Goal: Task Accomplishment & Management: Use online tool/utility

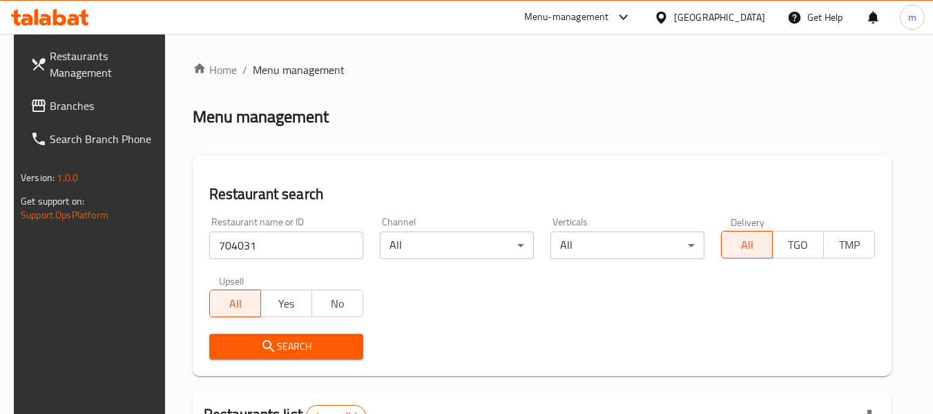
scroll to position [185, 0]
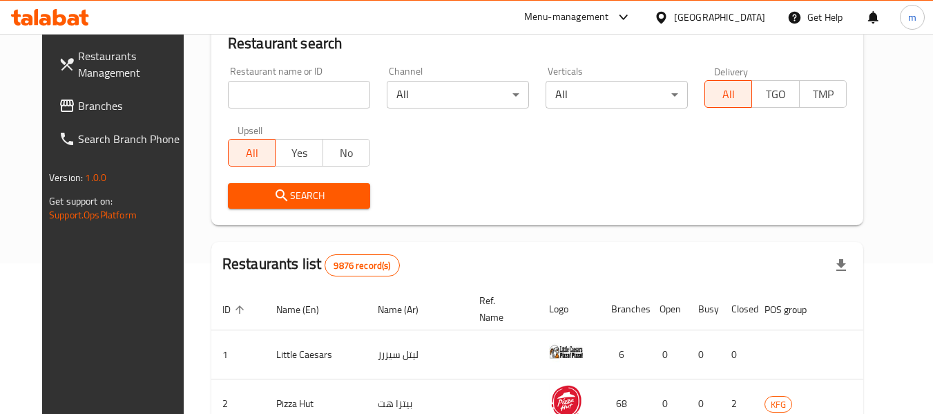
scroll to position [185, 0]
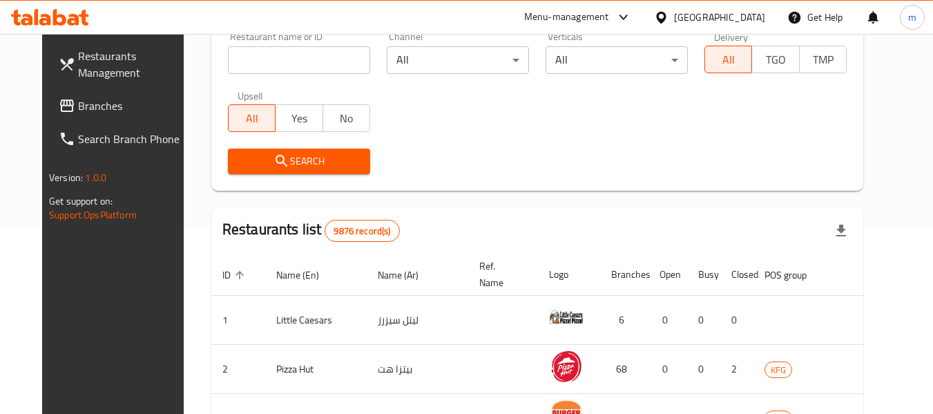
click at [741, 19] on div "[GEOGRAPHIC_DATA]" at bounding box center [719, 17] width 91 height 15
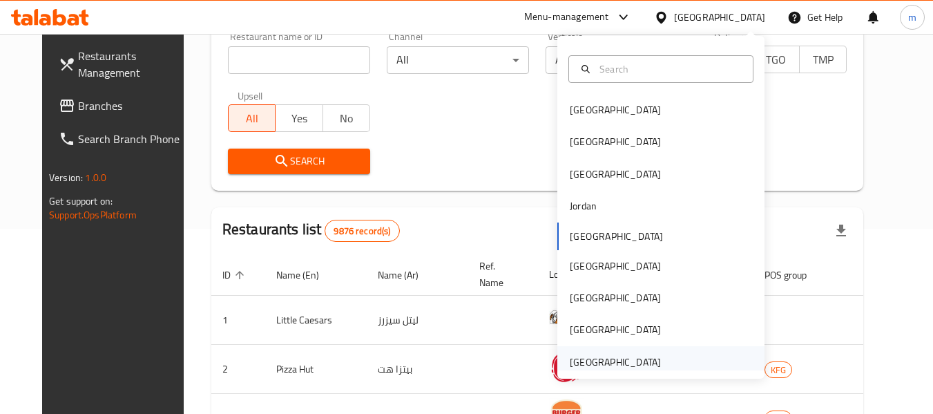
click at [637, 354] on div "United Arab Emirates" at bounding box center [615, 361] width 91 height 15
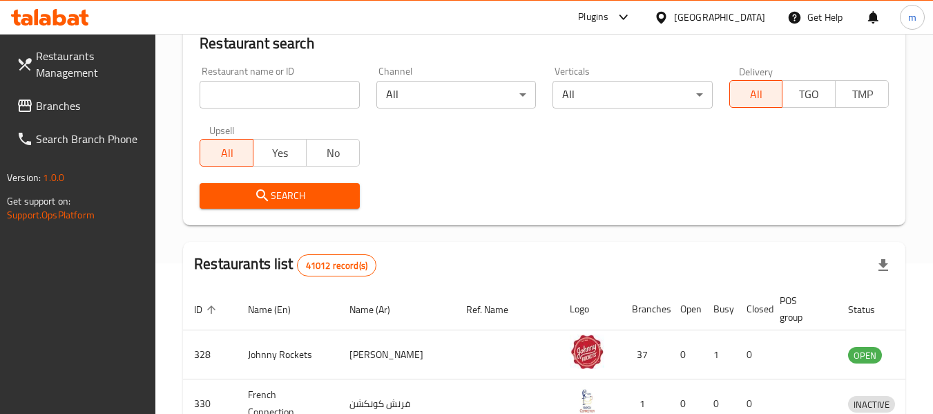
scroll to position [185, 0]
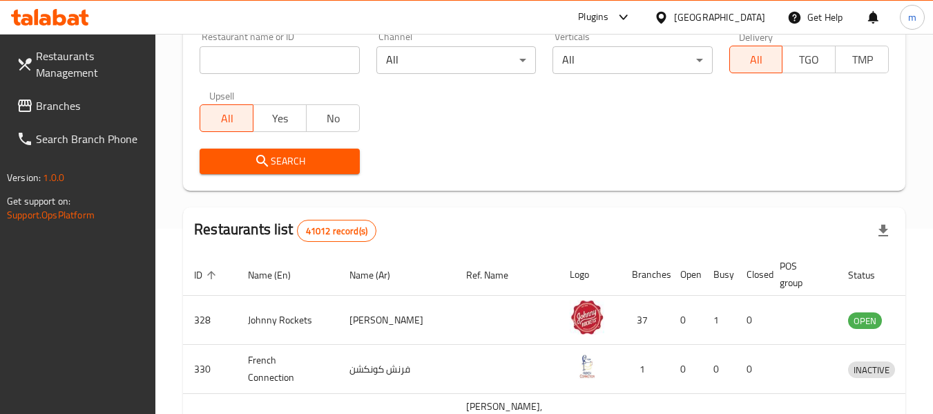
click at [64, 110] on span "Branches" at bounding box center [90, 105] width 109 height 17
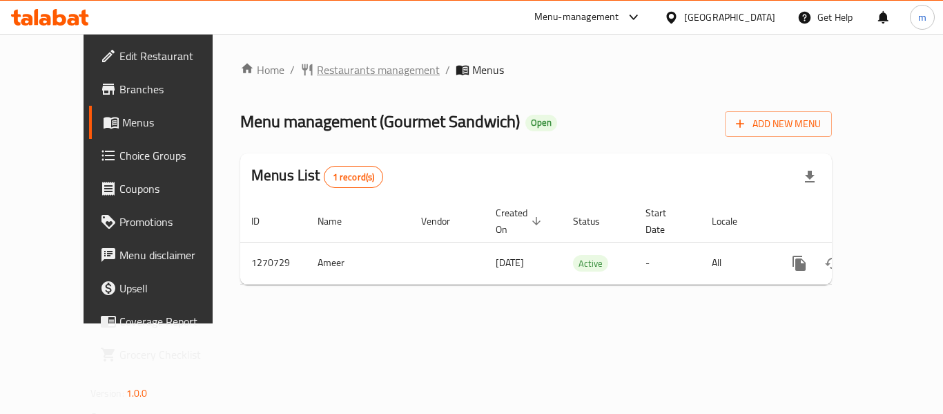
click at [317, 70] on span "Restaurants management" at bounding box center [378, 69] width 123 height 17
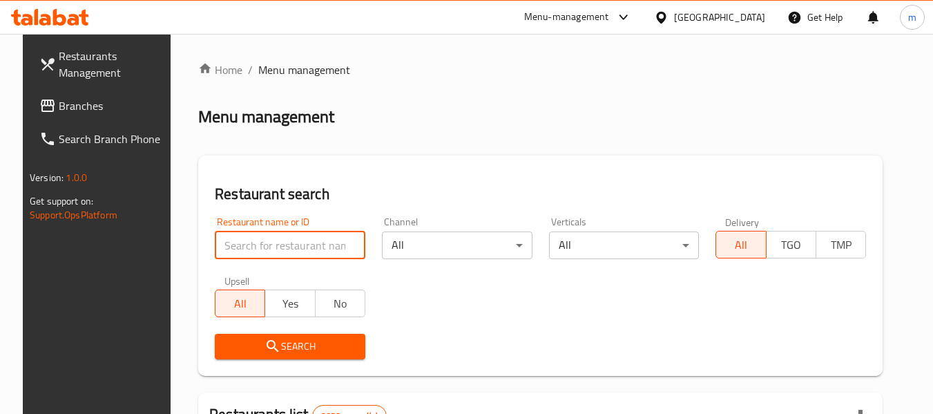
click at [262, 253] on input "search" at bounding box center [290, 245] width 151 height 28
paste input "689334"
type input "689334"
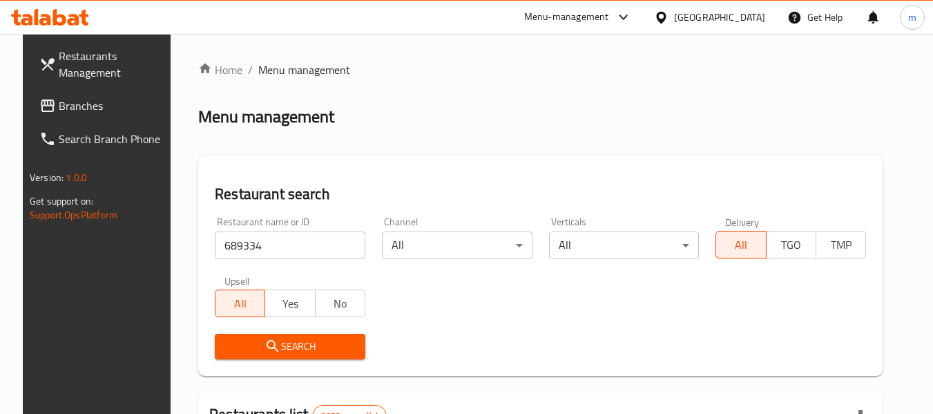
click at [313, 356] on button "Search" at bounding box center [290, 347] width 151 height 26
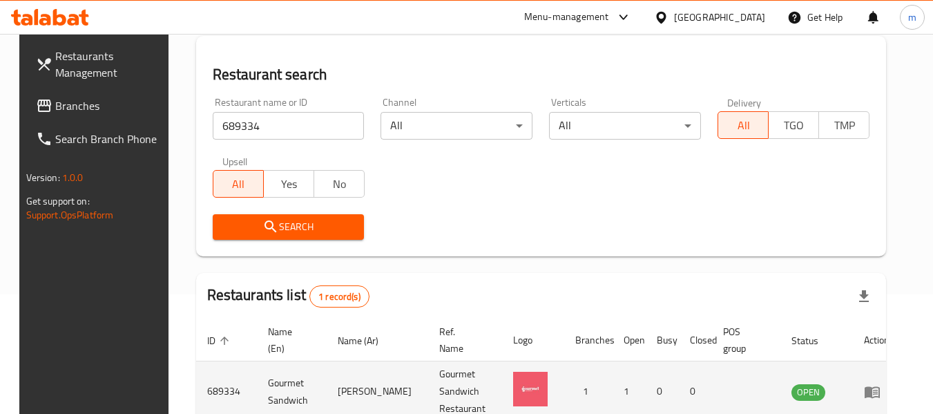
scroll to position [185, 0]
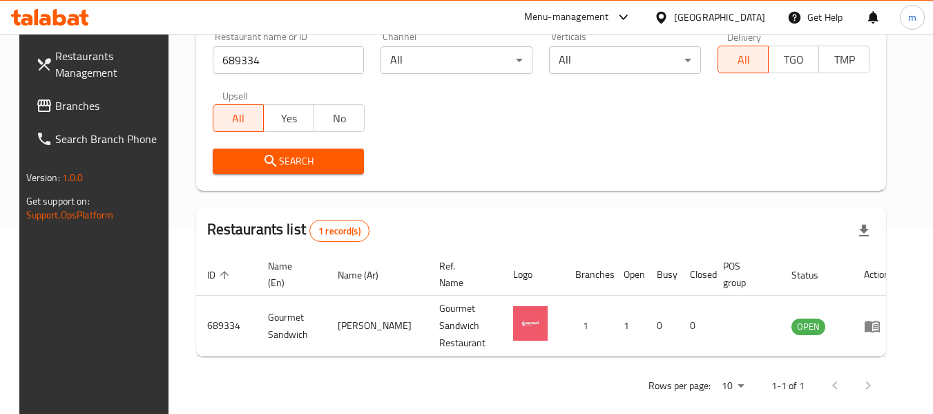
click at [668, 17] on icon at bounding box center [661, 17] width 15 height 15
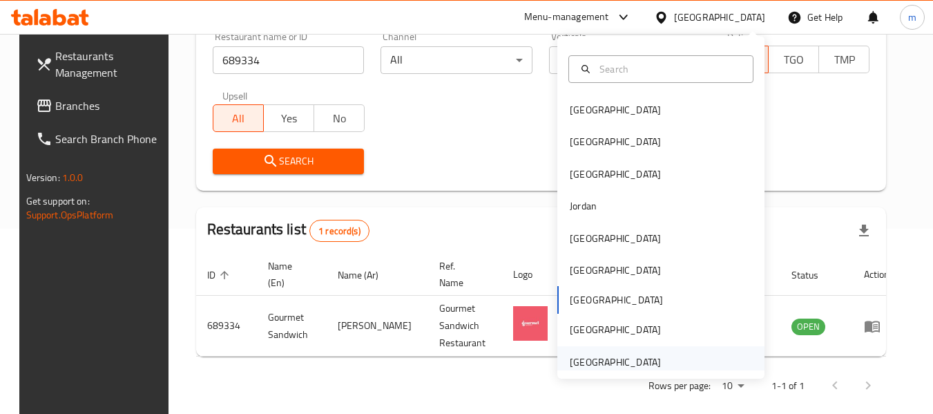
click at [605, 361] on div "[GEOGRAPHIC_DATA]" at bounding box center [615, 361] width 91 height 15
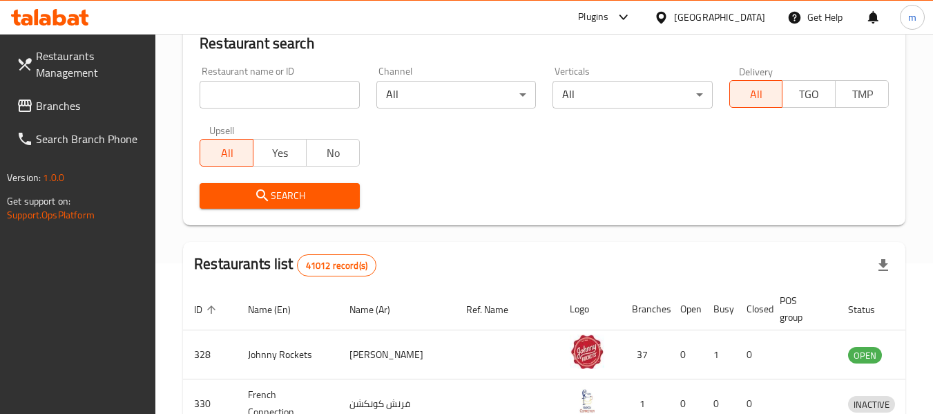
scroll to position [185, 0]
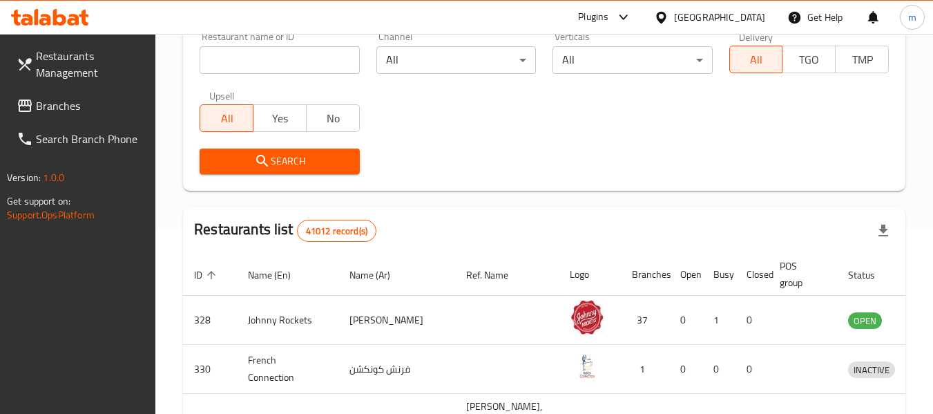
click at [75, 109] on span "Branches" at bounding box center [90, 105] width 109 height 17
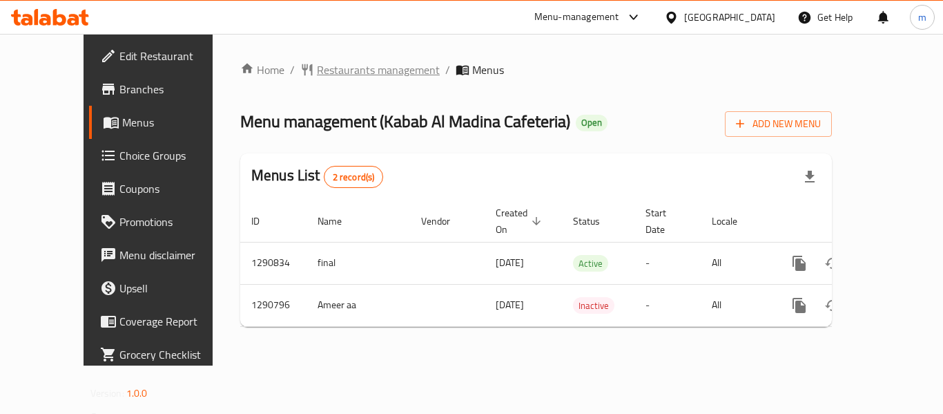
click at [317, 75] on span "Restaurants management" at bounding box center [378, 69] width 123 height 17
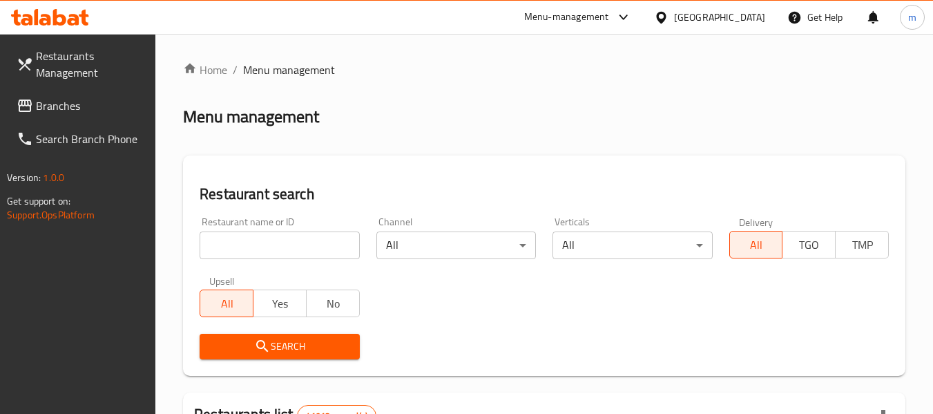
click at [273, 244] on input "search" at bounding box center [280, 245] width 160 height 28
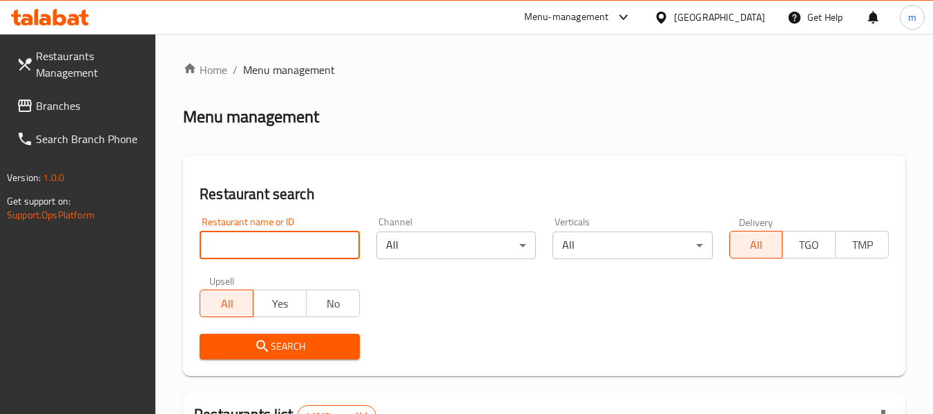
paste input "697940"
type input "697940"
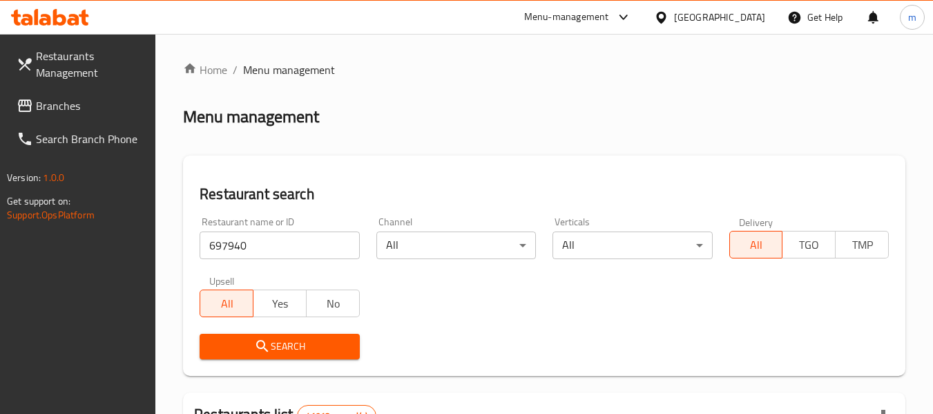
click at [256, 338] on icon "submit" at bounding box center [262, 346] width 17 height 17
click at [691, 6] on div "United Arab Emirates" at bounding box center [709, 17] width 133 height 33
click at [703, 12] on div "United Arab Emirates" at bounding box center [719, 17] width 91 height 15
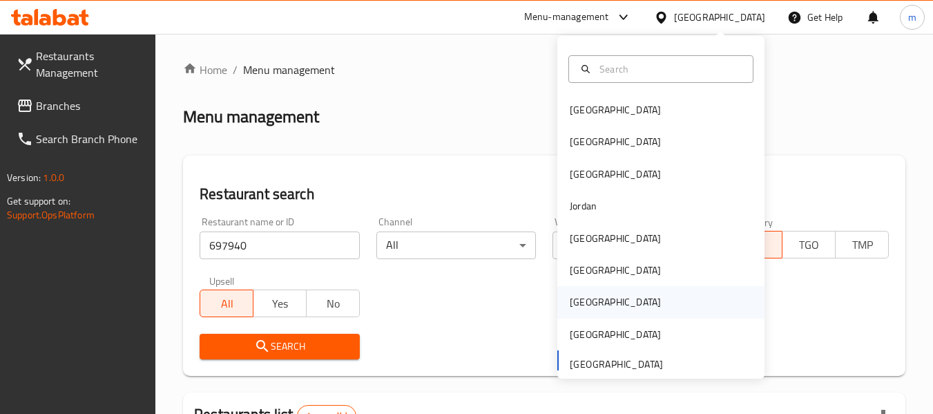
click at [582, 309] on div "[GEOGRAPHIC_DATA]" at bounding box center [615, 301] width 91 height 15
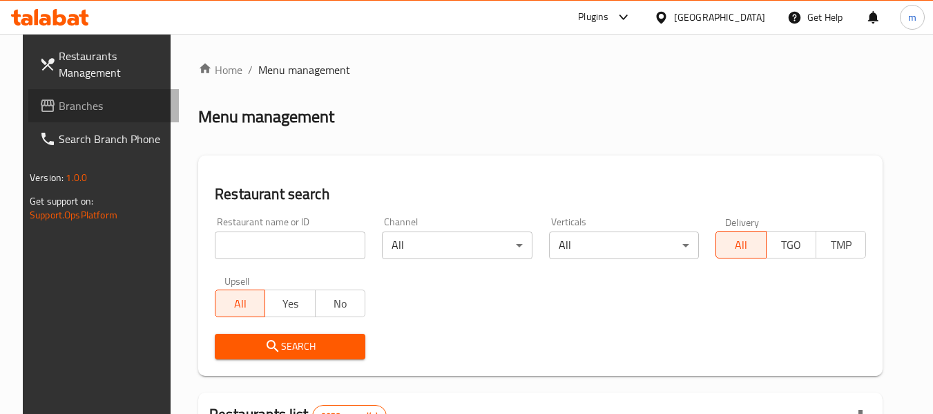
click at [59, 106] on span "Branches" at bounding box center [113, 105] width 109 height 17
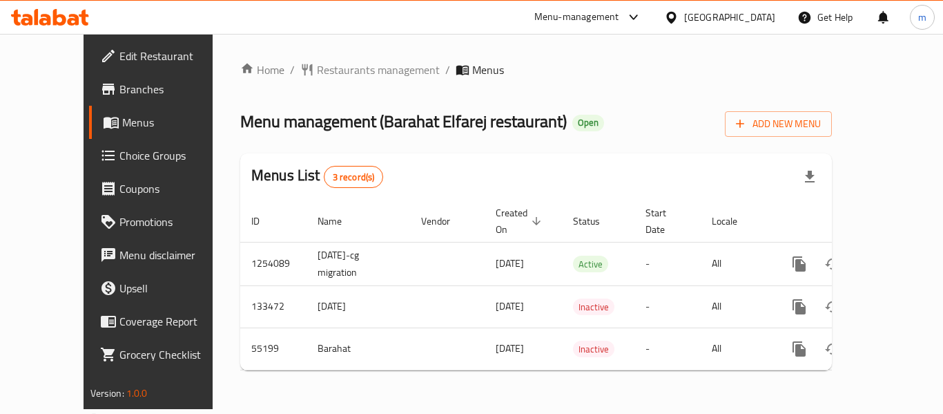
click at [329, 71] on span "Restaurants management" at bounding box center [378, 69] width 123 height 17
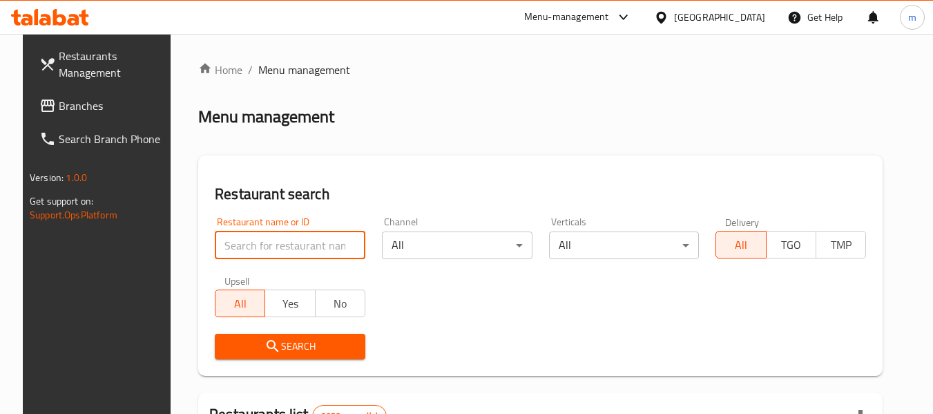
click at [293, 251] on input "search" at bounding box center [290, 245] width 151 height 28
paste input "27195"
type input "27195"
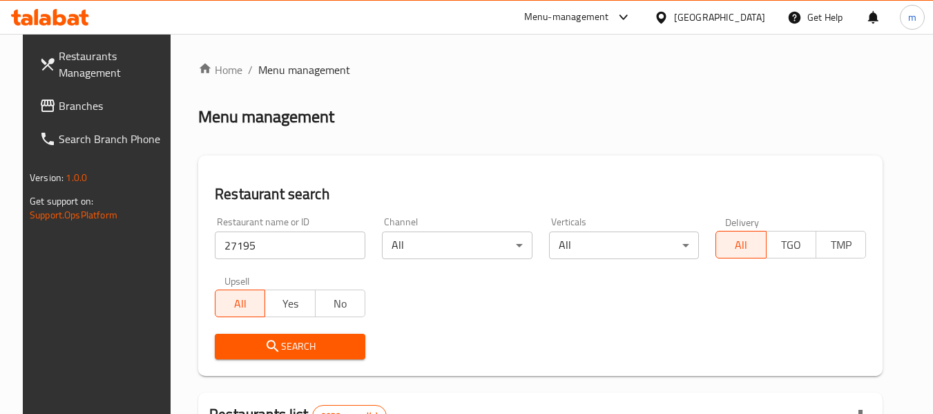
click at [283, 348] on span "Search" at bounding box center [290, 346] width 128 height 17
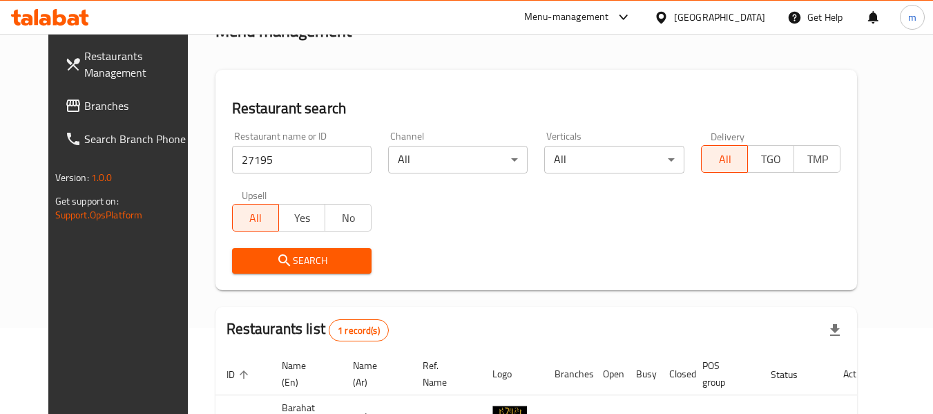
scroll to position [185, 0]
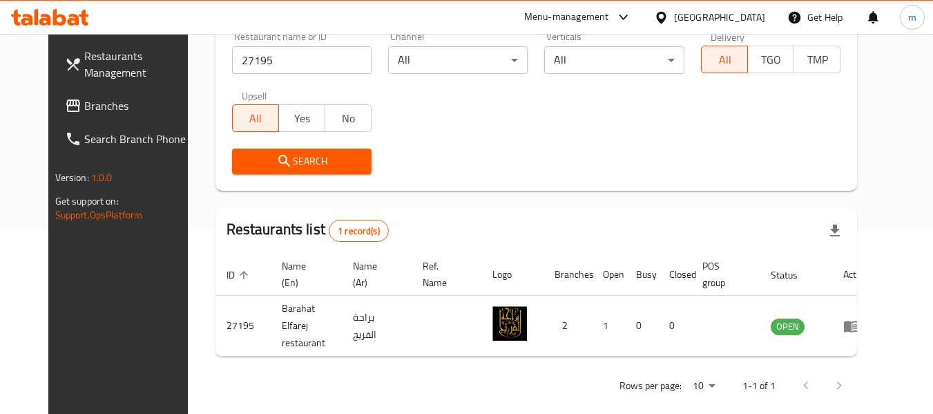
click at [84, 113] on span "Branches" at bounding box center [138, 105] width 109 height 17
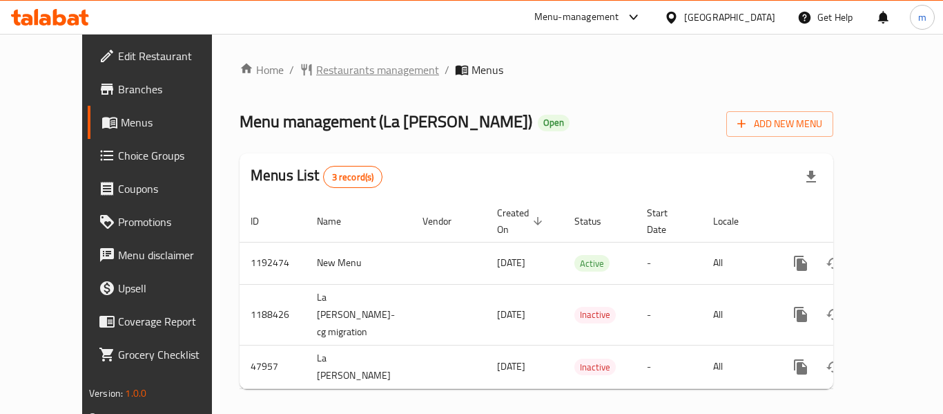
click at [318, 71] on span "Restaurants management" at bounding box center [377, 69] width 123 height 17
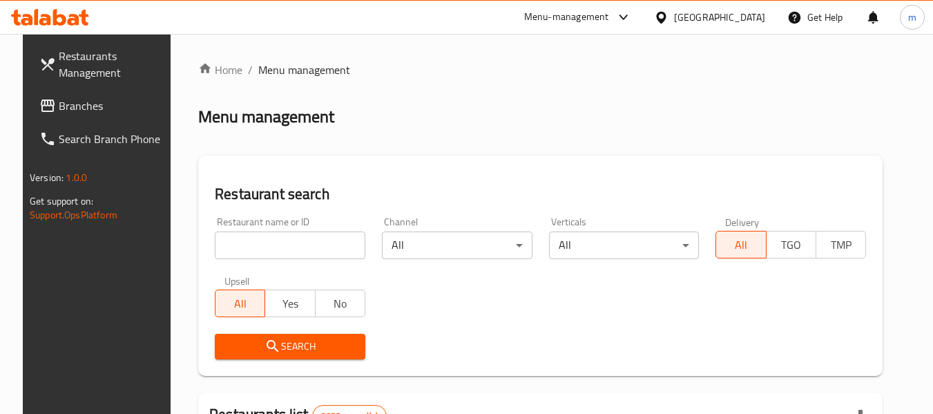
click at [293, 248] on input "search" at bounding box center [290, 245] width 151 height 28
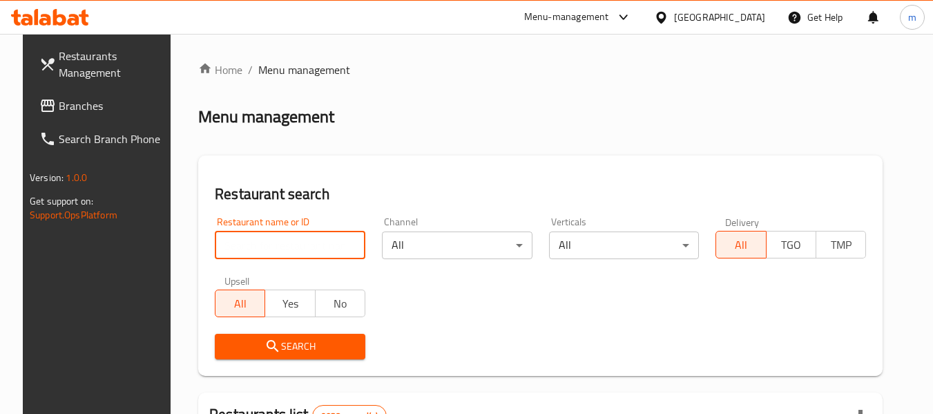
paste input "24263"
type input "24263"
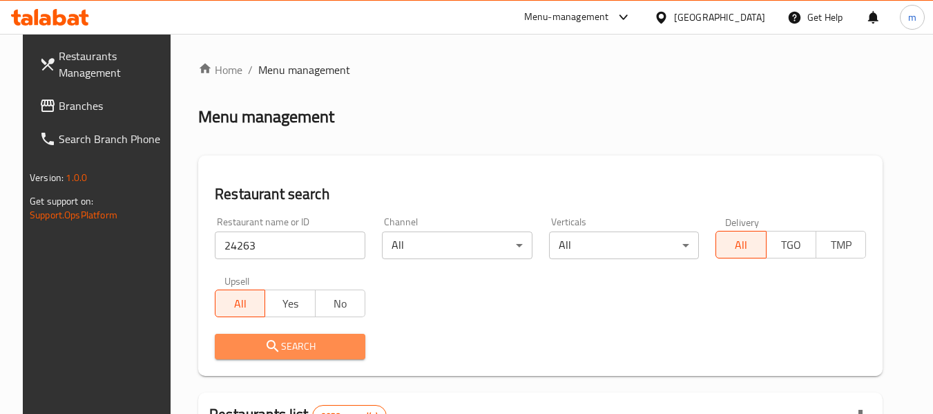
click at [311, 351] on span "Search" at bounding box center [290, 346] width 128 height 17
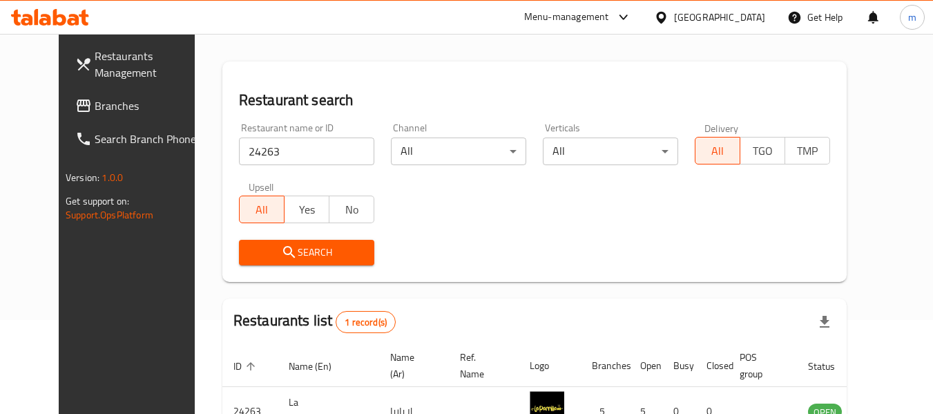
scroll to position [191, 0]
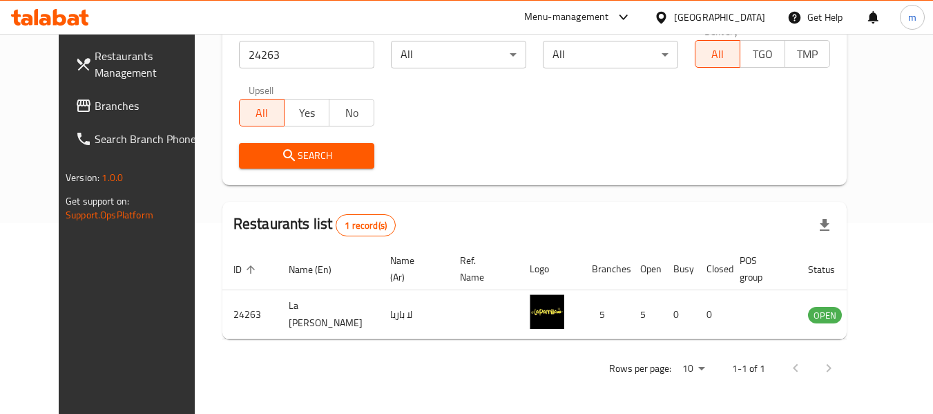
click at [744, 22] on div "Qatar" at bounding box center [719, 17] width 91 height 15
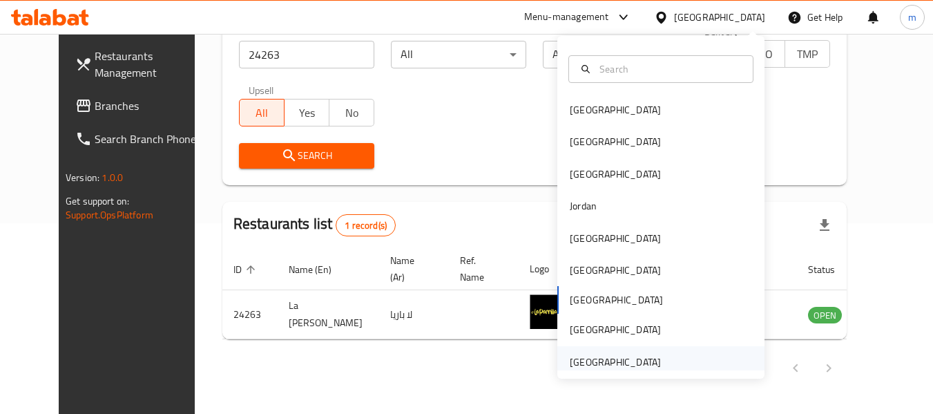
click at [606, 361] on div "[GEOGRAPHIC_DATA]" at bounding box center [615, 361] width 91 height 15
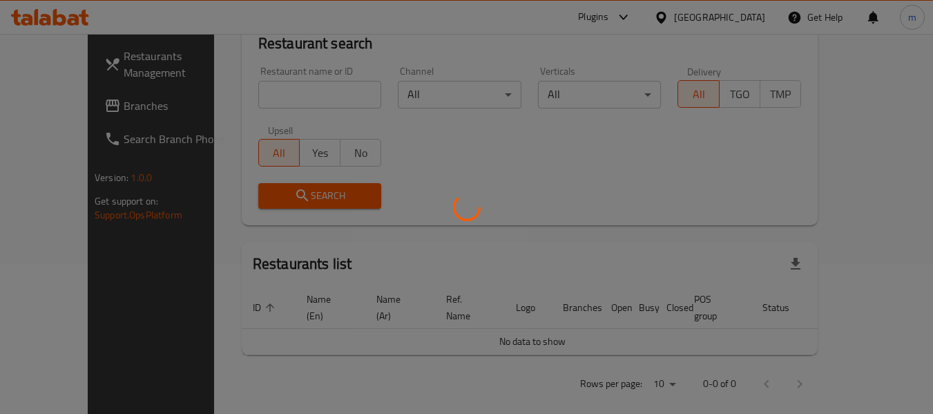
scroll to position [191, 0]
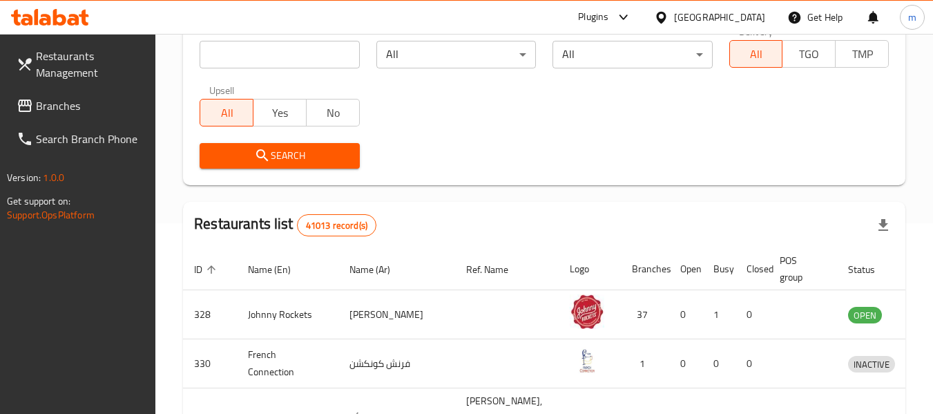
click at [55, 103] on span "Branches" at bounding box center [90, 105] width 109 height 17
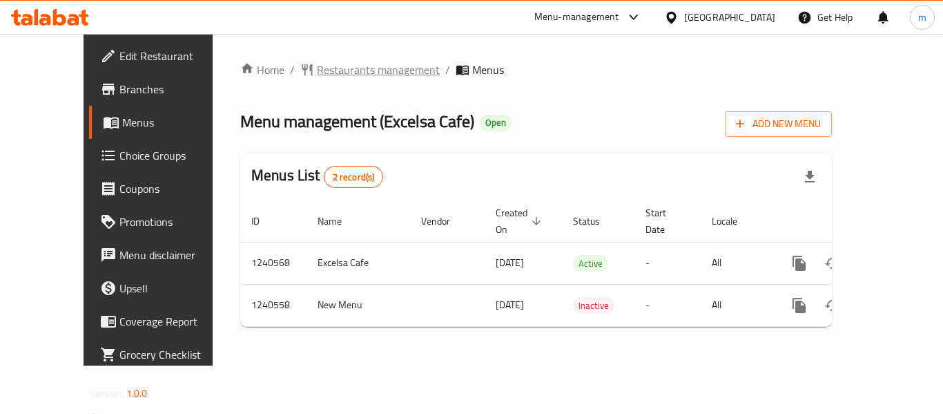
click at [329, 76] on span "Restaurants management" at bounding box center [378, 69] width 123 height 17
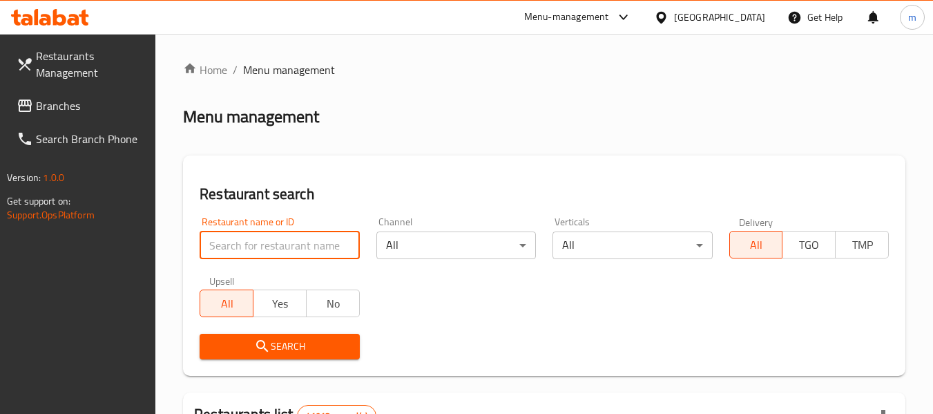
click at [298, 247] on input "search" at bounding box center [280, 245] width 160 height 28
paste input "680332"
type input "680332"
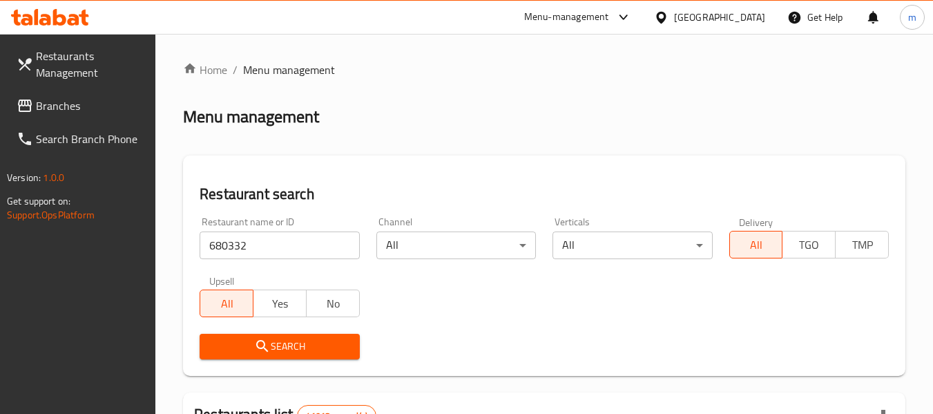
click at [309, 344] on span "Search" at bounding box center [279, 346] width 137 height 17
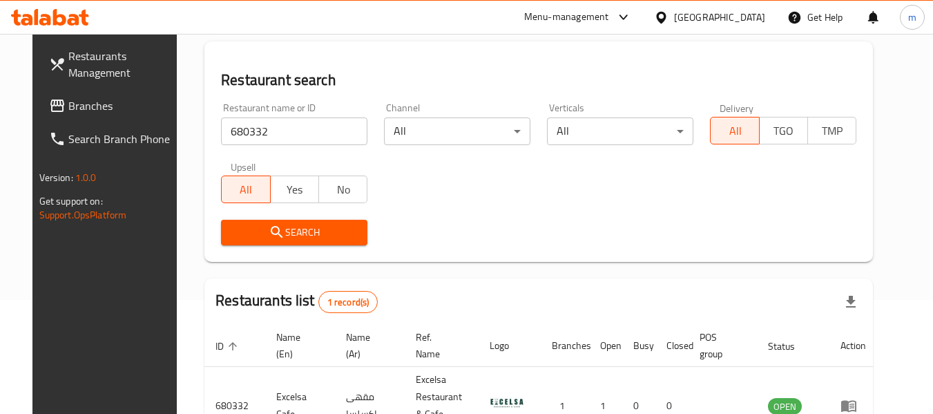
scroll to position [185, 0]
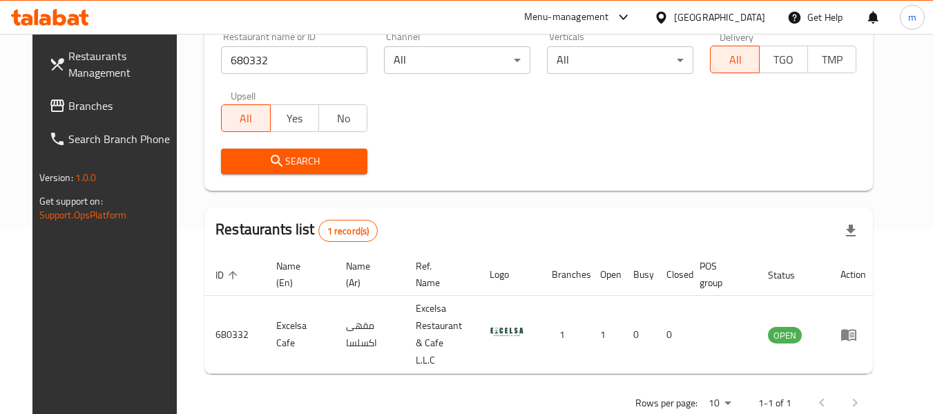
click at [711, 6] on div "[GEOGRAPHIC_DATA]" at bounding box center [709, 17] width 133 height 33
click at [713, 19] on div "[GEOGRAPHIC_DATA]" at bounding box center [719, 17] width 91 height 15
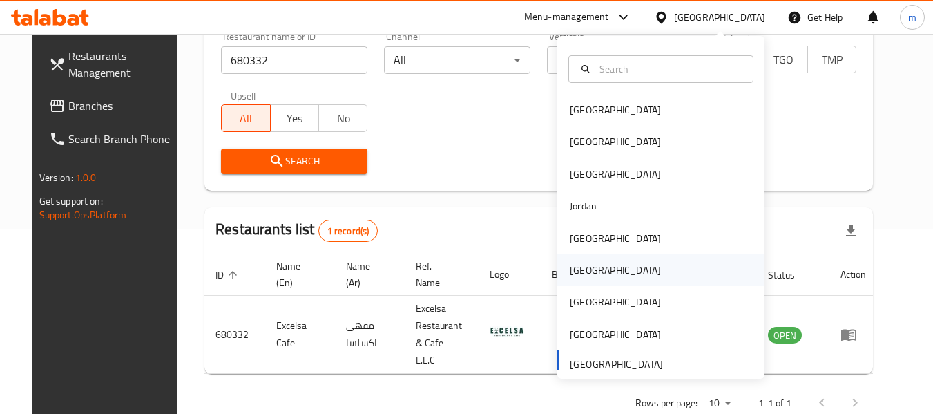
click at [579, 276] on div "Oman" at bounding box center [615, 269] width 91 height 15
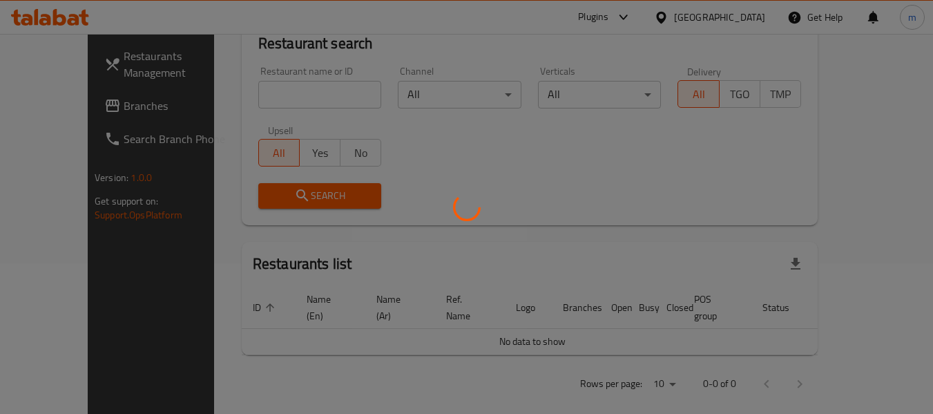
scroll to position [185, 0]
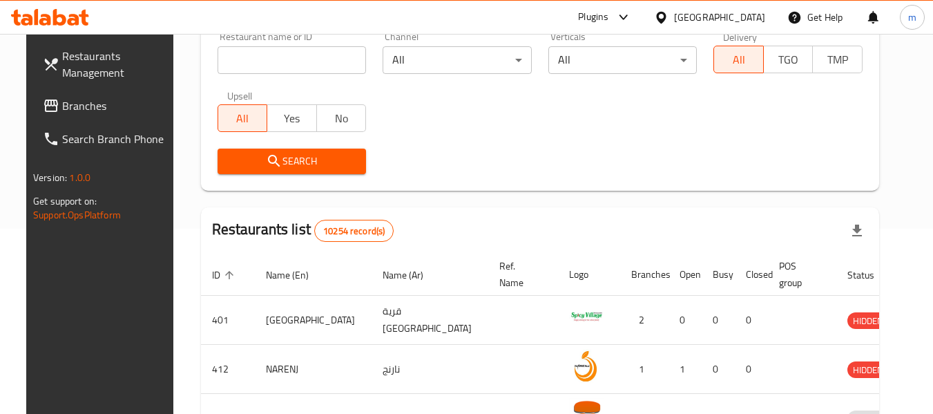
click at [66, 104] on span "Branches" at bounding box center [116, 105] width 109 height 17
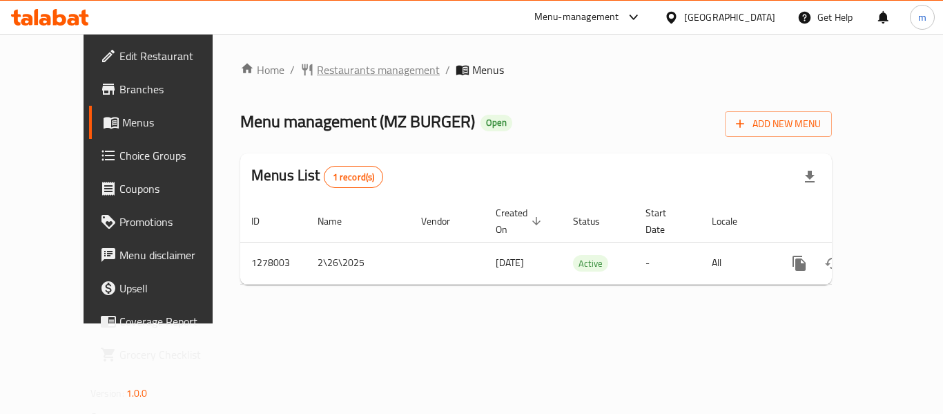
click at [329, 77] on span "Restaurants management" at bounding box center [378, 69] width 123 height 17
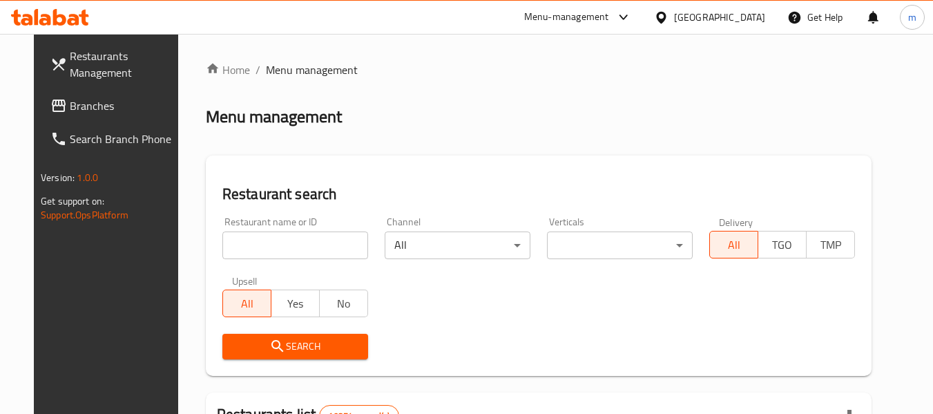
click at [278, 251] on input "search" at bounding box center [295, 245] width 146 height 28
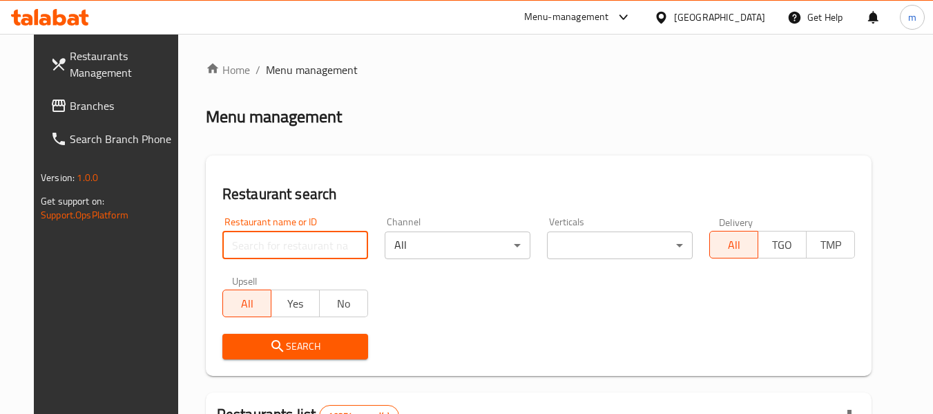
paste input "692748"
type input "692748"
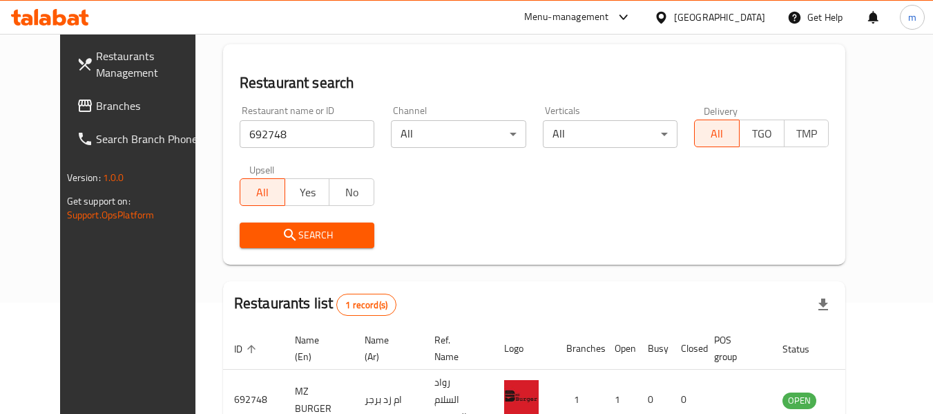
scroll to position [185, 0]
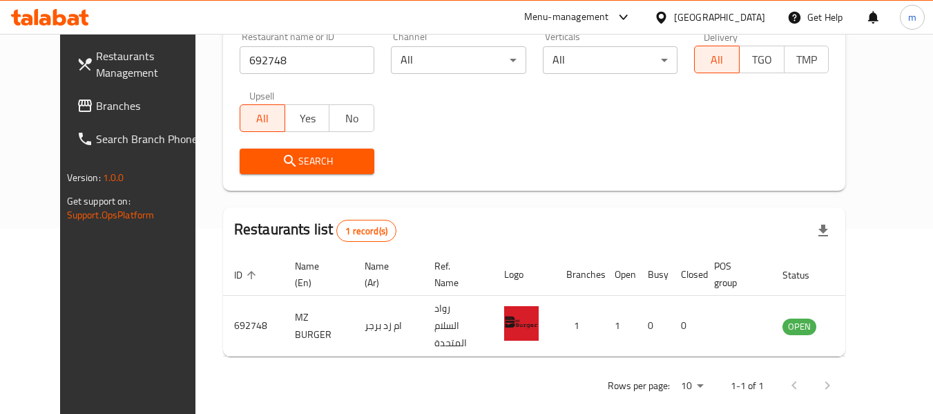
click at [668, 16] on icon at bounding box center [661, 17] width 15 height 15
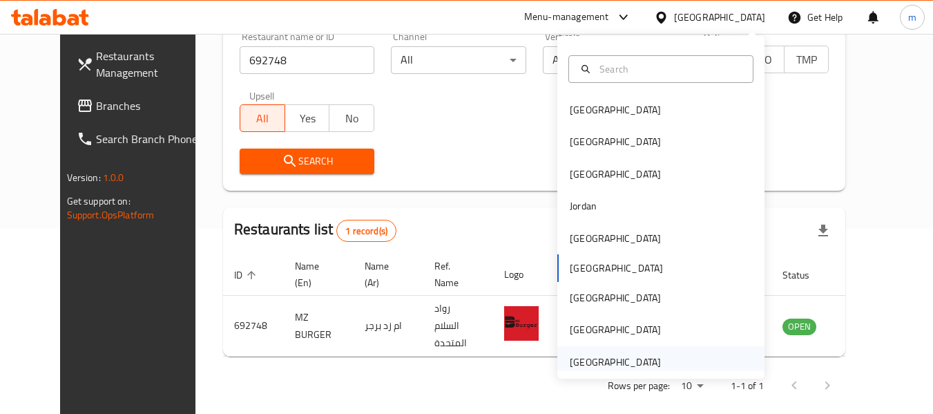
click at [646, 358] on div "[GEOGRAPHIC_DATA]" at bounding box center [615, 361] width 91 height 15
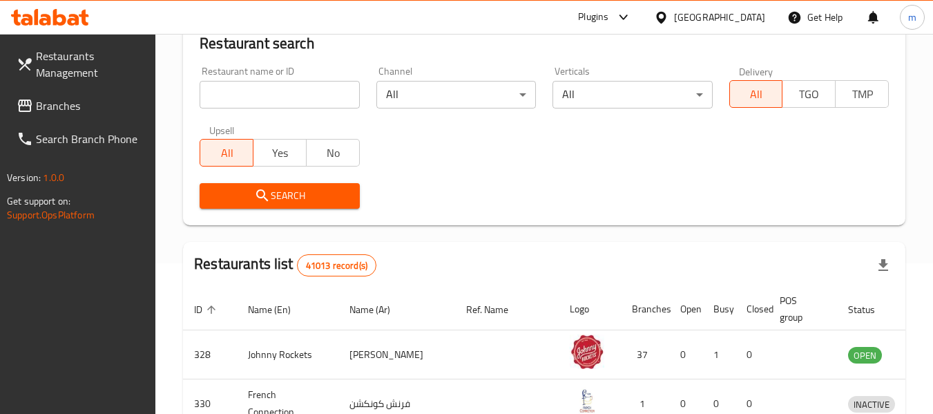
scroll to position [185, 0]
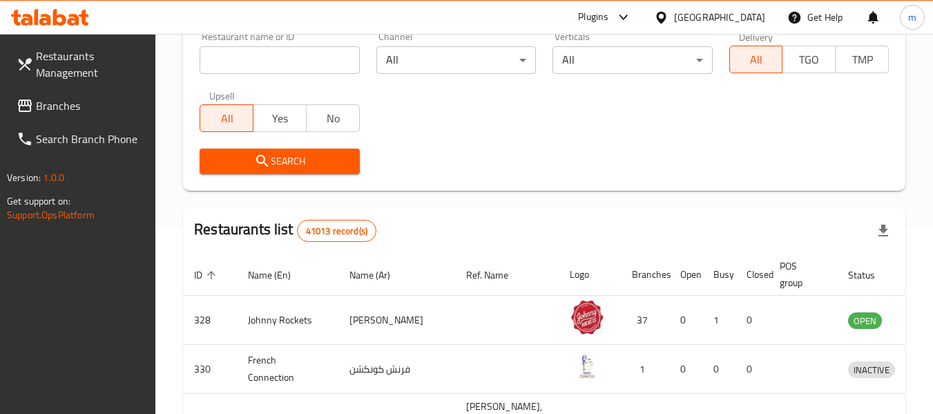
click at [82, 110] on span "Branches" at bounding box center [90, 105] width 109 height 17
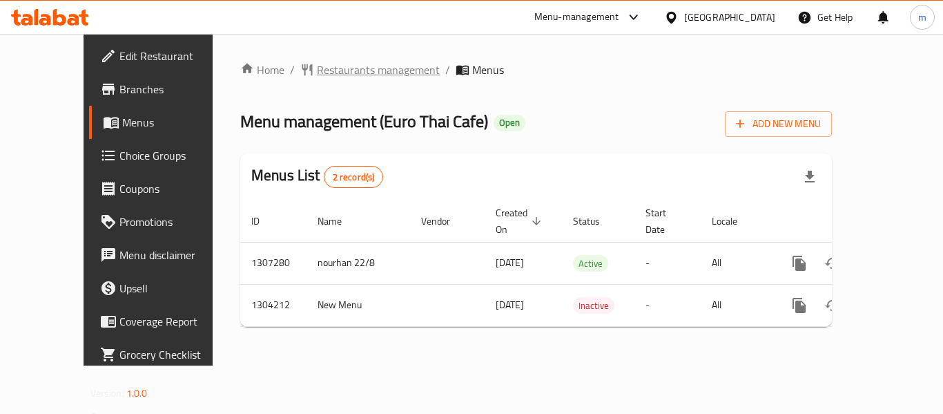
click at [317, 76] on span "Restaurants management" at bounding box center [378, 69] width 123 height 17
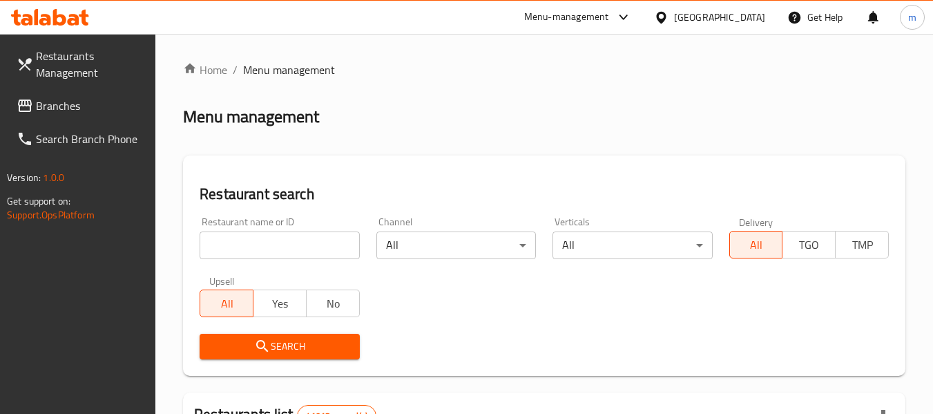
click at [285, 229] on div "Restaurant name or ID Restaurant name or ID" at bounding box center [280, 238] width 160 height 42
click at [284, 235] on input "search" at bounding box center [280, 245] width 160 height 28
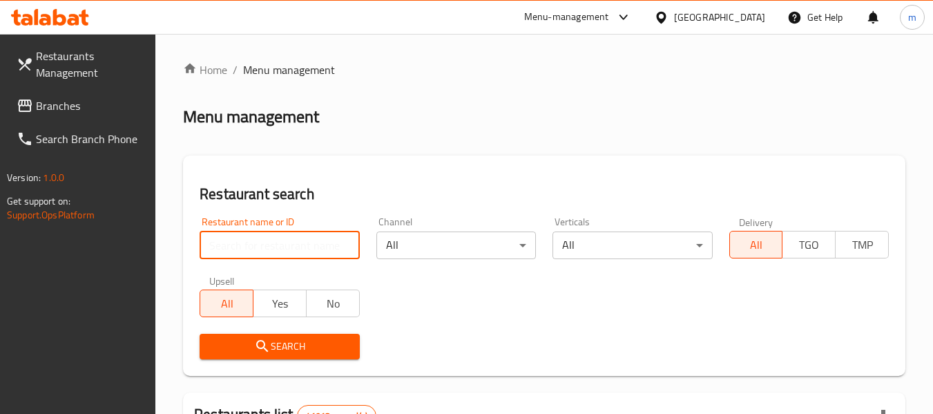
paste input "703056"
type input "703056"
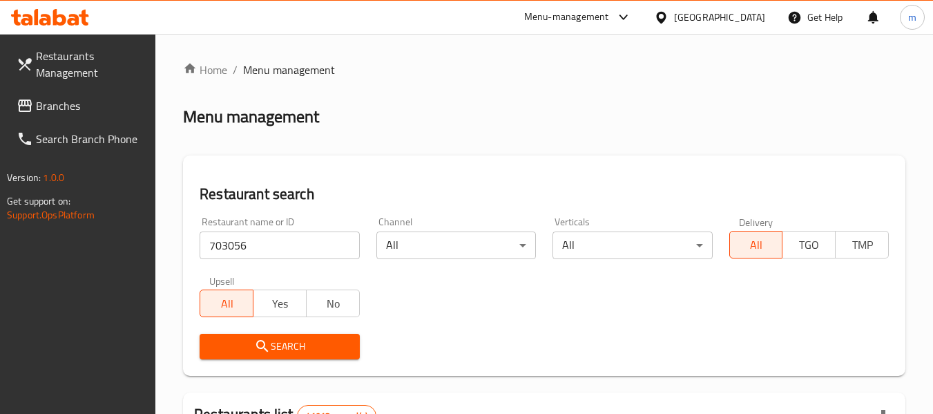
click at [296, 347] on span "Search" at bounding box center [279, 346] width 137 height 17
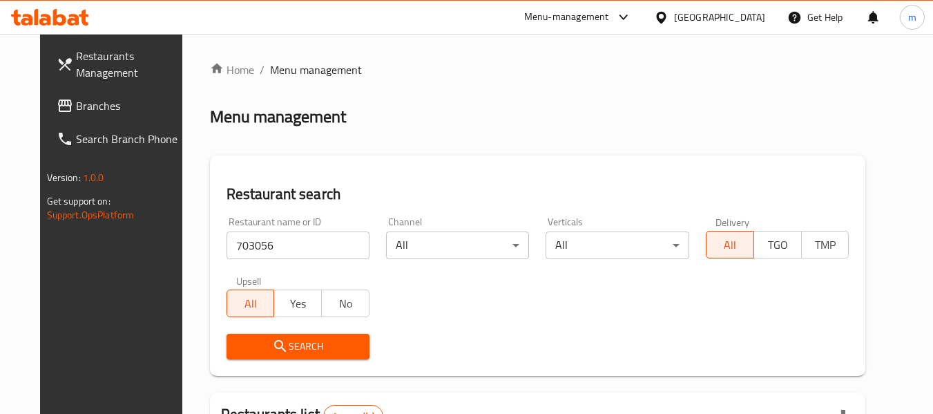
scroll to position [185, 0]
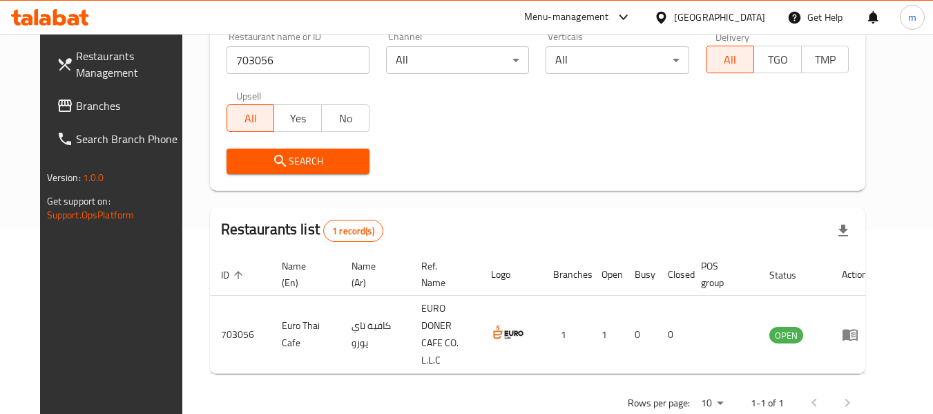
click at [77, 117] on link "Branches" at bounding box center [121, 105] width 151 height 33
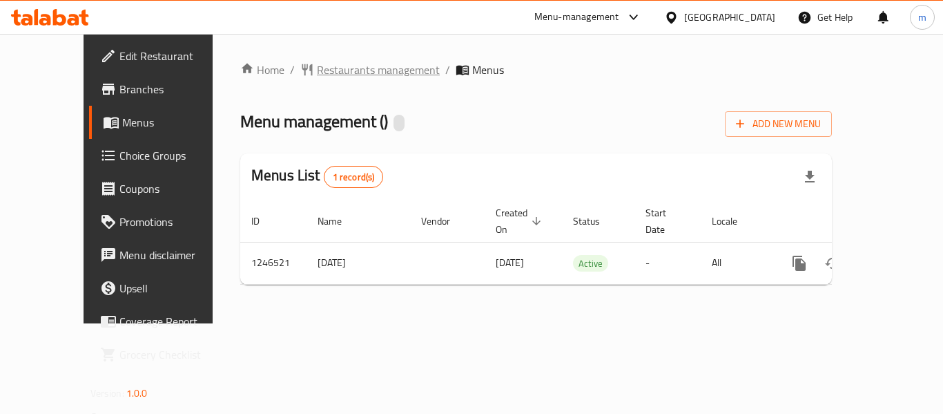
click at [333, 77] on span "Restaurants management" at bounding box center [378, 69] width 123 height 17
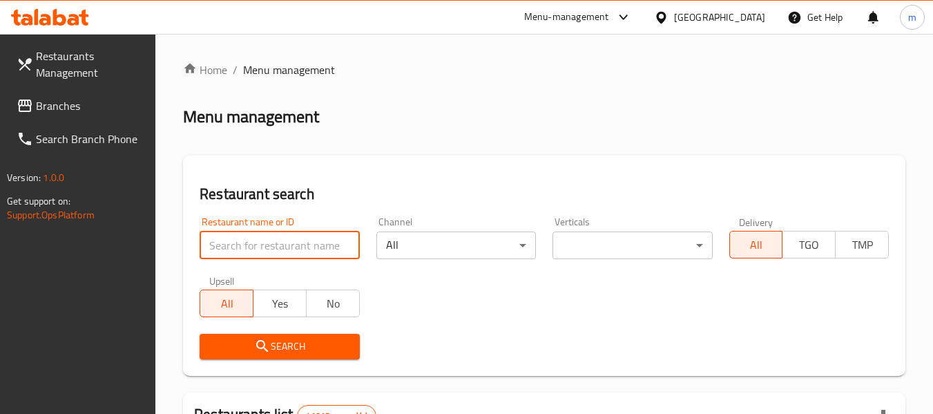
click at [300, 247] on input "search" at bounding box center [280, 245] width 160 height 28
paste input "683020"
type input "683020"
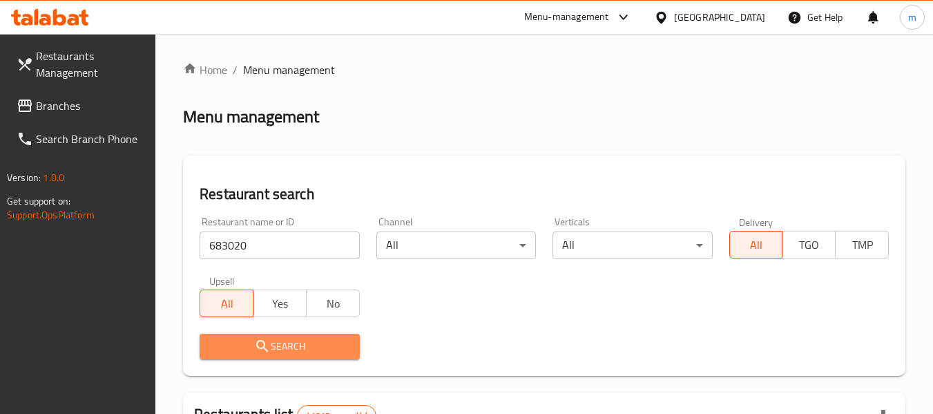
click at [290, 351] on span "Search" at bounding box center [279, 346] width 137 height 17
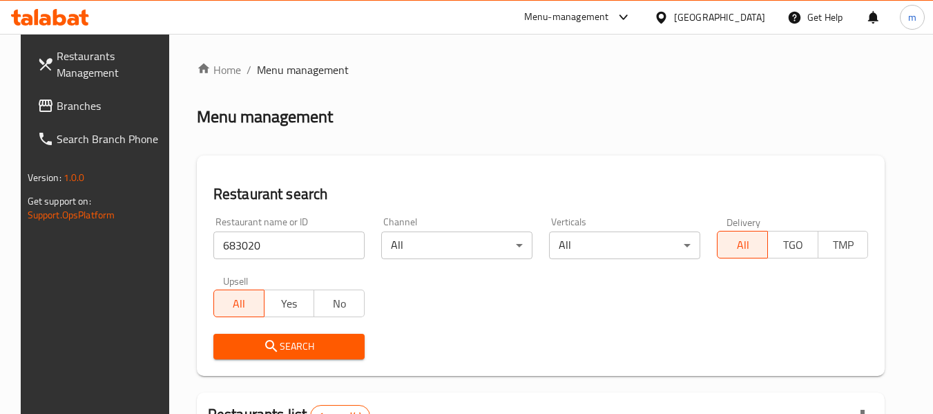
scroll to position [169, 0]
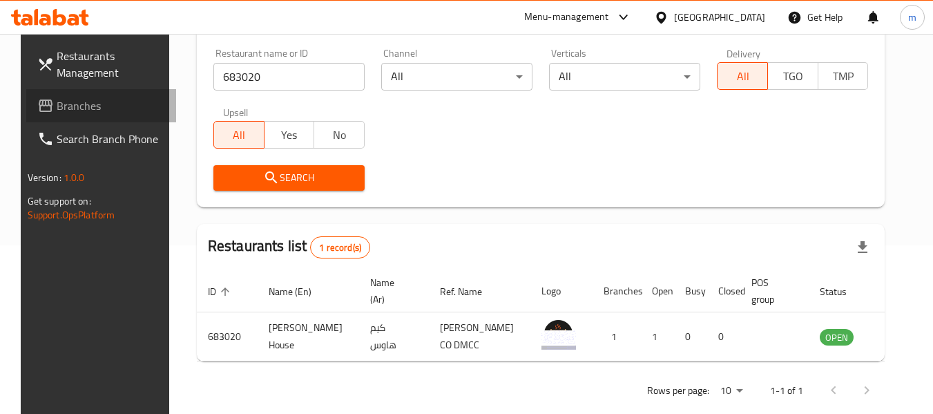
click at [85, 108] on span "Branches" at bounding box center [111, 105] width 109 height 17
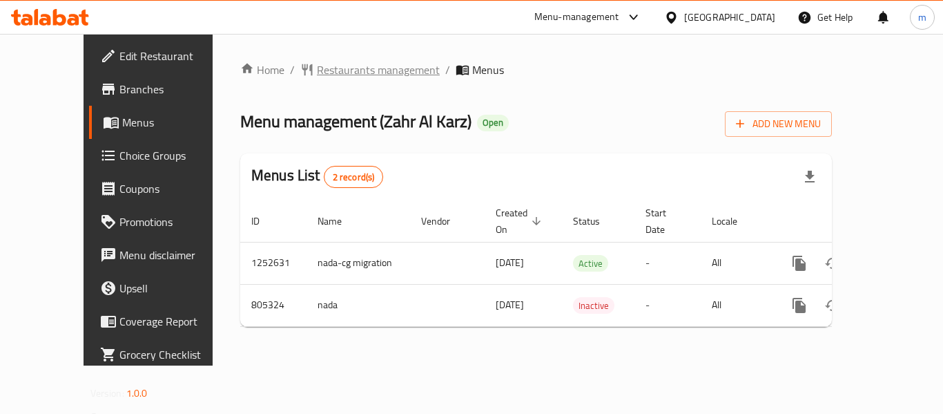
click at [317, 71] on span "Restaurants management" at bounding box center [378, 69] width 123 height 17
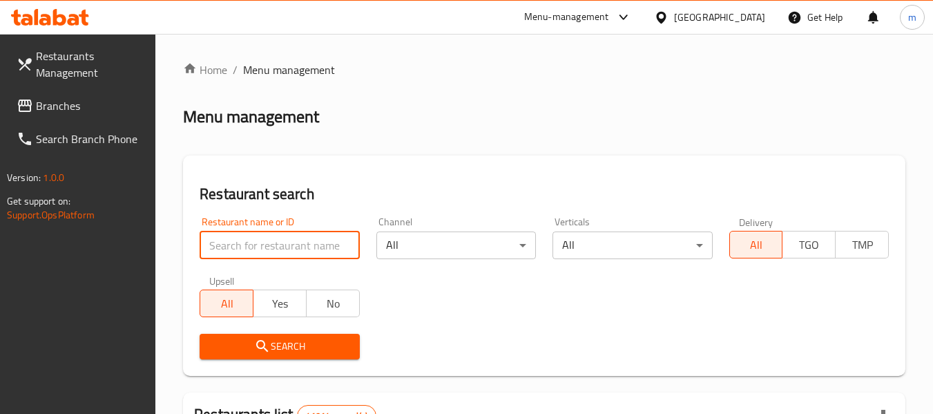
click at [301, 251] on input "search" at bounding box center [280, 245] width 160 height 28
paste input "654114"
type input "654114"
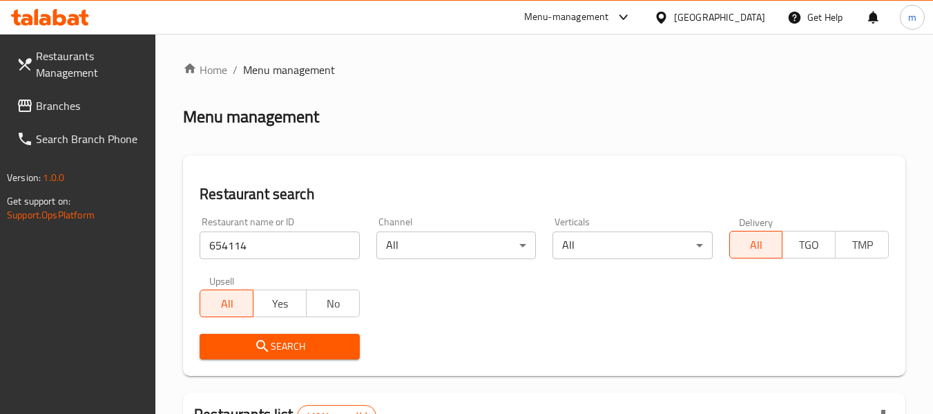
click at [289, 340] on span "Search" at bounding box center [279, 346] width 137 height 17
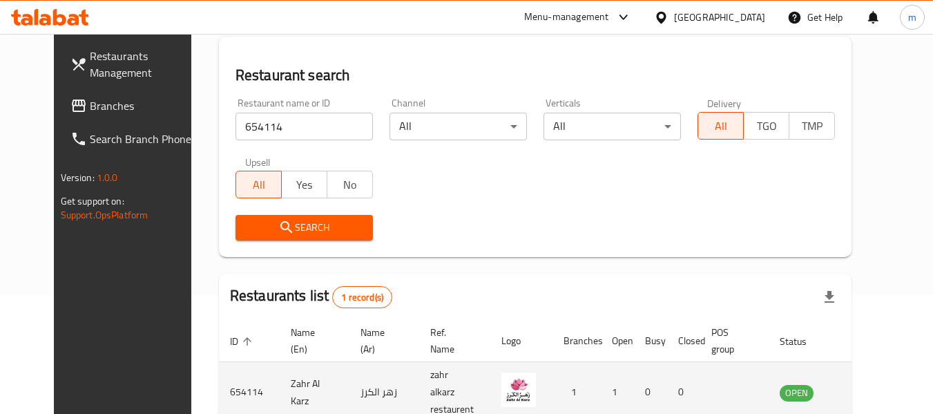
scroll to position [185, 0]
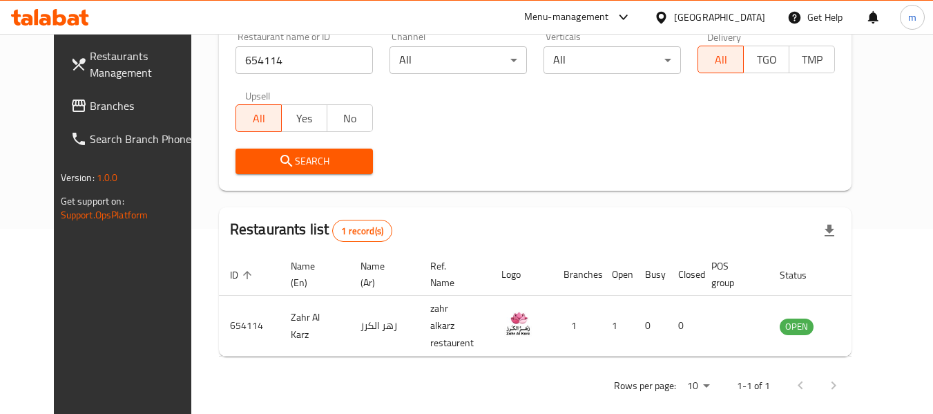
click at [697, 12] on div "[GEOGRAPHIC_DATA]" at bounding box center [719, 17] width 91 height 15
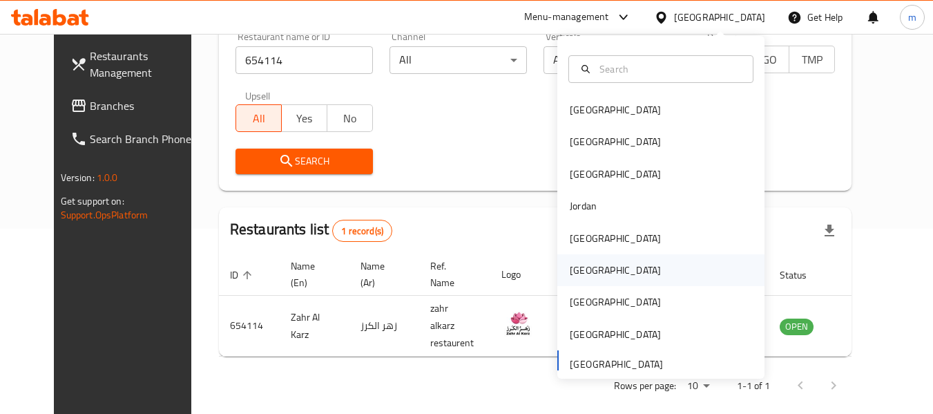
click at [577, 275] on div "[GEOGRAPHIC_DATA]" at bounding box center [615, 269] width 91 height 15
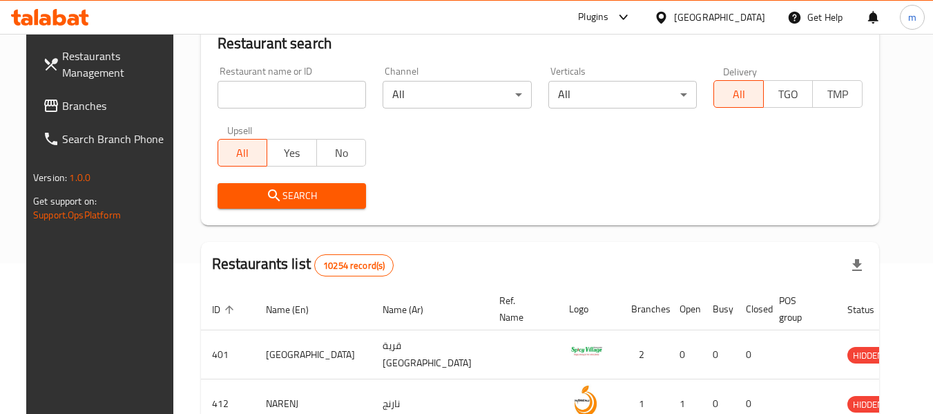
scroll to position [185, 0]
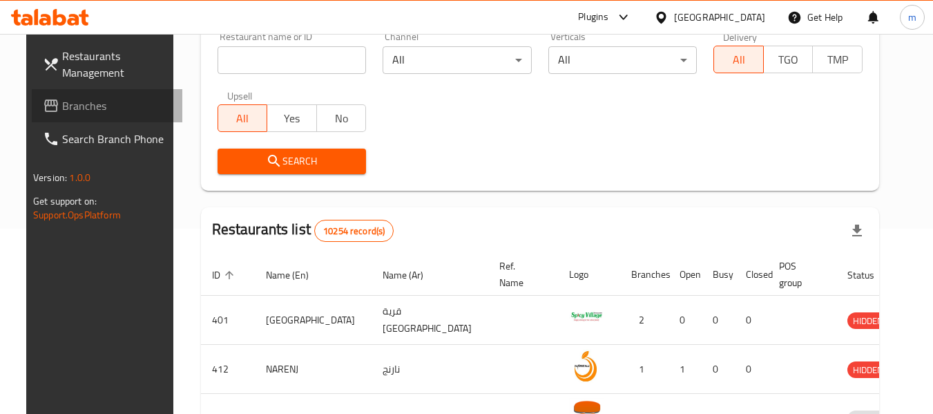
click at [64, 113] on span "Branches" at bounding box center [116, 105] width 109 height 17
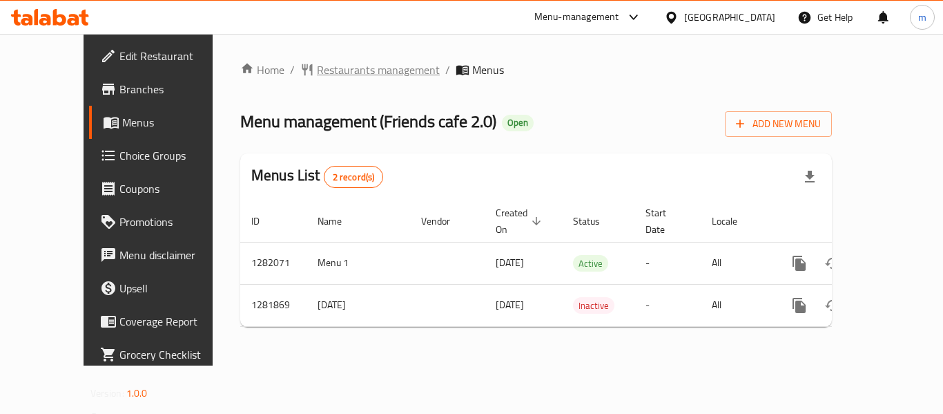
click at [317, 76] on span "Restaurants management" at bounding box center [378, 69] width 123 height 17
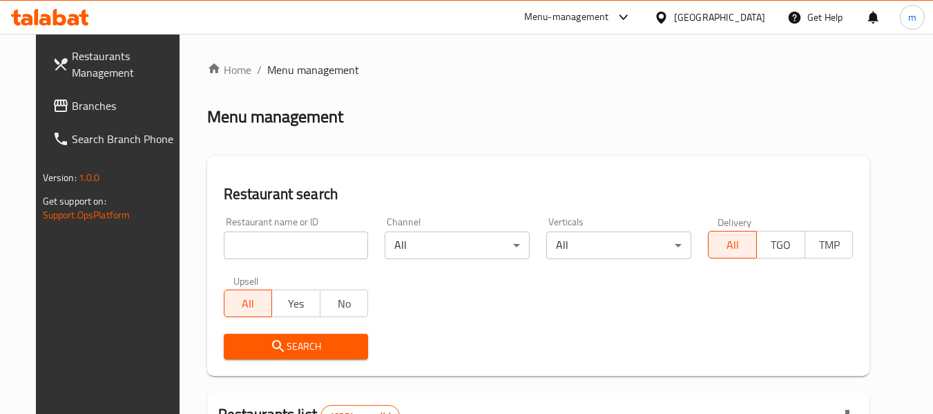
click at [254, 251] on input "search" at bounding box center [296, 245] width 145 height 28
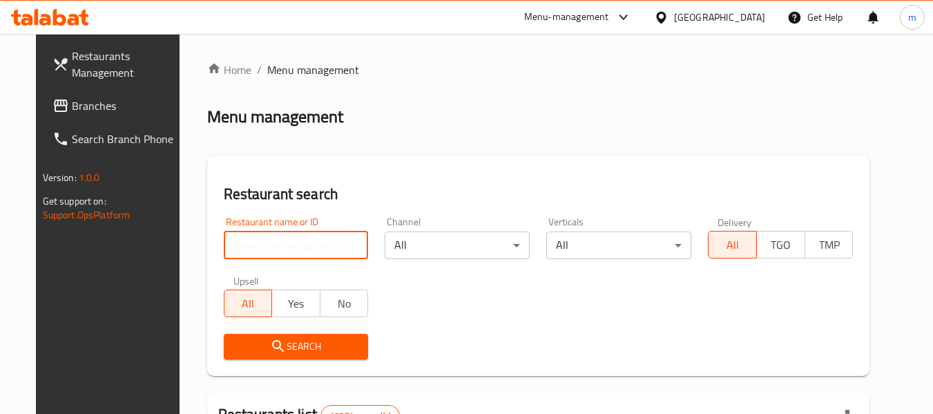
paste input "694569"
type input "694569"
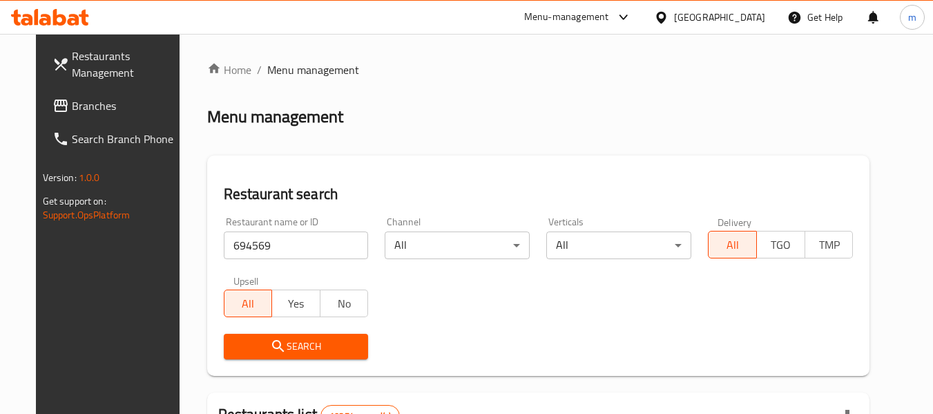
click at [278, 356] on button "Search" at bounding box center [296, 347] width 145 height 26
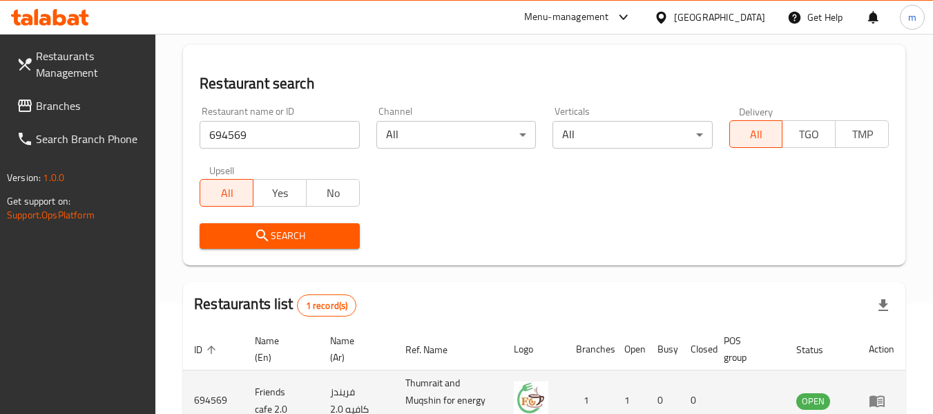
scroll to position [202, 0]
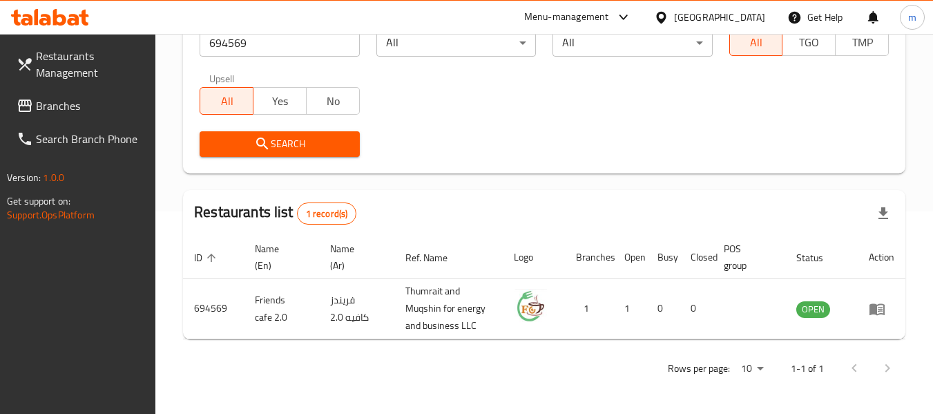
click at [674, 23] on div at bounding box center [664, 17] width 20 height 15
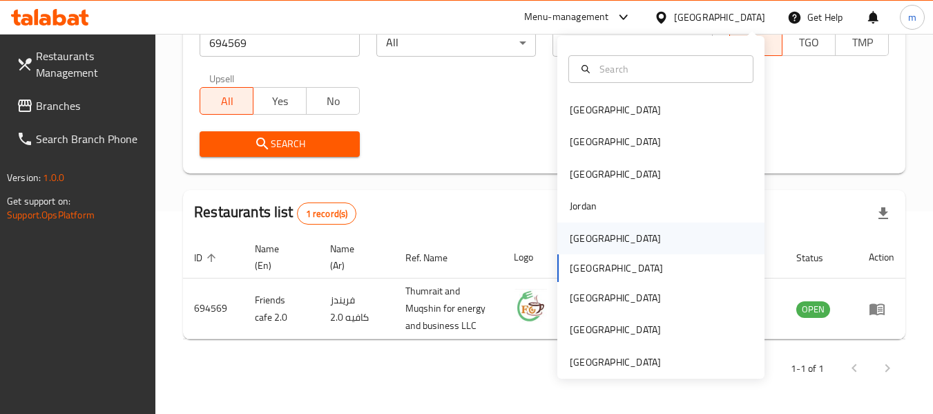
click at [589, 245] on div "[GEOGRAPHIC_DATA]" at bounding box center [615, 238] width 113 height 32
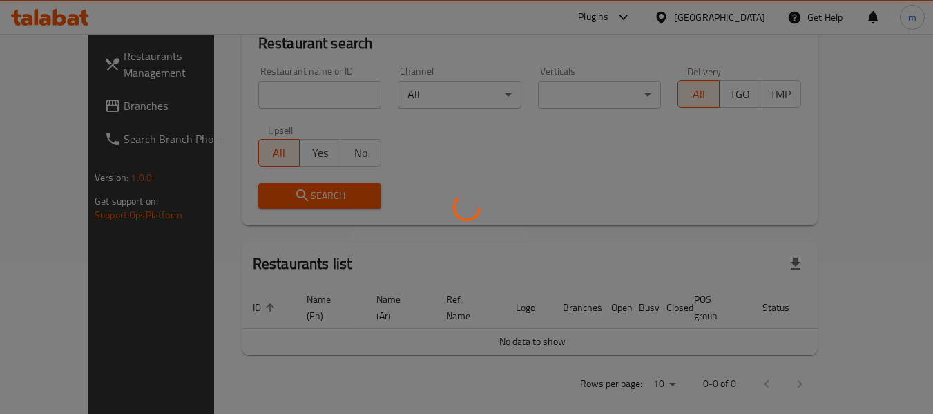
scroll to position [202, 0]
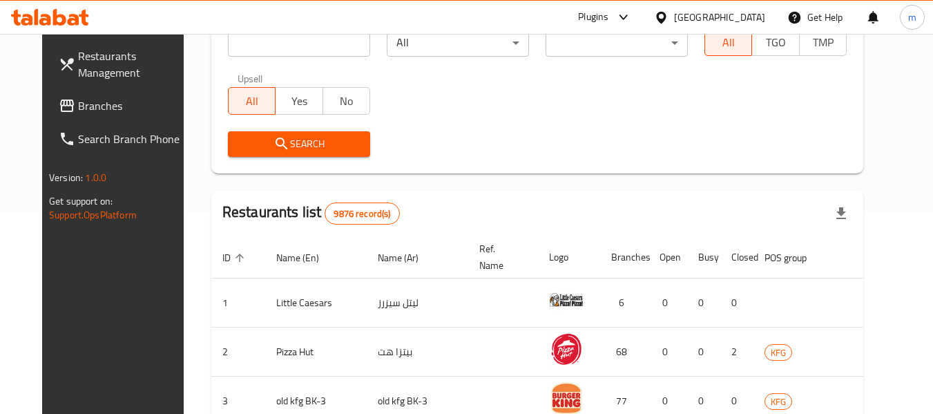
click at [78, 105] on span "Branches" at bounding box center [132, 105] width 109 height 17
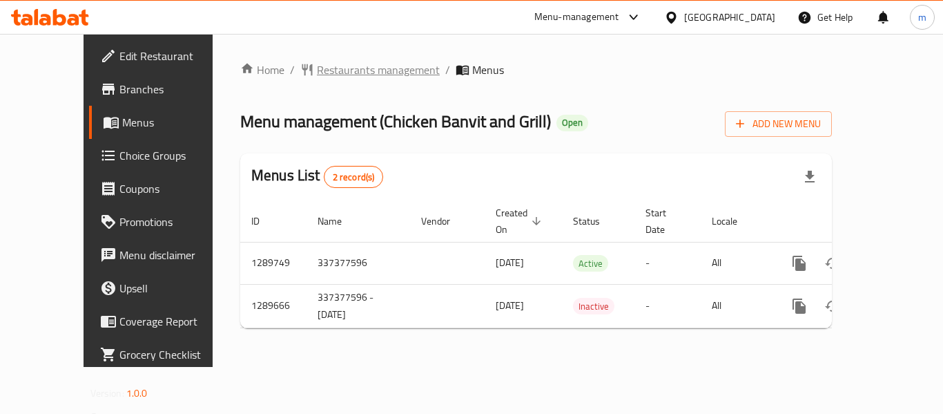
click at [318, 68] on span "Restaurants management" at bounding box center [378, 69] width 123 height 17
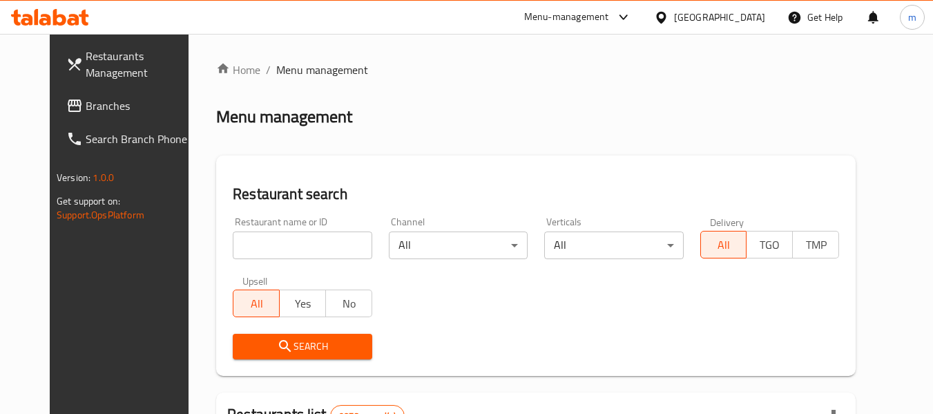
click at [293, 247] on input "search" at bounding box center [302, 245] width 139 height 28
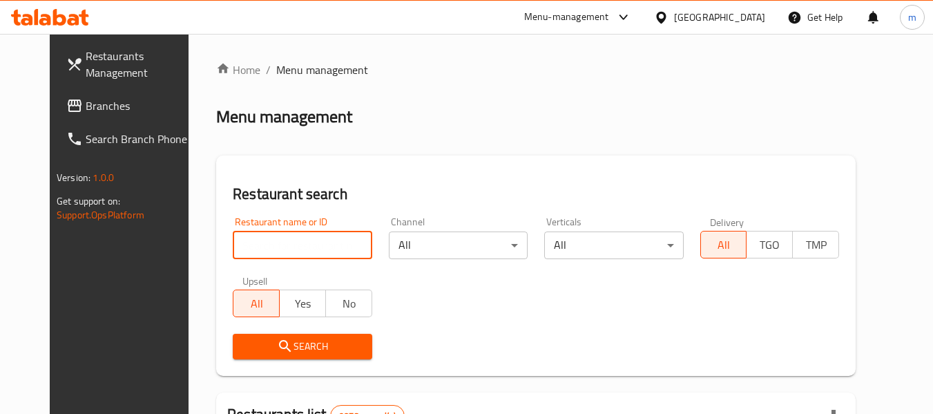
paste input "697816"
type input "697816"
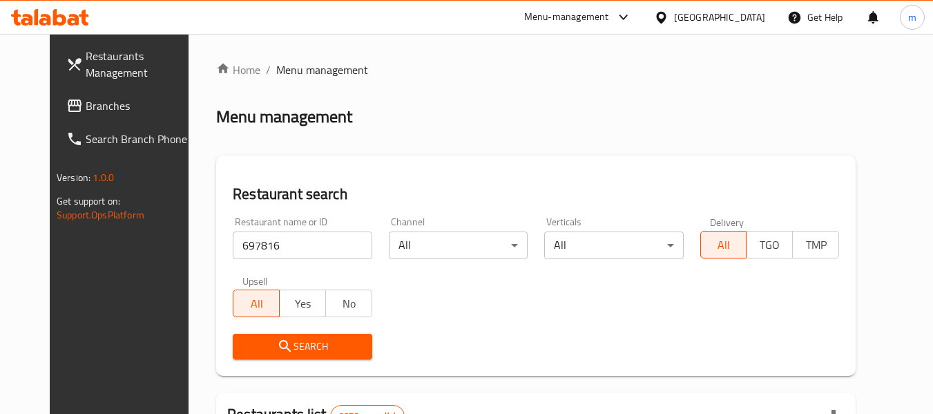
click at [285, 357] on button "Search" at bounding box center [302, 347] width 139 height 26
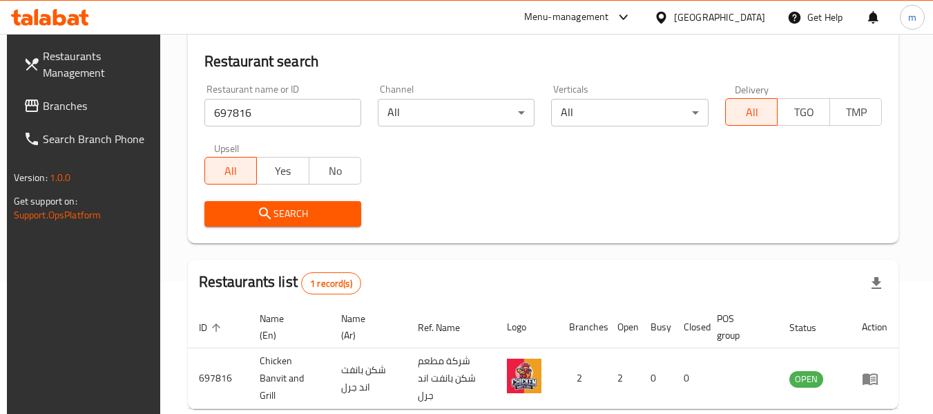
scroll to position [202, 0]
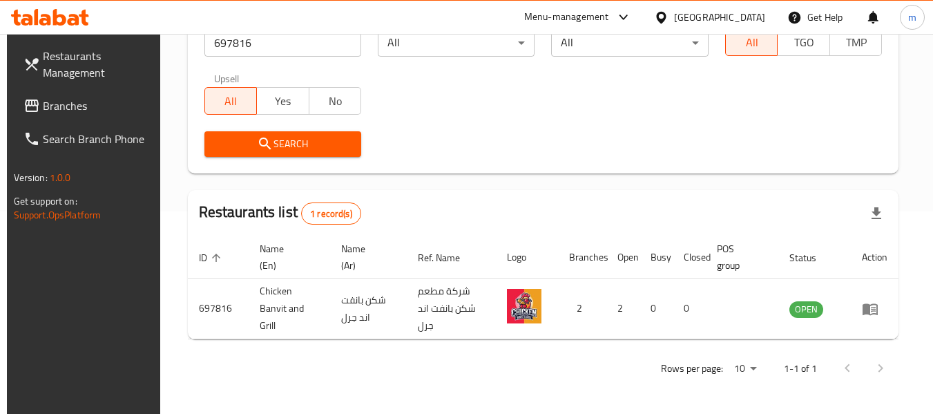
click at [749, 11] on div "[GEOGRAPHIC_DATA]" at bounding box center [719, 17] width 91 height 15
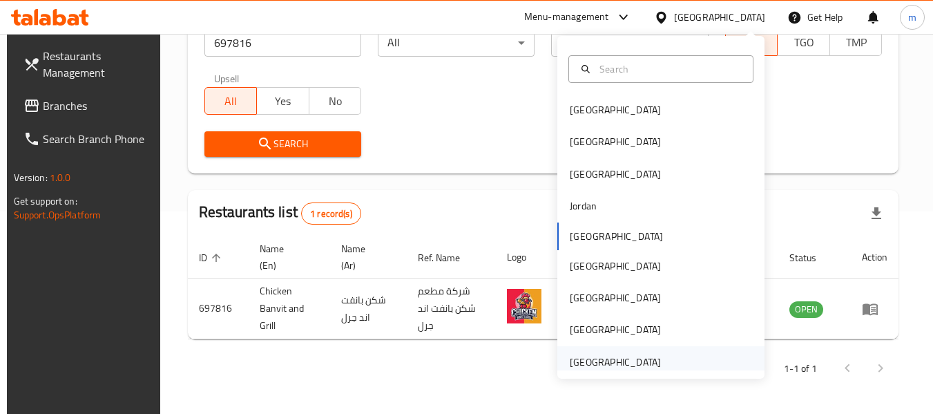
click at [645, 361] on div "[GEOGRAPHIC_DATA]" at bounding box center [615, 361] width 91 height 15
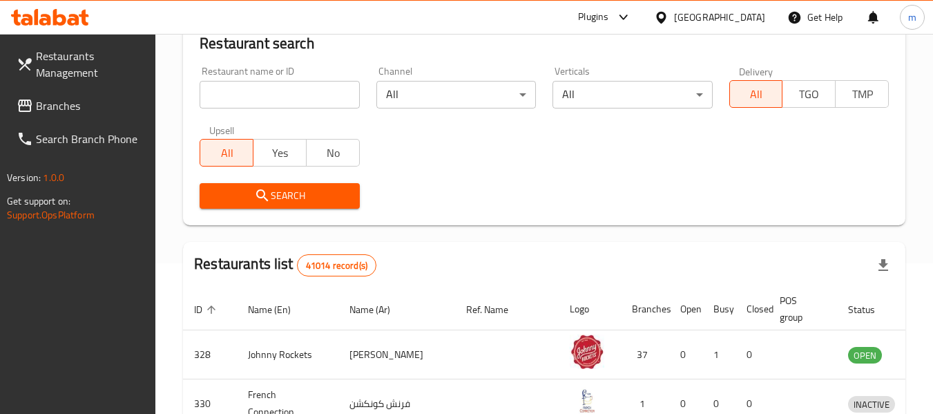
scroll to position [202, 0]
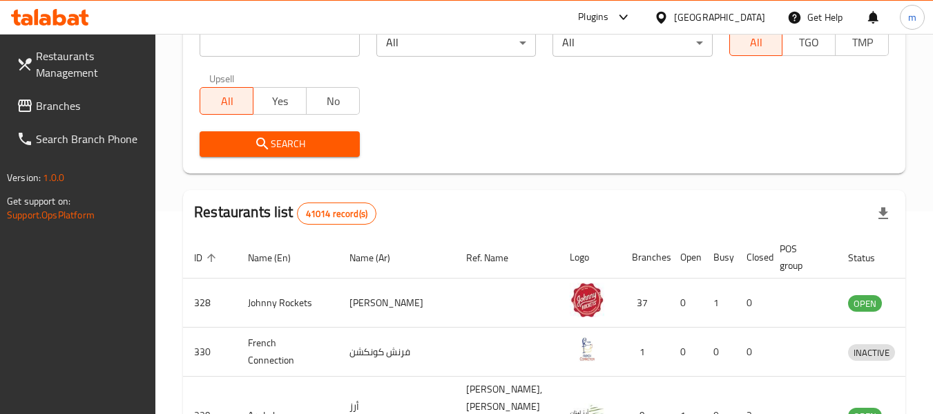
click at [48, 106] on span "Branches" at bounding box center [90, 105] width 109 height 17
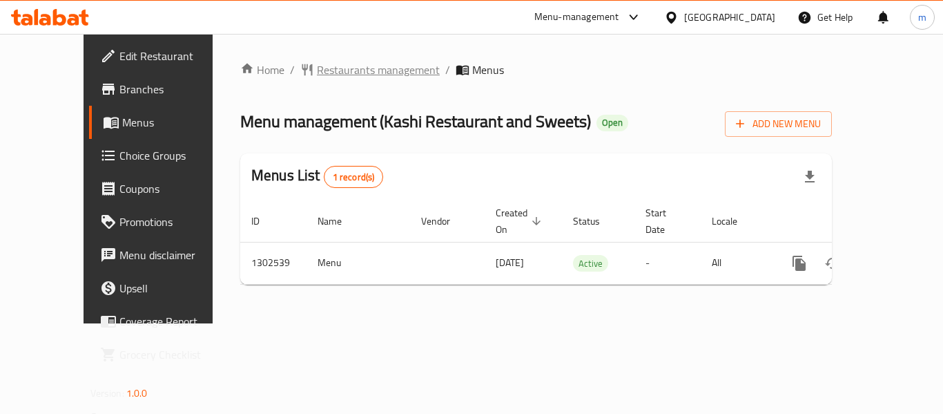
click at [336, 69] on span "Restaurants management" at bounding box center [378, 69] width 123 height 17
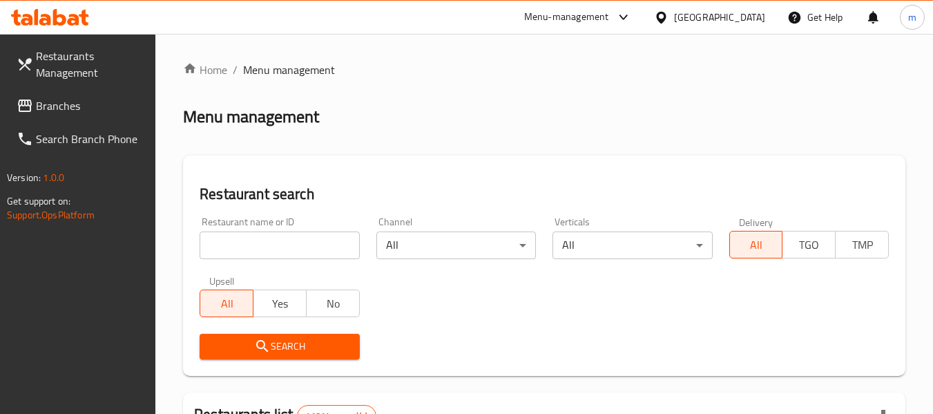
click at [277, 246] on input "search" at bounding box center [280, 245] width 160 height 28
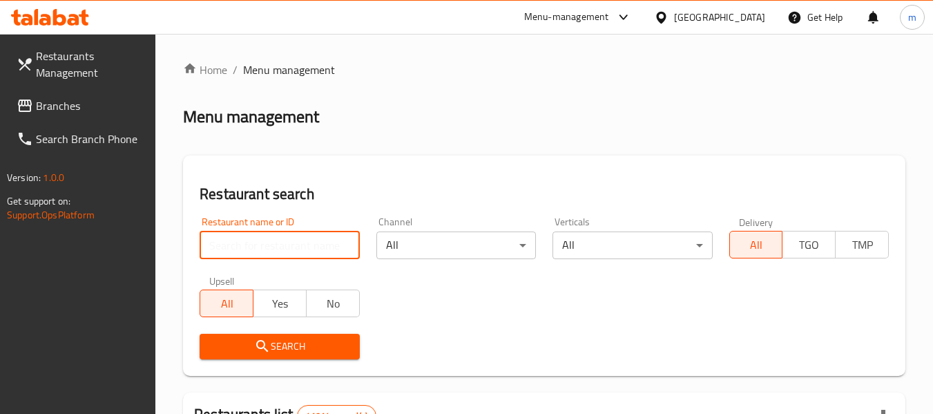
paste input "702449"
type input "702449"
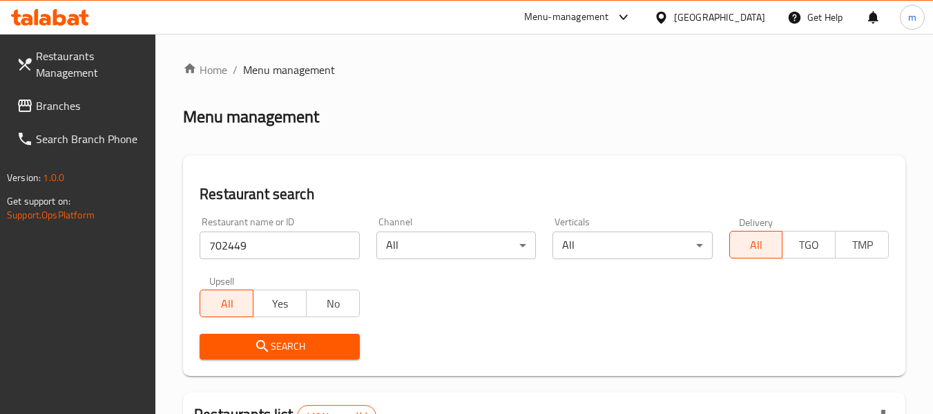
click at [249, 339] on span "Search" at bounding box center [279, 346] width 137 height 17
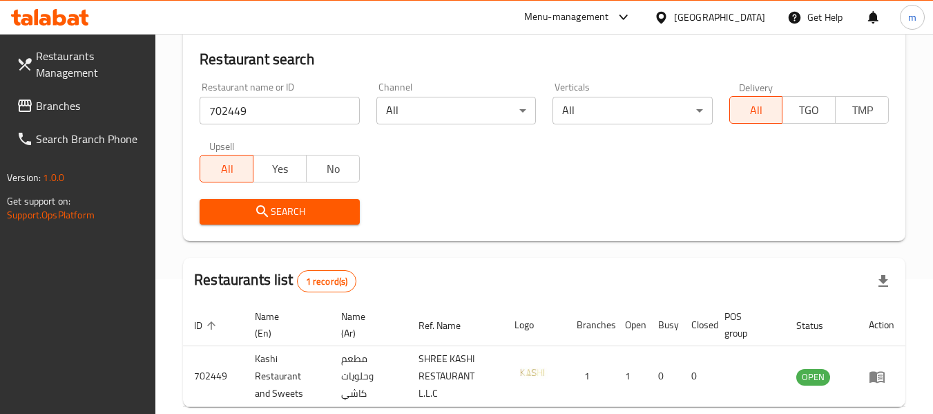
scroll to position [202, 0]
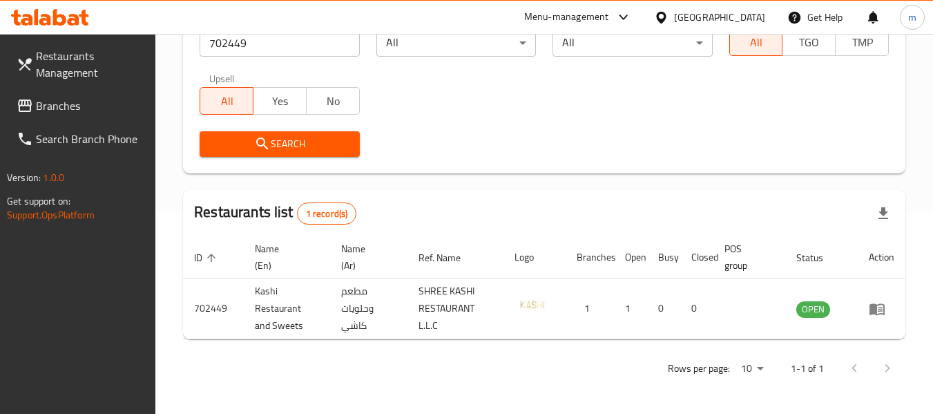
click at [736, 8] on div "[GEOGRAPHIC_DATA]" at bounding box center [709, 17] width 133 height 33
click at [724, 7] on div "[GEOGRAPHIC_DATA]" at bounding box center [709, 17] width 133 height 33
click at [702, 17] on div "[GEOGRAPHIC_DATA]" at bounding box center [719, 17] width 91 height 15
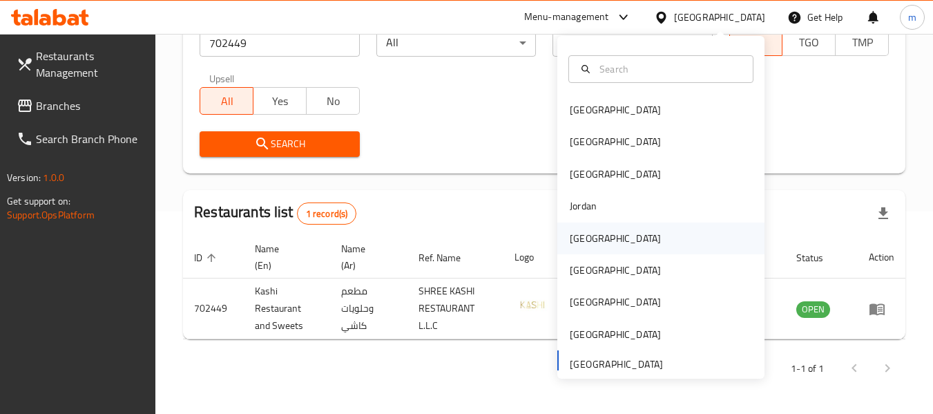
click at [579, 238] on div "[GEOGRAPHIC_DATA]" at bounding box center [615, 238] width 91 height 15
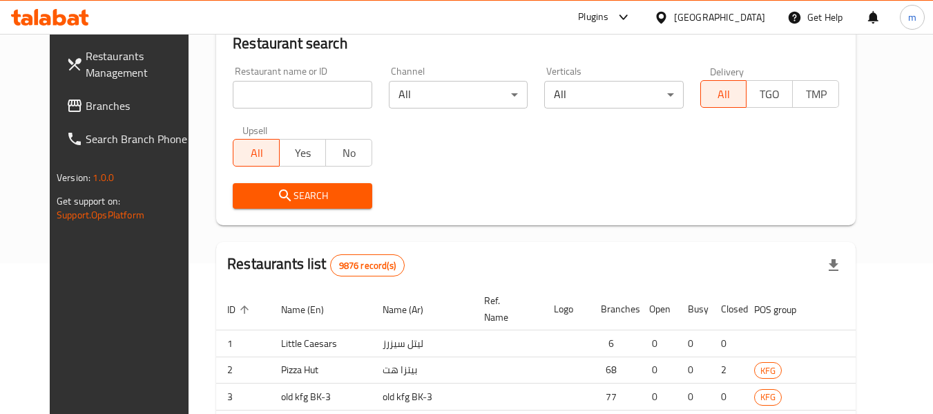
scroll to position [202, 0]
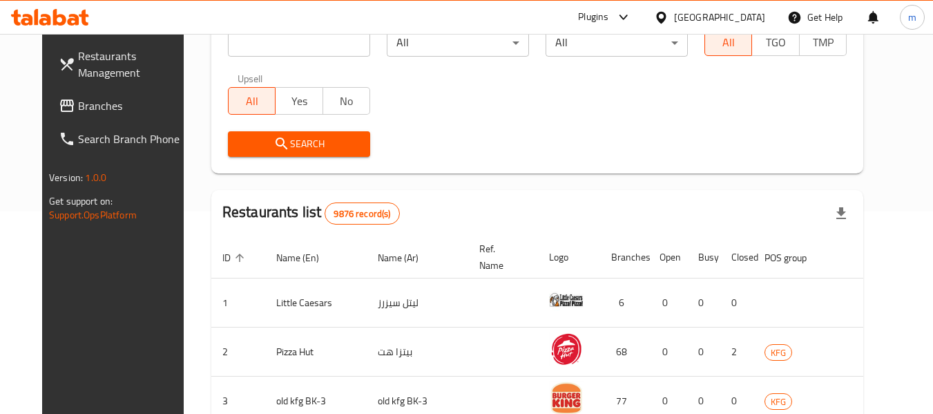
click at [78, 98] on span "Branches" at bounding box center [132, 105] width 109 height 17
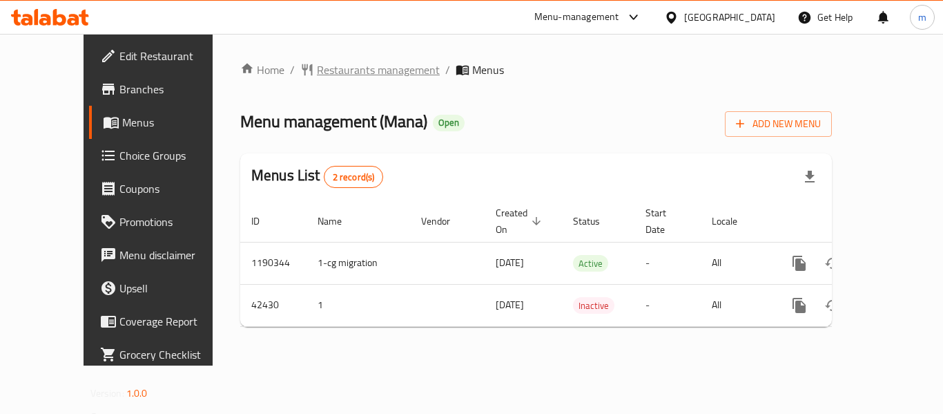
click at [317, 73] on span "Restaurants management" at bounding box center [378, 69] width 123 height 17
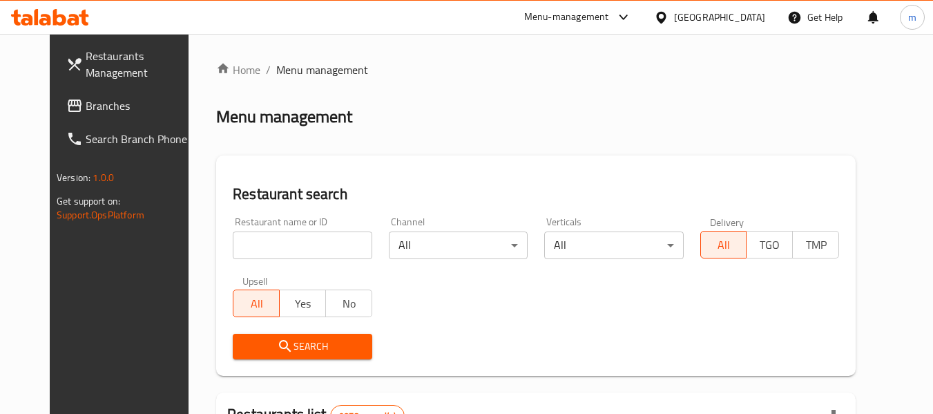
click at [284, 251] on input "search" at bounding box center [302, 245] width 139 height 28
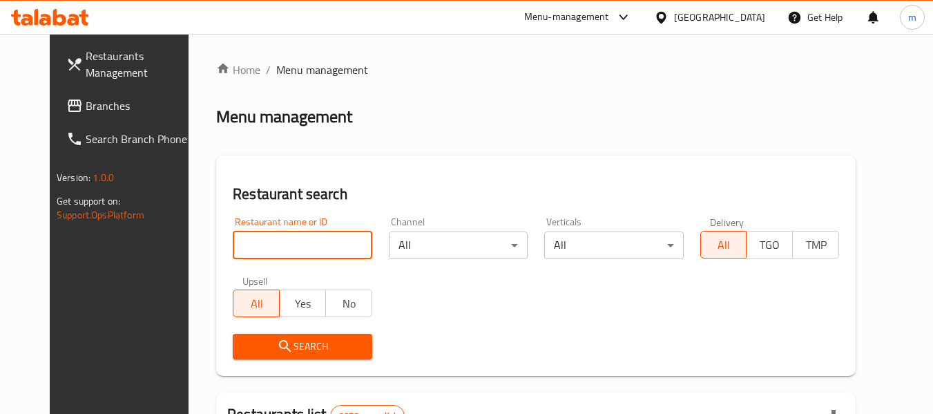
paste input "21970"
type input "21970"
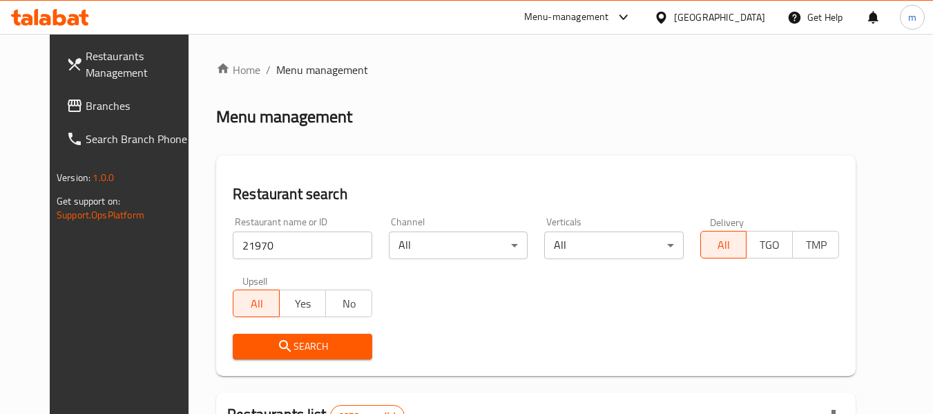
click at [280, 338] on span "Search" at bounding box center [302, 346] width 117 height 17
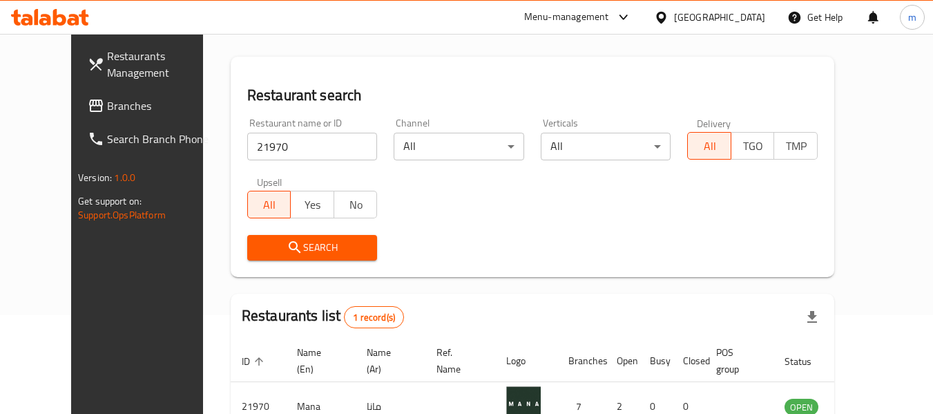
scroll to position [191, 0]
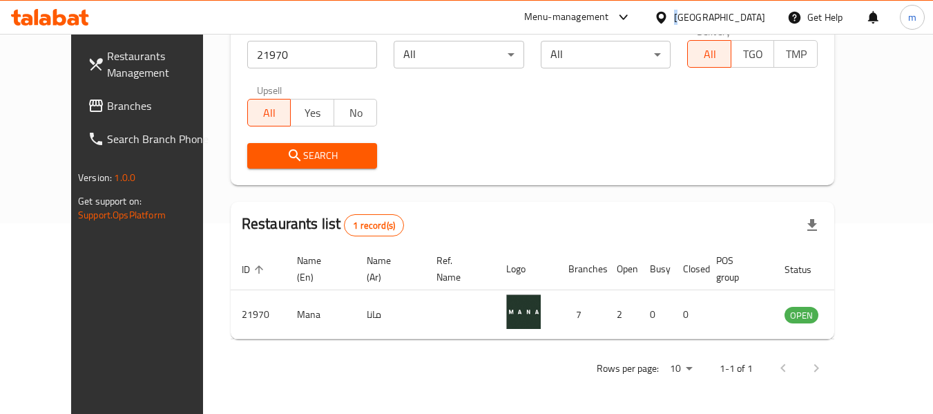
click at [739, 10] on div "Kuwait" at bounding box center [719, 17] width 91 height 15
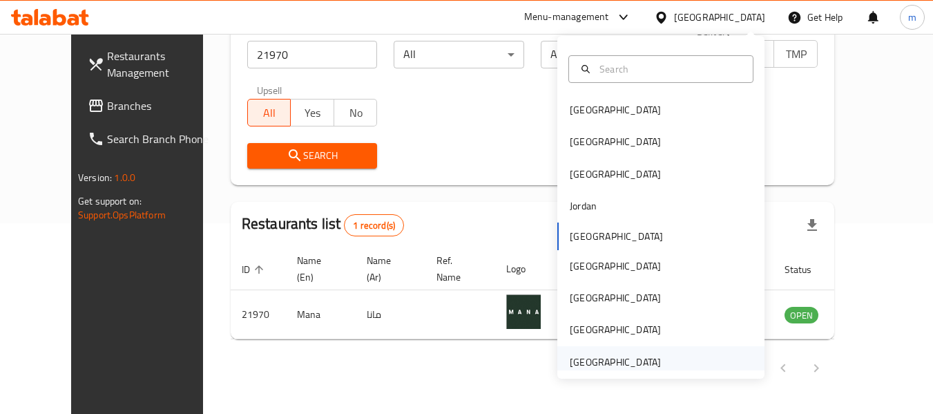
click at [633, 363] on div "[GEOGRAPHIC_DATA]" at bounding box center [615, 361] width 91 height 15
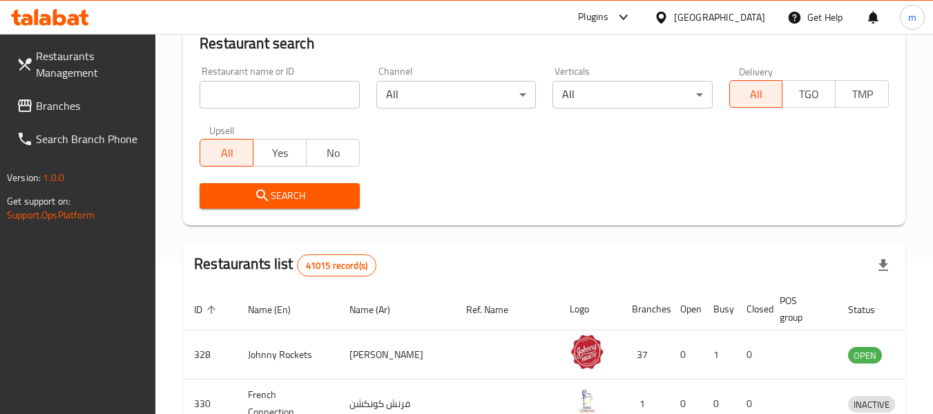
scroll to position [191, 0]
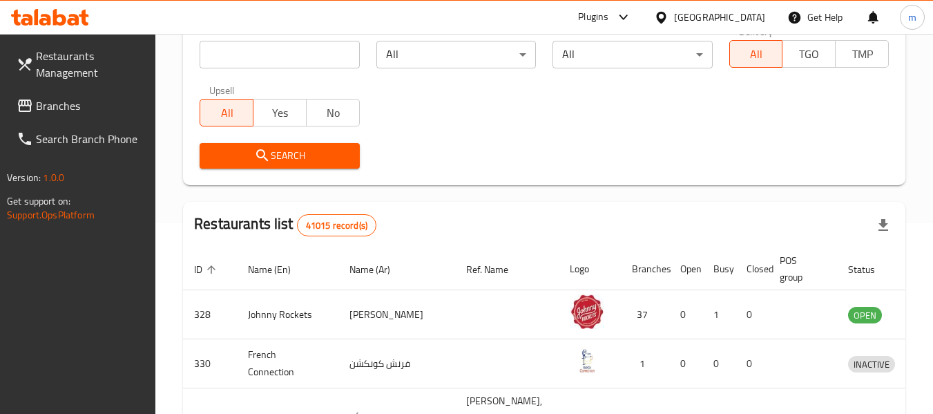
drag, startPoint x: 41, startPoint y: 99, endPoint x: 41, endPoint y: 106, distance: 6.9
click at [41, 99] on span "Branches" at bounding box center [90, 105] width 109 height 17
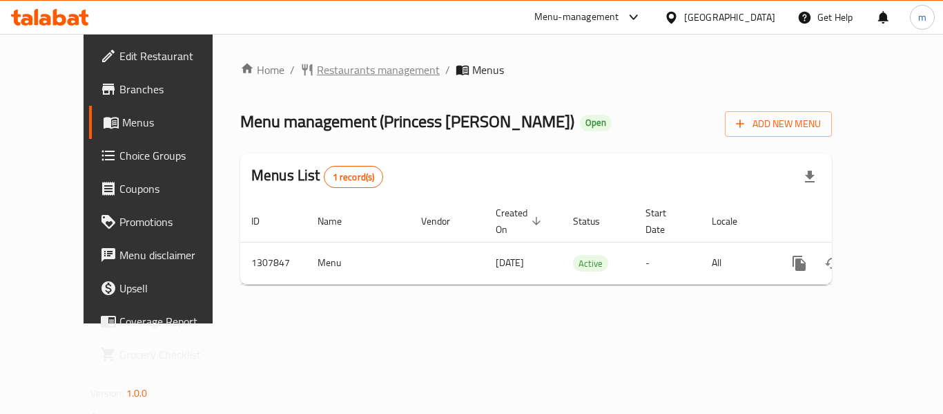
click at [353, 68] on span "Restaurants management" at bounding box center [378, 69] width 123 height 17
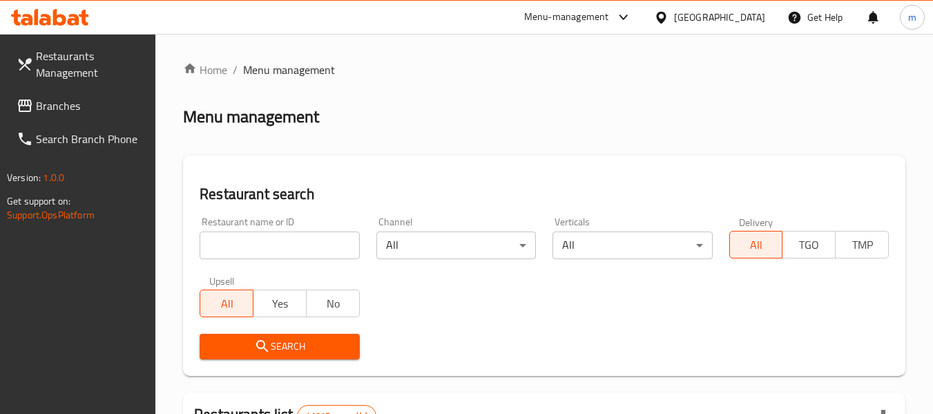
click at [295, 242] on input "search" at bounding box center [280, 245] width 160 height 28
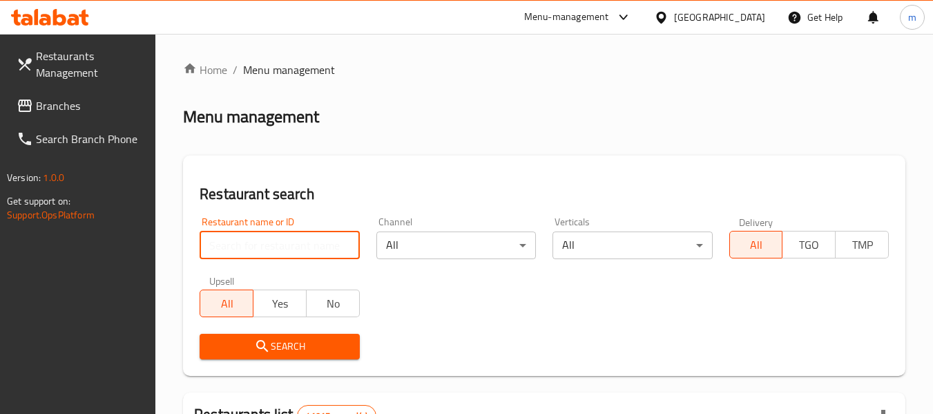
paste input "704386"
type input "704386"
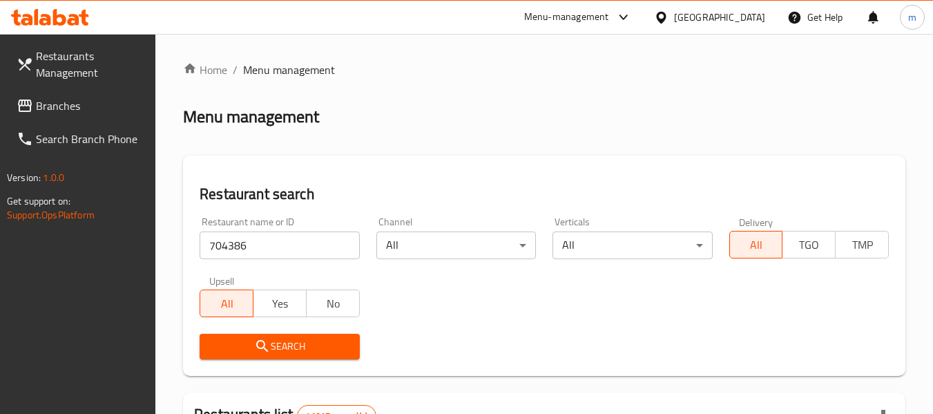
click at [263, 344] on icon "submit" at bounding box center [262, 346] width 17 height 17
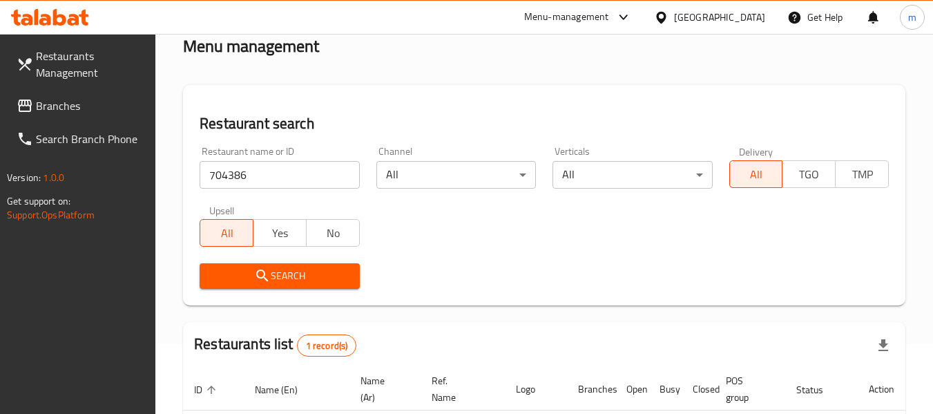
scroll to position [202, 0]
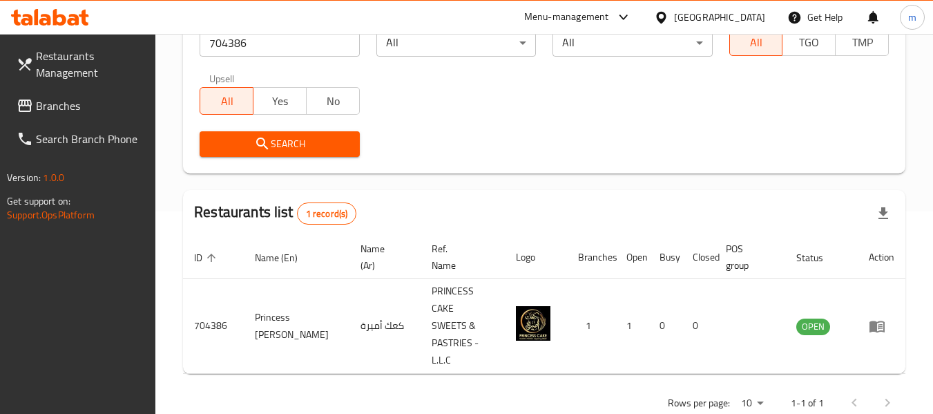
click at [79, 99] on span "Branches" at bounding box center [90, 105] width 109 height 17
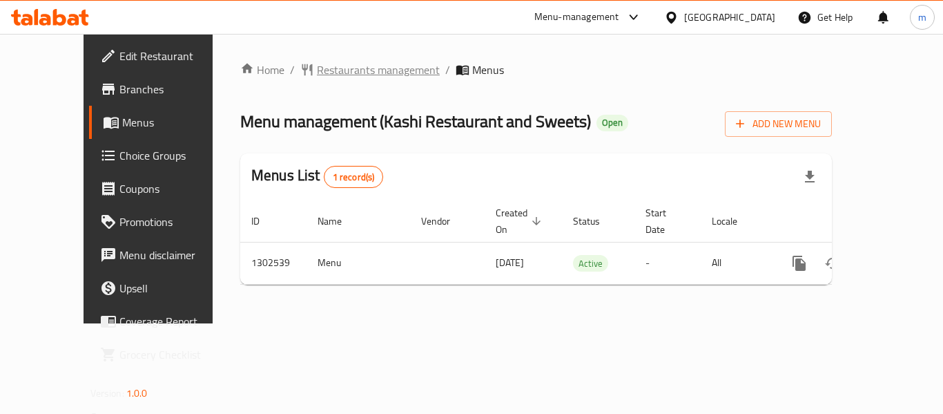
click at [353, 75] on span "Restaurants management" at bounding box center [378, 69] width 123 height 17
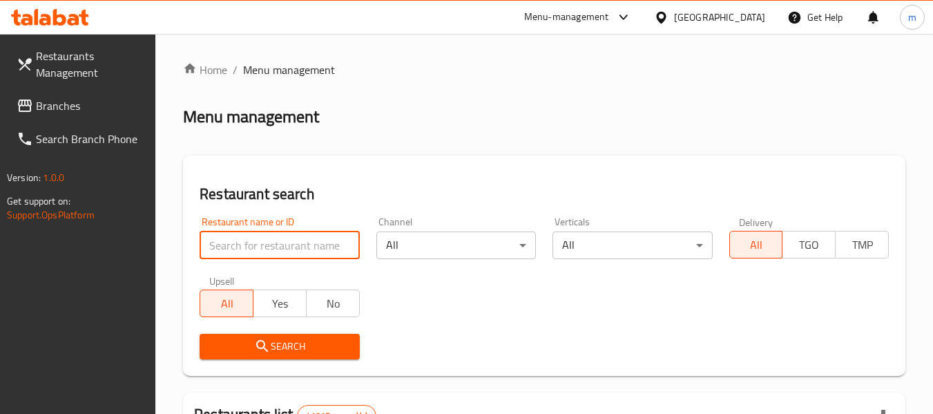
click at [301, 245] on input "search" at bounding box center [280, 245] width 160 height 28
paste input "702449"
type input "702449"
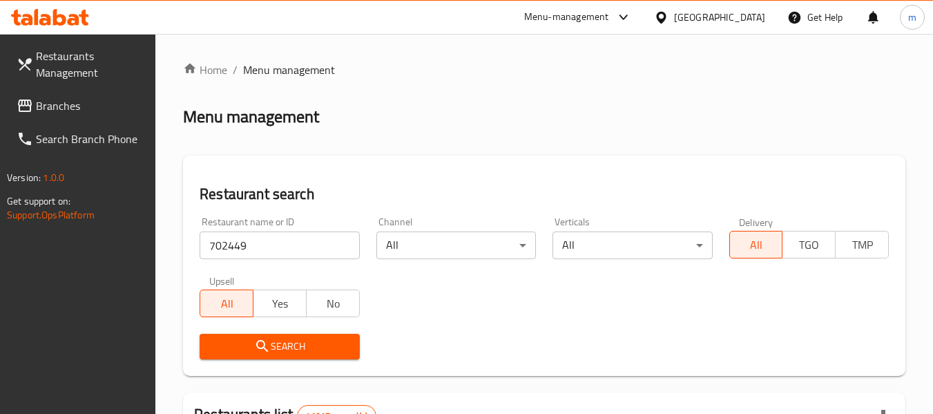
click at [276, 352] on span "Search" at bounding box center [279, 346] width 137 height 17
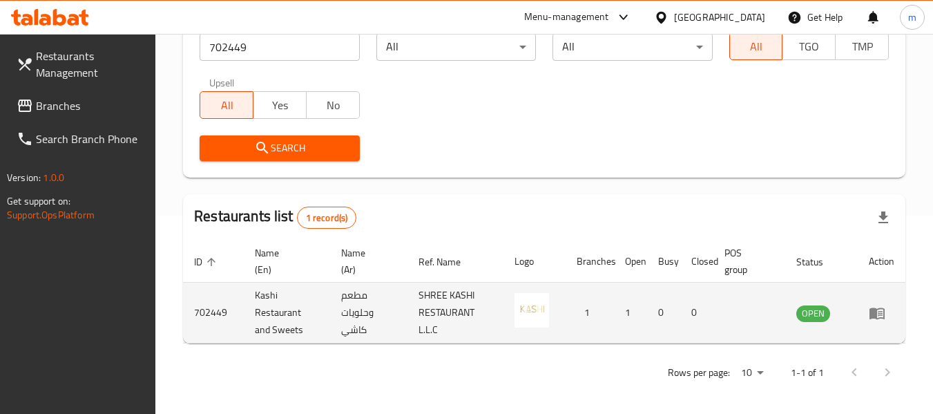
scroll to position [202, 0]
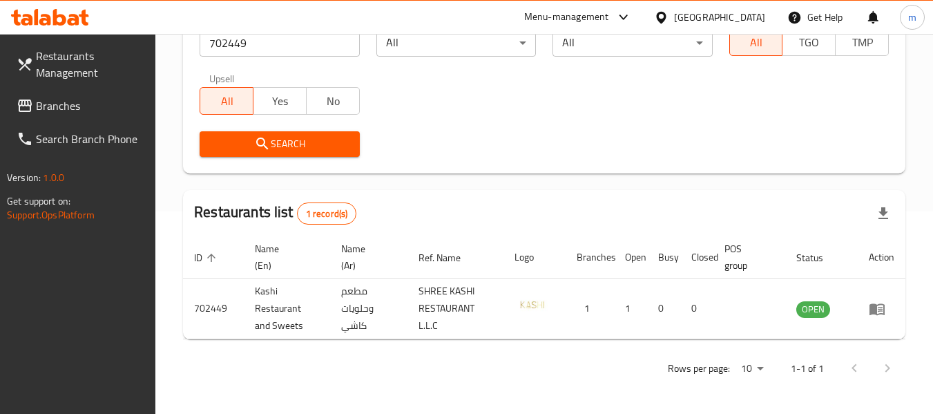
click at [65, 93] on link "Branches" at bounding box center [81, 105] width 151 height 33
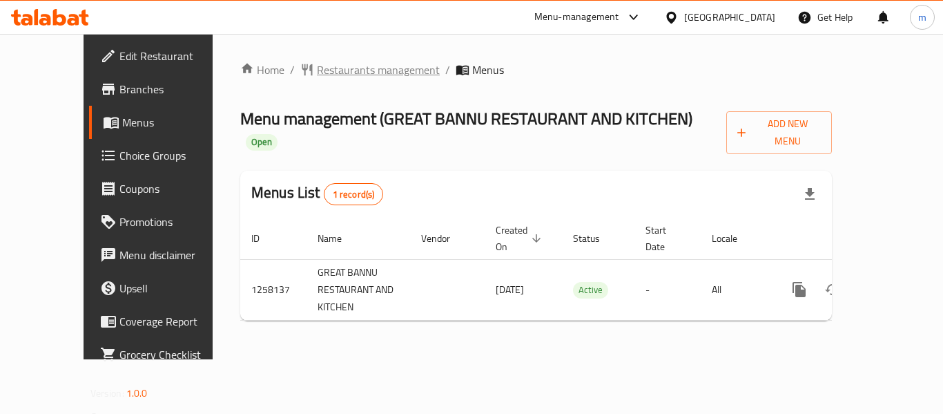
click at [317, 76] on span "Restaurants management" at bounding box center [378, 69] width 123 height 17
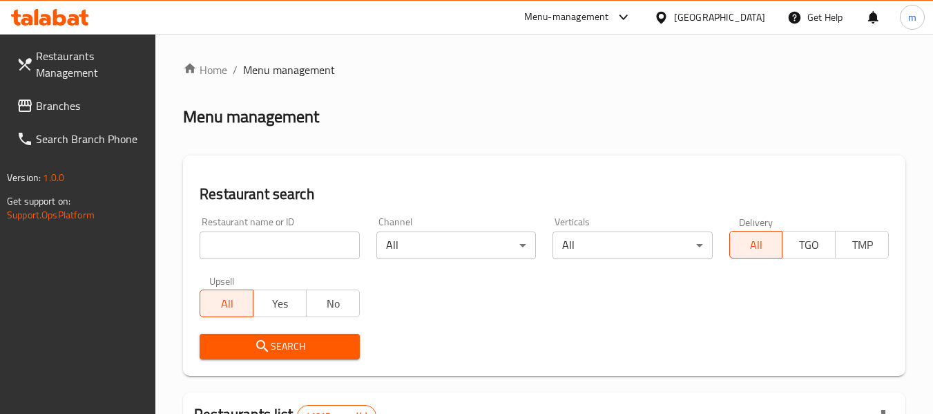
click at [294, 249] on input "search" at bounding box center [280, 245] width 160 height 28
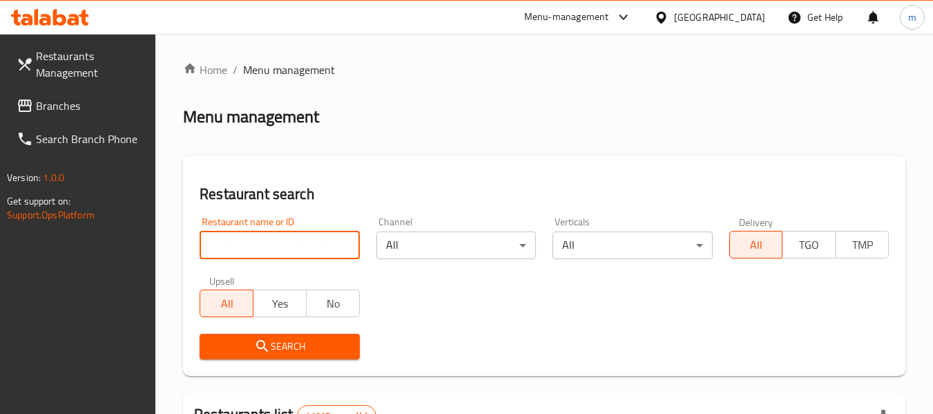
paste input "683829"
type input "683829"
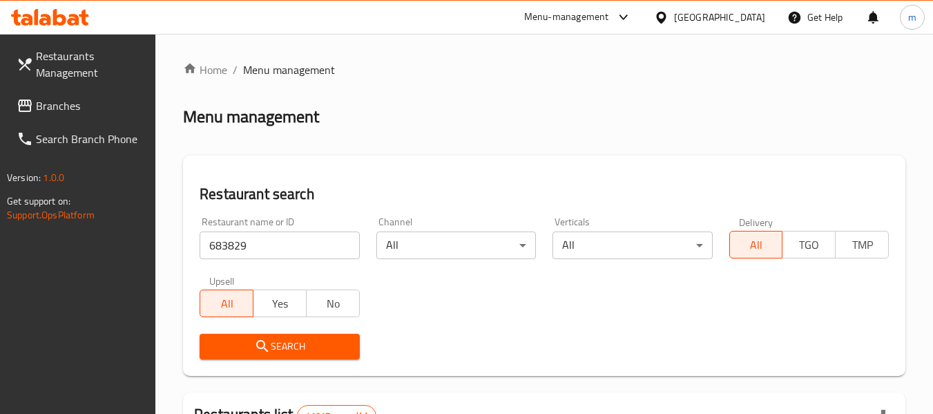
click at [290, 347] on span "Search" at bounding box center [279, 346] width 137 height 17
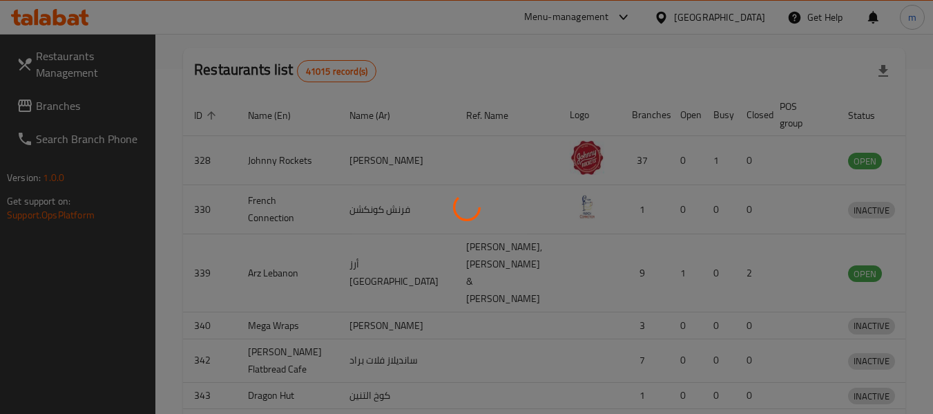
scroll to position [202, 0]
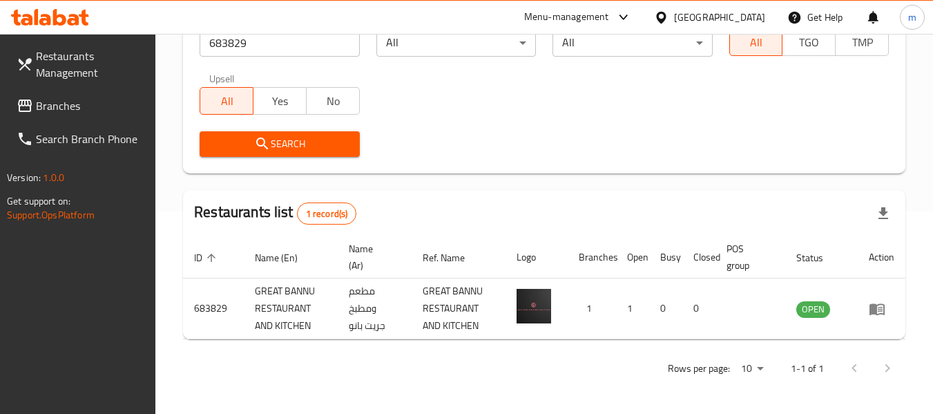
click at [67, 103] on span "Branches" at bounding box center [90, 105] width 109 height 17
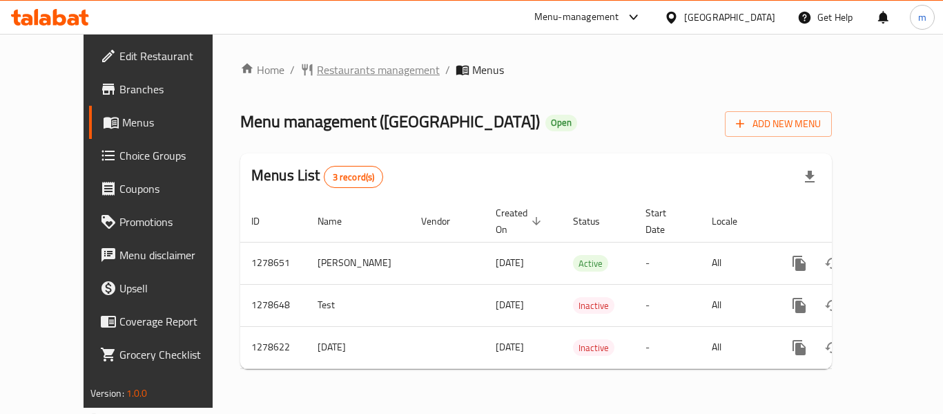
click at [331, 70] on span "Restaurants management" at bounding box center [378, 69] width 123 height 17
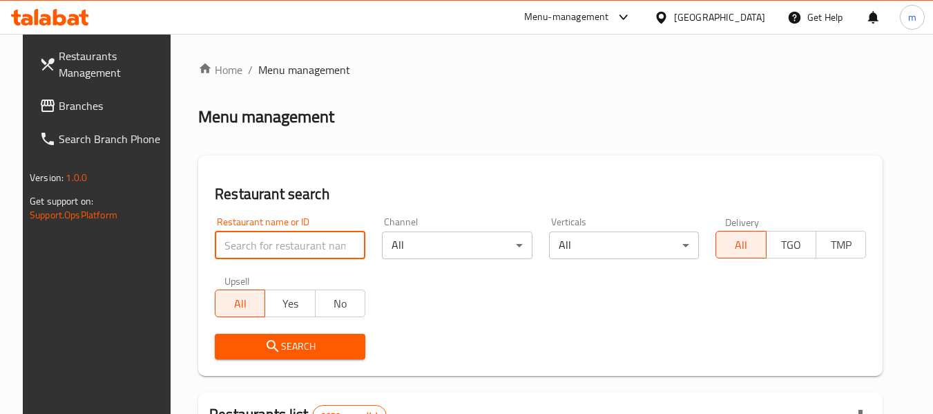
click at [281, 249] on input "search" at bounding box center [290, 245] width 151 height 28
paste input "692976"
type input "692976"
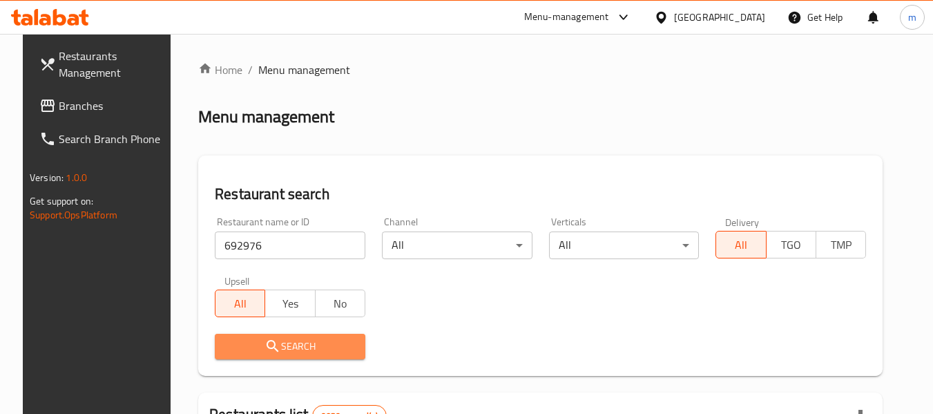
click at [286, 339] on span "Search" at bounding box center [290, 346] width 128 height 17
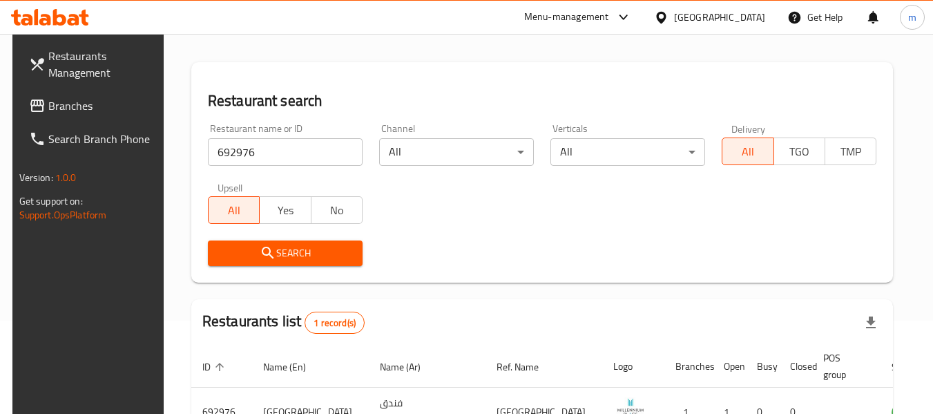
scroll to position [202, 0]
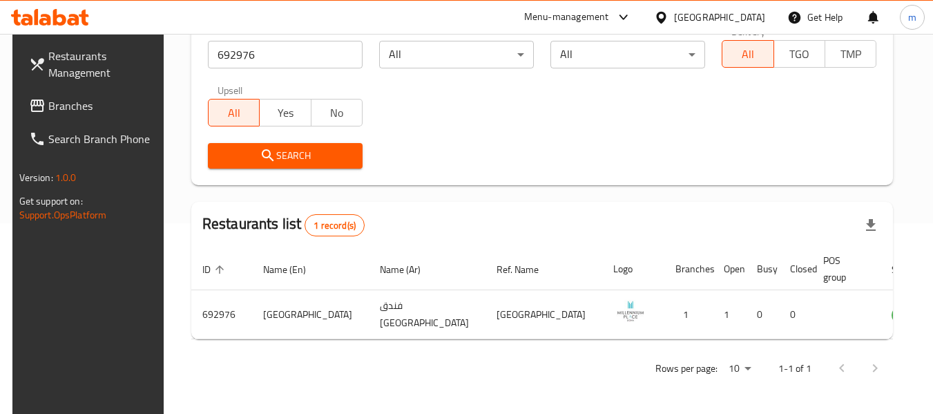
click at [746, 6] on div "[GEOGRAPHIC_DATA]" at bounding box center [709, 17] width 133 height 33
click at [674, 18] on div at bounding box center [664, 17] width 20 height 15
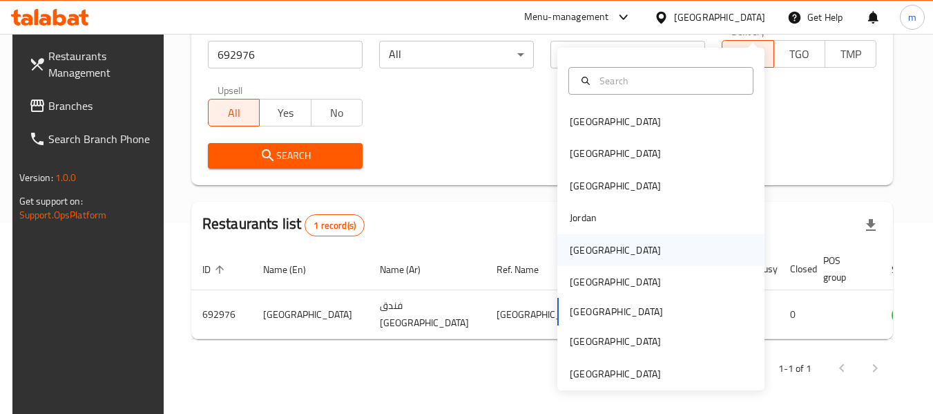
click at [584, 245] on div "[GEOGRAPHIC_DATA]" at bounding box center [615, 249] width 91 height 15
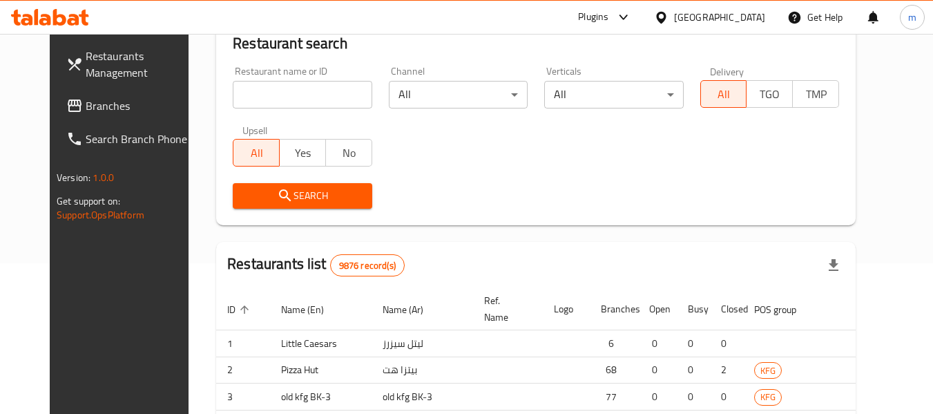
scroll to position [202, 0]
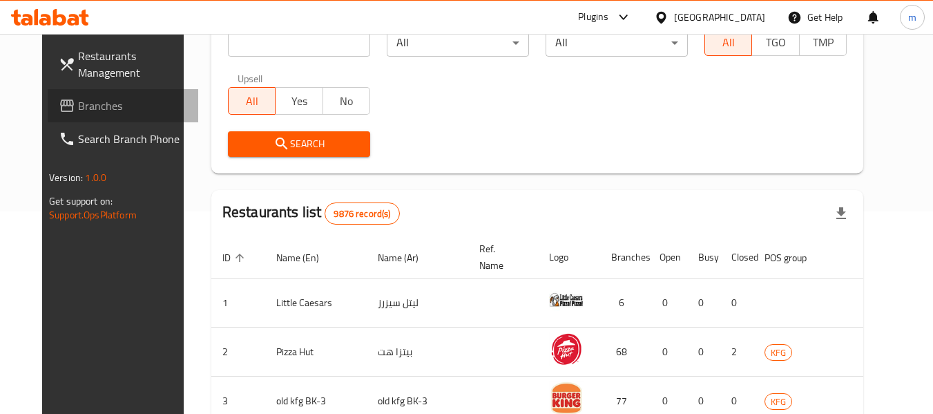
click at [78, 105] on span "Branches" at bounding box center [132, 105] width 109 height 17
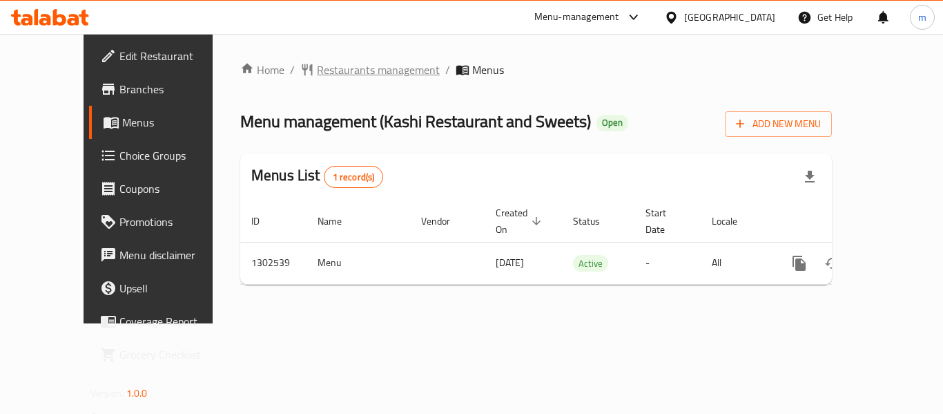
click at [337, 66] on span "Restaurants management" at bounding box center [378, 69] width 123 height 17
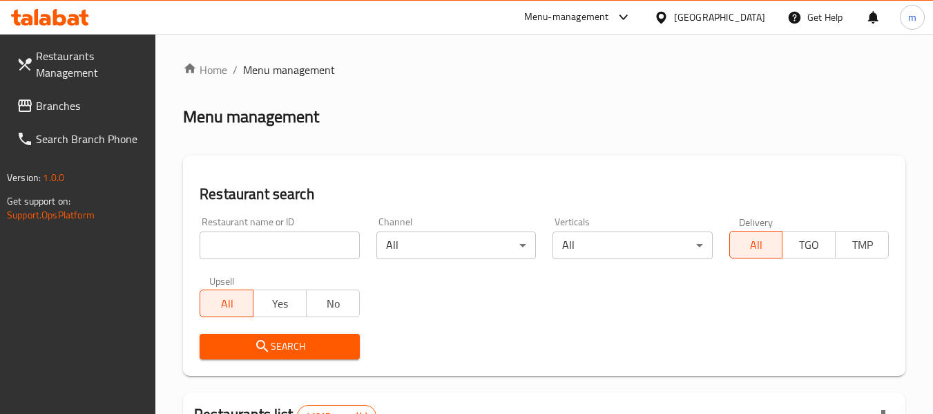
click at [304, 249] on input "search" at bounding box center [280, 245] width 160 height 28
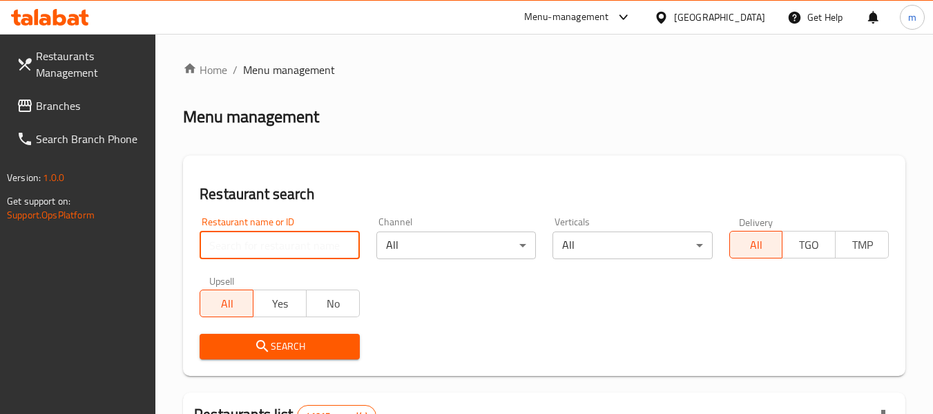
paste input "702449"
type input "702449"
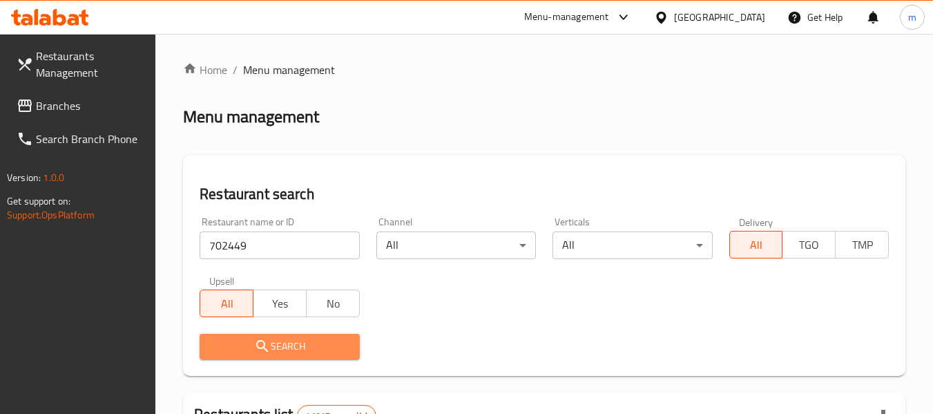
click at [312, 348] on span "Search" at bounding box center [279, 346] width 137 height 17
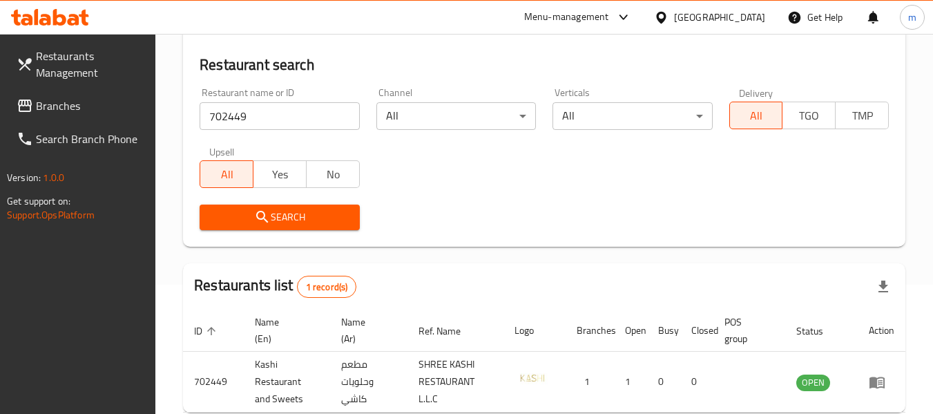
scroll to position [64, 0]
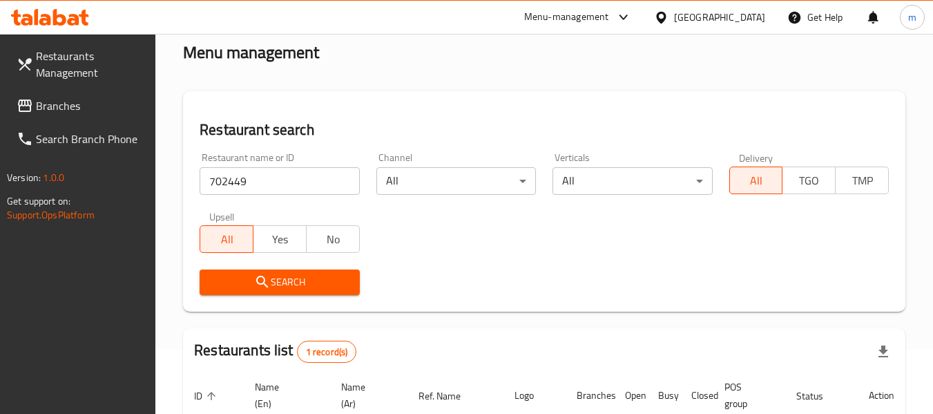
click at [743, 26] on div "United Arab Emirates" at bounding box center [709, 17] width 133 height 33
click at [701, 19] on div "United Arab Emirates" at bounding box center [719, 17] width 91 height 15
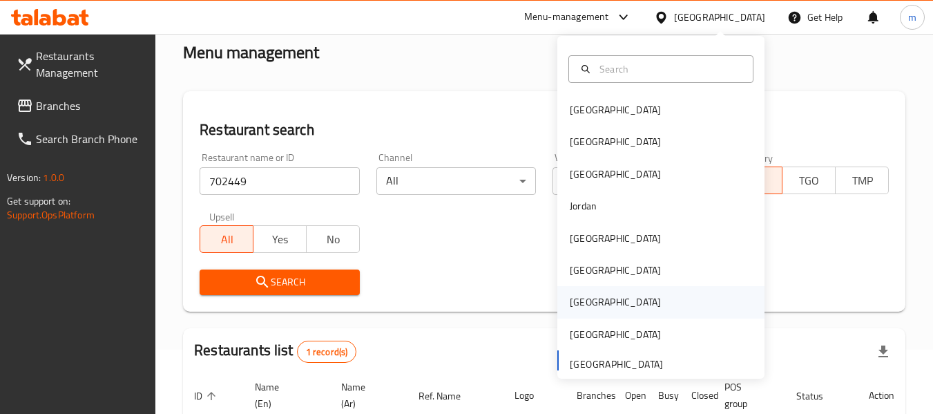
click at [591, 296] on div "[GEOGRAPHIC_DATA]" at bounding box center [615, 302] width 113 height 32
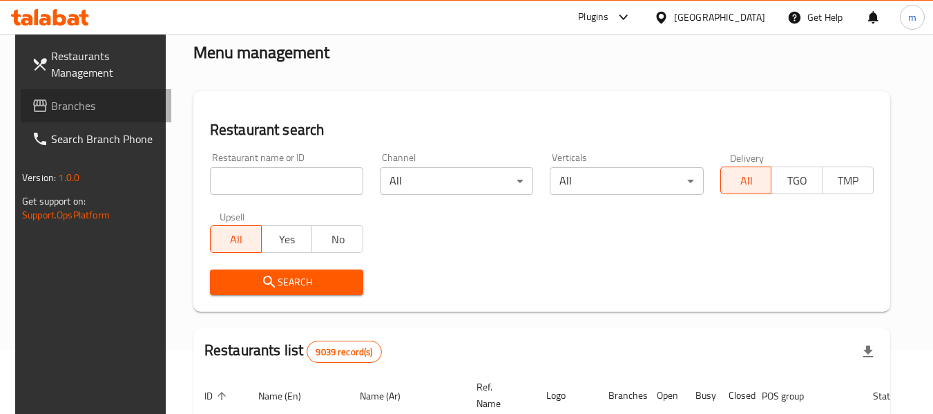
click at [52, 114] on span "Branches" at bounding box center [105, 105] width 109 height 17
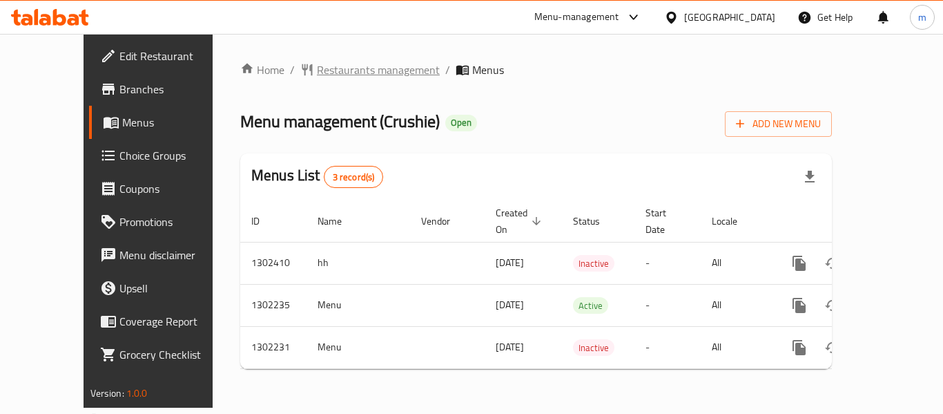
click at [317, 74] on span "Restaurants management" at bounding box center [378, 69] width 123 height 17
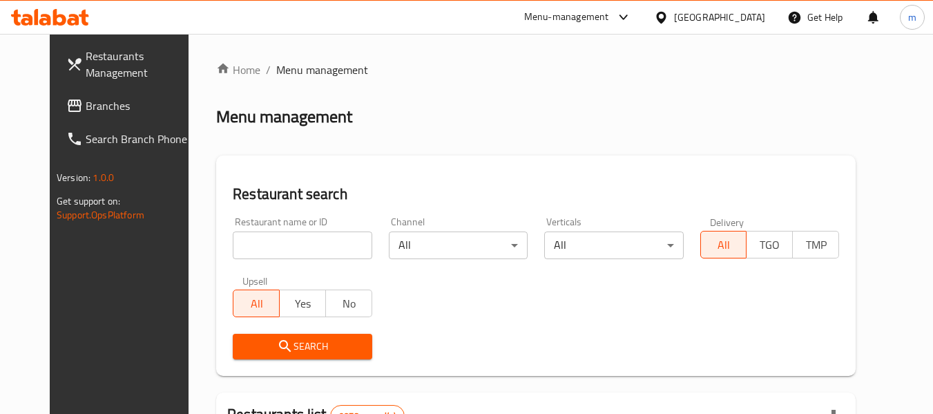
click at [283, 247] on input "search" at bounding box center [302, 245] width 139 height 28
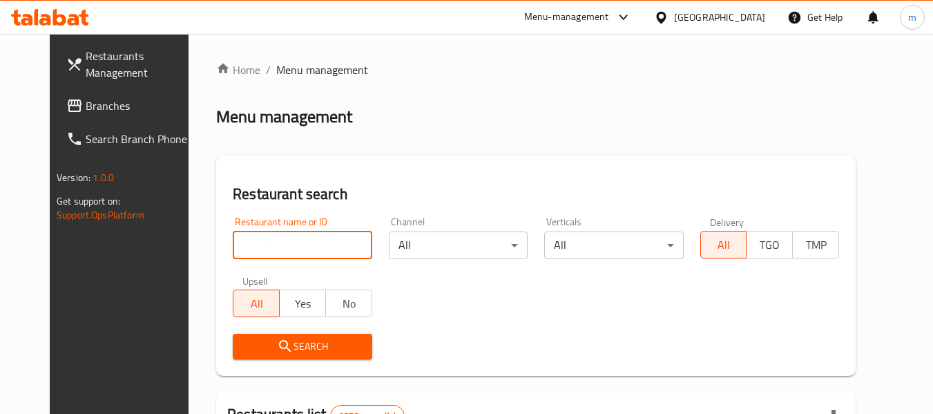
paste input "702331"
type input "702331"
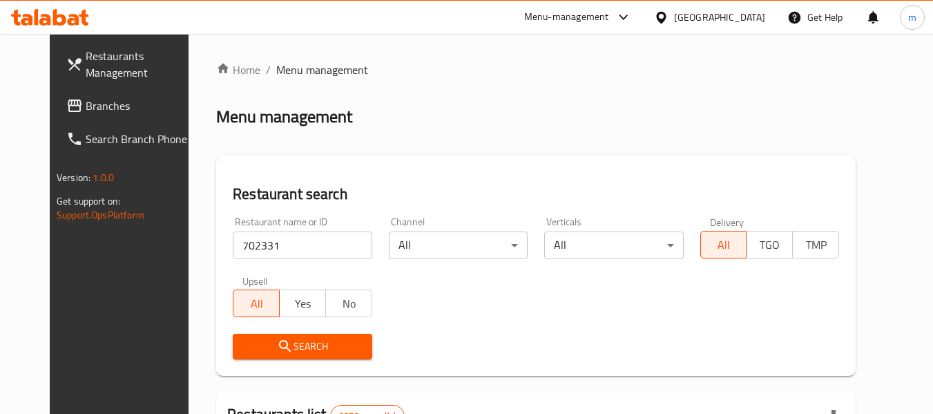
click at [275, 348] on span "Search" at bounding box center [302, 346] width 117 height 17
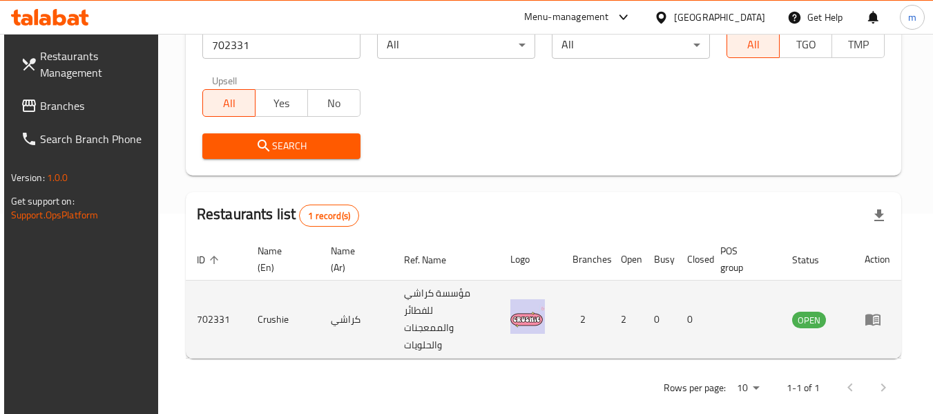
scroll to position [202, 0]
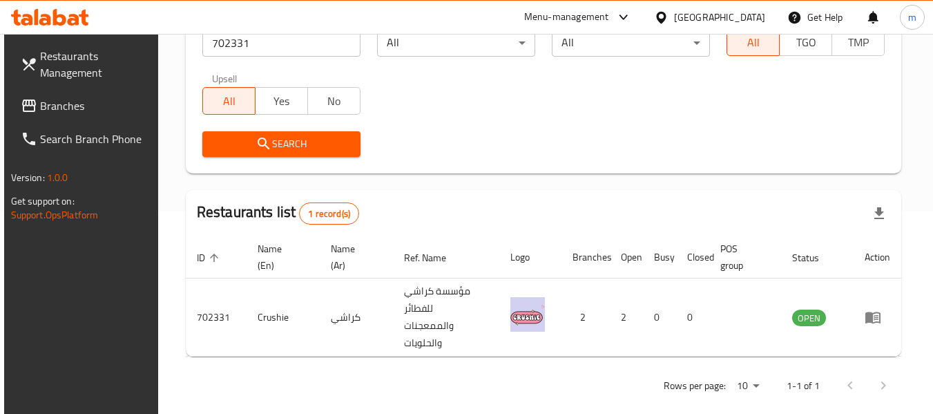
drag, startPoint x: 745, startPoint y: 20, endPoint x: 747, endPoint y: 28, distance: 7.7
click at [745, 19] on div "Kuwait" at bounding box center [719, 17] width 91 height 15
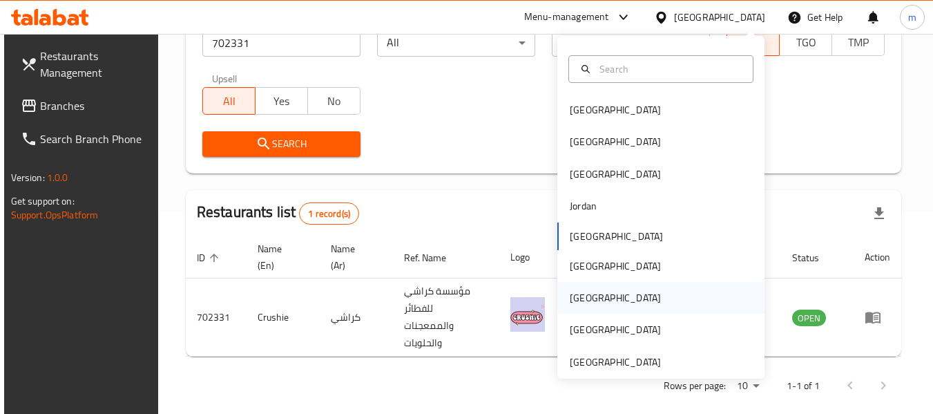
click at [575, 296] on div "[GEOGRAPHIC_DATA]" at bounding box center [615, 297] width 91 height 15
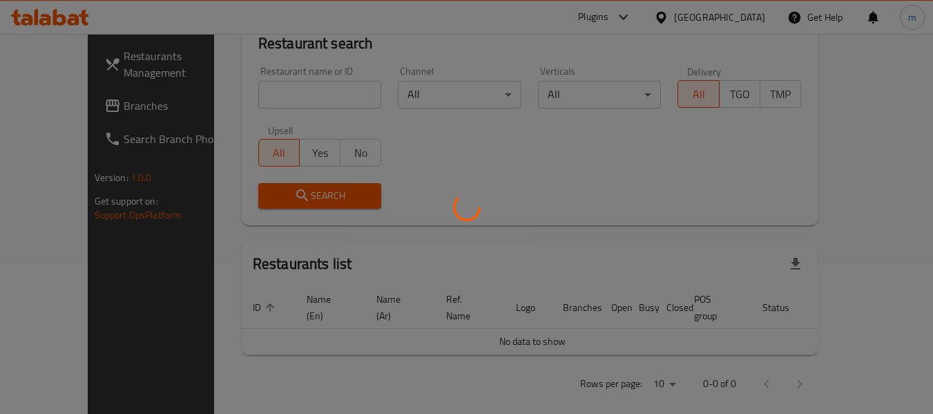
scroll to position [202, 0]
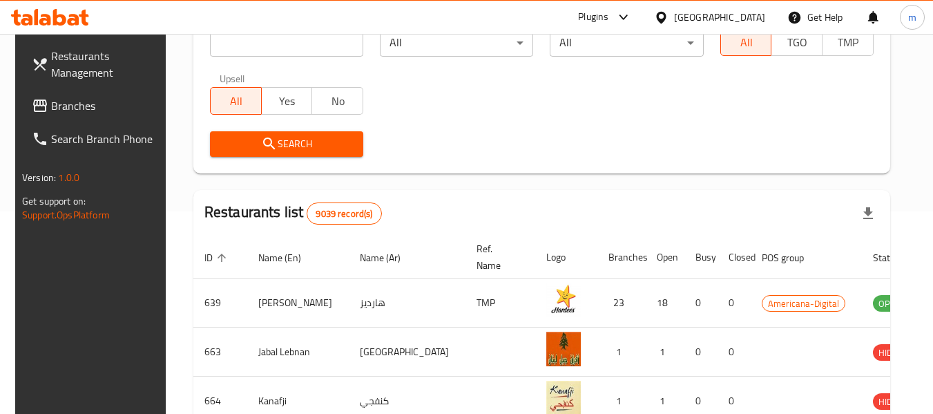
click at [64, 113] on span "Branches" at bounding box center [105, 105] width 109 height 17
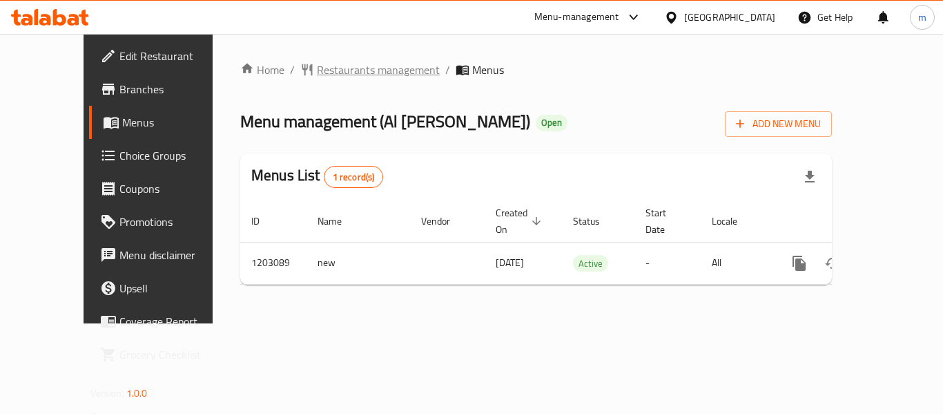
click at [372, 75] on span "Restaurants management" at bounding box center [378, 69] width 123 height 17
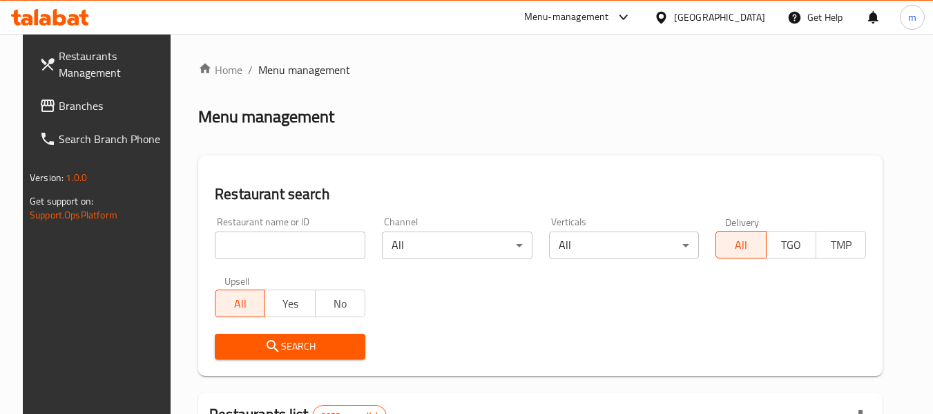
click at [313, 244] on input "search" at bounding box center [290, 245] width 151 height 28
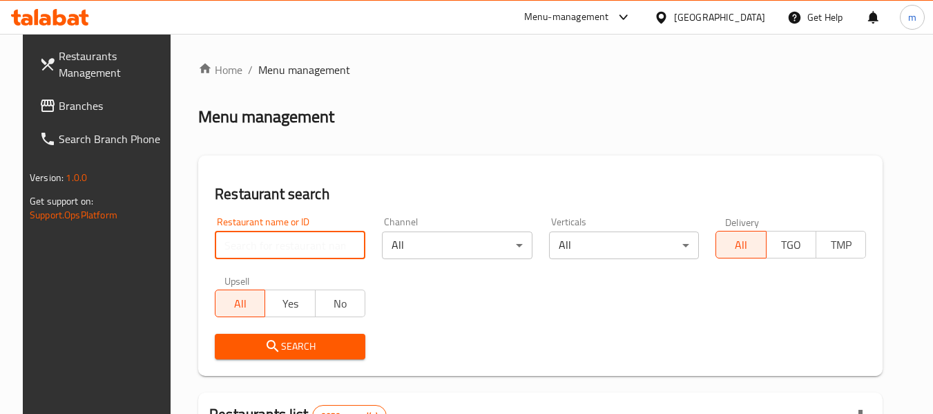
paste input "669479"
type input "669479"
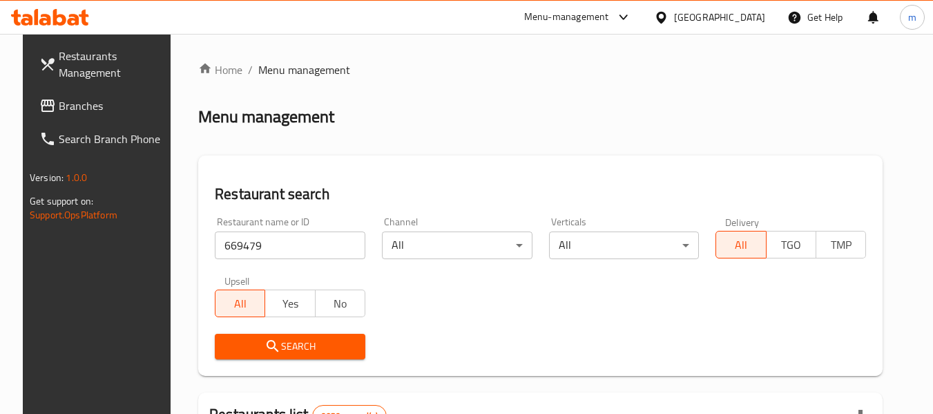
click at [264, 354] on icon "submit" at bounding box center [272, 346] width 17 height 17
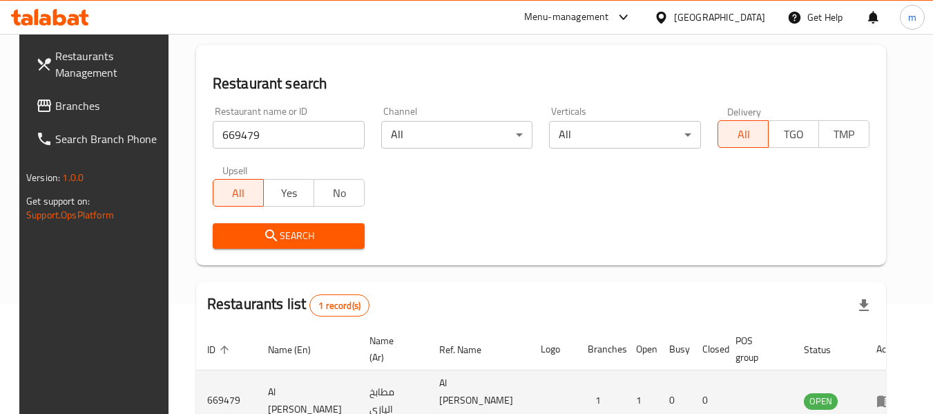
scroll to position [185, 0]
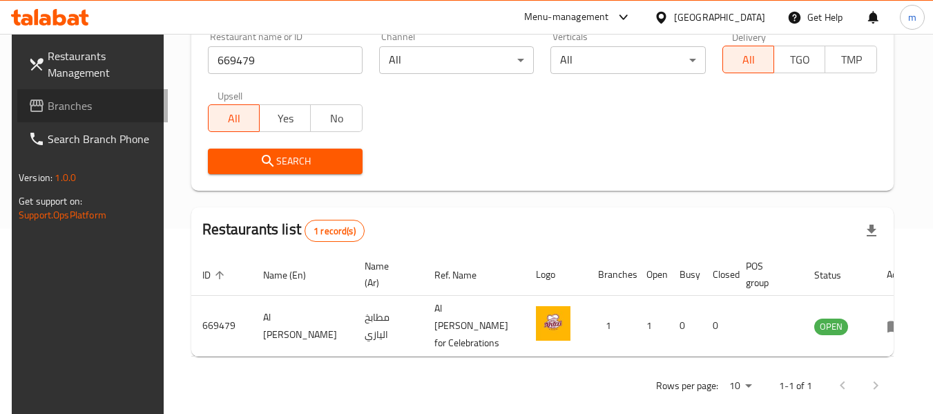
click at [57, 106] on span "Branches" at bounding box center [102, 105] width 109 height 17
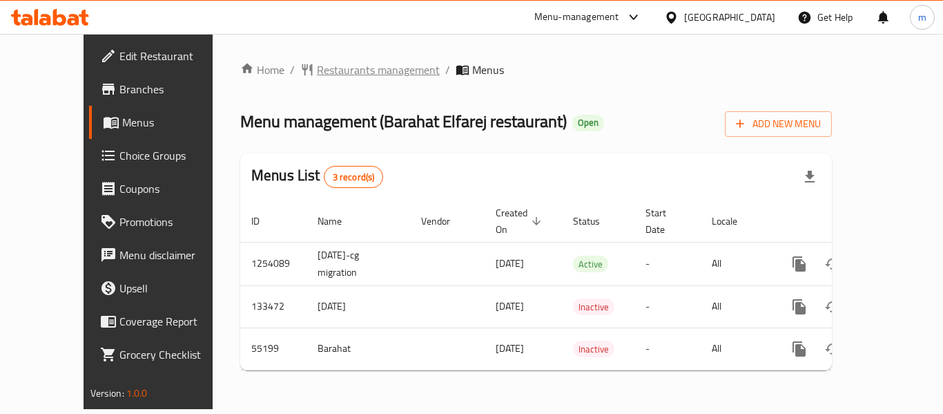
click at [336, 73] on span "Restaurants management" at bounding box center [378, 69] width 123 height 17
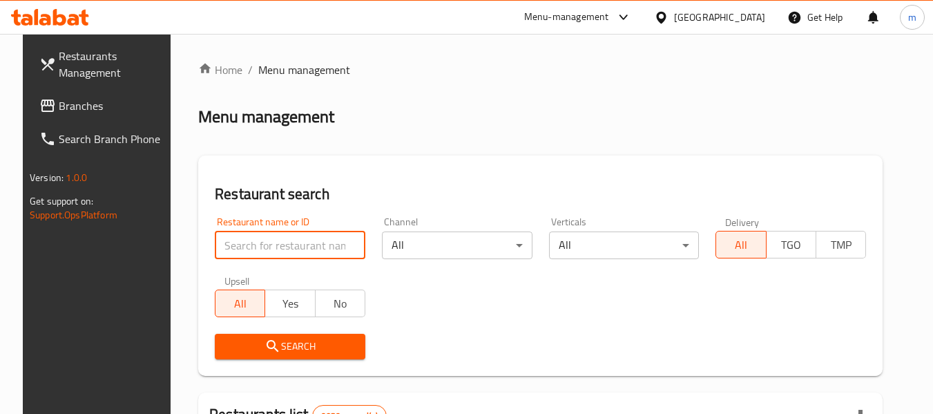
click at [295, 247] on input "search" at bounding box center [290, 245] width 151 height 28
paste input "27195"
type input "27195"
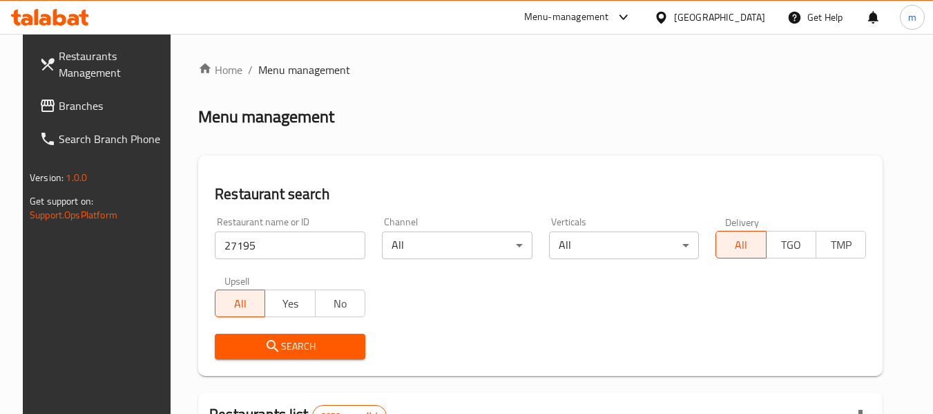
click at [302, 347] on span "Search" at bounding box center [290, 346] width 128 height 17
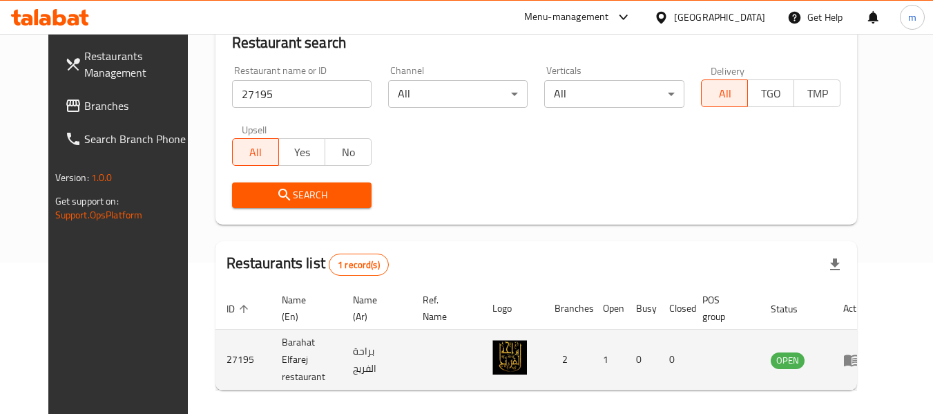
scroll to position [191, 0]
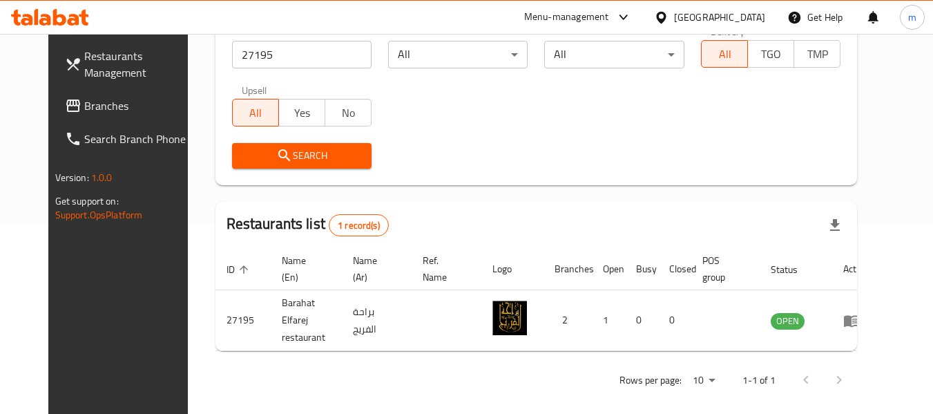
click at [741, 17] on div "[GEOGRAPHIC_DATA]" at bounding box center [719, 17] width 91 height 15
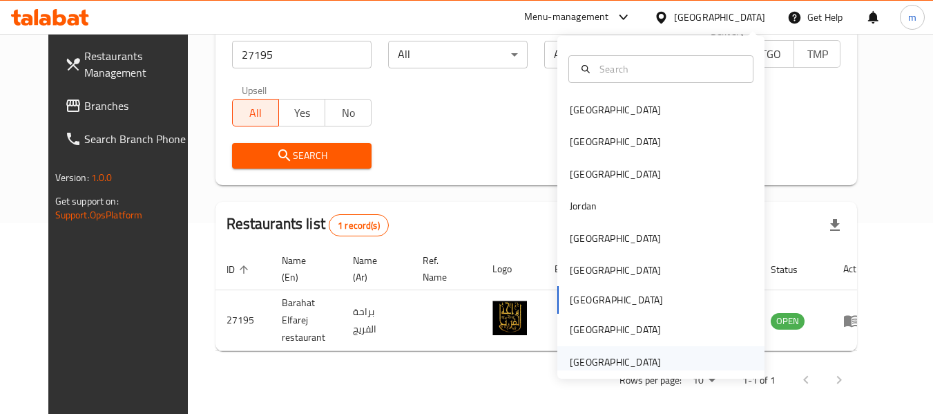
click at [611, 356] on div "[GEOGRAPHIC_DATA]" at bounding box center [615, 361] width 91 height 15
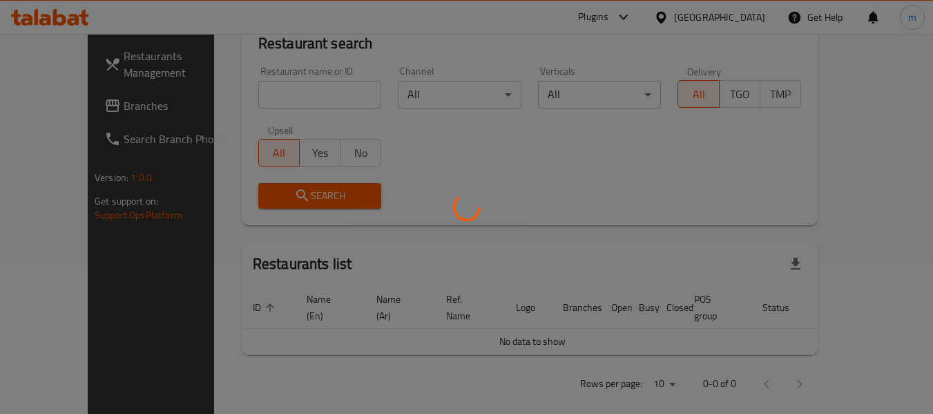
scroll to position [191, 0]
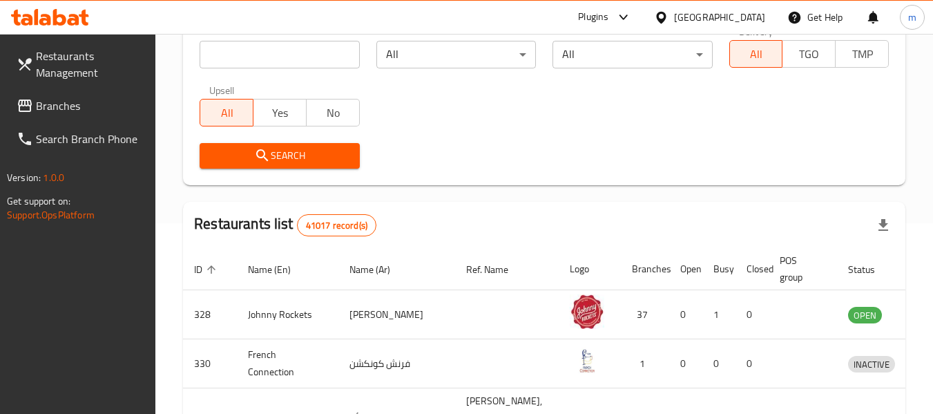
click at [281, 60] on input "search" at bounding box center [280, 55] width 160 height 28
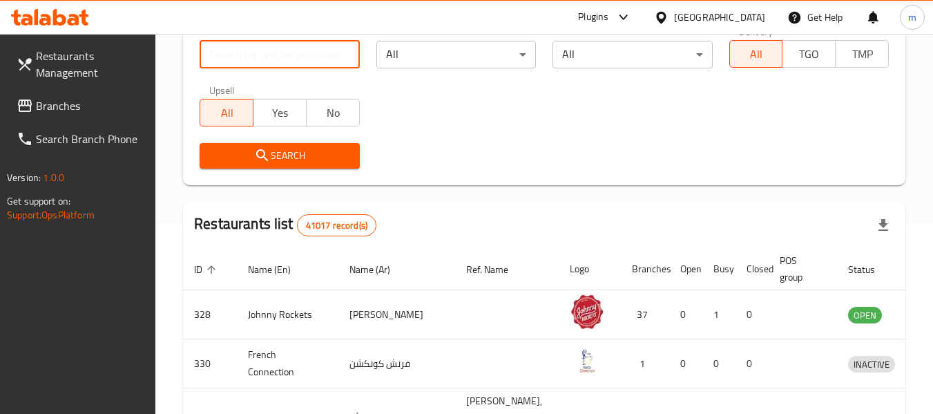
paste input "769314"
type input "769314"
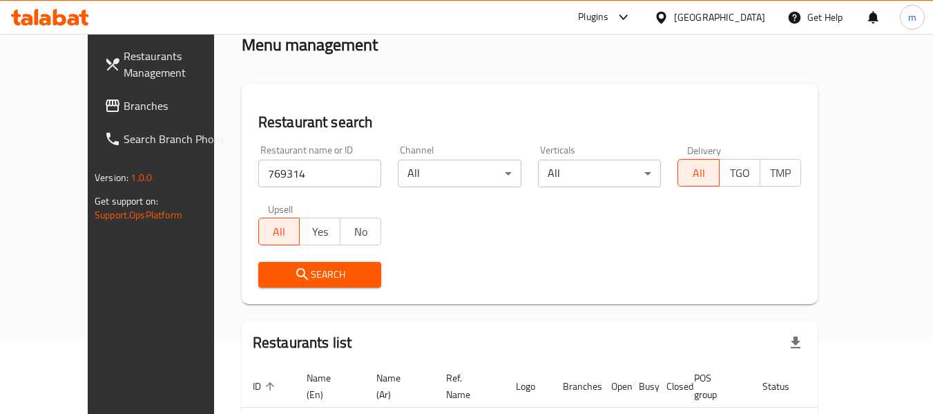
scroll to position [12, 0]
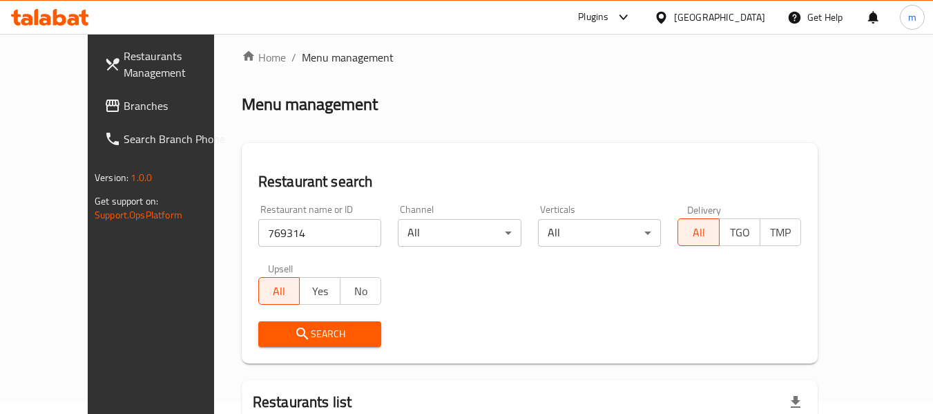
click at [124, 105] on span "Branches" at bounding box center [178, 105] width 109 height 17
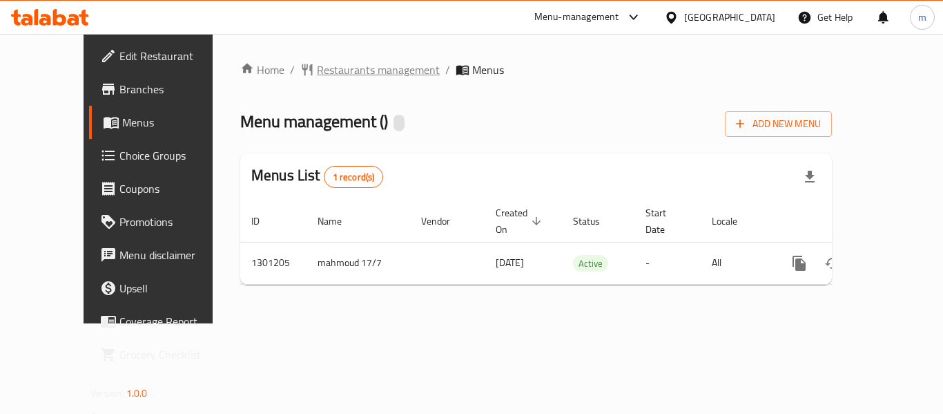
click at [333, 72] on span "Restaurants management" at bounding box center [378, 69] width 123 height 17
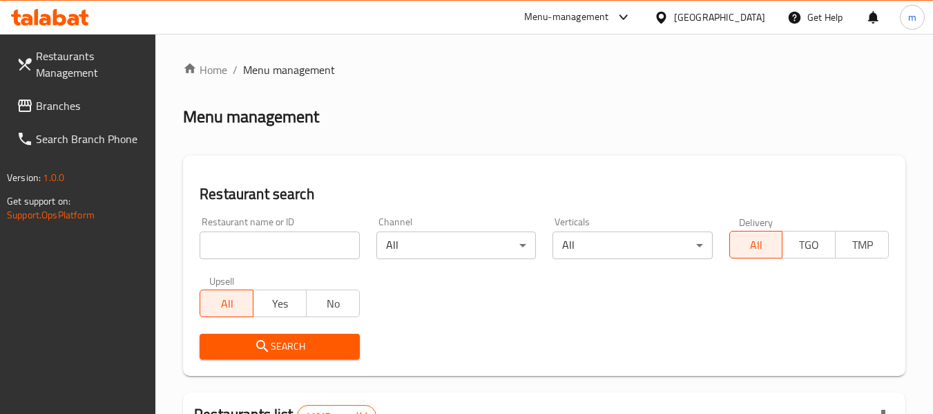
click at [291, 227] on div "Restaurant name or ID Restaurant name or ID" at bounding box center [280, 238] width 160 height 42
click at [292, 239] on input "search" at bounding box center [280, 245] width 160 height 28
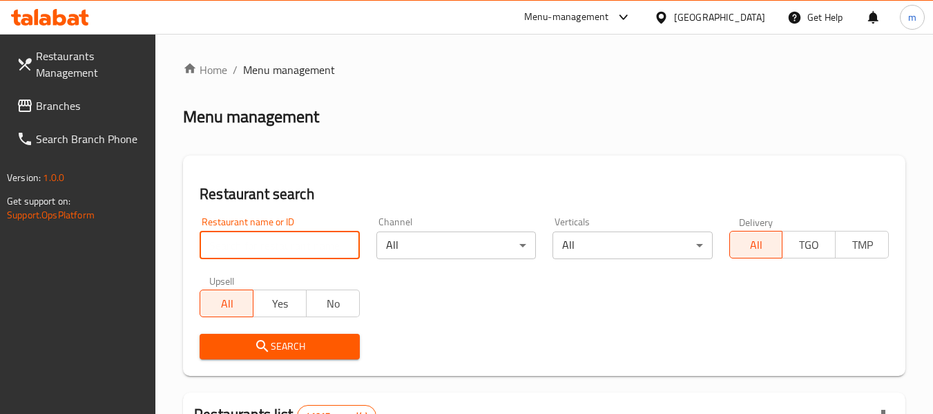
paste input "701036"
type input "701036"
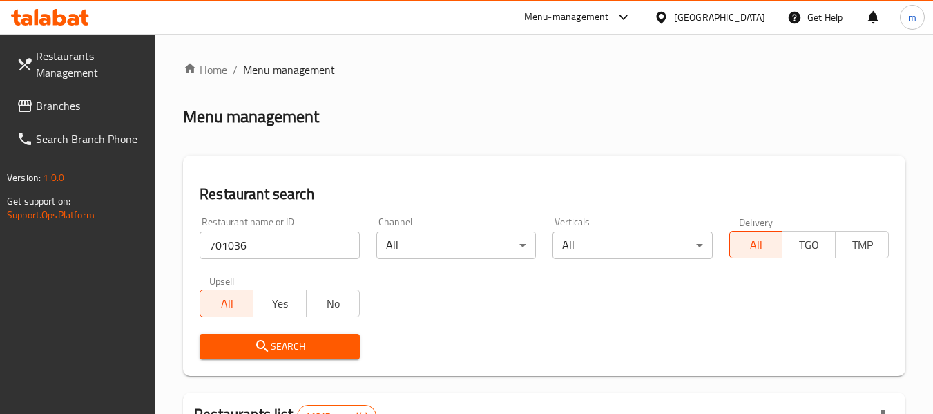
click at [286, 338] on span "Search" at bounding box center [279, 346] width 137 height 17
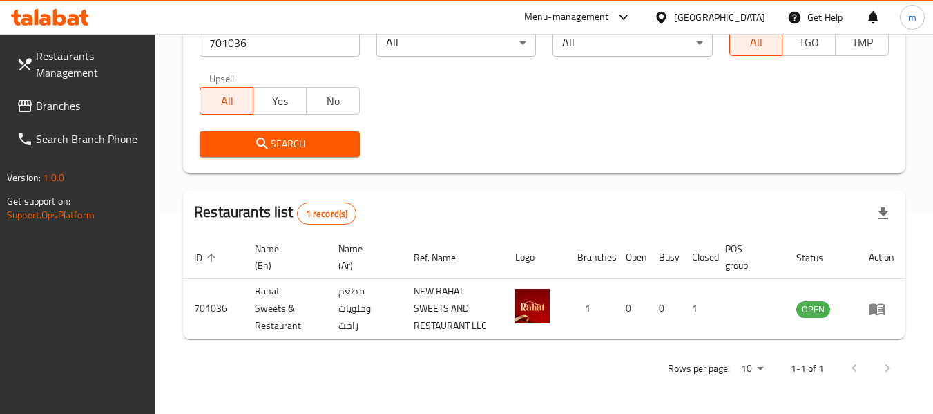
click at [698, 25] on div "[GEOGRAPHIC_DATA]" at bounding box center [719, 17] width 91 height 15
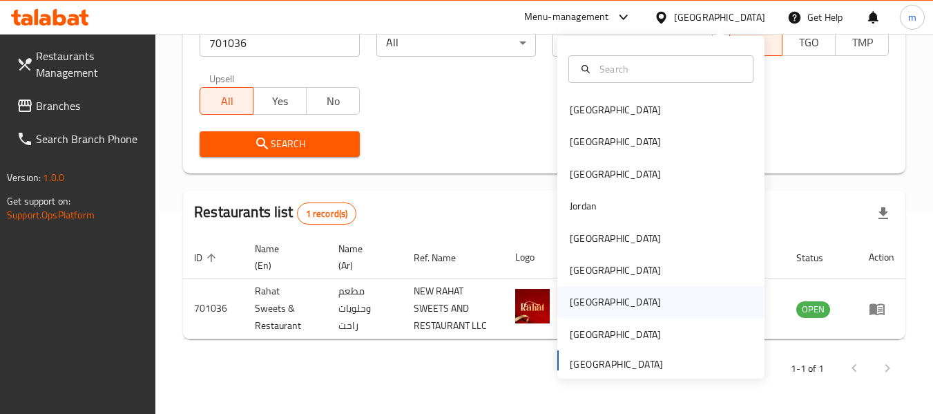
click at [574, 304] on div "[GEOGRAPHIC_DATA]" at bounding box center [615, 301] width 91 height 15
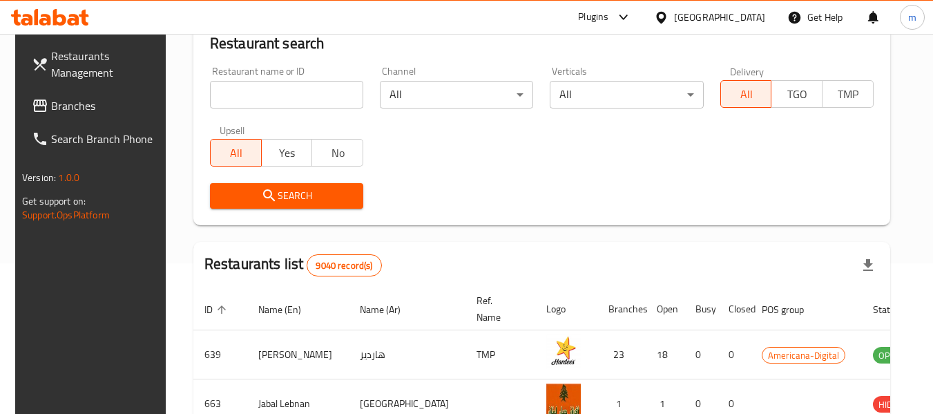
scroll to position [202, 0]
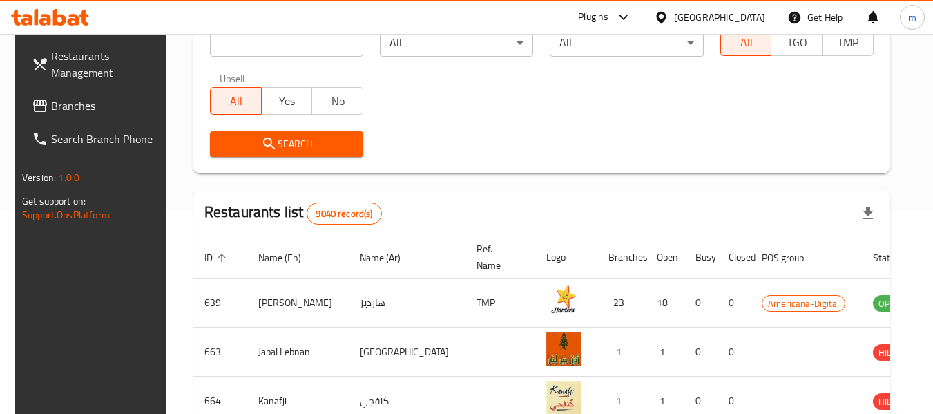
click at [85, 103] on span "Branches" at bounding box center [105, 105] width 109 height 17
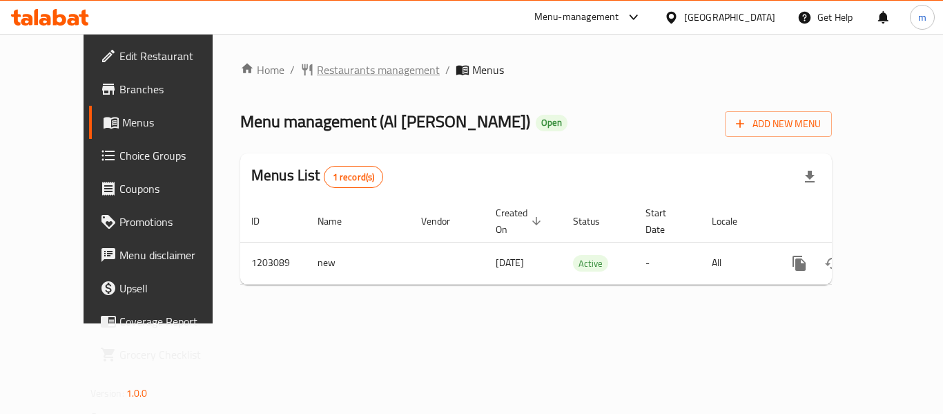
click at [329, 70] on span "Restaurants management" at bounding box center [378, 69] width 123 height 17
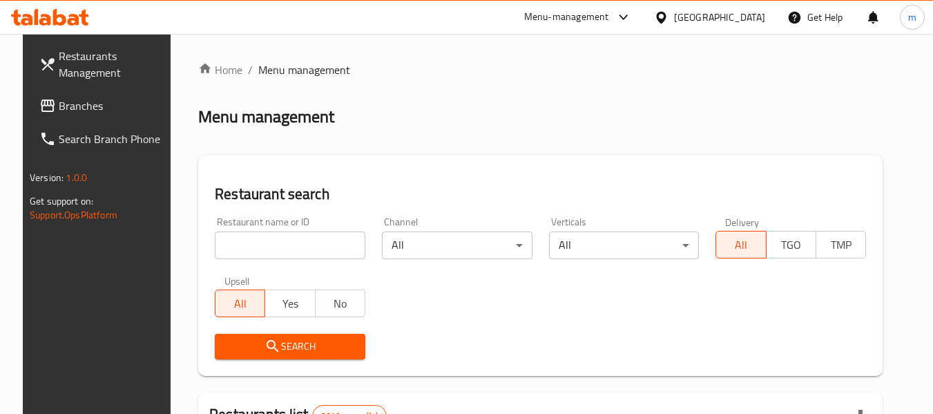
click at [307, 240] on input "search" at bounding box center [290, 245] width 151 height 28
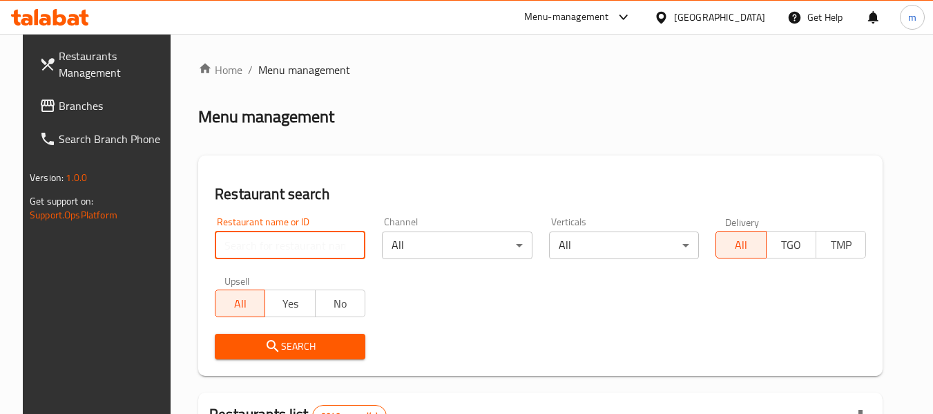
paste input "669479"
type input "669479"
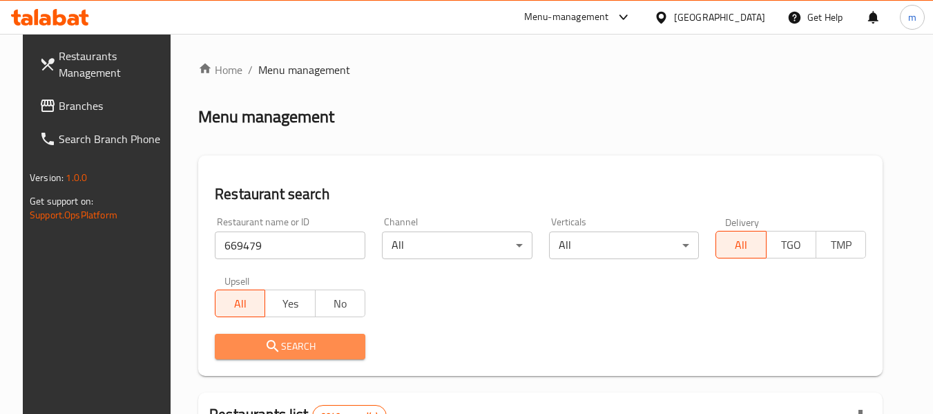
click at [284, 343] on span "Search" at bounding box center [290, 346] width 128 height 17
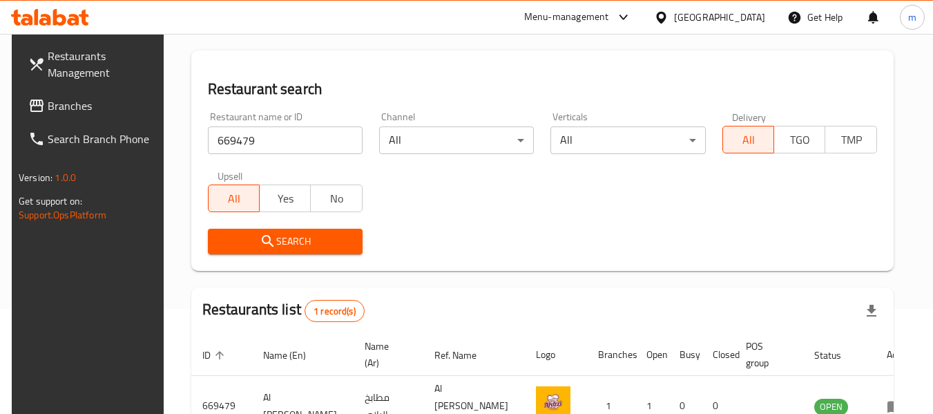
scroll to position [185, 0]
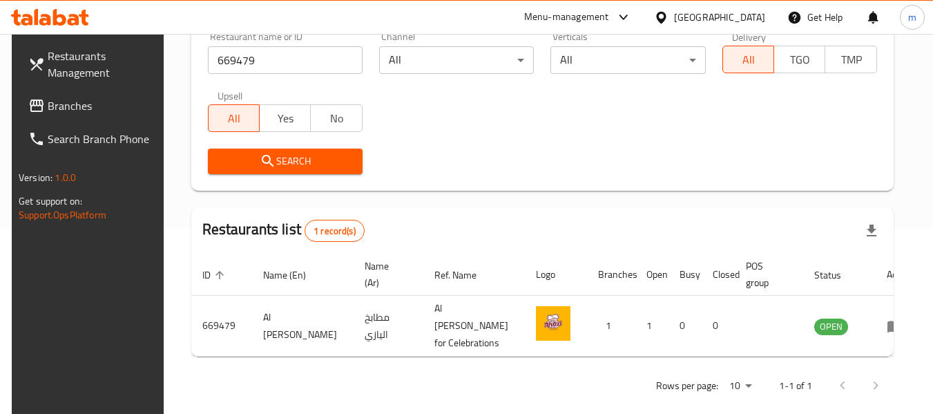
click at [742, 15] on div "[GEOGRAPHIC_DATA]" at bounding box center [719, 17] width 91 height 15
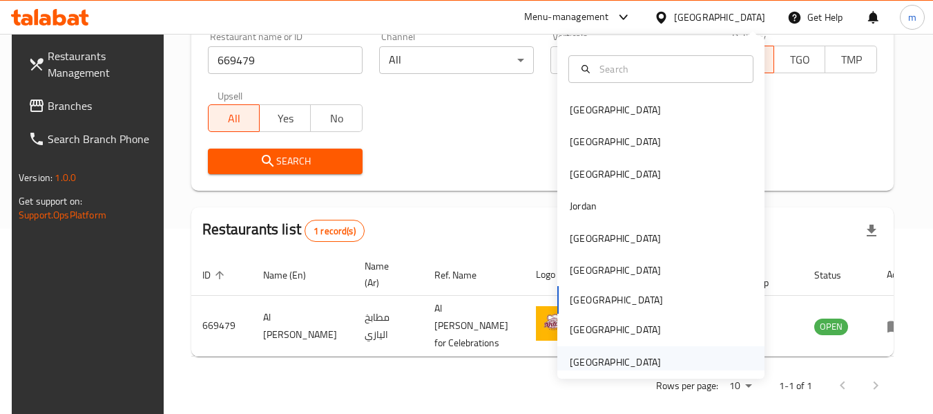
click at [641, 363] on div "[GEOGRAPHIC_DATA]" at bounding box center [615, 361] width 91 height 15
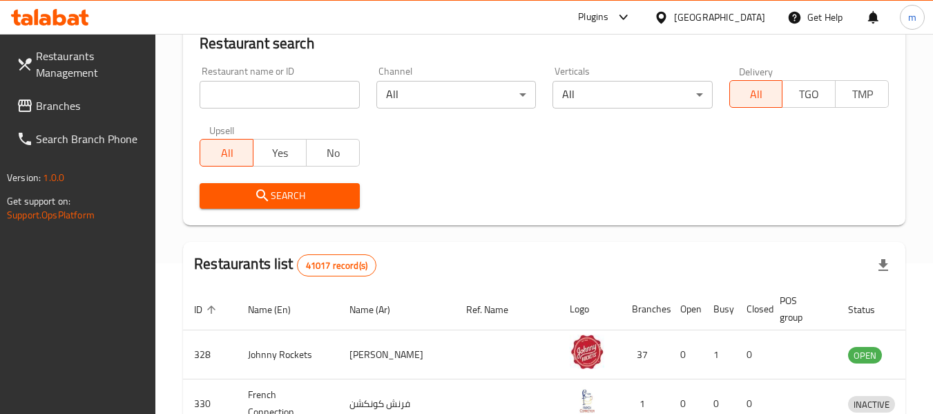
scroll to position [185, 0]
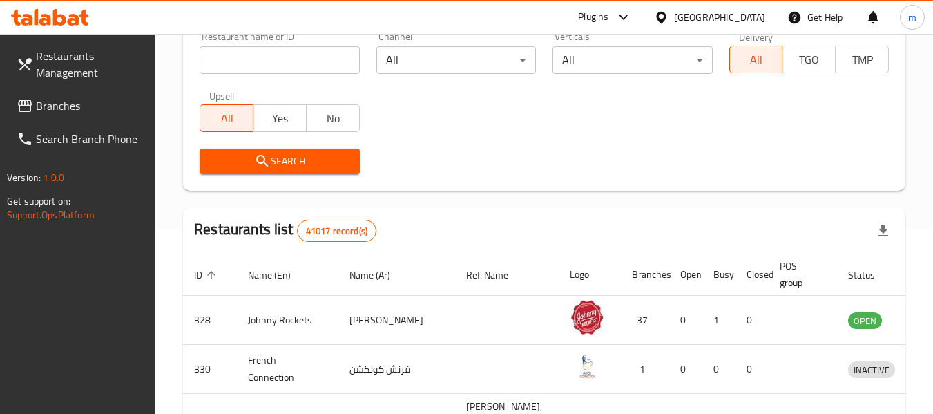
click at [54, 102] on span "Branches" at bounding box center [90, 105] width 109 height 17
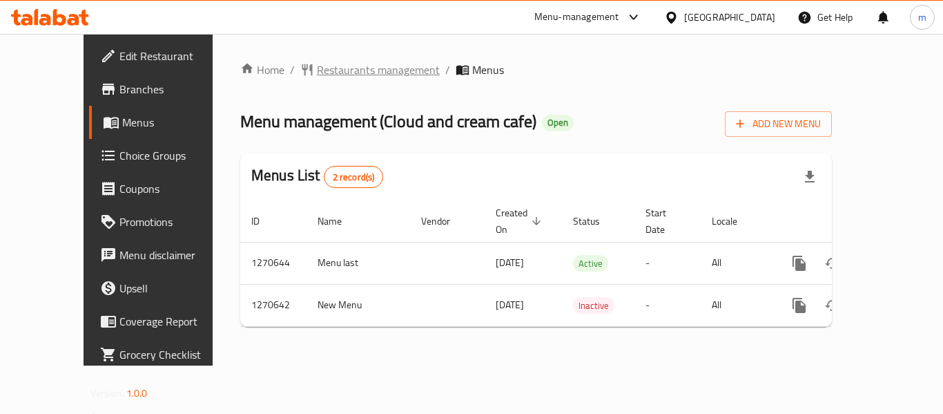
click at [341, 75] on span "Restaurants management" at bounding box center [378, 69] width 123 height 17
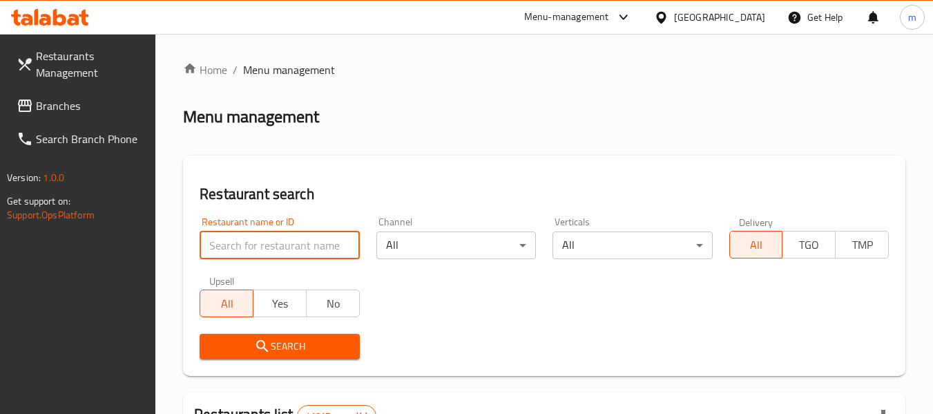
click at [267, 246] on input "search" at bounding box center [280, 245] width 160 height 28
paste input "688625"
type input "688625"
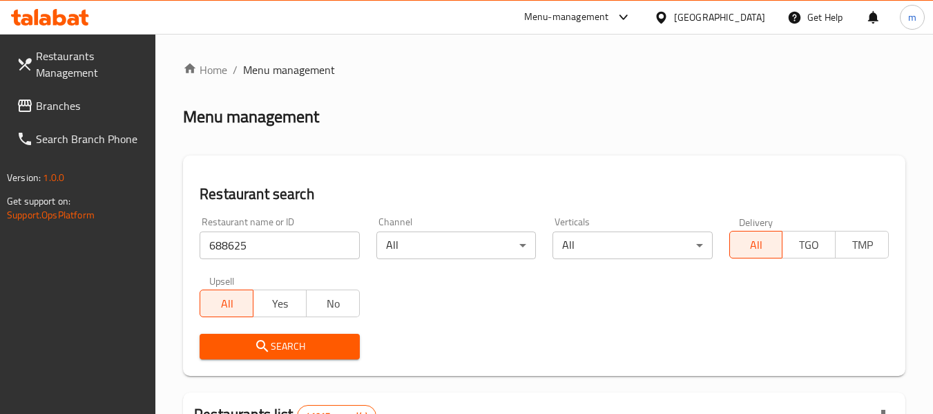
click at [276, 354] on span "Search" at bounding box center [279, 346] width 137 height 17
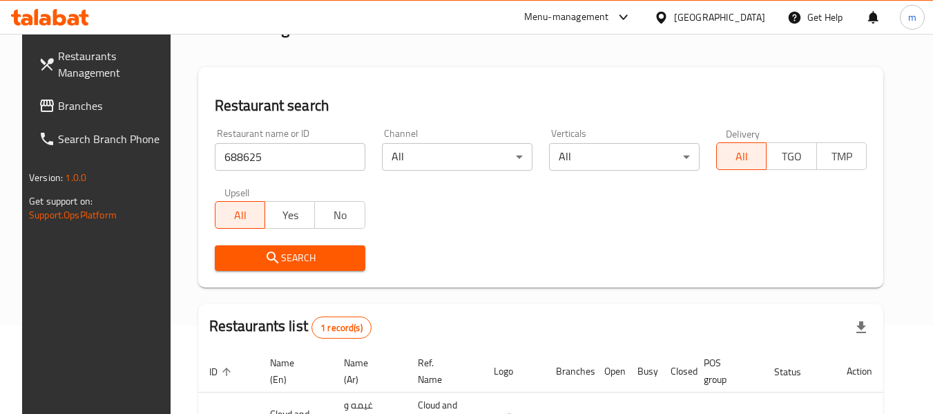
scroll to position [185, 0]
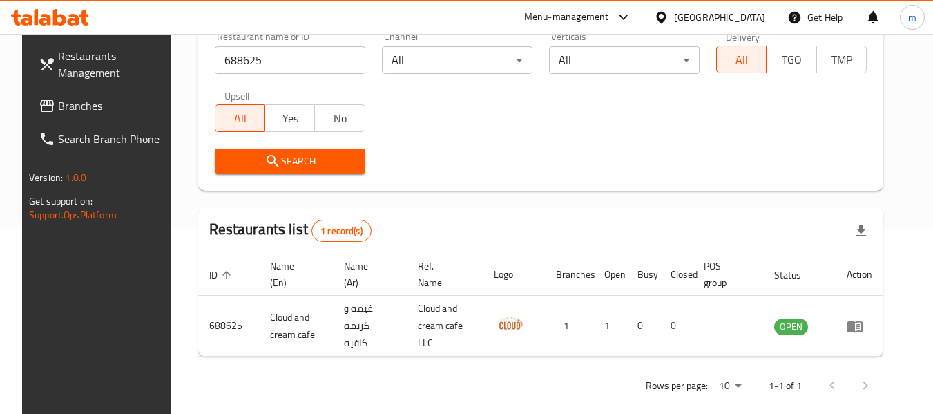
click at [720, 16] on div "[GEOGRAPHIC_DATA]" at bounding box center [719, 17] width 91 height 15
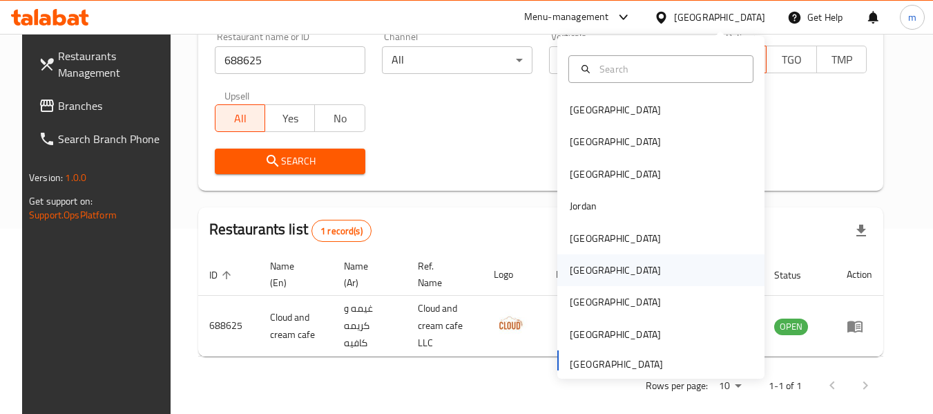
click at [570, 277] on div "[GEOGRAPHIC_DATA]" at bounding box center [615, 269] width 91 height 15
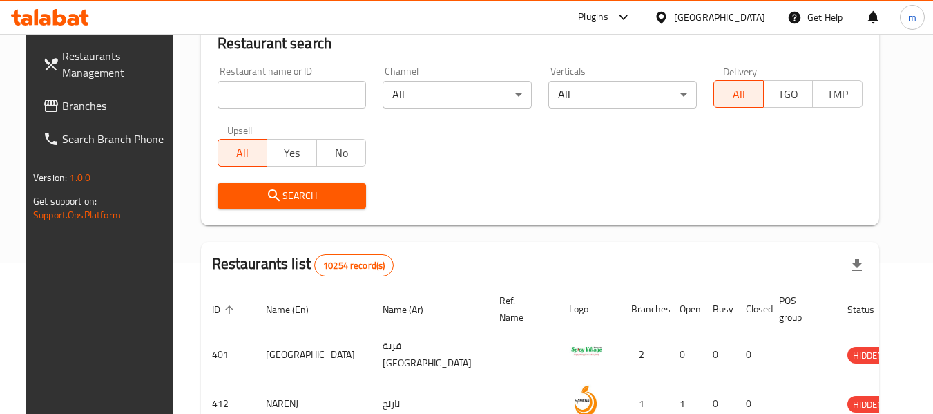
scroll to position [185, 0]
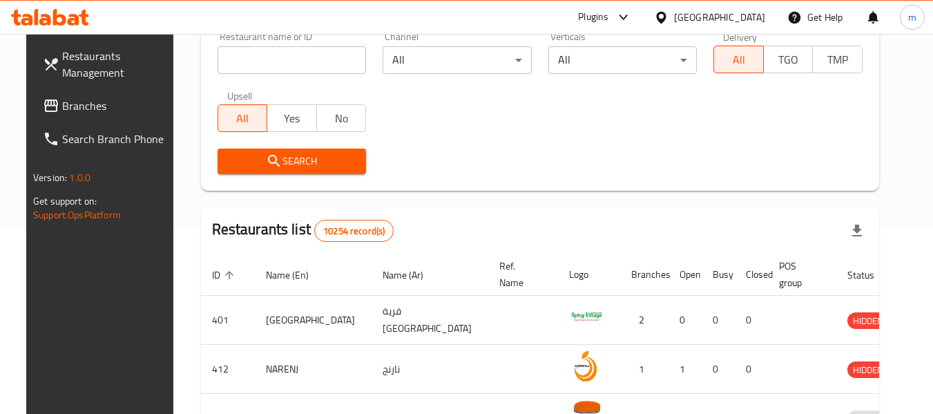
click at [62, 114] on span "Branches" at bounding box center [116, 105] width 109 height 17
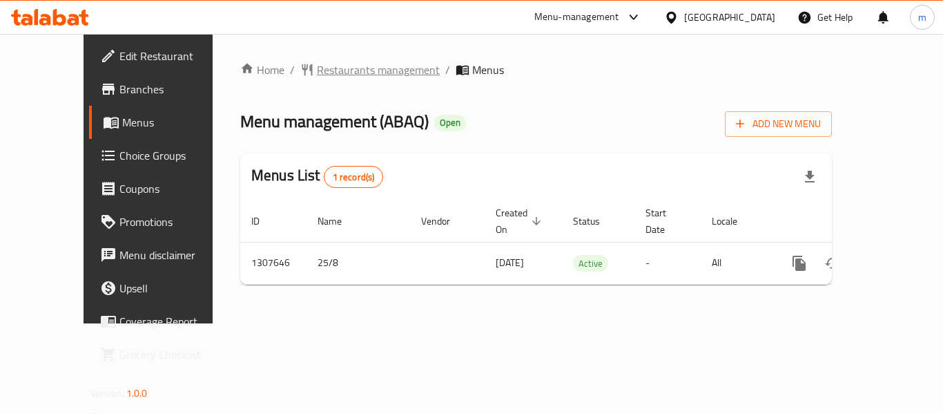
click at [346, 71] on span "Restaurants management" at bounding box center [378, 69] width 123 height 17
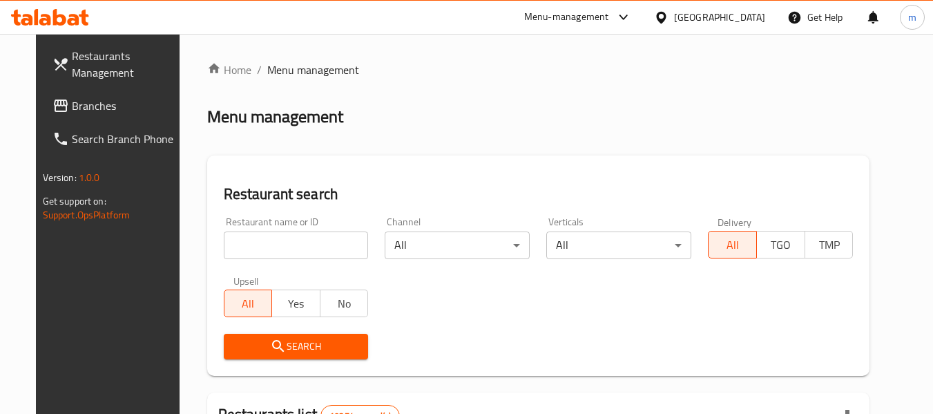
click at [307, 247] on input "search" at bounding box center [296, 245] width 145 height 28
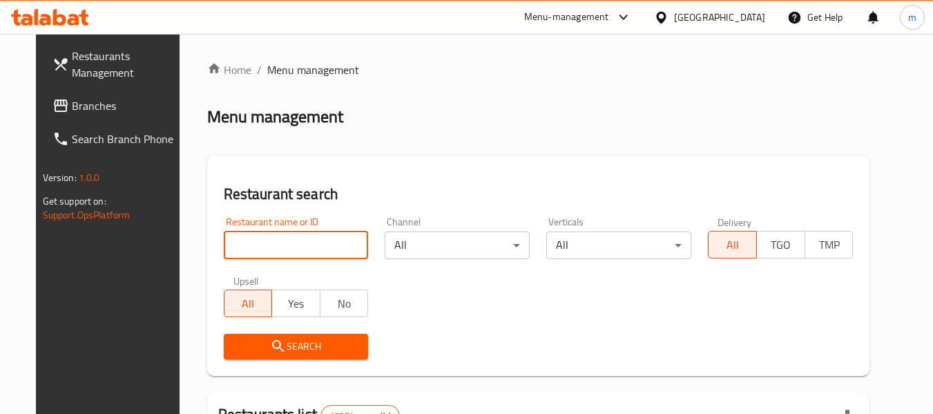
paste input "704573"
type input "704573"
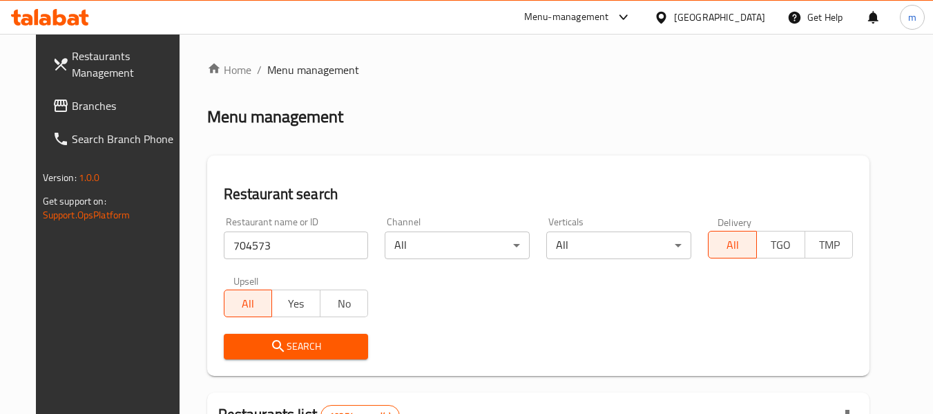
click at [291, 339] on span "Search" at bounding box center [296, 346] width 123 height 17
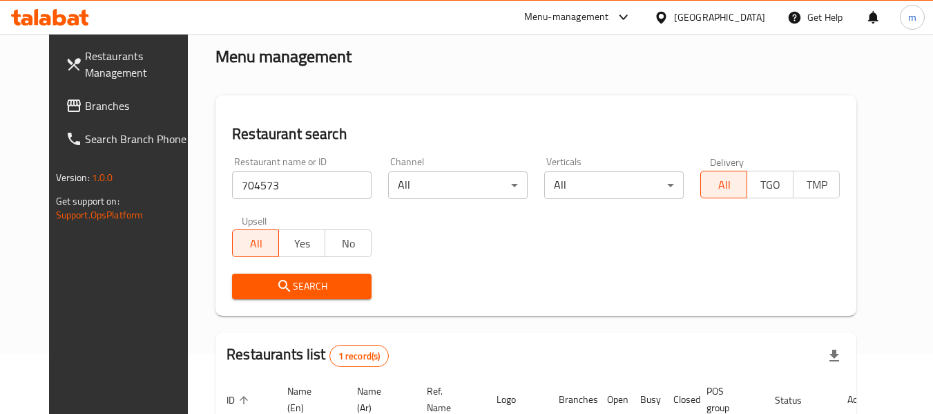
scroll to position [185, 0]
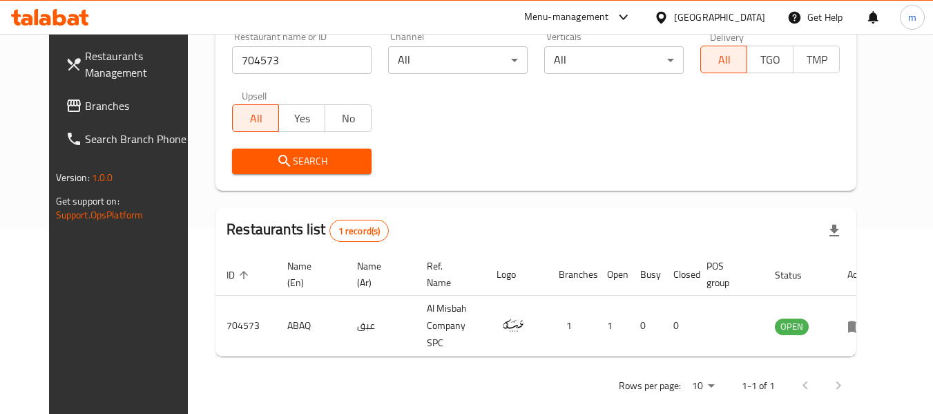
drag, startPoint x: 748, startPoint y: 19, endPoint x: 750, endPoint y: 26, distance: 7.9
click at [748, 19] on div "[GEOGRAPHIC_DATA]" at bounding box center [719, 17] width 91 height 15
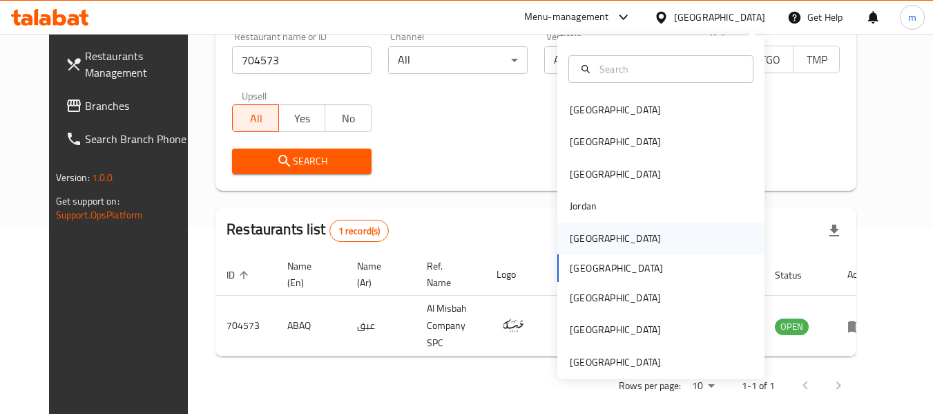
click at [593, 232] on div "[GEOGRAPHIC_DATA]" at bounding box center [615, 238] width 113 height 32
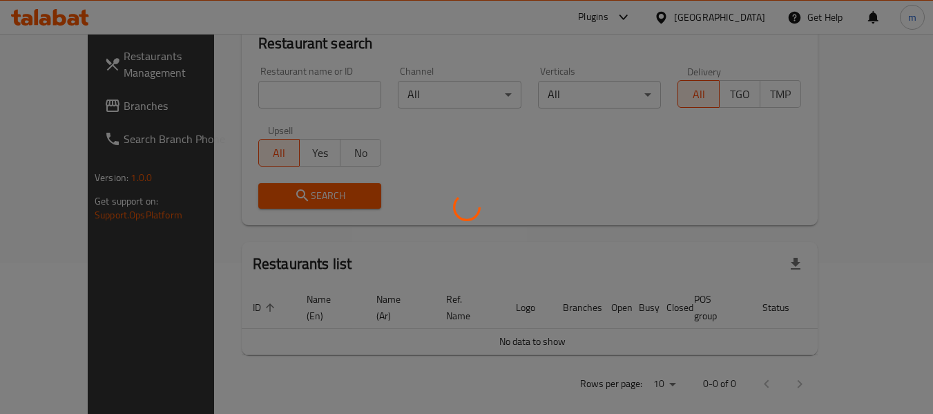
scroll to position [185, 0]
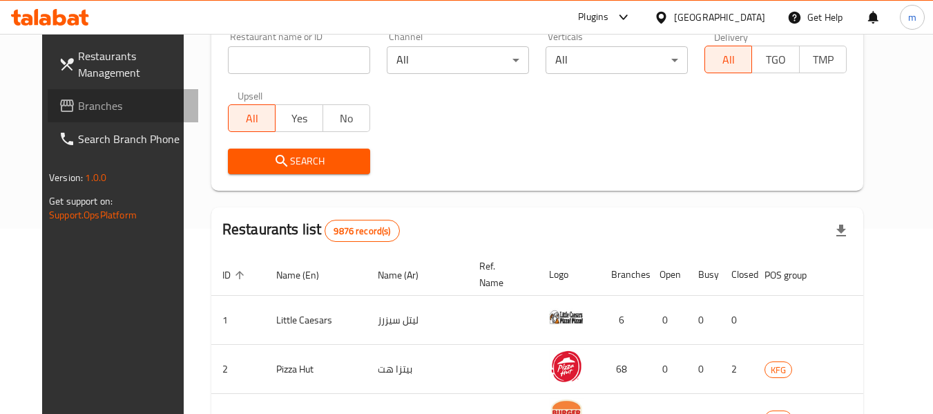
click at [78, 114] on span "Branches" at bounding box center [132, 105] width 109 height 17
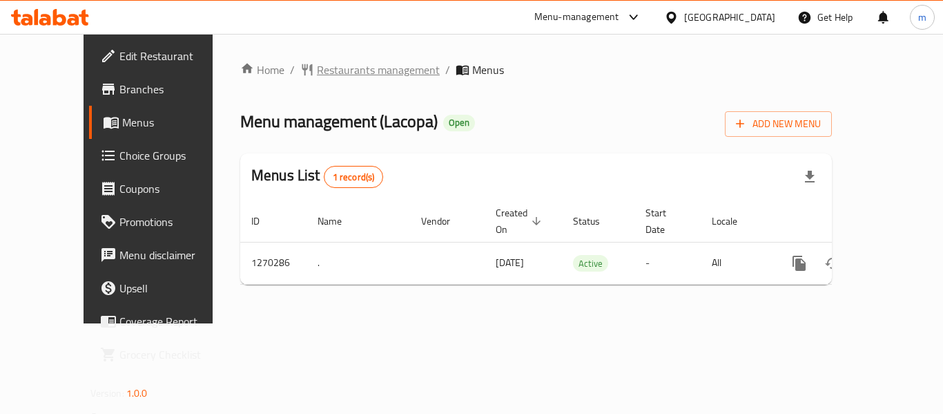
click at [317, 74] on span "Restaurants management" at bounding box center [378, 69] width 123 height 17
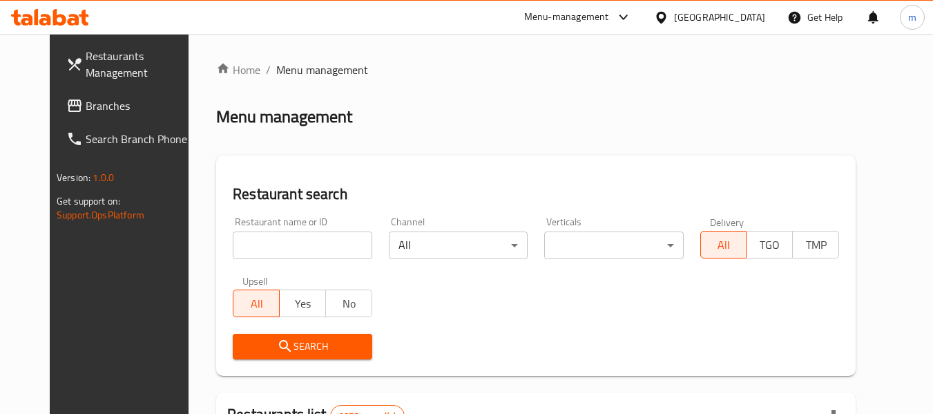
click at [295, 239] on input "search" at bounding box center [302, 245] width 139 height 28
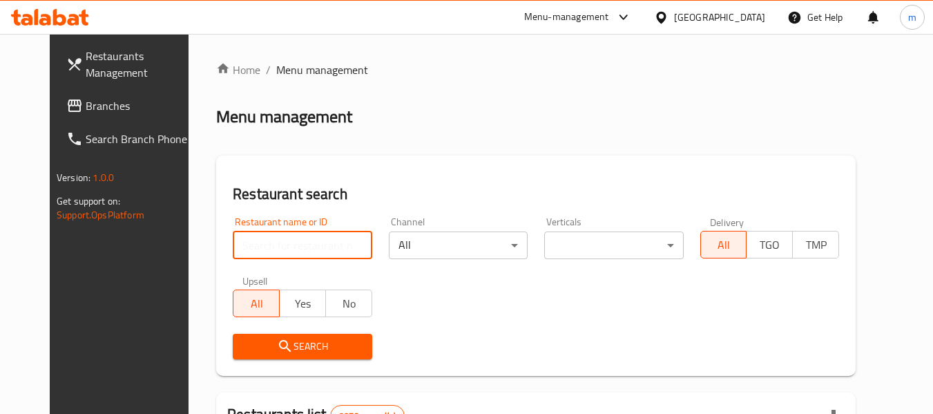
paste input "689112"
type input "689112"
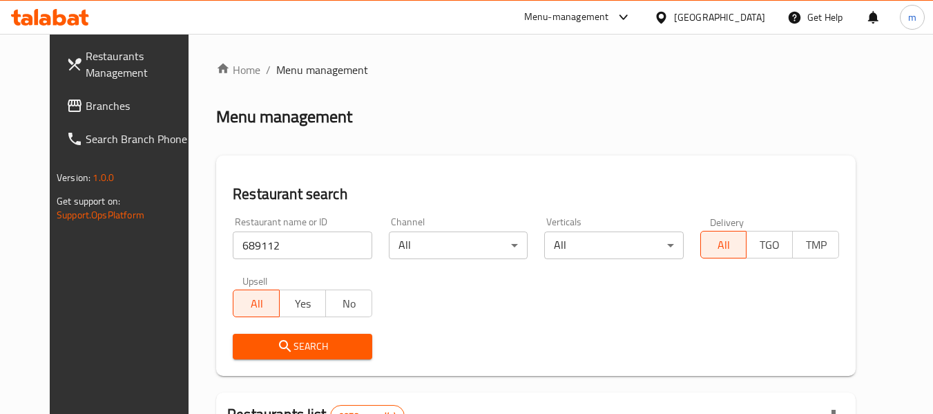
click at [299, 340] on span "Search" at bounding box center [302, 346] width 117 height 17
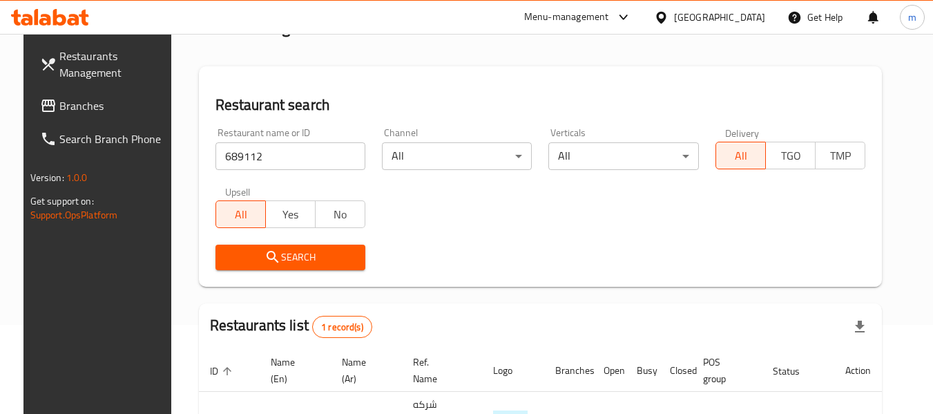
scroll to position [185, 0]
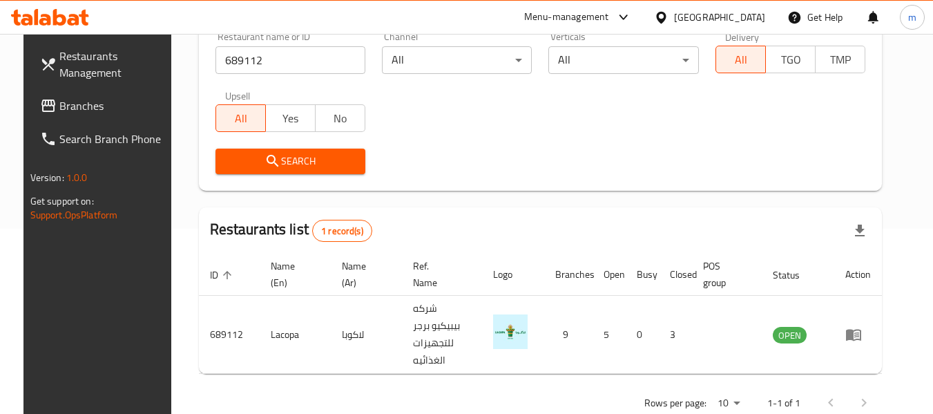
drag, startPoint x: 740, startPoint y: 12, endPoint x: 726, endPoint y: 23, distance: 17.2
click at [740, 12] on div "[GEOGRAPHIC_DATA]" at bounding box center [719, 17] width 91 height 15
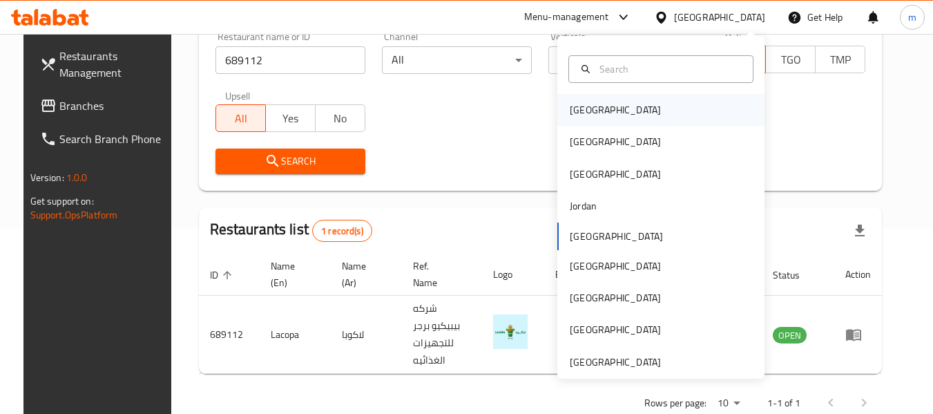
click at [620, 102] on div "[GEOGRAPHIC_DATA]" at bounding box center [660, 110] width 207 height 32
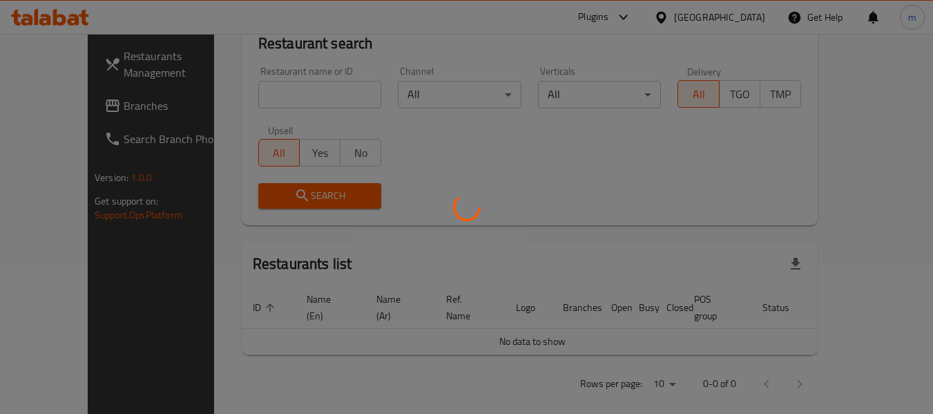
scroll to position [185, 0]
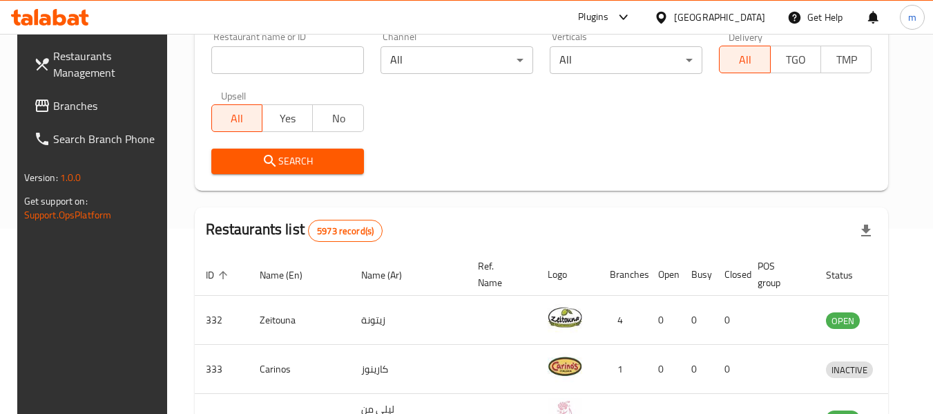
click at [73, 104] on span "Branches" at bounding box center [107, 105] width 109 height 17
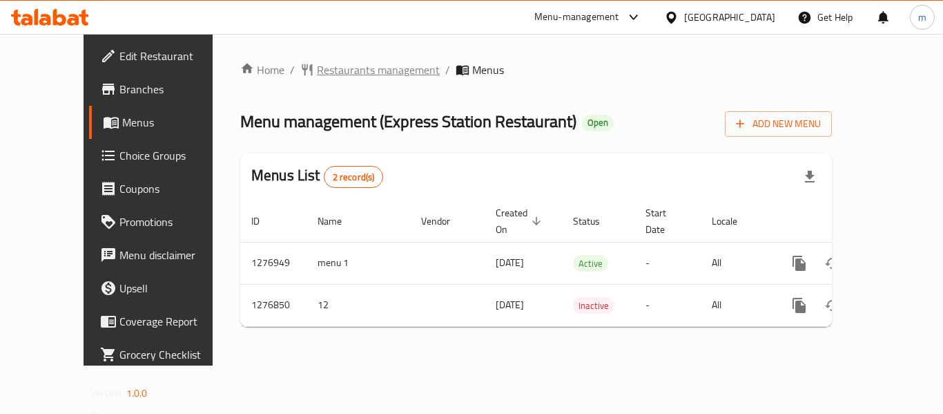
click at [318, 71] on span "Restaurants management" at bounding box center [378, 69] width 123 height 17
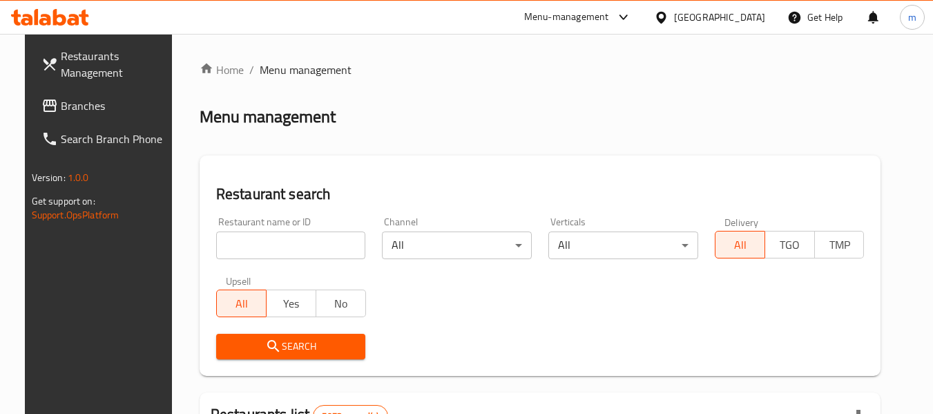
click at [294, 242] on input "search" at bounding box center [291, 245] width 150 height 28
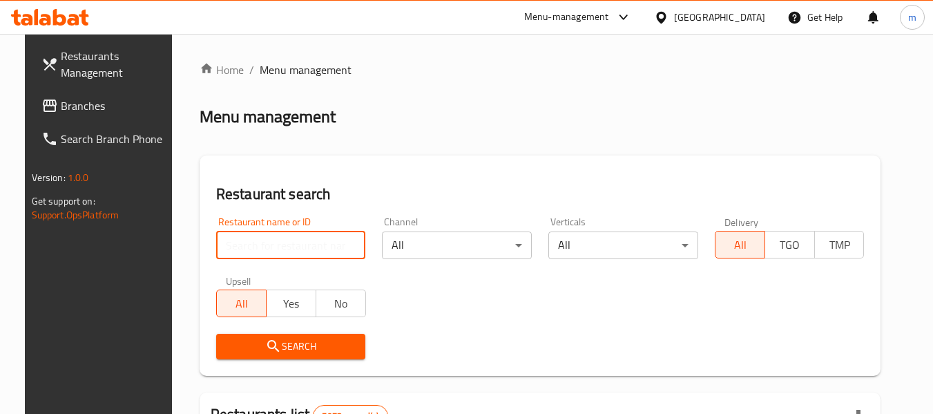
paste input "692121"
type input "692121"
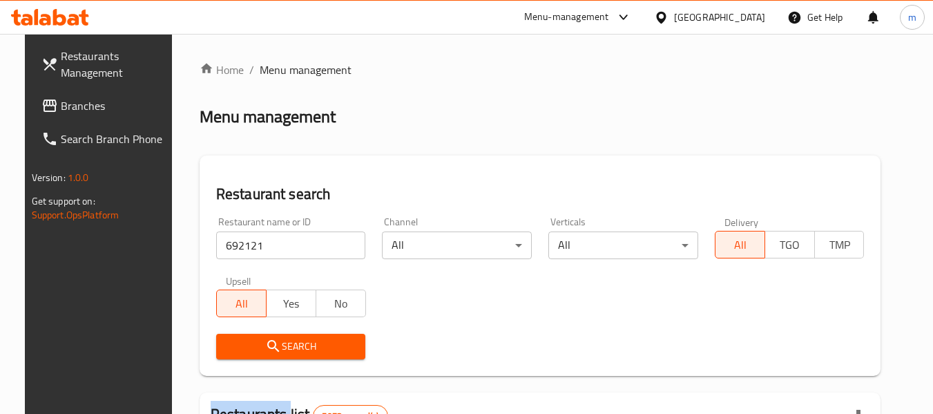
click at [288, 360] on div "Search" at bounding box center [291, 346] width 166 height 42
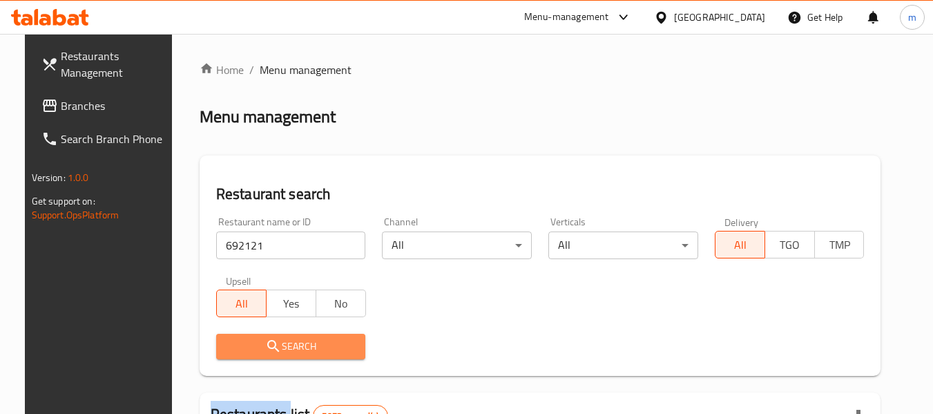
click at [295, 339] on span "Search" at bounding box center [291, 346] width 128 height 17
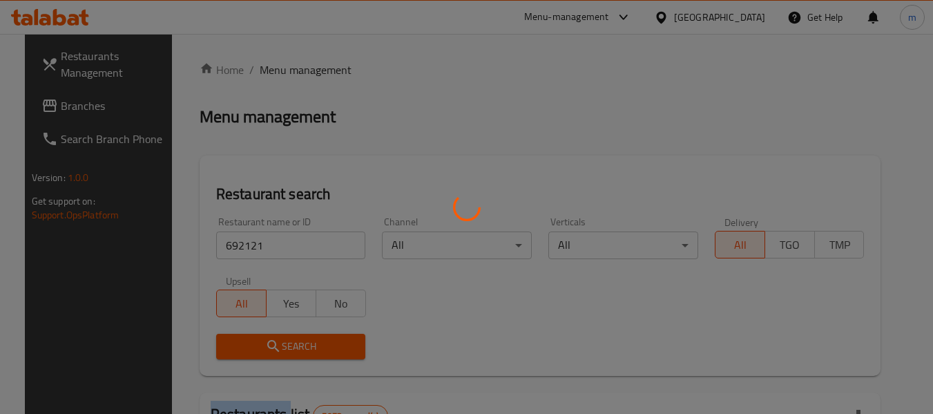
click at [295, 339] on div at bounding box center [466, 207] width 933 height 414
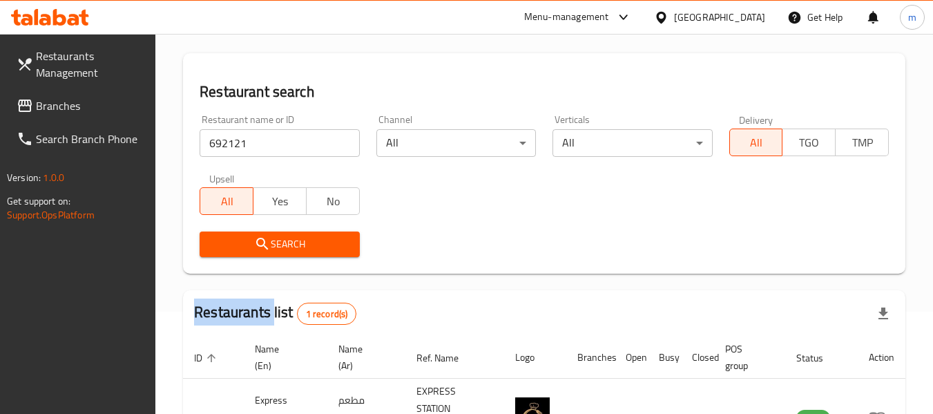
scroll to position [202, 0]
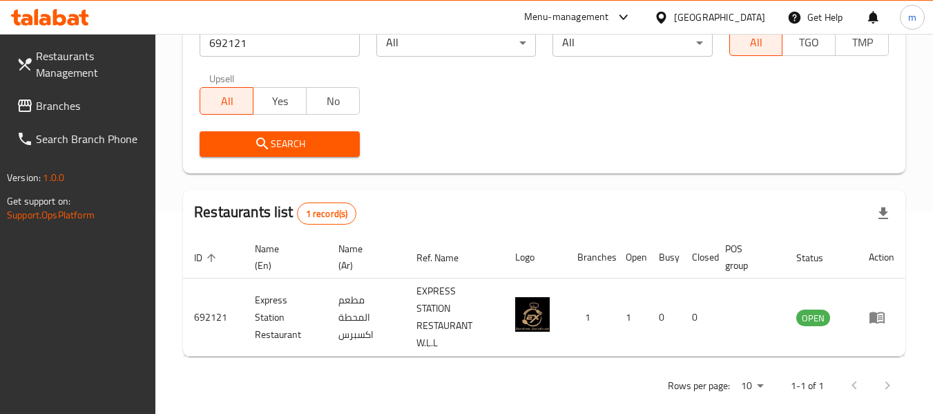
click at [749, 12] on div "[GEOGRAPHIC_DATA]" at bounding box center [719, 17] width 91 height 15
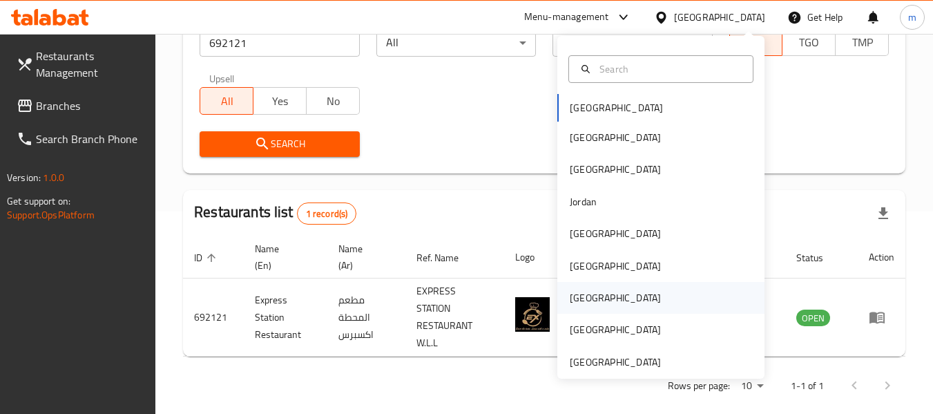
click at [580, 305] on div "[GEOGRAPHIC_DATA]" at bounding box center [615, 297] width 91 height 15
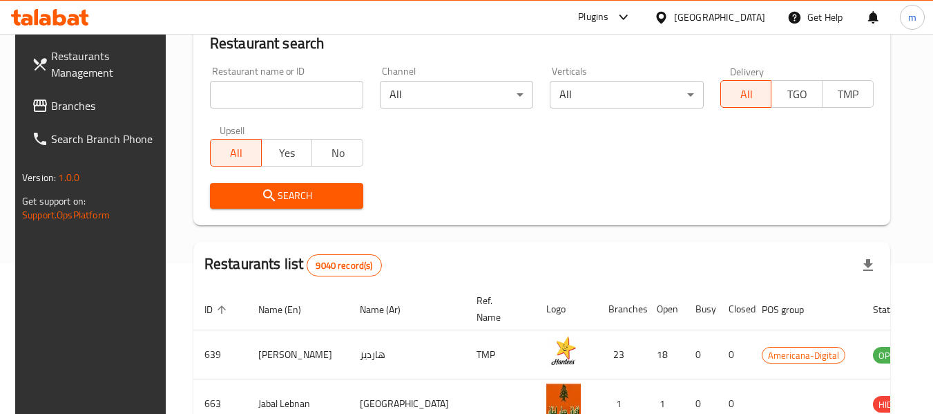
scroll to position [202, 0]
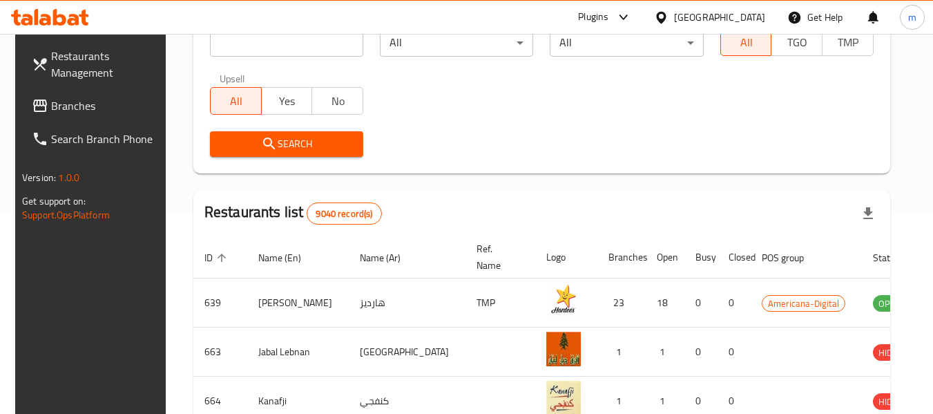
click at [55, 102] on span "Branches" at bounding box center [105, 105] width 109 height 17
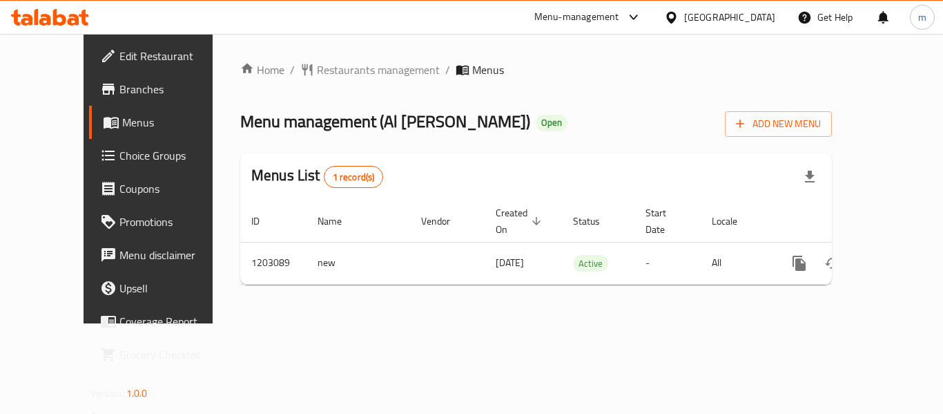
click at [322, 71] on span "Restaurants management" at bounding box center [378, 69] width 123 height 17
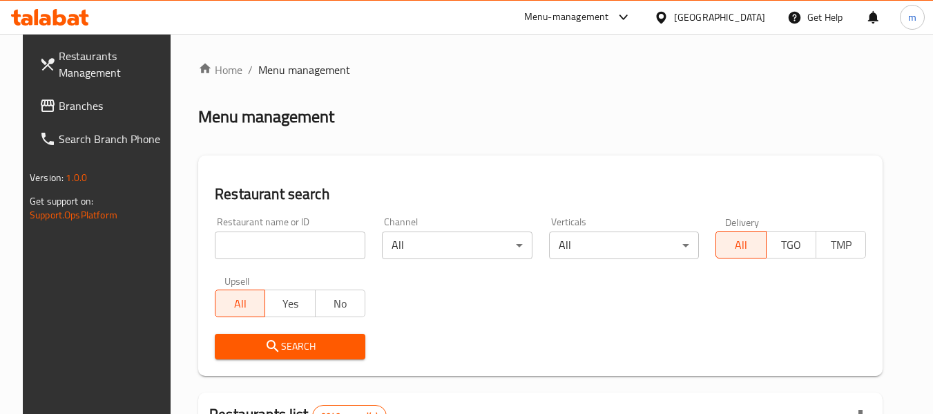
click at [301, 245] on input "search" at bounding box center [290, 245] width 151 height 28
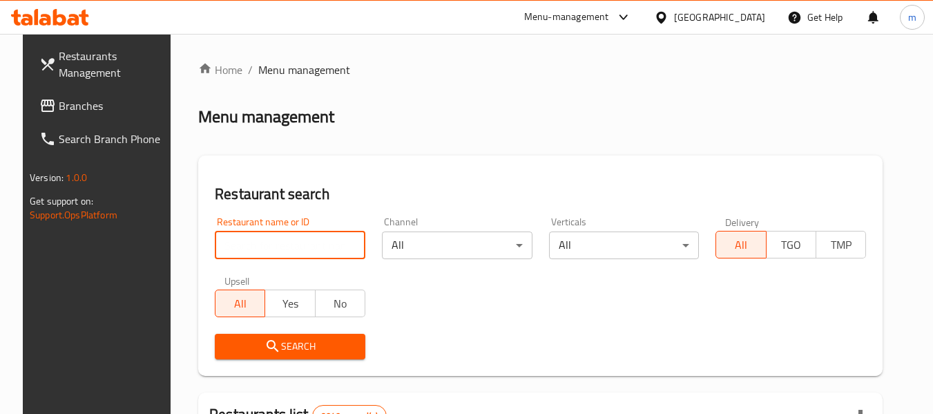
paste input "669479"
type input "669479"
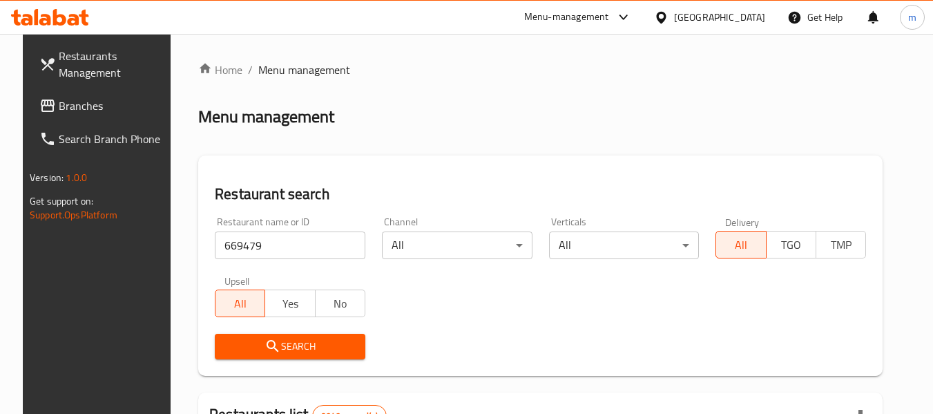
click at [267, 342] on icon "submit" at bounding box center [272, 346] width 17 height 17
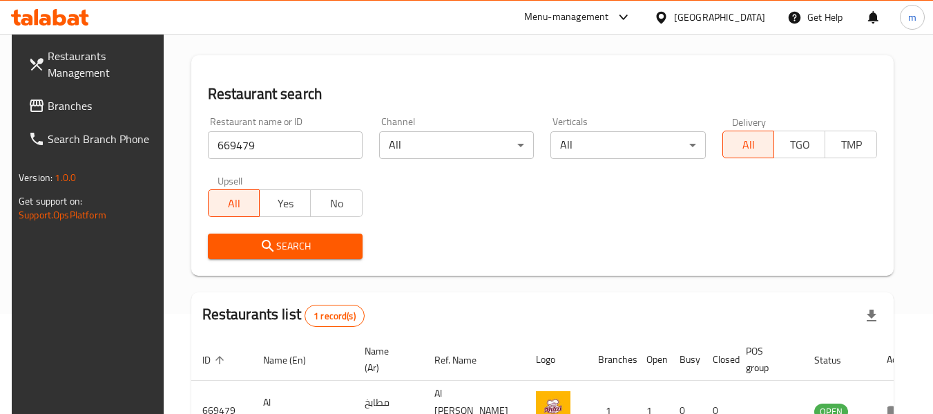
scroll to position [185, 0]
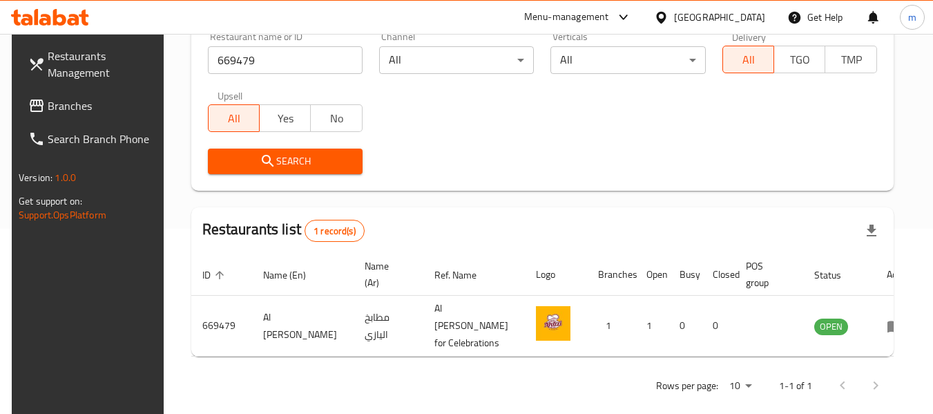
click at [746, 20] on div "[GEOGRAPHIC_DATA]" at bounding box center [719, 17] width 91 height 15
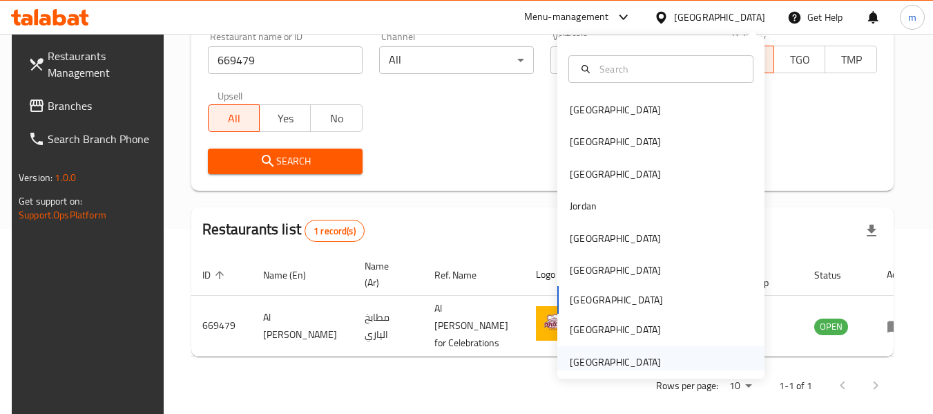
click at [623, 365] on div "[GEOGRAPHIC_DATA]" at bounding box center [615, 361] width 91 height 15
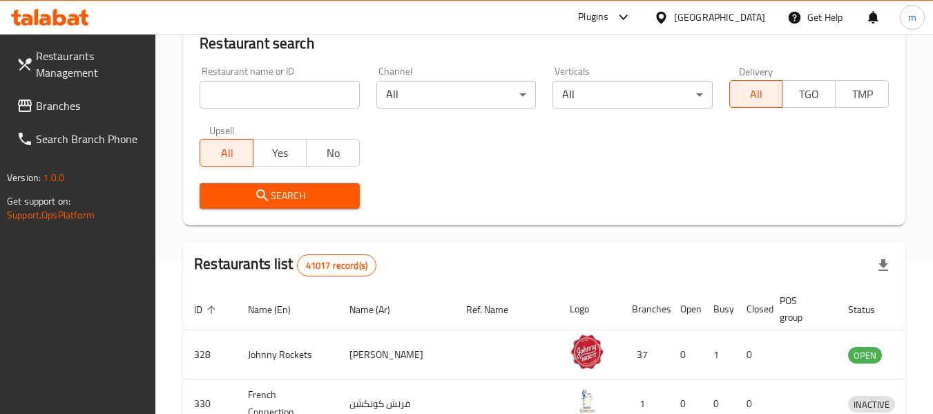
scroll to position [185, 0]
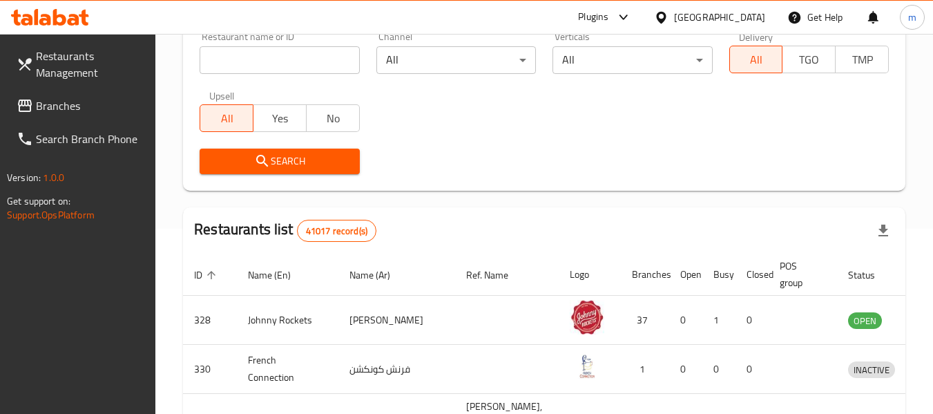
click at [39, 97] on span "Branches" at bounding box center [90, 105] width 109 height 17
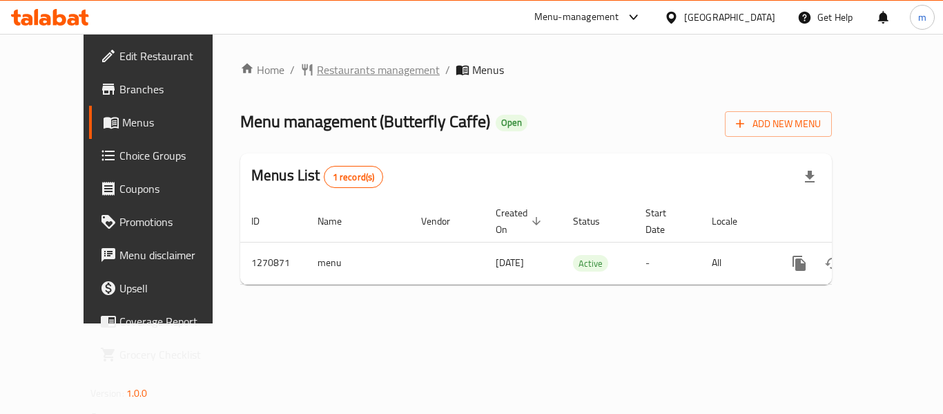
click at [317, 63] on span "Restaurants management" at bounding box center [378, 69] width 123 height 17
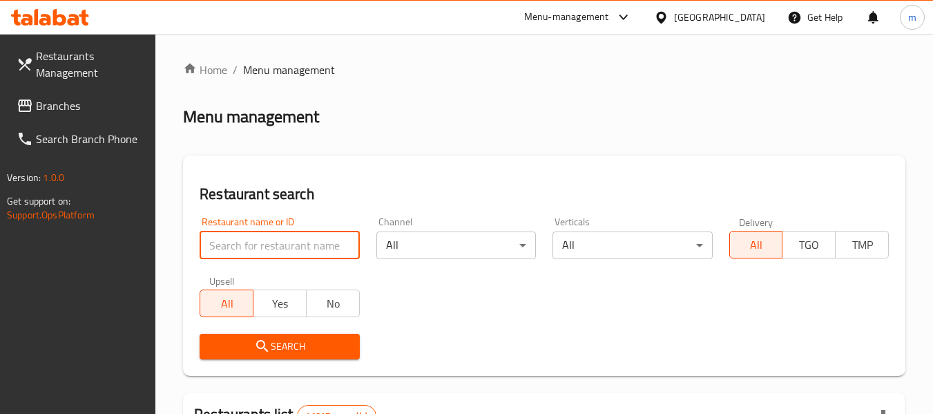
click at [269, 254] on input "search" at bounding box center [280, 245] width 160 height 28
paste input "689418"
type input "689418"
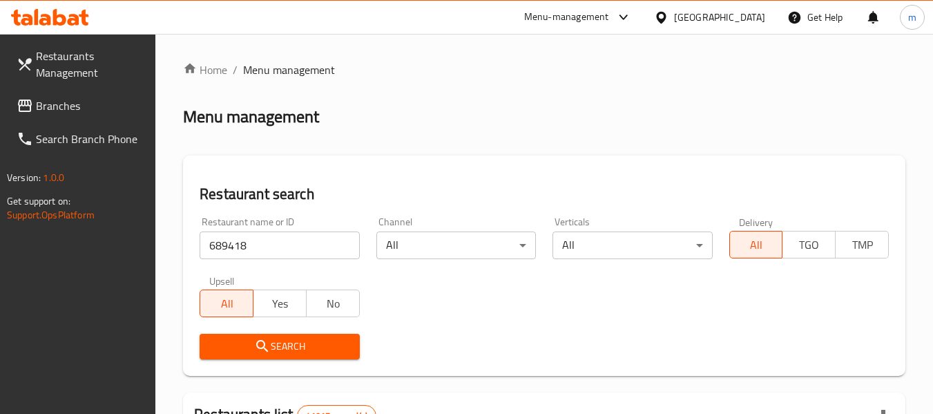
click at [278, 350] on span "Search" at bounding box center [279, 346] width 137 height 17
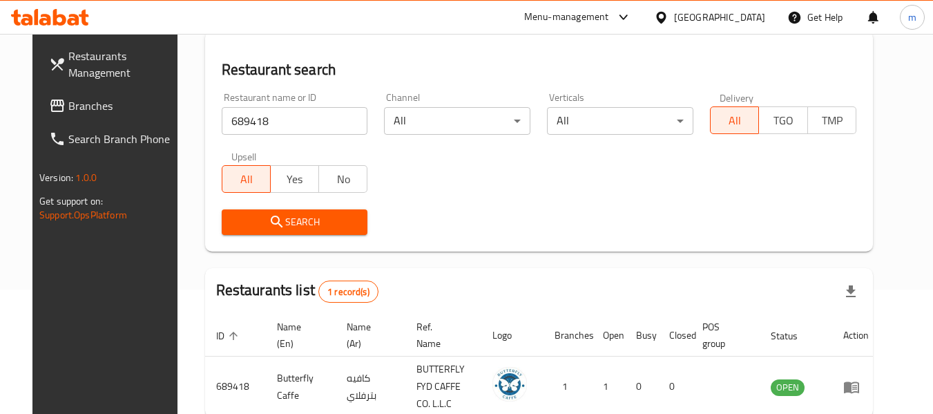
scroll to position [185, 0]
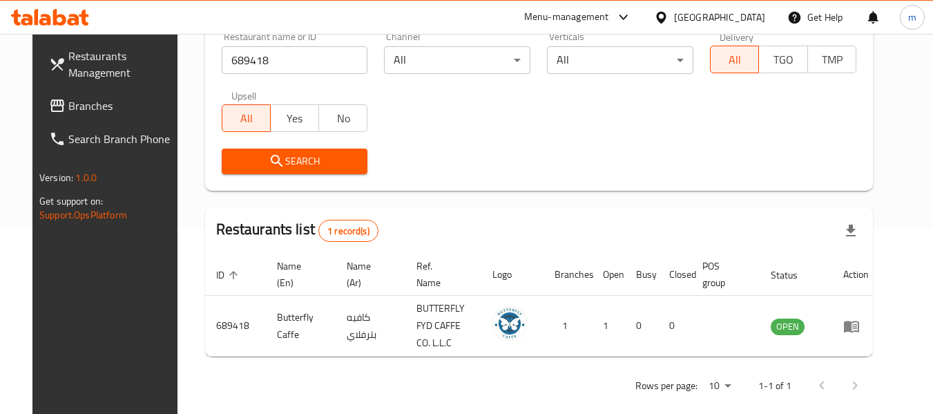
drag, startPoint x: 691, startPoint y: 16, endPoint x: 688, endPoint y: 8, distance: 8.7
click at [691, 16] on div "[GEOGRAPHIC_DATA]" at bounding box center [719, 17] width 91 height 15
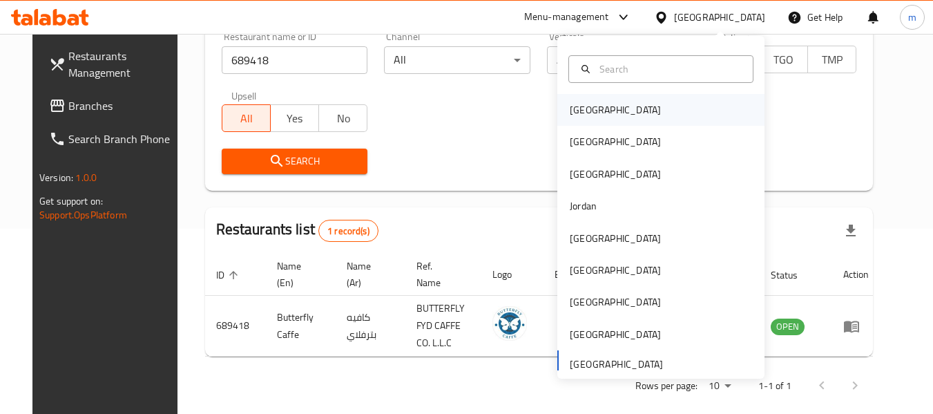
click at [588, 108] on div "[GEOGRAPHIC_DATA]" at bounding box center [615, 109] width 91 height 15
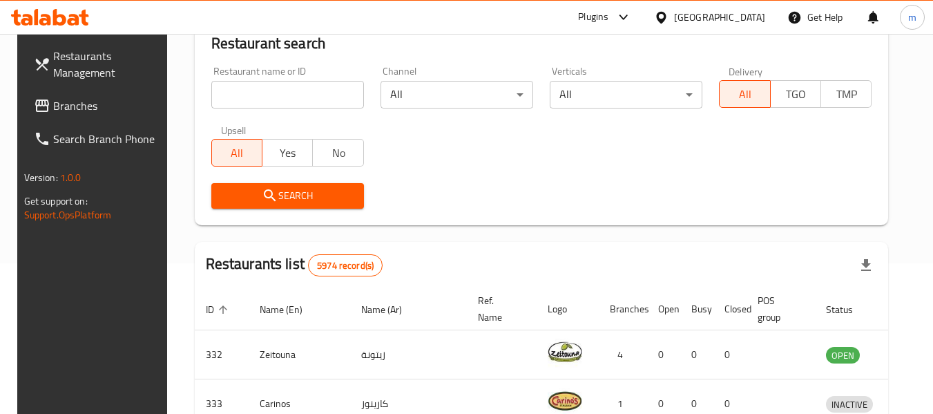
scroll to position [185, 0]
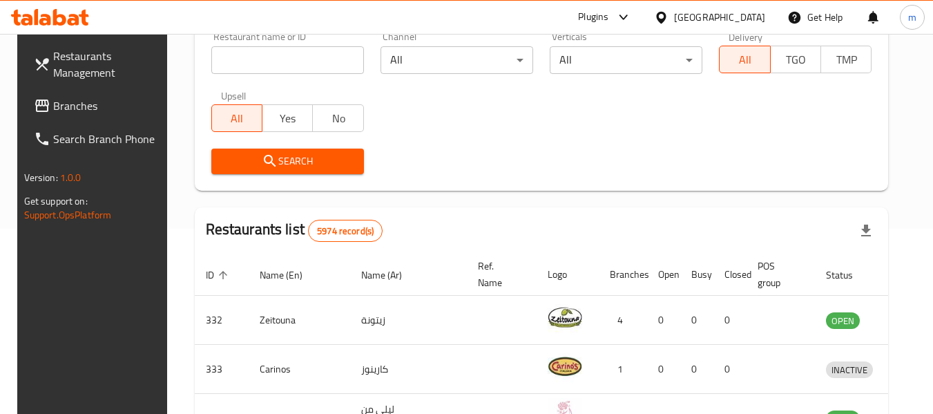
click at [56, 105] on span "Branches" at bounding box center [107, 105] width 109 height 17
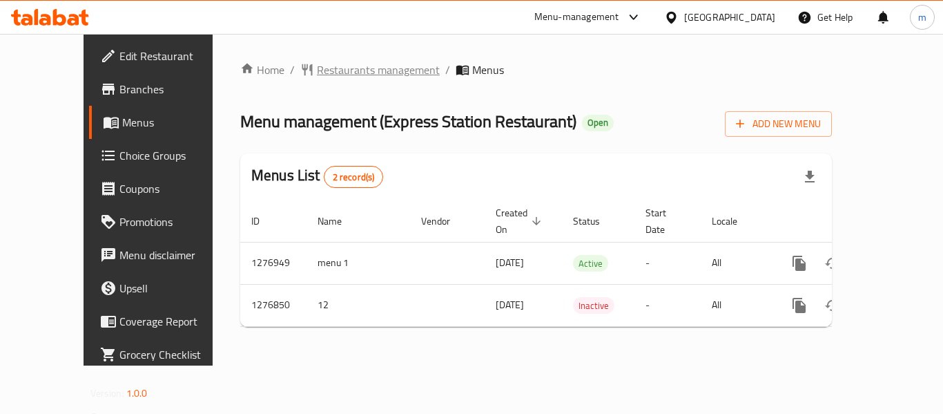
click at [317, 77] on span "Restaurants management" at bounding box center [378, 69] width 123 height 17
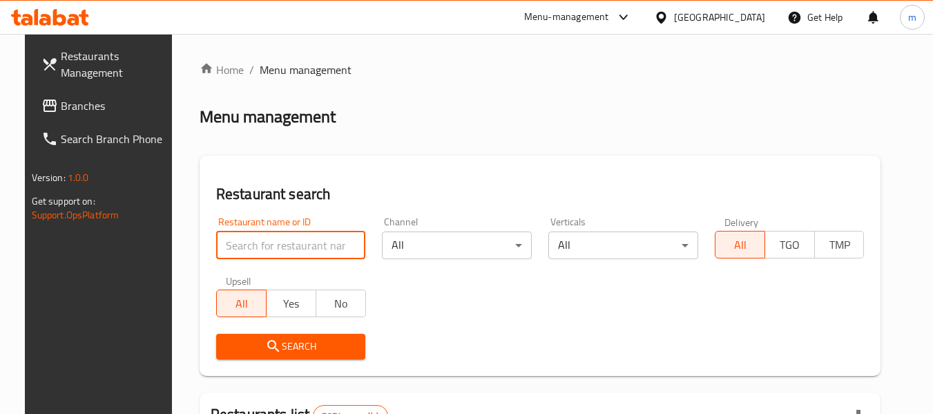
click at [298, 241] on input "search" at bounding box center [291, 245] width 150 height 28
paste input "692121"
type input "692121"
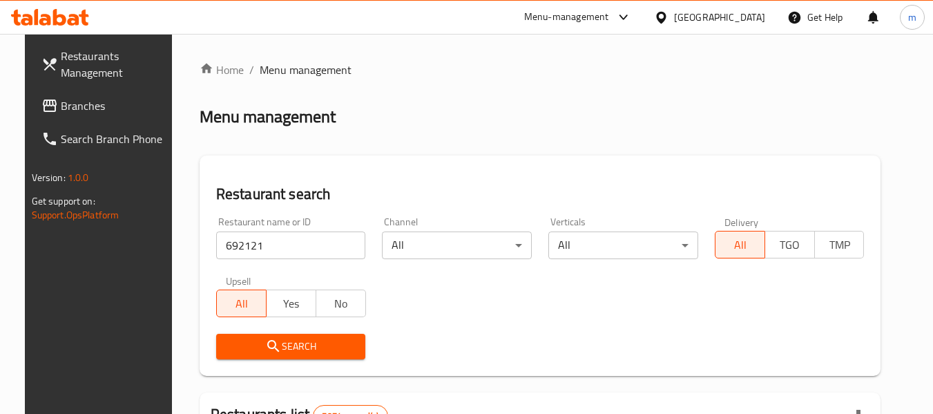
click at [263, 335] on button "Search" at bounding box center [291, 347] width 150 height 26
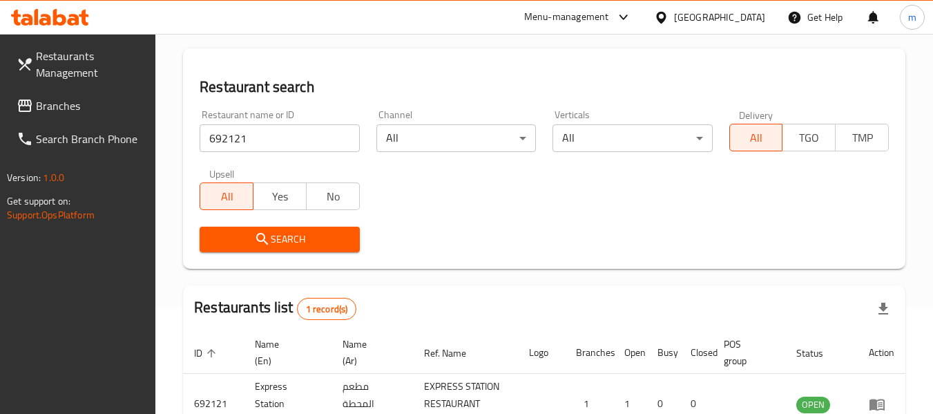
scroll to position [202, 0]
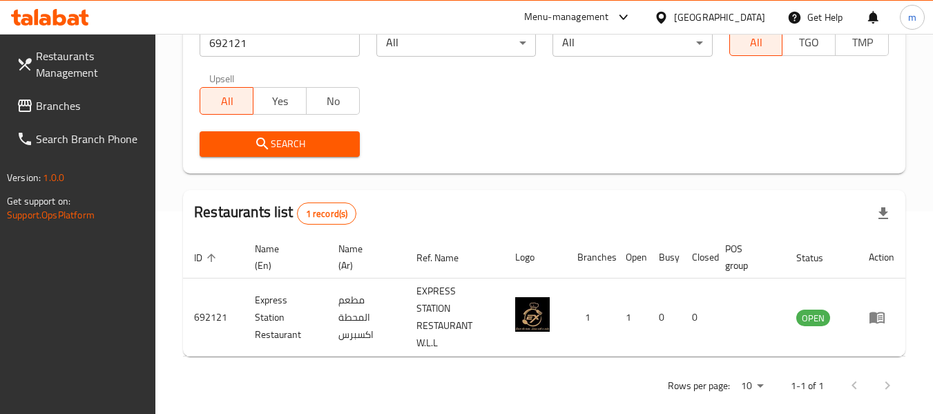
click at [738, 24] on div "Bahrain" at bounding box center [719, 17] width 91 height 15
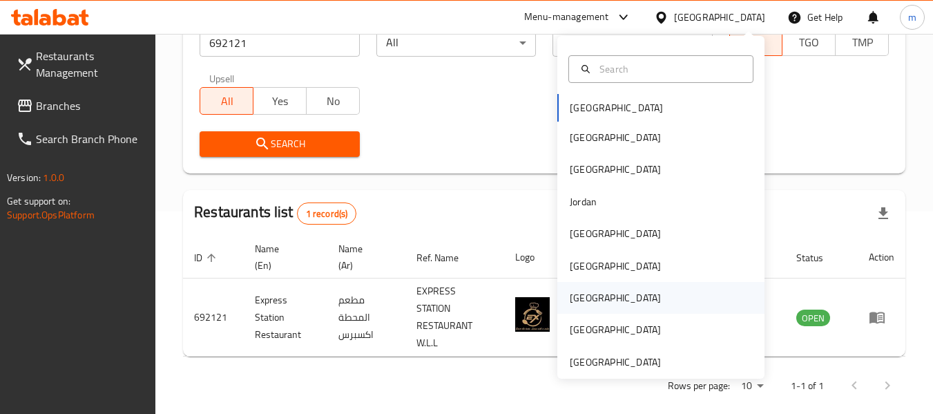
click at [588, 291] on div "[GEOGRAPHIC_DATA]" at bounding box center [615, 298] width 113 height 32
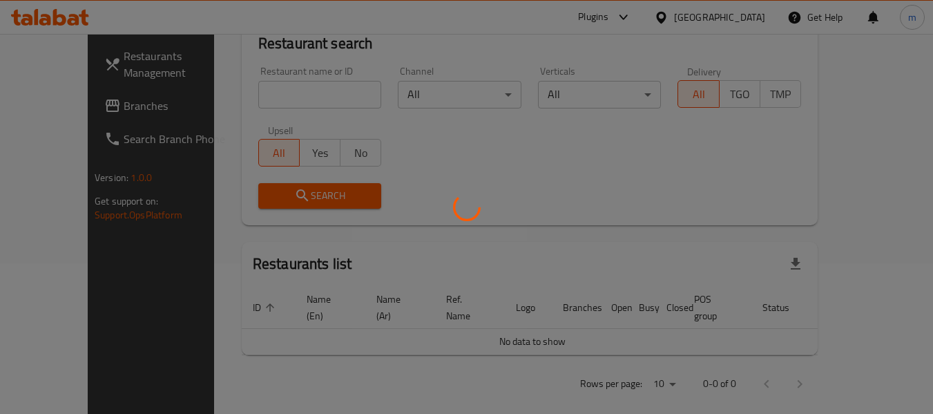
scroll to position [202, 0]
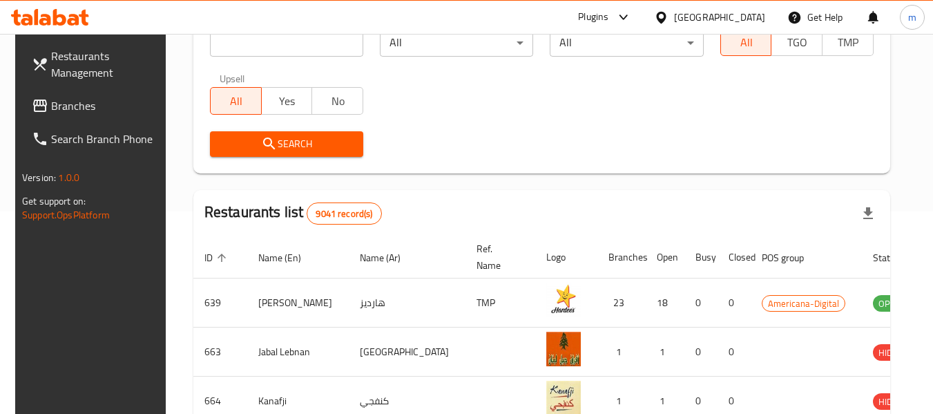
click at [76, 101] on span "Branches" at bounding box center [105, 105] width 109 height 17
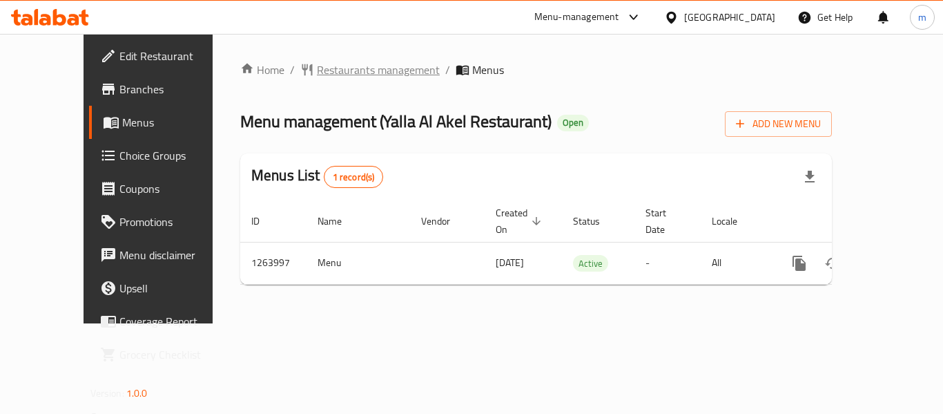
click at [329, 73] on span "Restaurants management" at bounding box center [378, 69] width 123 height 17
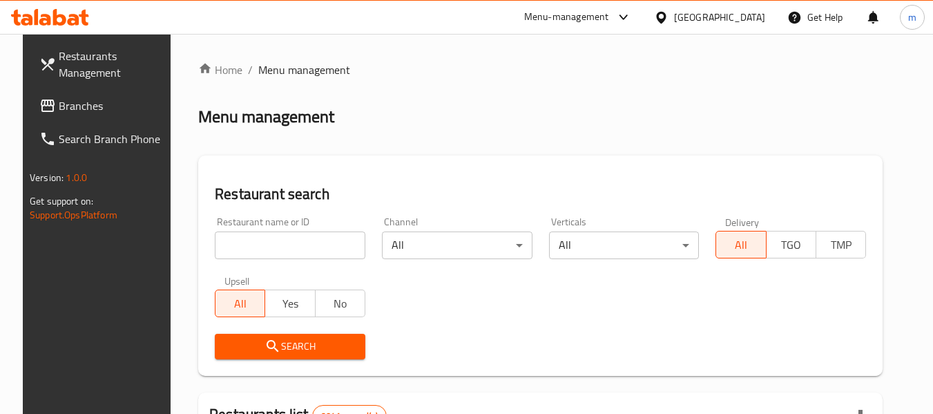
click at [309, 251] on input "search" at bounding box center [290, 245] width 151 height 28
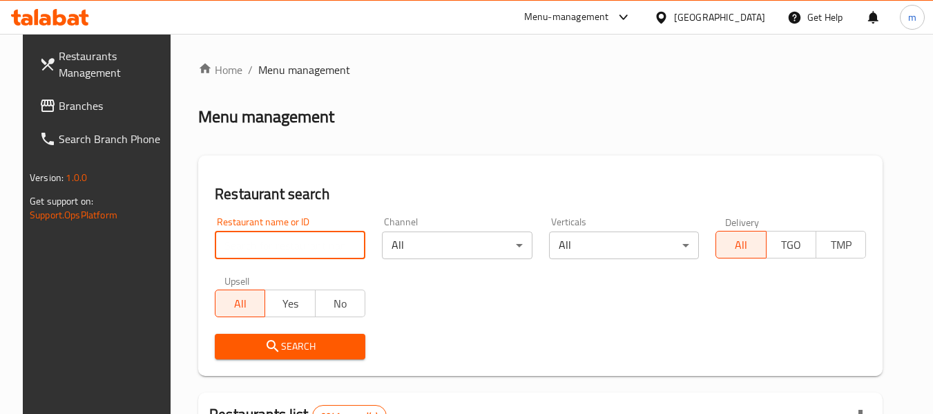
paste input "686163"
type input "686163"
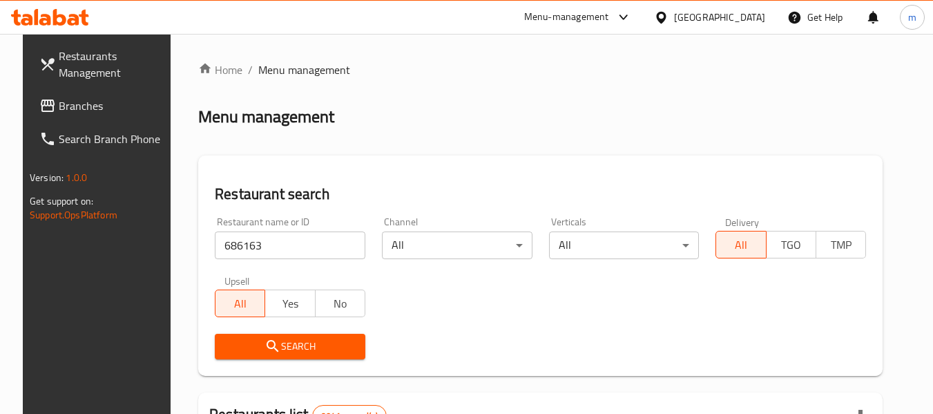
click at [294, 341] on span "Search" at bounding box center [290, 346] width 128 height 17
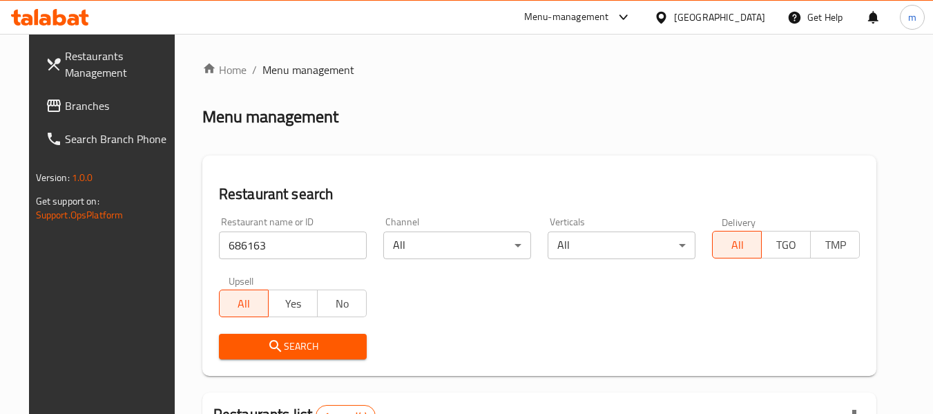
scroll to position [185, 0]
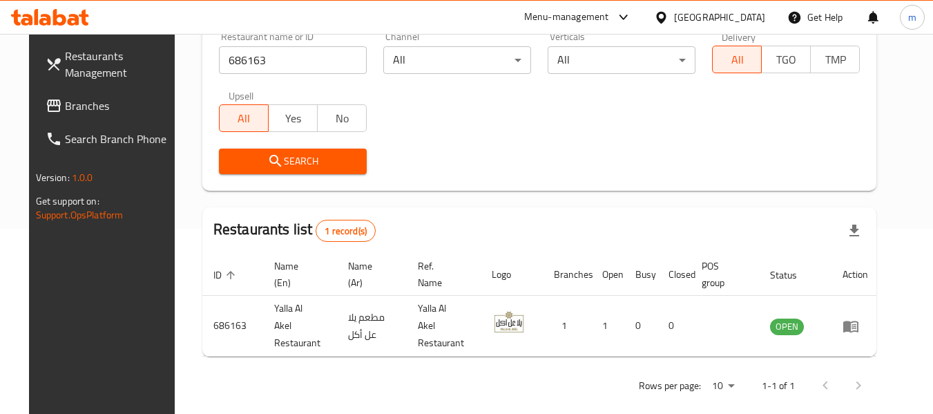
click at [756, 11] on div "Qatar" at bounding box center [719, 17] width 91 height 15
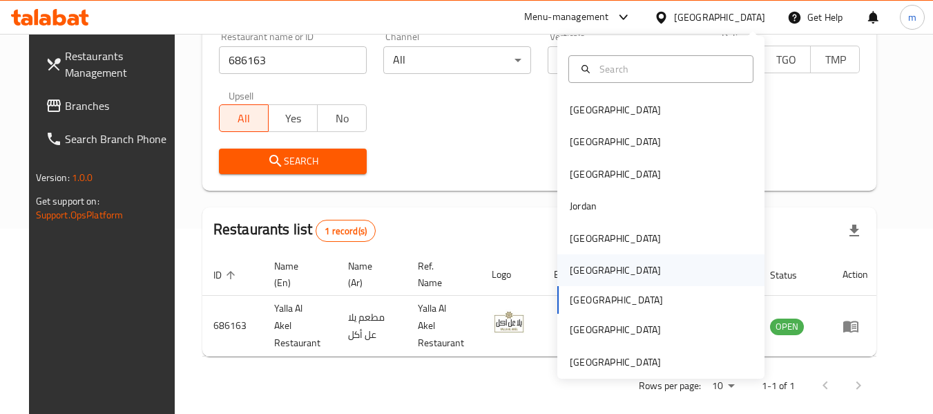
click at [577, 264] on div "[GEOGRAPHIC_DATA]" at bounding box center [615, 269] width 91 height 15
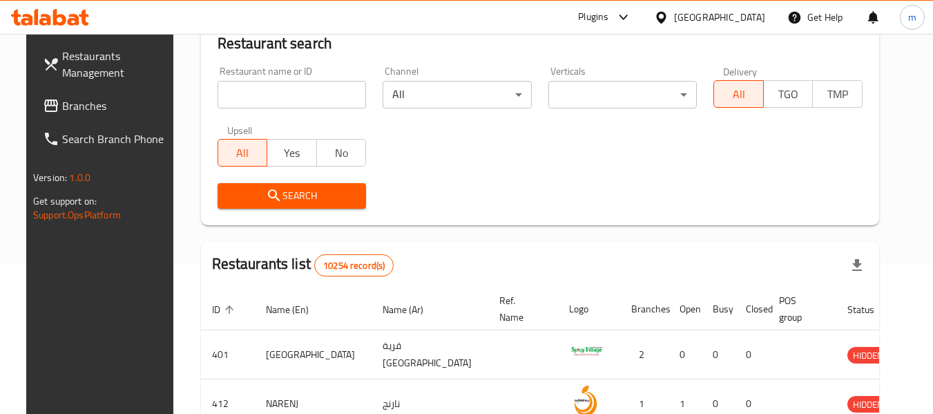
scroll to position [185, 0]
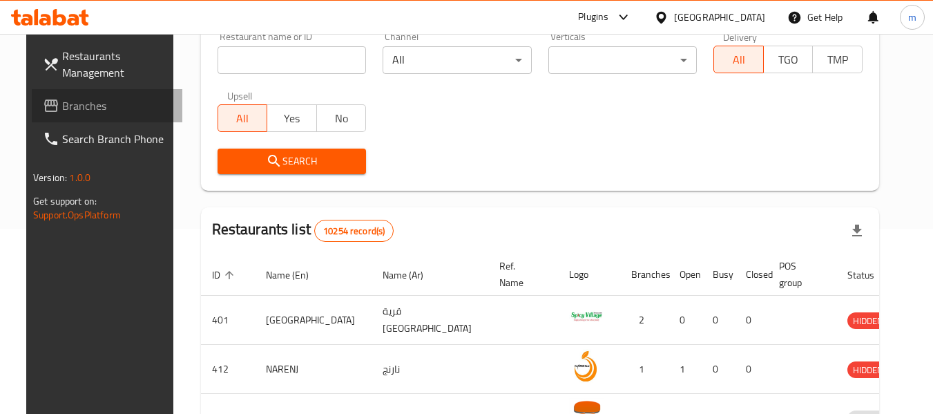
click at [62, 104] on span "Branches" at bounding box center [116, 105] width 109 height 17
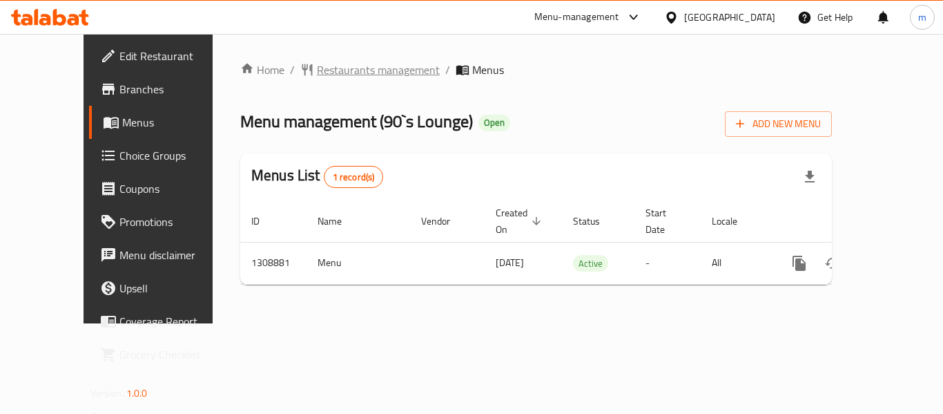
click at [355, 65] on span "Restaurants management" at bounding box center [378, 69] width 123 height 17
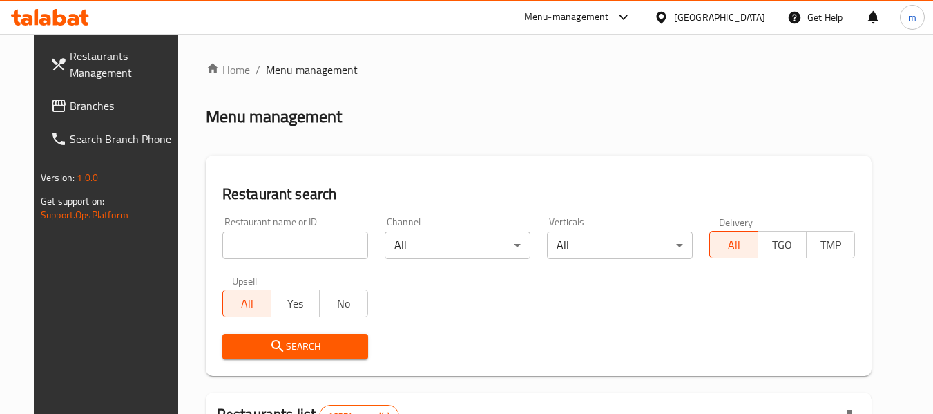
click at [299, 248] on input "search" at bounding box center [295, 245] width 146 height 28
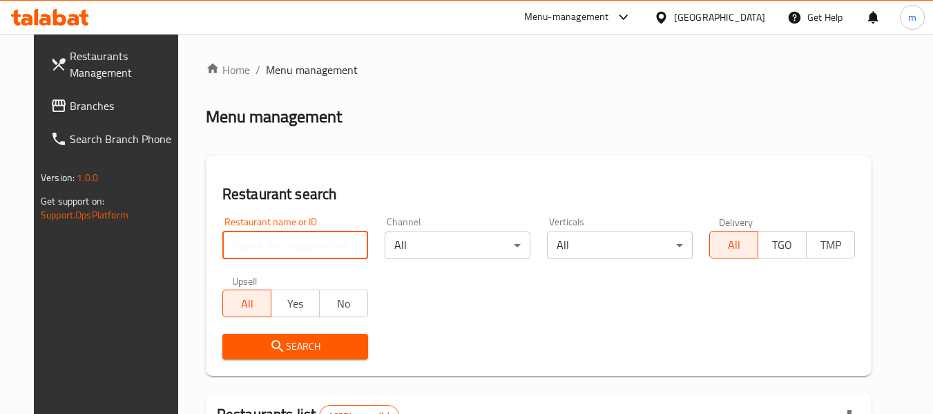
paste input "705086"
type input "705086"
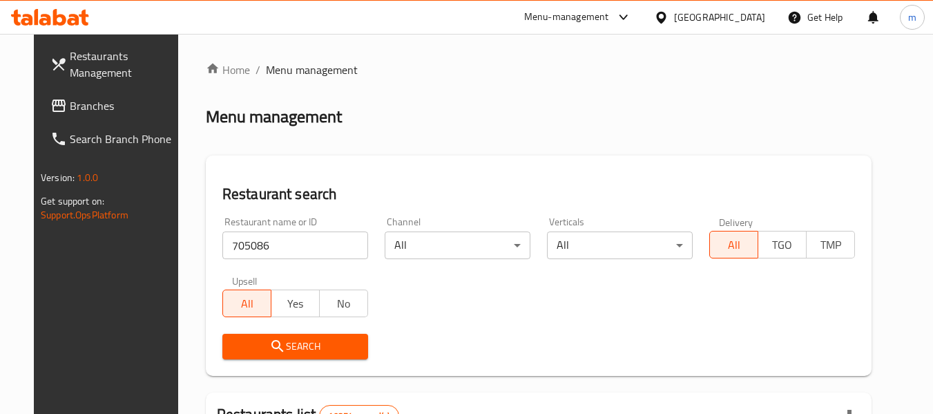
click at [273, 352] on span "Search" at bounding box center [295, 346] width 124 height 17
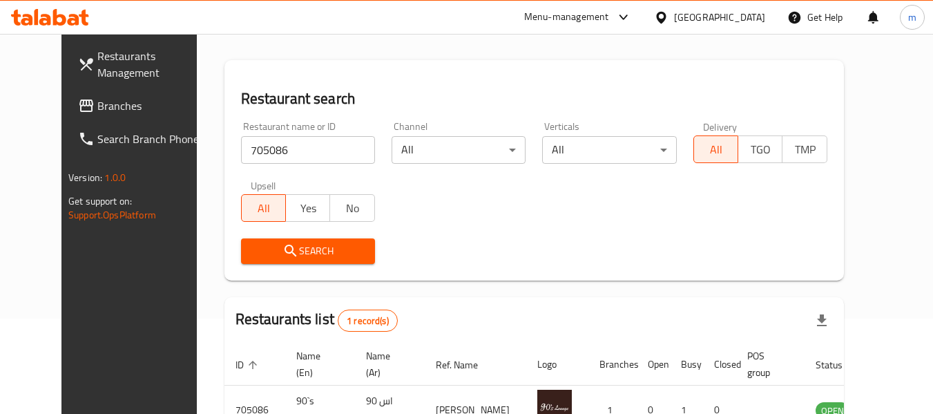
scroll to position [185, 0]
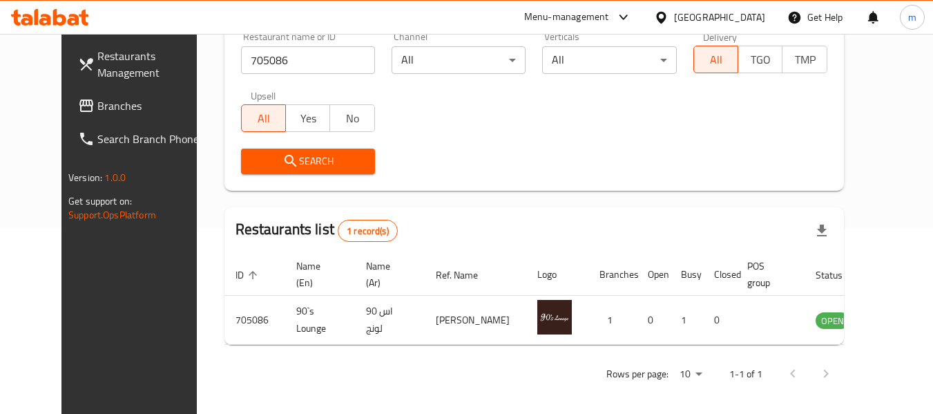
click at [97, 105] on span "Branches" at bounding box center [151, 105] width 109 height 17
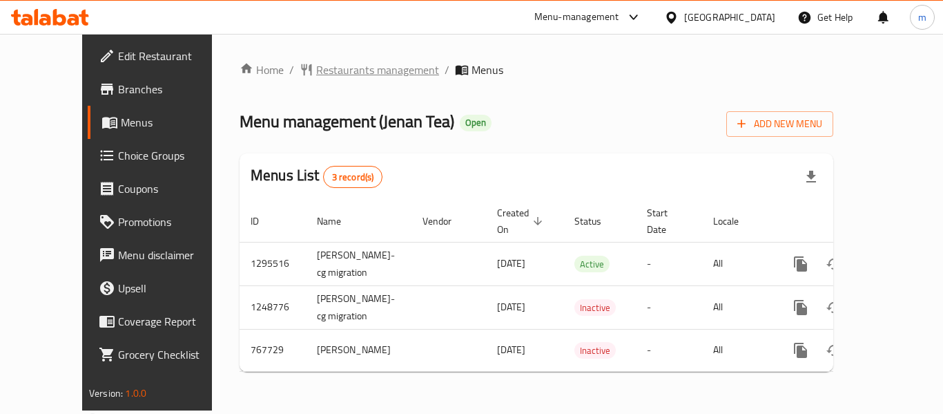
click at [316, 62] on span "Restaurants management" at bounding box center [377, 69] width 123 height 17
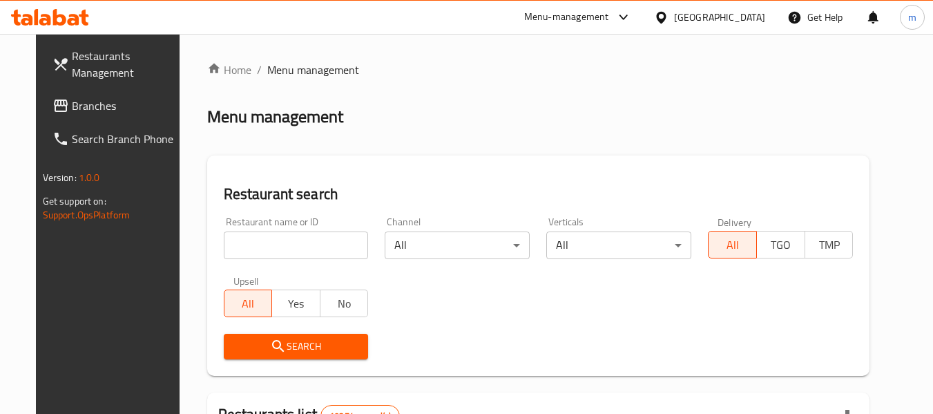
click at [287, 249] on input "search" at bounding box center [296, 245] width 145 height 28
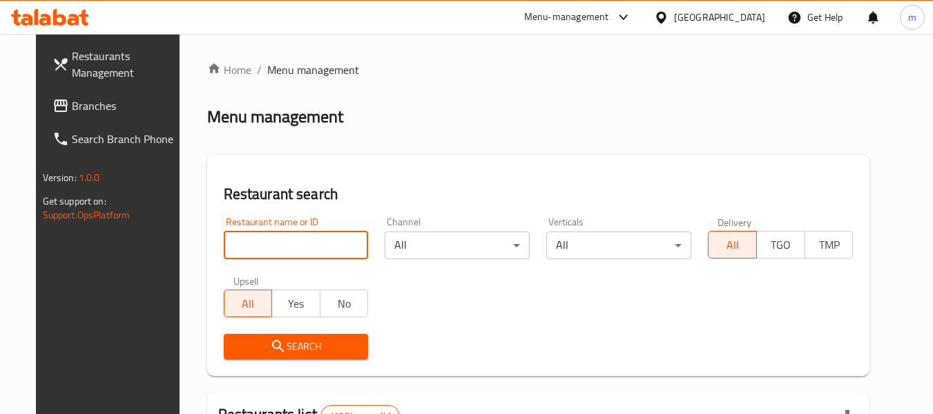
paste input "650826"
type input "650826"
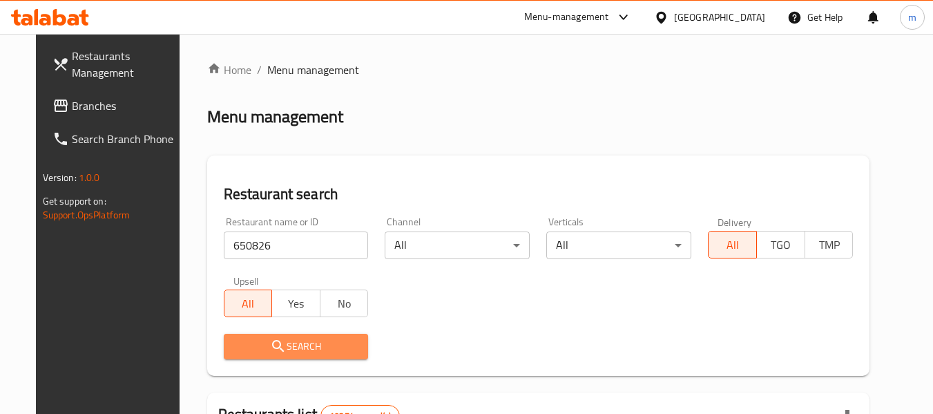
click at [302, 351] on span "Search" at bounding box center [296, 346] width 123 height 17
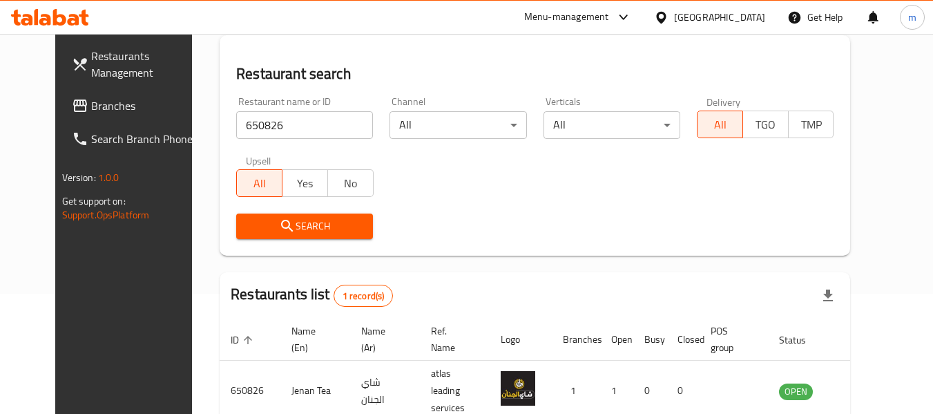
scroll to position [191, 0]
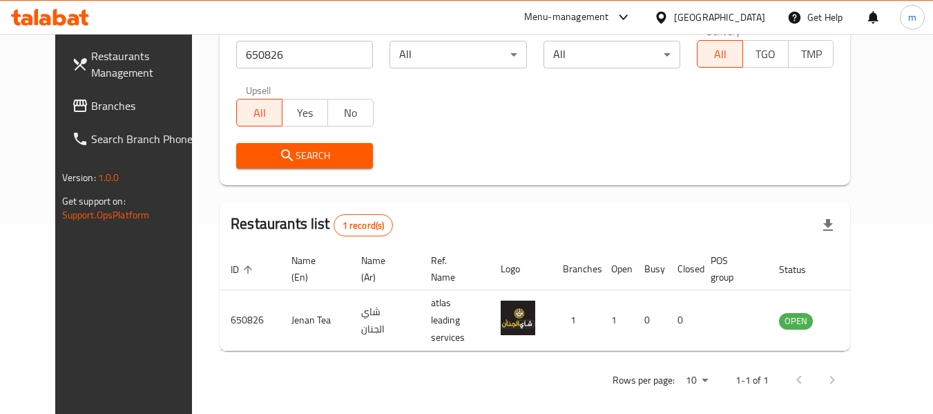
click at [666, 13] on icon at bounding box center [661, 17] width 10 height 12
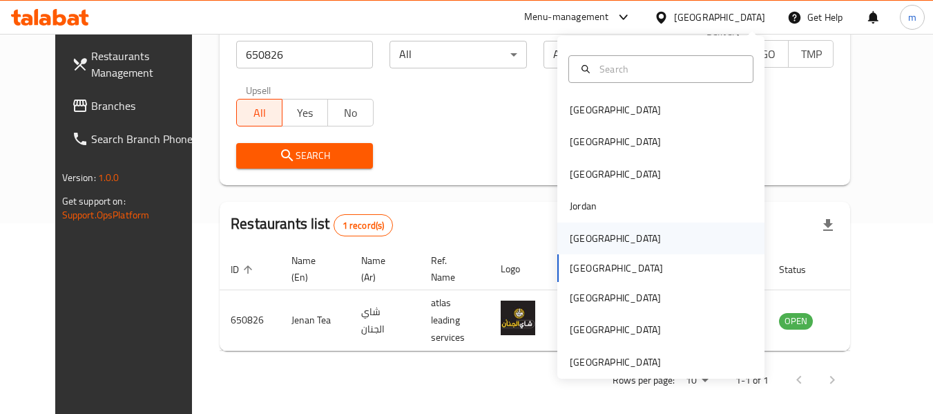
click at [570, 238] on div "[GEOGRAPHIC_DATA]" at bounding box center [615, 238] width 91 height 15
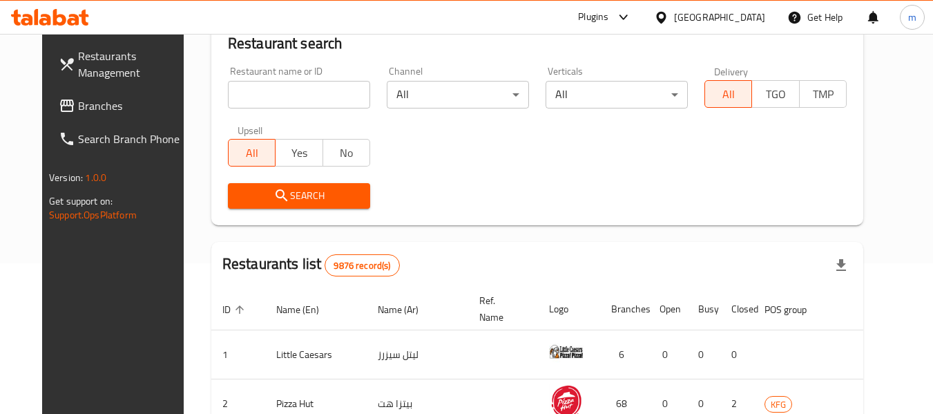
scroll to position [191, 0]
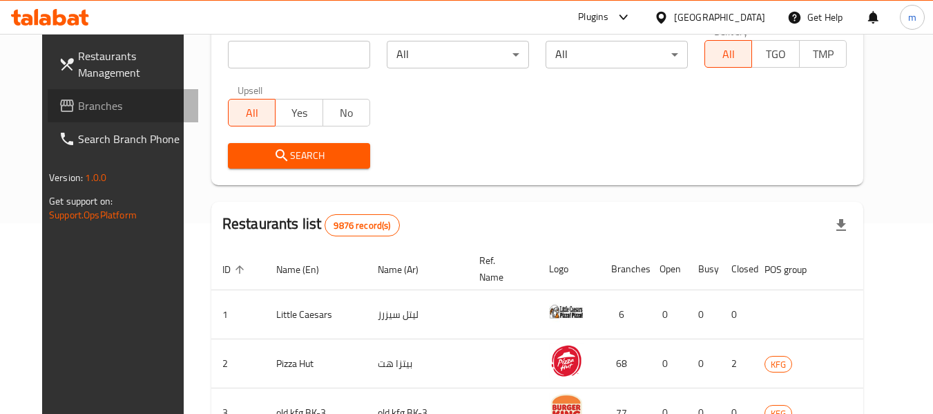
click at [78, 107] on span "Branches" at bounding box center [132, 105] width 109 height 17
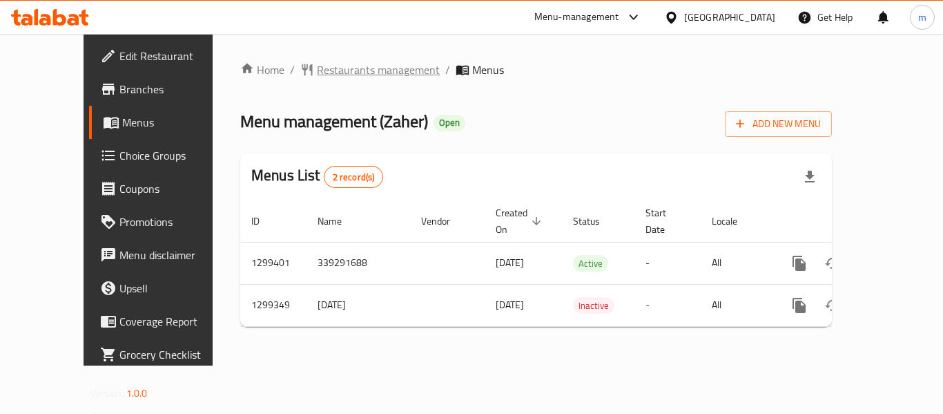
click at [317, 73] on span "Restaurants management" at bounding box center [378, 69] width 123 height 17
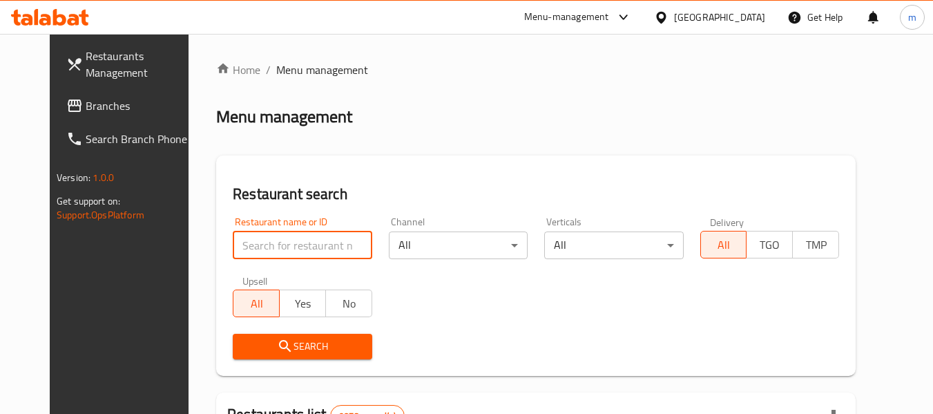
click at [305, 249] on input "search" at bounding box center [302, 245] width 139 height 28
paste input "701311"
type input "701311"
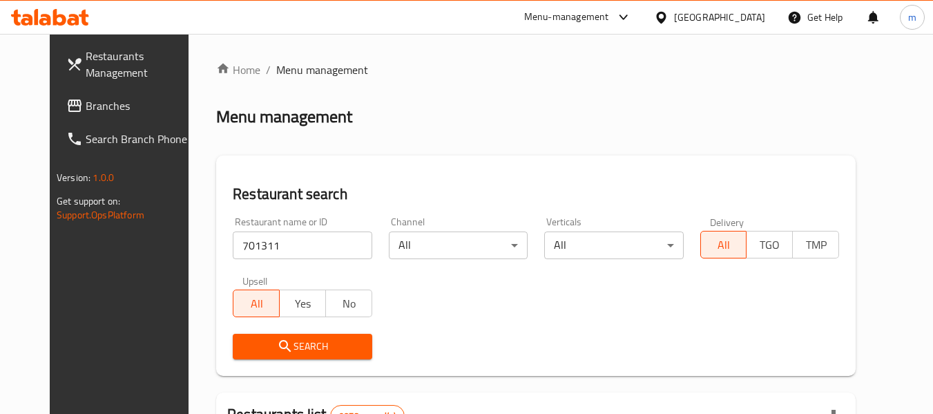
click at [292, 350] on span "Search" at bounding box center [302, 346] width 117 height 17
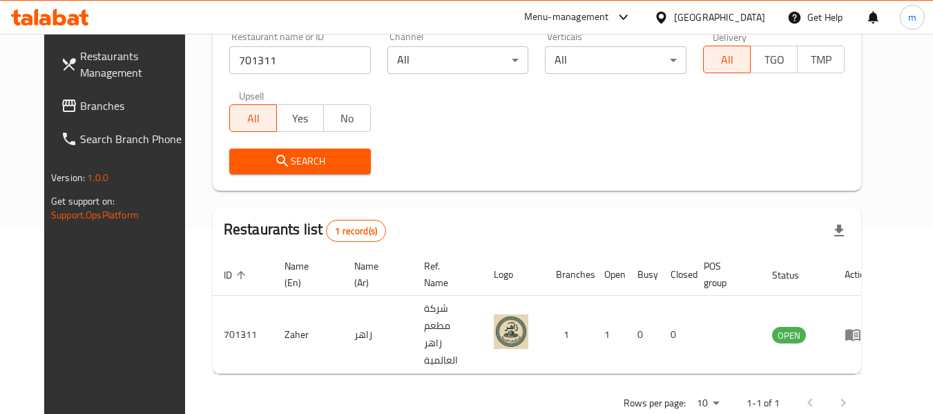
scroll to position [191, 0]
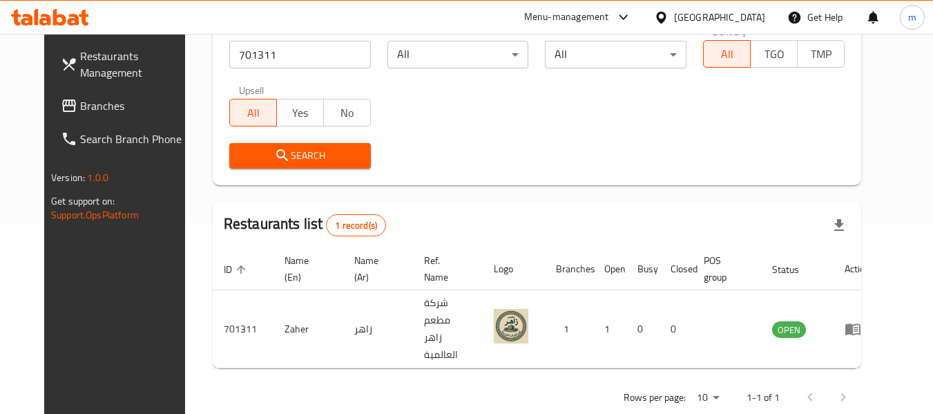
click at [757, 13] on div "[GEOGRAPHIC_DATA]" at bounding box center [719, 17] width 91 height 15
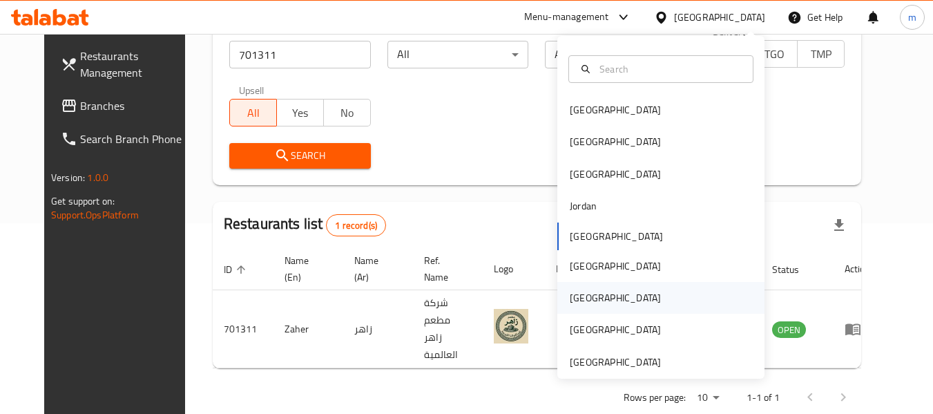
click at [578, 290] on div "[GEOGRAPHIC_DATA]" at bounding box center [615, 297] width 91 height 15
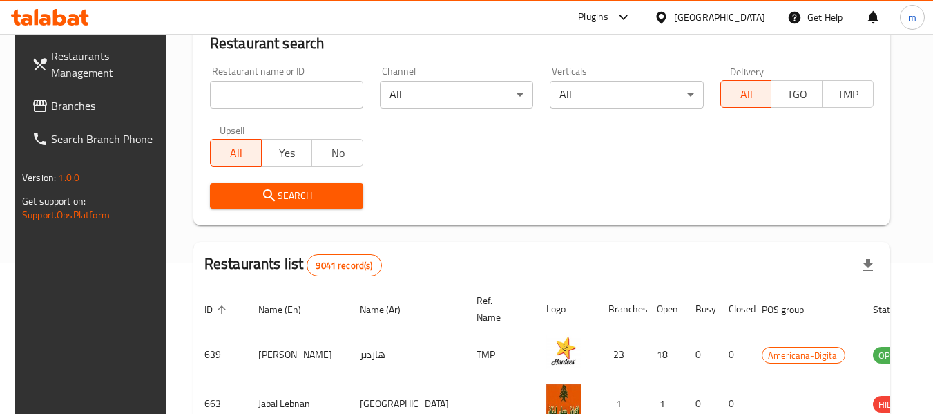
scroll to position [191, 0]
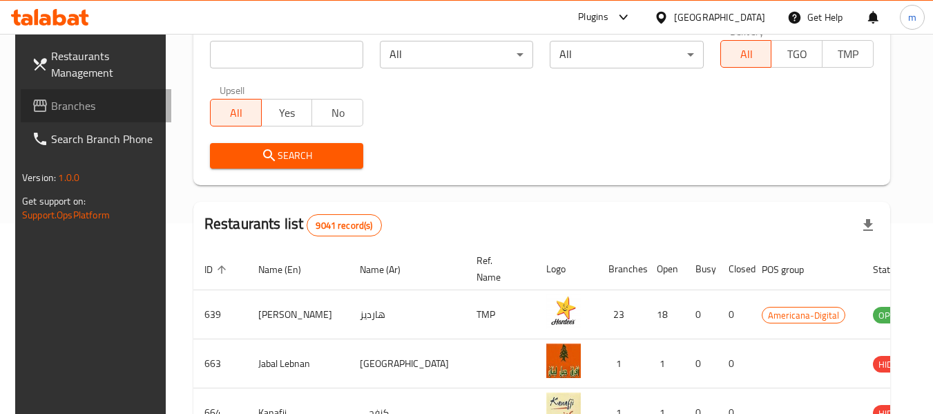
click at [79, 107] on span "Branches" at bounding box center [105, 105] width 109 height 17
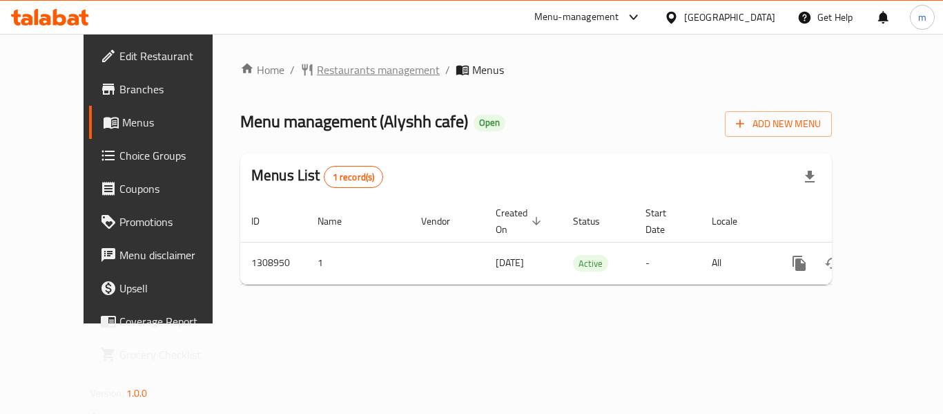
click at [359, 72] on span "Restaurants management" at bounding box center [378, 69] width 123 height 17
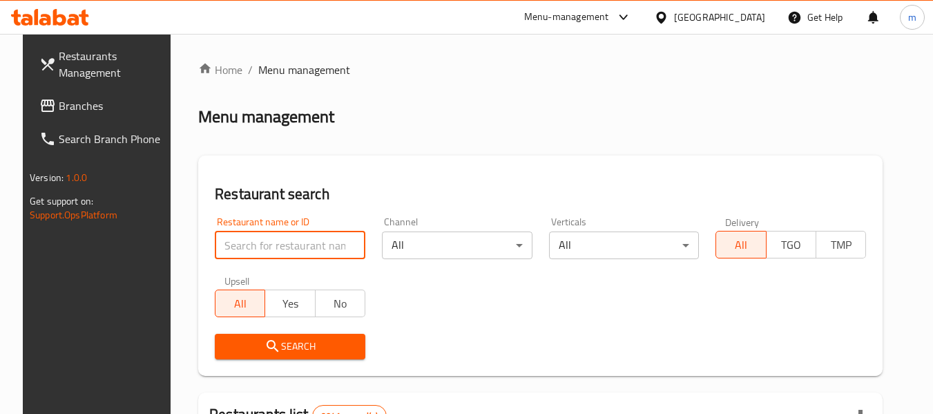
click at [291, 249] on input "search" at bounding box center [290, 245] width 151 height 28
paste input "705106"
type input "705106"
click button "Search" at bounding box center [290, 347] width 151 height 26
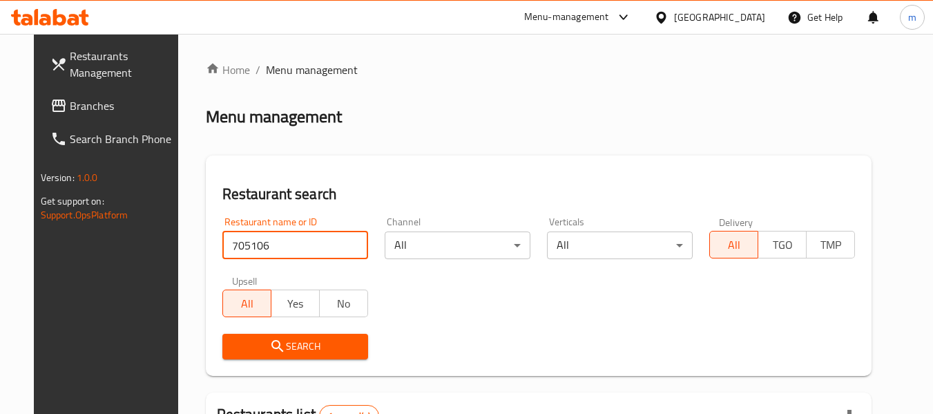
click at [282, 348] on span "Search" at bounding box center [295, 346] width 124 height 17
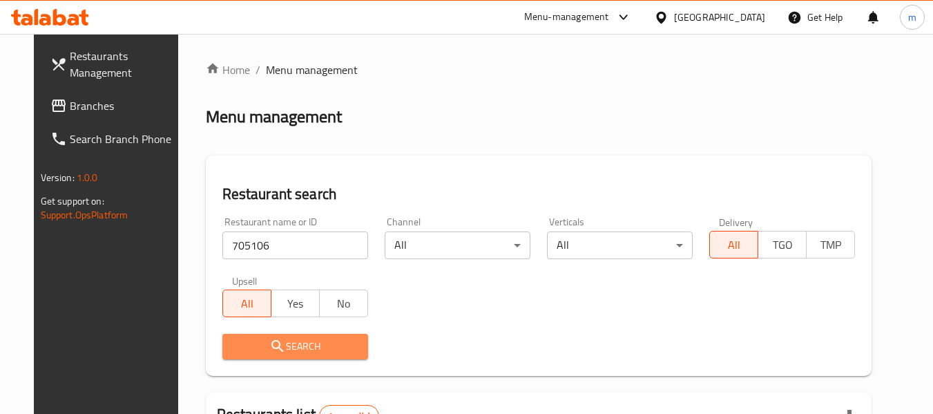
click at [282, 348] on span "Search" at bounding box center [295, 346] width 124 height 17
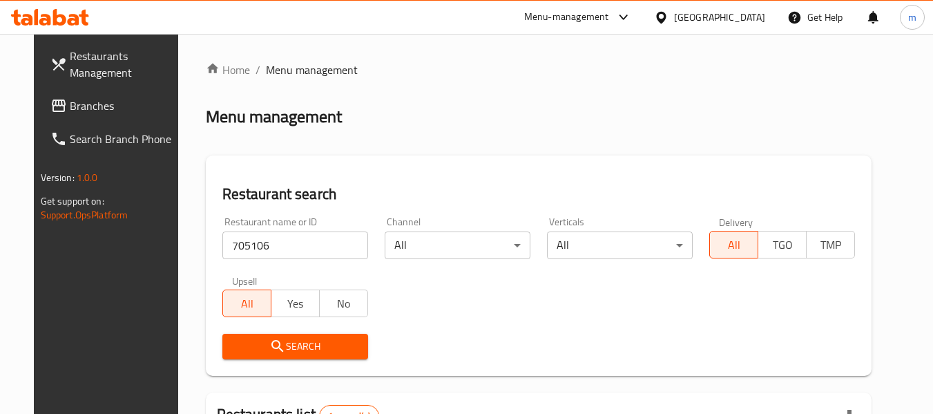
scroll to position [185, 0]
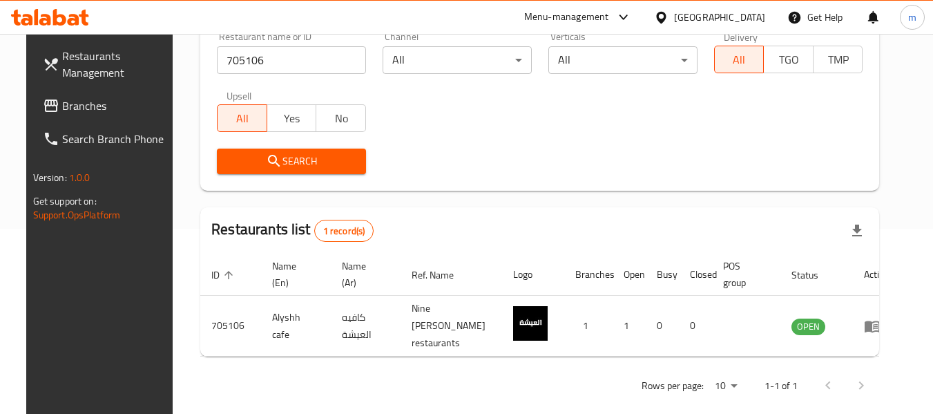
click at [674, 20] on div at bounding box center [664, 17] width 20 height 15
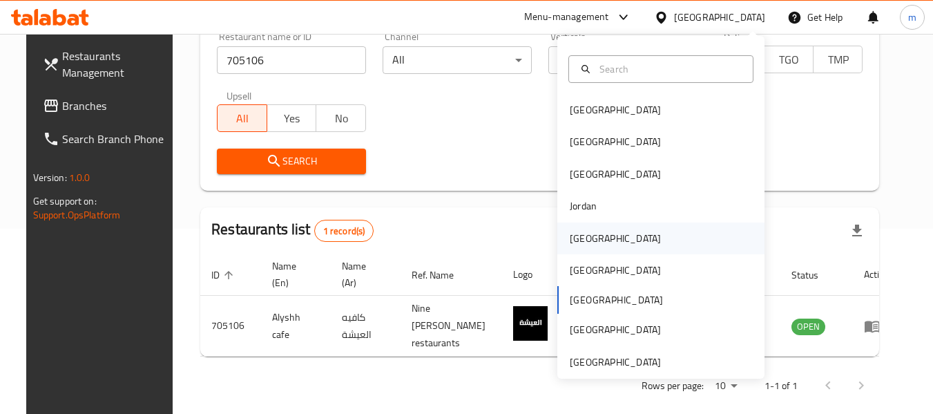
click at [588, 249] on div "[GEOGRAPHIC_DATA]" at bounding box center [615, 238] width 113 height 32
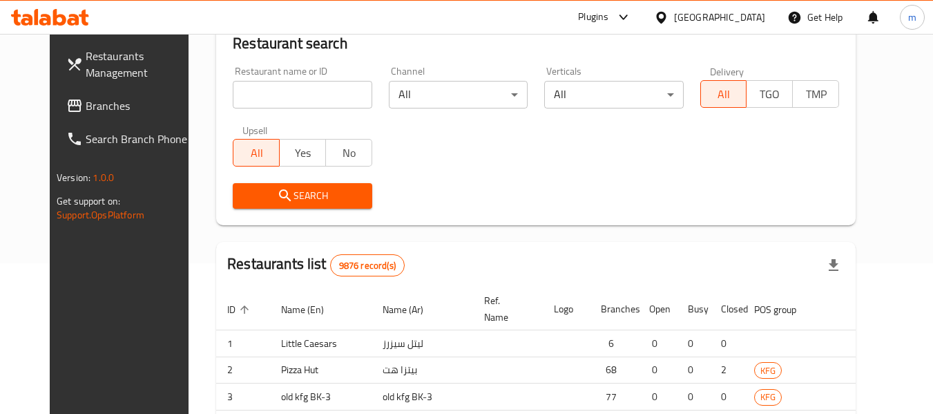
scroll to position [185, 0]
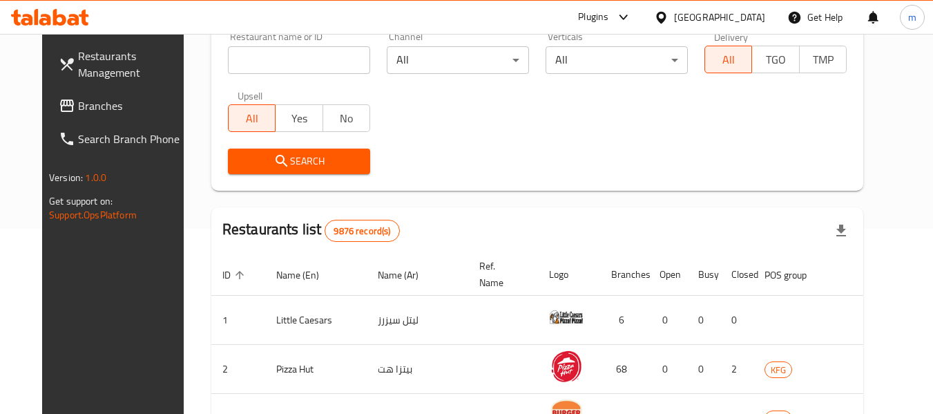
click at [78, 114] on span "Branches" at bounding box center [132, 105] width 109 height 17
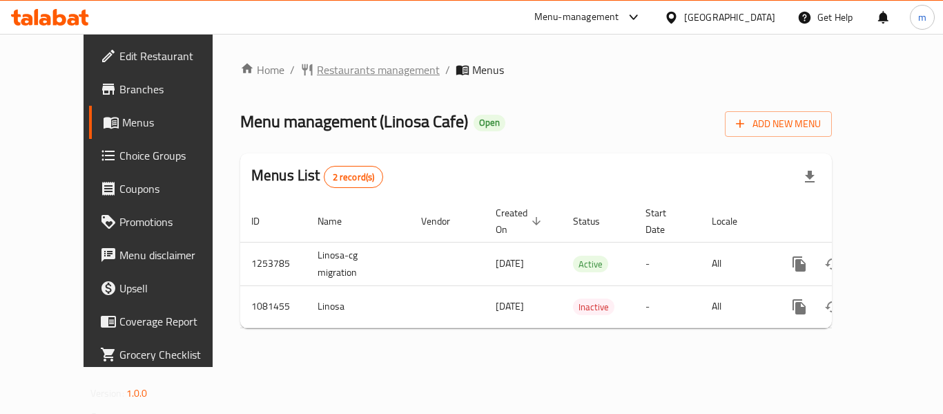
click at [318, 69] on span "Restaurants management" at bounding box center [378, 69] width 123 height 17
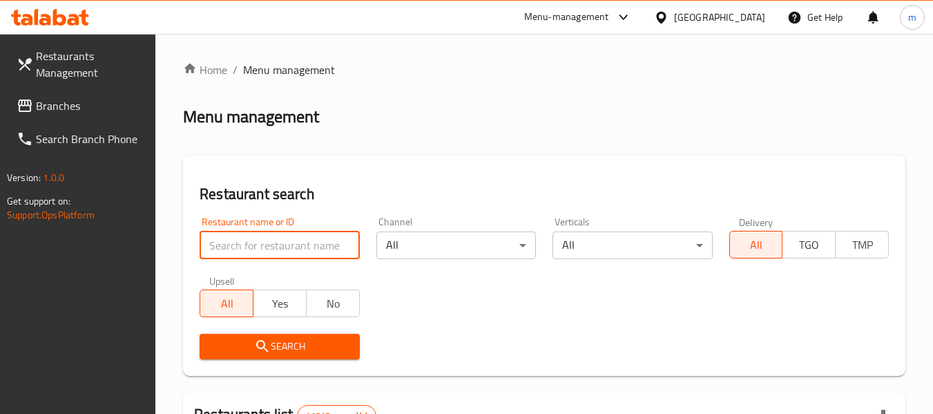
click at [298, 248] on input "search" at bounding box center [280, 245] width 160 height 28
paste input "664255"
type input "664255"
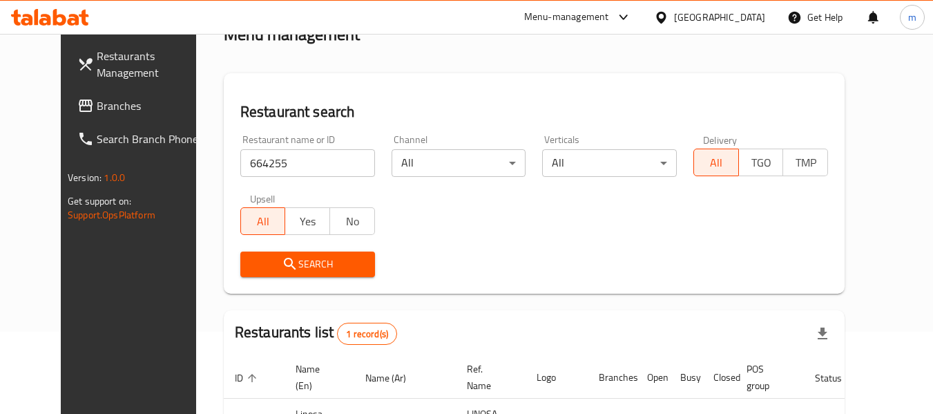
scroll to position [169, 0]
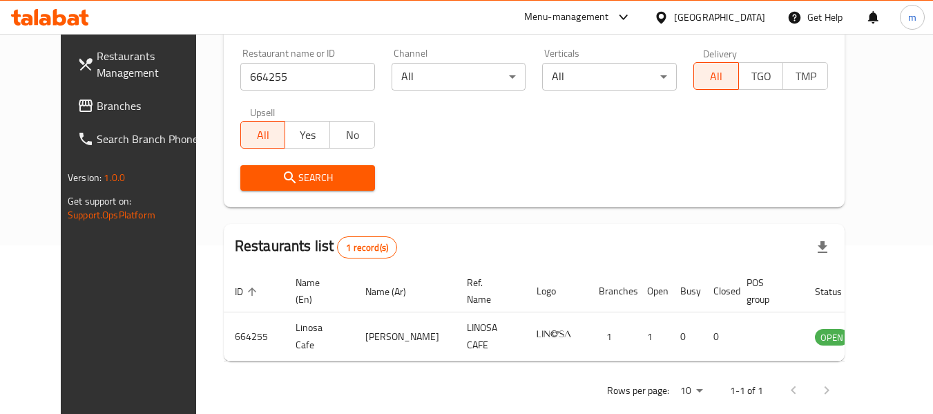
click at [709, 23] on div "[GEOGRAPHIC_DATA]" at bounding box center [719, 17] width 91 height 15
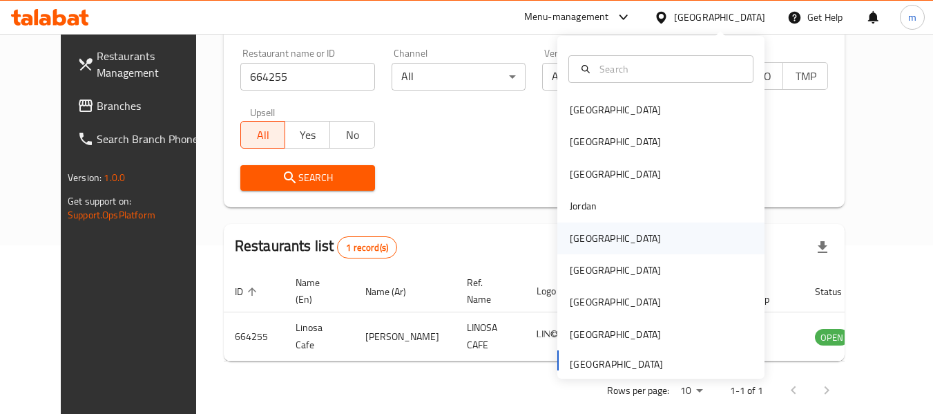
click at [585, 231] on div "[GEOGRAPHIC_DATA]" at bounding box center [615, 238] width 91 height 15
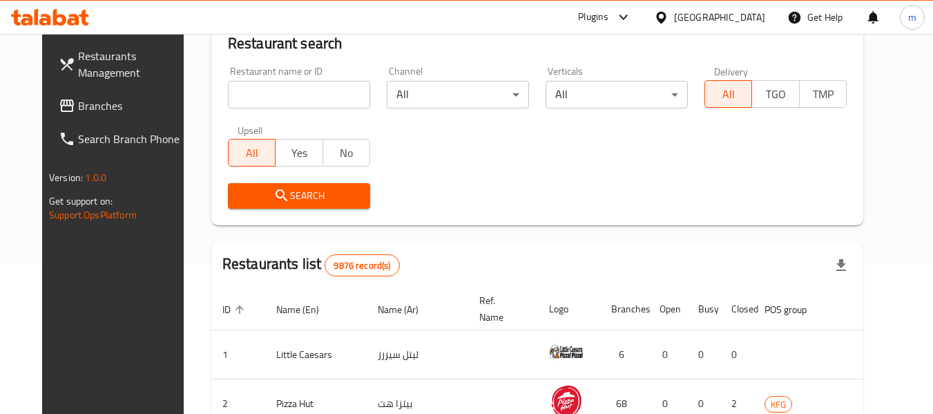
scroll to position [169, 0]
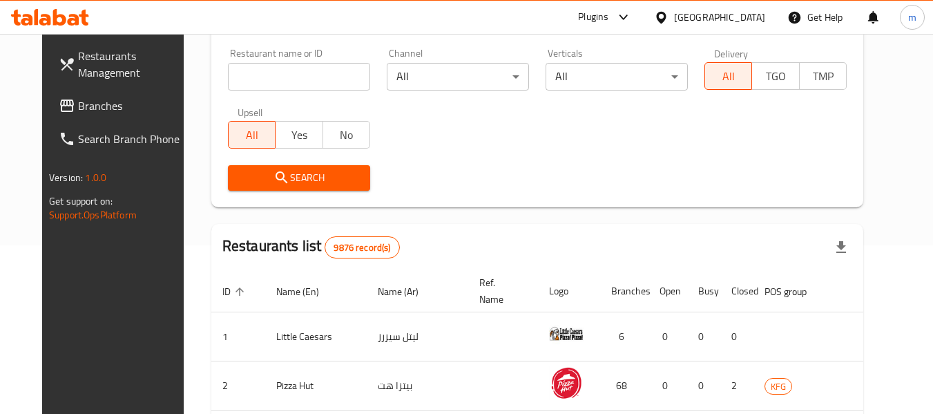
click at [78, 111] on span "Branches" at bounding box center [132, 105] width 109 height 17
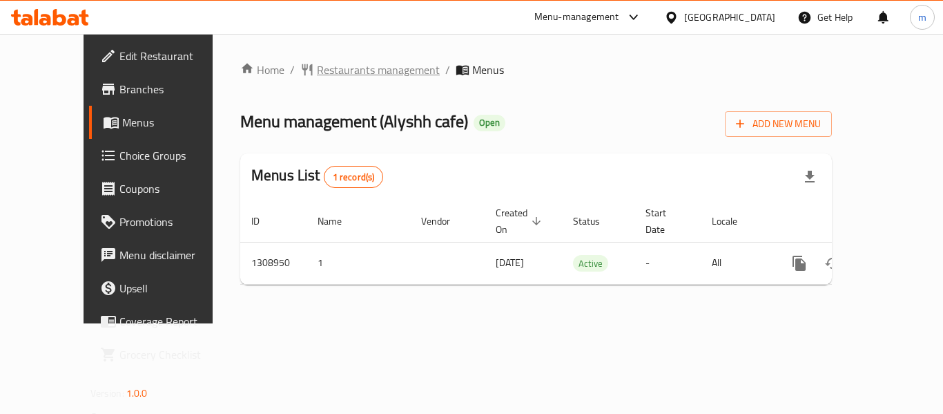
click at [317, 68] on span "Restaurants management" at bounding box center [378, 69] width 123 height 17
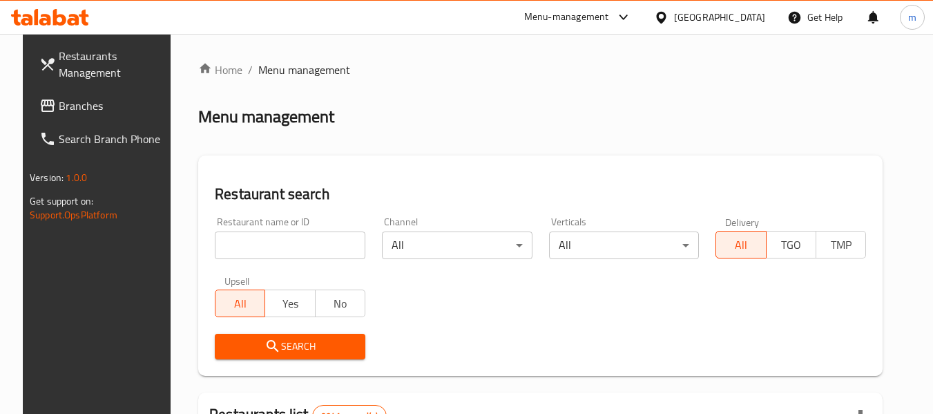
click at [284, 249] on input "search" at bounding box center [290, 245] width 151 height 28
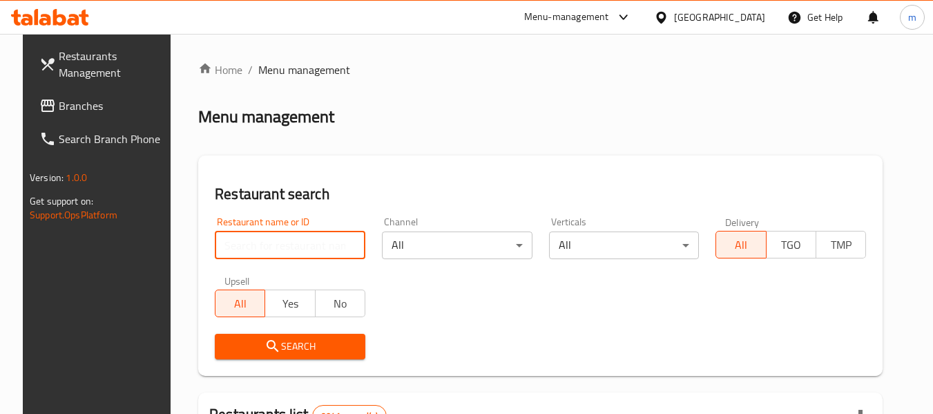
paste input "705106"
type input "705106"
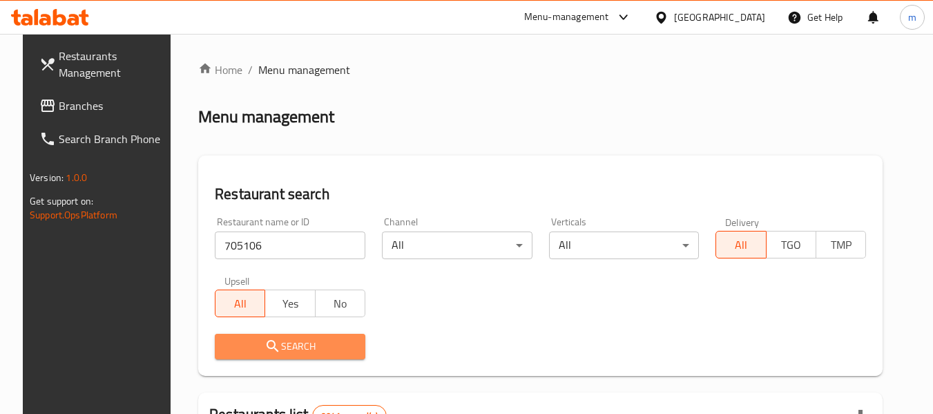
click at [291, 358] on button "Search" at bounding box center [290, 347] width 151 height 26
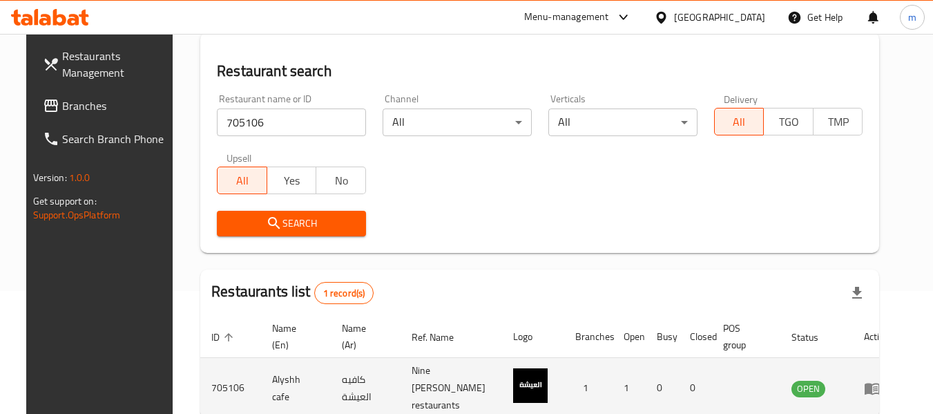
scroll to position [185, 0]
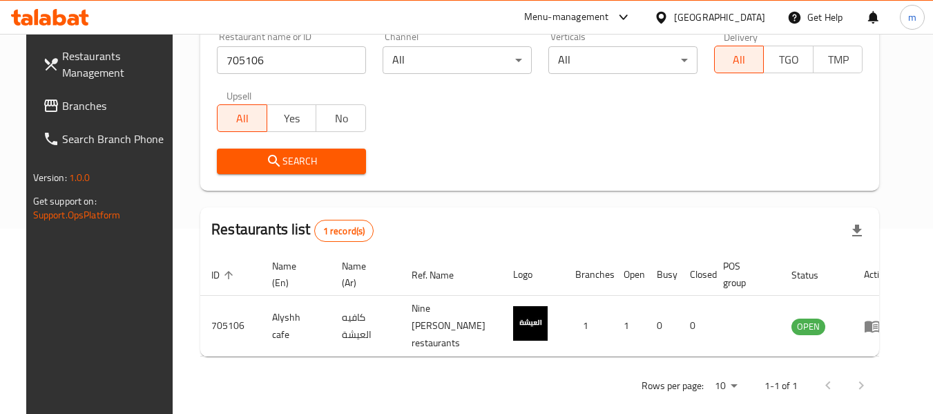
click at [743, 17] on div "[GEOGRAPHIC_DATA]" at bounding box center [719, 17] width 91 height 15
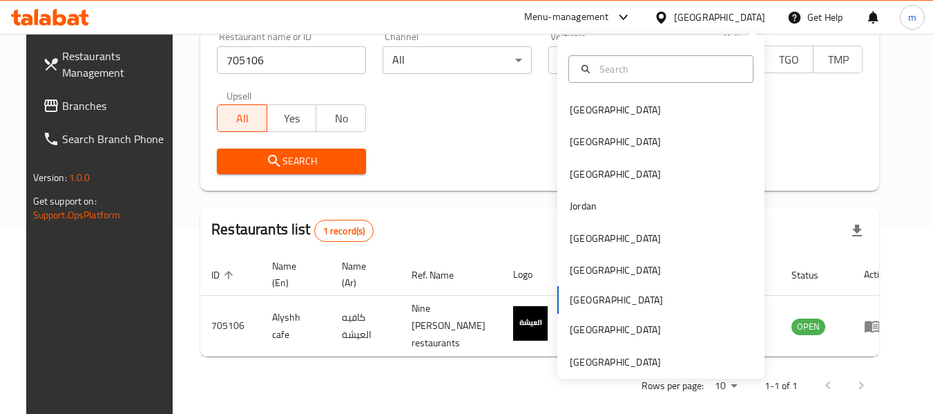
click at [605, 370] on div "Bahrain Egypt Iraq Jordan Kuwait Oman Qatar Saudi Arabia United Arab Emirates" at bounding box center [660, 207] width 207 height 343
click at [607, 366] on div "[GEOGRAPHIC_DATA]" at bounding box center [615, 361] width 91 height 15
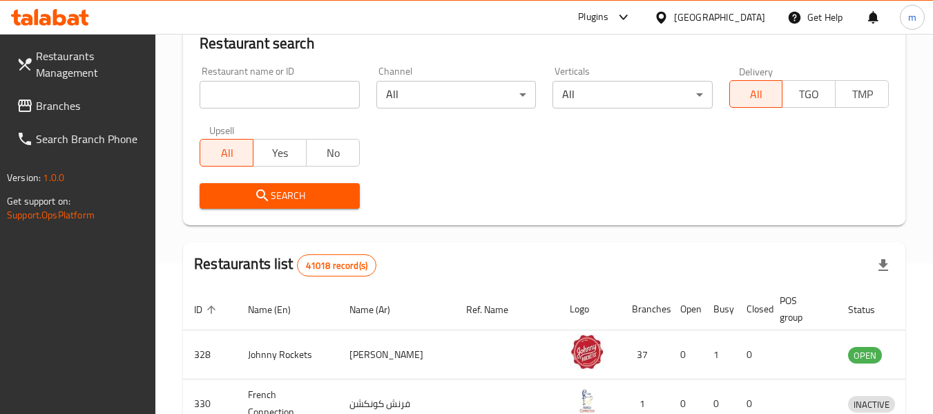
scroll to position [185, 0]
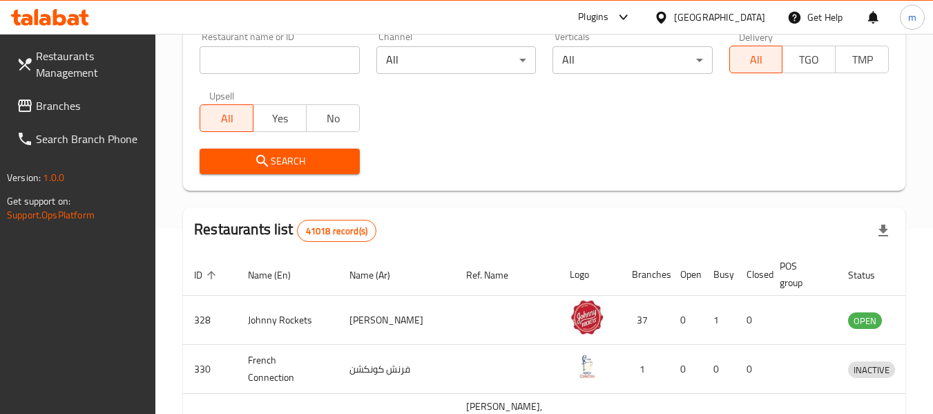
click at [93, 110] on span "Branches" at bounding box center [90, 105] width 109 height 17
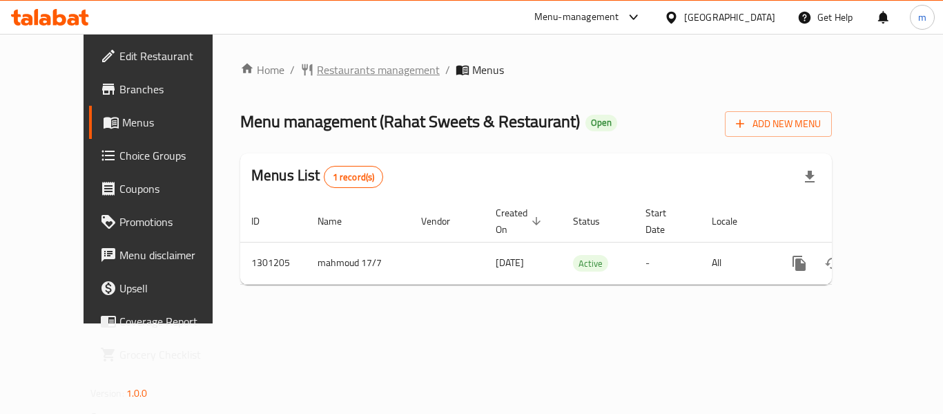
click at [317, 75] on span "Restaurants management" at bounding box center [378, 69] width 123 height 17
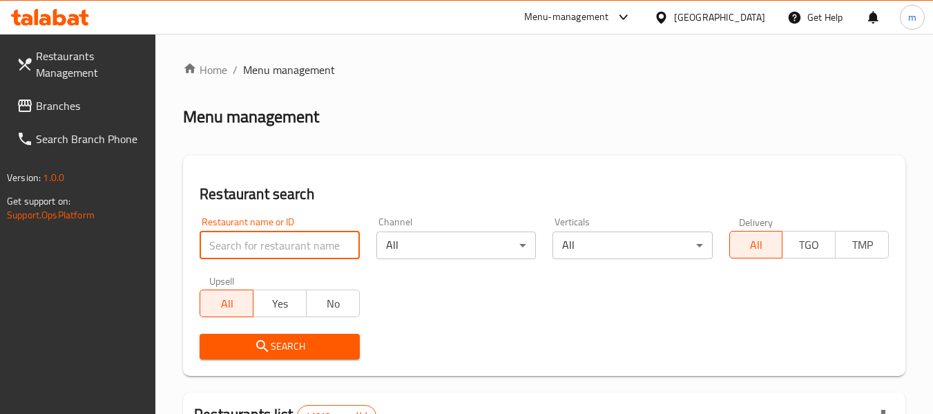
click at [290, 242] on input "search" at bounding box center [280, 245] width 160 height 28
paste input "701036"
type input "701036"
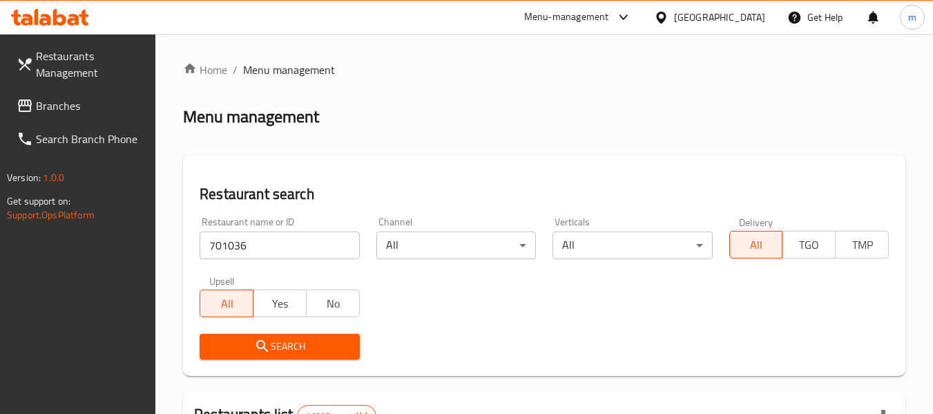
click at [273, 343] on span "Search" at bounding box center [279, 346] width 137 height 17
click at [306, 343] on span "Search" at bounding box center [279, 346] width 137 height 17
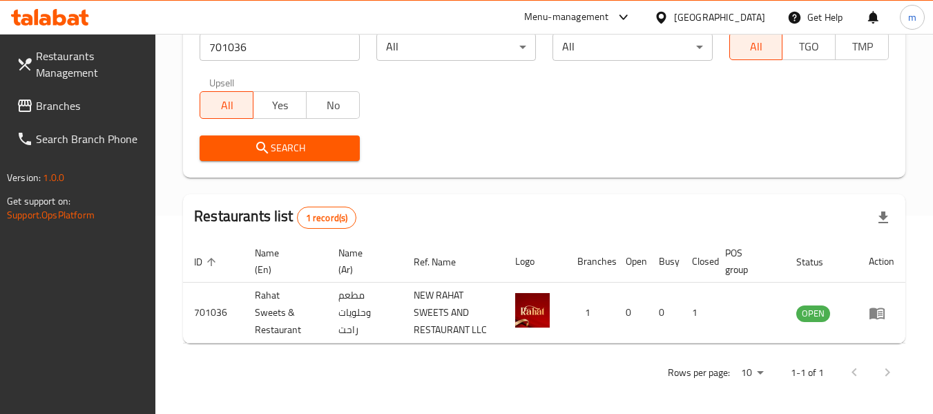
scroll to position [202, 0]
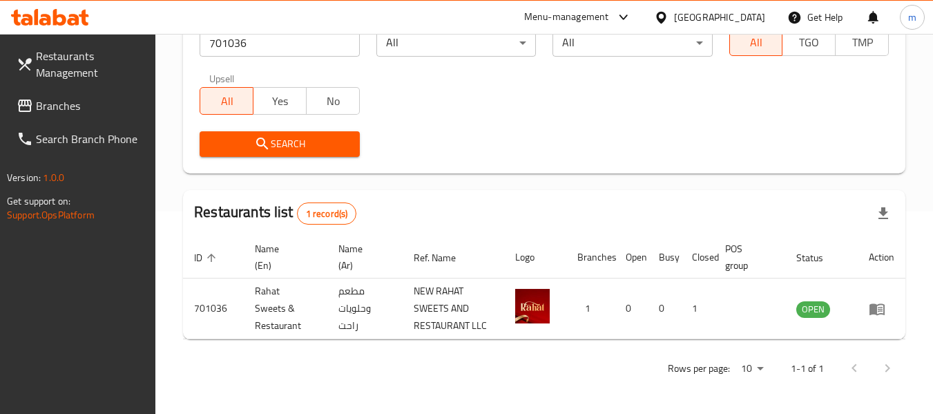
click at [704, 17] on div "[GEOGRAPHIC_DATA]" at bounding box center [719, 17] width 91 height 15
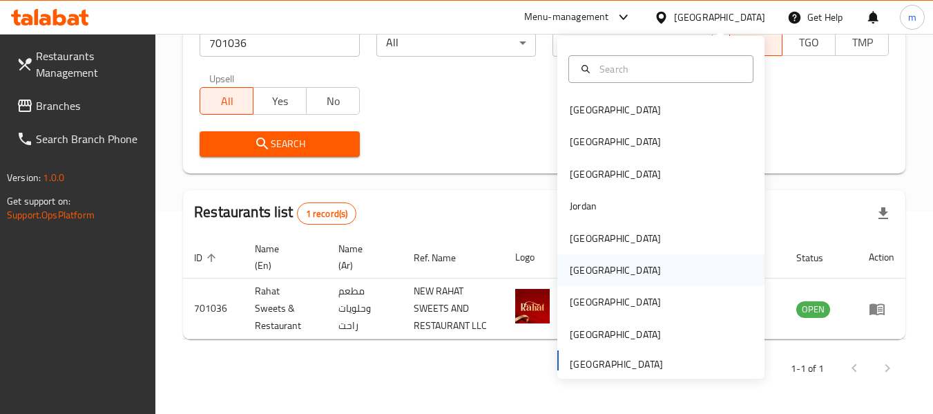
click at [572, 259] on div "Oman" at bounding box center [615, 270] width 113 height 32
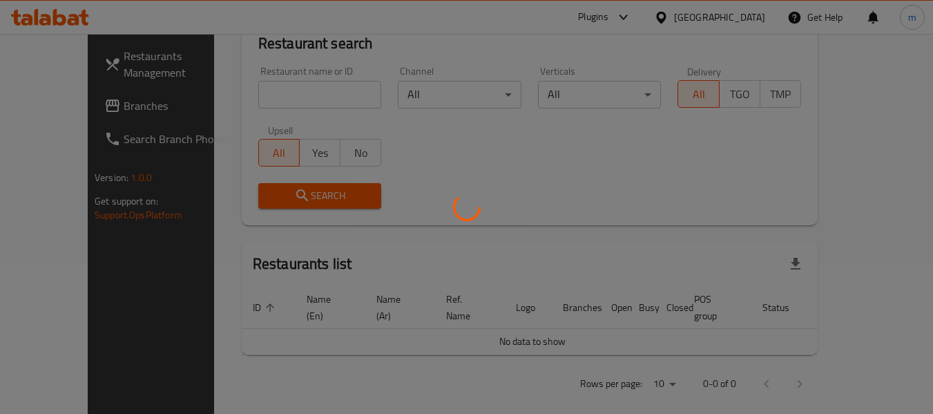
scroll to position [202, 0]
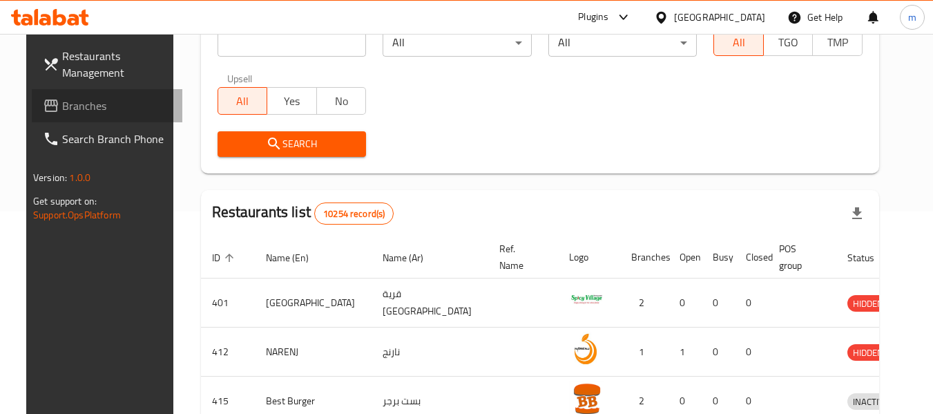
click at [73, 110] on span "Branches" at bounding box center [116, 105] width 109 height 17
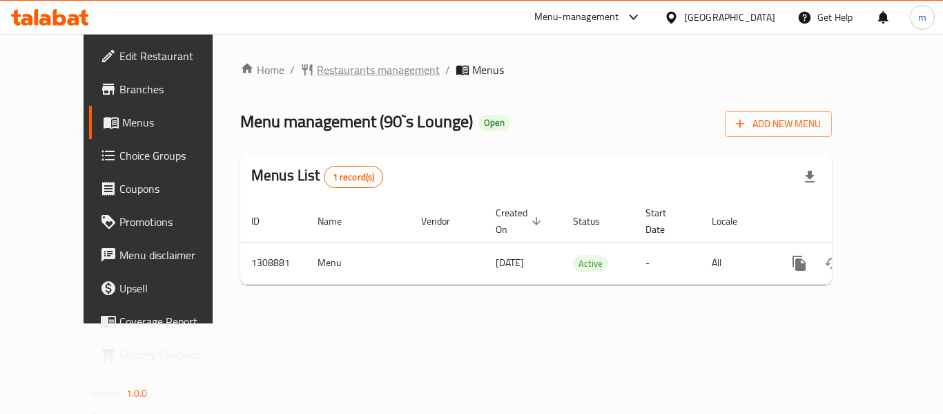
click at [330, 64] on span "Restaurants management" at bounding box center [378, 69] width 123 height 17
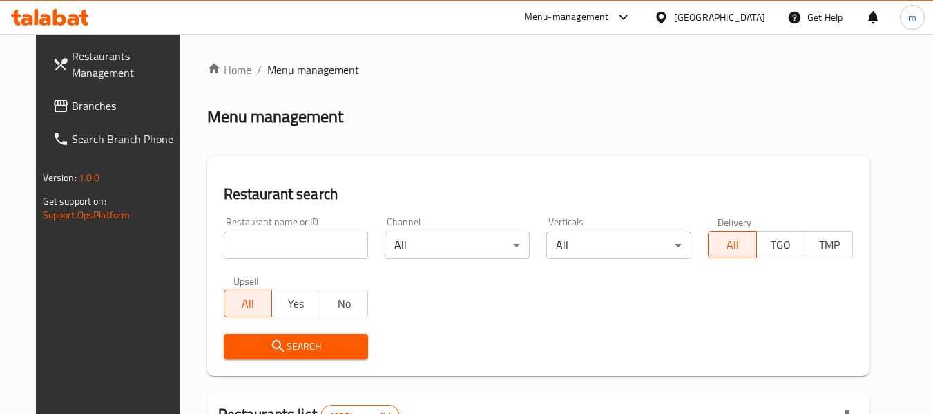
click at [300, 245] on input "search" at bounding box center [296, 245] width 145 height 28
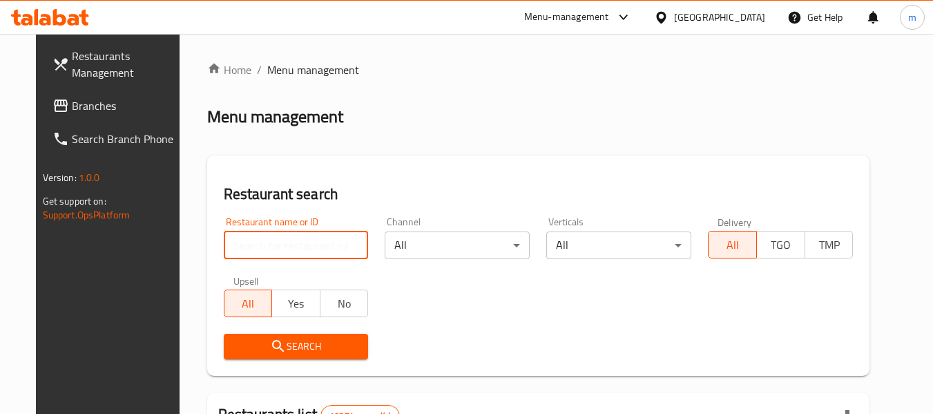
paste input "705086"
type input "705086"
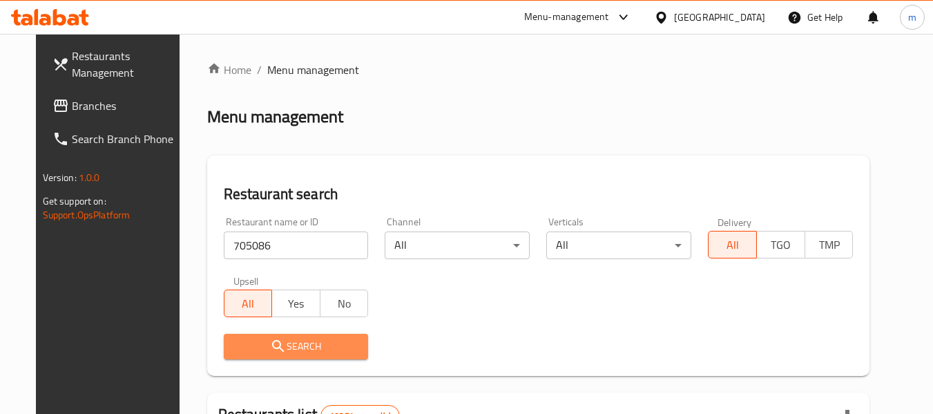
click at [288, 348] on span "Search" at bounding box center [296, 346] width 123 height 17
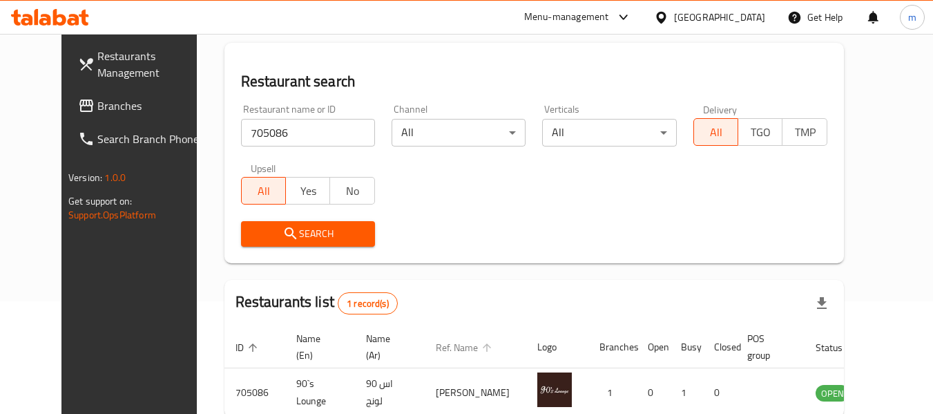
scroll to position [185, 0]
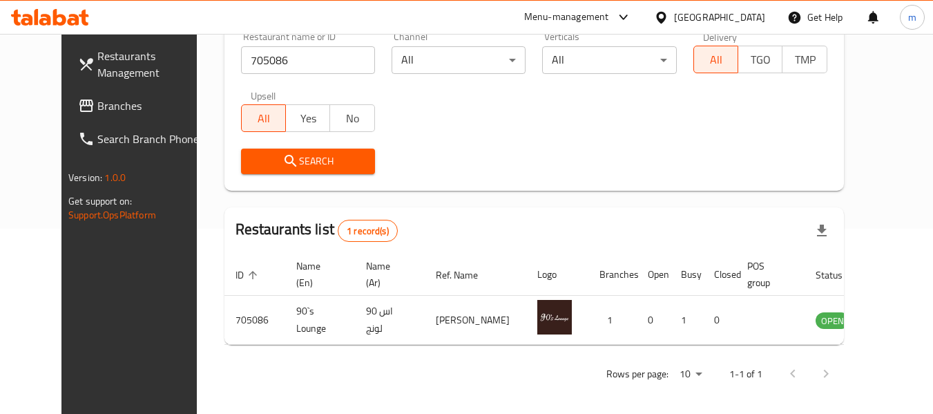
click at [756, 19] on div "Oman" at bounding box center [719, 17] width 91 height 15
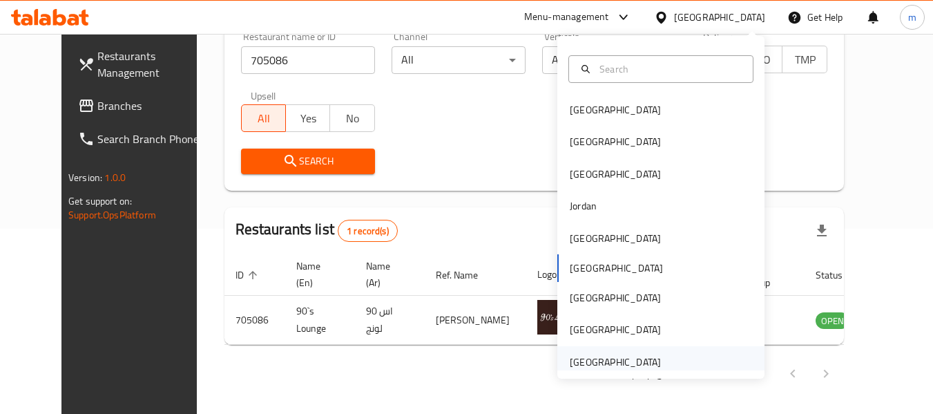
click at [606, 359] on div "[GEOGRAPHIC_DATA]" at bounding box center [615, 361] width 91 height 15
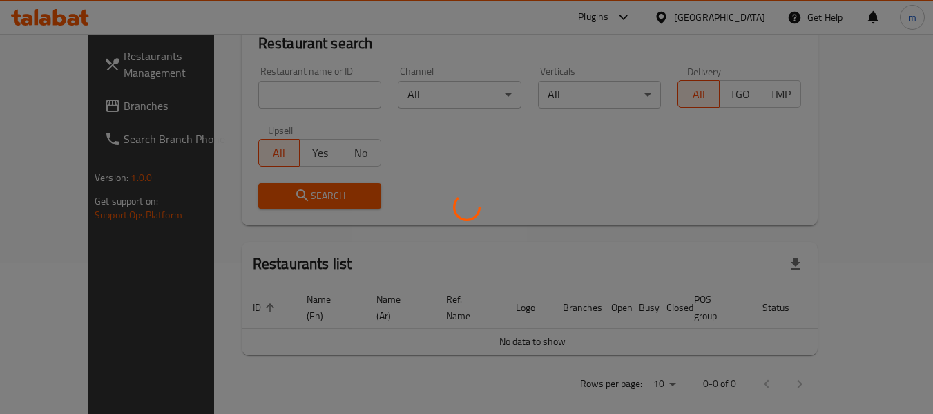
scroll to position [185, 0]
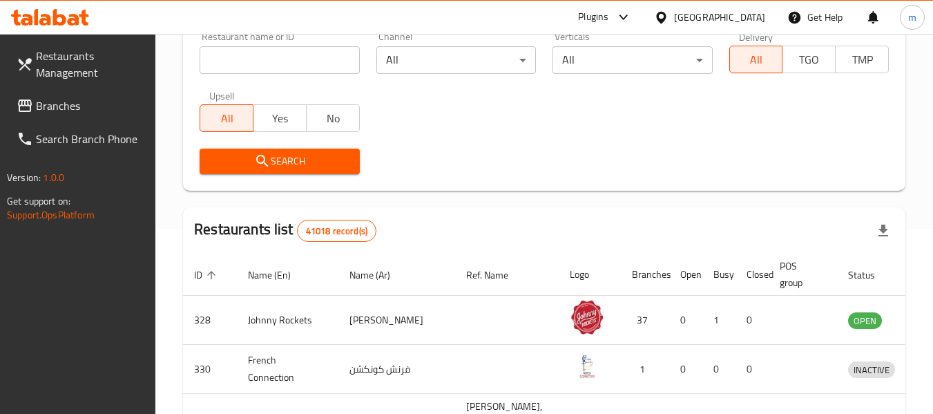
click at [285, 64] on input "search" at bounding box center [280, 60] width 160 height 28
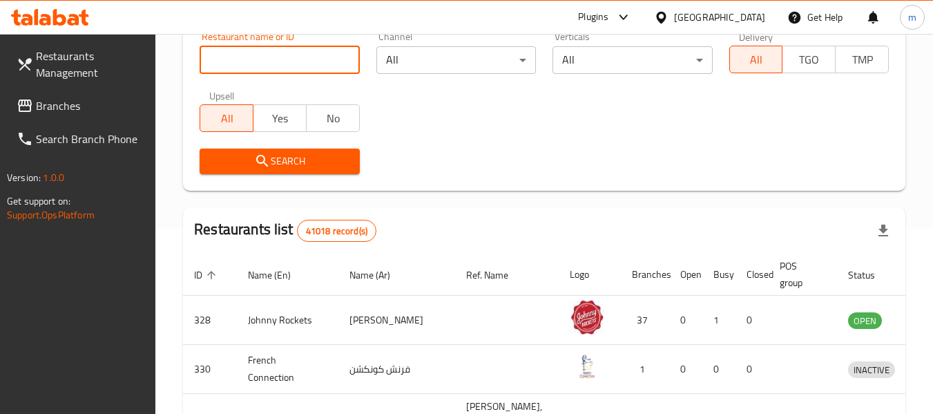
paste input "766015"
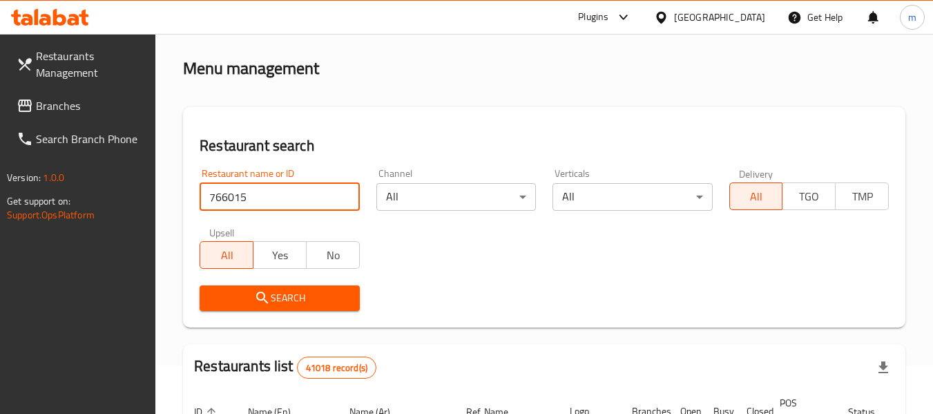
scroll to position [47, 0]
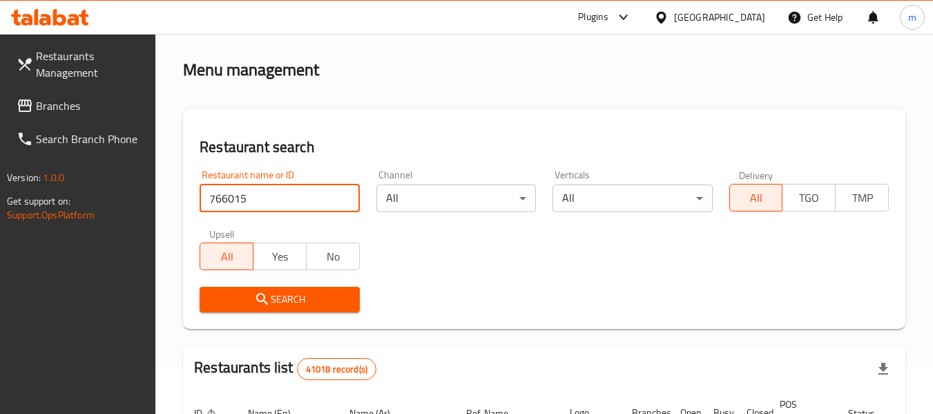
type input "766015"
click at [64, 100] on span "Branches" at bounding box center [90, 105] width 109 height 17
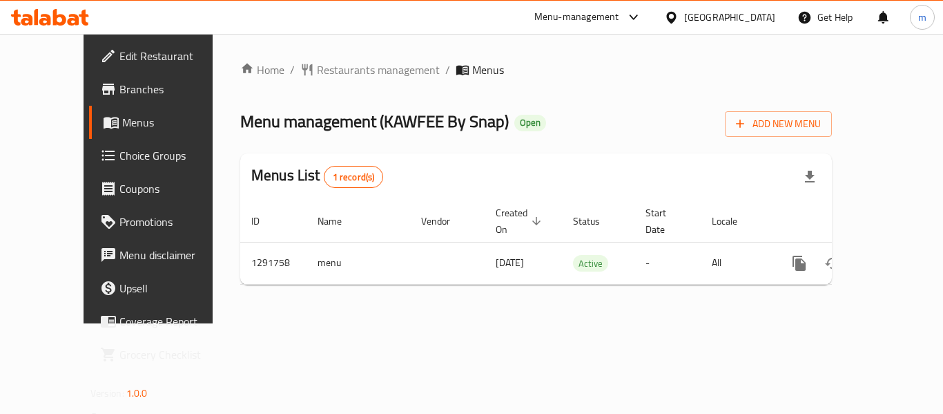
click at [318, 57] on div "Home / Restaurants management / Menus Menu management ( KAWFEE By Snap ) Open A…" at bounding box center [536, 178] width 647 height 289
click at [322, 68] on span "Restaurants management" at bounding box center [378, 69] width 123 height 17
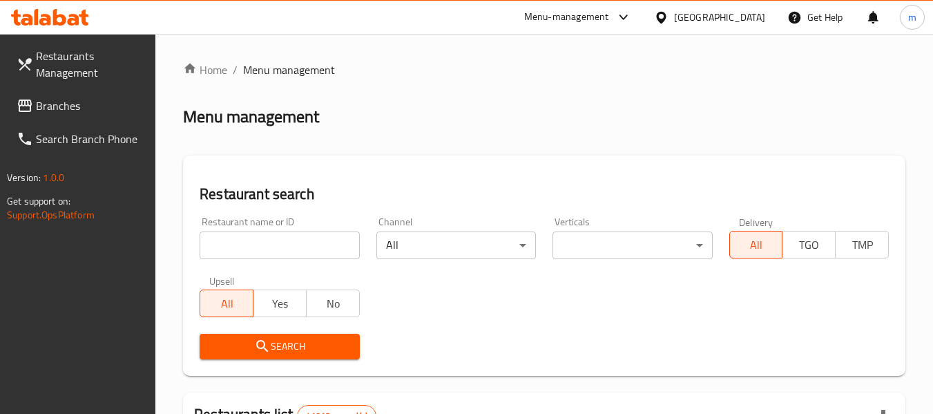
click at [300, 242] on input "search" at bounding box center [280, 245] width 160 height 28
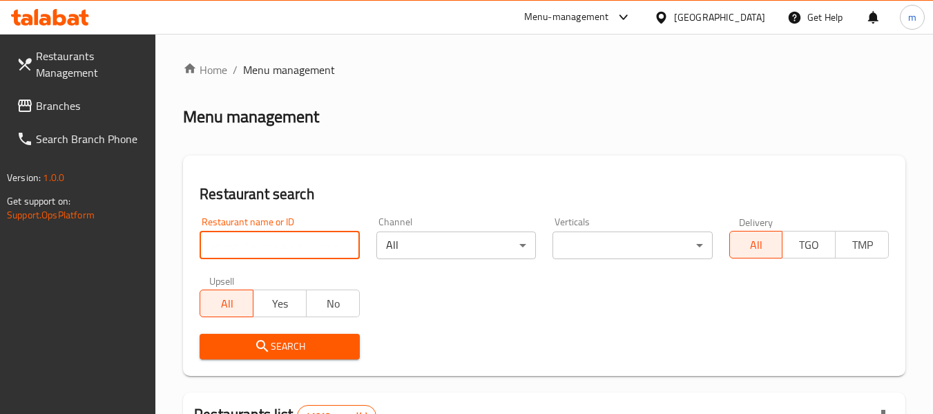
paste input "698907"
type input "698907"
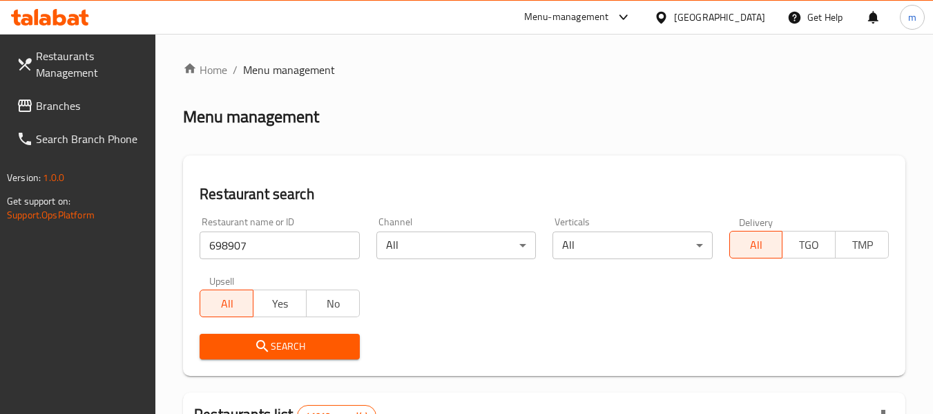
click at [276, 346] on span "Search" at bounding box center [279, 346] width 137 height 17
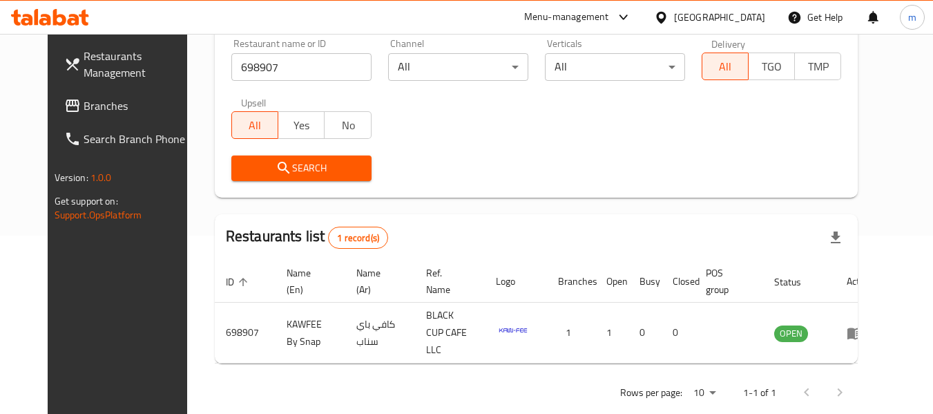
scroll to position [185, 0]
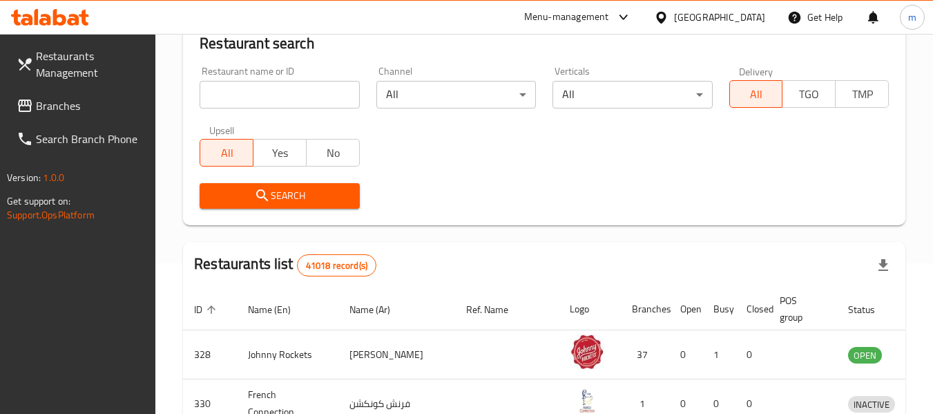
scroll to position [548, 0]
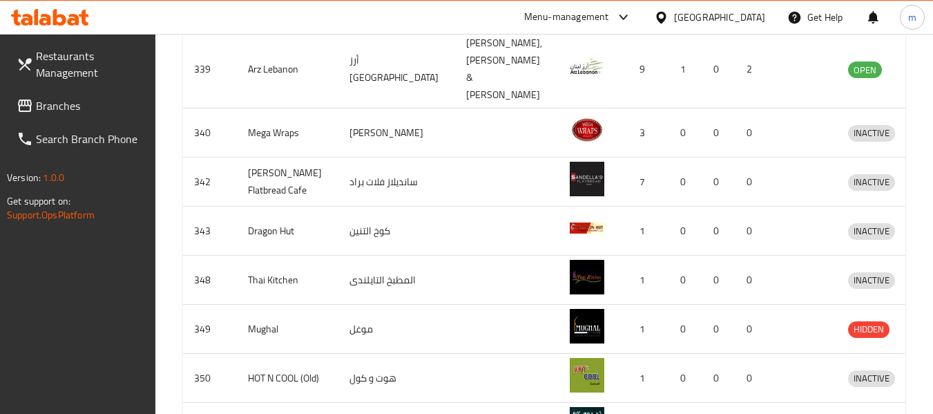
click at [57, 108] on span "Branches" at bounding box center [90, 105] width 109 height 17
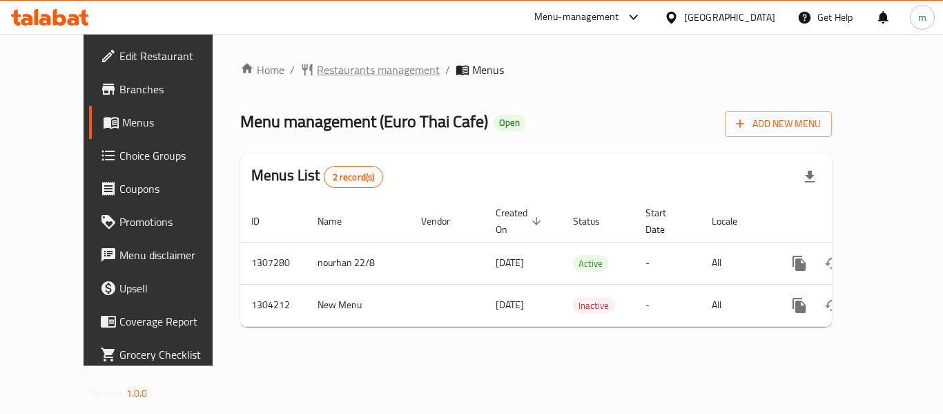
click at [320, 70] on span "Restaurants management" at bounding box center [378, 69] width 123 height 17
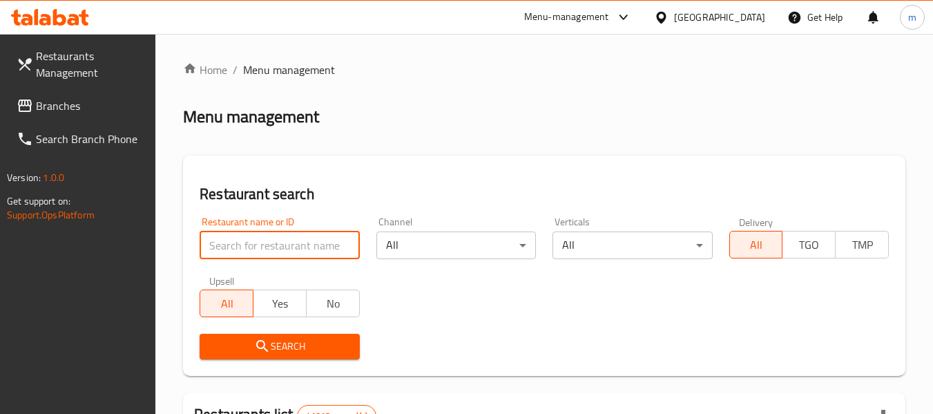
click at [276, 244] on input "search" at bounding box center [280, 245] width 160 height 28
paste input "703056"
type input "703056"
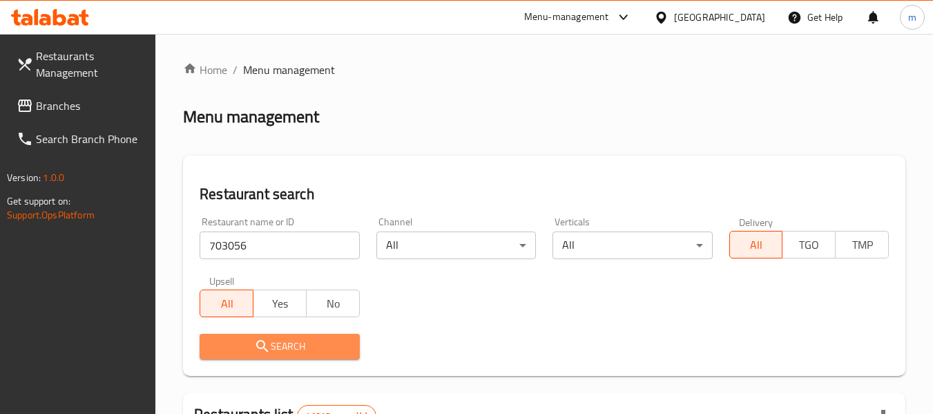
click at [281, 336] on button "Search" at bounding box center [280, 347] width 160 height 26
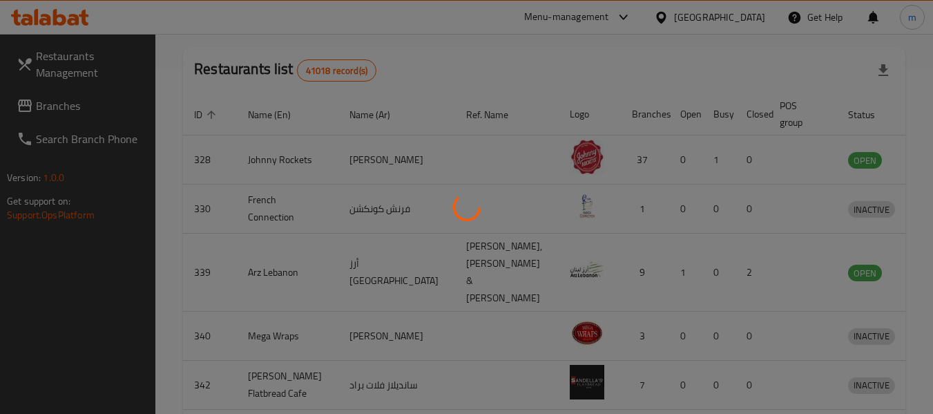
scroll to position [191, 0]
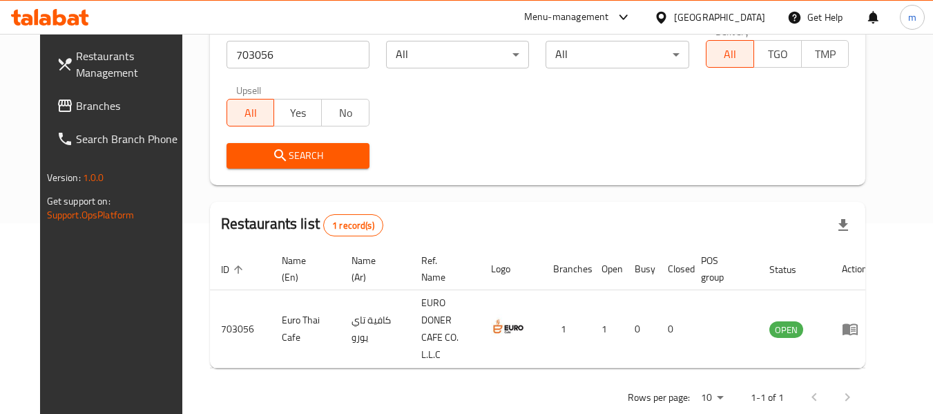
click at [677, 12] on div "[GEOGRAPHIC_DATA]" at bounding box center [719, 17] width 91 height 15
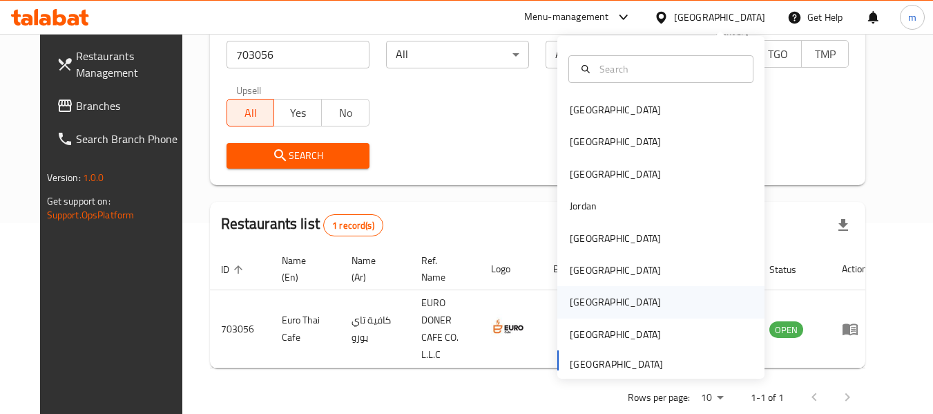
click at [577, 298] on div "[GEOGRAPHIC_DATA]" at bounding box center [615, 301] width 91 height 15
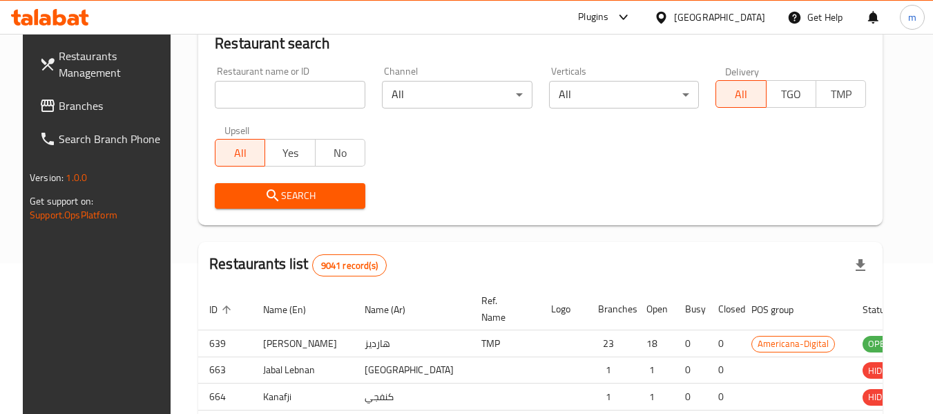
scroll to position [191, 0]
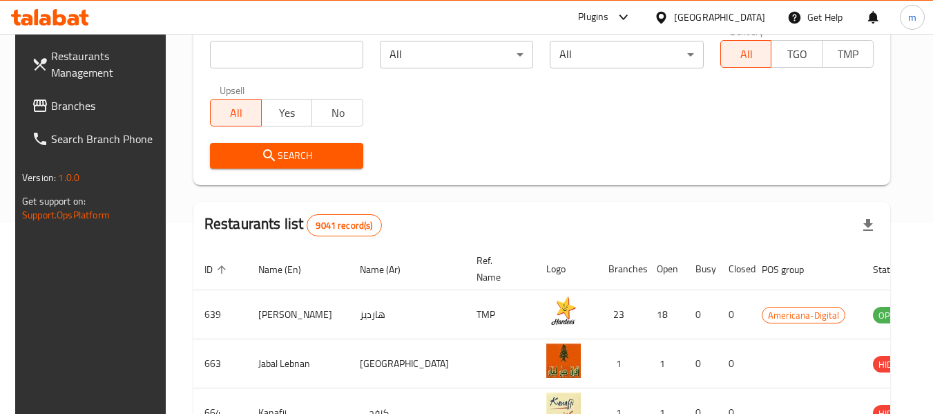
click at [65, 108] on span "Branches" at bounding box center [105, 105] width 109 height 17
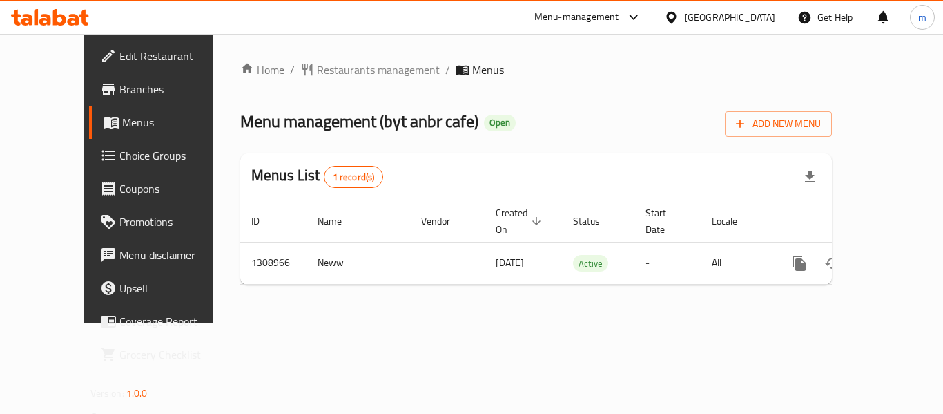
click at [329, 64] on span "Restaurants management" at bounding box center [378, 69] width 123 height 17
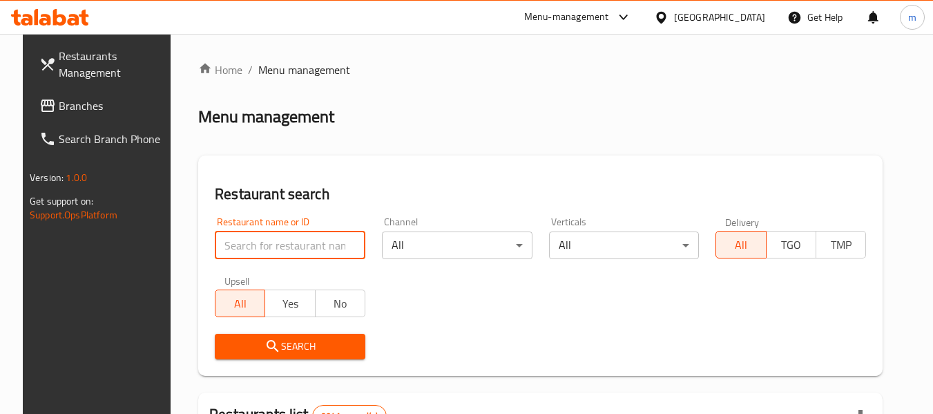
click at [273, 253] on input "search" at bounding box center [290, 245] width 151 height 28
paste input "705110"
type input "705110"
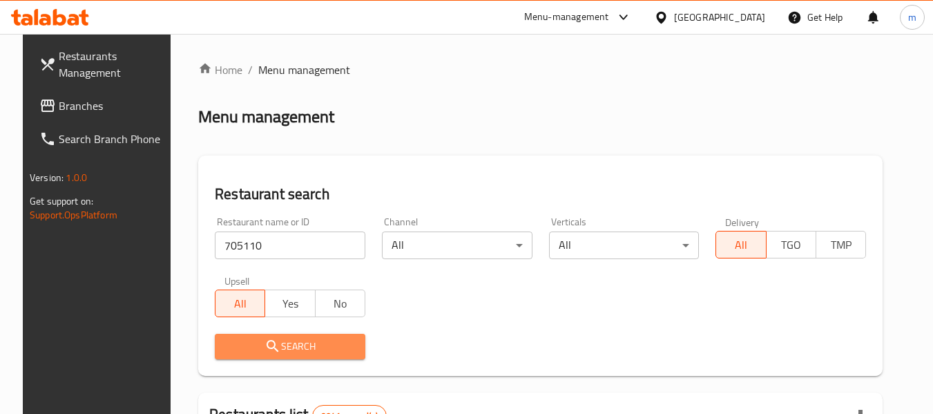
click at [305, 354] on span "Search" at bounding box center [290, 346] width 128 height 17
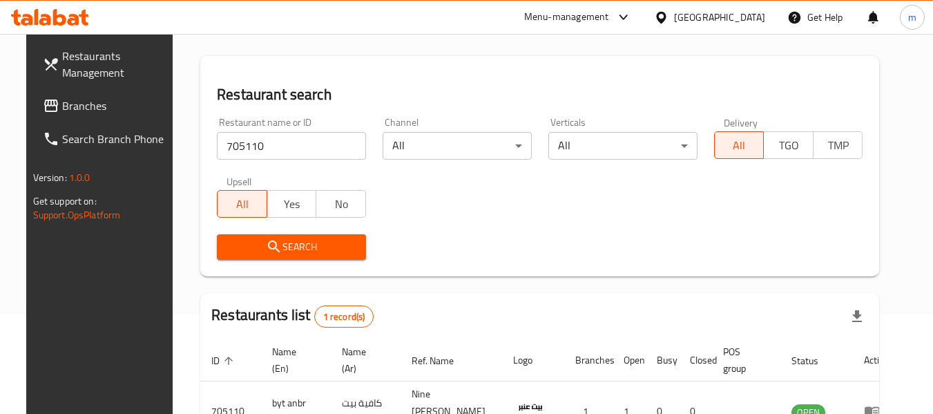
scroll to position [185, 0]
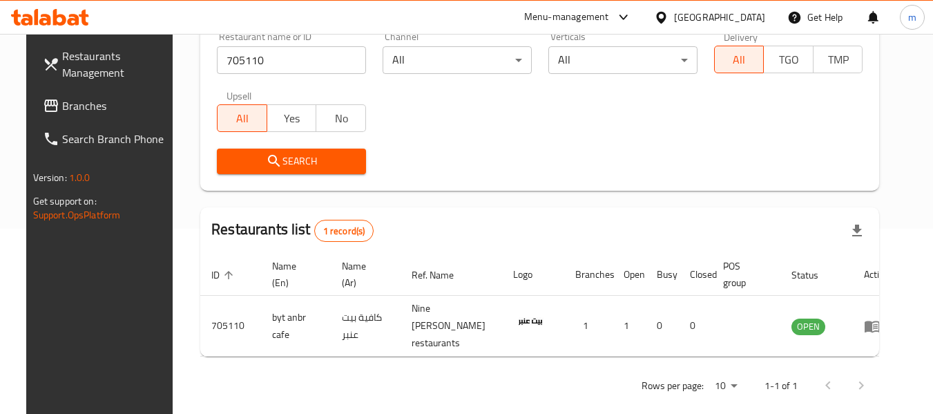
click at [674, 11] on div at bounding box center [664, 17] width 20 height 15
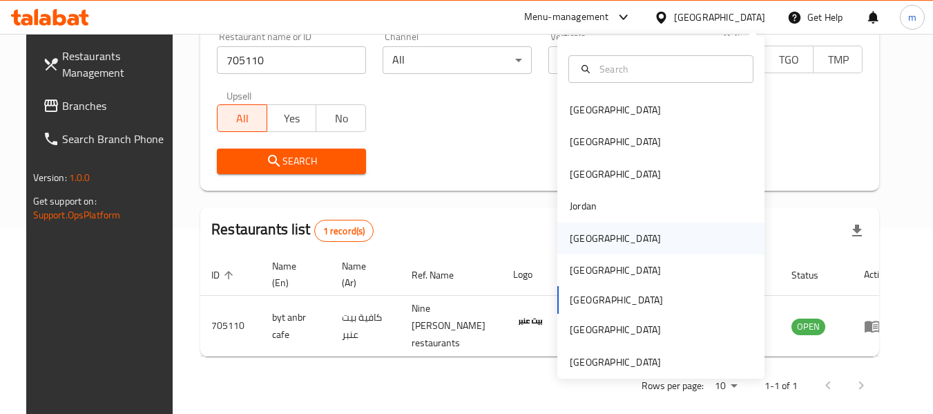
click at [582, 233] on div "[GEOGRAPHIC_DATA]" at bounding box center [615, 238] width 91 height 15
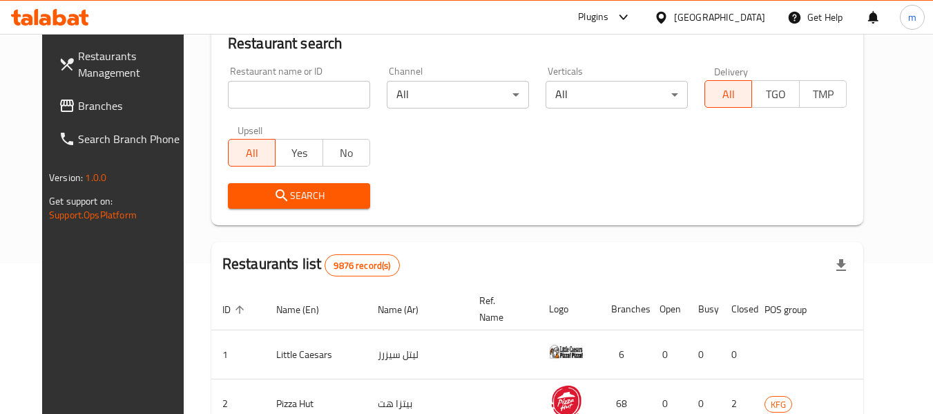
scroll to position [185, 0]
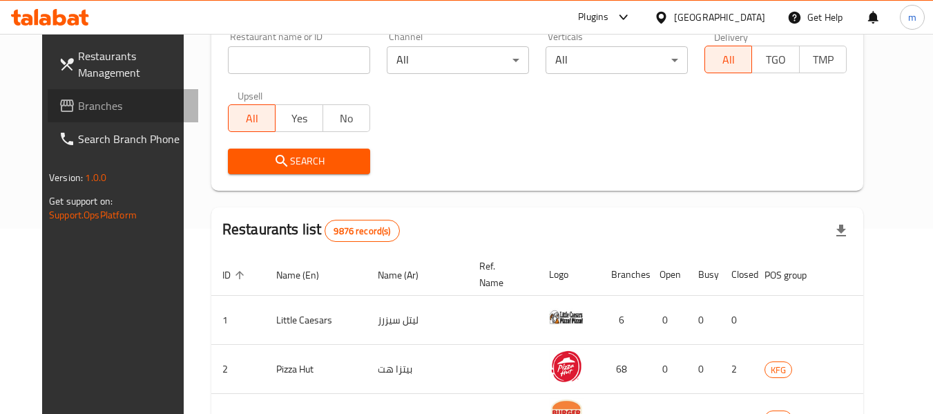
click at [86, 107] on span "Branches" at bounding box center [132, 105] width 109 height 17
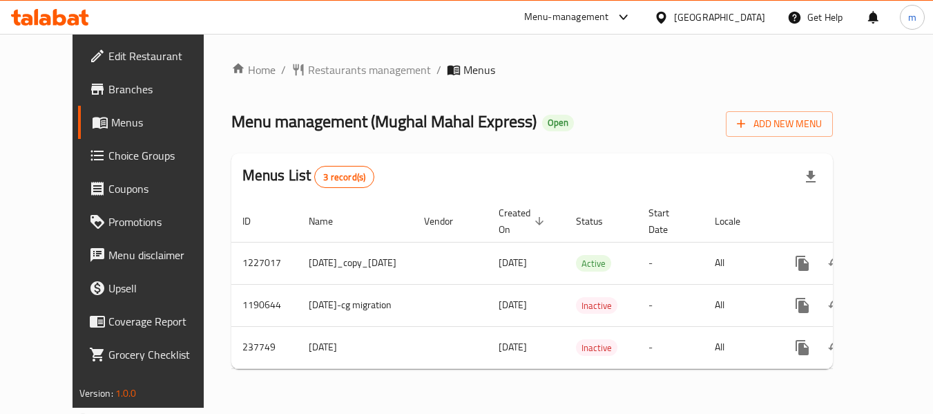
click at [334, 84] on div "Home / Restaurants management / Menus Menu management ( Mughal Mahal Express ) …" at bounding box center [532, 220] width 602 height 318
click at [336, 76] on span "Restaurants management" at bounding box center [369, 69] width 123 height 17
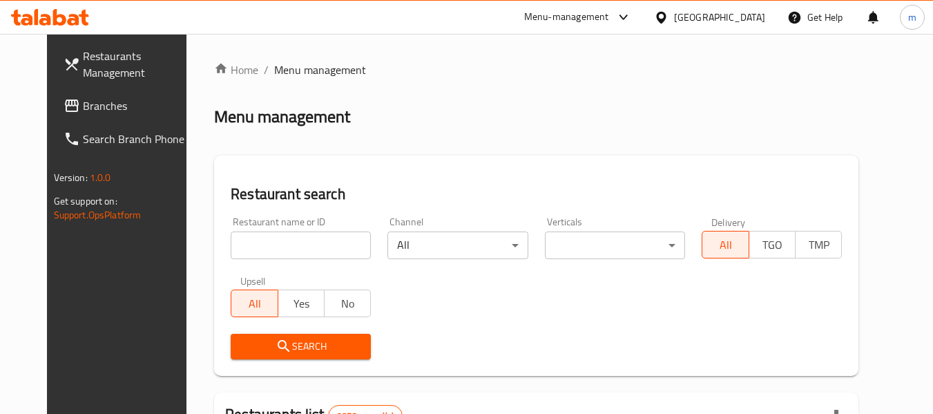
click at [310, 251] on input "search" at bounding box center [301, 245] width 140 height 28
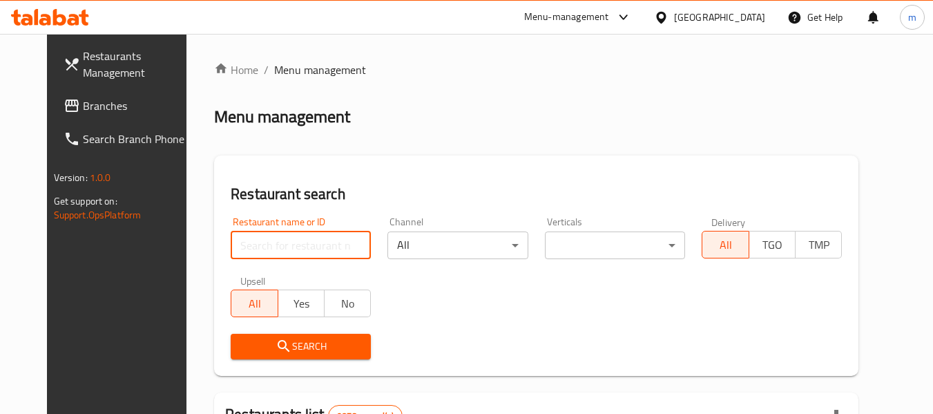
paste input "626776"
type input "626776"
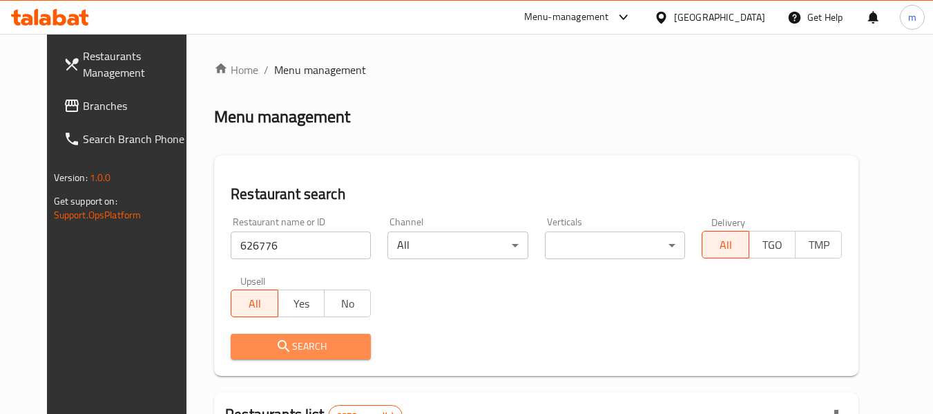
click at [293, 354] on span "Search" at bounding box center [301, 346] width 118 height 17
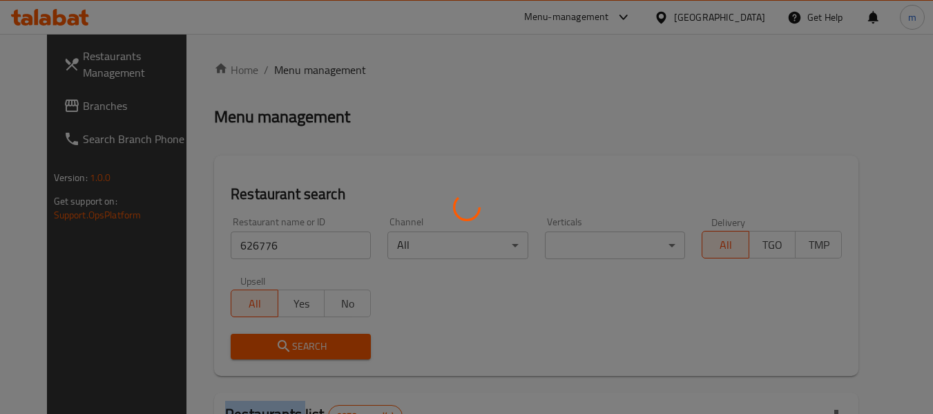
click at [293, 354] on div at bounding box center [466, 207] width 933 height 414
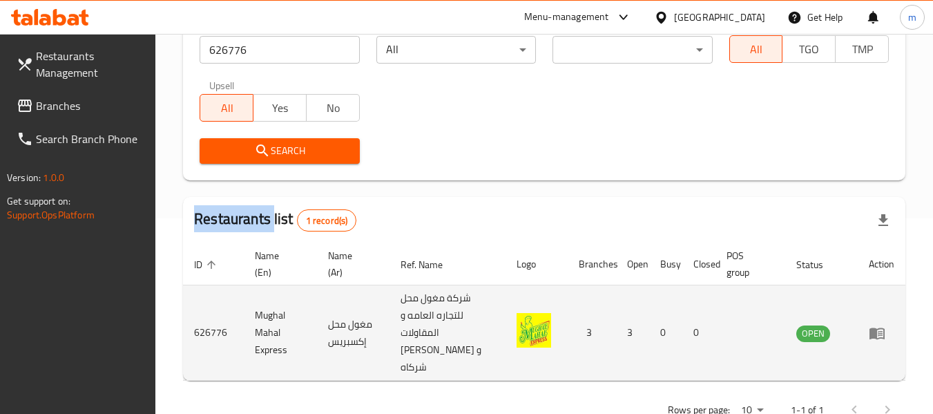
scroll to position [237, 0]
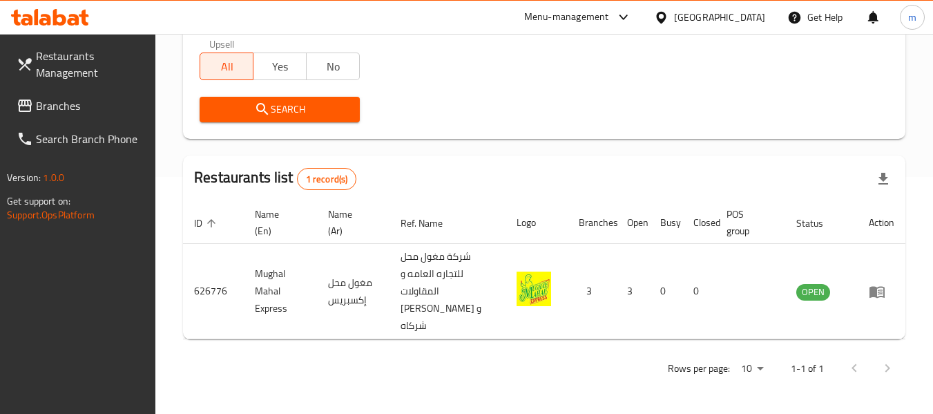
click at [758, 16] on div "[GEOGRAPHIC_DATA]" at bounding box center [719, 17] width 91 height 15
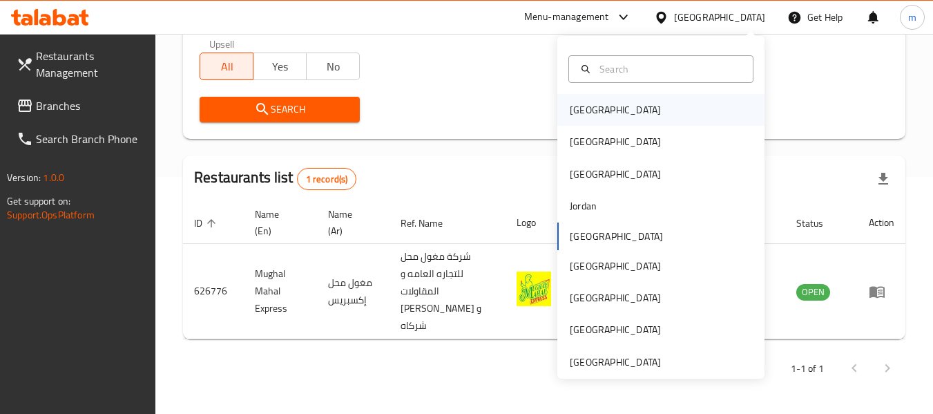
click at [623, 108] on div "[GEOGRAPHIC_DATA]" at bounding box center [660, 110] width 207 height 32
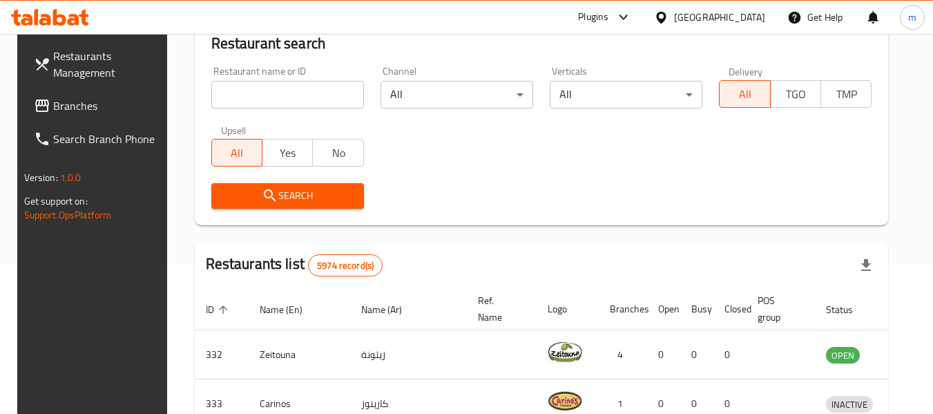
scroll to position [237, 0]
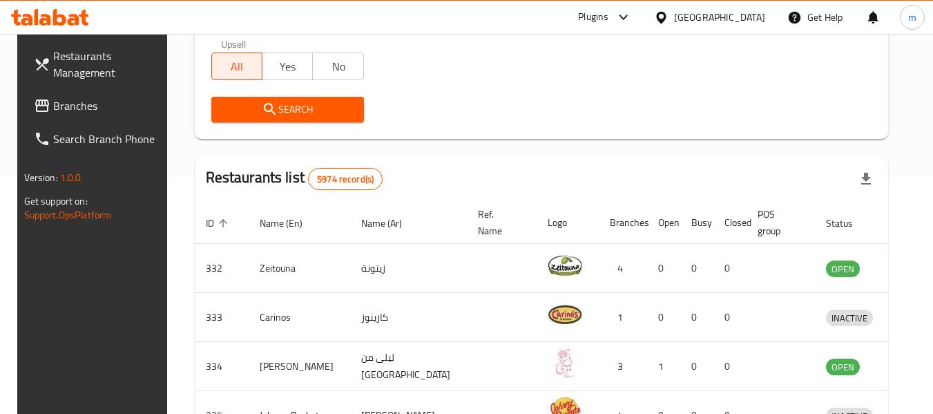
click at [70, 108] on span "Branches" at bounding box center [107, 105] width 109 height 17
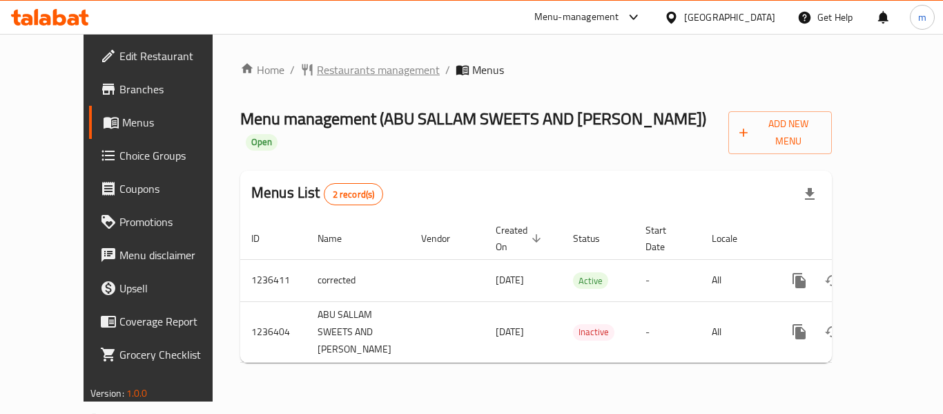
click at [317, 68] on span "Restaurants management" at bounding box center [378, 69] width 123 height 17
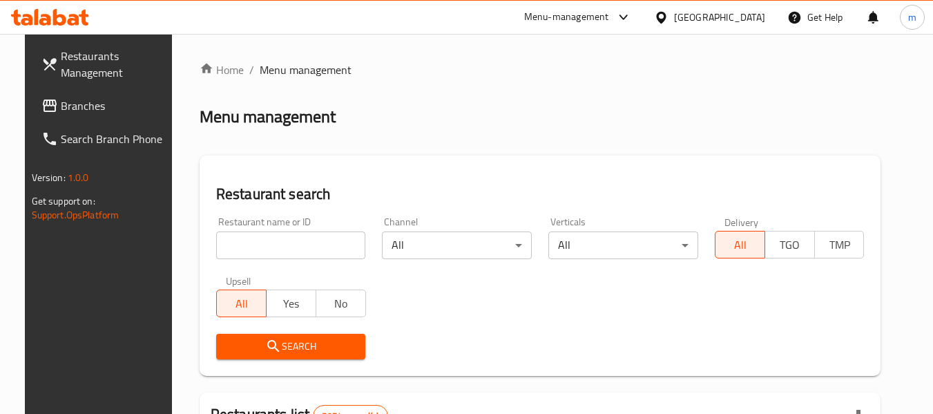
click at [296, 256] on input "search" at bounding box center [291, 245] width 150 height 28
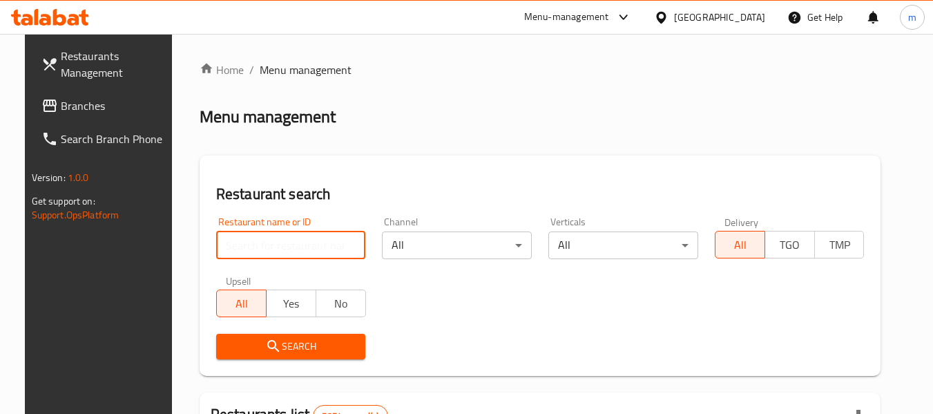
paste input "679084"
type input "679084"
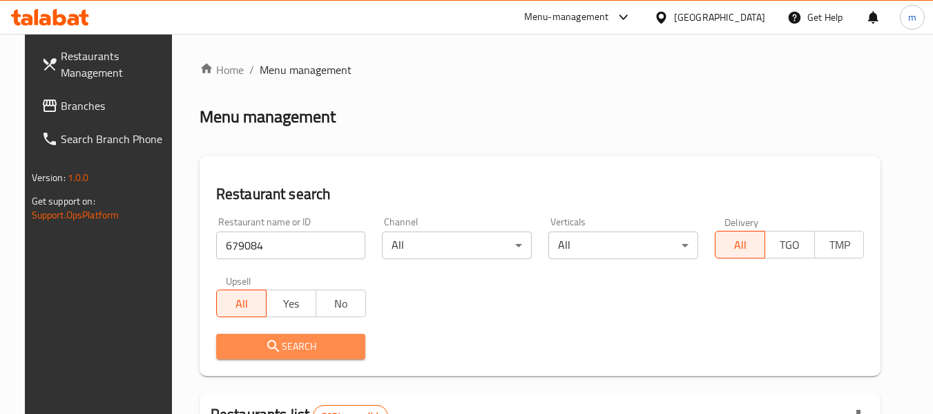
click at [298, 354] on span "Search" at bounding box center [291, 346] width 128 height 17
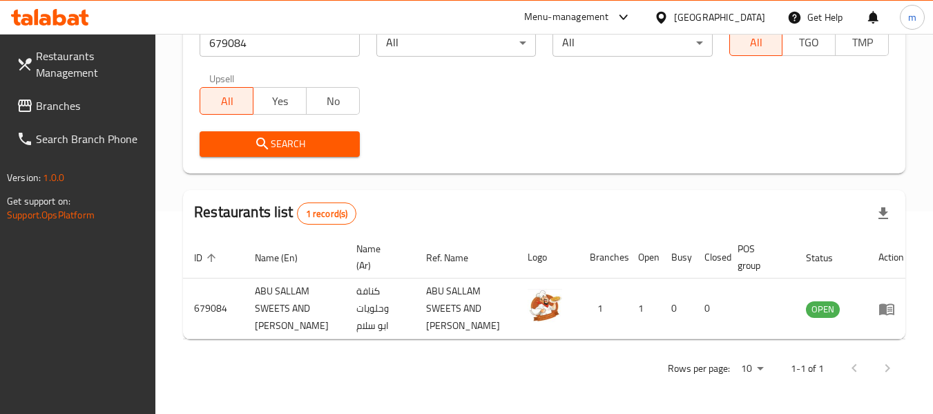
scroll to position [202, 0]
drag, startPoint x: 736, startPoint y: 17, endPoint x: 736, endPoint y: 29, distance: 11.7
click at [736, 17] on div "[GEOGRAPHIC_DATA]" at bounding box center [719, 17] width 91 height 15
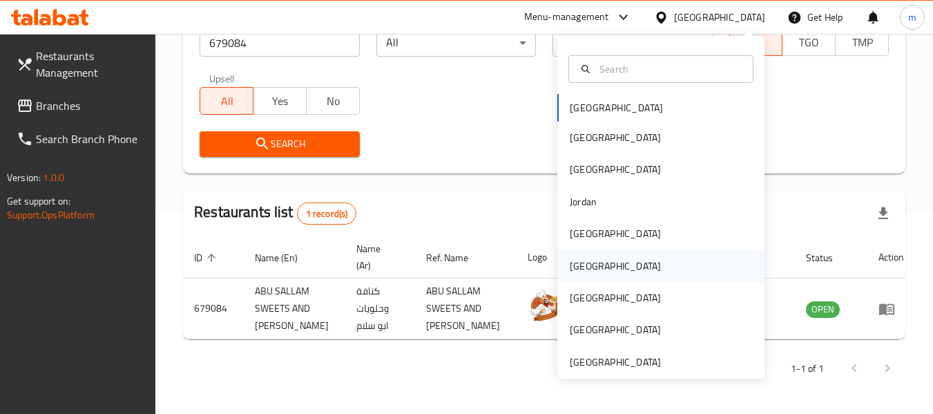
click at [588, 267] on div "[GEOGRAPHIC_DATA]" at bounding box center [615, 266] width 113 height 32
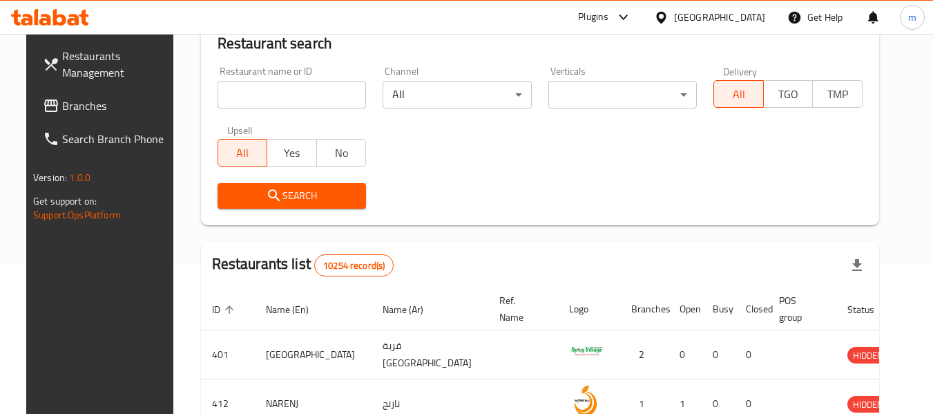
scroll to position [202, 0]
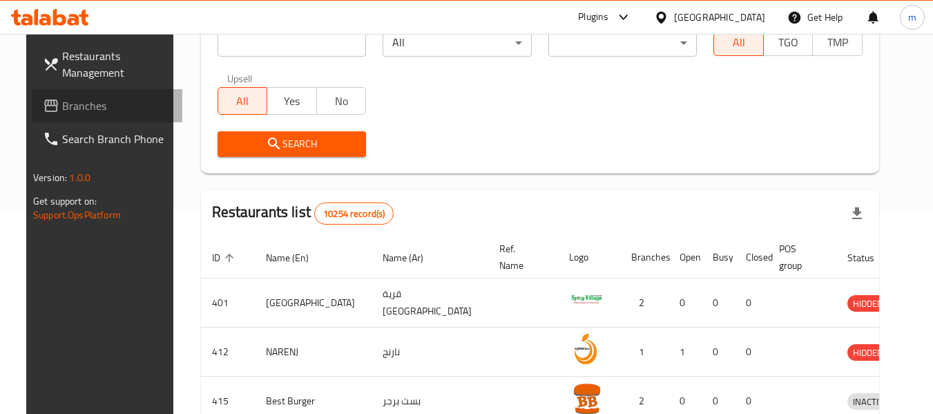
click at [75, 106] on span "Branches" at bounding box center [116, 105] width 109 height 17
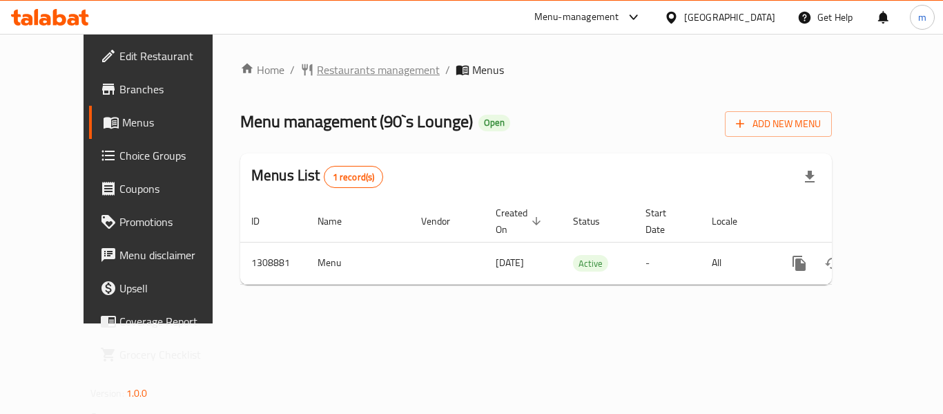
click at [317, 68] on span "Restaurants management" at bounding box center [378, 69] width 123 height 17
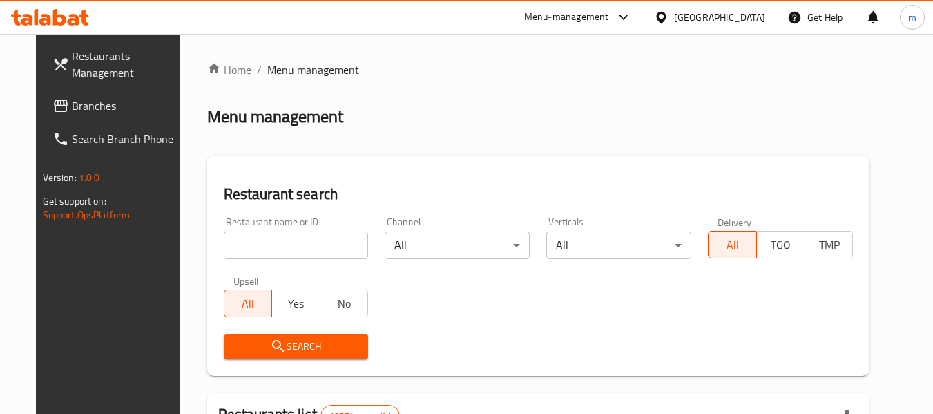
click at [296, 250] on input "search" at bounding box center [296, 245] width 145 height 28
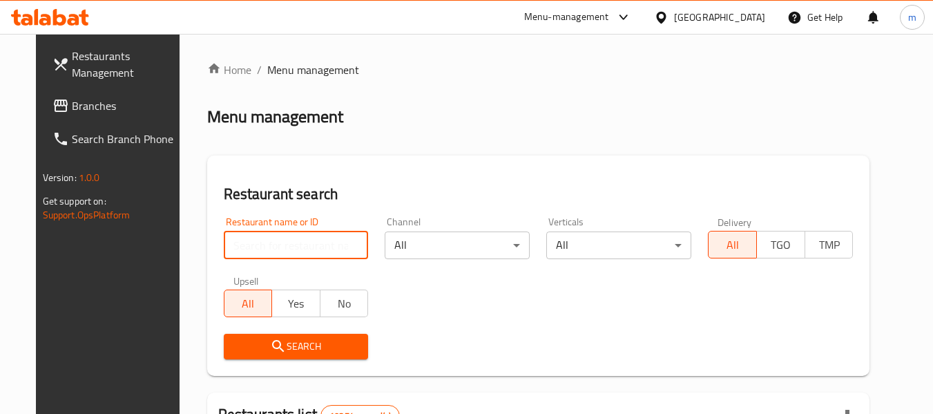
paste input "705086"
type input "705086"
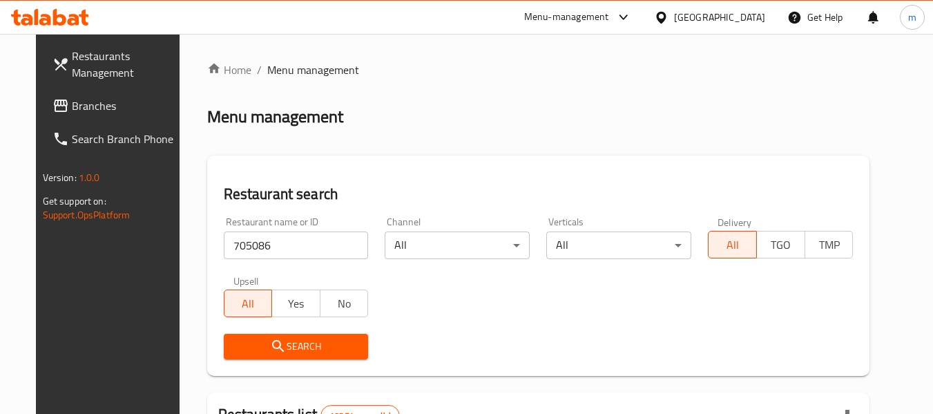
click at [276, 345] on span "Search" at bounding box center [296, 346] width 123 height 17
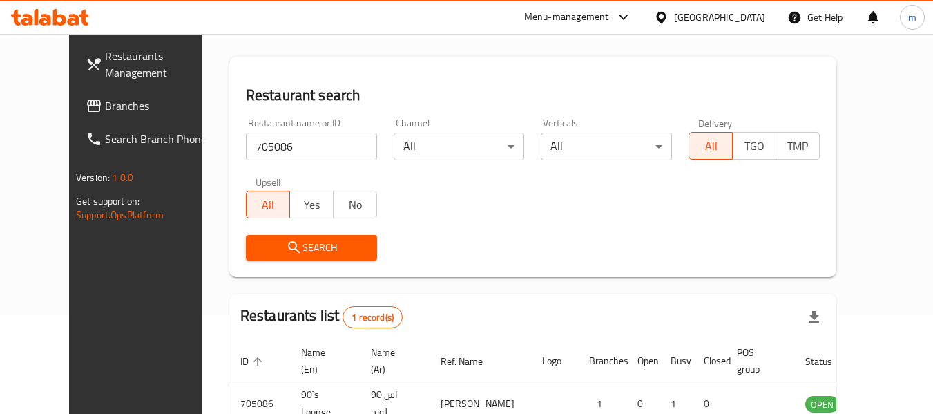
scroll to position [185, 0]
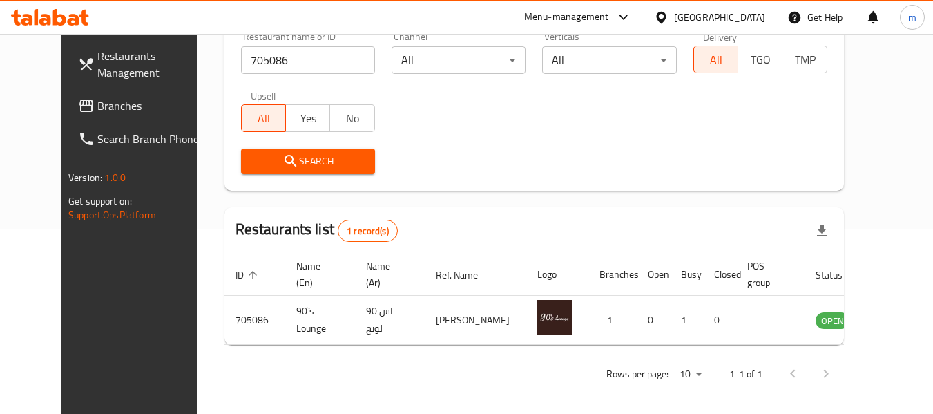
click at [746, 23] on div "[GEOGRAPHIC_DATA]" at bounding box center [719, 17] width 91 height 15
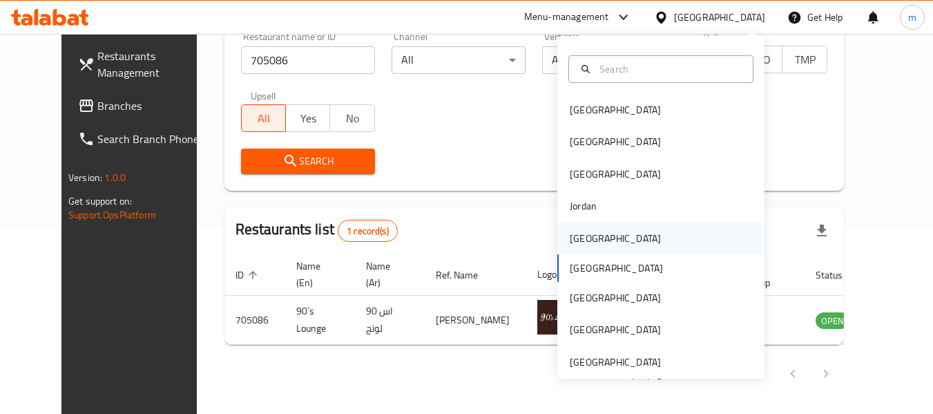
click at [579, 240] on div "Kuwait" at bounding box center [615, 238] width 91 height 15
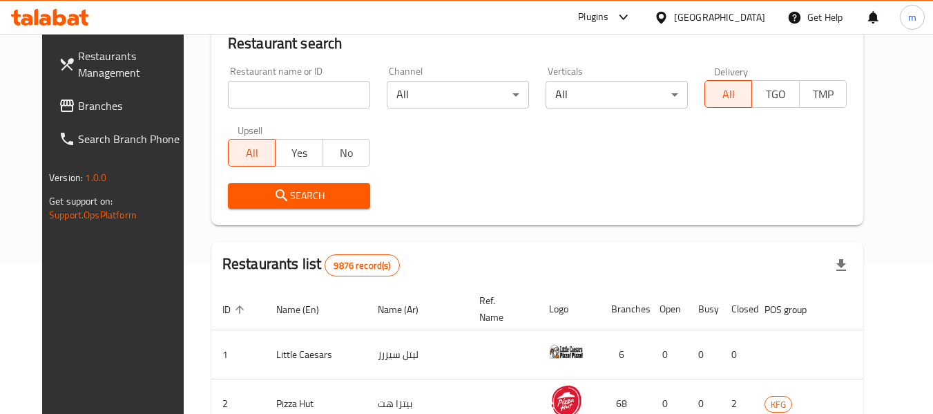
scroll to position [185, 0]
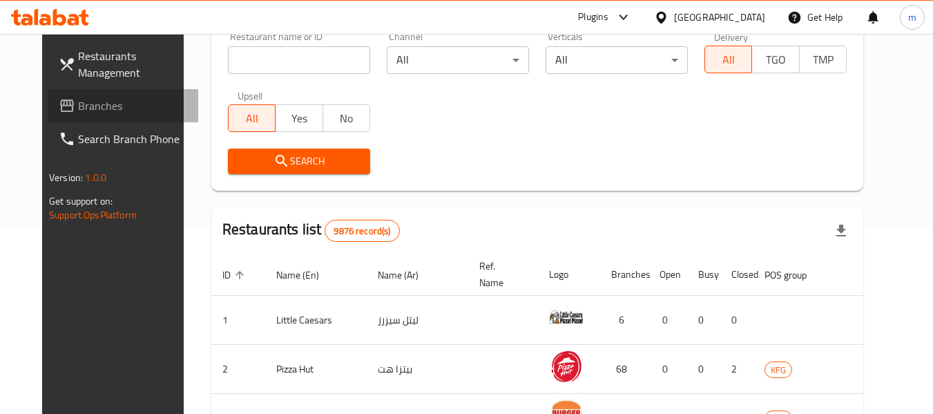
click at [78, 114] on span "Branches" at bounding box center [132, 105] width 109 height 17
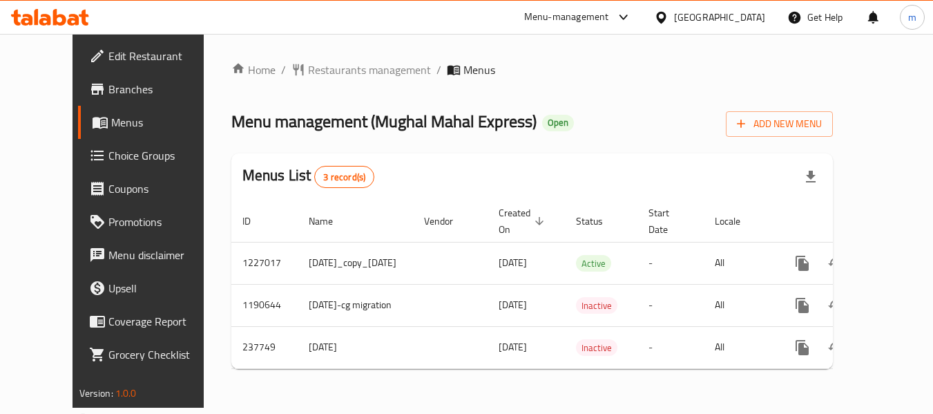
click at [325, 68] on span "Restaurants management" at bounding box center [369, 69] width 123 height 17
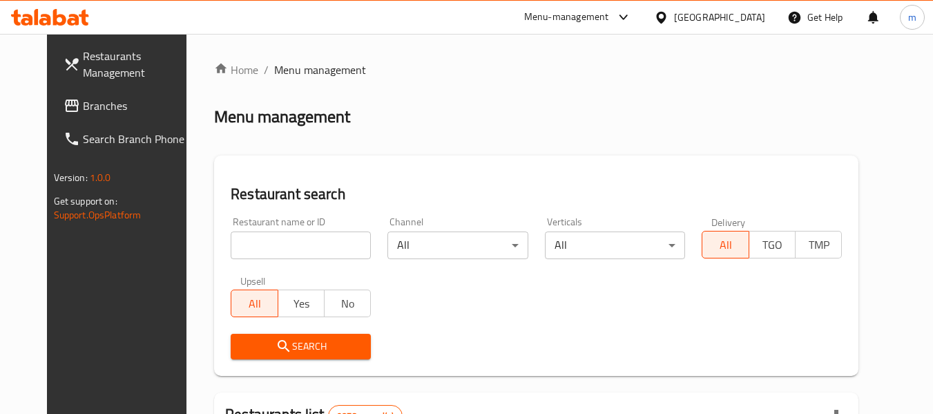
click at [280, 251] on input "search" at bounding box center [301, 245] width 140 height 28
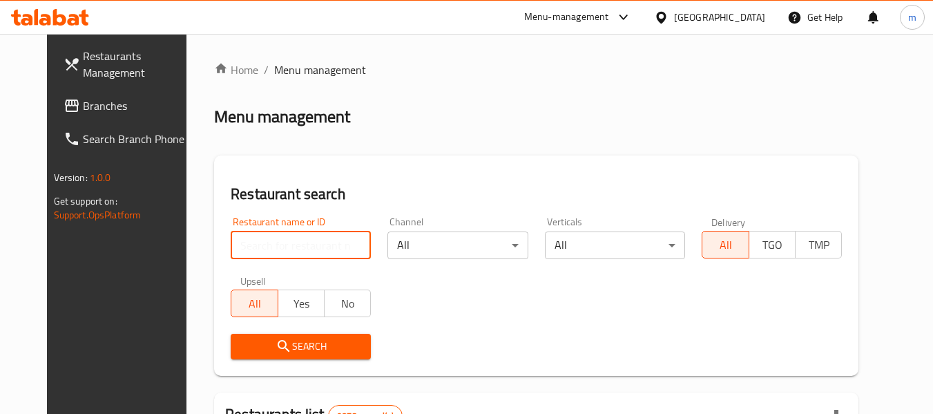
paste input "626776"
type input "626776"
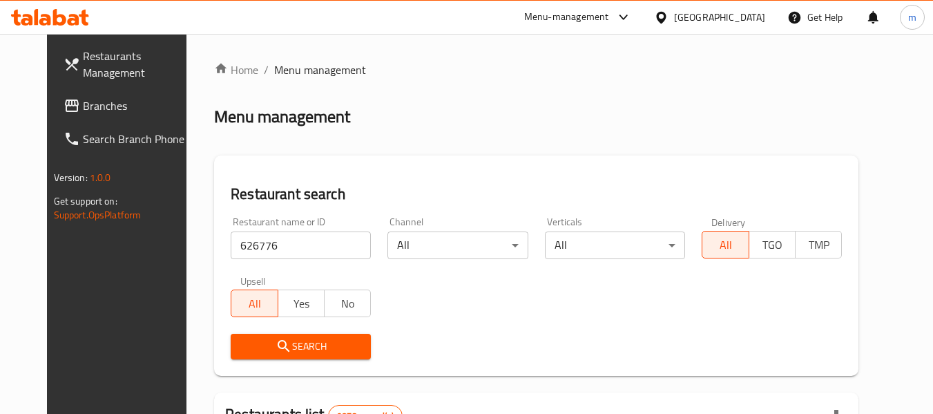
click at [282, 356] on button "Search" at bounding box center [301, 347] width 140 height 26
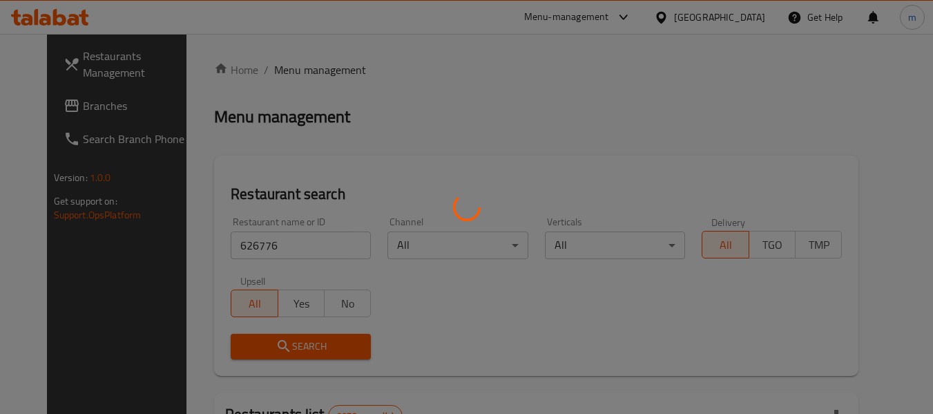
click at [282, 356] on div at bounding box center [466, 207] width 933 height 414
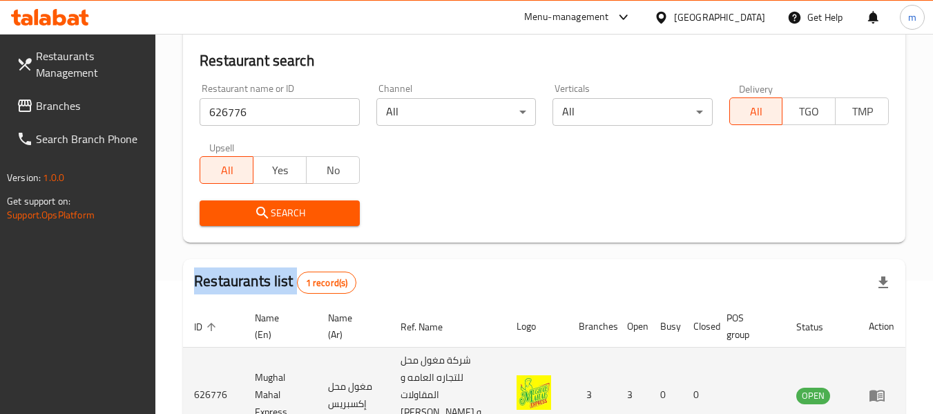
scroll to position [220, 0]
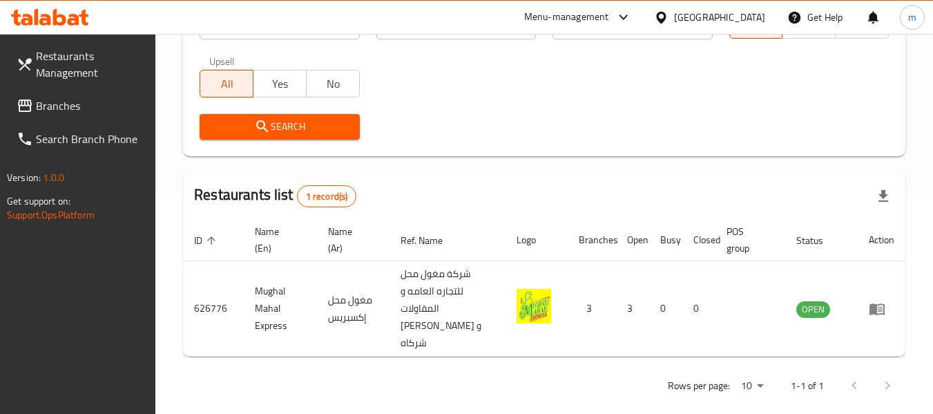
click at [755, 16] on div "Kuwait" at bounding box center [719, 17] width 91 height 15
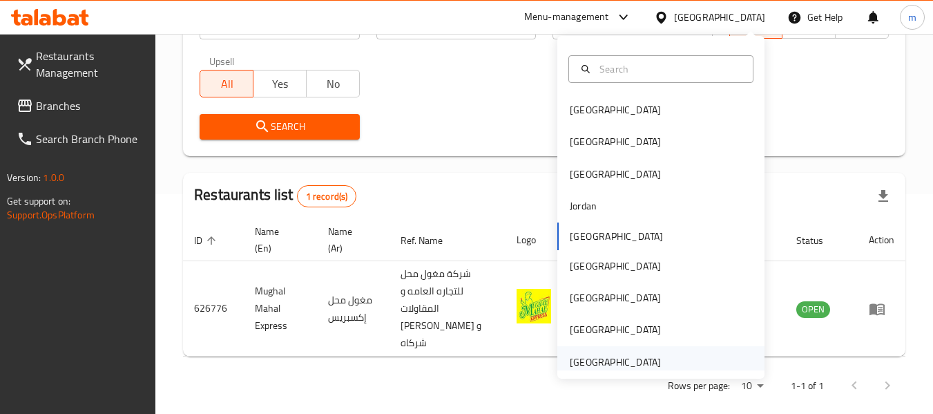
click at [599, 367] on div "United Arab Emirates" at bounding box center [615, 361] width 91 height 15
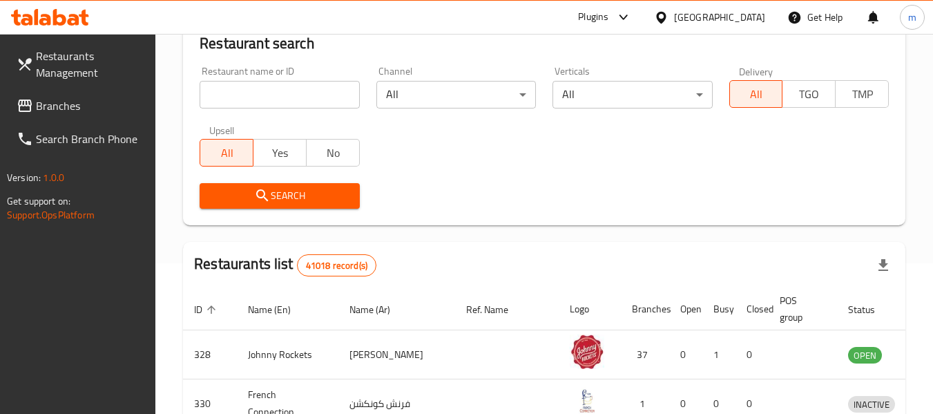
scroll to position [220, 0]
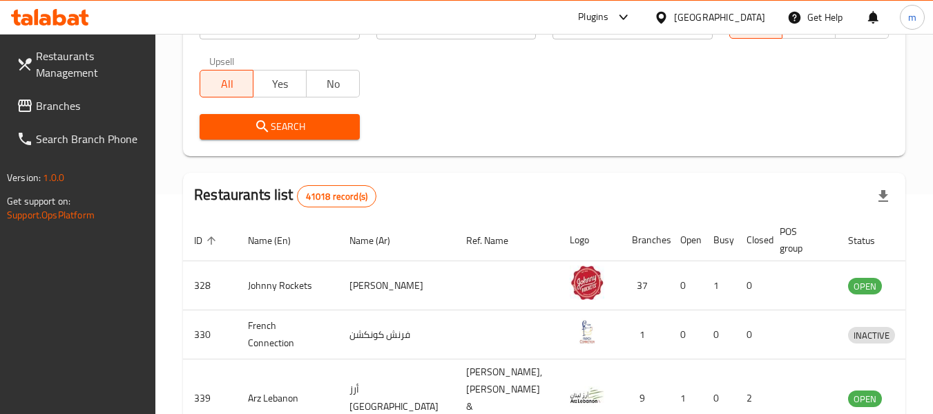
drag, startPoint x: 78, startPoint y: 107, endPoint x: 62, endPoint y: 111, distance: 16.4
click at [78, 107] on span "Branches" at bounding box center [90, 105] width 109 height 17
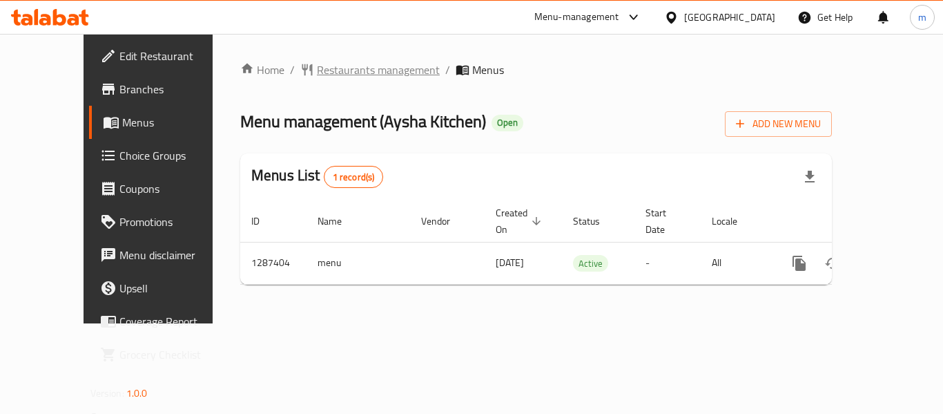
click at [317, 66] on span "Restaurants management" at bounding box center [378, 69] width 123 height 17
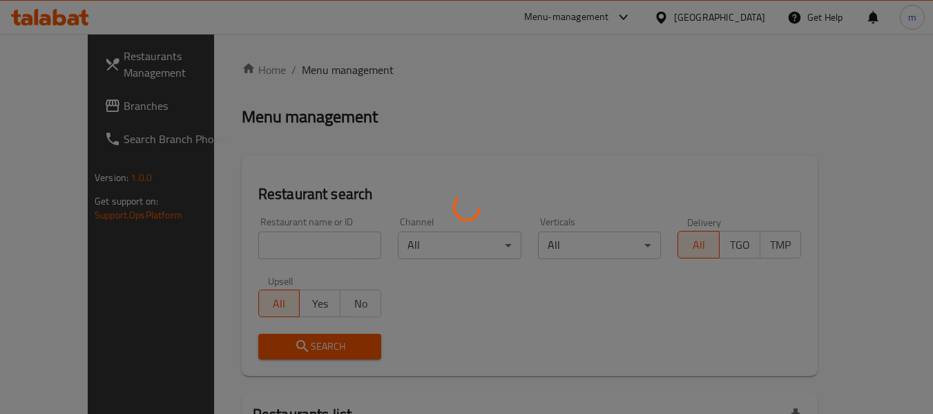
click at [279, 244] on div at bounding box center [466, 207] width 933 height 414
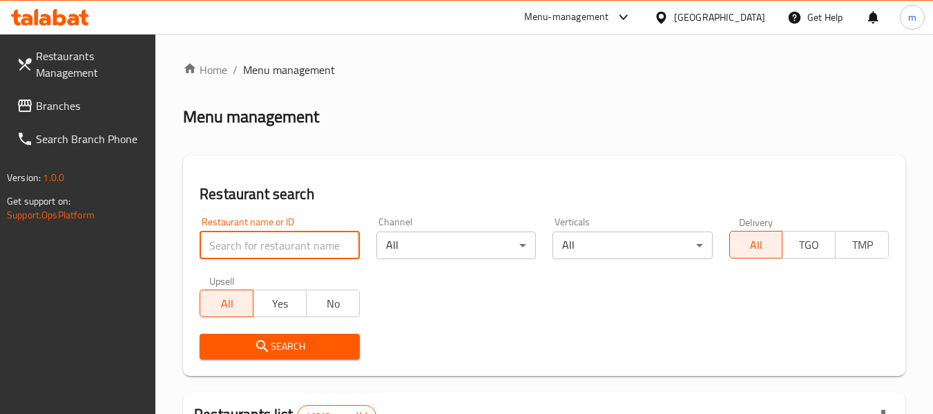
click at [279, 244] on input "search" at bounding box center [280, 245] width 160 height 28
paste input "696686"
type input "696686"
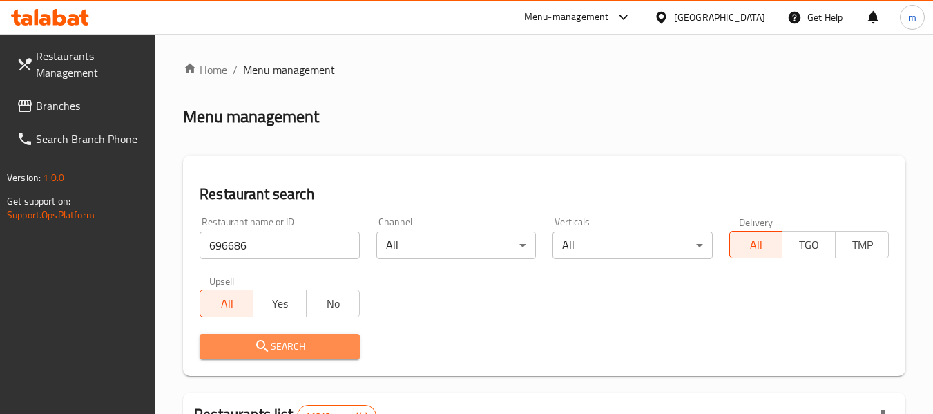
click at [272, 344] on span "Search" at bounding box center [279, 346] width 137 height 17
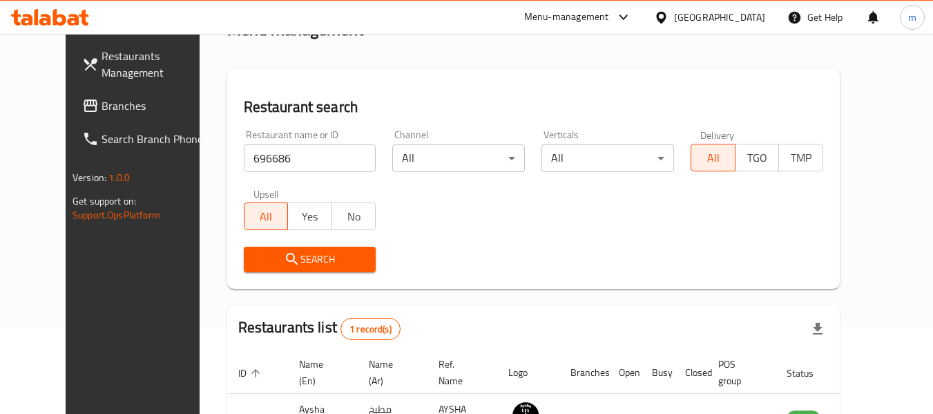
scroll to position [185, 0]
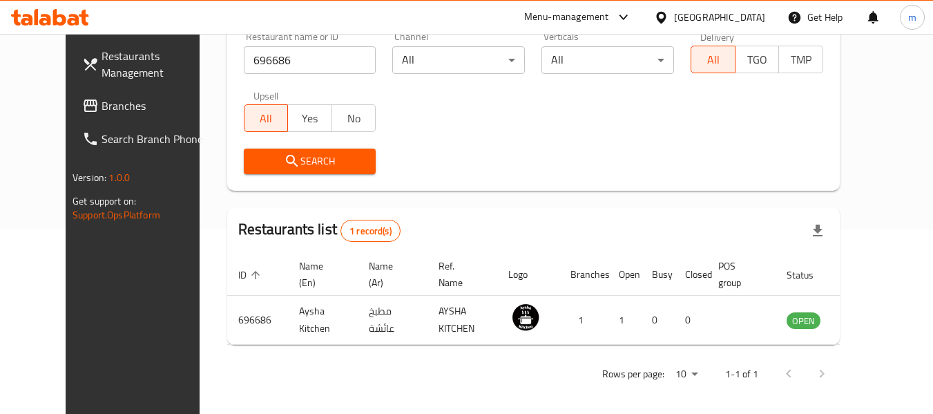
click at [739, 26] on div "[GEOGRAPHIC_DATA]" at bounding box center [709, 17] width 133 height 33
click at [686, 21] on div "[GEOGRAPHIC_DATA]" at bounding box center [719, 17] width 91 height 15
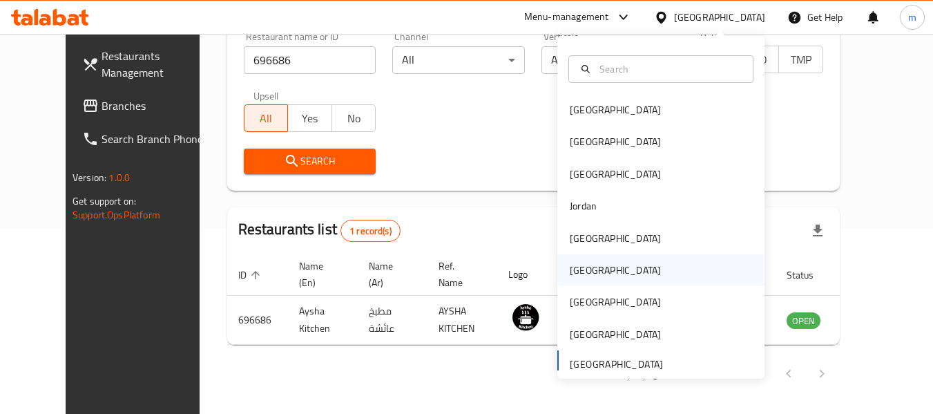
click at [590, 273] on div "[GEOGRAPHIC_DATA]" at bounding box center [615, 270] width 113 height 32
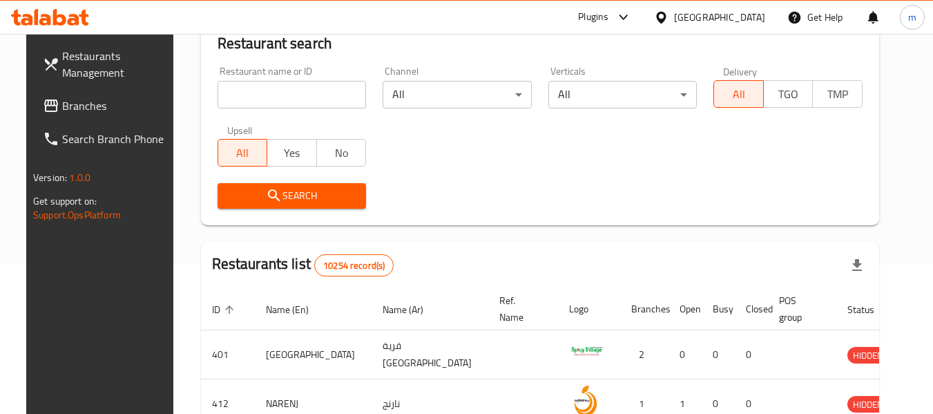
scroll to position [185, 0]
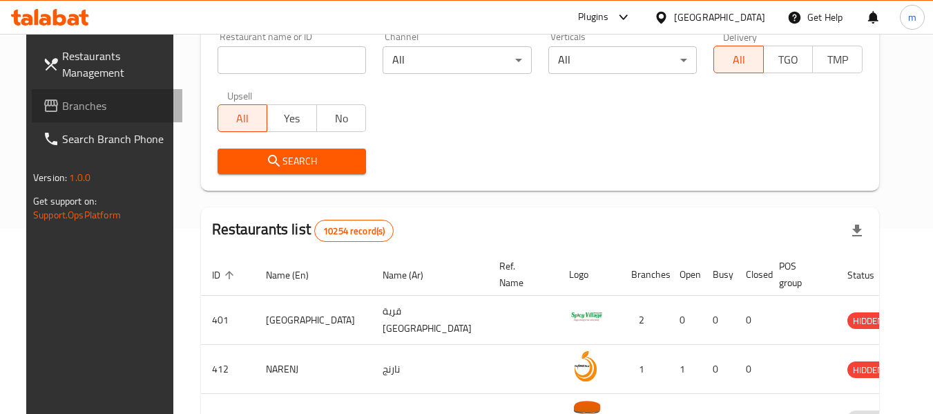
click at [80, 104] on span "Branches" at bounding box center [116, 105] width 109 height 17
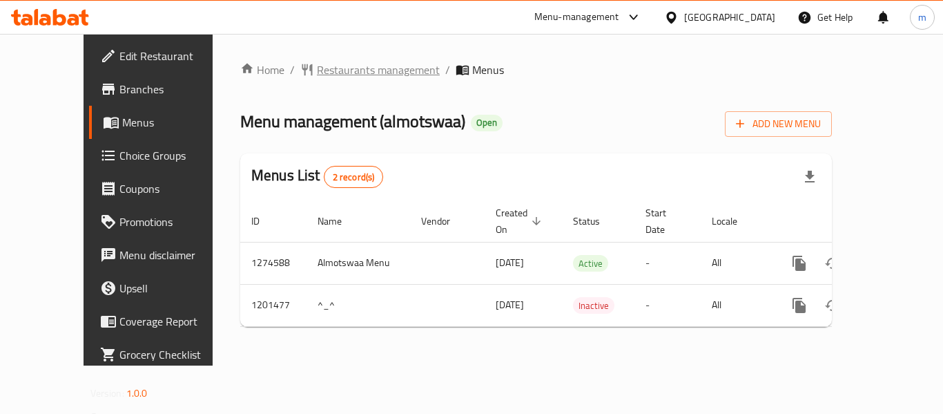
click at [340, 75] on span "Restaurants management" at bounding box center [378, 69] width 123 height 17
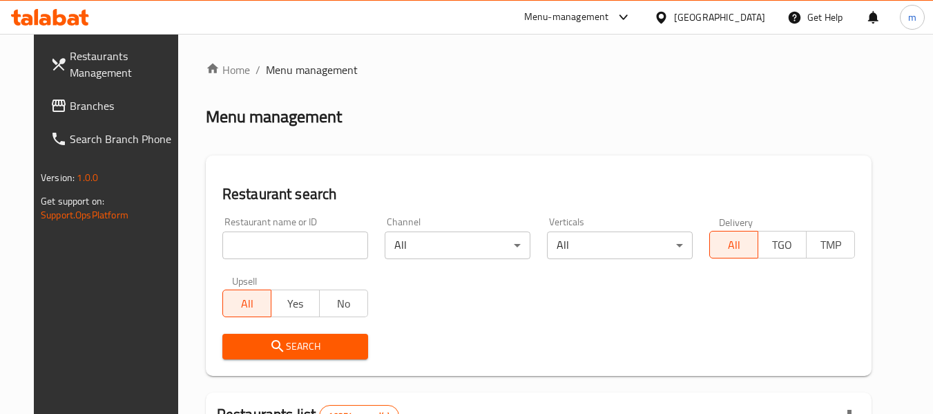
click at [316, 238] on input "search" at bounding box center [295, 245] width 146 height 28
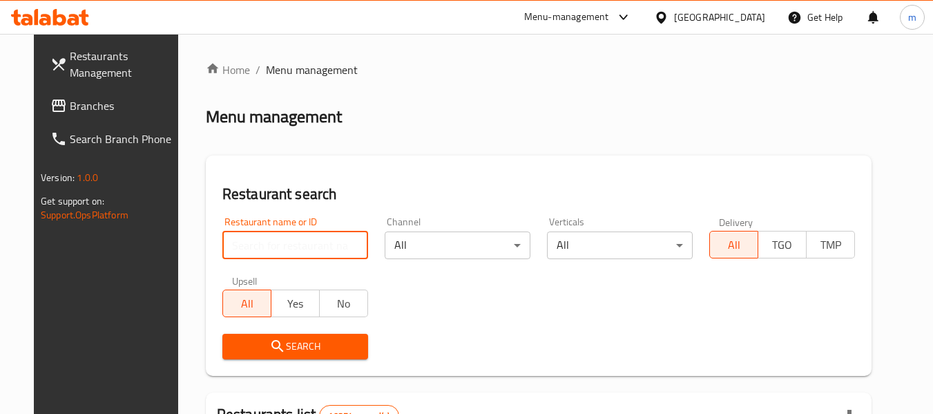
paste input "668909"
type input "668909"
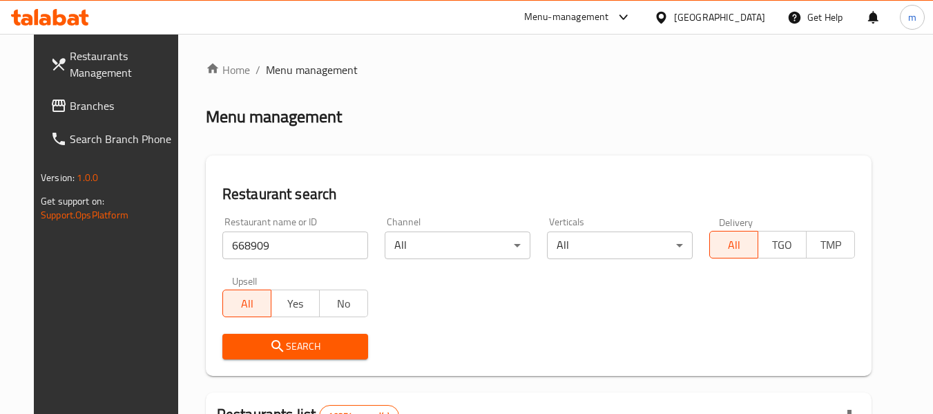
click at [279, 335] on button "Search" at bounding box center [295, 347] width 146 height 26
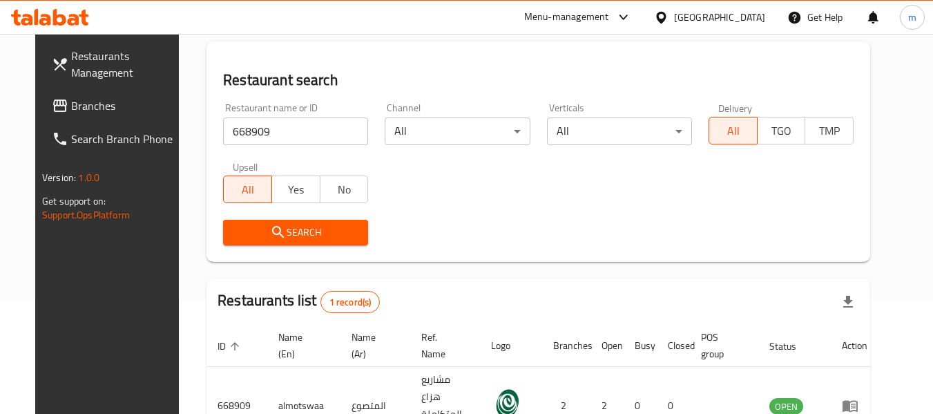
scroll to position [185, 0]
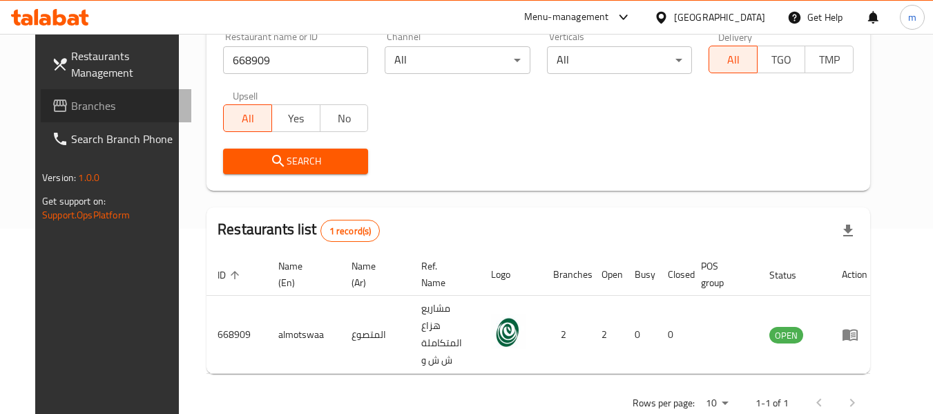
click at [71, 102] on span "Branches" at bounding box center [125, 105] width 109 height 17
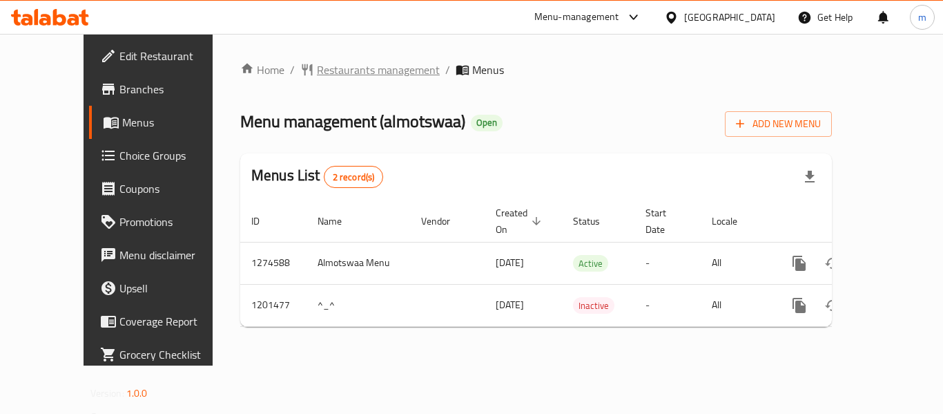
click at [320, 78] on span "Restaurants management" at bounding box center [378, 69] width 123 height 17
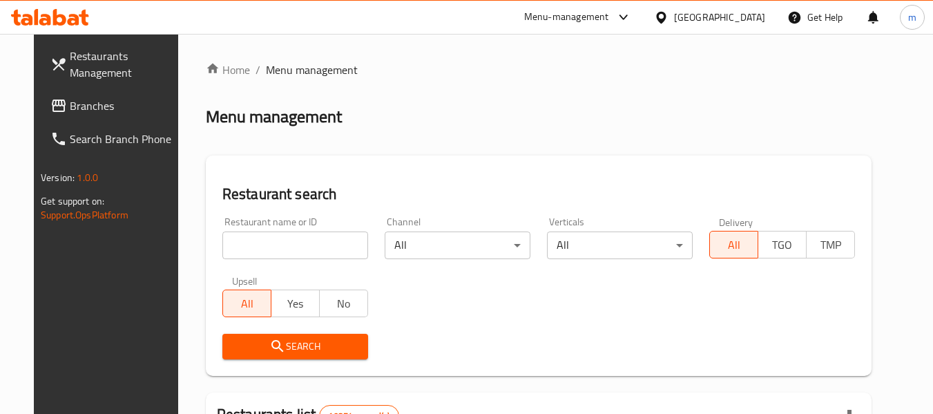
click at [304, 256] on input "search" at bounding box center [295, 245] width 146 height 28
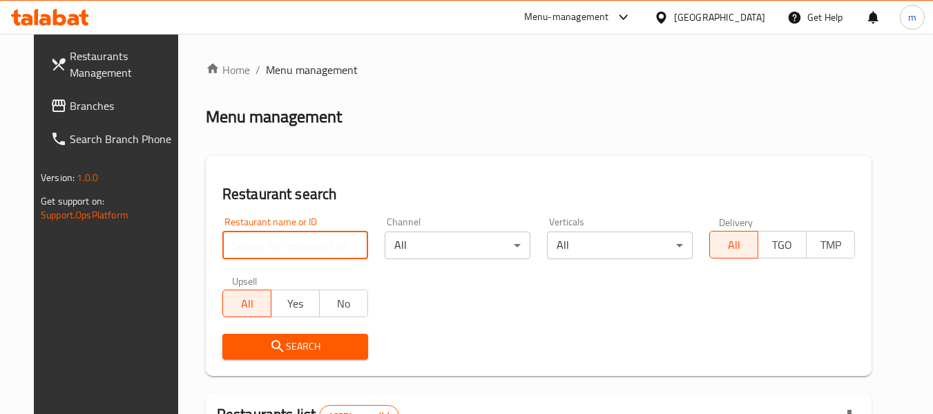
paste input "668909"
type input "668909"
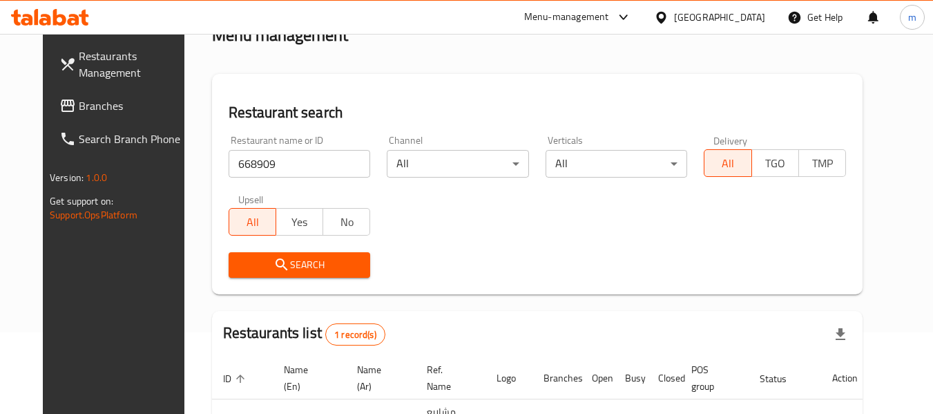
scroll to position [185, 0]
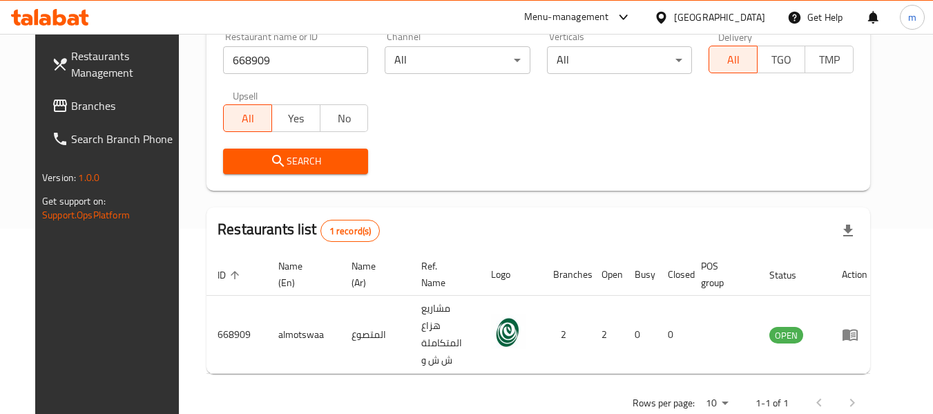
click at [71, 109] on span "Branches" at bounding box center [125, 105] width 109 height 17
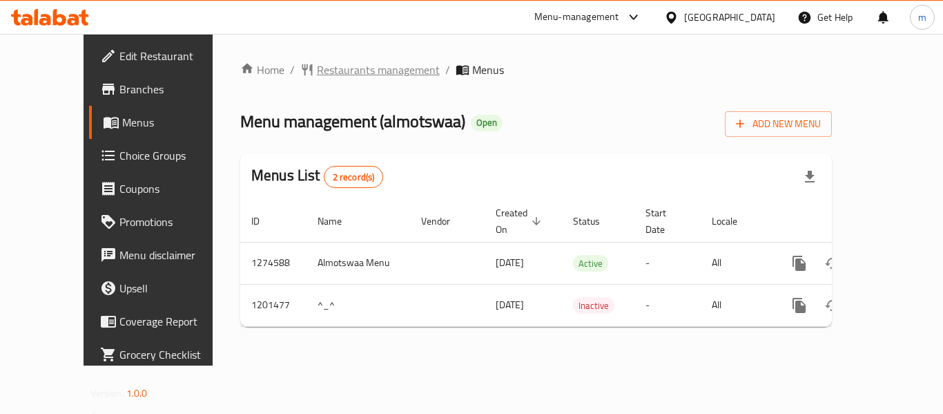
click at [319, 65] on span "Restaurants management" at bounding box center [378, 69] width 123 height 17
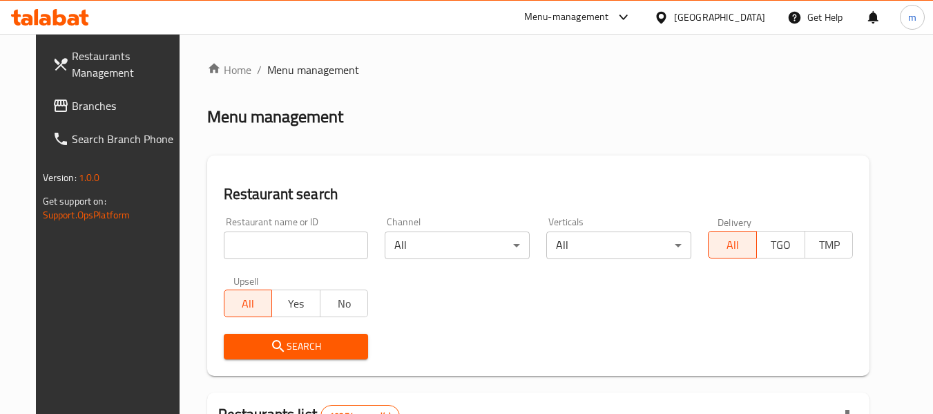
click at [287, 247] on input "search" at bounding box center [296, 245] width 145 height 28
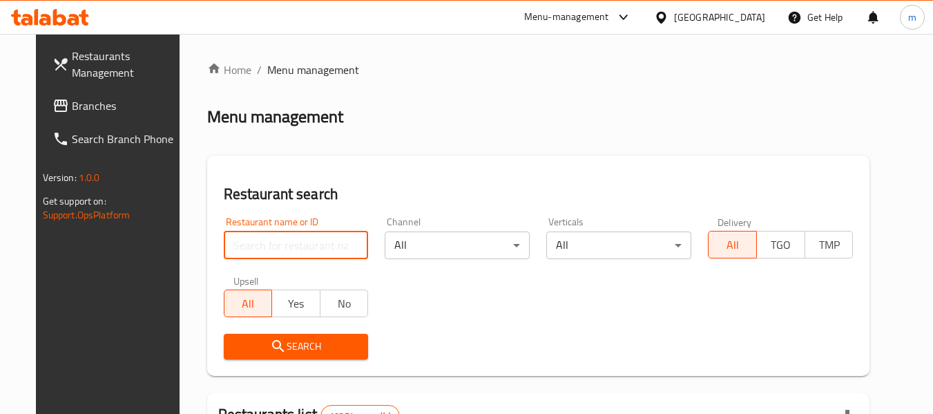
paste input "668909"
type input "668909"
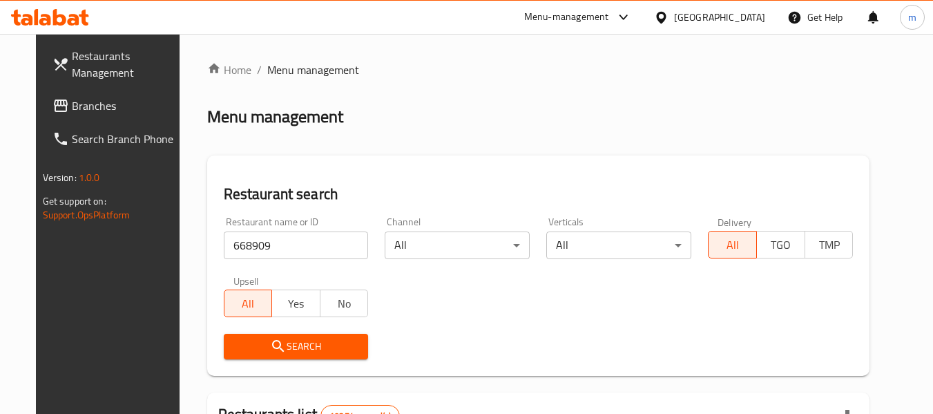
click at [287, 334] on button "Search" at bounding box center [296, 347] width 145 height 26
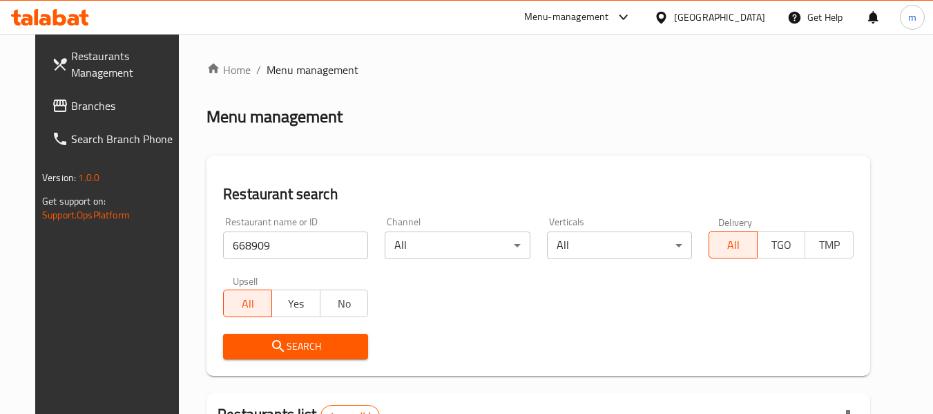
scroll to position [185, 0]
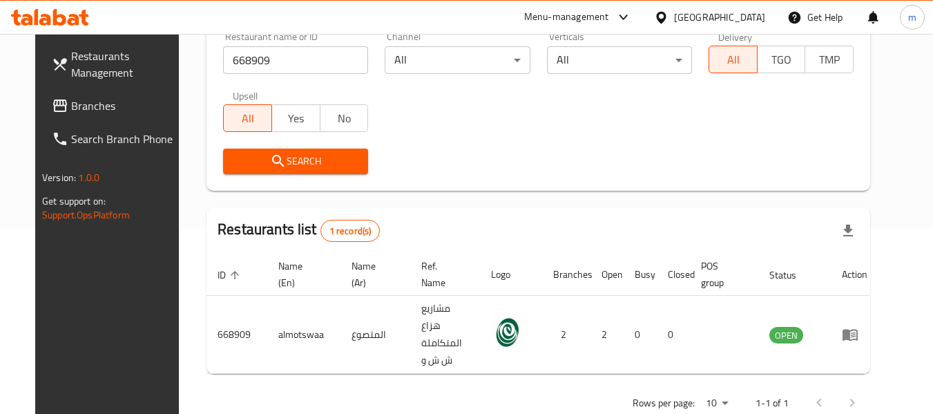
click at [674, 17] on div at bounding box center [664, 17] width 20 height 15
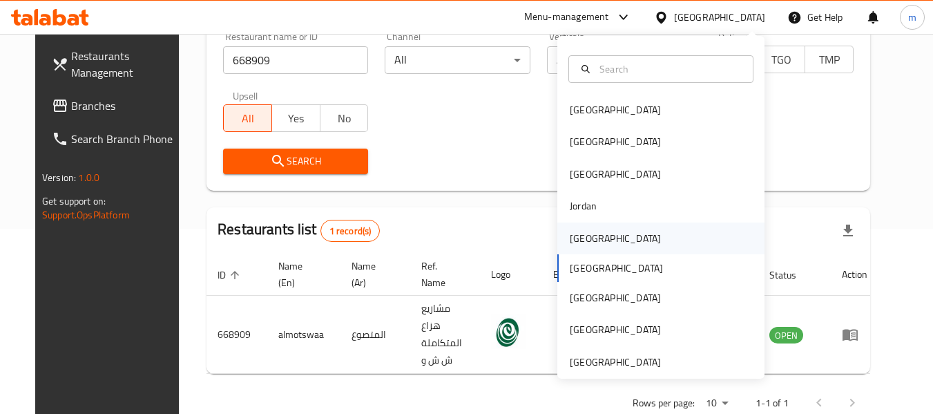
click at [589, 238] on div "[GEOGRAPHIC_DATA]" at bounding box center [615, 238] width 113 height 32
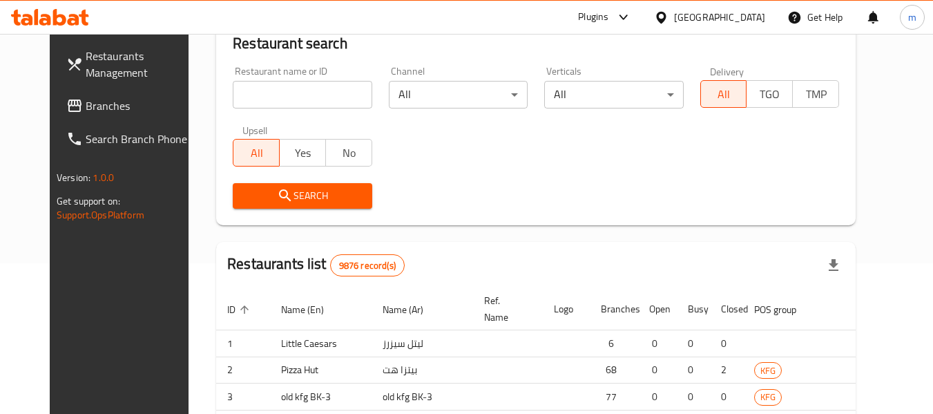
scroll to position [185, 0]
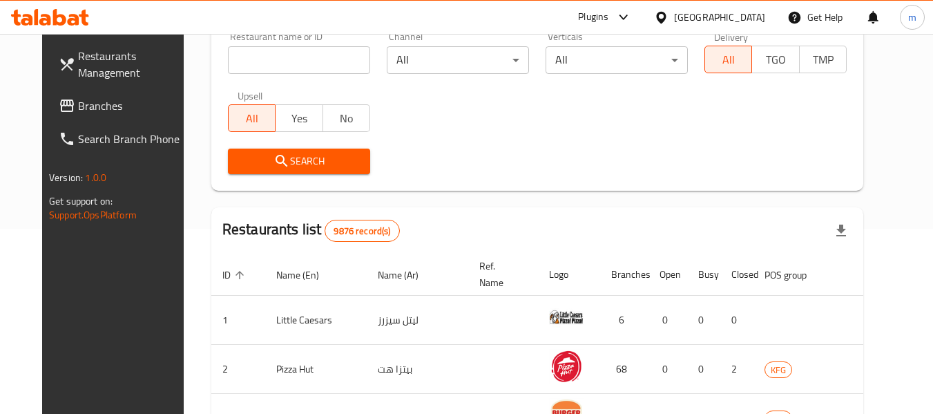
click at [78, 106] on span "Branches" at bounding box center [132, 105] width 109 height 17
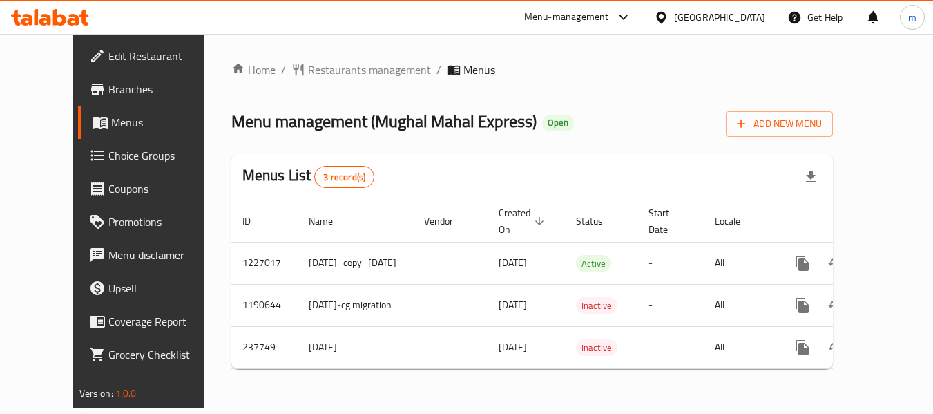
click at [327, 70] on span "Restaurants management" at bounding box center [369, 69] width 123 height 17
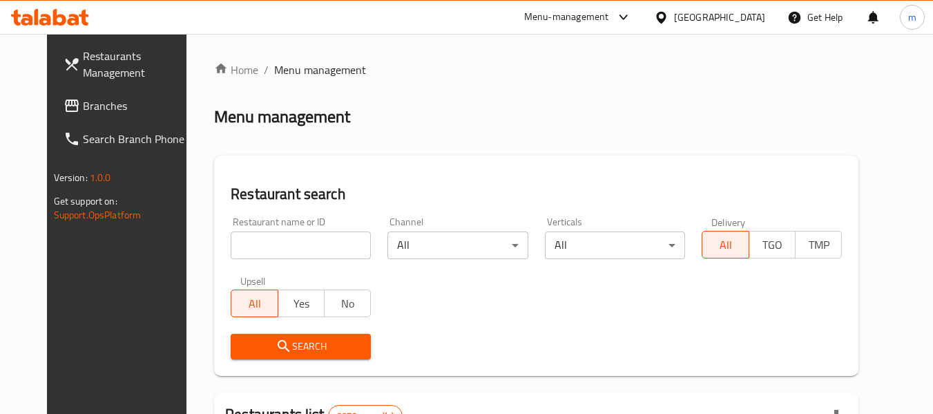
click at [278, 242] on input "search" at bounding box center [301, 245] width 140 height 28
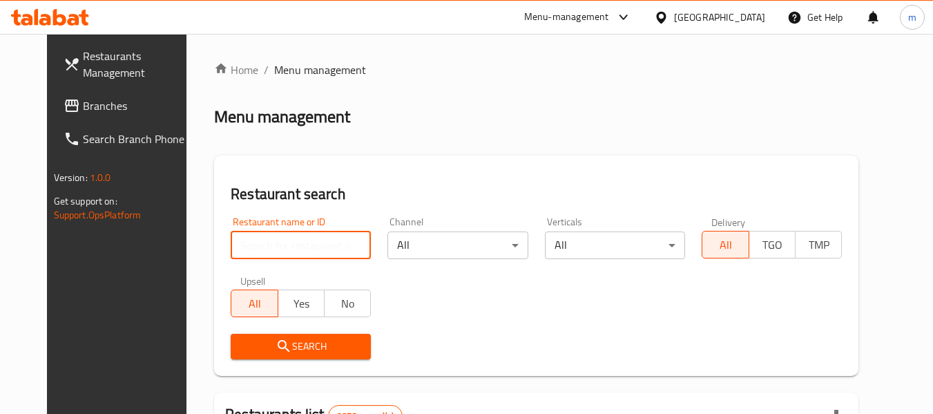
paste input "626776"
type input "626776"
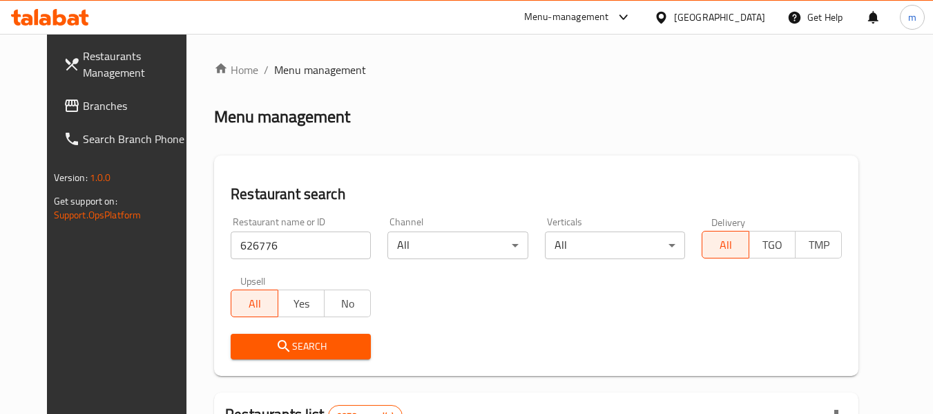
click at [291, 336] on button "Search" at bounding box center [301, 347] width 140 height 26
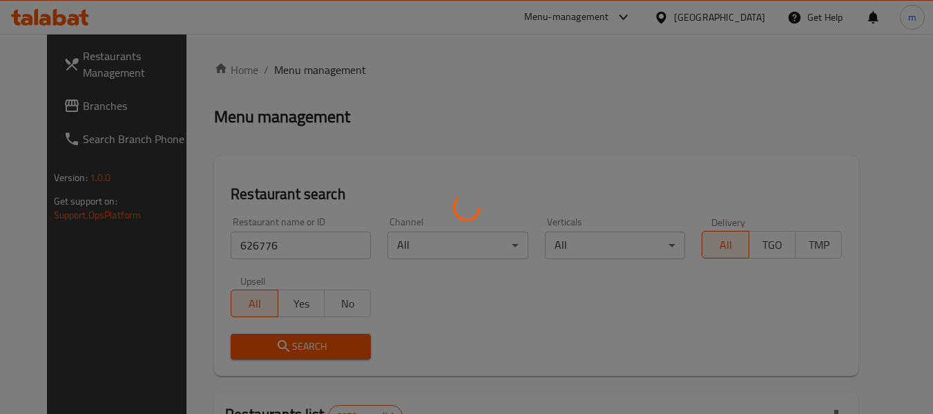
click at [291, 336] on div at bounding box center [466, 207] width 933 height 414
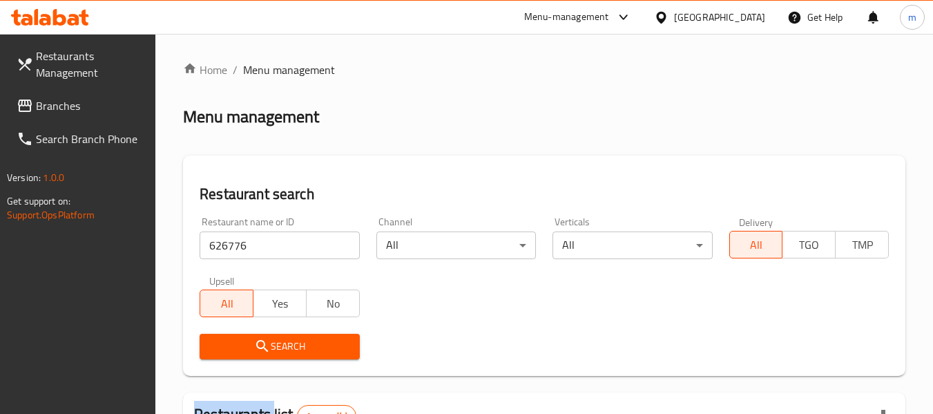
scroll to position [207, 0]
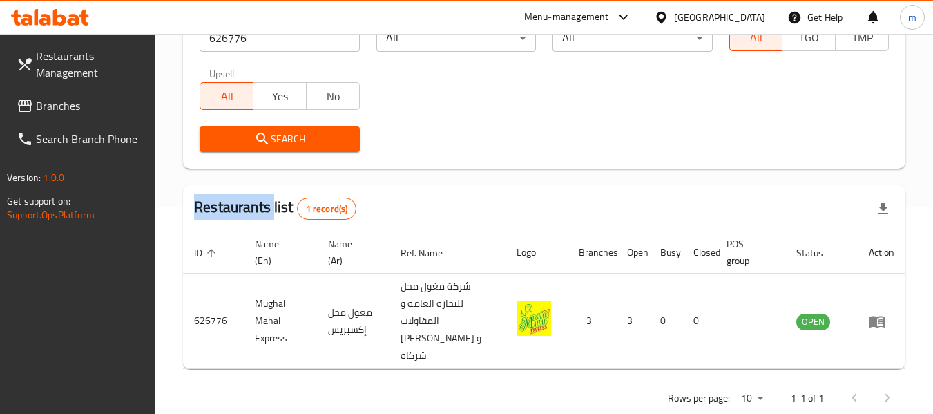
click at [59, 101] on span "Branches" at bounding box center [90, 105] width 109 height 17
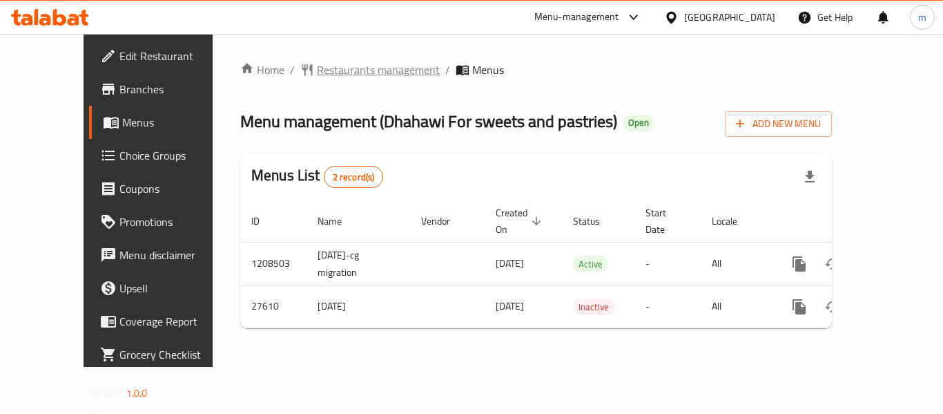
click at [317, 71] on span "Restaurants management" at bounding box center [378, 69] width 123 height 17
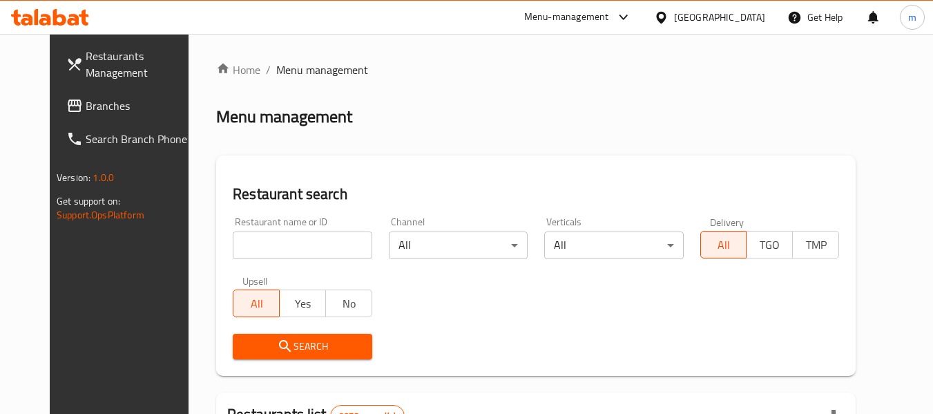
click at [318, 250] on input "search" at bounding box center [302, 245] width 139 height 28
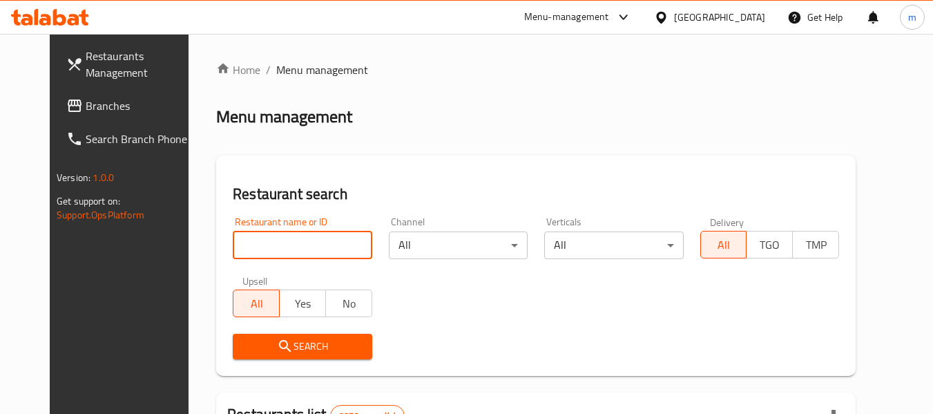
paste input "14338"
type input "14338"
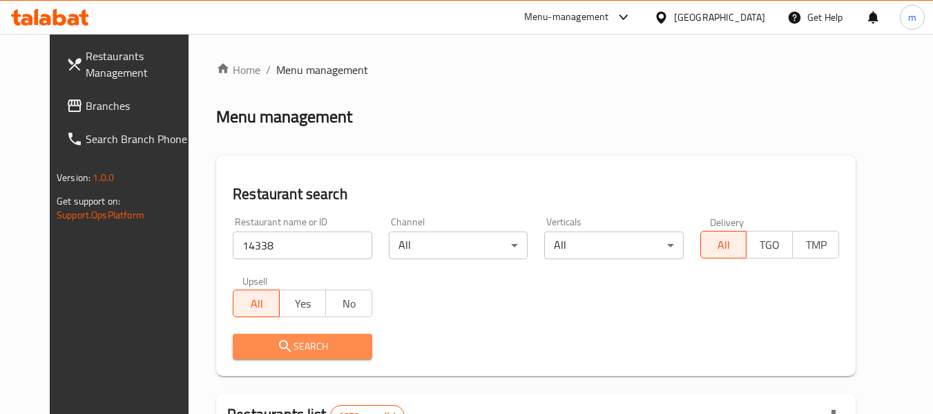
click at [298, 338] on span "Search" at bounding box center [302, 346] width 117 height 17
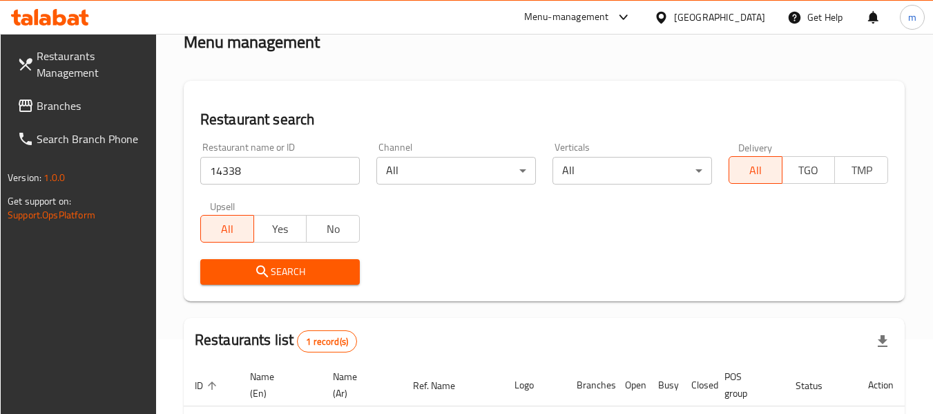
scroll to position [202, 0]
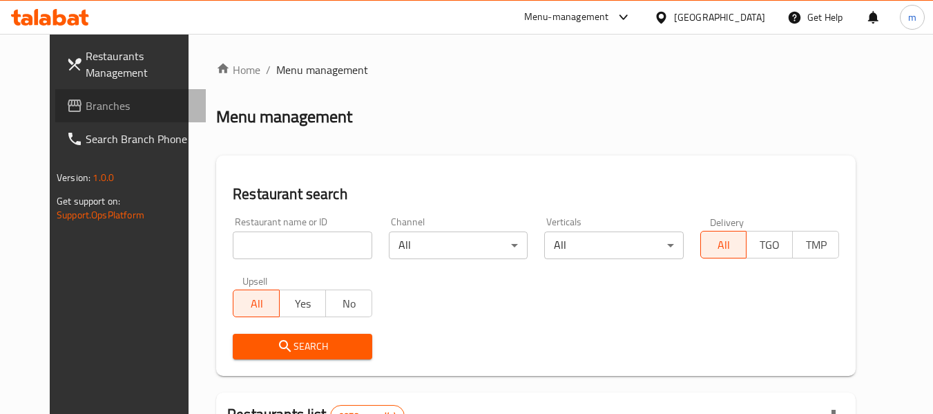
click at [86, 102] on span "Branches" at bounding box center [140, 105] width 109 height 17
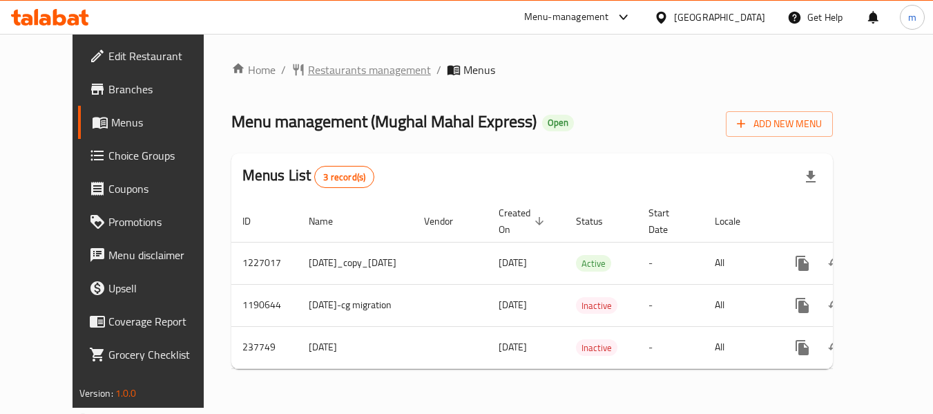
click at [351, 71] on span "Restaurants management" at bounding box center [369, 69] width 123 height 17
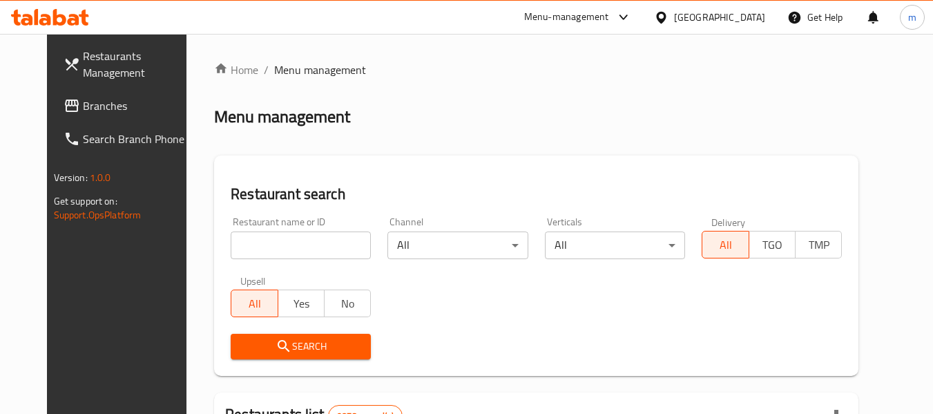
click at [293, 250] on input "search" at bounding box center [301, 245] width 140 height 28
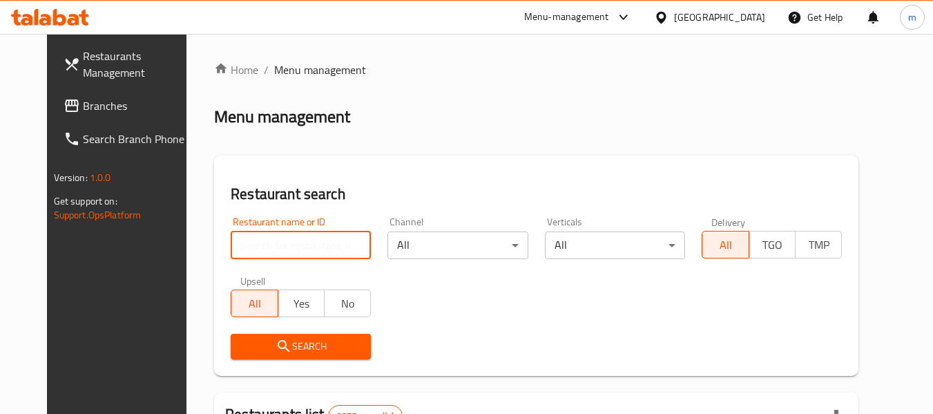
paste input "626776"
type input "626776"
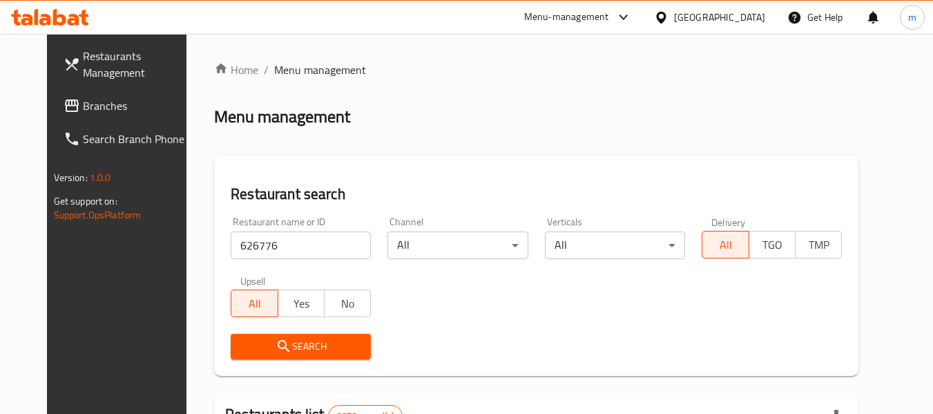
click at [301, 349] on span "Search" at bounding box center [301, 346] width 118 height 17
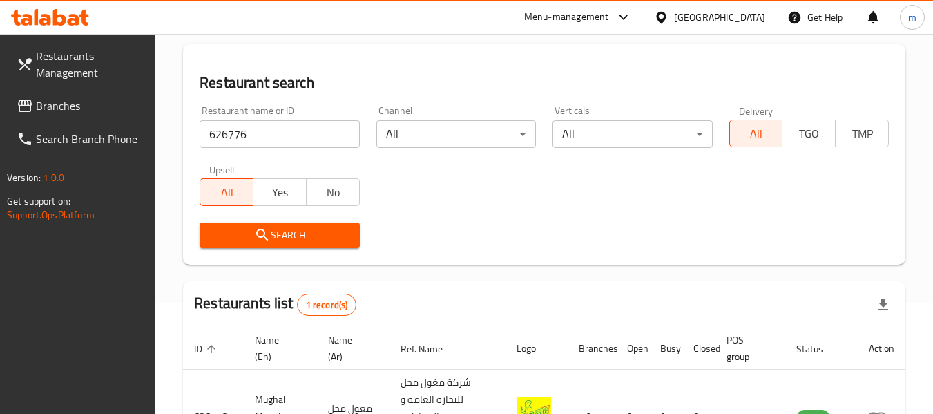
scroll to position [207, 0]
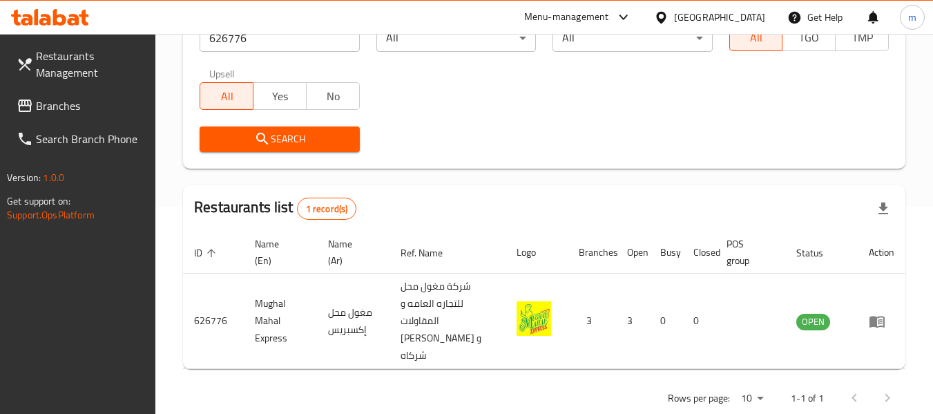
click at [40, 105] on span "Branches" at bounding box center [90, 105] width 109 height 17
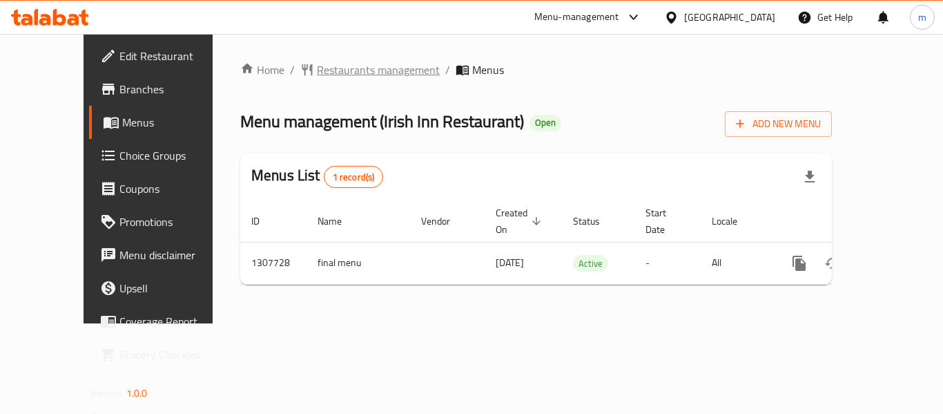
click at [331, 75] on span "Restaurants management" at bounding box center [378, 69] width 123 height 17
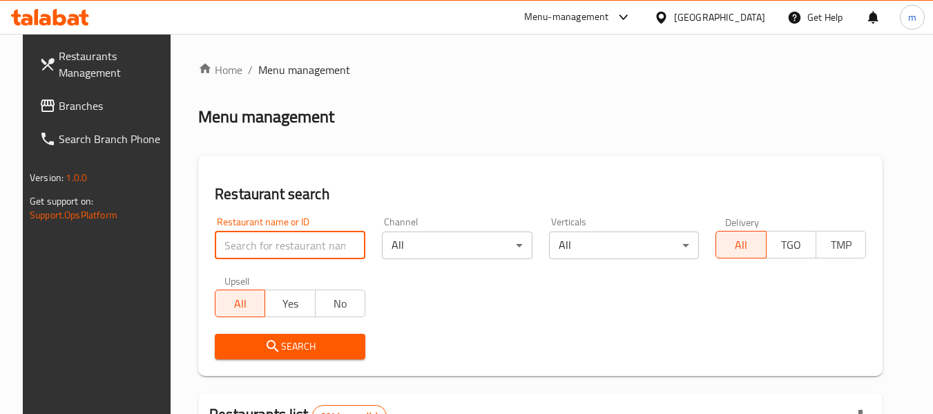
click at [283, 242] on input "search" at bounding box center [290, 245] width 151 height 28
paste input "704533"
type input "704533"
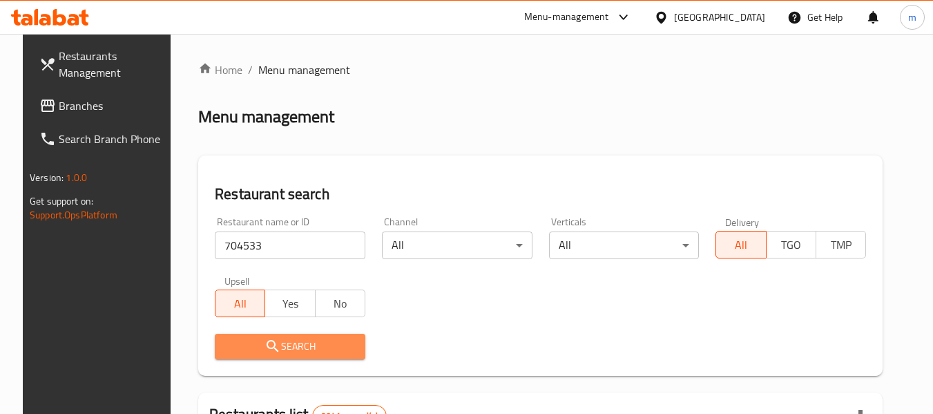
click at [269, 345] on icon "submit" at bounding box center [272, 346] width 17 height 17
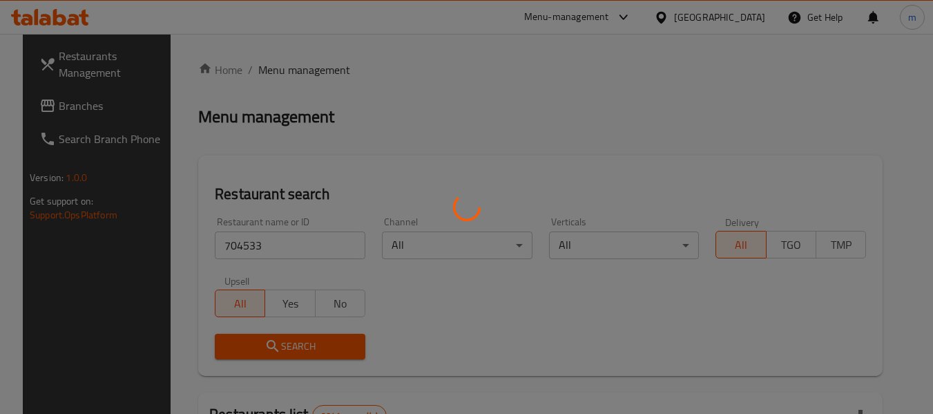
scroll to position [202, 0]
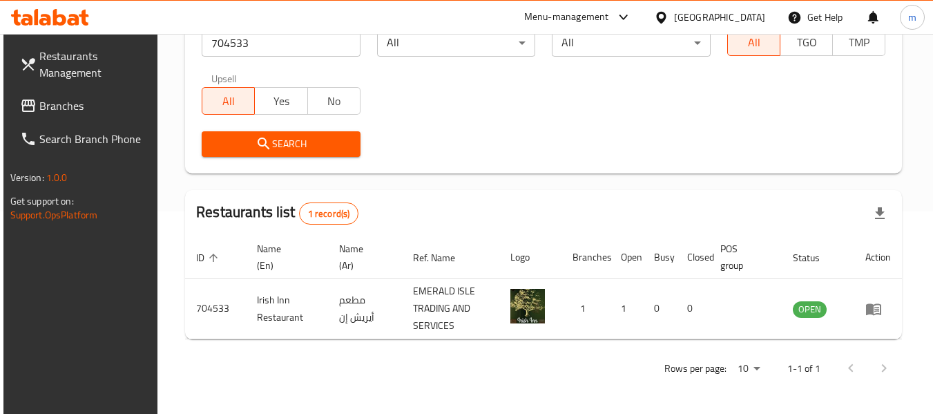
drag, startPoint x: 733, startPoint y: 9, endPoint x: 735, endPoint y: 26, distance: 17.4
click at [674, 10] on div at bounding box center [664, 17] width 20 height 15
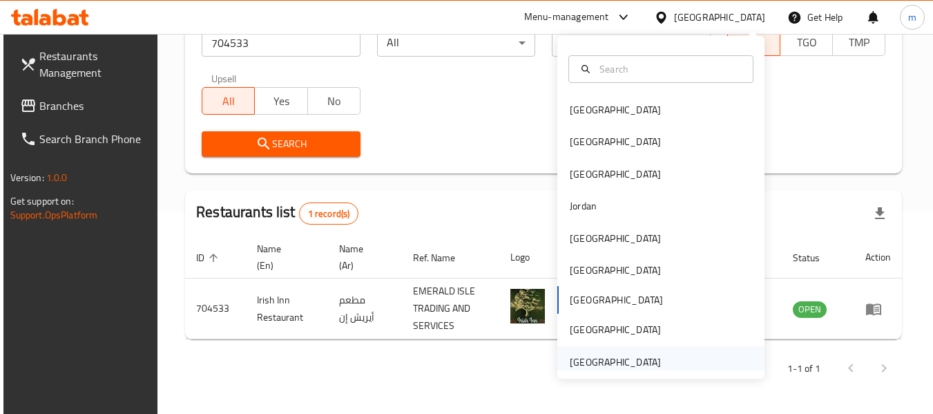
click at [584, 351] on div "[GEOGRAPHIC_DATA]" at bounding box center [615, 362] width 113 height 32
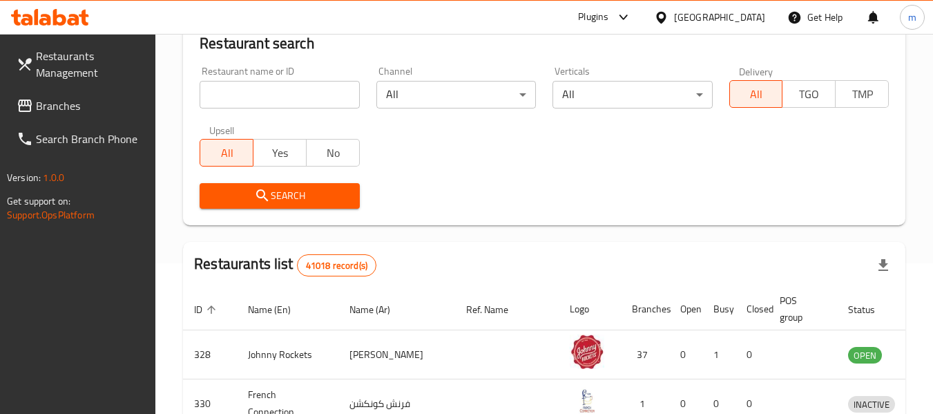
scroll to position [202, 0]
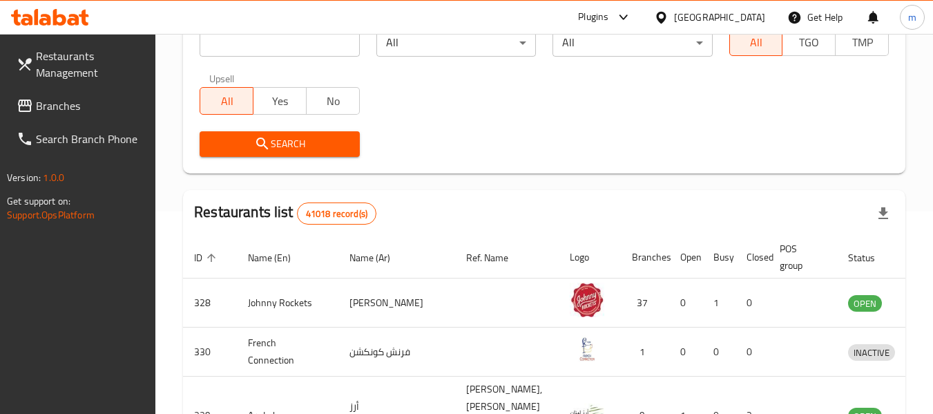
click at [94, 106] on span "Branches" at bounding box center [90, 105] width 109 height 17
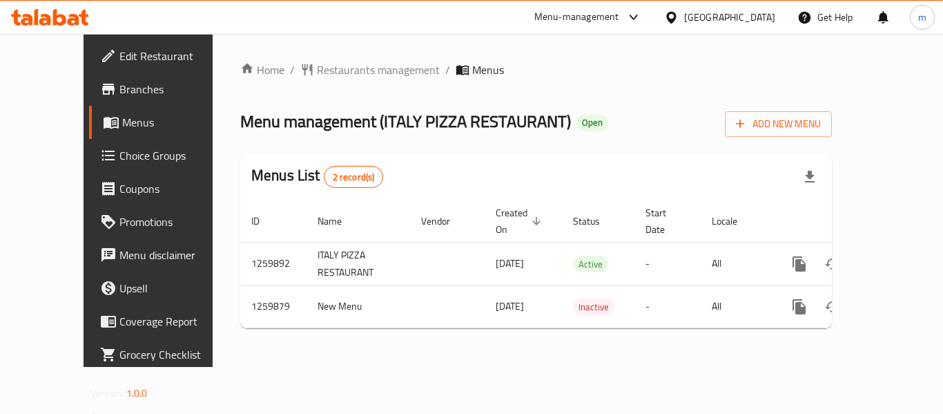
click at [332, 69] on span "Restaurants management" at bounding box center [378, 69] width 123 height 17
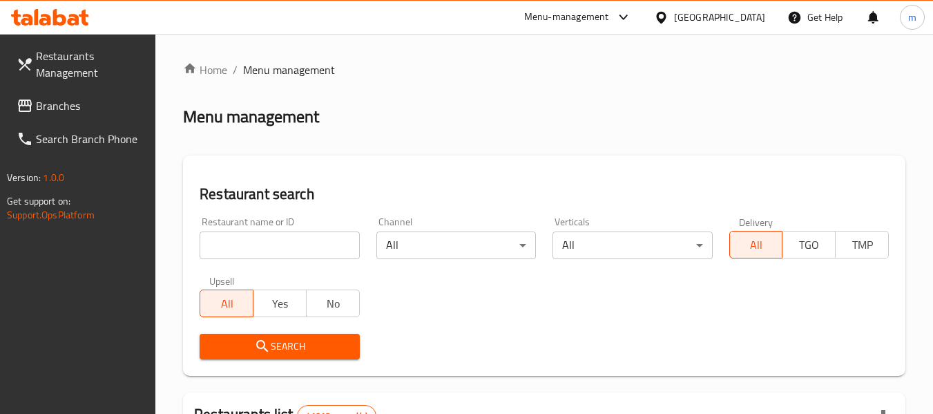
click at [269, 251] on input "search" at bounding box center [280, 245] width 160 height 28
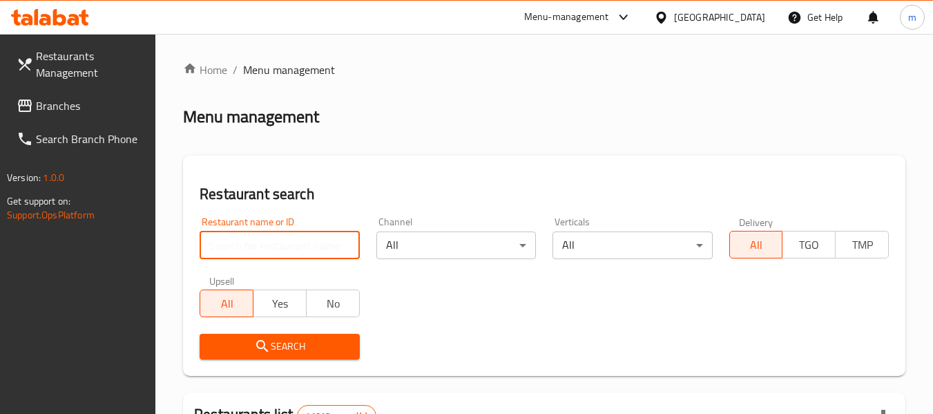
paste input "684753"
type input "684753"
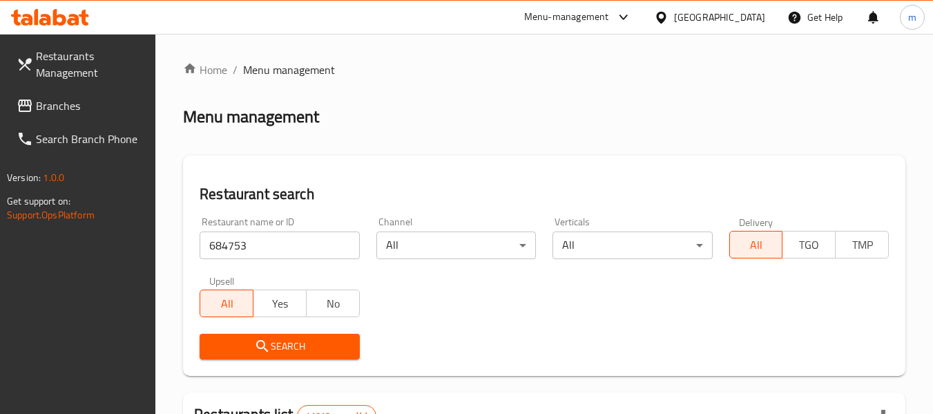
click at [265, 339] on icon "submit" at bounding box center [262, 346] width 17 height 17
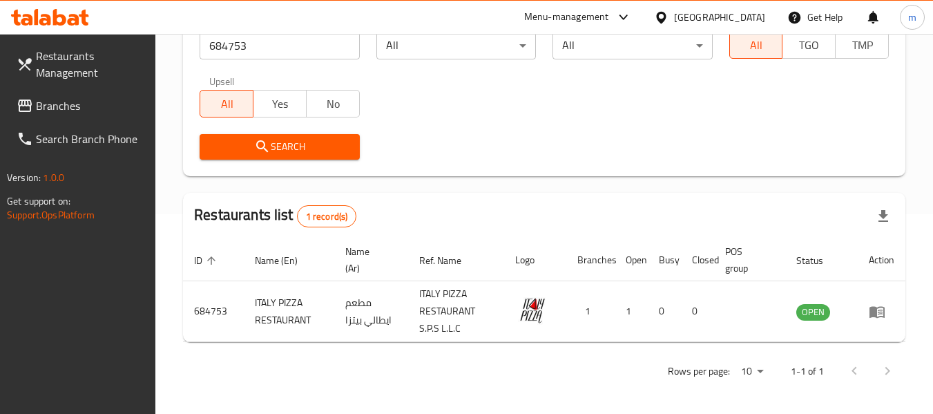
scroll to position [202, 0]
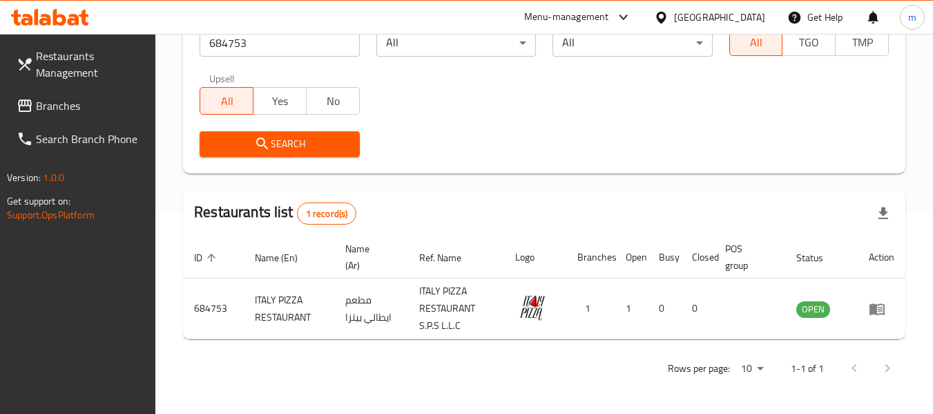
click at [57, 113] on span "Branches" at bounding box center [90, 105] width 109 height 17
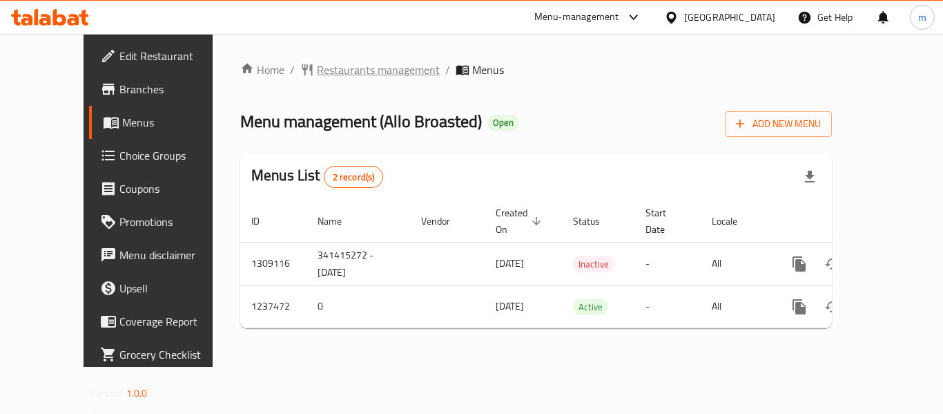
click at [317, 68] on span "Restaurants management" at bounding box center [378, 69] width 123 height 17
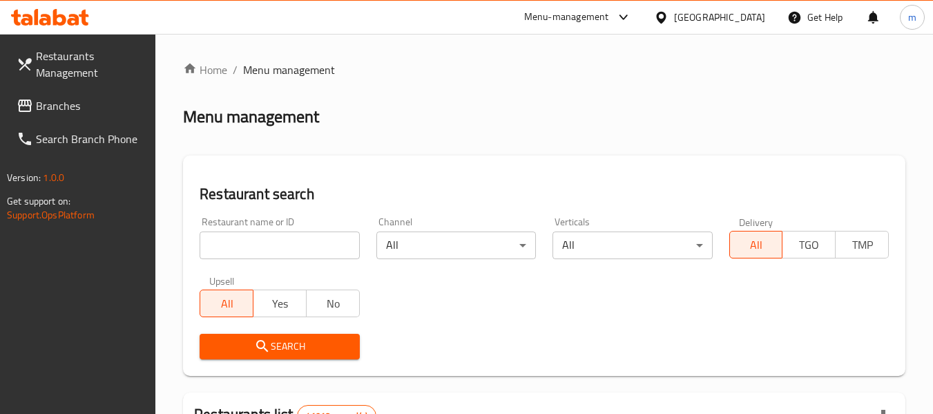
click at [298, 242] on input "search" at bounding box center [280, 245] width 160 height 28
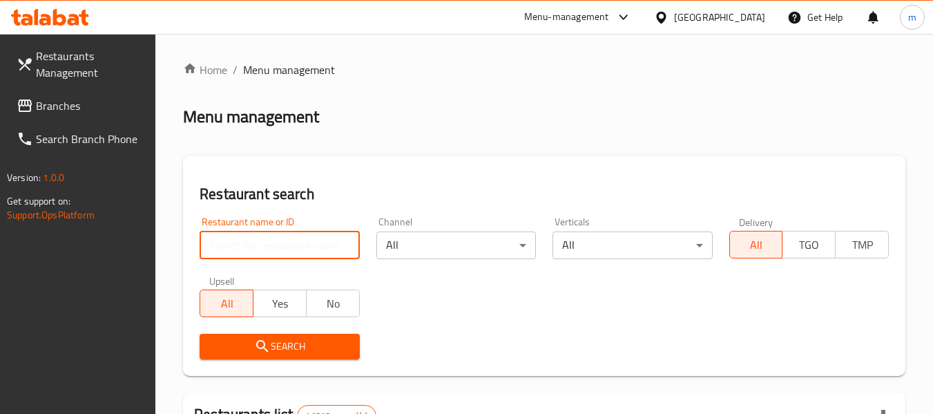
paste input "679389"
type input "679389"
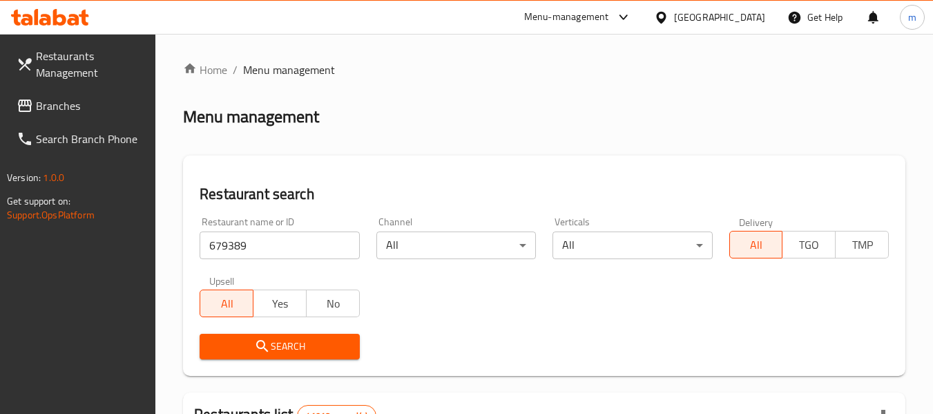
click at [288, 352] on span "Search" at bounding box center [279, 346] width 137 height 17
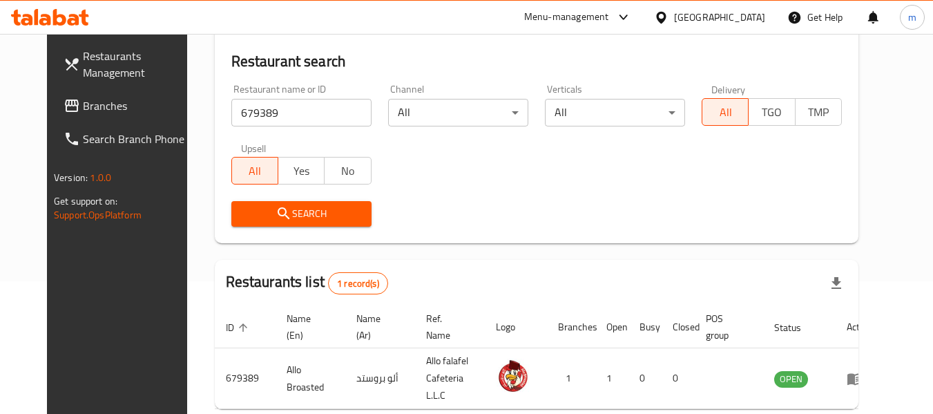
scroll to position [191, 0]
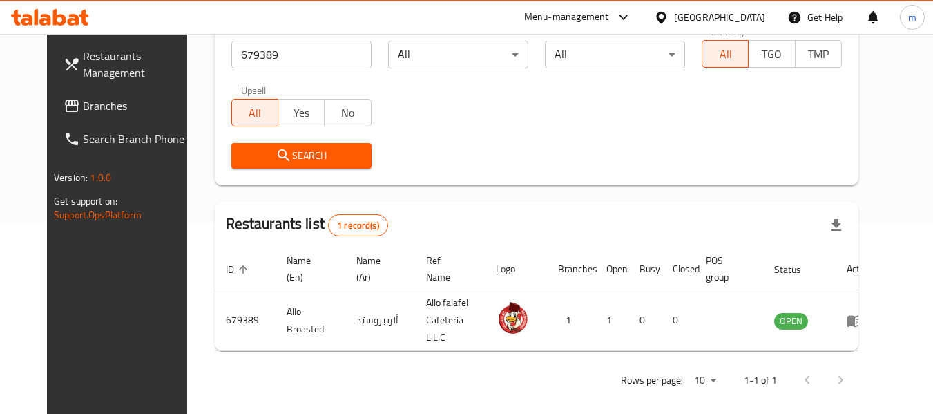
click at [83, 101] on span "Branches" at bounding box center [137, 105] width 109 height 17
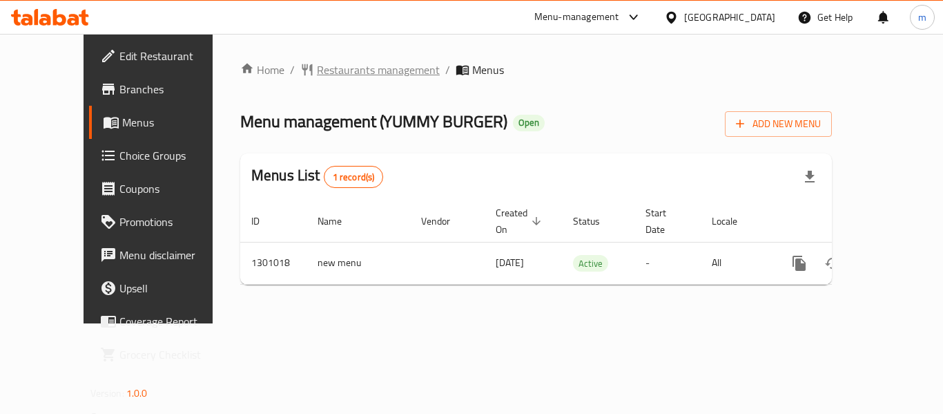
click at [327, 68] on span "Restaurants management" at bounding box center [378, 69] width 123 height 17
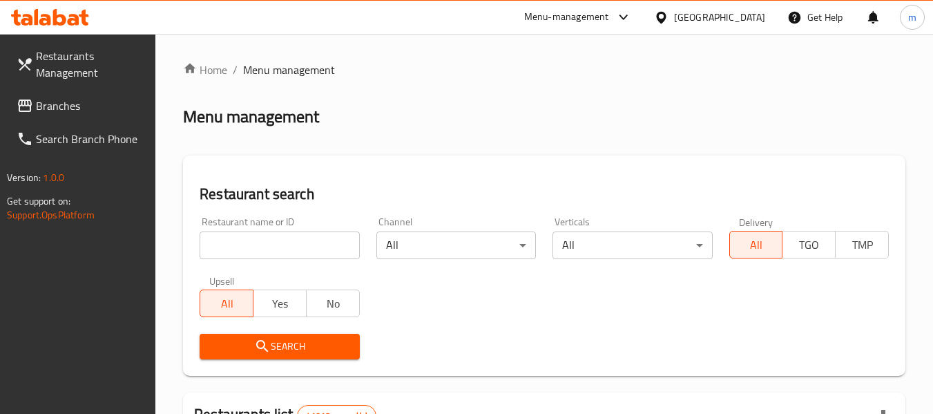
click at [291, 242] on input "search" at bounding box center [280, 245] width 160 height 28
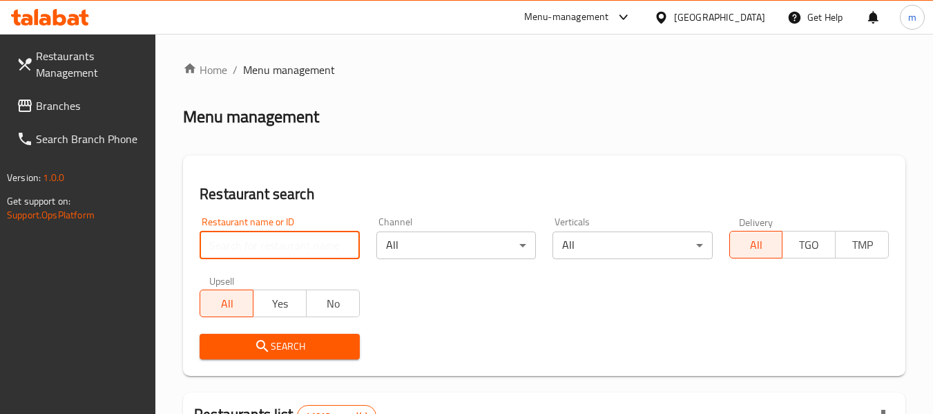
paste input "701470"
type input "701470"
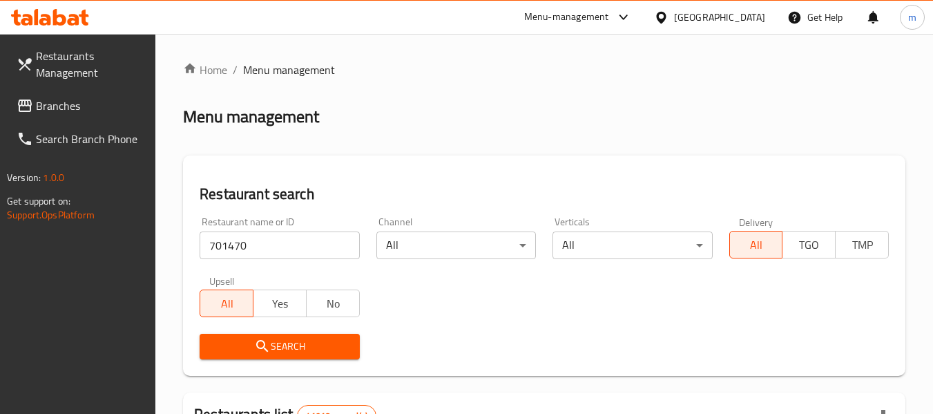
click at [275, 353] on span "Search" at bounding box center [279, 346] width 137 height 17
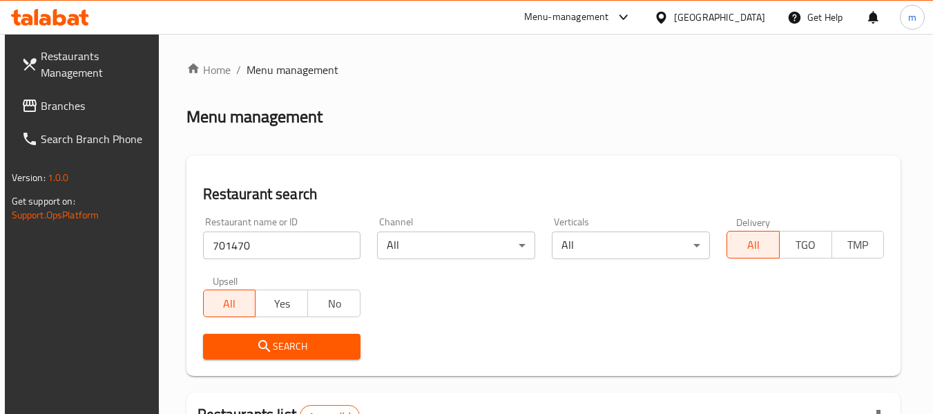
scroll to position [202, 0]
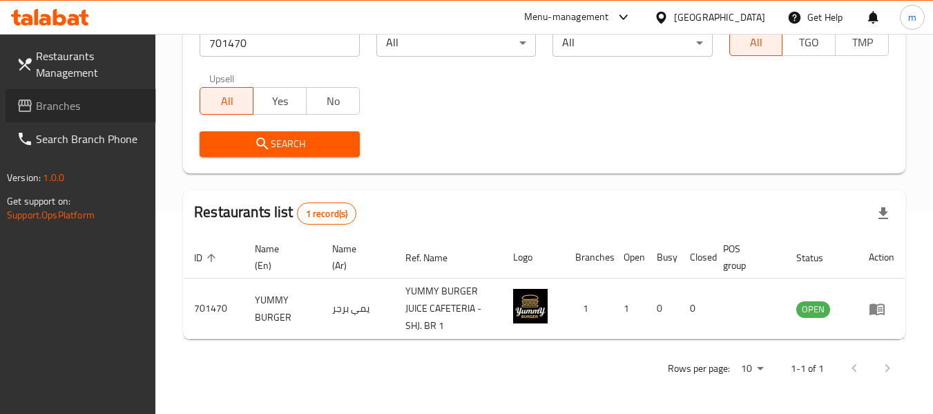
click at [90, 100] on span "Branches" at bounding box center [90, 105] width 109 height 17
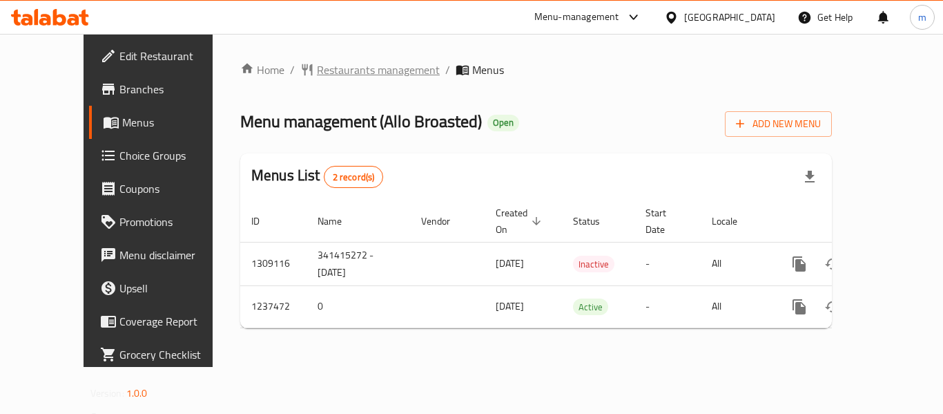
click at [317, 76] on span "Restaurants management" at bounding box center [378, 69] width 123 height 17
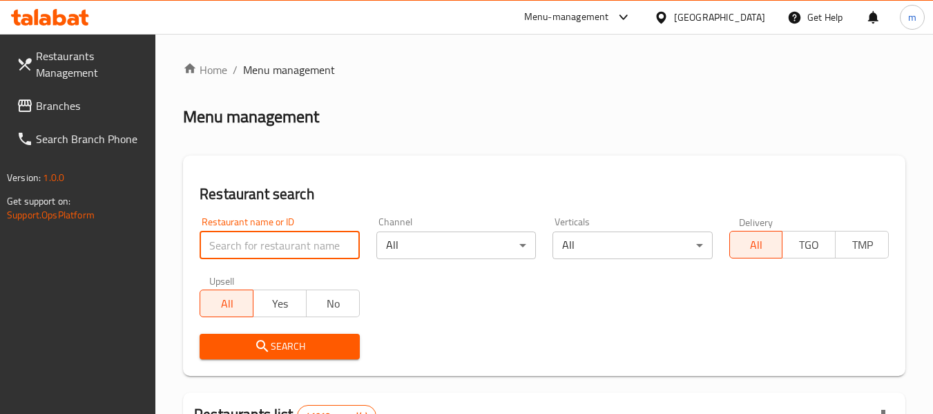
click at [284, 242] on input "search" at bounding box center [280, 245] width 160 height 28
paste input "679389"
type input "679389"
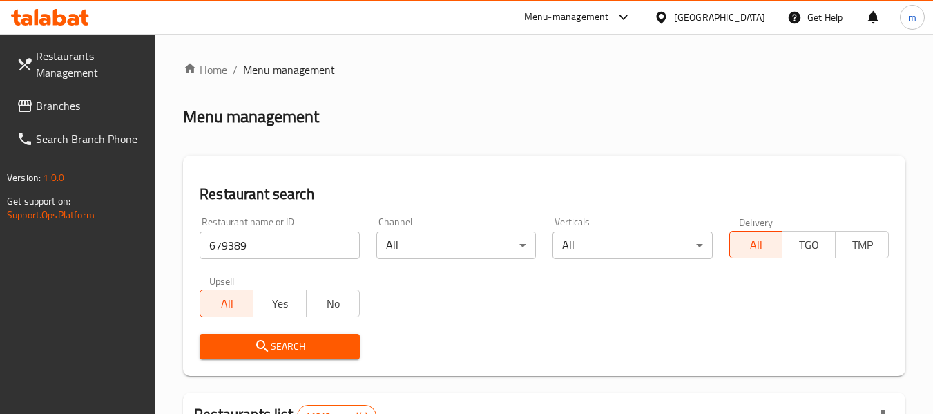
click at [294, 358] on button "Search" at bounding box center [280, 347] width 160 height 26
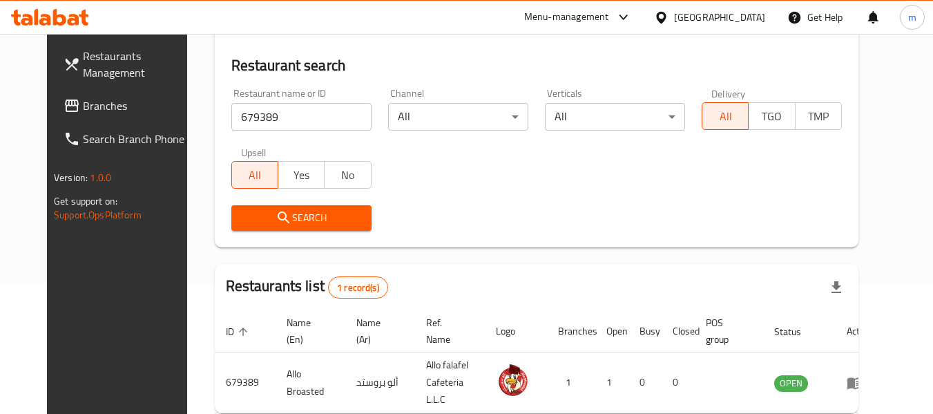
scroll to position [185, 0]
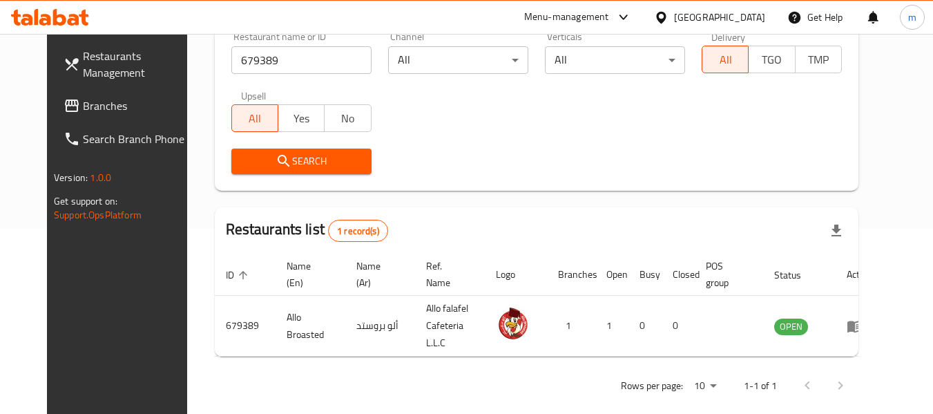
click at [693, 21] on div "[GEOGRAPHIC_DATA]" at bounding box center [719, 17] width 91 height 15
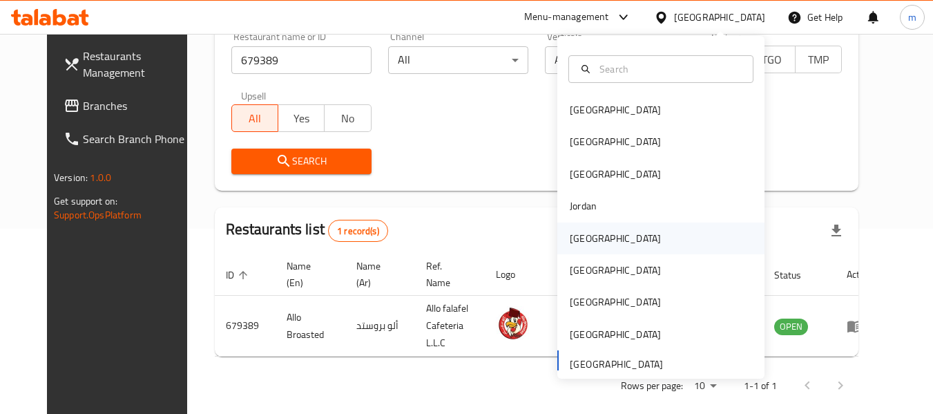
click at [593, 228] on div "[GEOGRAPHIC_DATA]" at bounding box center [615, 238] width 113 height 32
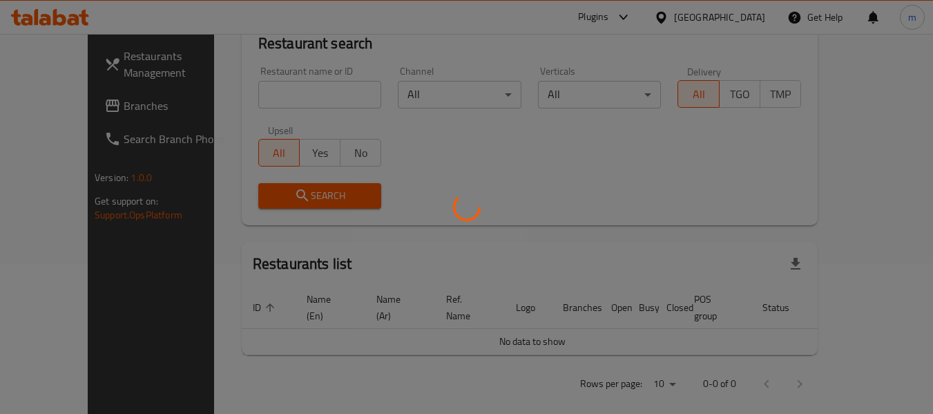
scroll to position [185, 0]
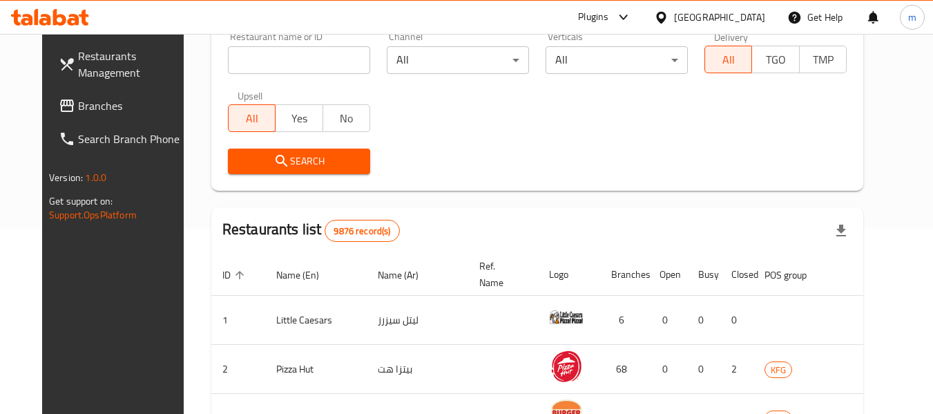
click at [78, 104] on span "Branches" at bounding box center [132, 105] width 109 height 17
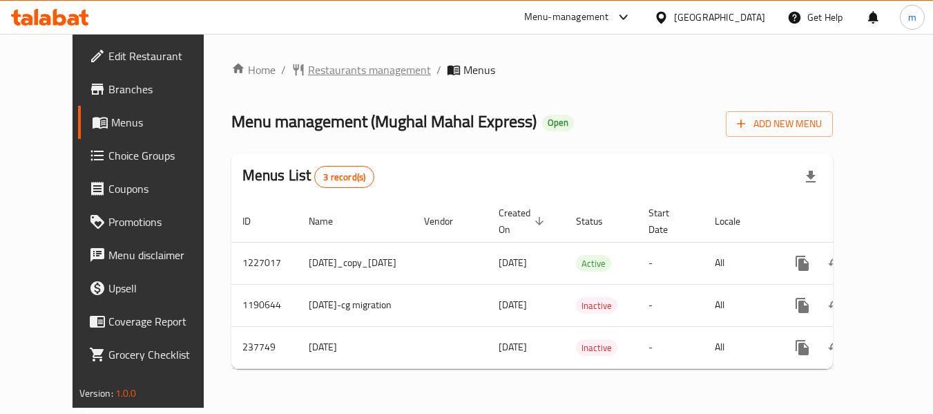
click at [318, 71] on span "Restaurants management" at bounding box center [369, 69] width 123 height 17
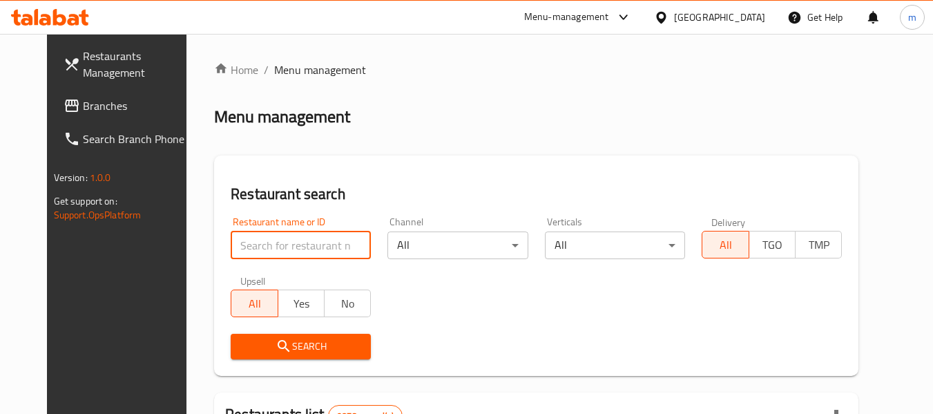
click at [311, 248] on input "search" at bounding box center [301, 245] width 140 height 28
paste input "626776"
type input "626776"
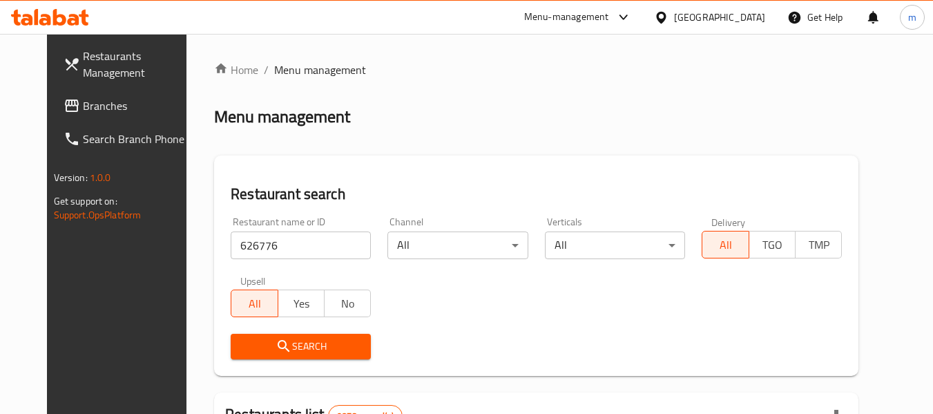
click at [291, 347] on span "Search" at bounding box center [301, 346] width 118 height 17
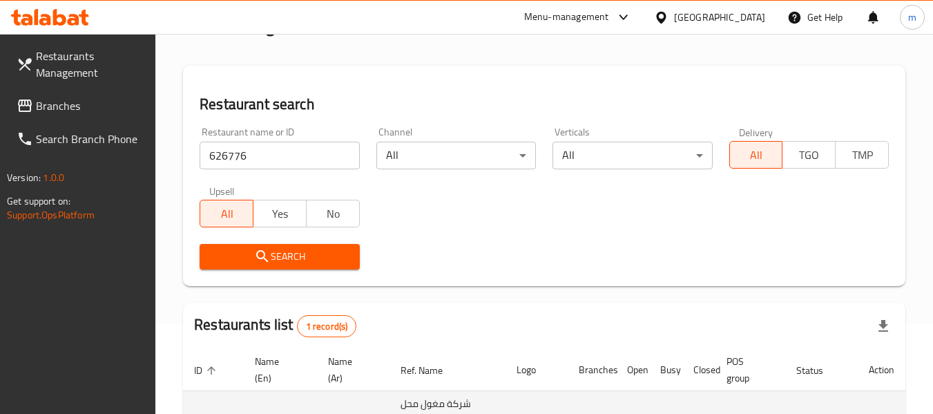
scroll to position [220, 0]
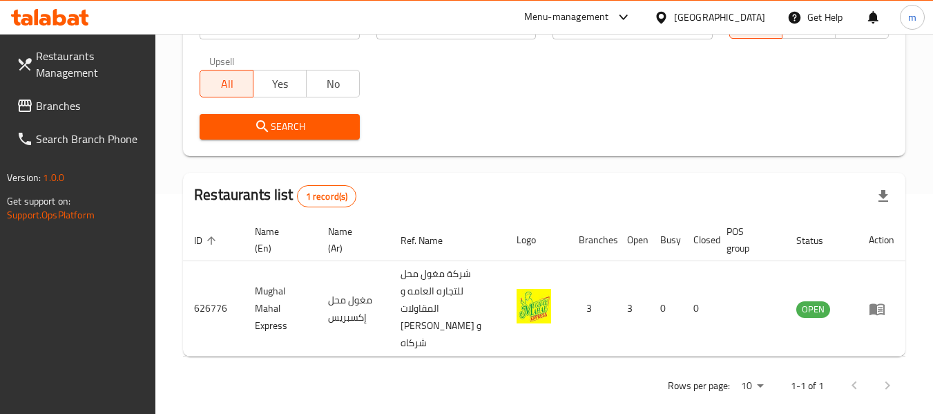
click at [755, 3] on div "[GEOGRAPHIC_DATA]" at bounding box center [709, 17] width 133 height 33
click at [747, 12] on div "[GEOGRAPHIC_DATA]" at bounding box center [719, 17] width 91 height 15
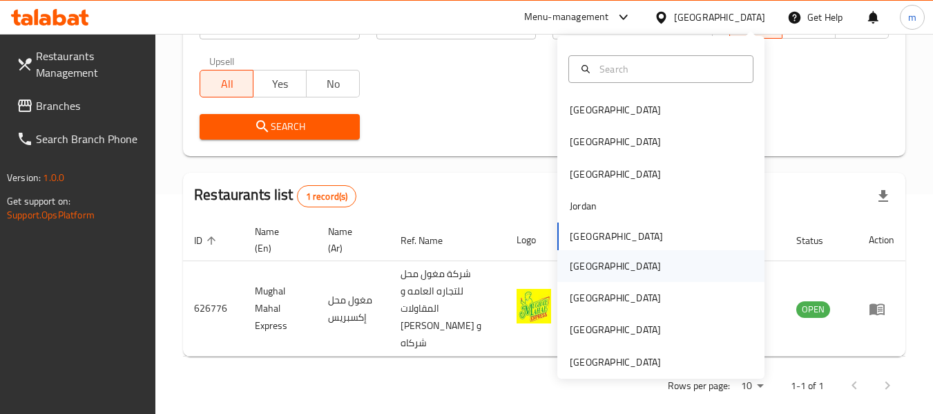
click at [571, 266] on div "[GEOGRAPHIC_DATA]" at bounding box center [615, 265] width 91 height 15
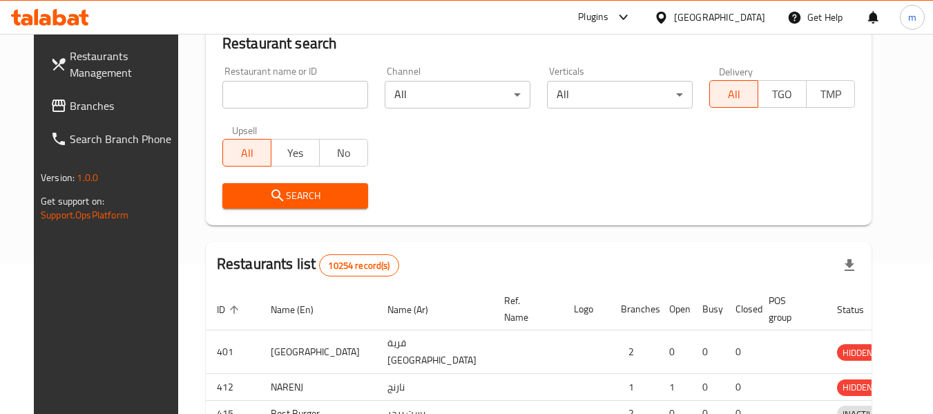
scroll to position [220, 0]
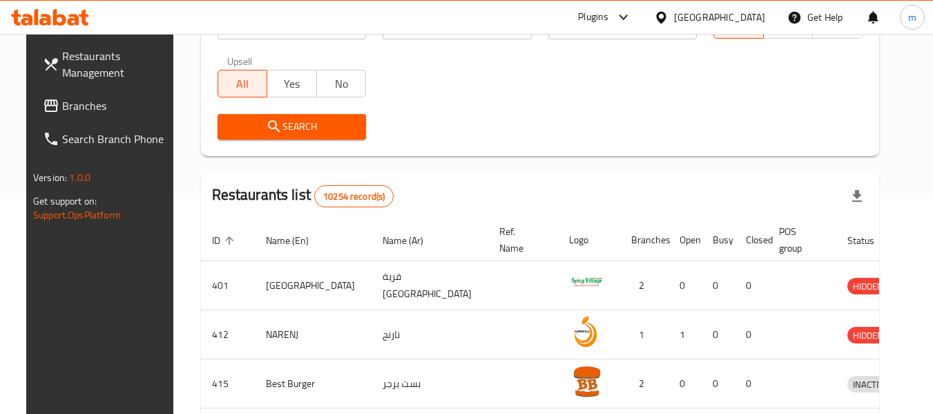
drag, startPoint x: 66, startPoint y: 103, endPoint x: 50, endPoint y: 115, distance: 20.2
click at [66, 103] on span "Branches" at bounding box center [116, 105] width 109 height 17
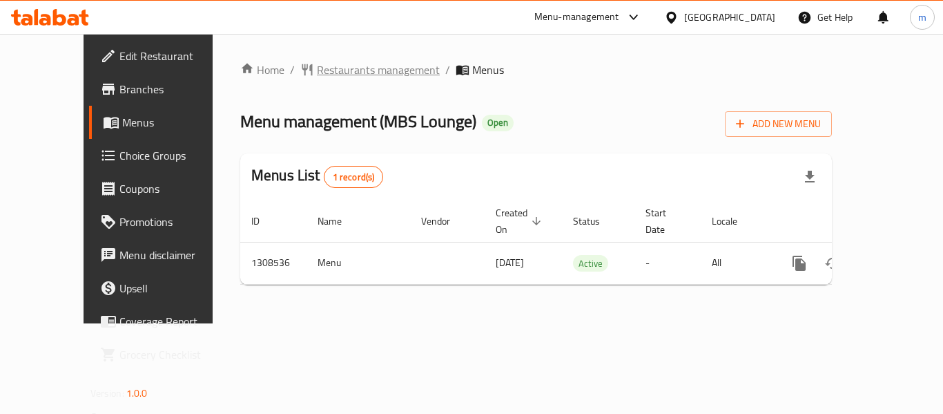
click at [317, 73] on span "Restaurants management" at bounding box center [378, 69] width 123 height 17
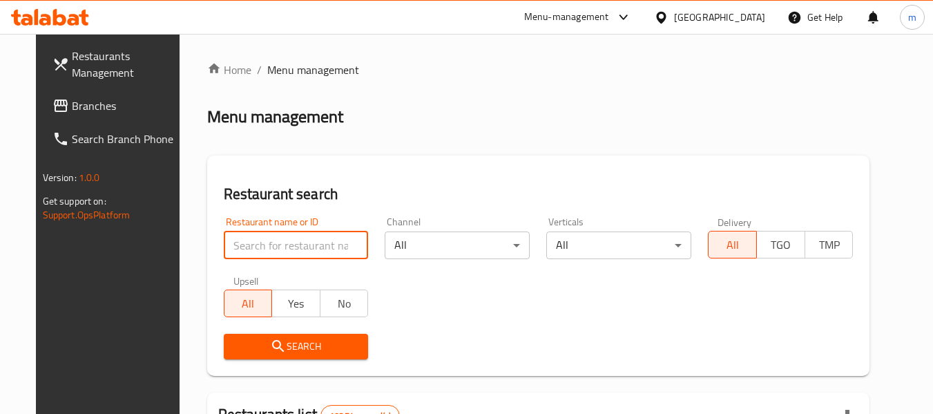
click at [278, 248] on input "search" at bounding box center [296, 245] width 145 height 28
paste input "704911"
type input "704911"
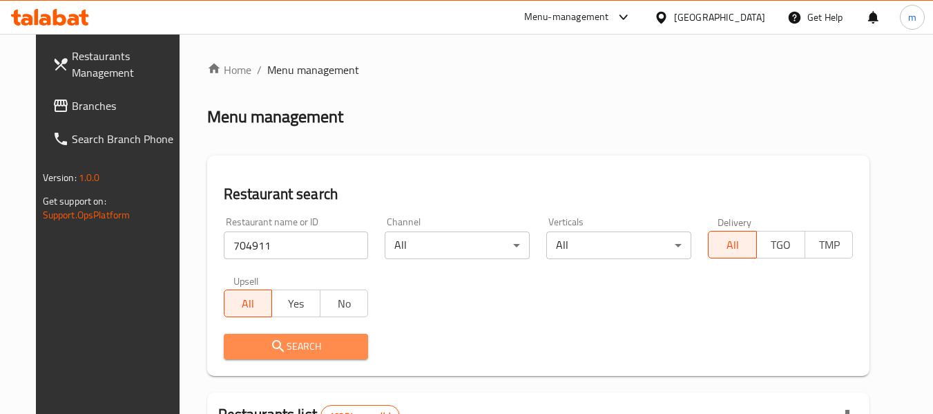
click at [277, 340] on span "Search" at bounding box center [296, 346] width 123 height 17
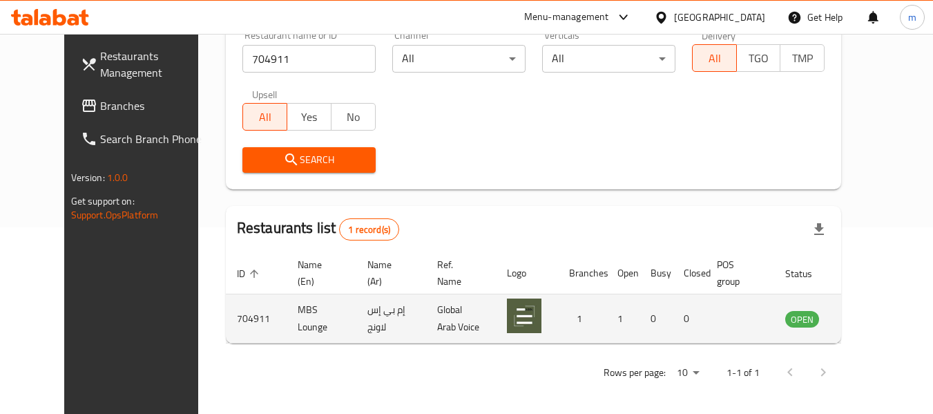
scroll to position [191, 0]
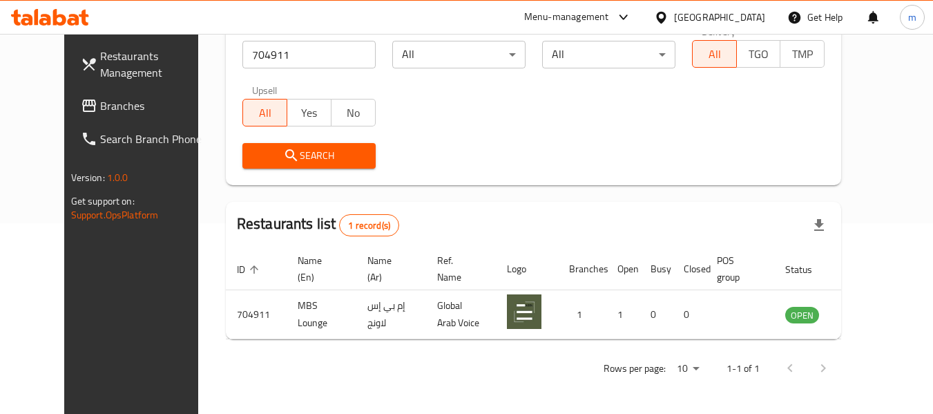
click at [740, 21] on div "[GEOGRAPHIC_DATA]" at bounding box center [719, 17] width 91 height 15
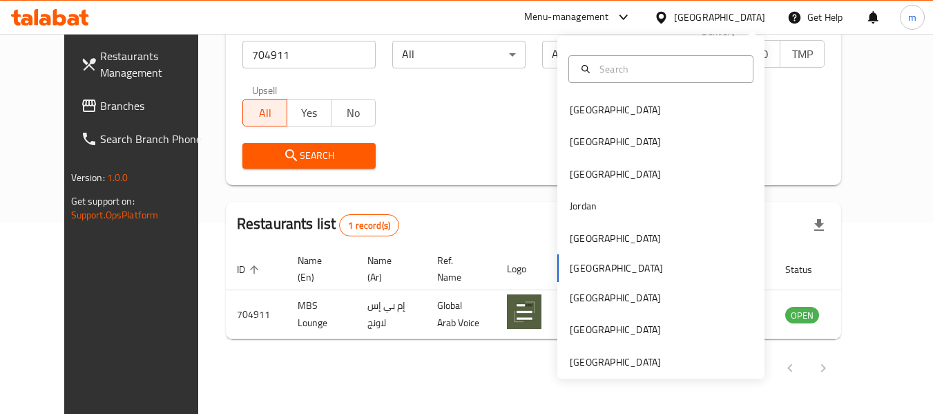
click at [598, 370] on div "Bahrain Egypt Iraq Jordan Kuwait Oman Qatar Saudi Arabia United Arab Emirates" at bounding box center [660, 207] width 207 height 343
click at [599, 367] on div "[GEOGRAPHIC_DATA]" at bounding box center [615, 361] width 91 height 15
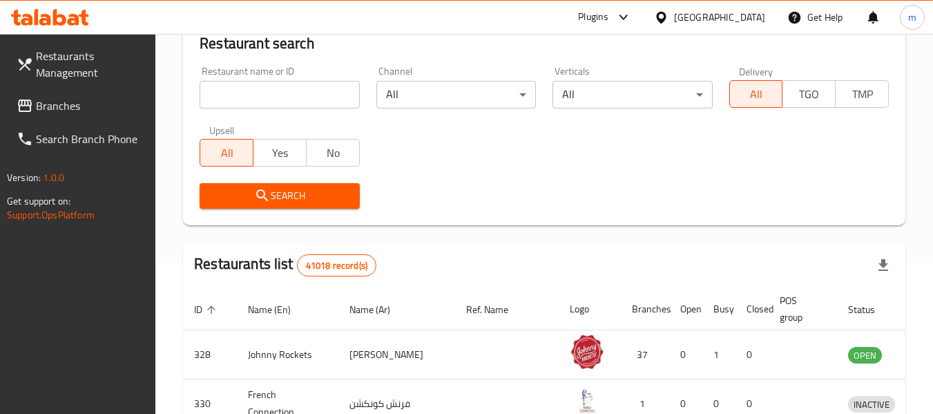
scroll to position [191, 0]
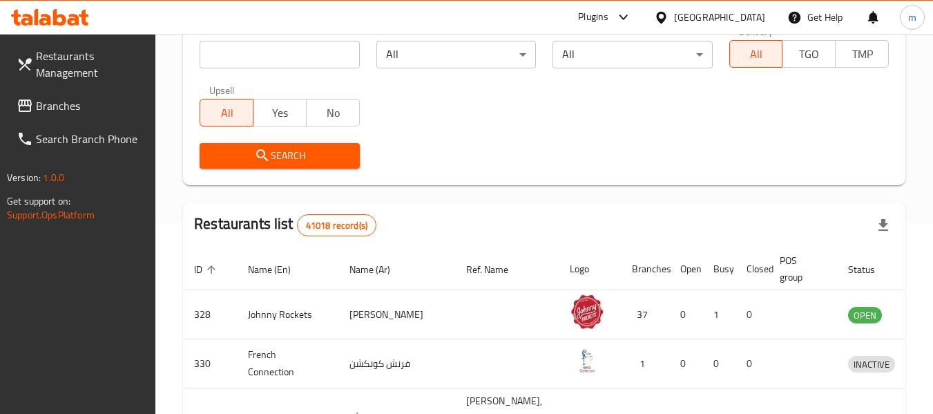
click at [58, 105] on span "Branches" at bounding box center [90, 105] width 109 height 17
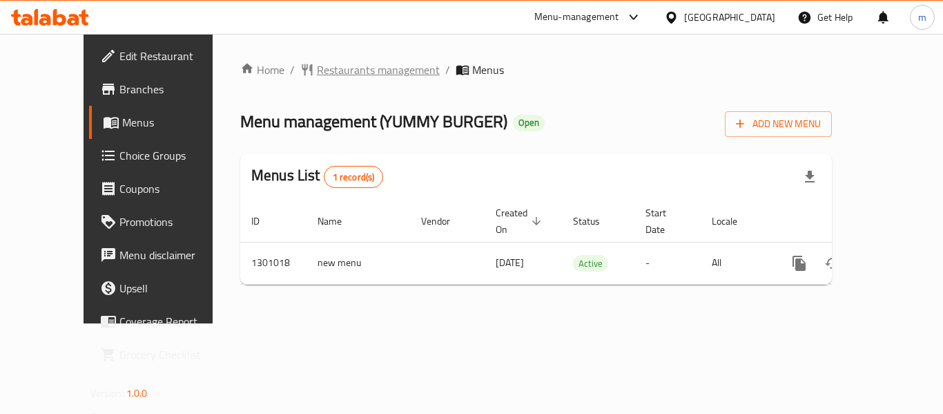
click at [320, 68] on span "Restaurants management" at bounding box center [378, 69] width 123 height 17
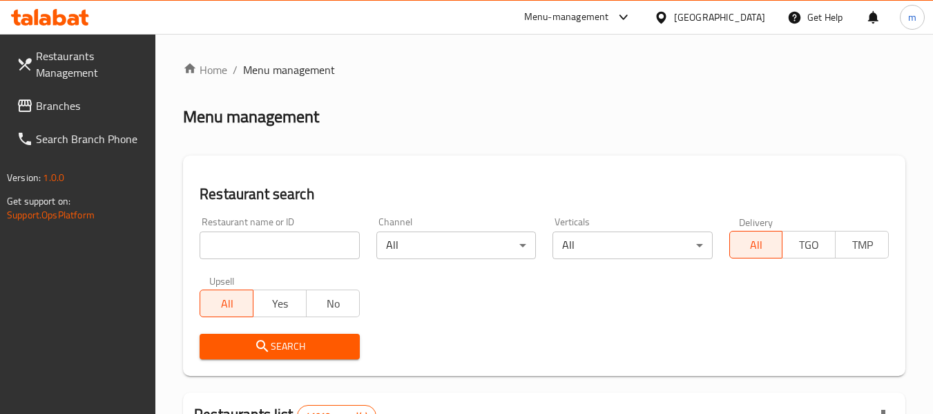
click at [287, 252] on input "search" at bounding box center [280, 245] width 160 height 28
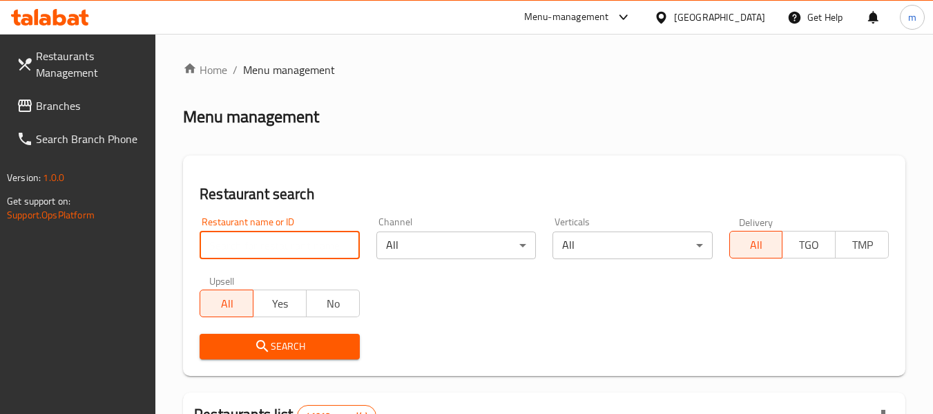
paste input "701470"
type input "701470"
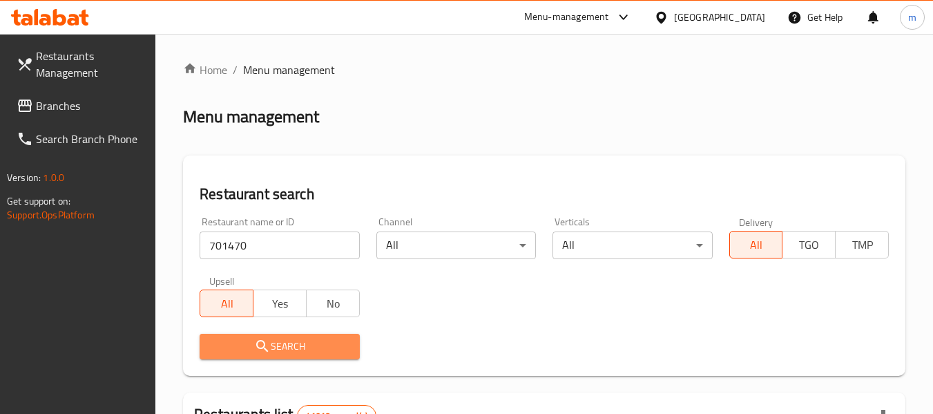
click at [270, 345] on icon "submit" at bounding box center [262, 346] width 17 height 17
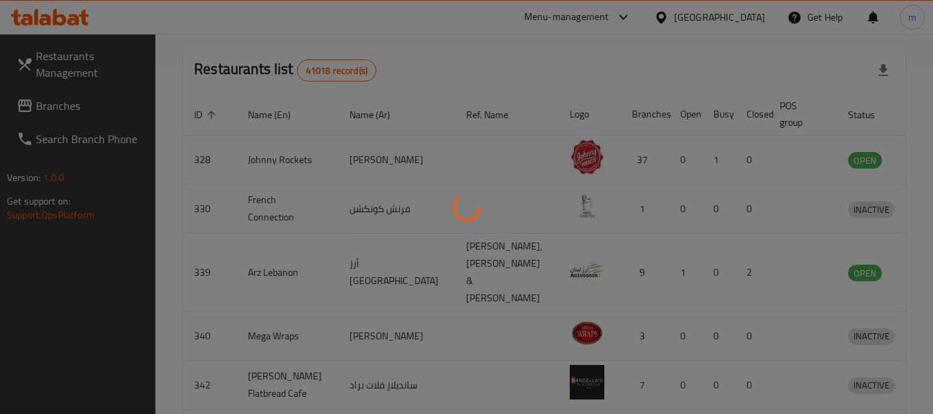
scroll to position [202, 0]
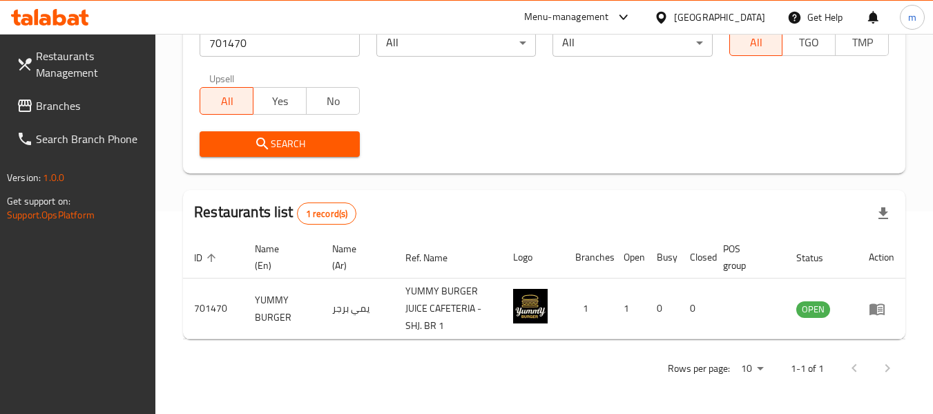
click at [686, 23] on div "[GEOGRAPHIC_DATA]" at bounding box center [719, 17] width 91 height 15
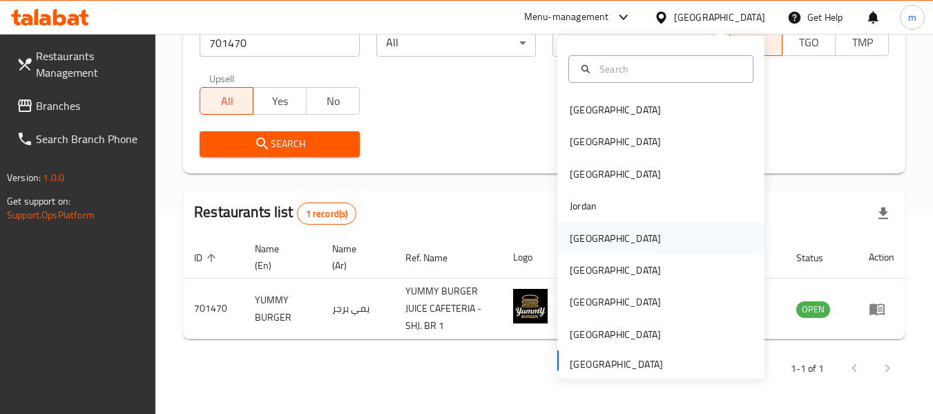
click at [570, 241] on div "[GEOGRAPHIC_DATA]" at bounding box center [615, 238] width 91 height 15
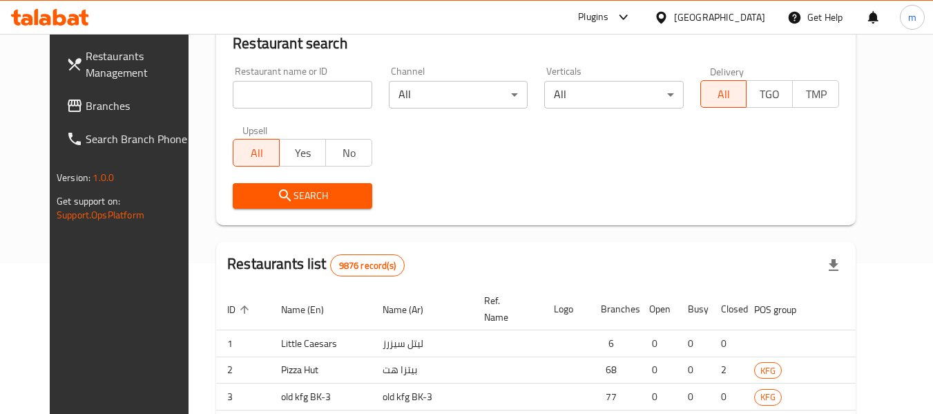
scroll to position [202, 0]
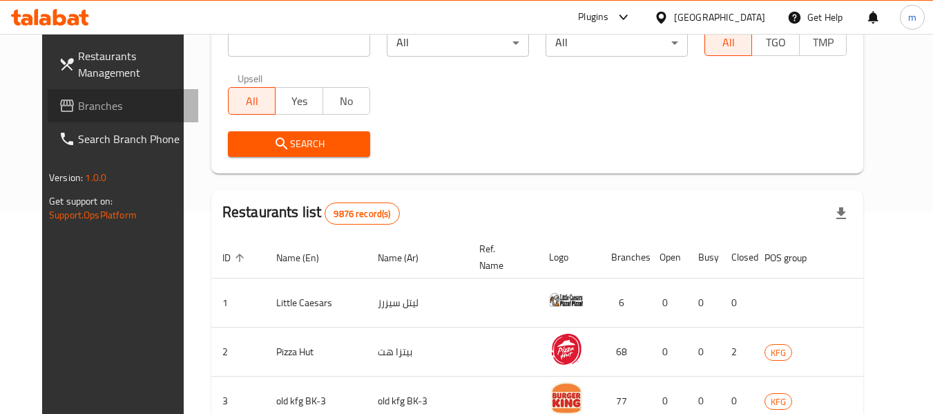
click at [78, 104] on span "Branches" at bounding box center [132, 105] width 109 height 17
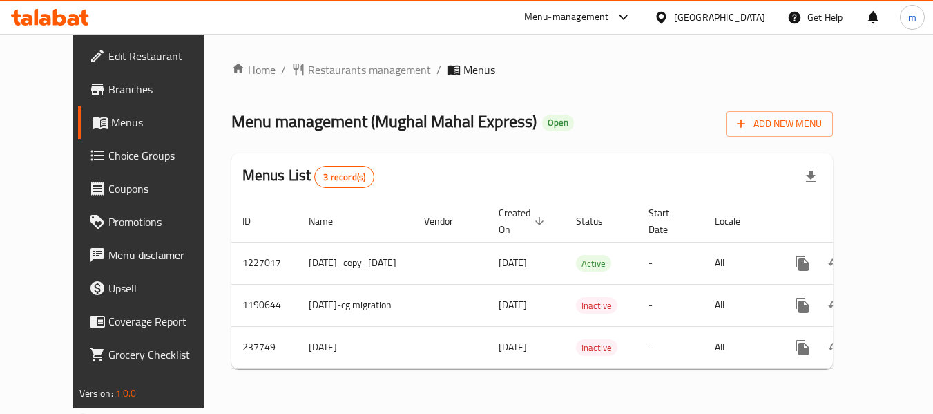
click at [310, 64] on span "Restaurants management" at bounding box center [369, 69] width 123 height 17
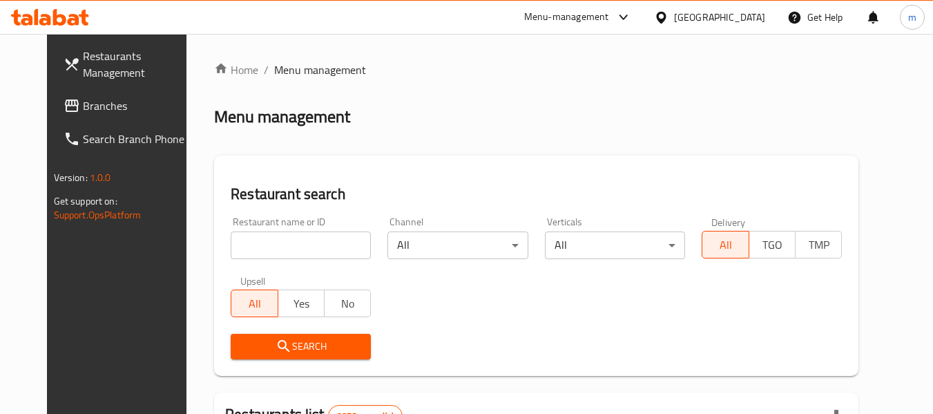
click at [277, 257] on input "search" at bounding box center [301, 245] width 140 height 28
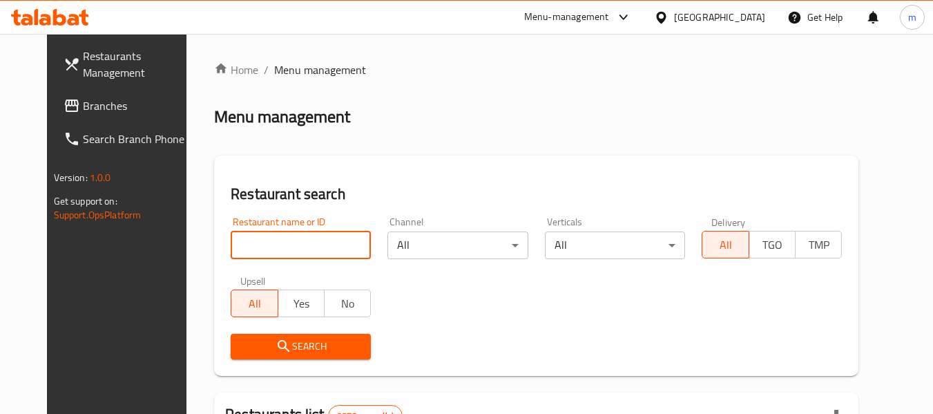
paste input "626776"
type input "626776"
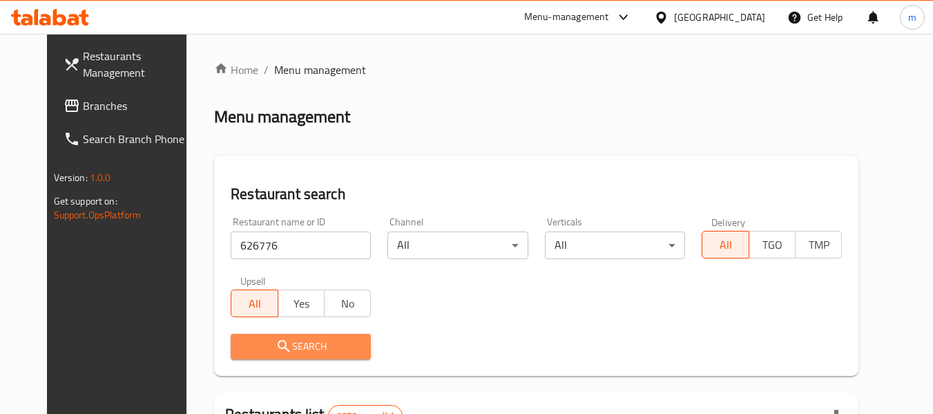
click at [291, 347] on span "Search" at bounding box center [301, 346] width 118 height 17
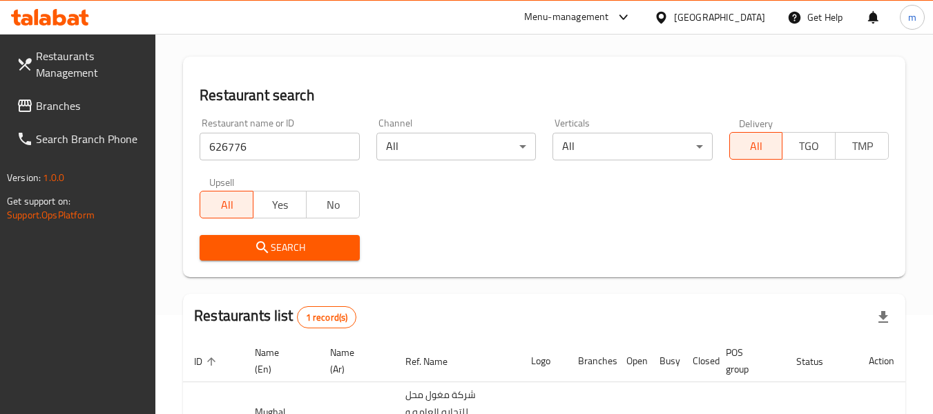
scroll to position [220, 0]
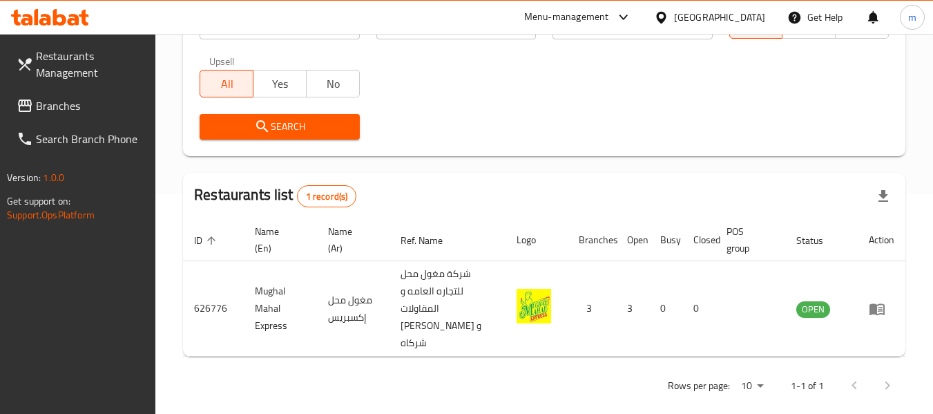
click at [674, 16] on div at bounding box center [664, 17] width 20 height 15
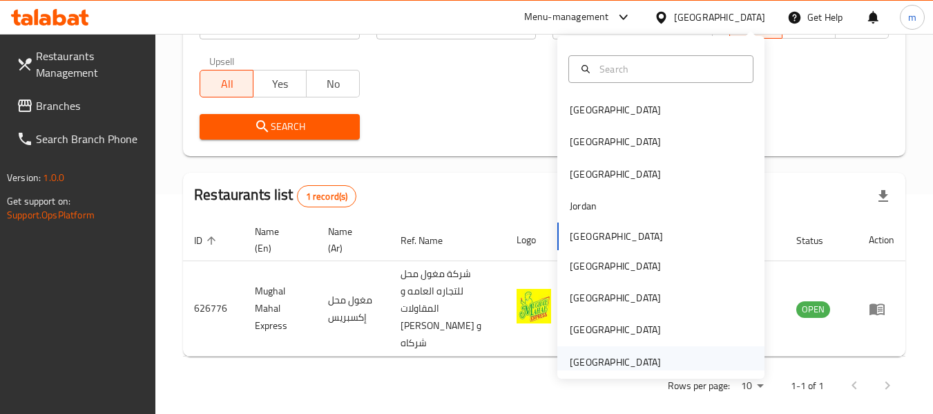
click at [599, 356] on div "[GEOGRAPHIC_DATA]" at bounding box center [615, 361] width 91 height 15
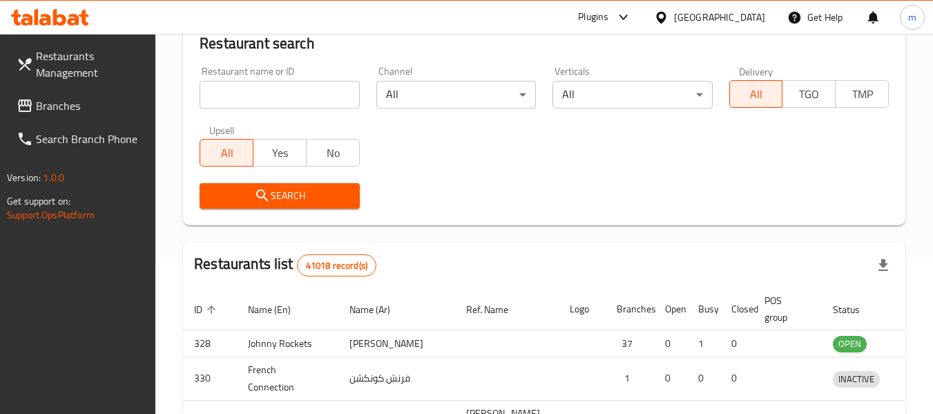
scroll to position [220, 0]
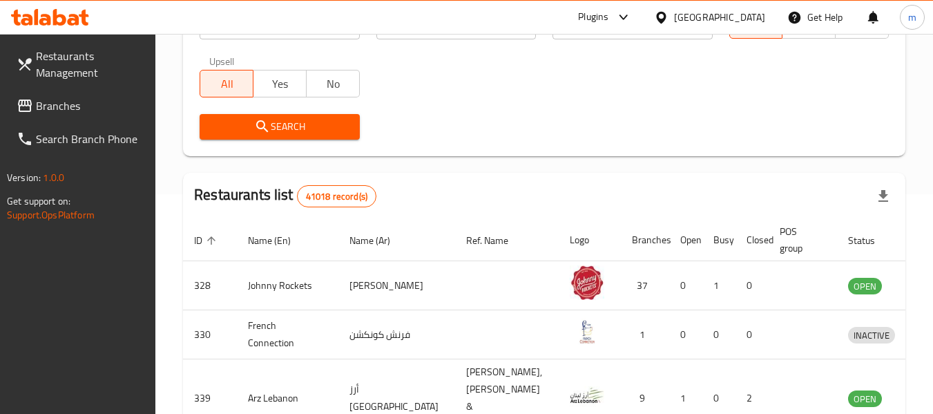
click at [59, 103] on span "Branches" at bounding box center [90, 105] width 109 height 17
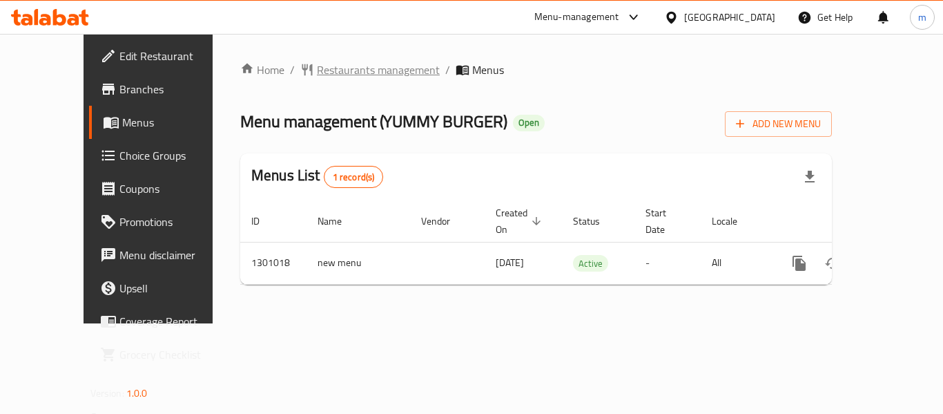
click at [339, 63] on span "Restaurants management" at bounding box center [378, 69] width 123 height 17
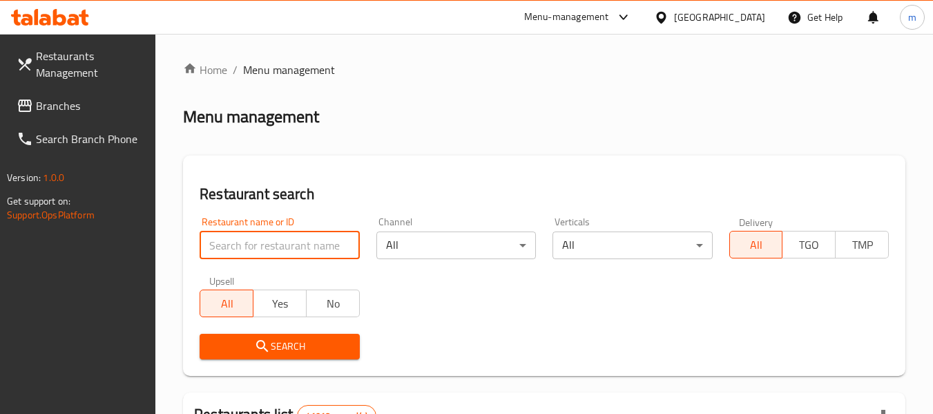
click at [293, 241] on input "search" at bounding box center [280, 245] width 160 height 28
paste input "701470"
type input "701470"
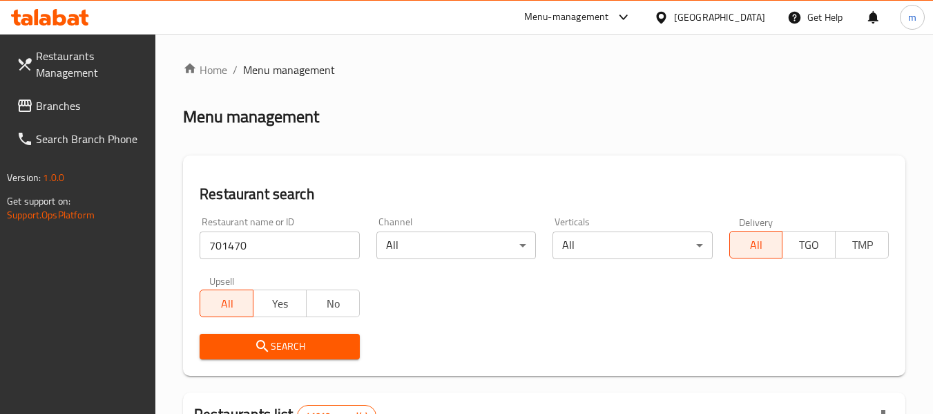
click at [276, 342] on span "Search" at bounding box center [279, 346] width 137 height 17
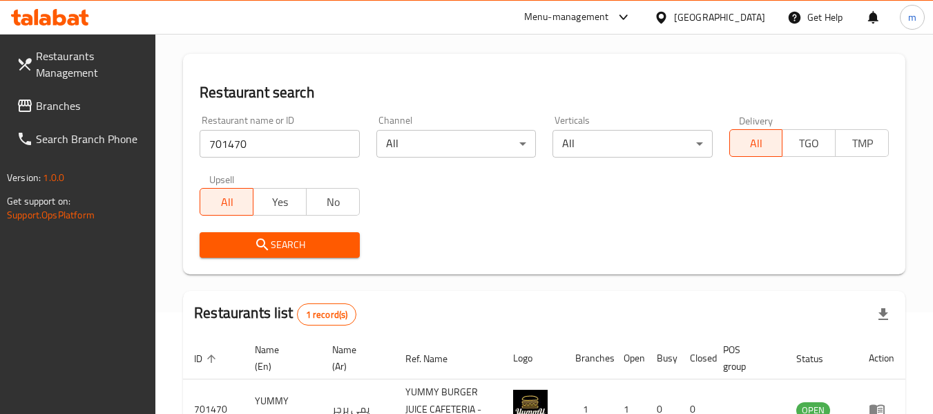
scroll to position [202, 0]
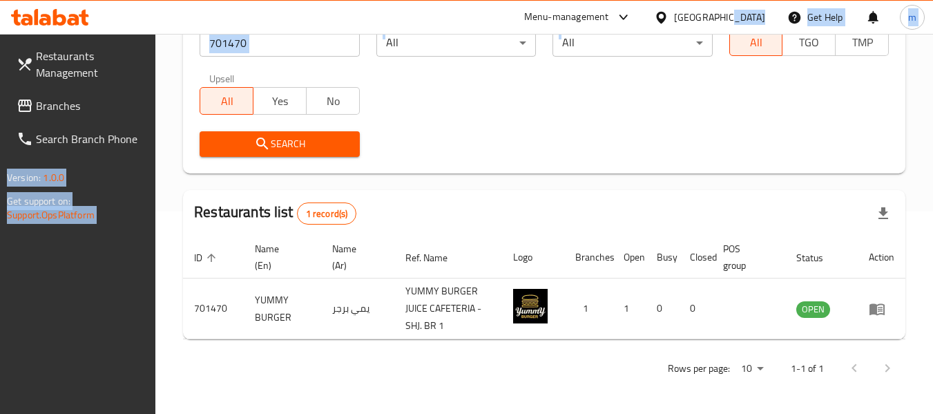
click at [729, 37] on div "​ Menu-management United Arab Emirates Get Help m Restaurants Management Branch…" at bounding box center [466, 21] width 933 height 380
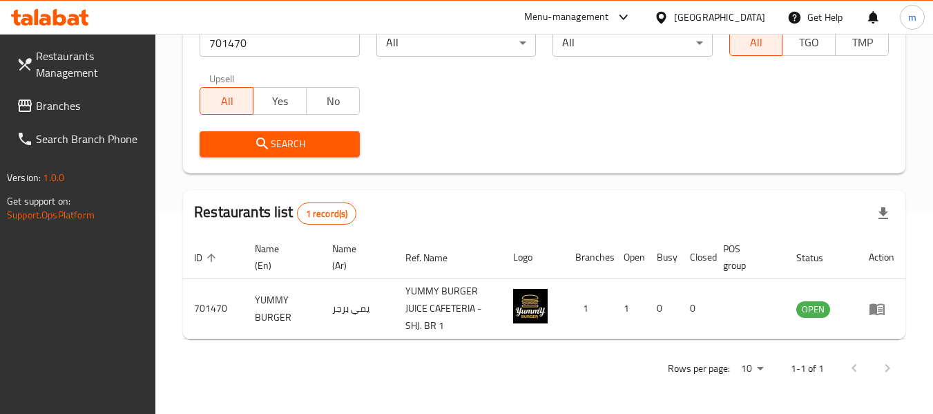
click at [692, 11] on div "[GEOGRAPHIC_DATA]" at bounding box center [719, 17] width 91 height 15
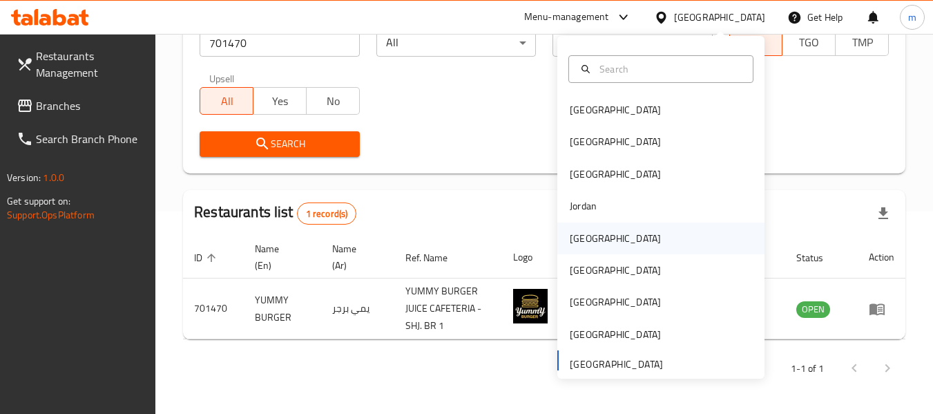
click at [578, 240] on div "[GEOGRAPHIC_DATA]" at bounding box center [615, 238] width 91 height 15
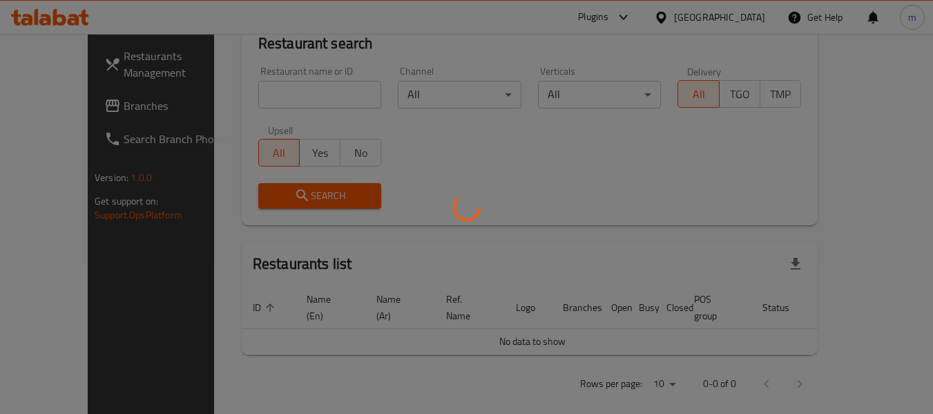
scroll to position [202, 0]
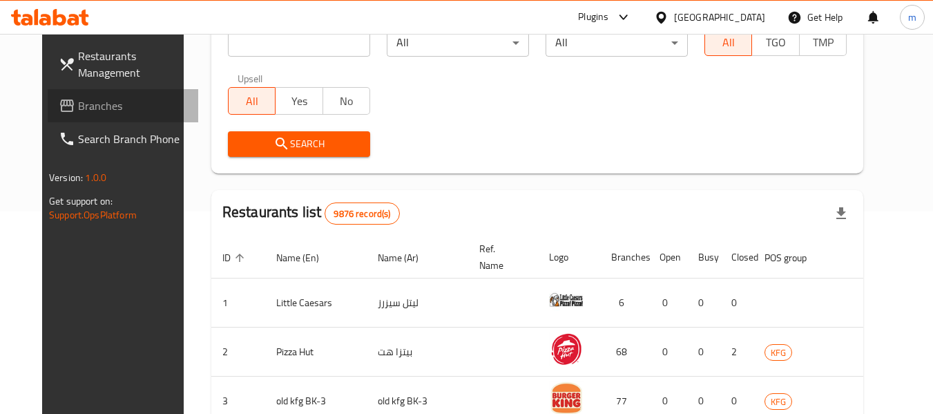
click at [78, 99] on span "Branches" at bounding box center [132, 105] width 109 height 17
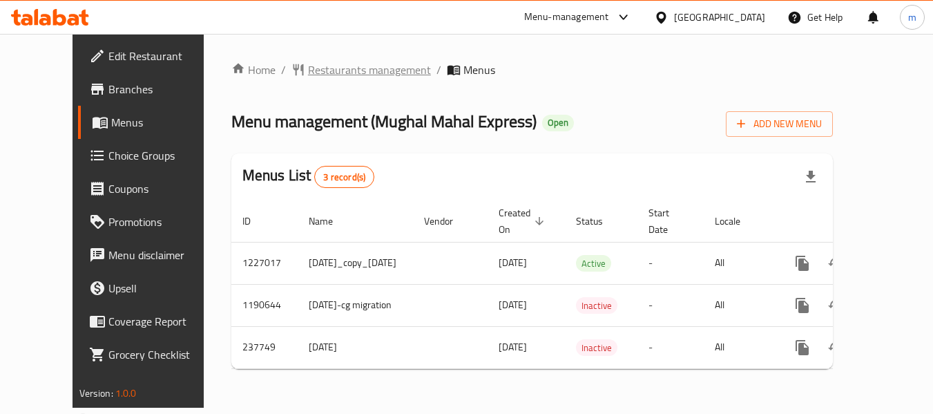
click at [335, 76] on span "Restaurants management" at bounding box center [369, 69] width 123 height 17
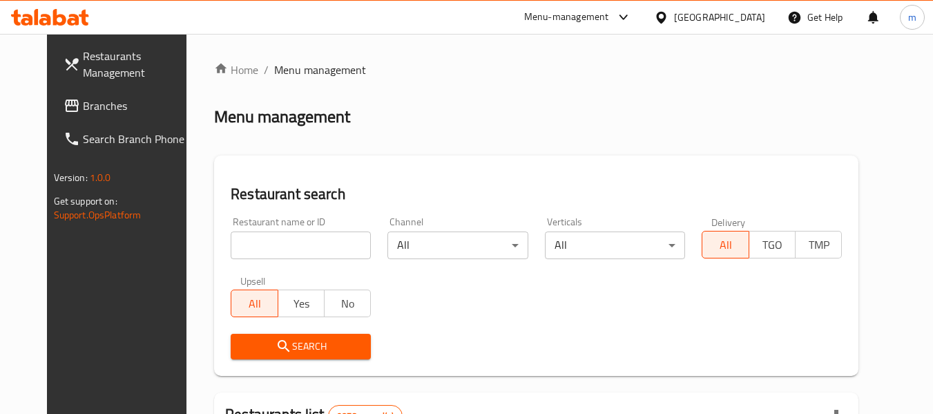
click at [313, 249] on input "search" at bounding box center [301, 245] width 140 height 28
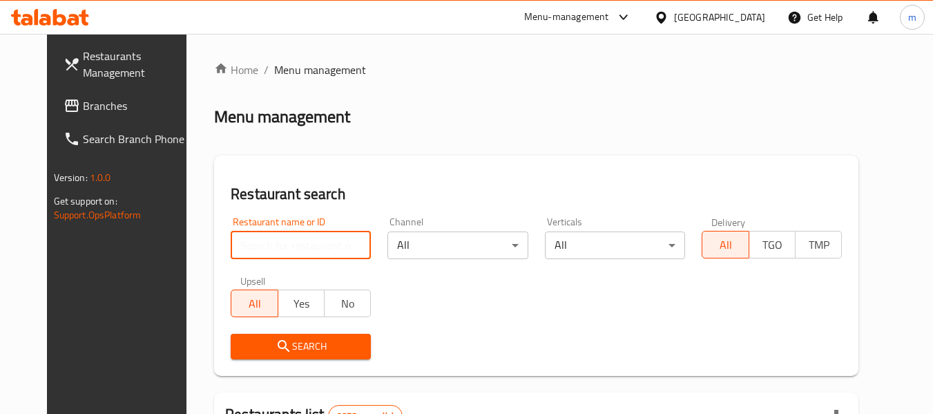
paste input "626776"
type input "626776"
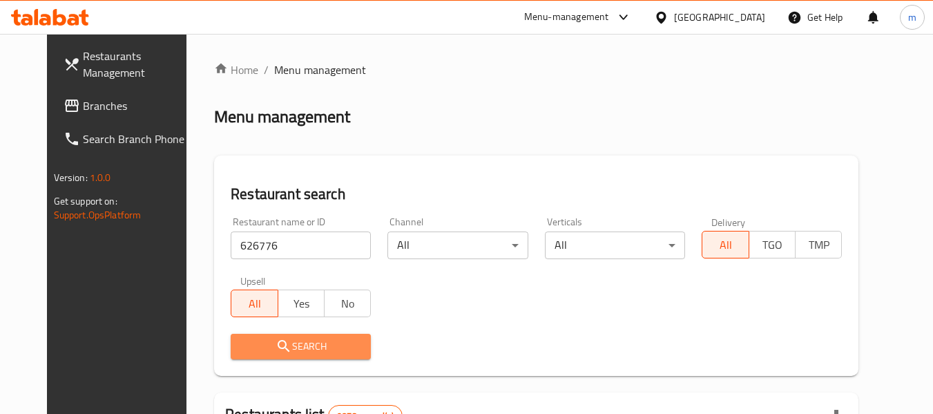
click at [314, 338] on span "Search" at bounding box center [301, 346] width 118 height 17
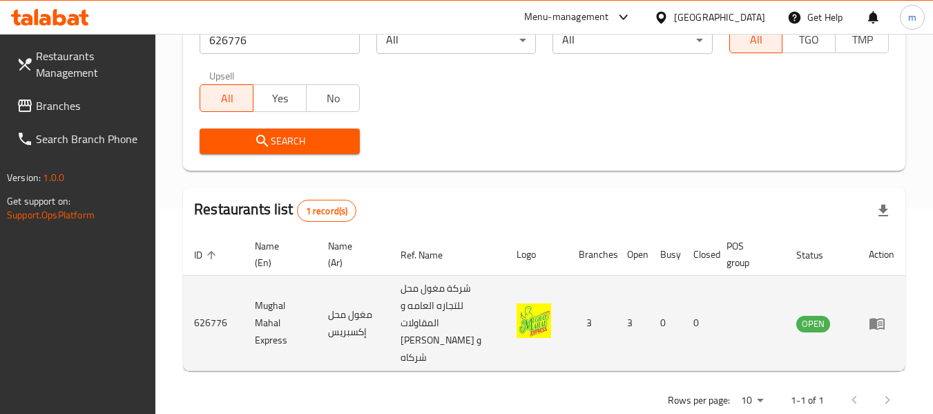
scroll to position [220, 0]
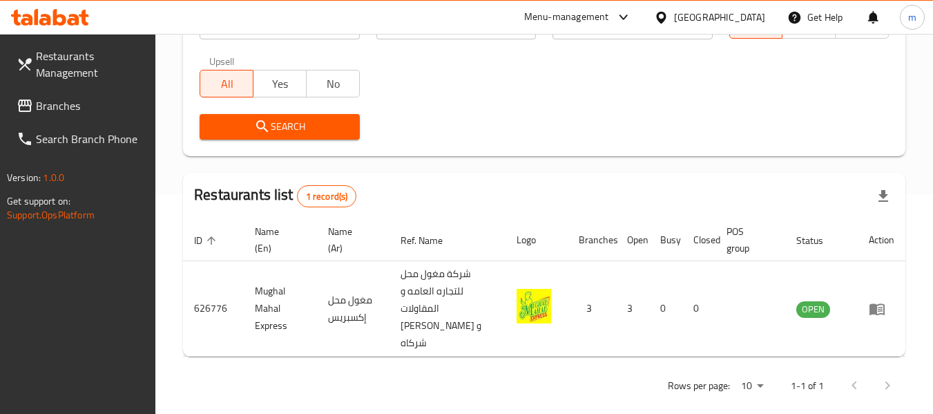
click at [753, 12] on div "[GEOGRAPHIC_DATA]" at bounding box center [719, 17] width 91 height 15
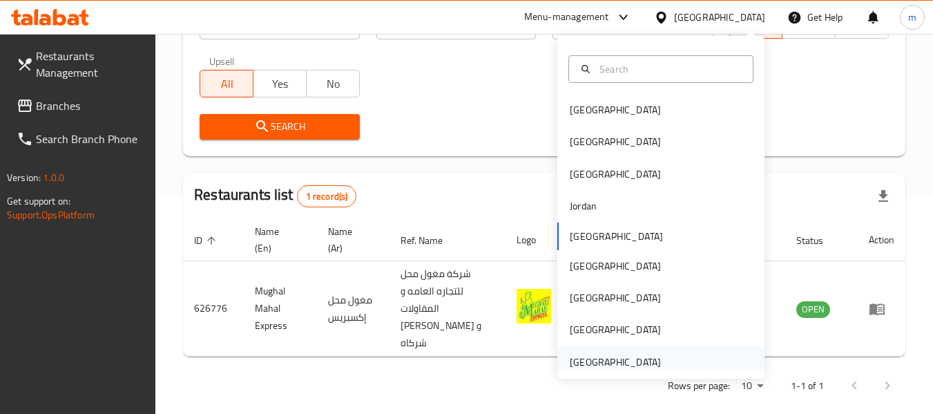
click at [593, 363] on div "[GEOGRAPHIC_DATA]" at bounding box center [615, 361] width 91 height 15
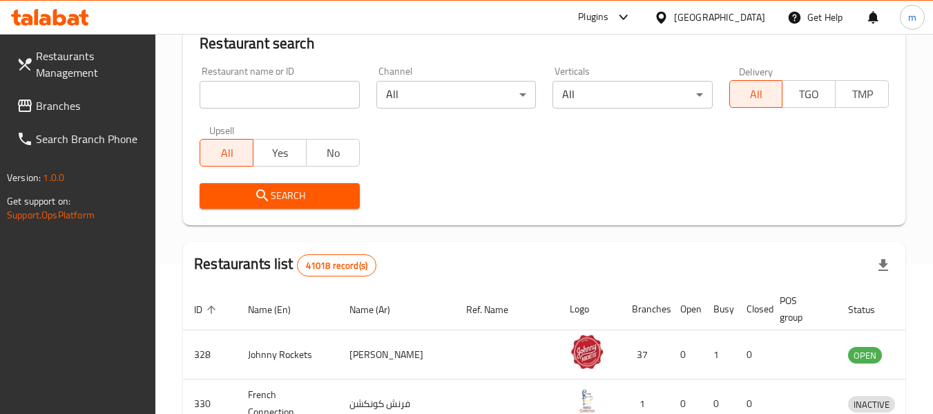
scroll to position [220, 0]
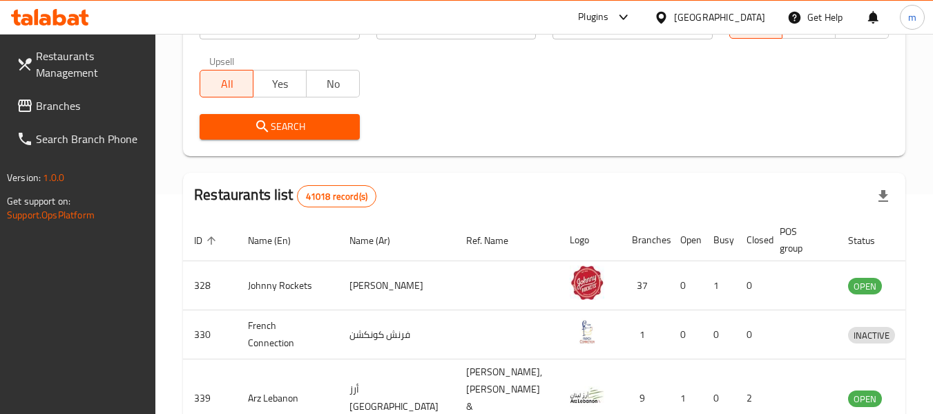
click at [58, 105] on span "Branches" at bounding box center [90, 105] width 109 height 17
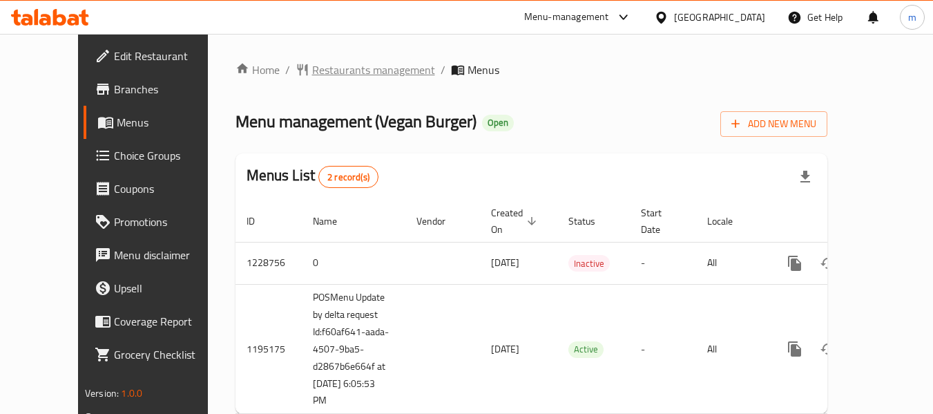
click at [334, 70] on span "Restaurants management" at bounding box center [373, 69] width 123 height 17
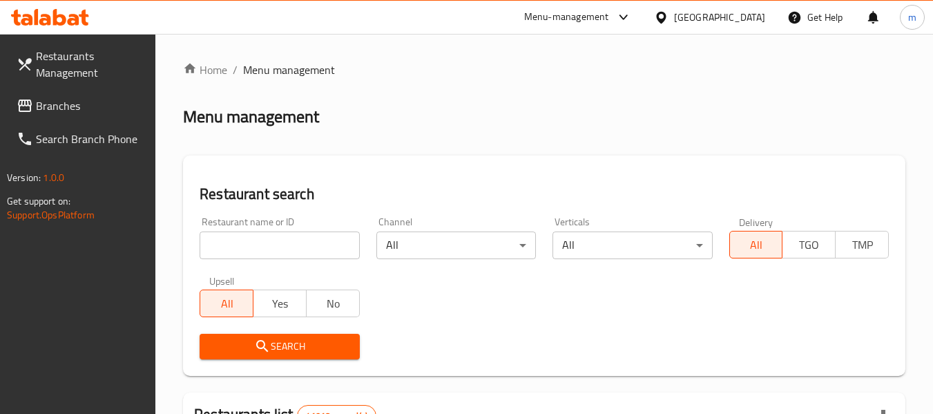
click at [254, 247] on input "search" at bounding box center [280, 245] width 160 height 28
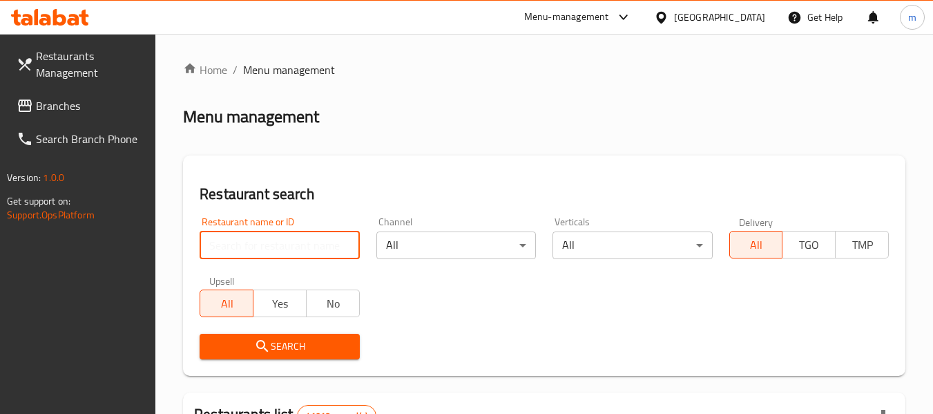
paste input "667763"
type input "667763"
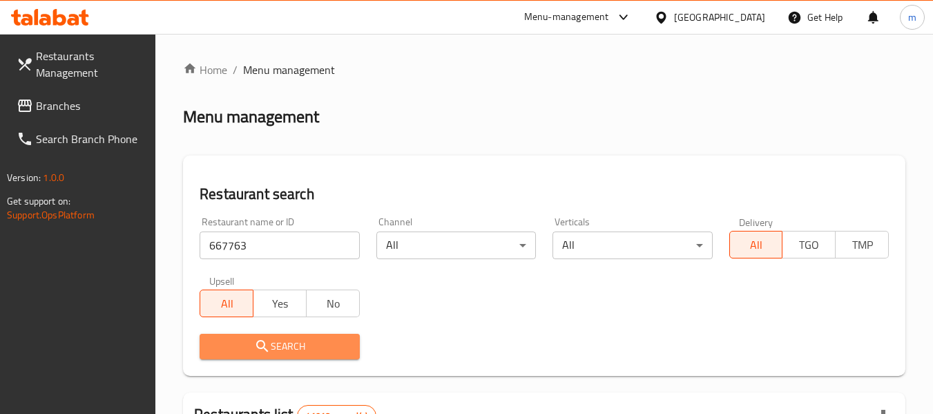
click at [279, 335] on button "Search" at bounding box center [280, 347] width 160 height 26
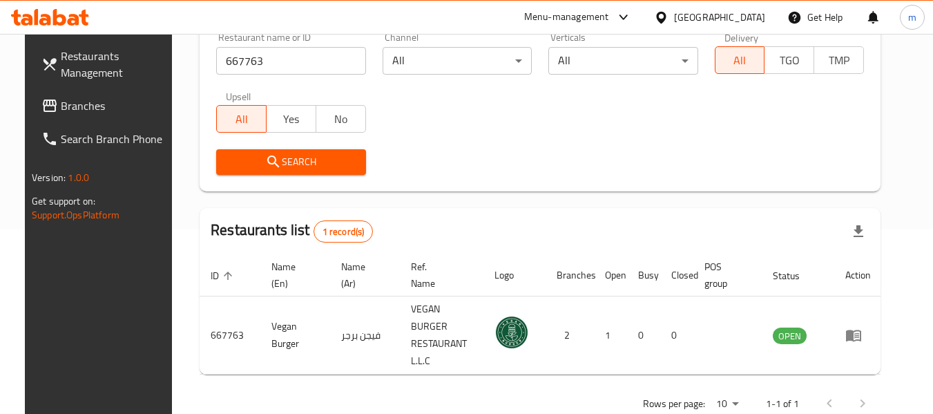
scroll to position [185, 0]
click at [716, 17] on div "[GEOGRAPHIC_DATA]" at bounding box center [719, 17] width 91 height 15
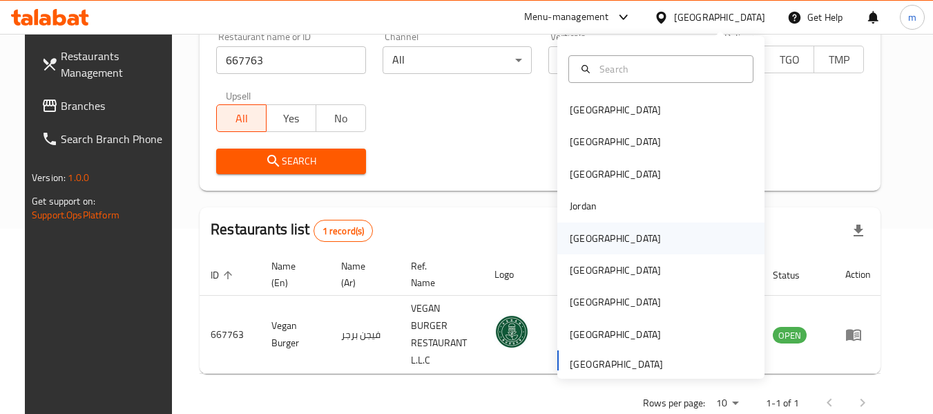
click at [579, 240] on div "[GEOGRAPHIC_DATA]" at bounding box center [615, 238] width 91 height 15
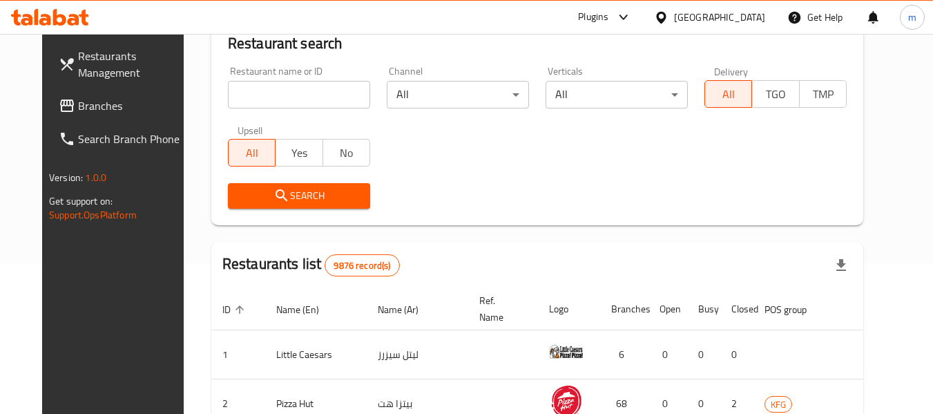
scroll to position [185, 0]
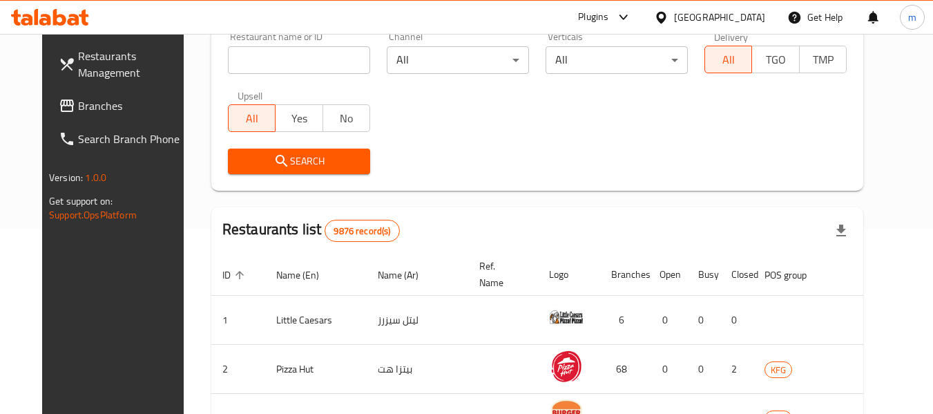
click at [78, 107] on span "Branches" at bounding box center [132, 105] width 109 height 17
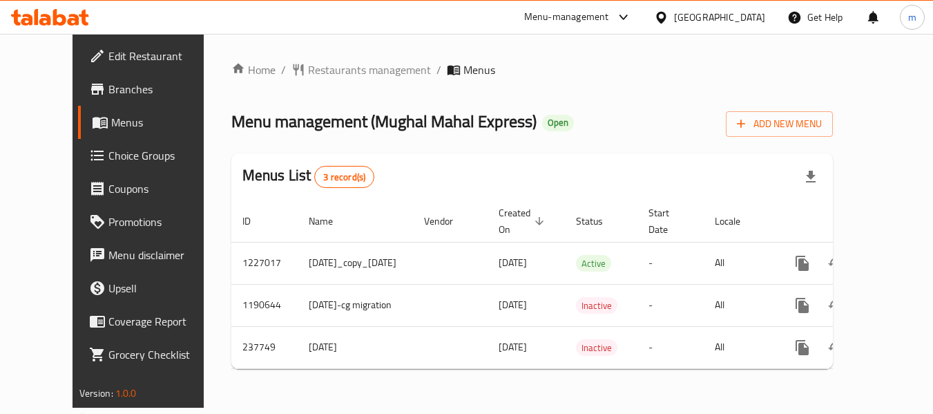
click at [358, 30] on div "Menu-management [GEOGRAPHIC_DATA] Get Help m" at bounding box center [466, 17] width 933 height 33
click at [308, 70] on span "Restaurants management" at bounding box center [369, 69] width 123 height 17
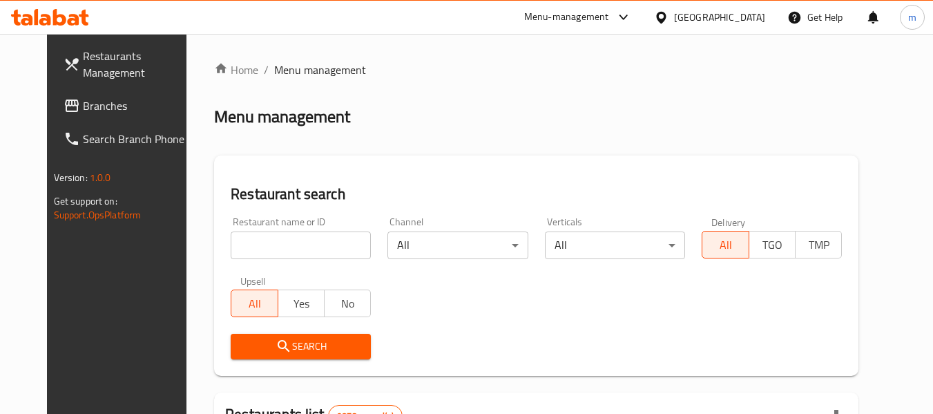
click at [296, 247] on input "search" at bounding box center [301, 245] width 140 height 28
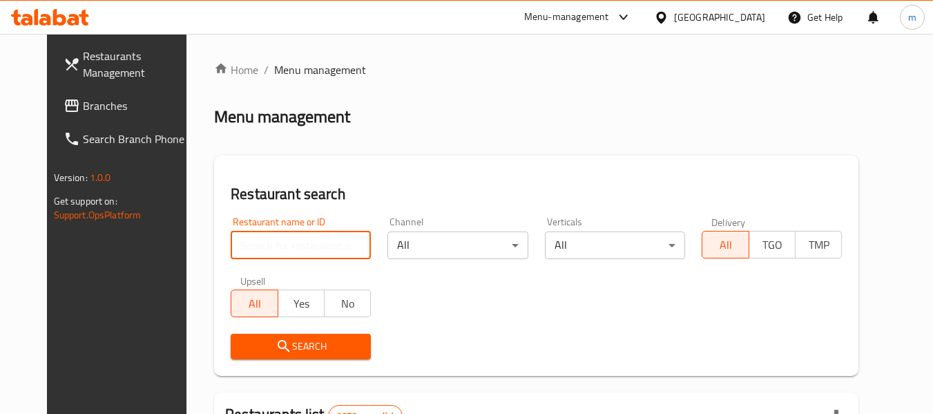
paste input "626776"
type input "626776"
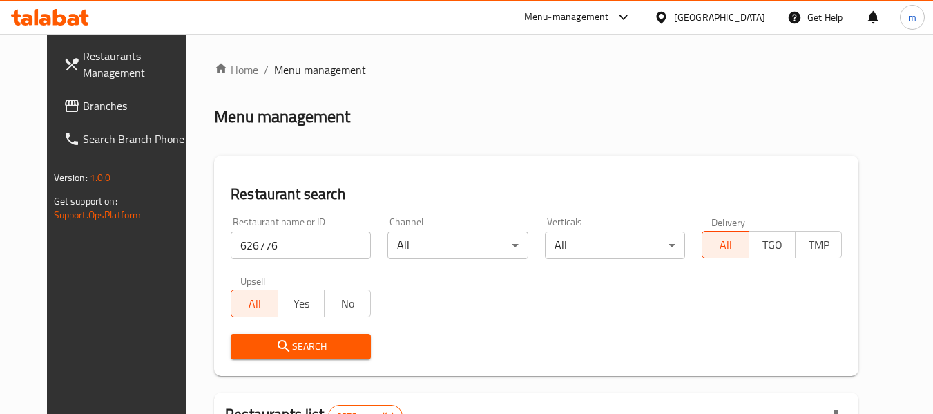
click at [289, 338] on span "Search" at bounding box center [301, 346] width 118 height 17
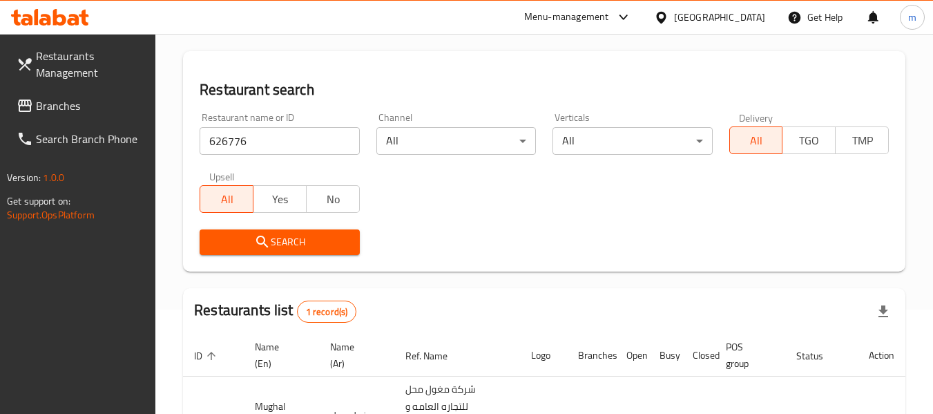
scroll to position [220, 0]
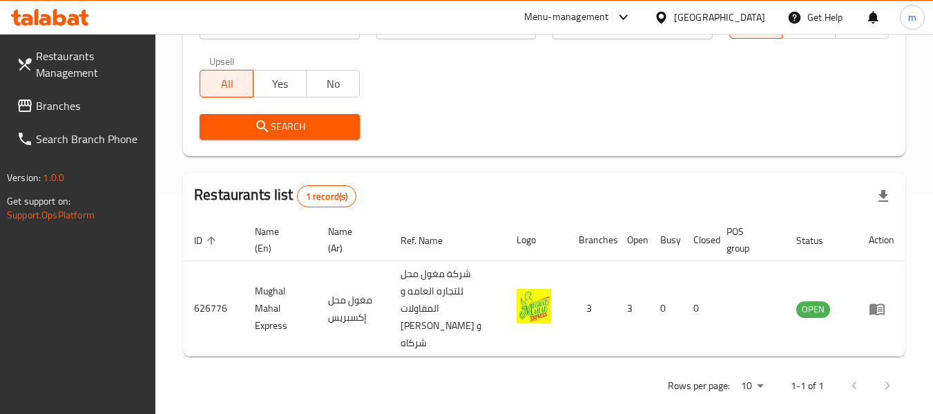
click at [720, 1] on div "[GEOGRAPHIC_DATA]" at bounding box center [709, 17] width 133 height 33
click at [666, 14] on icon at bounding box center [661, 17] width 10 height 12
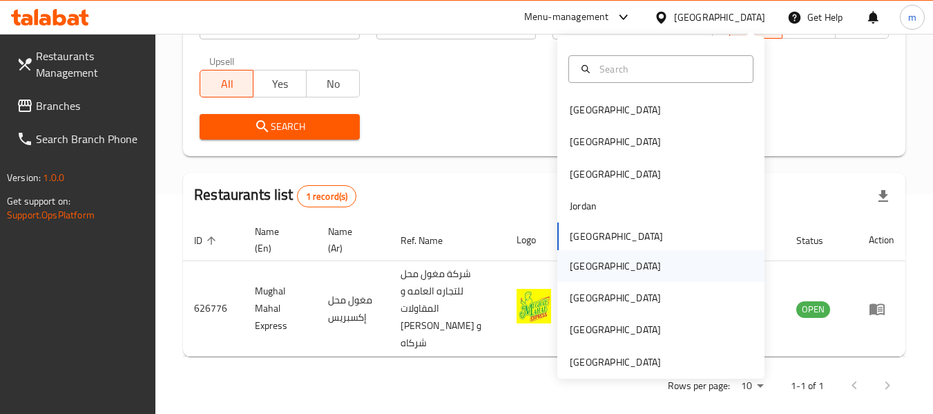
click at [581, 273] on div "[GEOGRAPHIC_DATA]" at bounding box center [615, 265] width 91 height 15
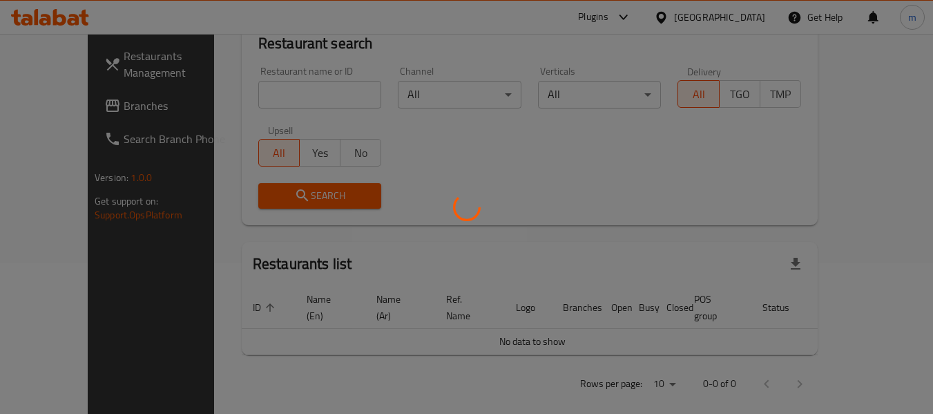
scroll to position [220, 0]
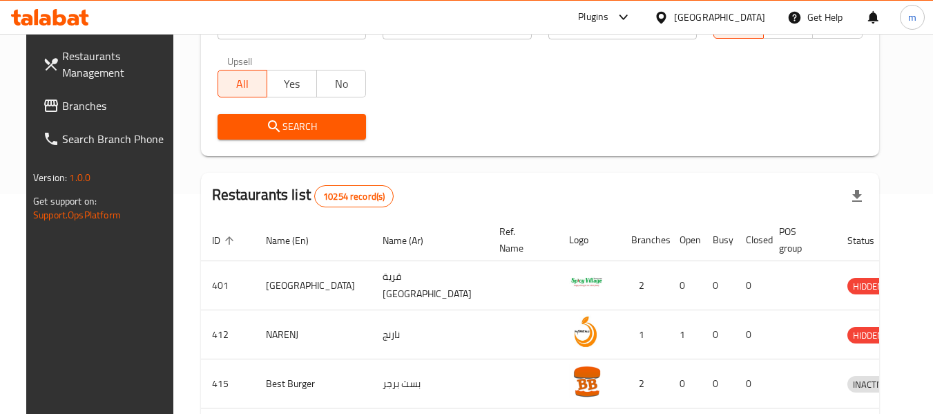
click at [69, 107] on span "Branches" at bounding box center [116, 105] width 109 height 17
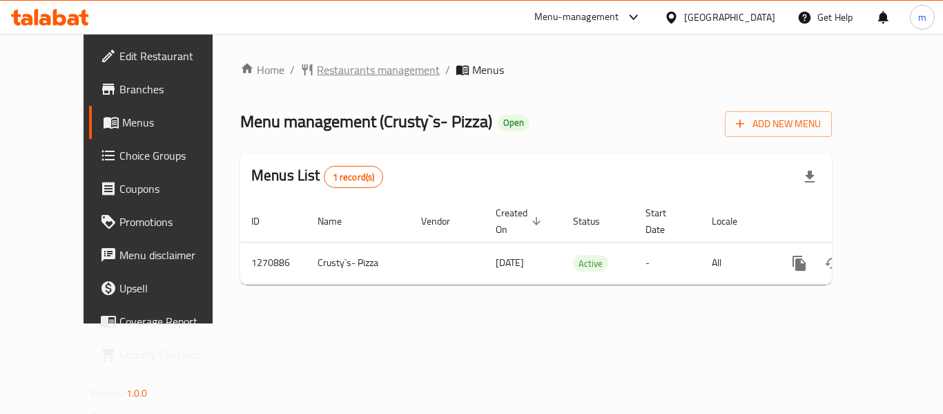
click at [317, 73] on span "Restaurants management" at bounding box center [378, 69] width 123 height 17
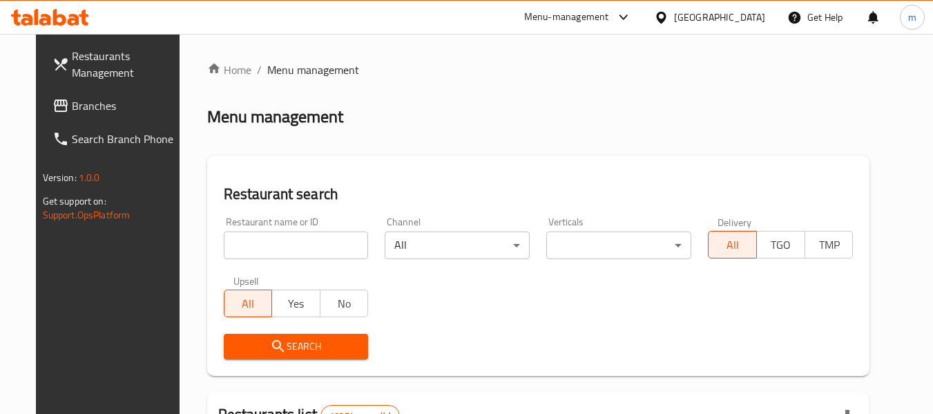
click at [299, 251] on input "search" at bounding box center [296, 245] width 145 height 28
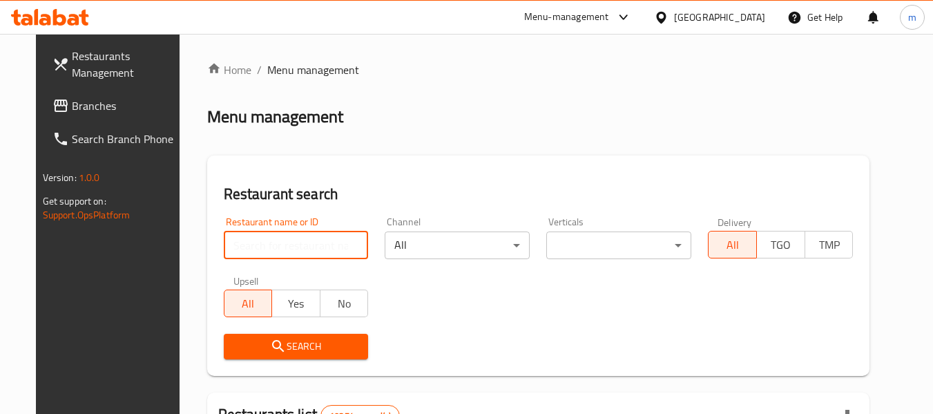
paste input "689426"
type input "689426"
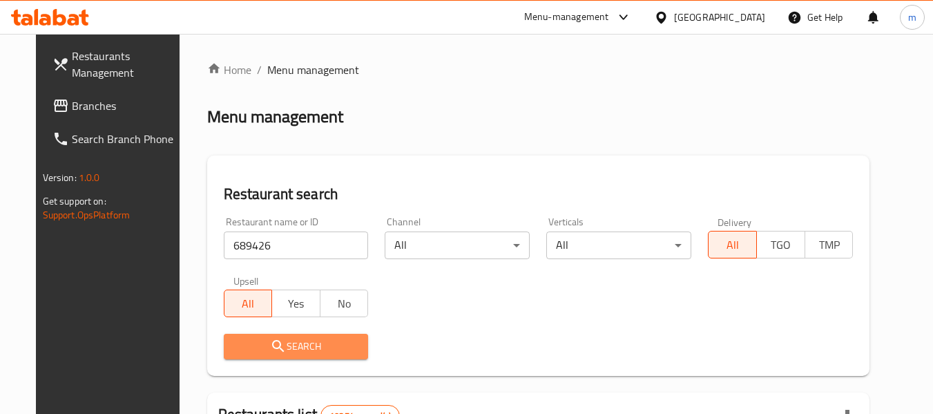
click at [314, 352] on span "Search" at bounding box center [296, 346] width 123 height 17
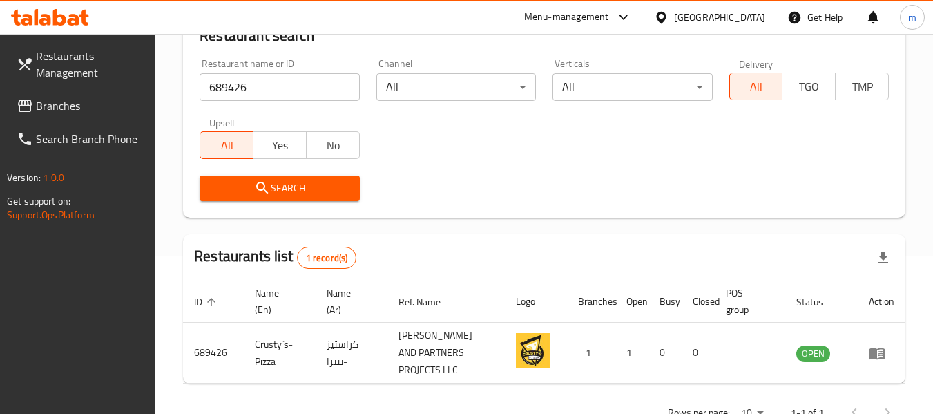
scroll to position [202, 0]
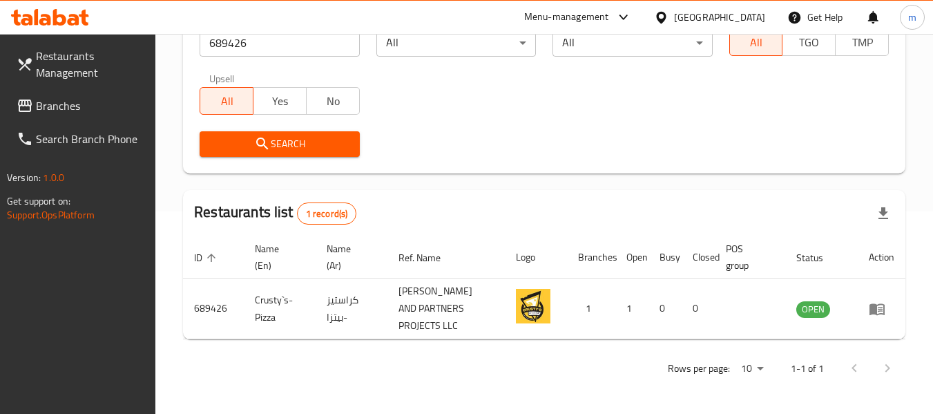
click at [668, 23] on icon at bounding box center [661, 17] width 15 height 15
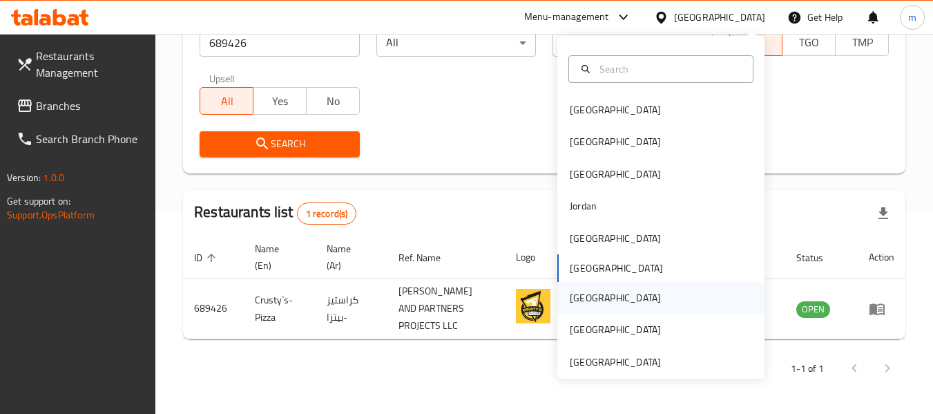
click at [572, 292] on div "[GEOGRAPHIC_DATA]" at bounding box center [615, 297] width 91 height 15
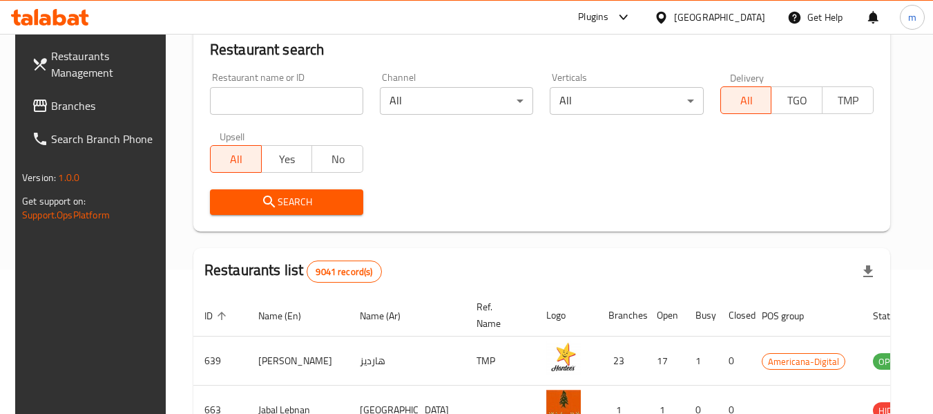
scroll to position [64, 0]
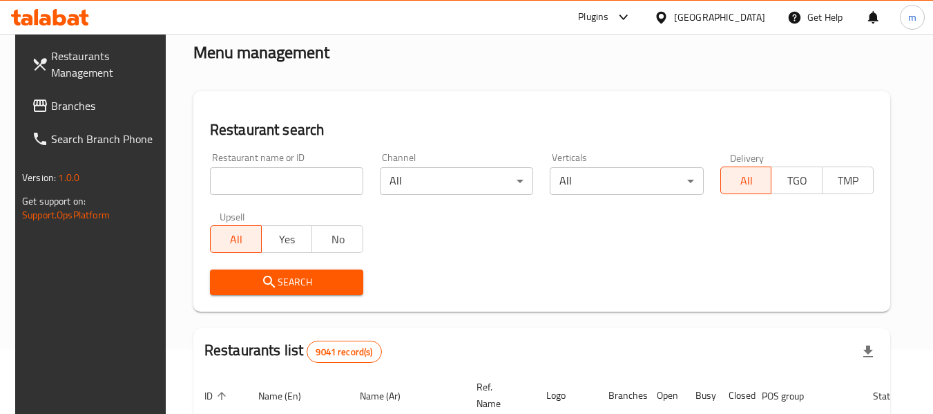
click at [64, 98] on span "Branches" at bounding box center [105, 105] width 109 height 17
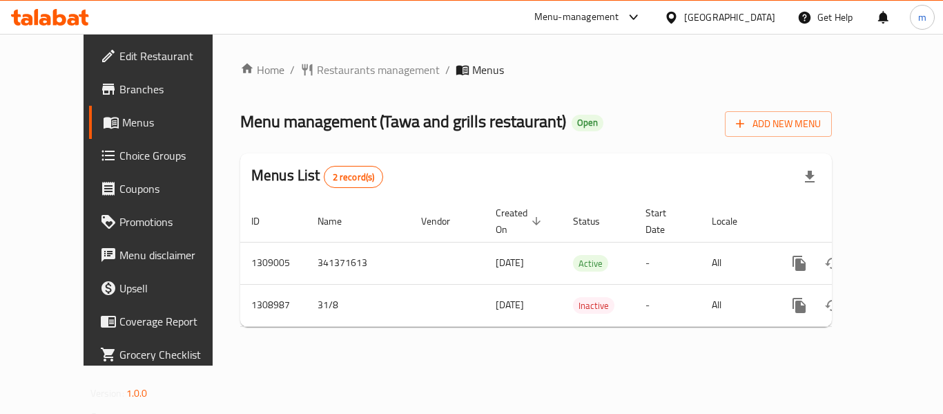
click at [317, 73] on span "Restaurants management" at bounding box center [378, 69] width 123 height 17
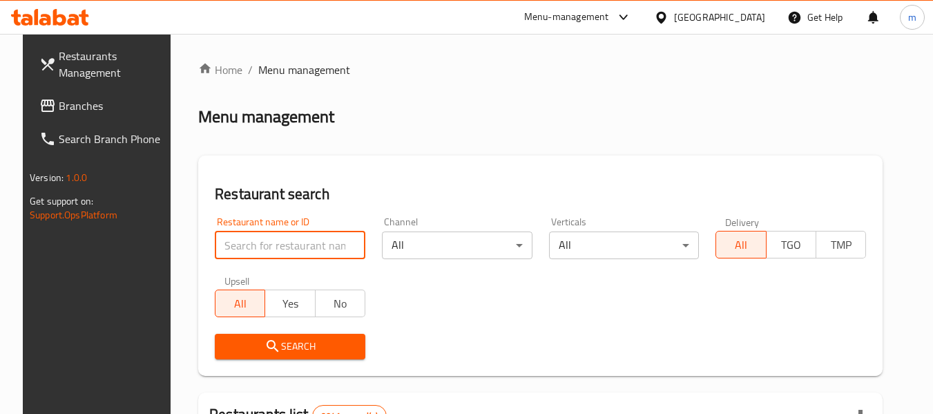
click at [282, 238] on input "search" at bounding box center [290, 245] width 151 height 28
paste input "705085"
type input "705085"
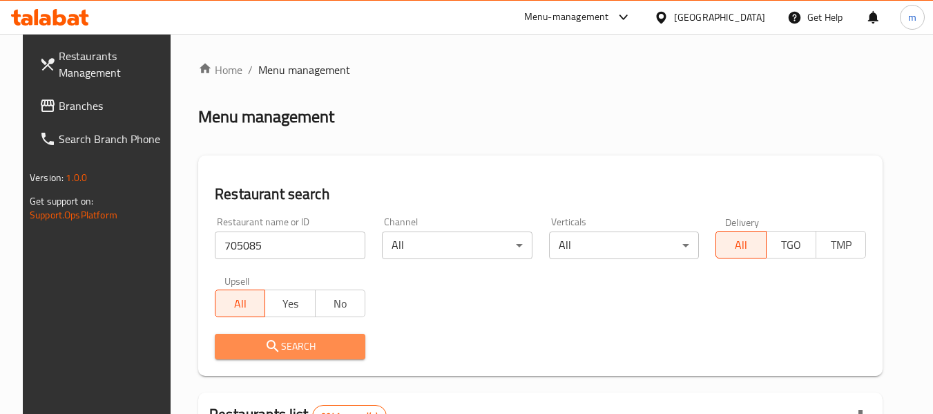
click at [298, 355] on button "Search" at bounding box center [290, 347] width 151 height 26
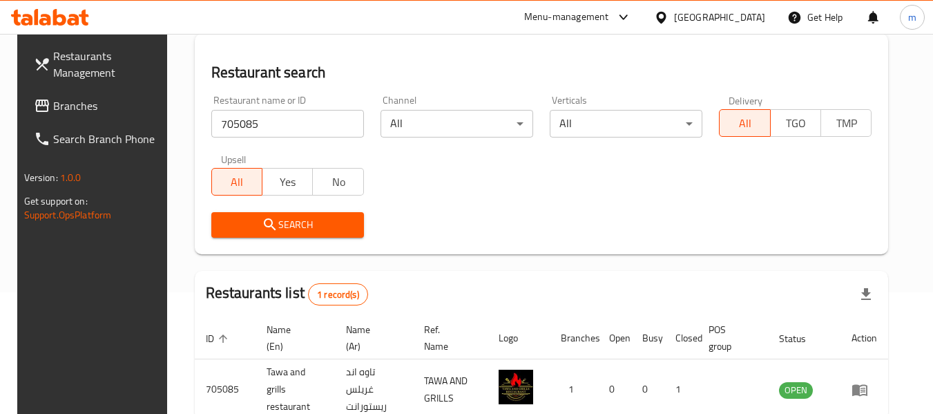
scroll to position [185, 0]
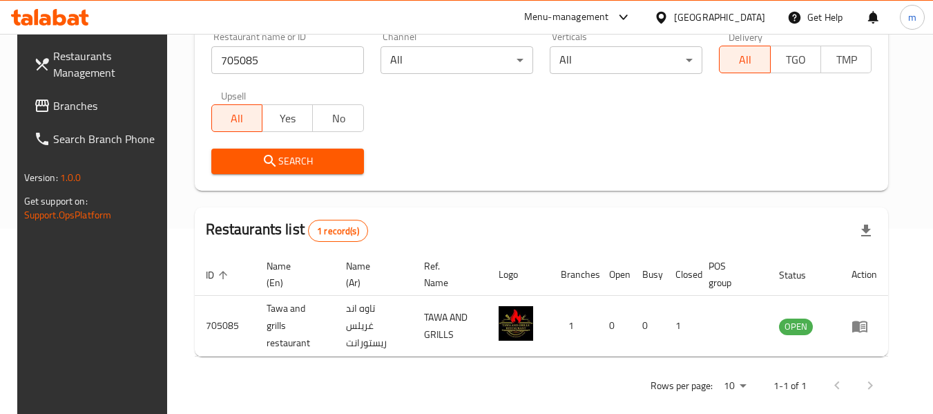
click at [753, 21] on div "[GEOGRAPHIC_DATA]" at bounding box center [719, 17] width 91 height 15
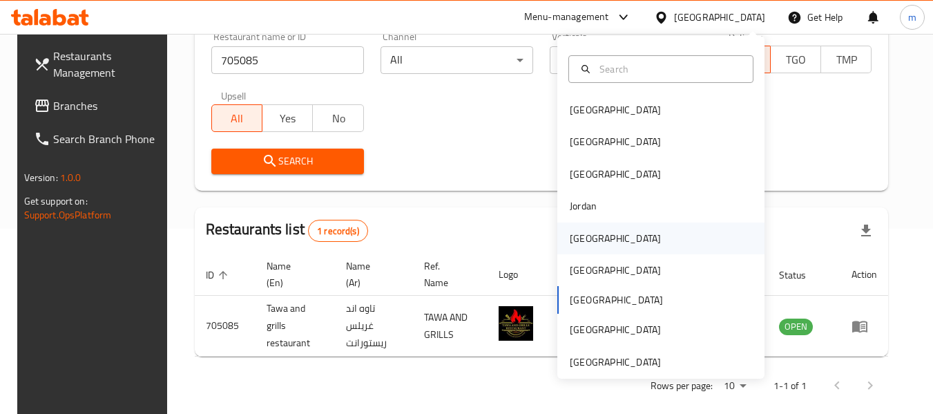
click at [590, 240] on div "[GEOGRAPHIC_DATA]" at bounding box center [615, 238] width 113 height 32
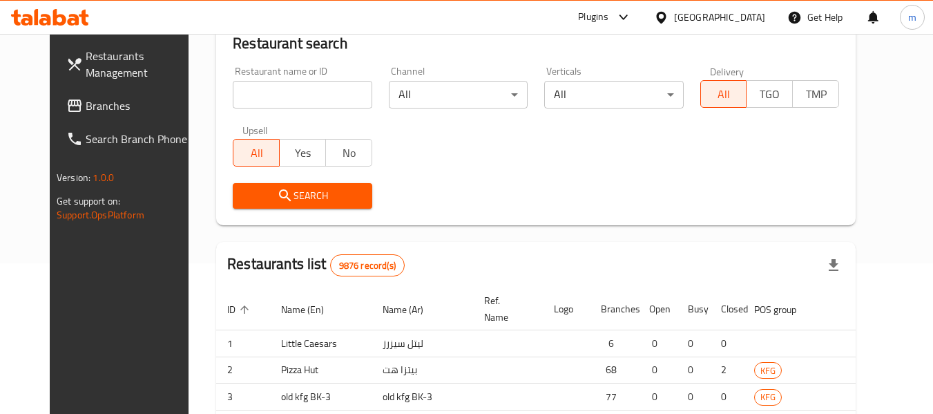
scroll to position [185, 0]
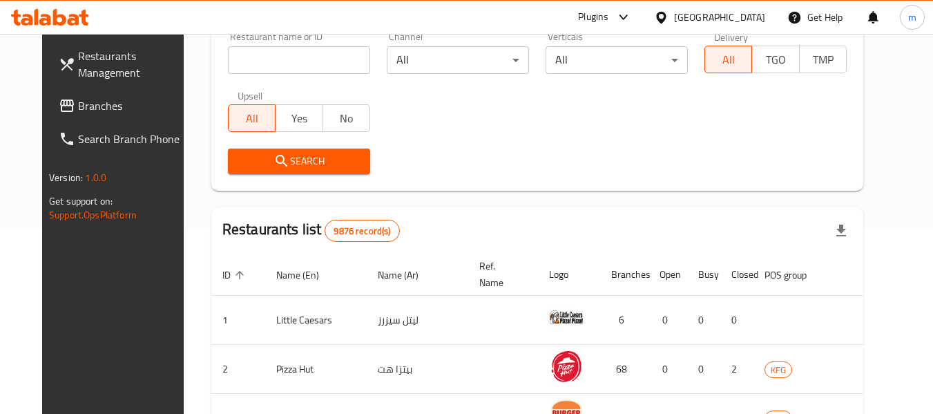
click at [78, 105] on span "Branches" at bounding box center [132, 105] width 109 height 17
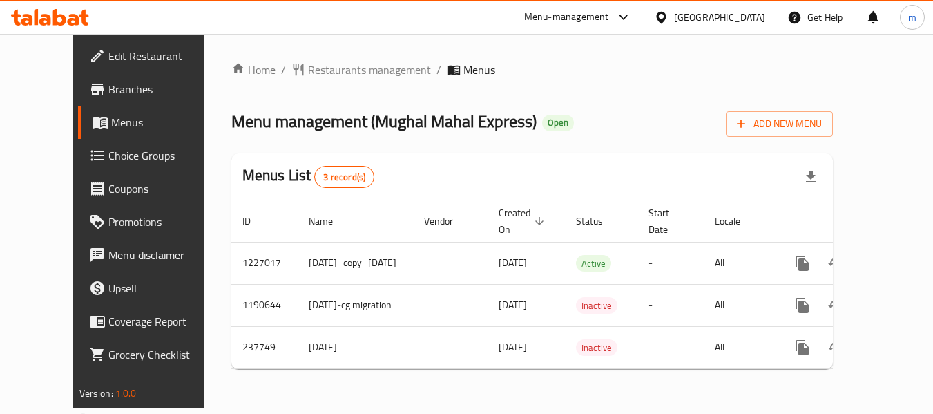
click at [327, 72] on span "Restaurants management" at bounding box center [369, 69] width 123 height 17
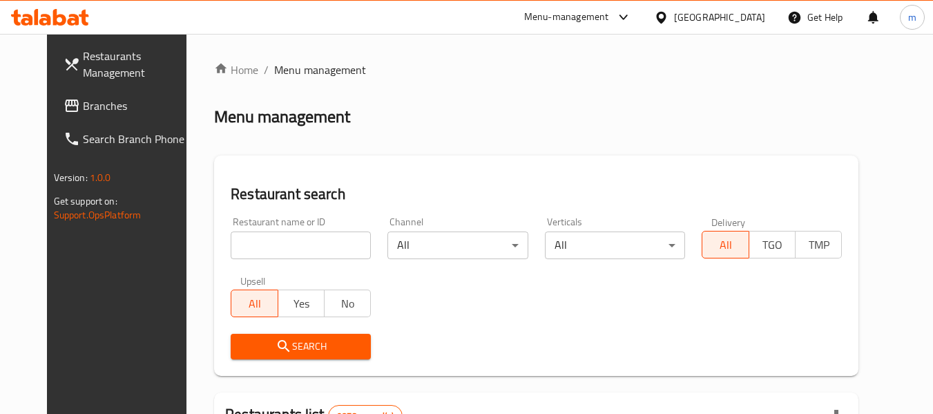
click at [285, 253] on input "search" at bounding box center [301, 245] width 140 height 28
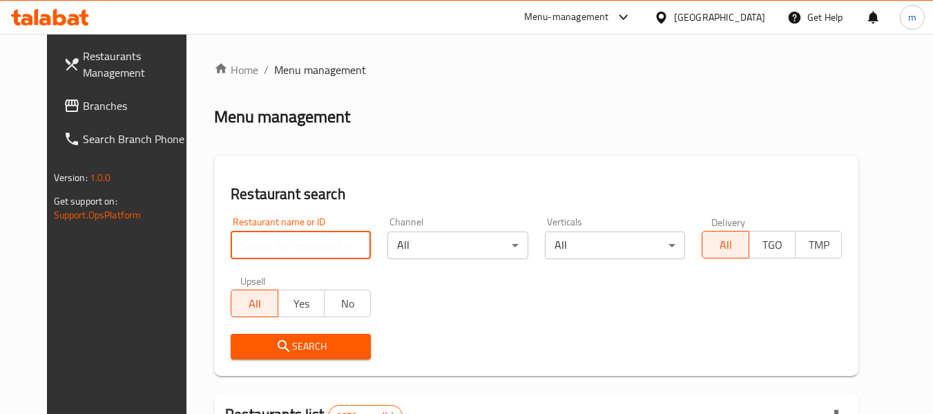
paste input "626776"
type input "626776"
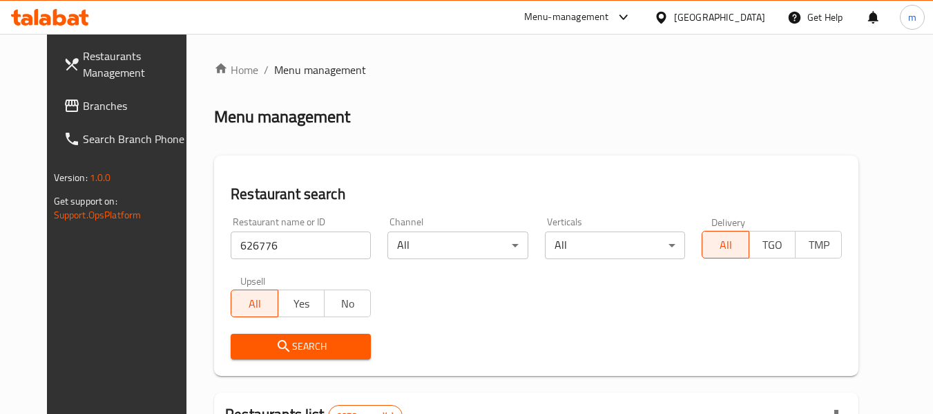
click at [285, 353] on span "Search" at bounding box center [301, 346] width 118 height 17
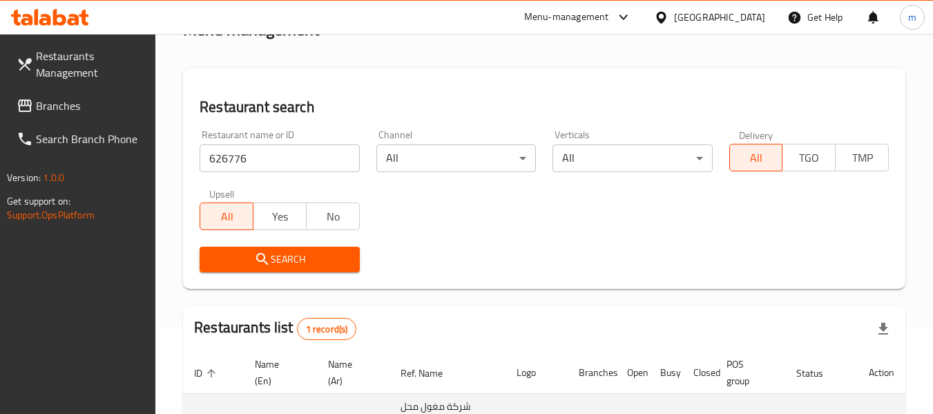
scroll to position [220, 0]
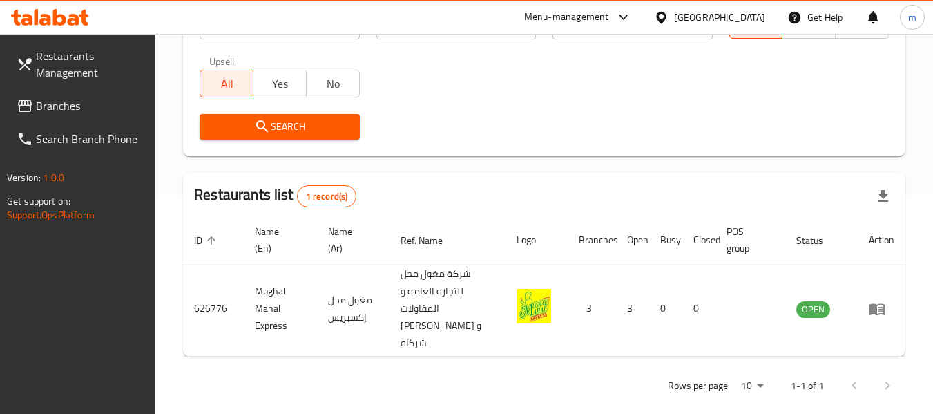
click at [744, 13] on div "[GEOGRAPHIC_DATA]" at bounding box center [719, 17] width 91 height 15
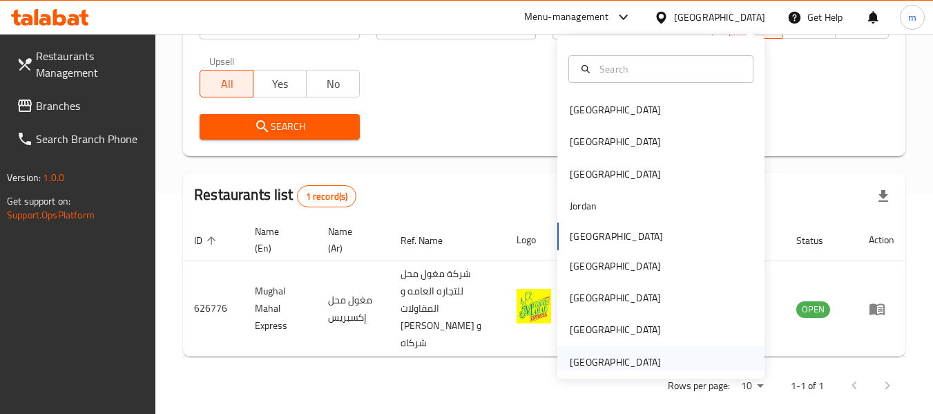
click at [587, 367] on div "[GEOGRAPHIC_DATA]" at bounding box center [615, 361] width 91 height 15
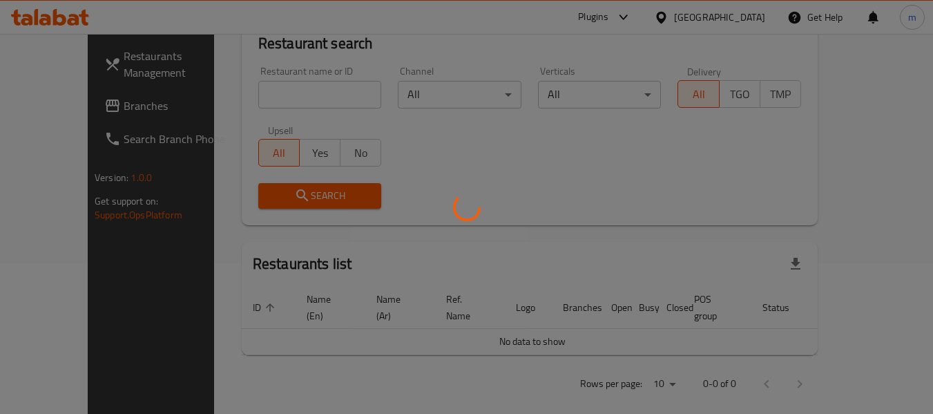
scroll to position [220, 0]
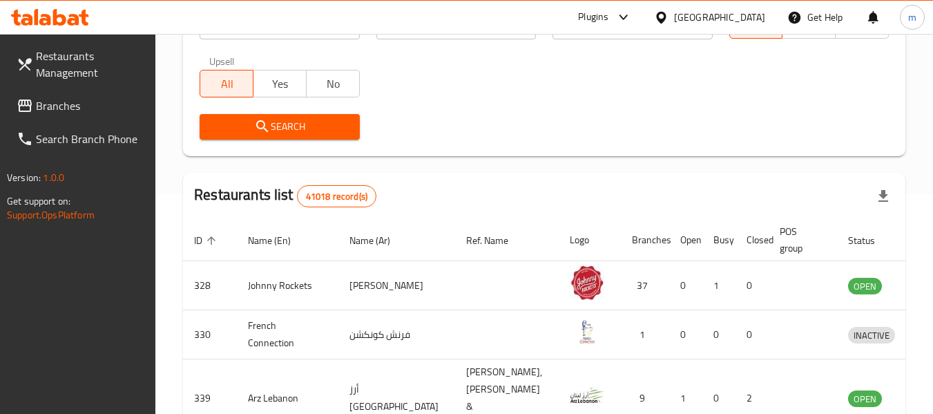
click at [55, 104] on span "Branches" at bounding box center [90, 105] width 109 height 17
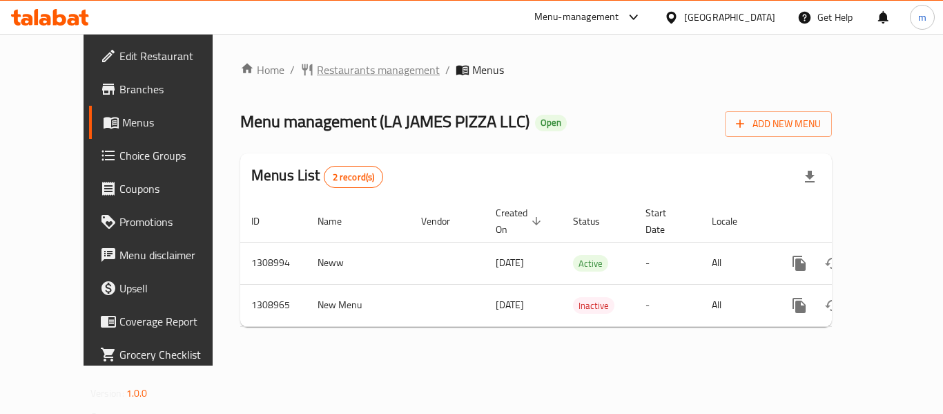
click at [335, 70] on span "Restaurants management" at bounding box center [378, 69] width 123 height 17
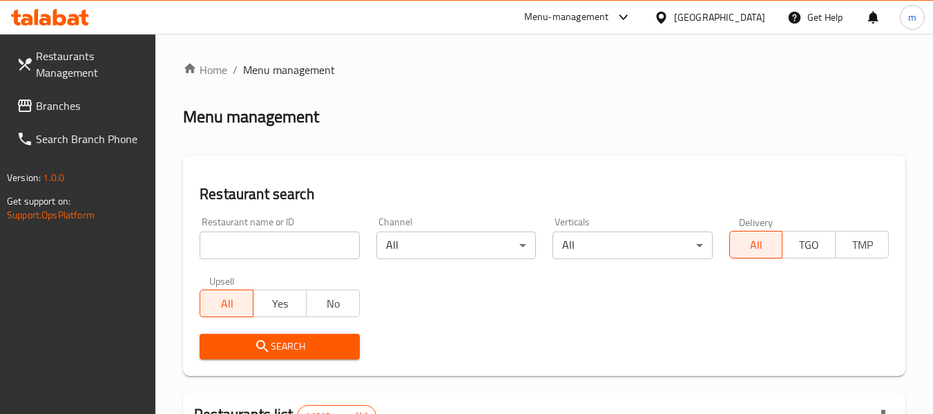
click at [274, 249] on input "search" at bounding box center [280, 245] width 160 height 28
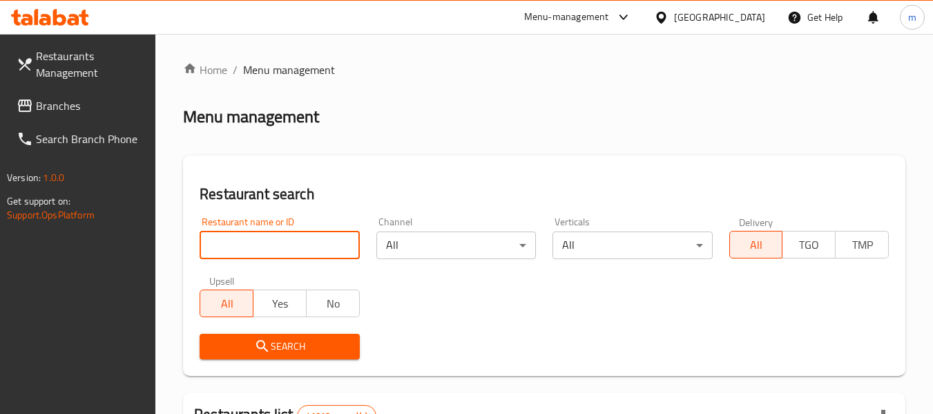
paste input "705108"
type input "705108"
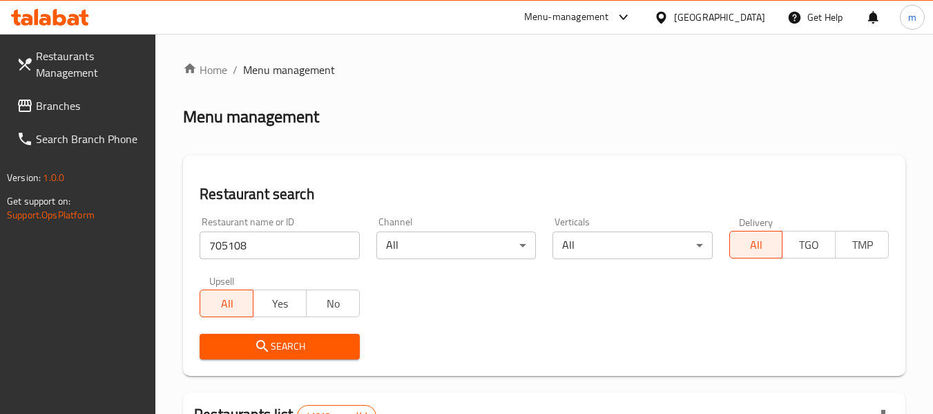
click at [286, 346] on span "Search" at bounding box center [279, 346] width 137 height 17
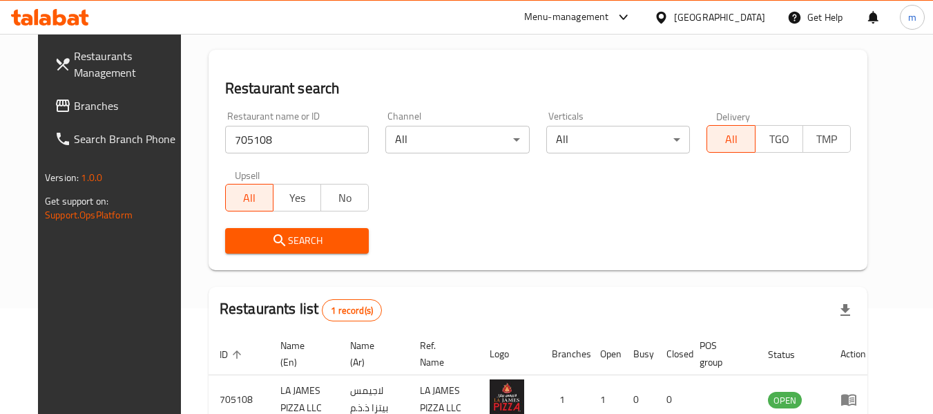
scroll to position [185, 0]
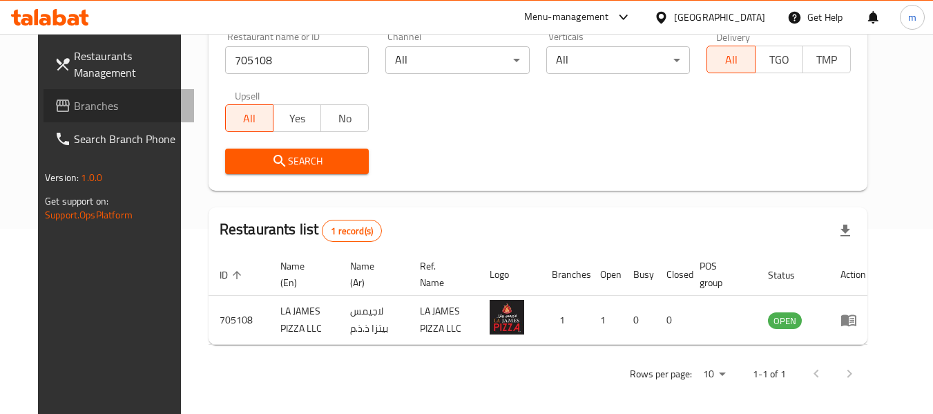
click at [78, 110] on span "Branches" at bounding box center [128, 105] width 109 height 17
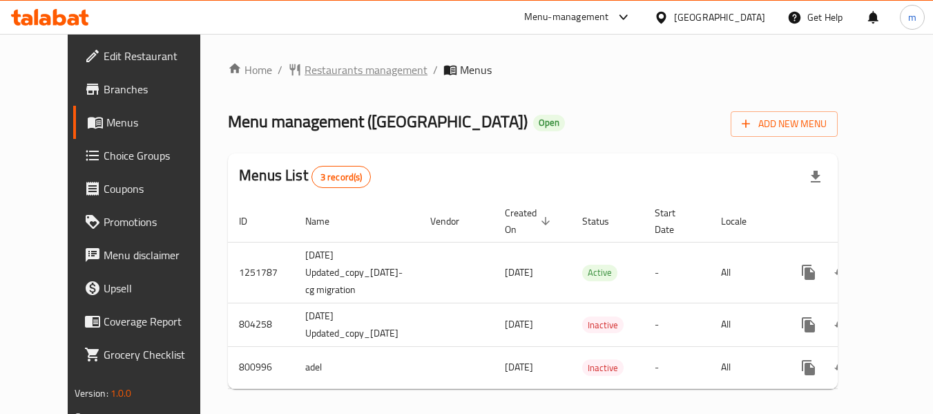
click at [305, 73] on span "Restaurants management" at bounding box center [366, 69] width 123 height 17
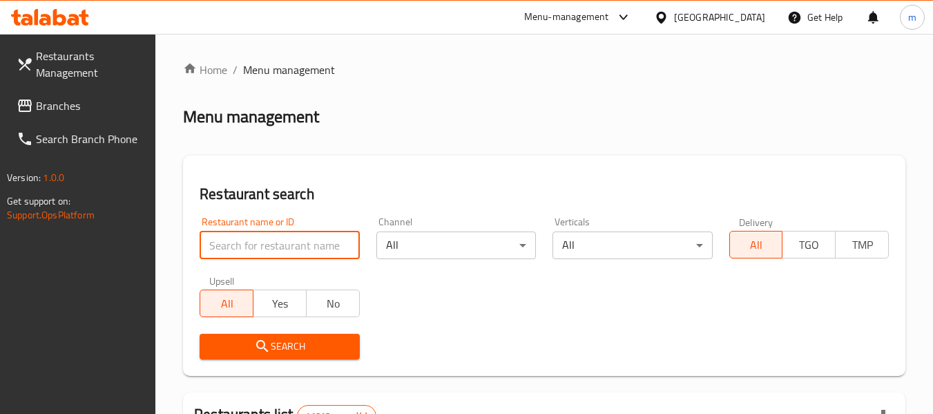
click at [289, 247] on input "search" at bounding box center [280, 245] width 160 height 28
paste input "653835"
type input "653835"
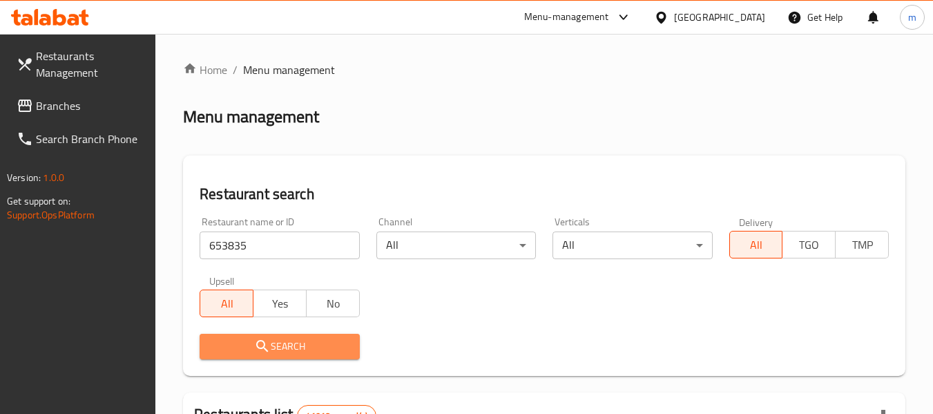
click at [282, 340] on span "Search" at bounding box center [279, 346] width 137 height 17
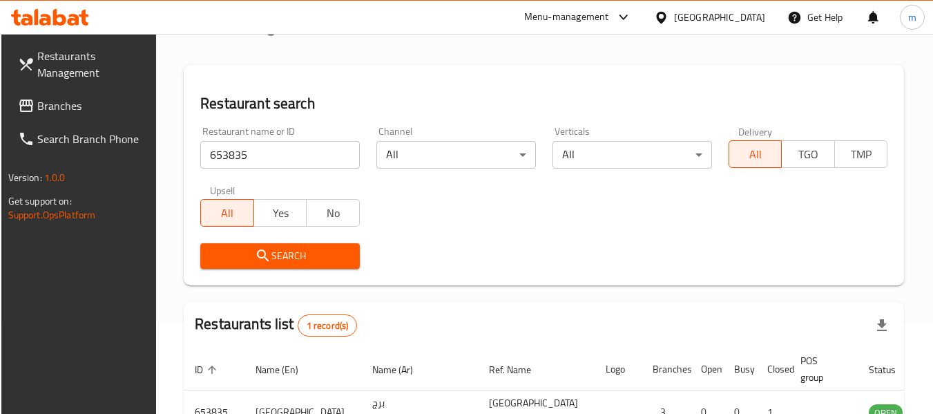
scroll to position [185, 0]
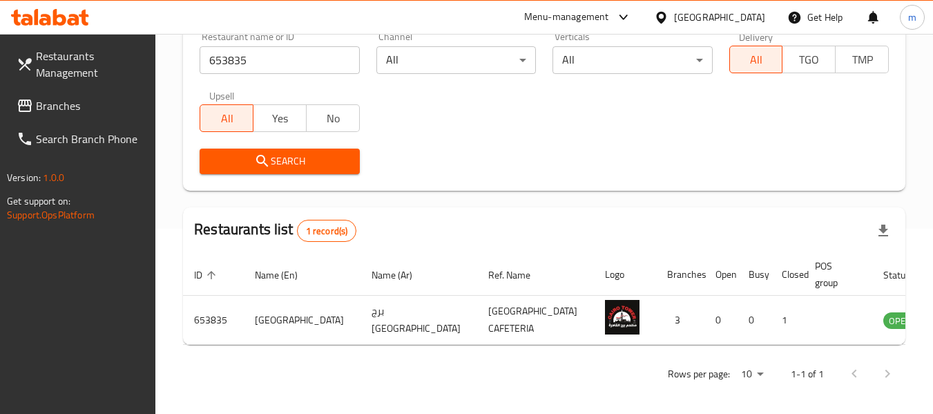
click at [706, 23] on div "[GEOGRAPHIC_DATA]" at bounding box center [719, 17] width 91 height 15
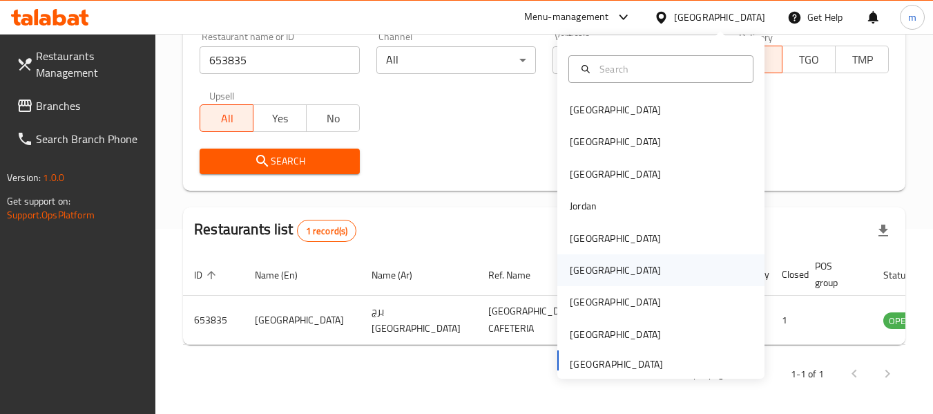
click at [579, 260] on div "[GEOGRAPHIC_DATA]" at bounding box center [615, 270] width 113 height 32
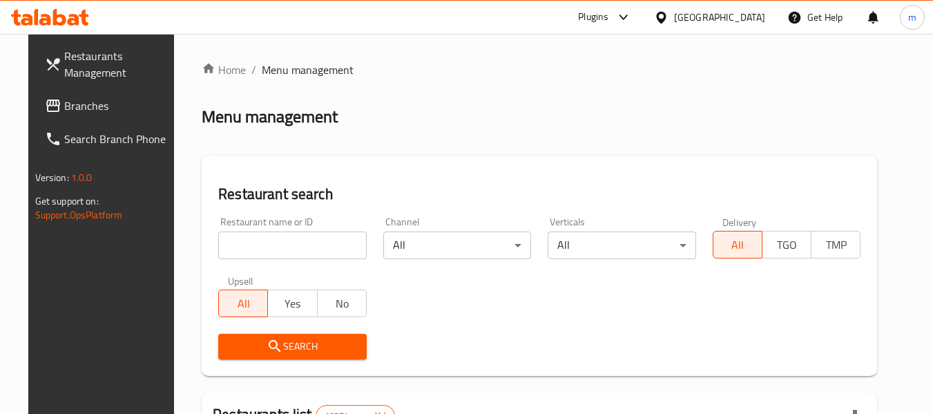
click at [64, 108] on span "Branches" at bounding box center [118, 105] width 109 height 17
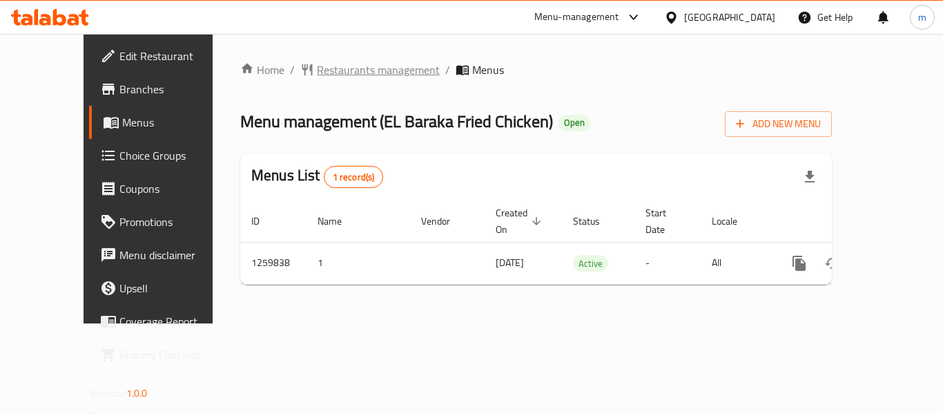
click at [319, 64] on span "Restaurants management" at bounding box center [378, 69] width 123 height 17
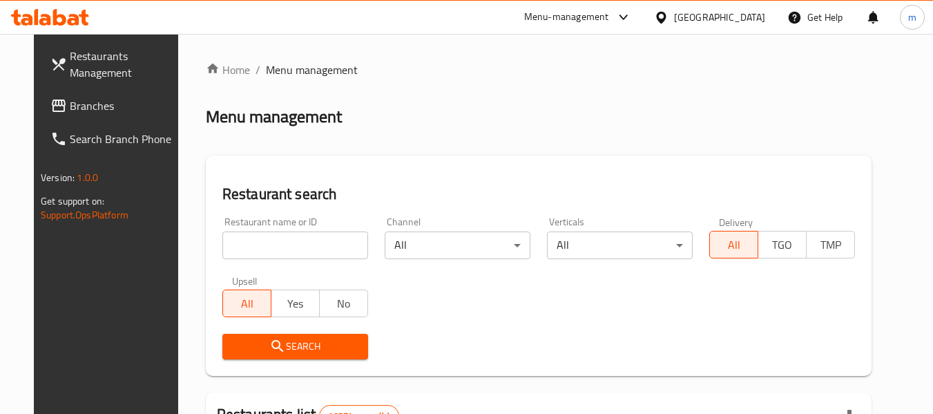
click at [298, 247] on input "search" at bounding box center [295, 245] width 146 height 28
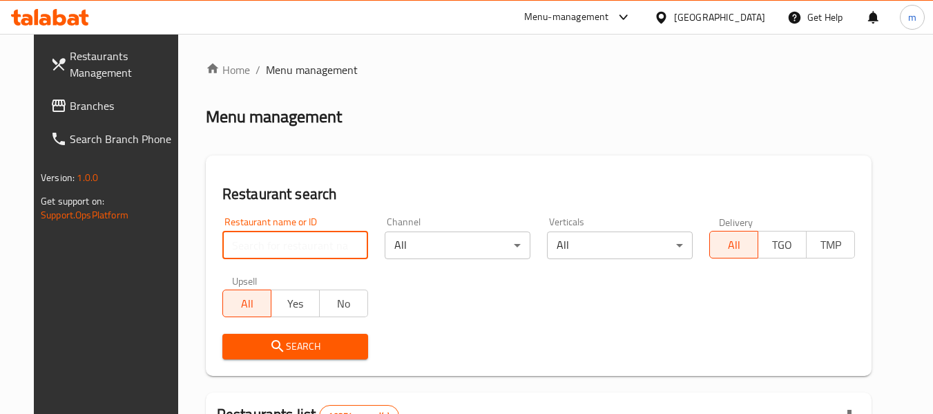
paste input "684666"
type input "684666"
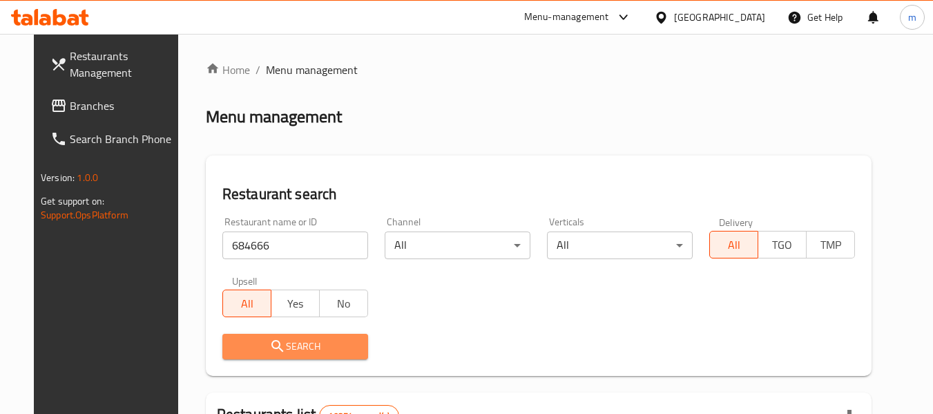
click at [302, 348] on span "Search" at bounding box center [295, 346] width 124 height 17
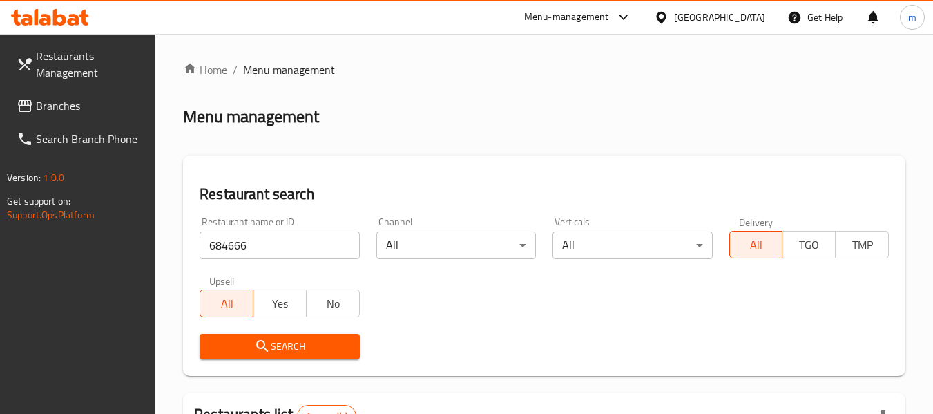
scroll to position [202, 0]
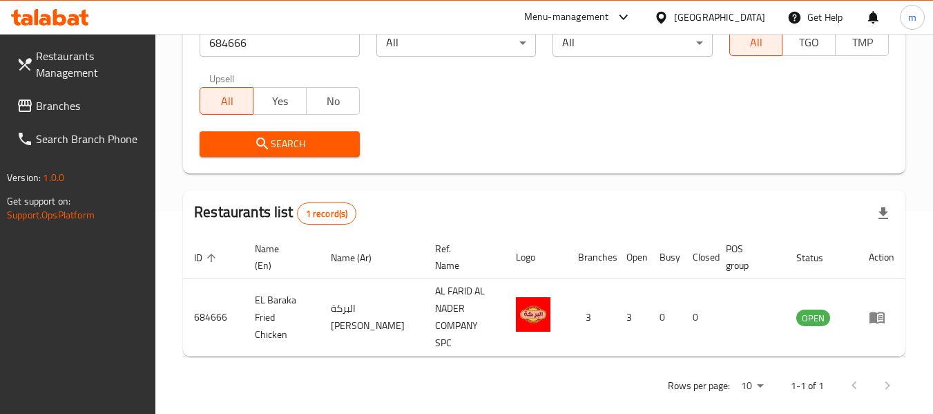
click at [56, 104] on span "Branches" at bounding box center [90, 105] width 109 height 17
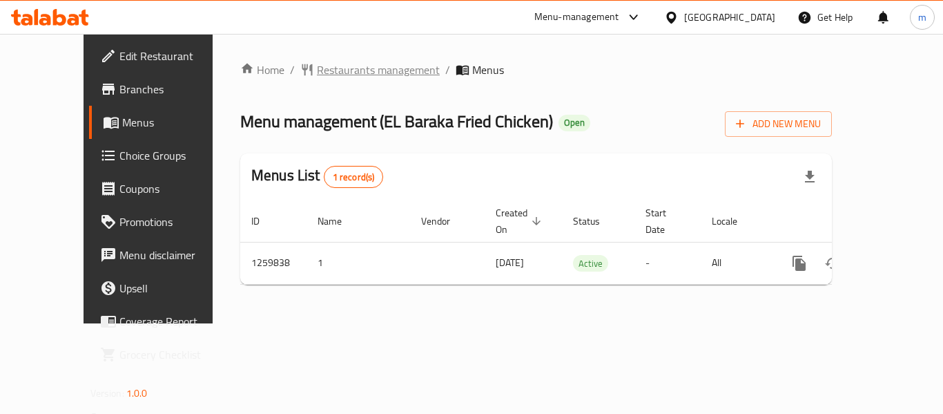
click at [324, 70] on span "Restaurants management" at bounding box center [378, 69] width 123 height 17
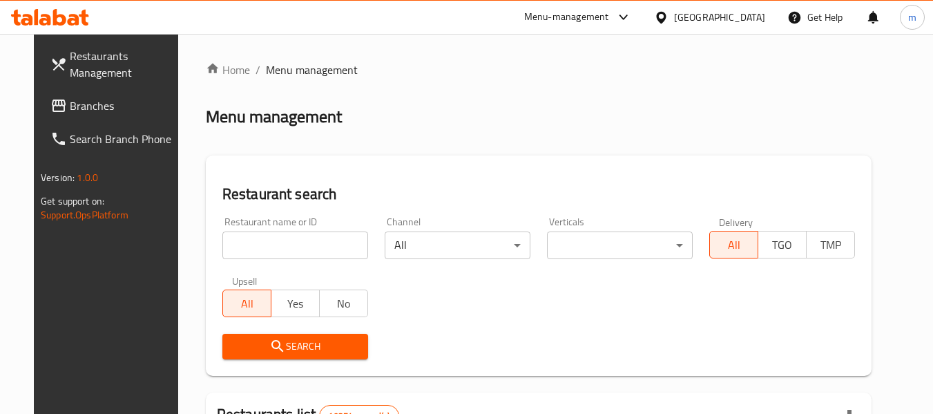
click at [283, 243] on input "search" at bounding box center [295, 245] width 146 height 28
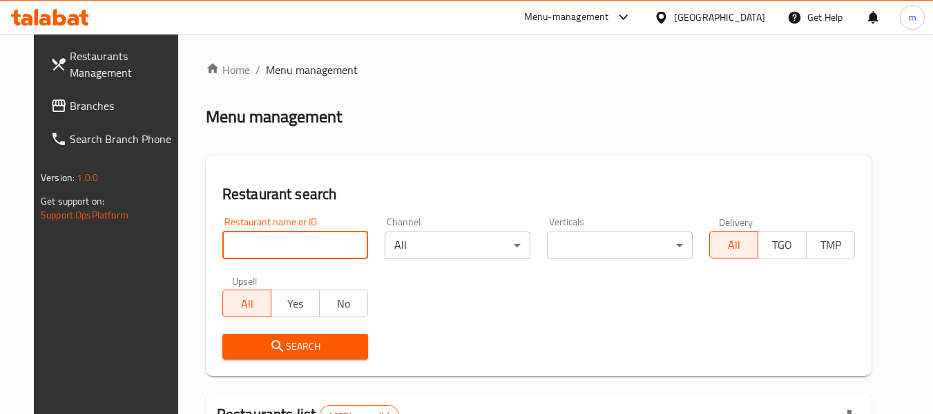
paste input "684666"
type input "684666"
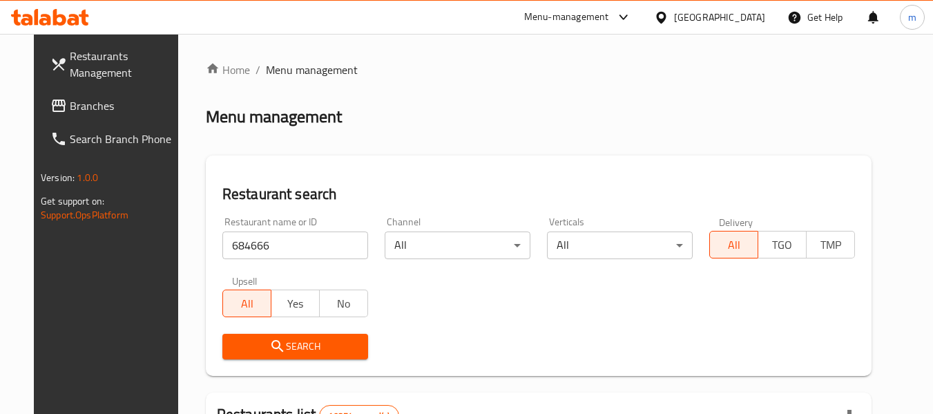
click at [280, 338] on span "Search" at bounding box center [295, 346] width 124 height 17
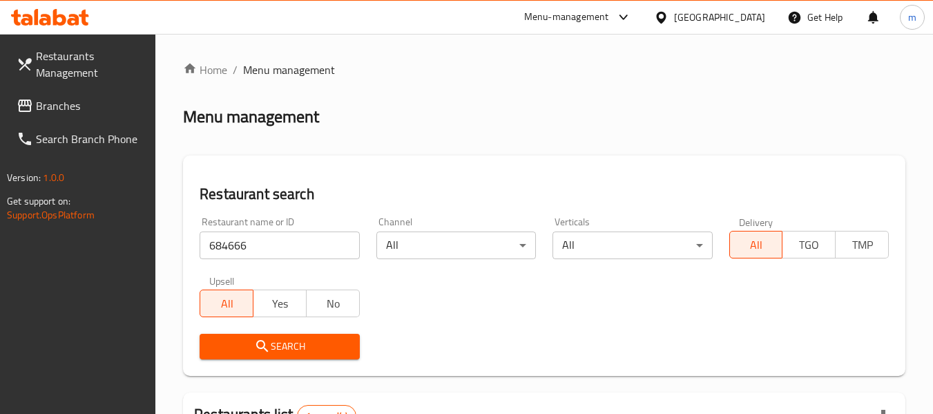
scroll to position [202, 0]
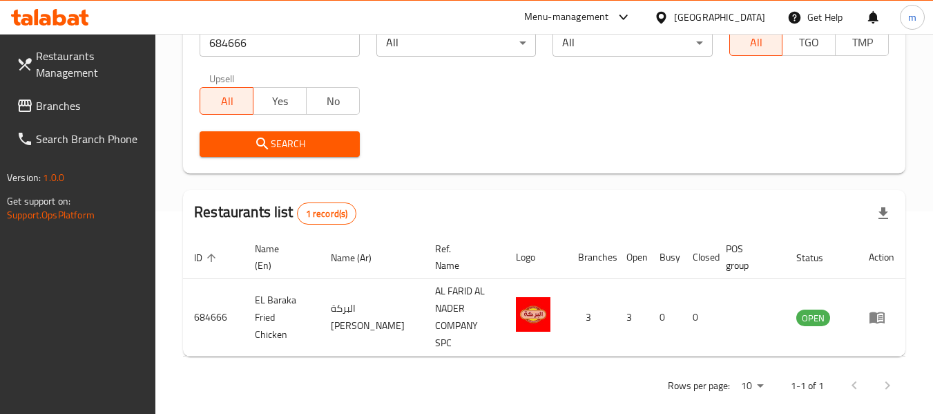
click at [668, 17] on icon at bounding box center [661, 17] width 15 height 15
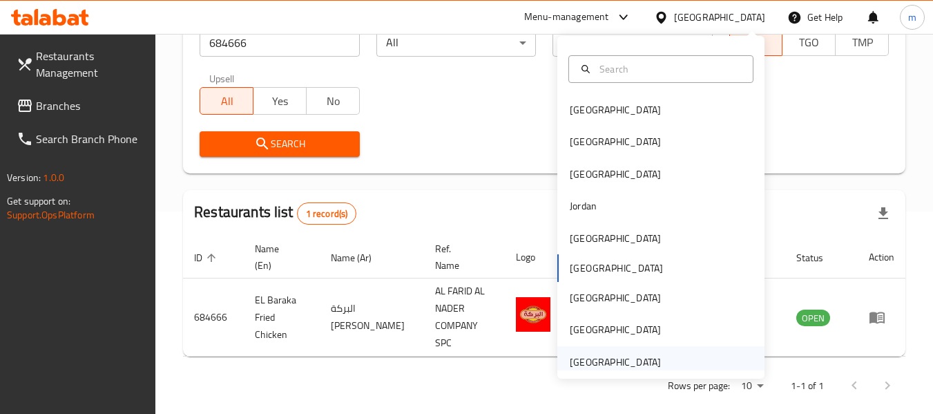
click at [624, 357] on div "[GEOGRAPHIC_DATA]" at bounding box center [615, 361] width 91 height 15
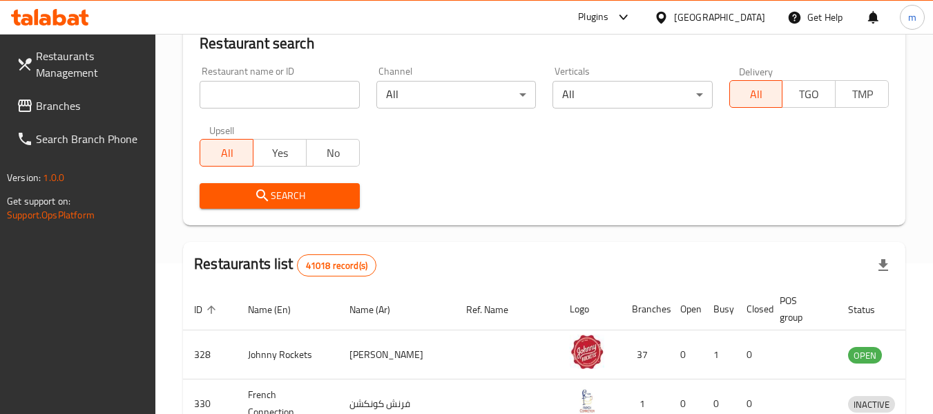
scroll to position [202, 0]
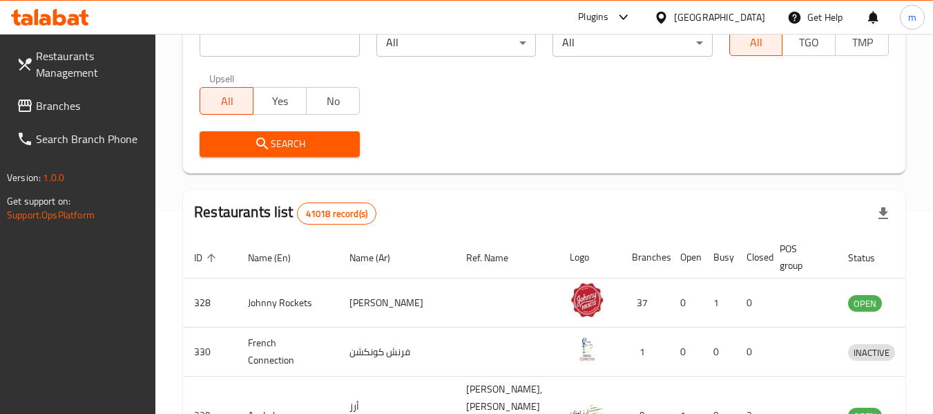
click at [79, 108] on span "Branches" at bounding box center [90, 105] width 109 height 17
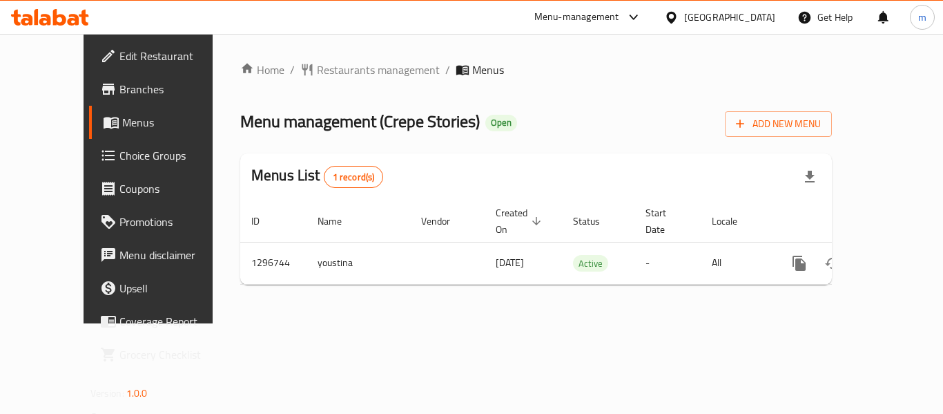
click at [339, 48] on div "Home / Restaurants management / Menus Menu management ( Crepe Stories ) Open Ad…" at bounding box center [536, 178] width 647 height 289
click at [338, 64] on span "Restaurants management" at bounding box center [378, 69] width 123 height 17
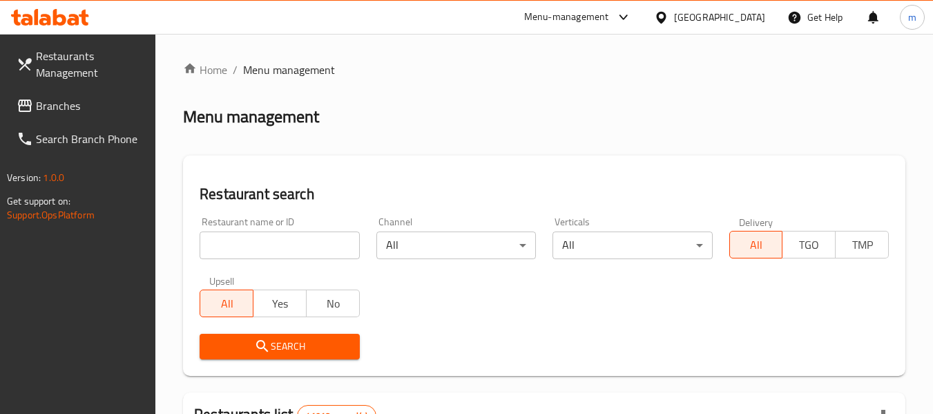
click at [286, 267] on div "Upsell All Yes No" at bounding box center [279, 296] width 176 height 58
click at [285, 259] on div "Restaurant name or ID Restaurant name or ID" at bounding box center [279, 238] width 176 height 59
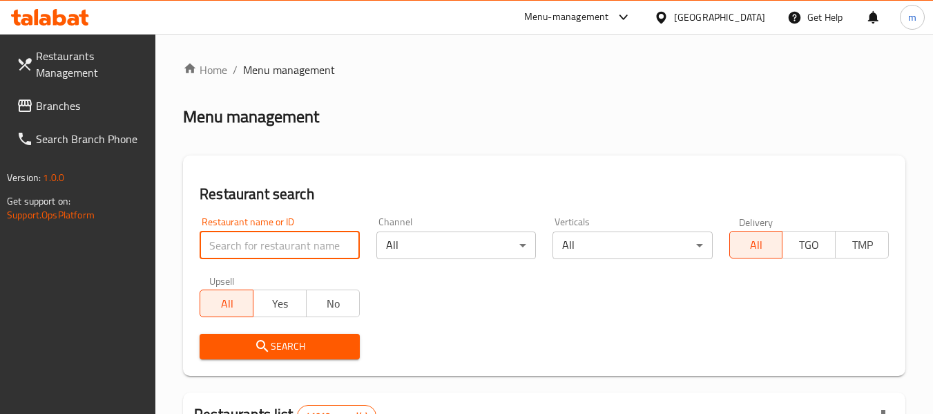
click at [290, 248] on input "search" at bounding box center [280, 245] width 160 height 28
paste input "699899"
type input "699899"
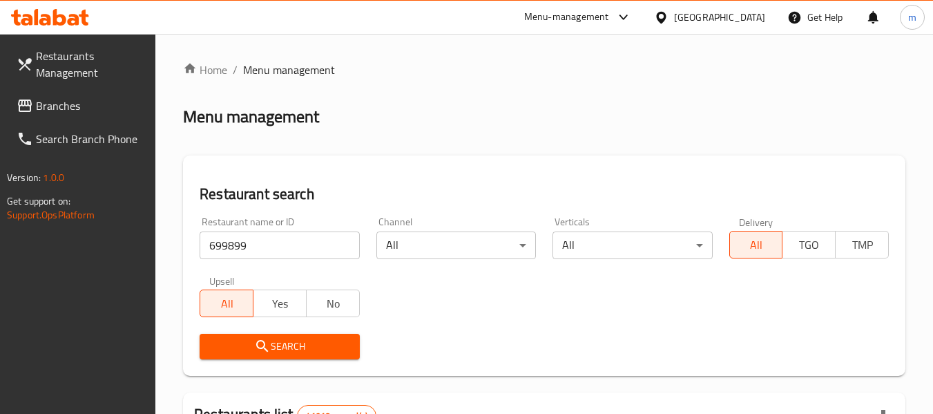
click at [275, 355] on button "Search" at bounding box center [280, 347] width 160 height 26
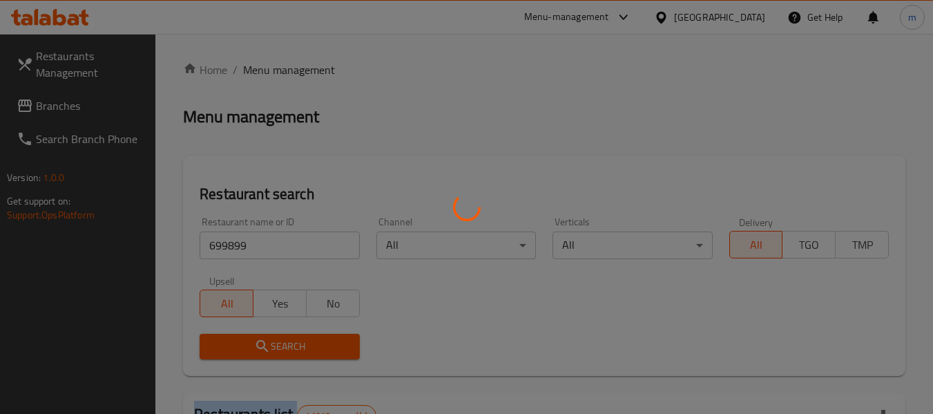
click at [275, 355] on div at bounding box center [466, 207] width 933 height 414
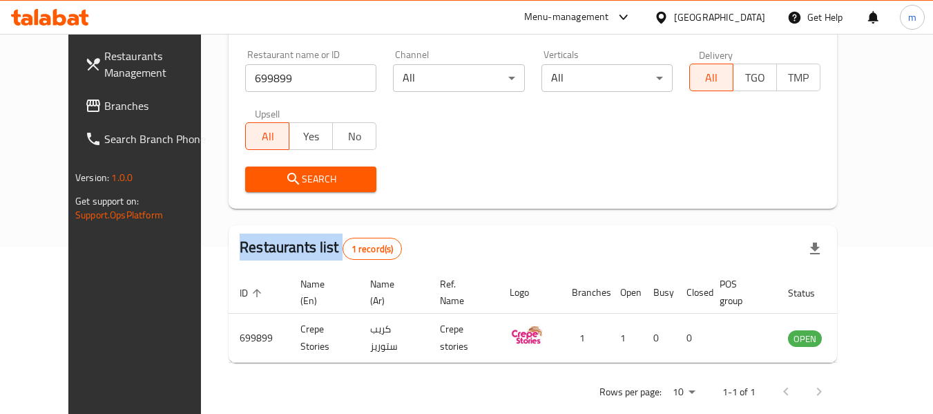
scroll to position [169, 0]
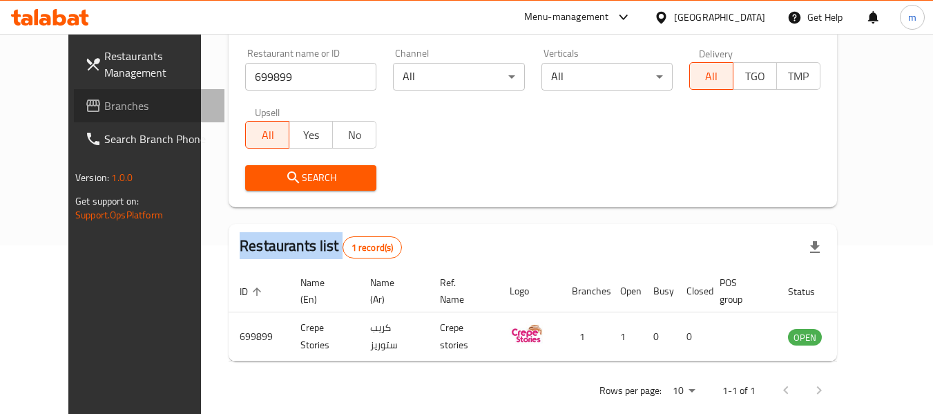
click at [74, 91] on link "Branches" at bounding box center [149, 105] width 151 height 33
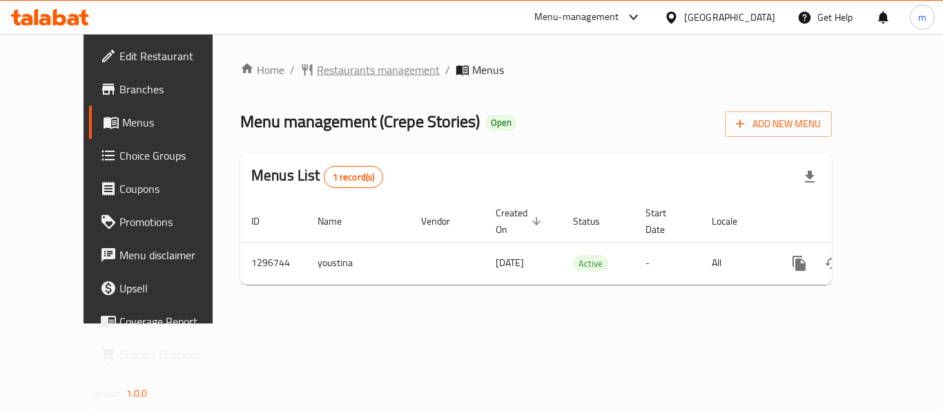
click at [317, 61] on span "Restaurants management" at bounding box center [378, 69] width 123 height 17
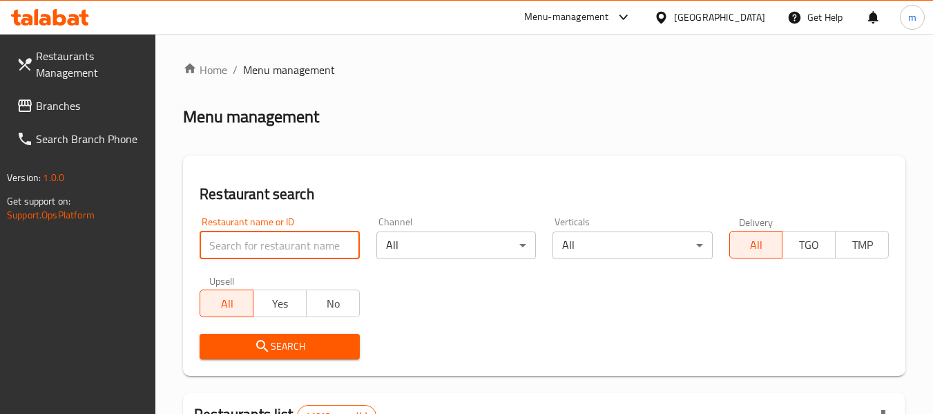
click at [300, 246] on input "search" at bounding box center [280, 245] width 160 height 28
paste input "699899"
type input "699899"
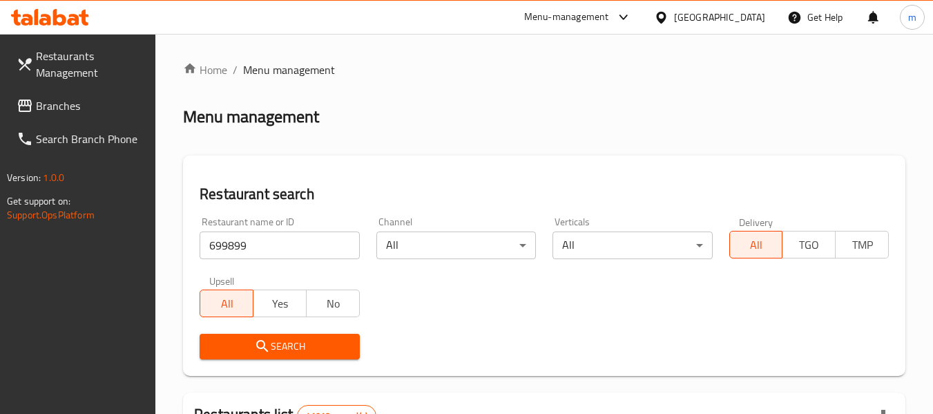
click at [305, 341] on span "Search" at bounding box center [279, 346] width 137 height 17
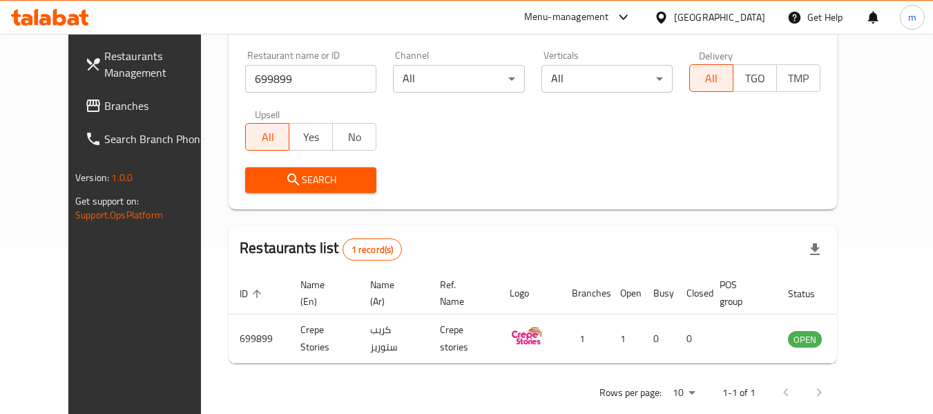
scroll to position [169, 0]
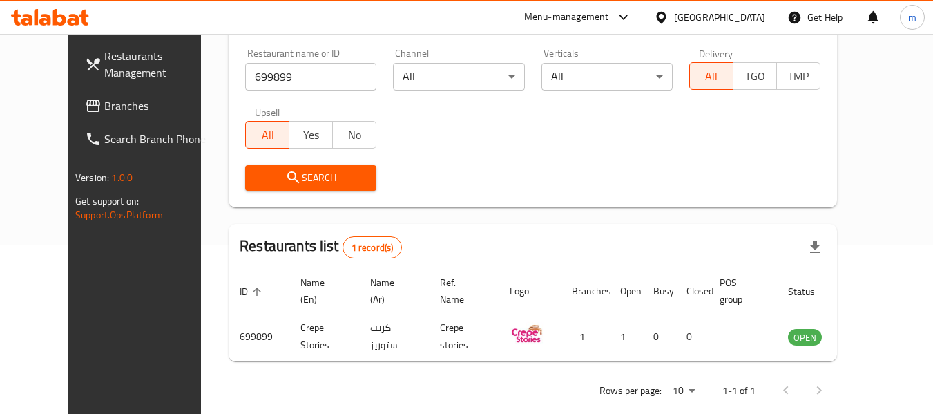
click at [731, 29] on div "[GEOGRAPHIC_DATA]" at bounding box center [709, 17] width 133 height 33
click at [729, 17] on div "[GEOGRAPHIC_DATA]" at bounding box center [719, 17] width 91 height 15
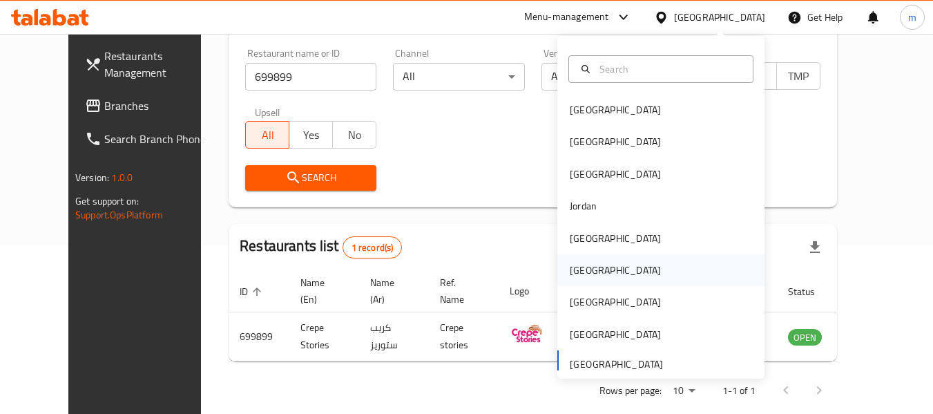
click at [576, 273] on div "Oman" at bounding box center [615, 269] width 91 height 15
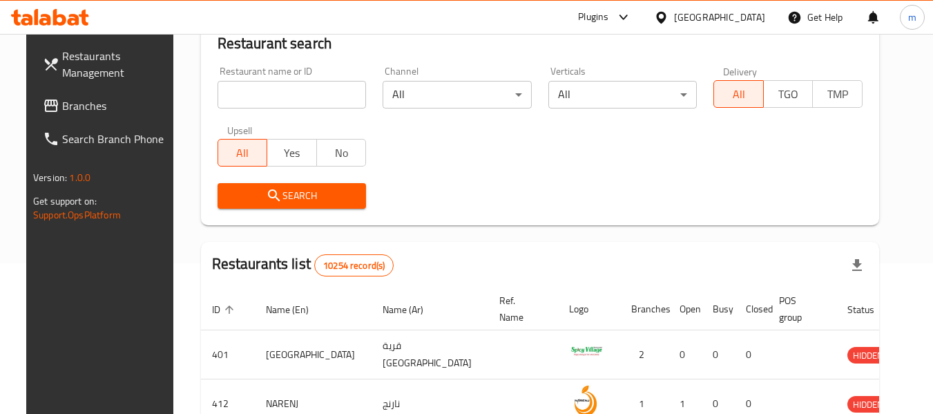
scroll to position [169, 0]
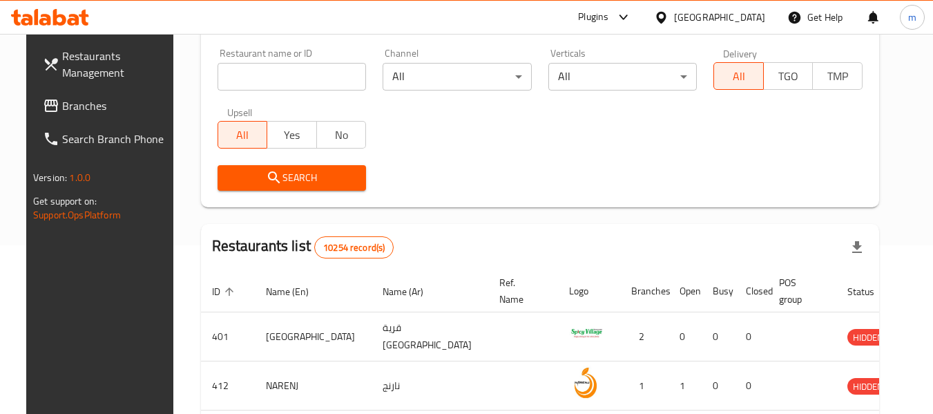
click at [62, 107] on span "Branches" at bounding box center [116, 105] width 109 height 17
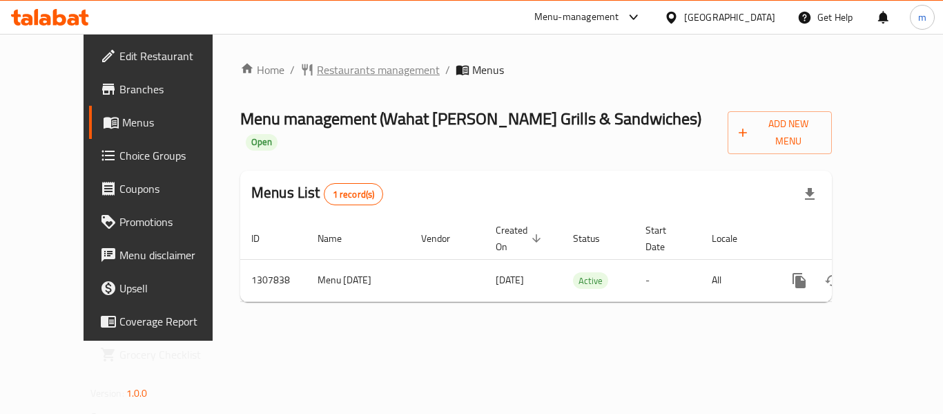
click at [345, 69] on span "Restaurants management" at bounding box center [378, 69] width 123 height 17
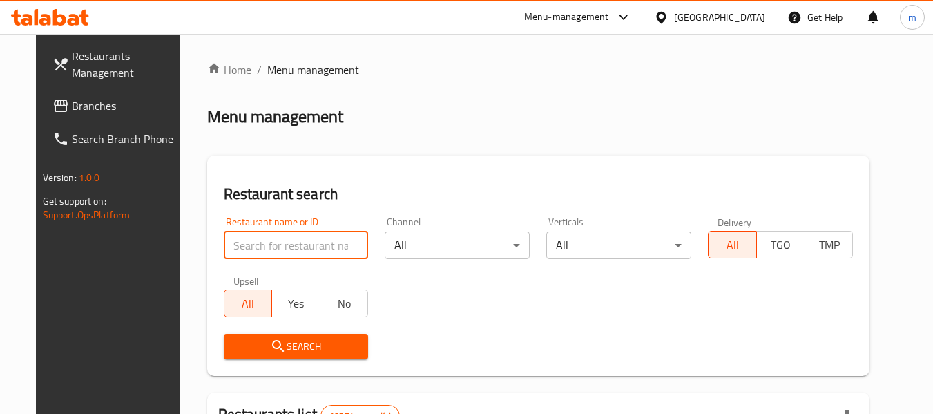
click at [335, 240] on input "search" at bounding box center [296, 245] width 145 height 28
paste input "704641"
type input "704641"
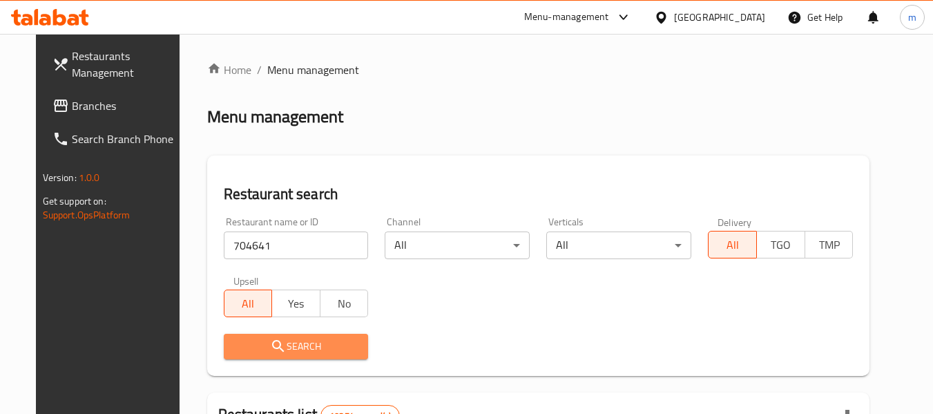
click at [309, 340] on span "Search" at bounding box center [296, 346] width 123 height 17
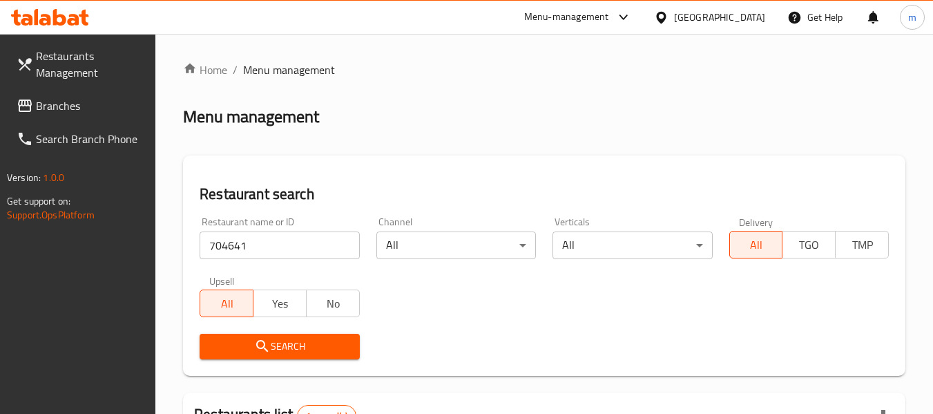
scroll to position [202, 0]
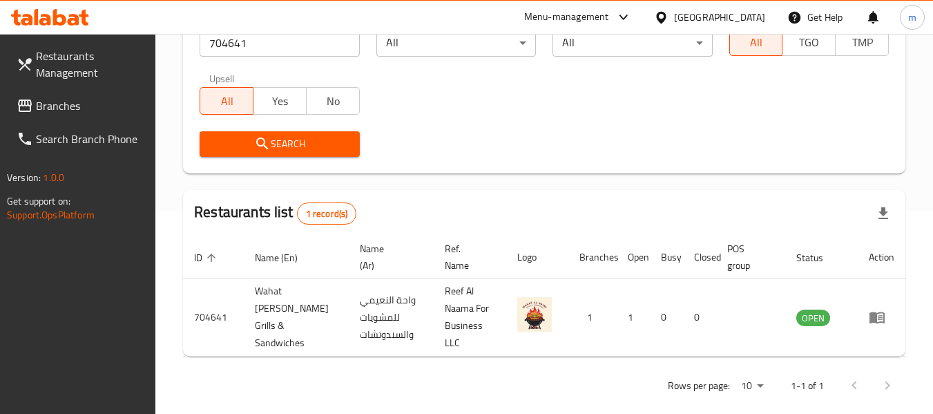
click at [743, 19] on div "Oman" at bounding box center [719, 17] width 91 height 15
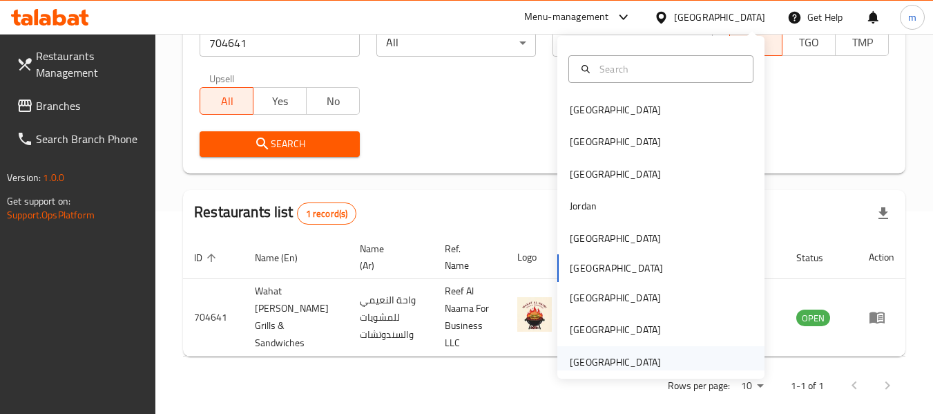
click at [610, 358] on div "[GEOGRAPHIC_DATA]" at bounding box center [615, 361] width 91 height 15
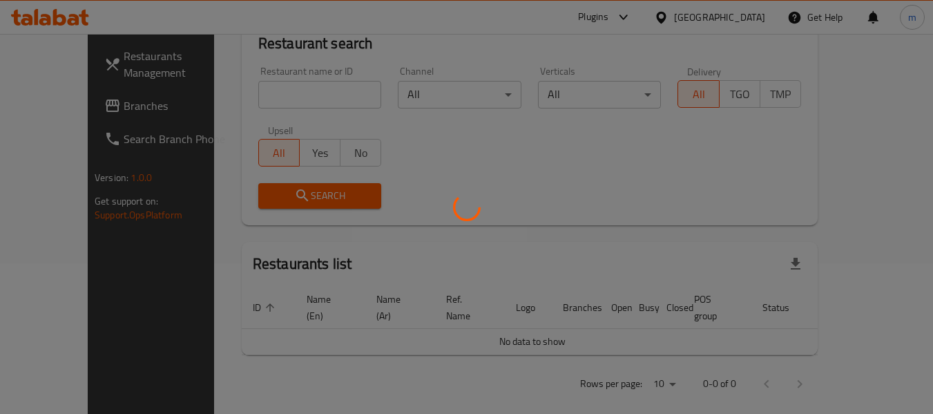
scroll to position [202, 0]
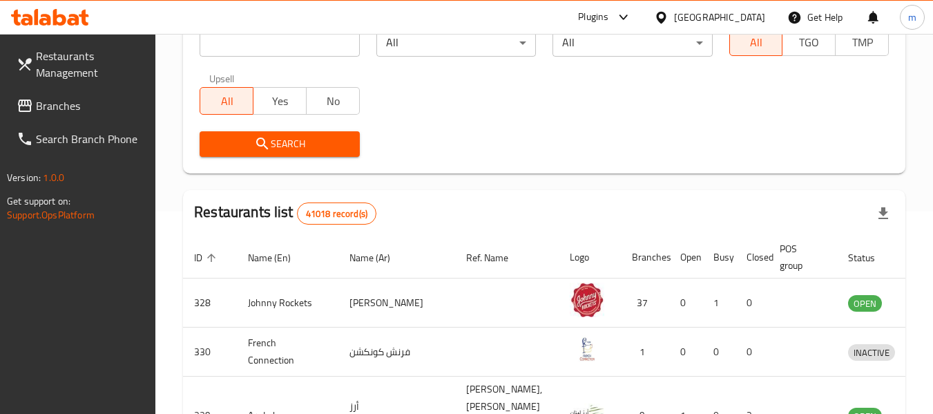
click at [66, 111] on span "Branches" at bounding box center [90, 105] width 109 height 17
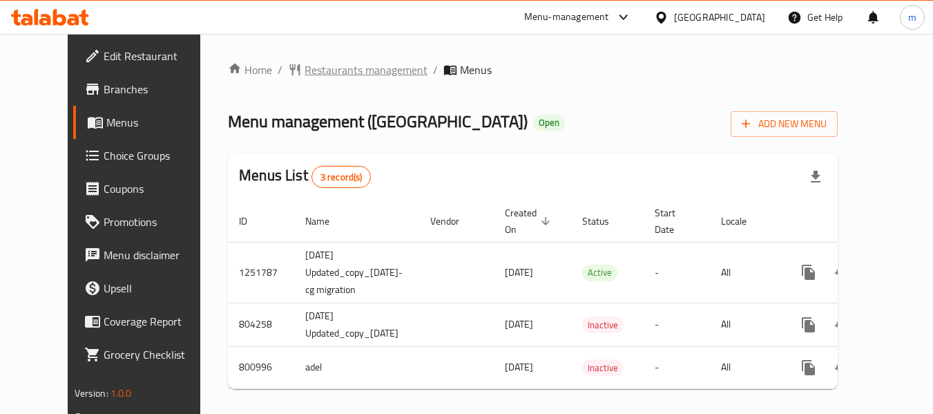
click at [351, 69] on span "Restaurants management" at bounding box center [366, 69] width 123 height 17
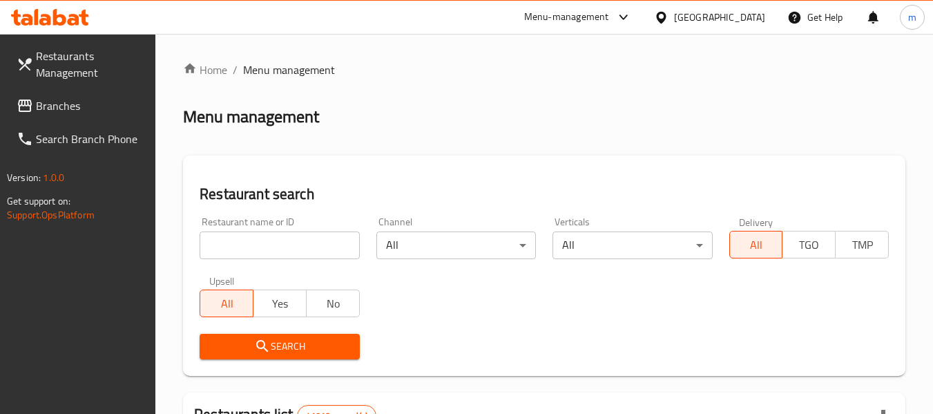
click at [309, 247] on input "search" at bounding box center [280, 245] width 160 height 28
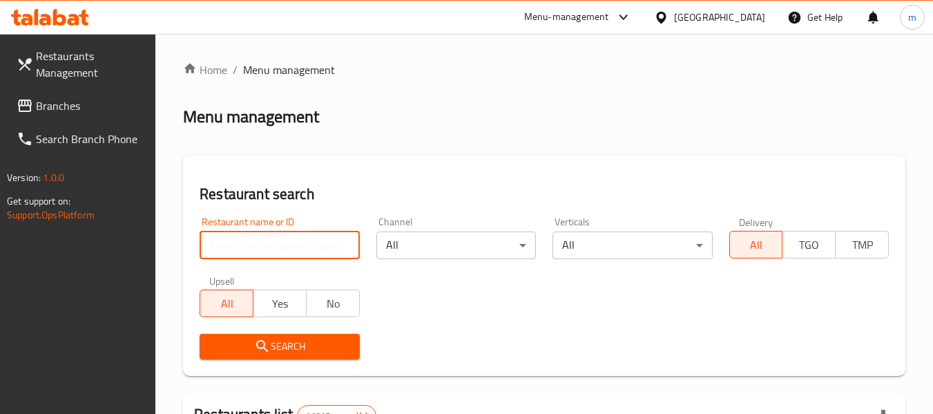
paste input "653835"
type input "653835"
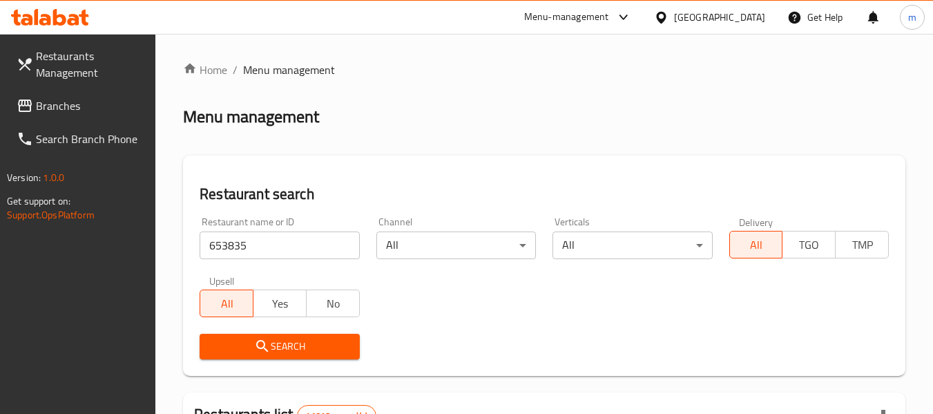
click at [270, 340] on icon "submit" at bounding box center [262, 346] width 17 height 17
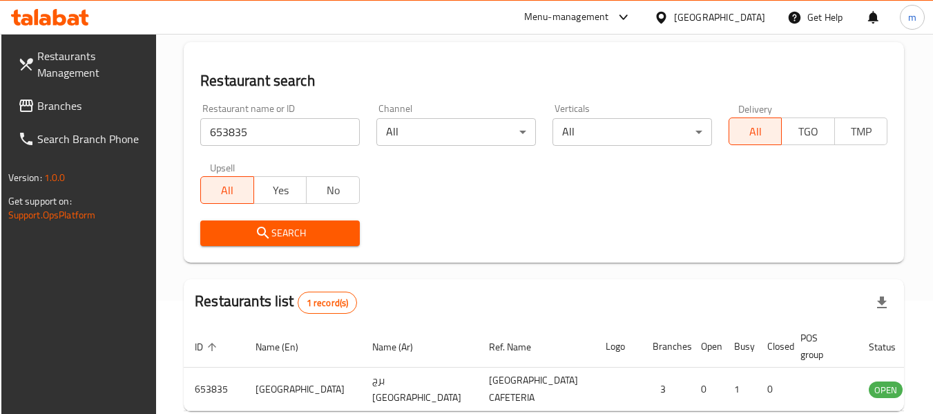
scroll to position [185, 0]
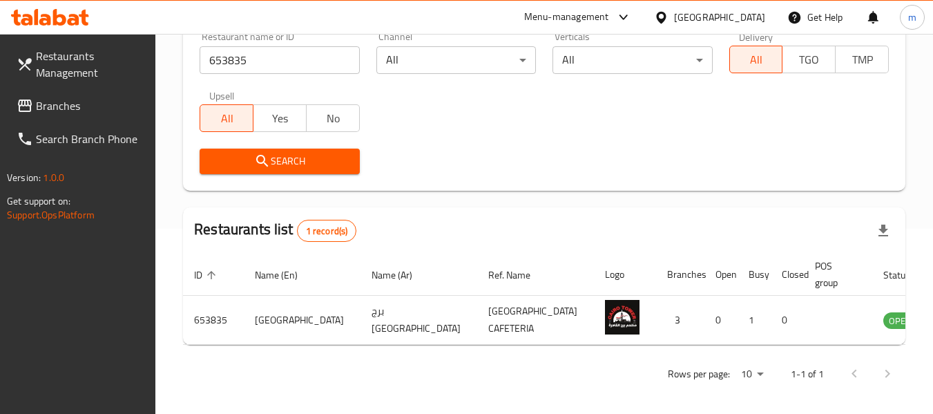
click at [66, 104] on span "Branches" at bounding box center [90, 105] width 109 height 17
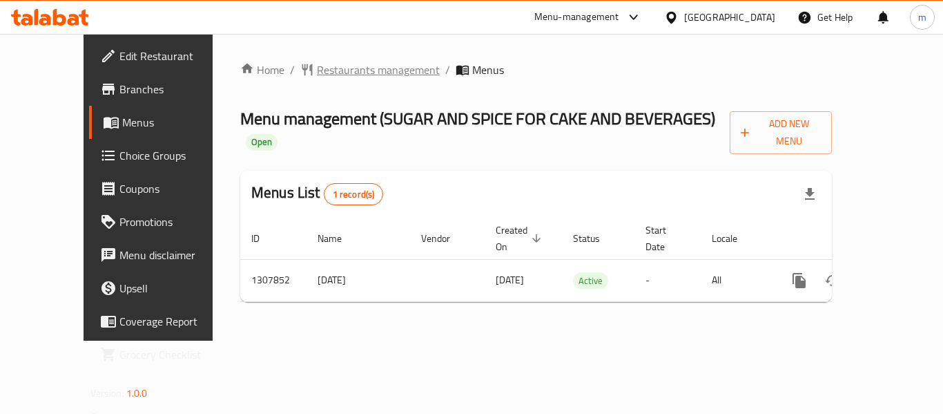
click at [317, 69] on span "Restaurants management" at bounding box center [378, 69] width 123 height 17
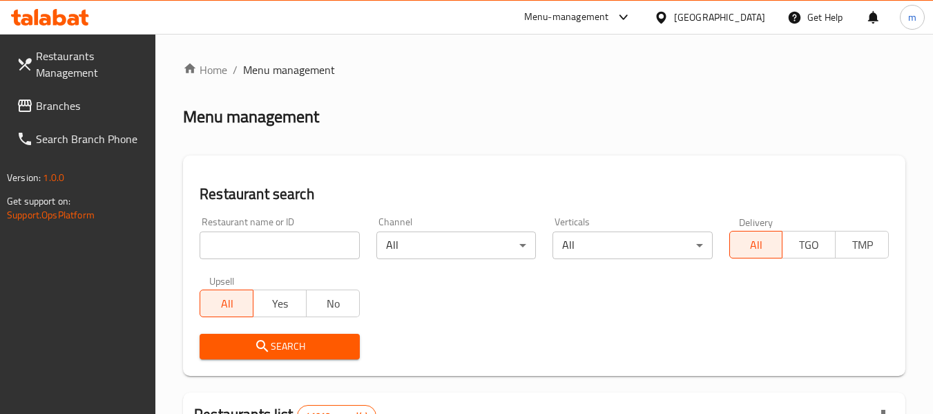
click at [280, 249] on input "search" at bounding box center [280, 245] width 160 height 28
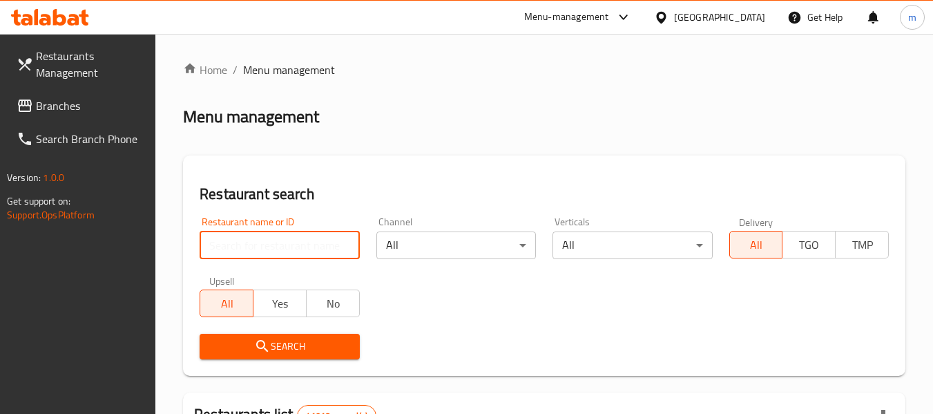
paste input "704331"
type input "704331"
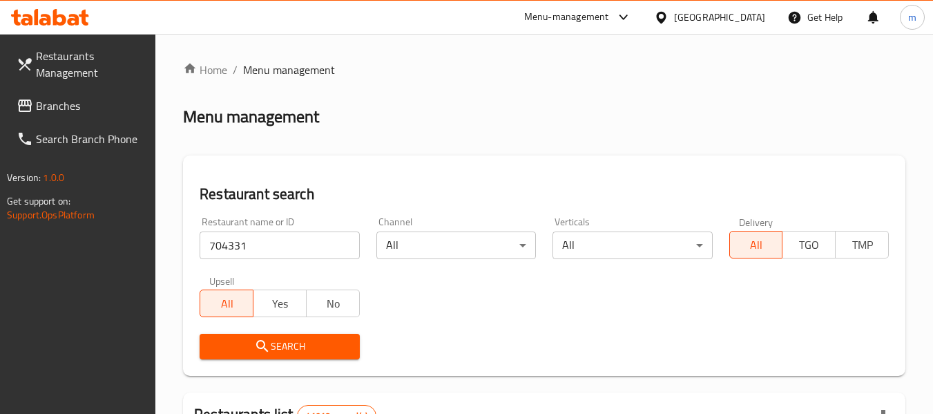
click at [263, 343] on icon "submit" at bounding box center [262, 346] width 17 height 17
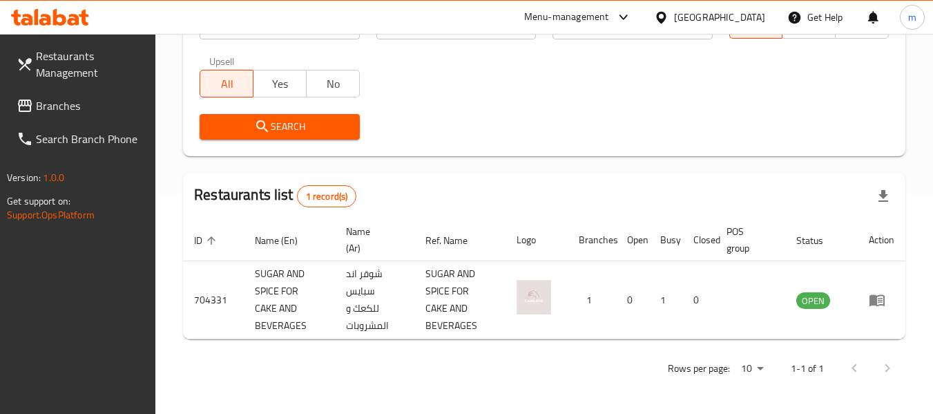
click at [42, 99] on span "Branches" at bounding box center [90, 105] width 109 height 17
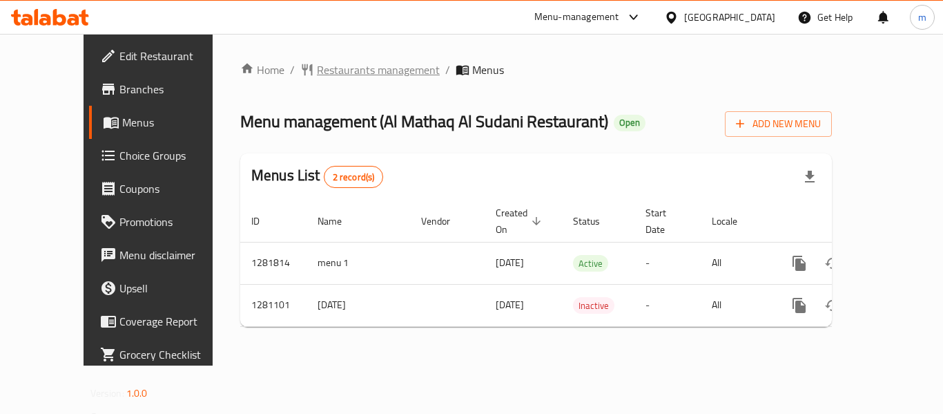
click at [320, 70] on span "Restaurants management" at bounding box center [378, 69] width 123 height 17
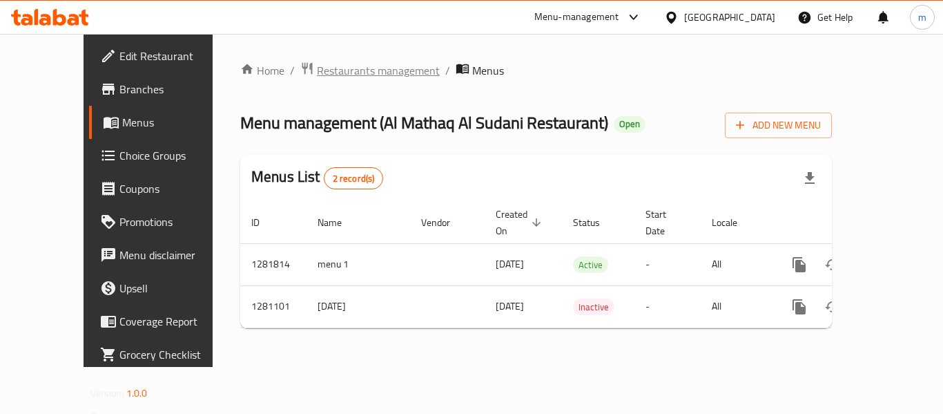
click at [345, 78] on span "Restaurants management" at bounding box center [378, 70] width 123 height 17
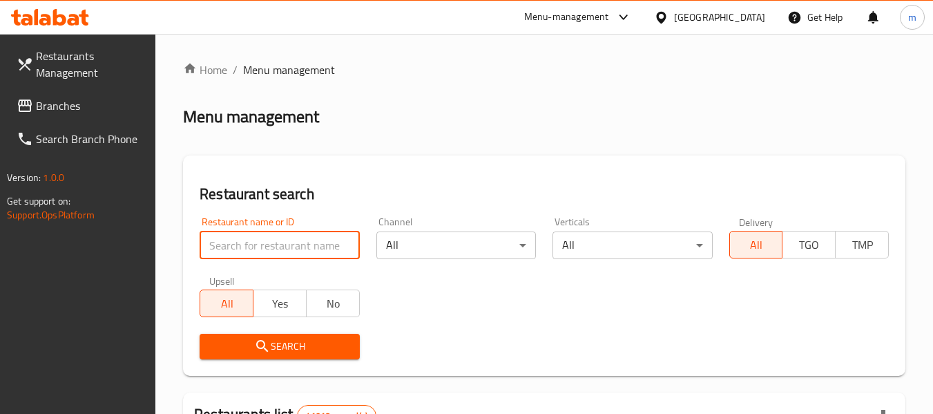
click at [289, 249] on input "search" at bounding box center [280, 245] width 160 height 28
paste input "694161"
type input "694161"
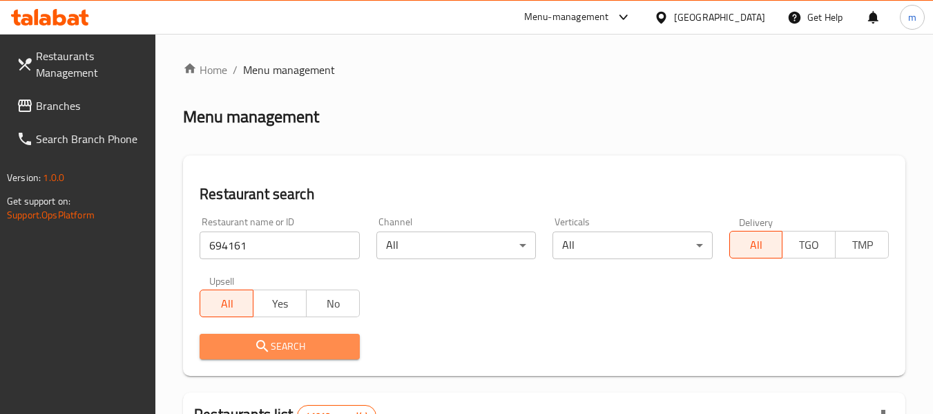
click at [301, 336] on button "Search" at bounding box center [280, 347] width 160 height 26
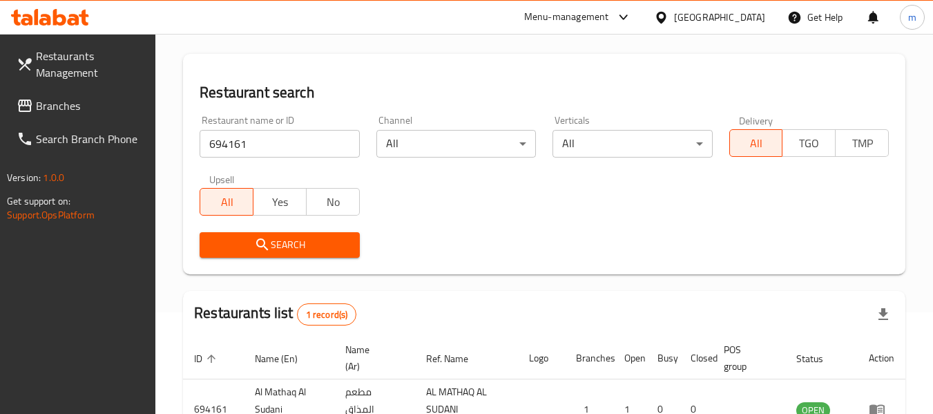
scroll to position [202, 0]
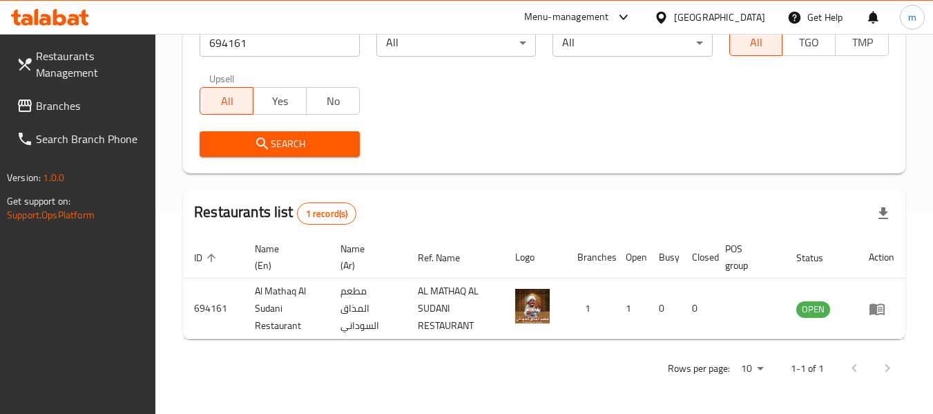
click at [693, 14] on div "[GEOGRAPHIC_DATA]" at bounding box center [719, 17] width 91 height 15
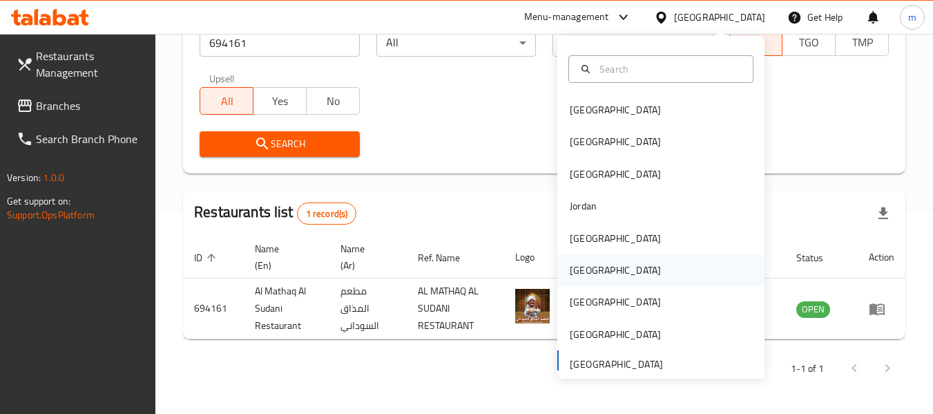
click at [577, 270] on div "Oman" at bounding box center [615, 269] width 91 height 15
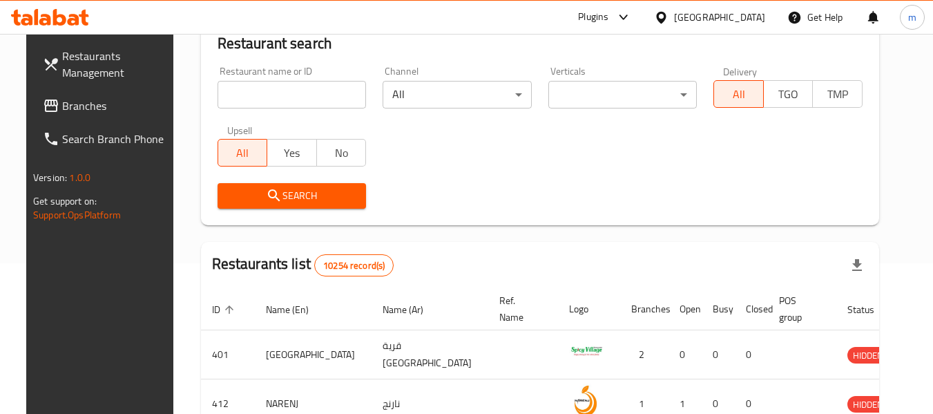
scroll to position [202, 0]
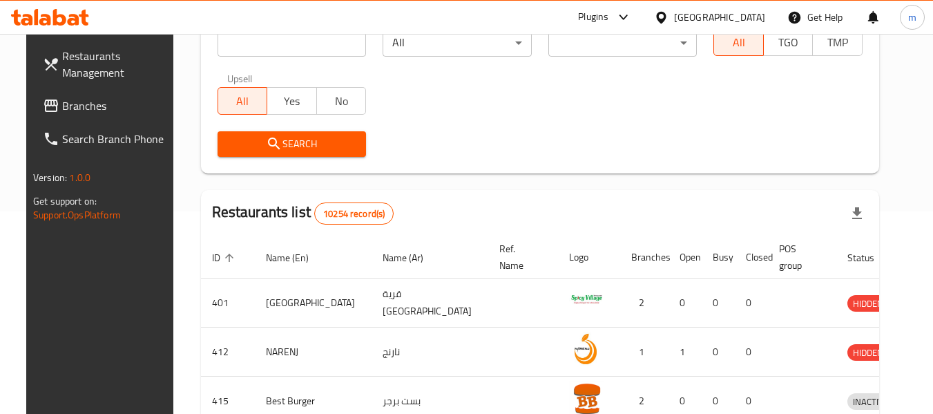
click at [68, 111] on span "Branches" at bounding box center [116, 105] width 109 height 17
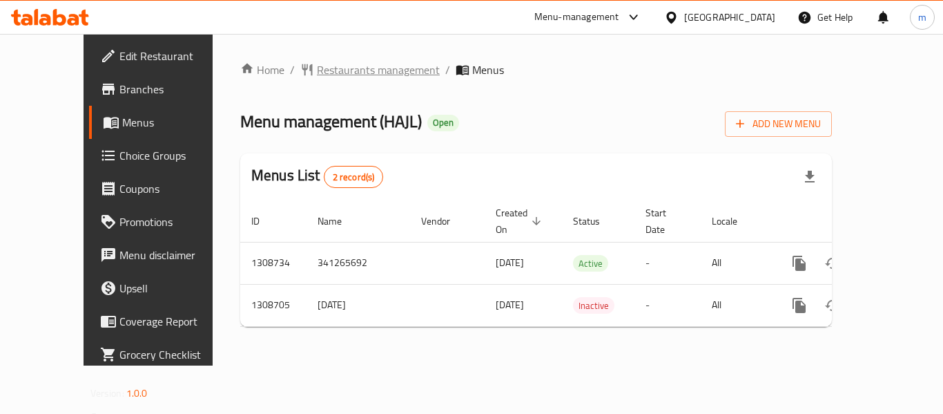
click at [352, 61] on span "Restaurants management" at bounding box center [378, 69] width 123 height 17
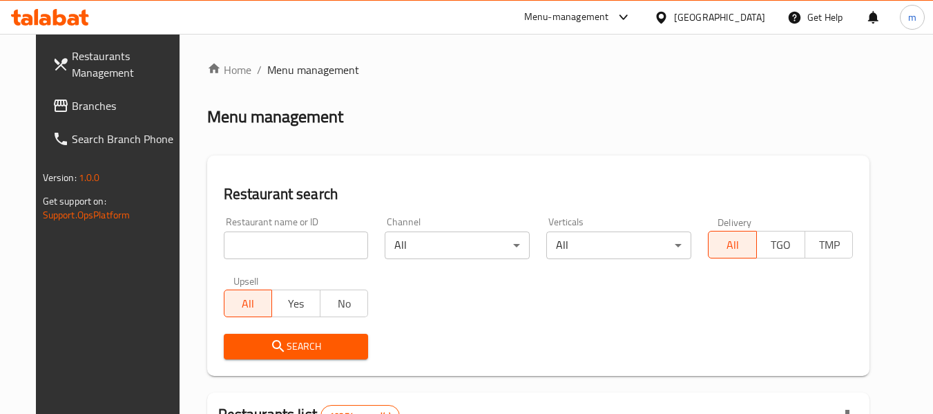
click at [273, 251] on input "search" at bounding box center [296, 245] width 145 height 28
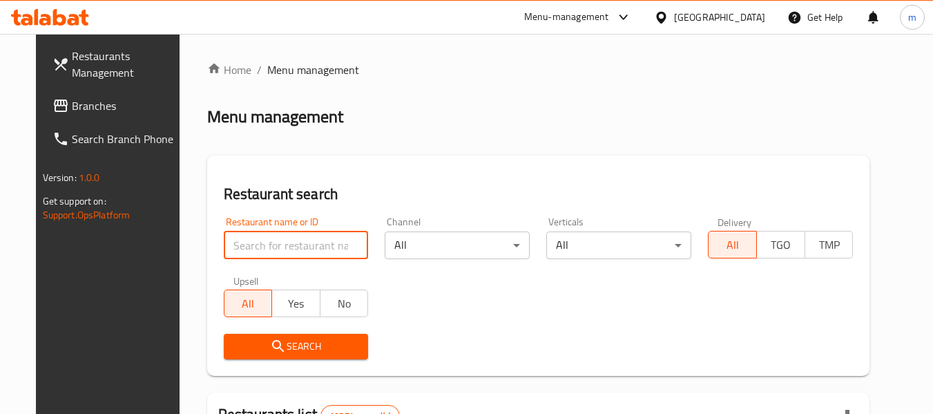
paste input "704742"
type input "704742"
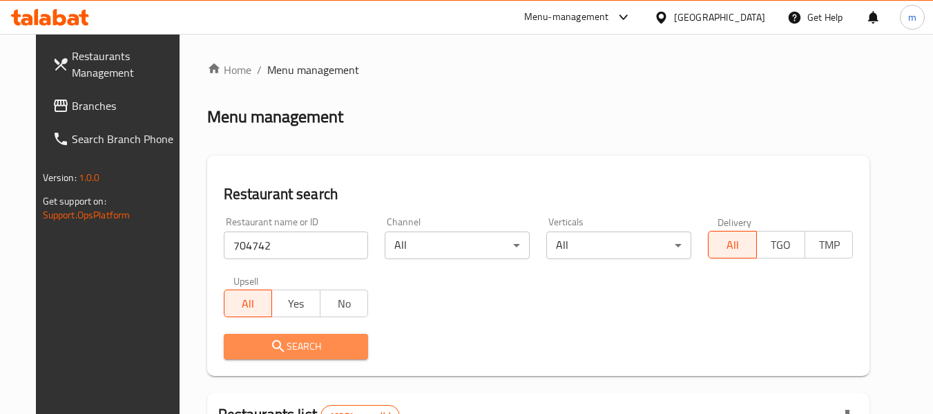
click at [290, 354] on span "Search" at bounding box center [296, 346] width 123 height 17
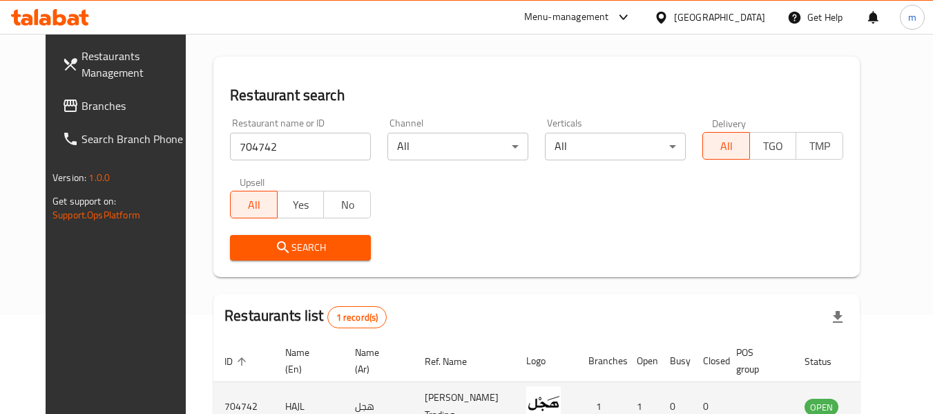
scroll to position [185, 0]
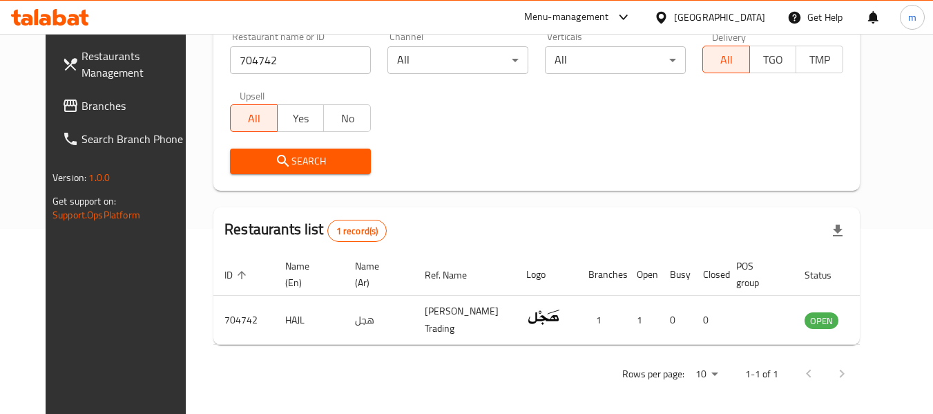
click at [744, 20] on div "Oman" at bounding box center [719, 17] width 91 height 15
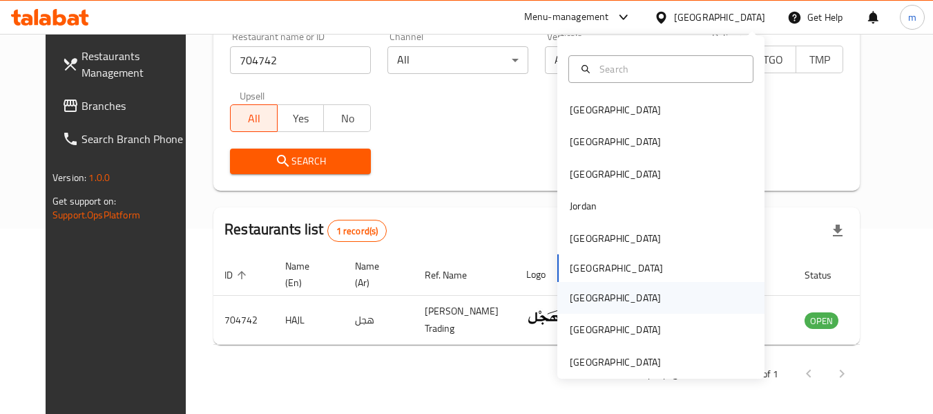
click at [576, 296] on div "Qatar" at bounding box center [615, 297] width 91 height 15
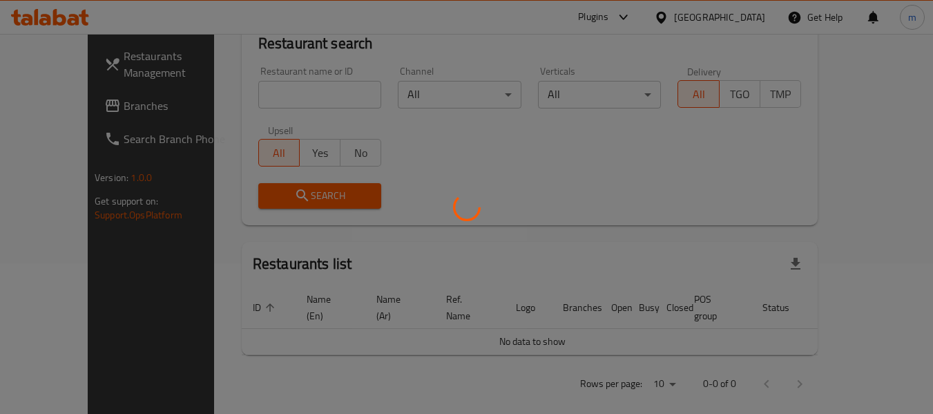
scroll to position [185, 0]
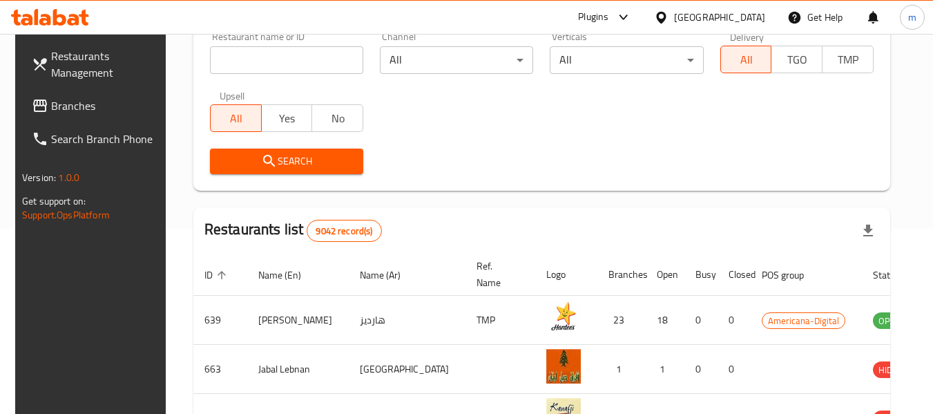
click at [57, 108] on span "Branches" at bounding box center [105, 105] width 109 height 17
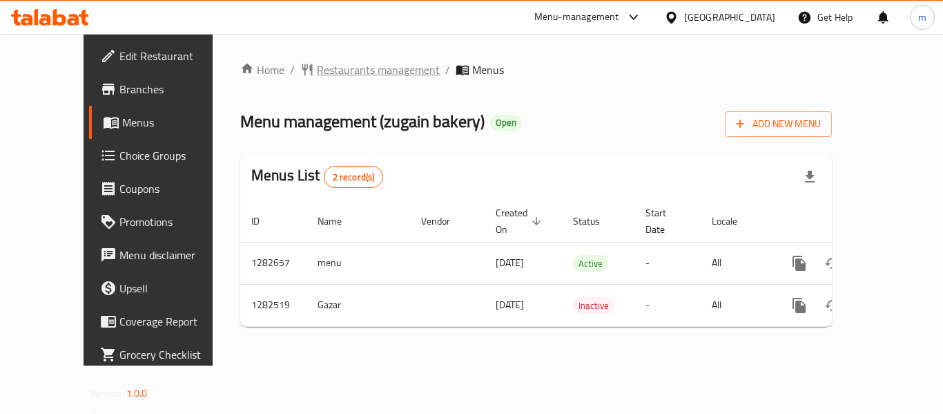
click at [317, 66] on span "Restaurants management" at bounding box center [378, 69] width 123 height 17
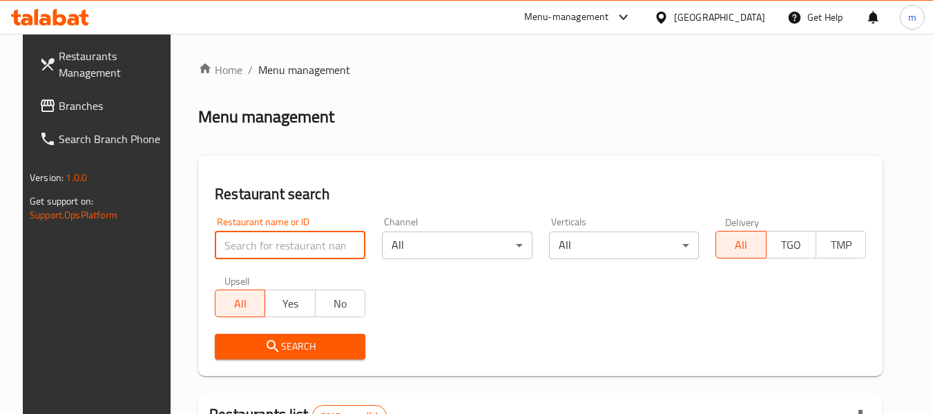
click at [271, 244] on input "search" at bounding box center [290, 245] width 151 height 28
paste input "694858"
type input "694858"
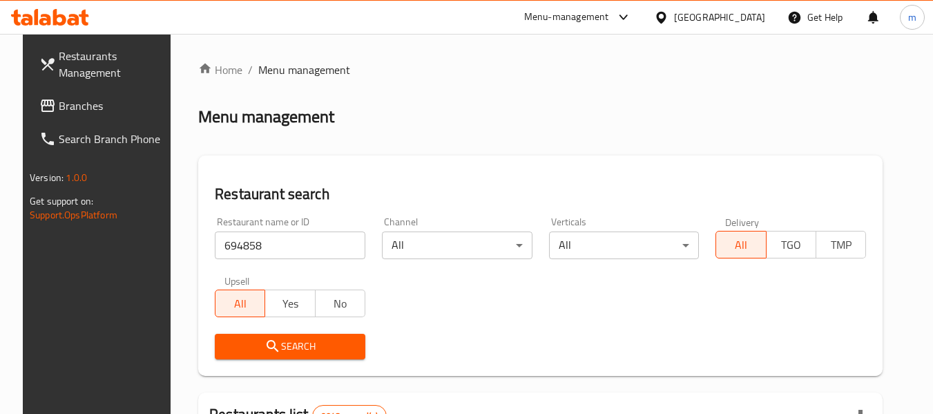
click at [310, 354] on span "Search" at bounding box center [290, 346] width 128 height 17
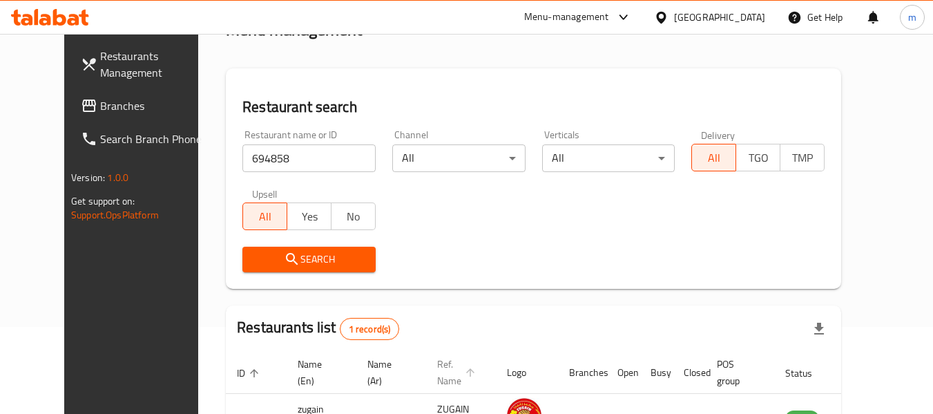
scroll to position [185, 0]
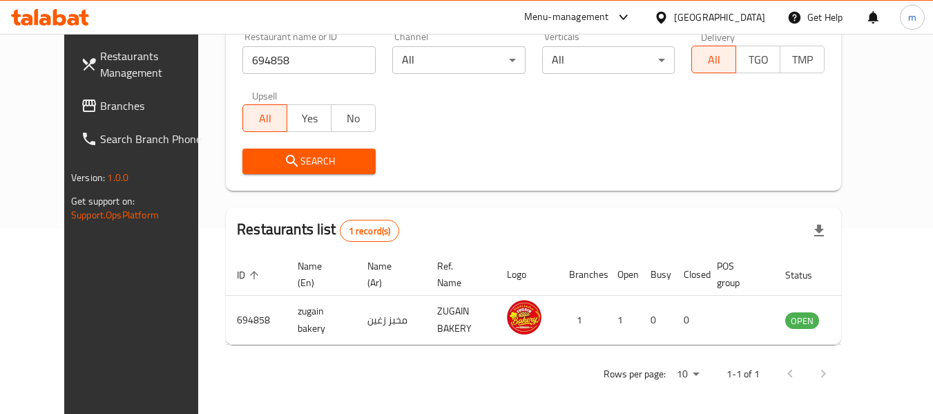
click at [674, 19] on div at bounding box center [664, 17] width 20 height 15
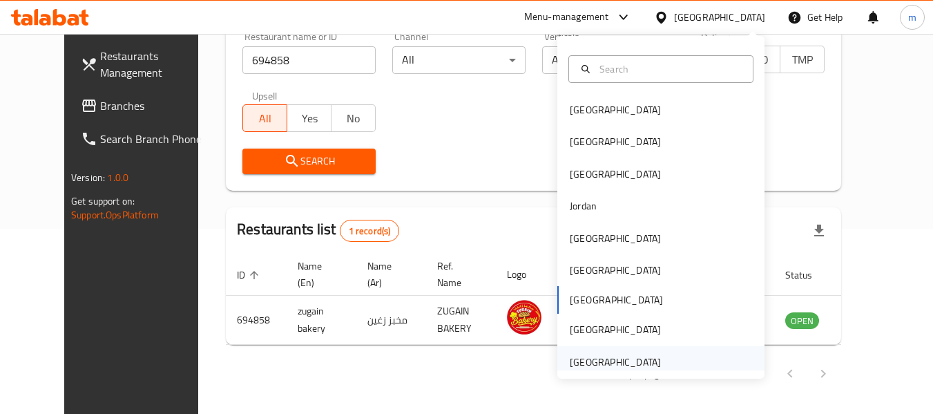
click at [605, 363] on div "[GEOGRAPHIC_DATA]" at bounding box center [615, 361] width 91 height 15
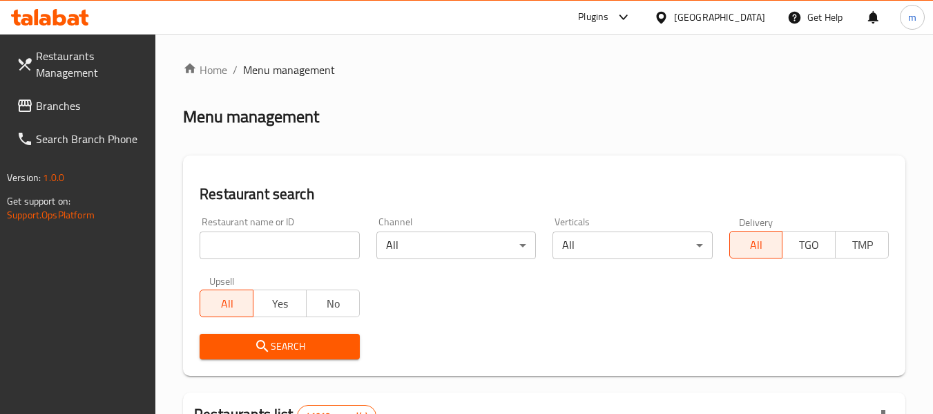
click at [66, 104] on span "Branches" at bounding box center [90, 105] width 109 height 17
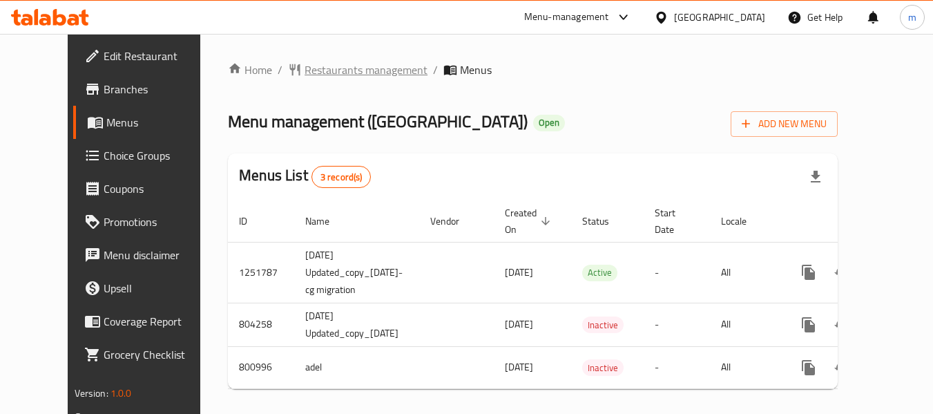
click at [333, 65] on span "Restaurants management" at bounding box center [366, 69] width 123 height 17
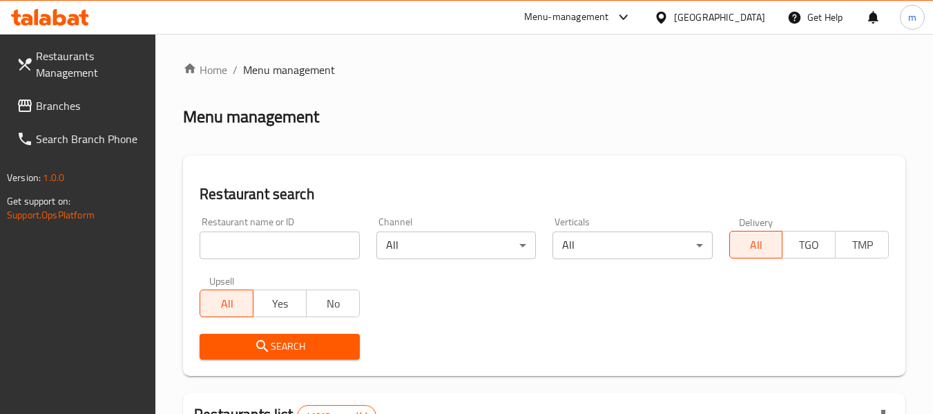
click at [274, 245] on input "search" at bounding box center [280, 245] width 160 height 28
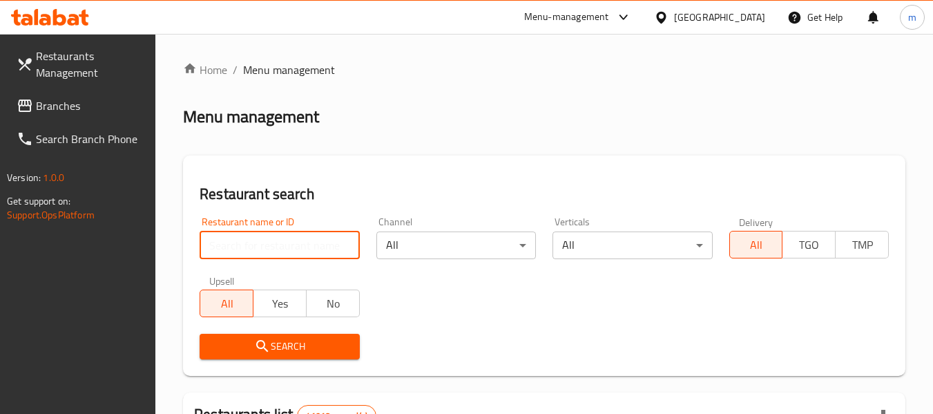
paste input "653835"
type input "653835"
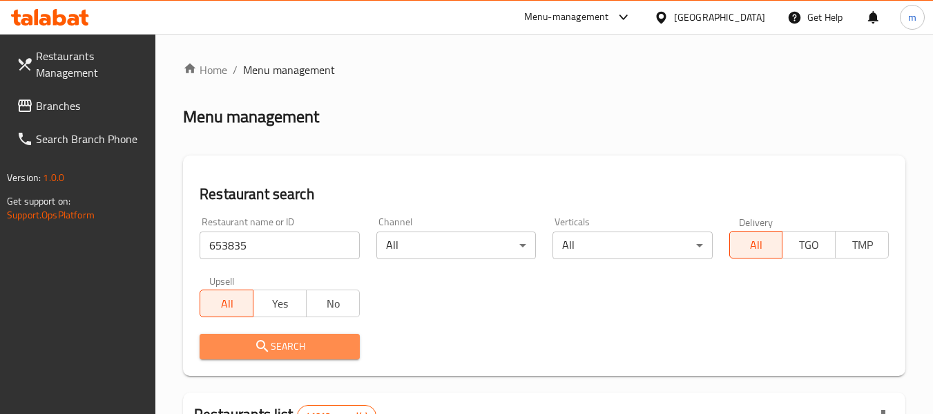
click at [291, 353] on span "Search" at bounding box center [279, 346] width 137 height 17
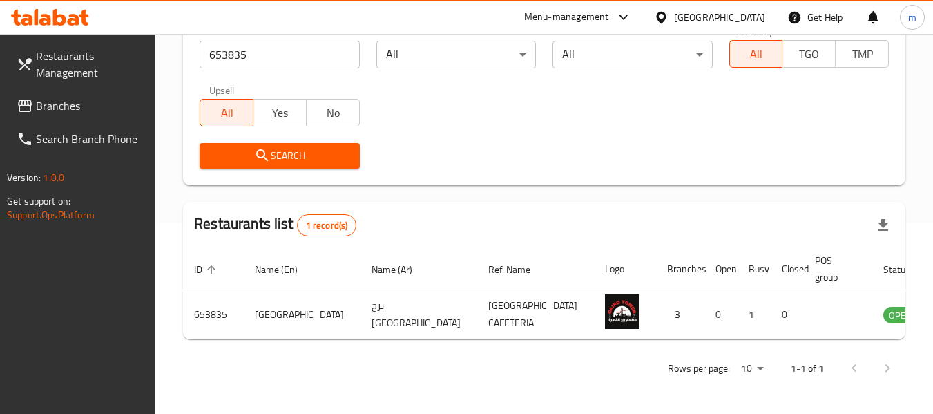
scroll to position [191, 0]
click at [75, 111] on span "Branches" at bounding box center [90, 105] width 109 height 17
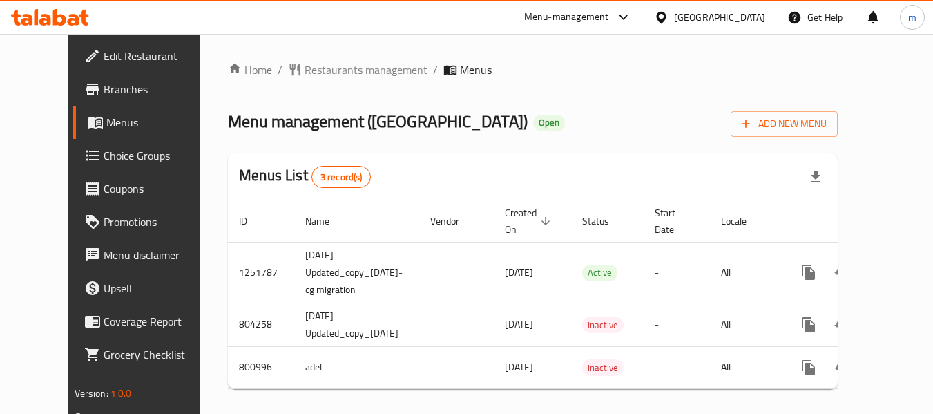
click at [331, 71] on span "Restaurants management" at bounding box center [366, 69] width 123 height 17
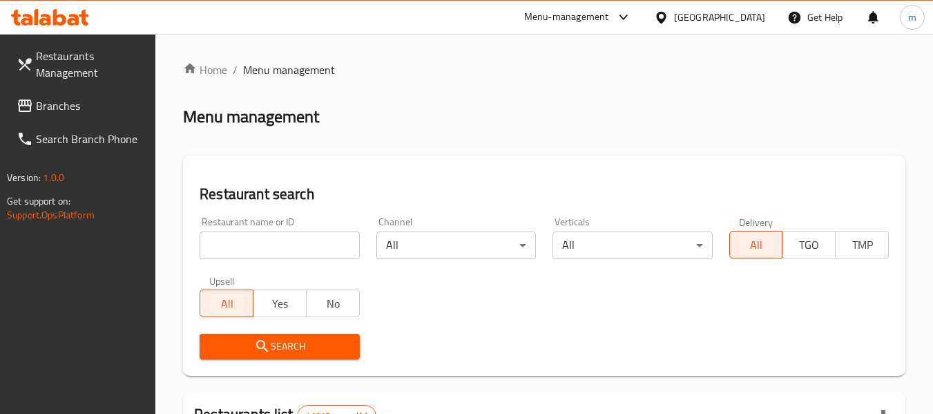
click at [288, 247] on input "search" at bounding box center [280, 245] width 160 height 28
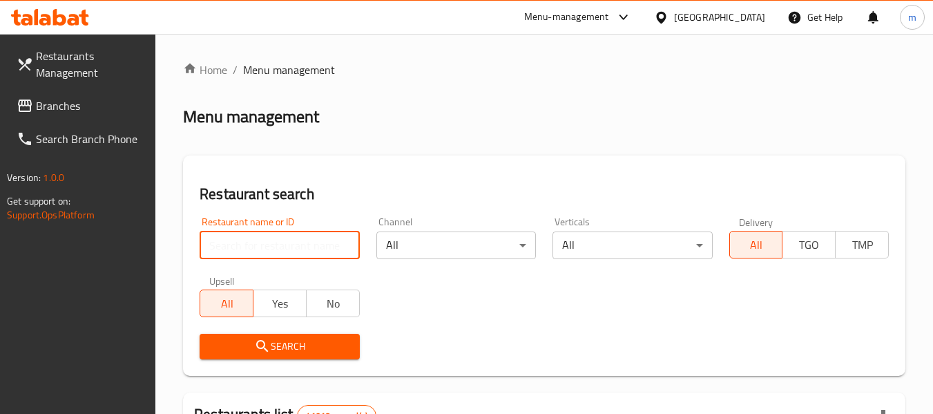
paste input "653835"
type input "653835"
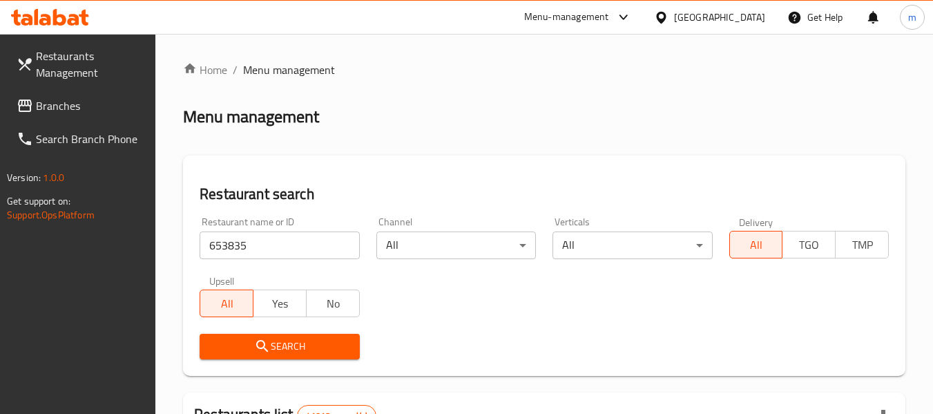
click at [289, 345] on span "Search" at bounding box center [279, 346] width 137 height 17
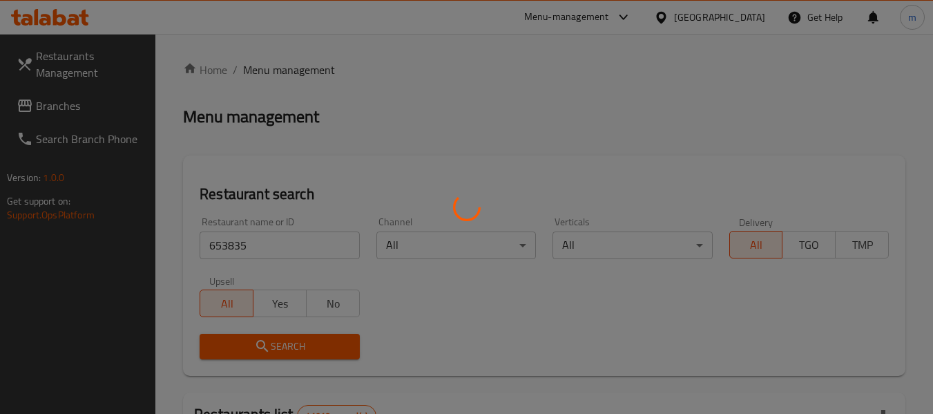
click at [289, 345] on div at bounding box center [466, 207] width 933 height 414
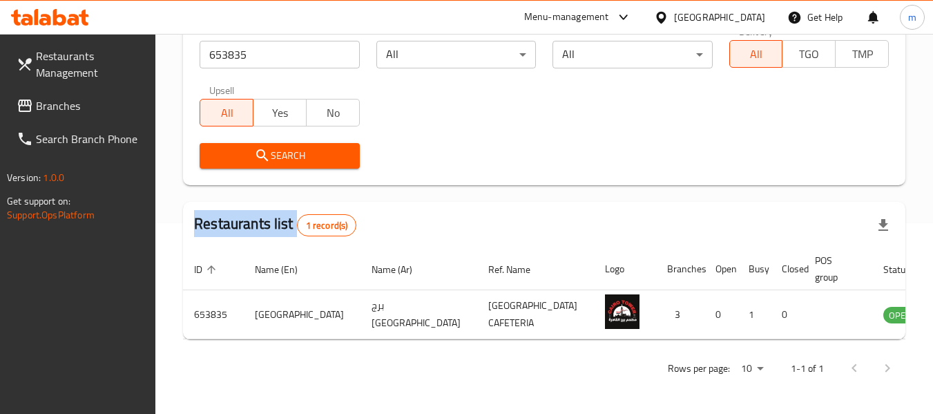
scroll to position [191, 0]
click at [80, 102] on span "Branches" at bounding box center [90, 105] width 109 height 17
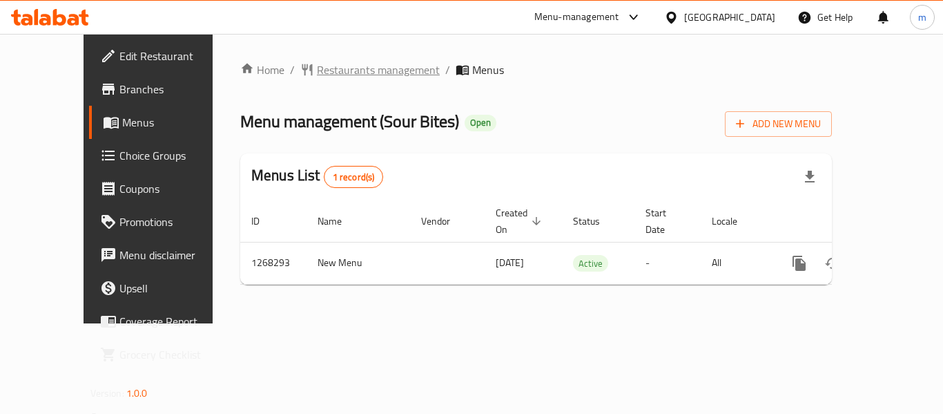
click at [336, 64] on span "Restaurants management" at bounding box center [378, 69] width 123 height 17
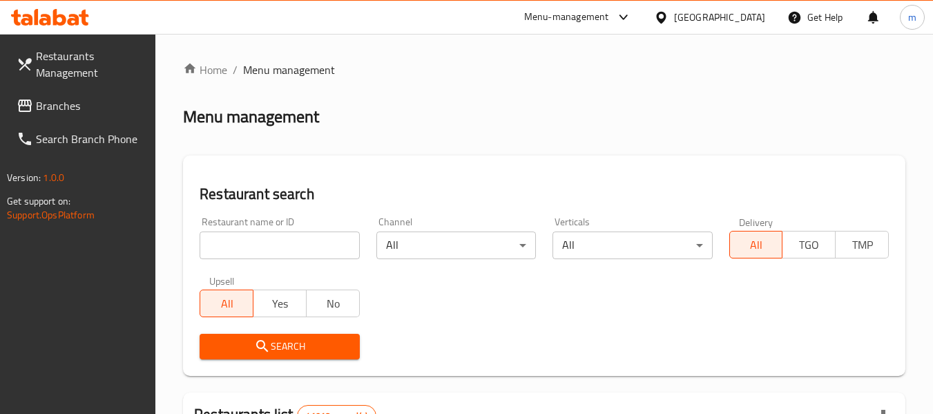
click at [301, 240] on input "search" at bounding box center [280, 245] width 160 height 28
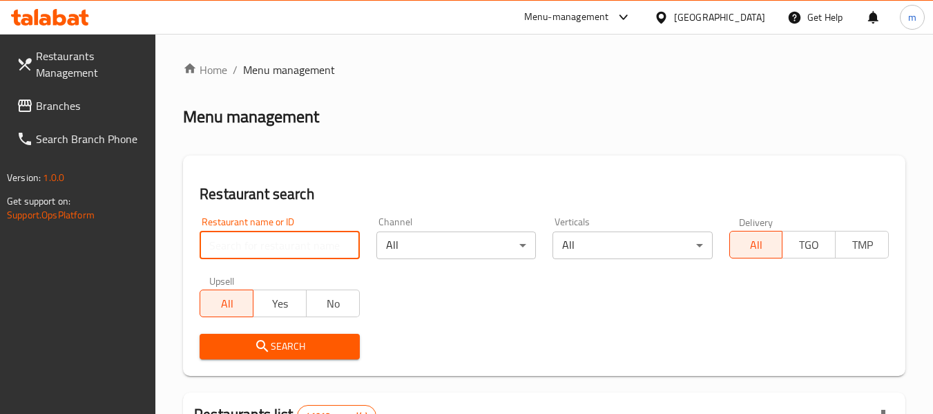
paste input "688045"
type input "688045"
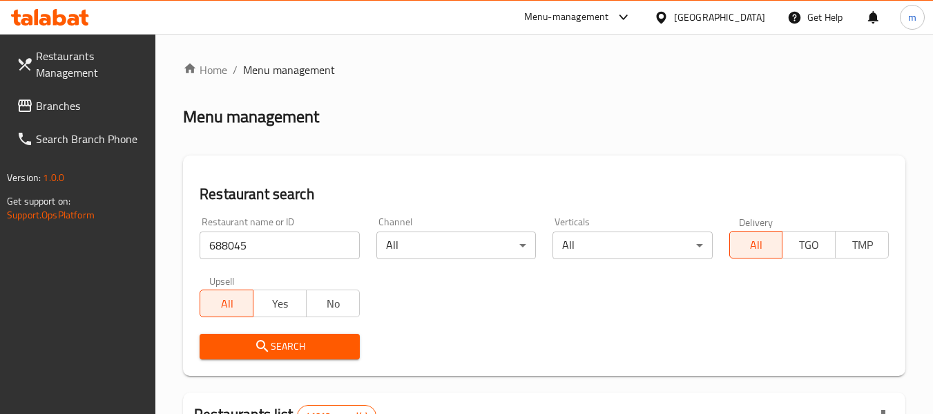
click at [287, 349] on span "Search" at bounding box center [279, 346] width 137 height 17
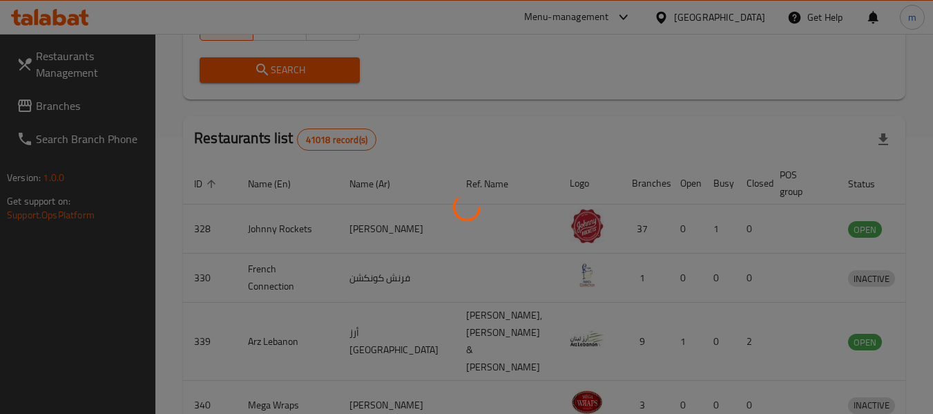
scroll to position [191, 0]
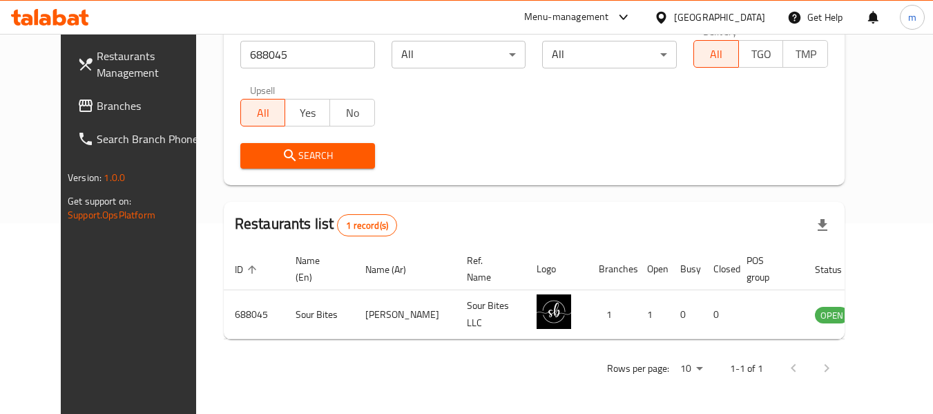
click at [97, 104] on span "Branches" at bounding box center [151, 105] width 109 height 17
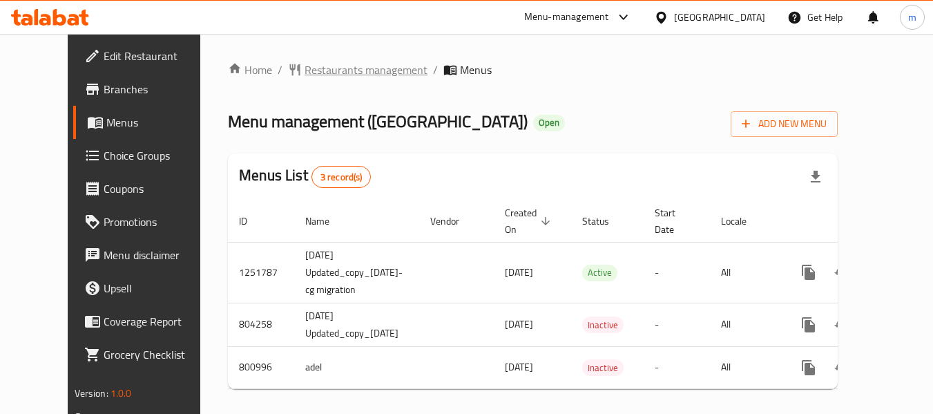
click at [347, 66] on span "Restaurants management" at bounding box center [366, 69] width 123 height 17
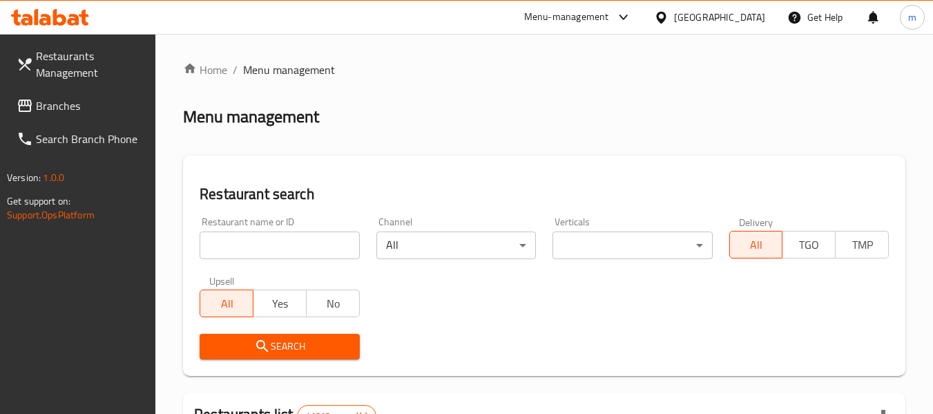
click at [306, 244] on input "search" at bounding box center [280, 245] width 160 height 28
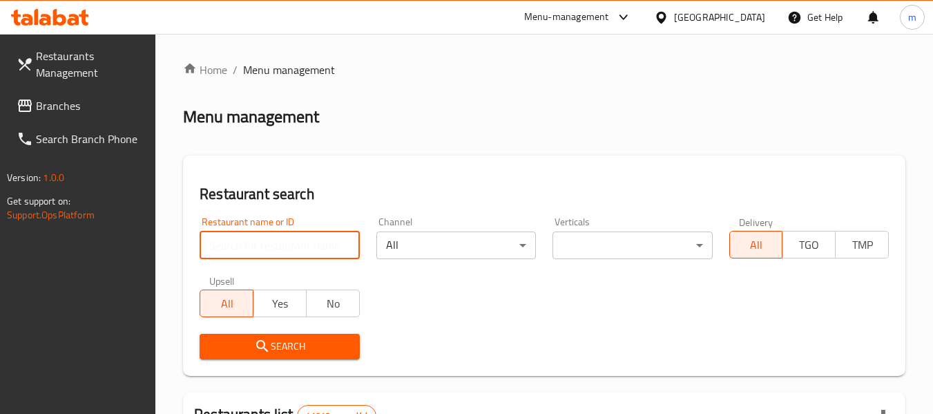
paste input "653835"
type input "653835"
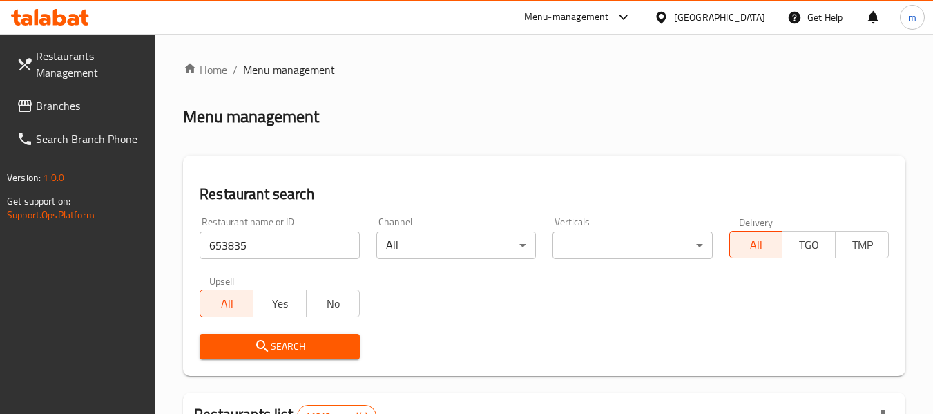
click at [269, 338] on icon "submit" at bounding box center [262, 346] width 17 height 17
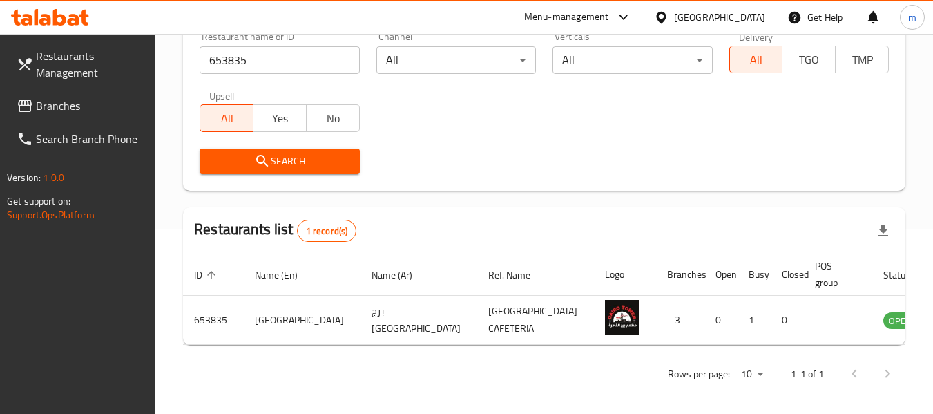
click at [706, 25] on div "[GEOGRAPHIC_DATA]" at bounding box center [719, 17] width 91 height 15
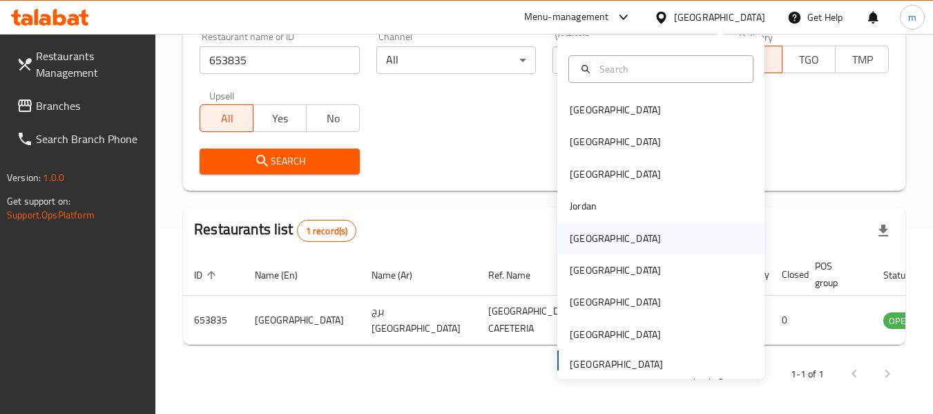
click at [584, 233] on div "Kuwait" at bounding box center [615, 238] width 91 height 15
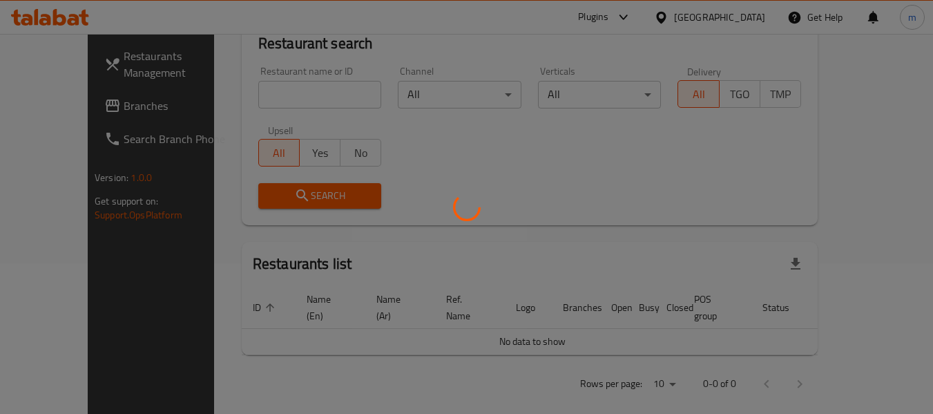
scroll to position [185, 0]
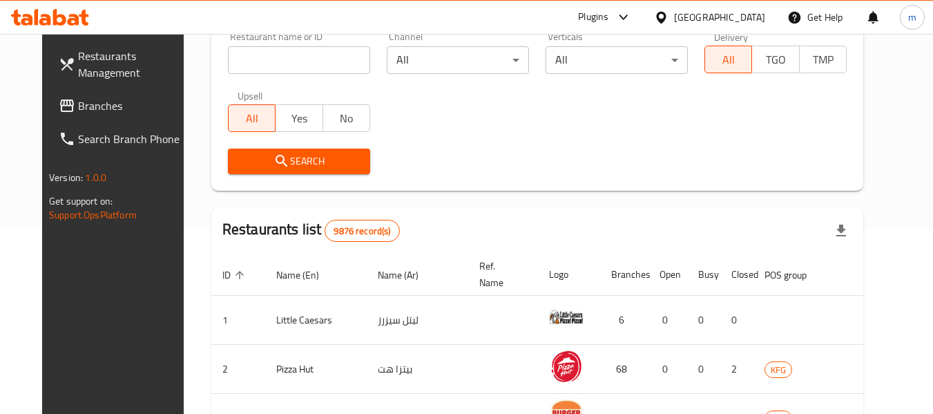
click at [78, 111] on span "Branches" at bounding box center [132, 105] width 109 height 17
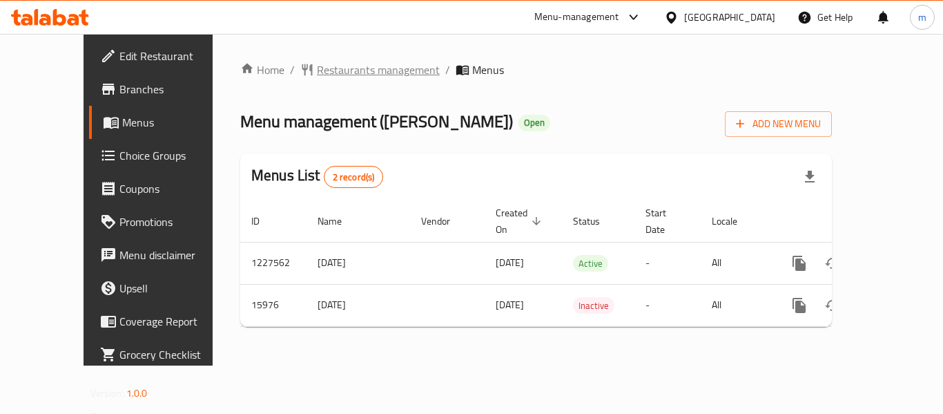
click at [318, 75] on span "Restaurants management" at bounding box center [378, 69] width 123 height 17
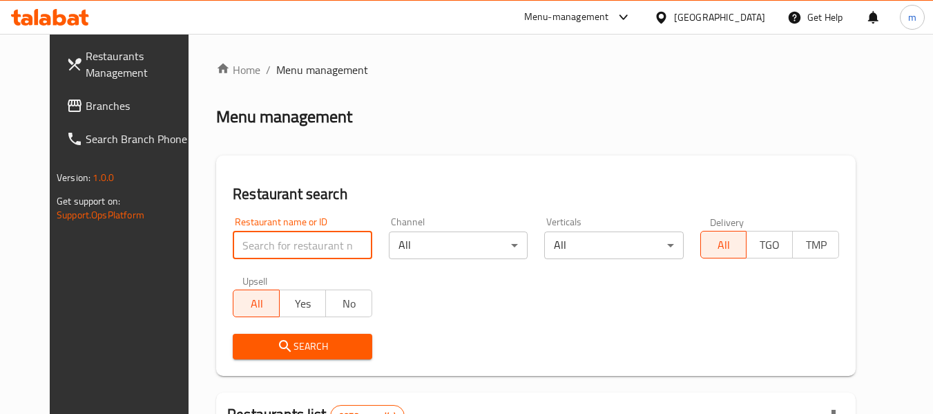
click at [283, 244] on input "search" at bounding box center [302, 245] width 139 height 28
paste input "9220"
type input "9220"
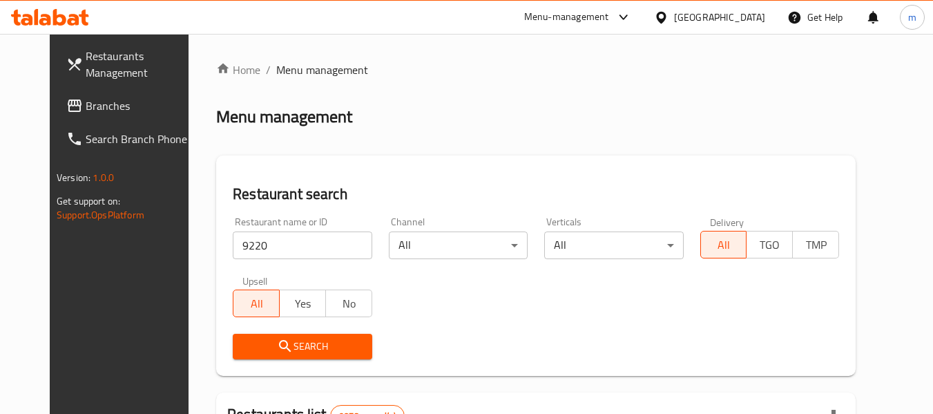
click at [278, 338] on span "Search" at bounding box center [302, 346] width 117 height 17
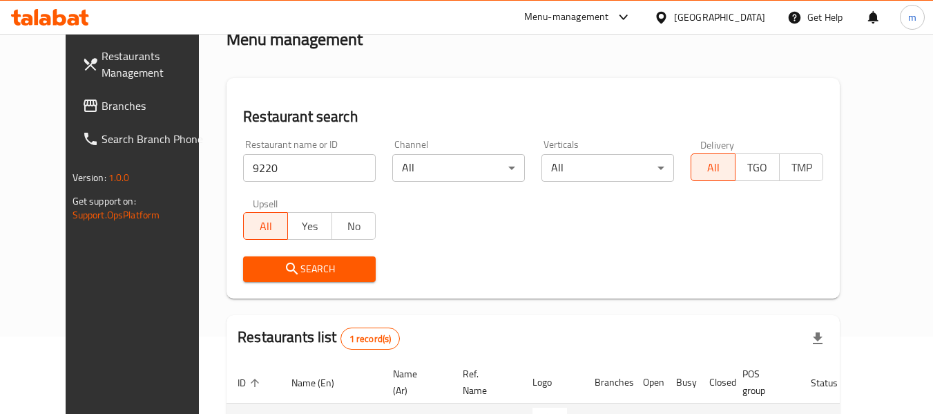
scroll to position [191, 0]
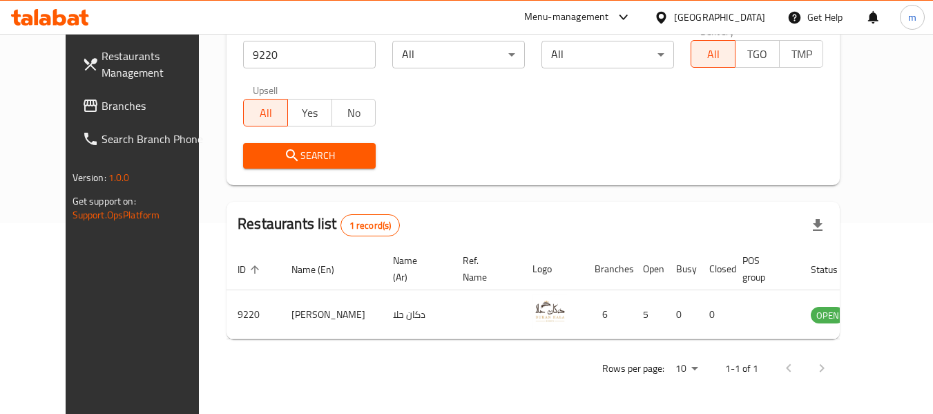
click at [737, 21] on div "Kuwait" at bounding box center [719, 17] width 91 height 15
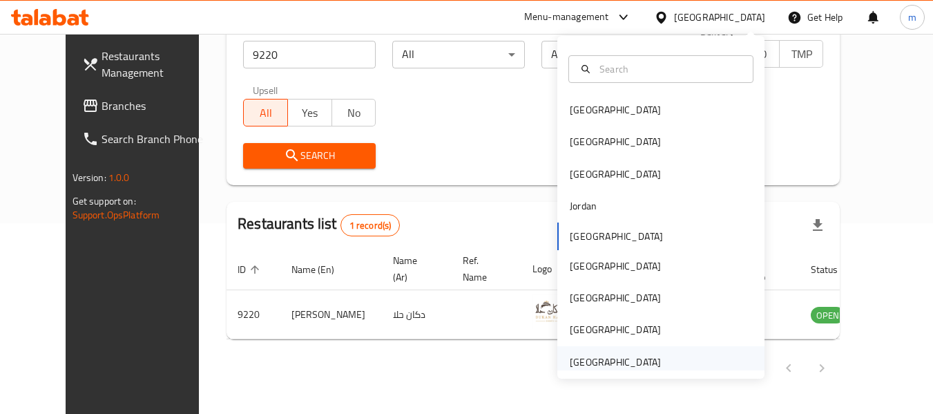
click at [631, 352] on div "[GEOGRAPHIC_DATA]" at bounding box center [615, 362] width 113 height 32
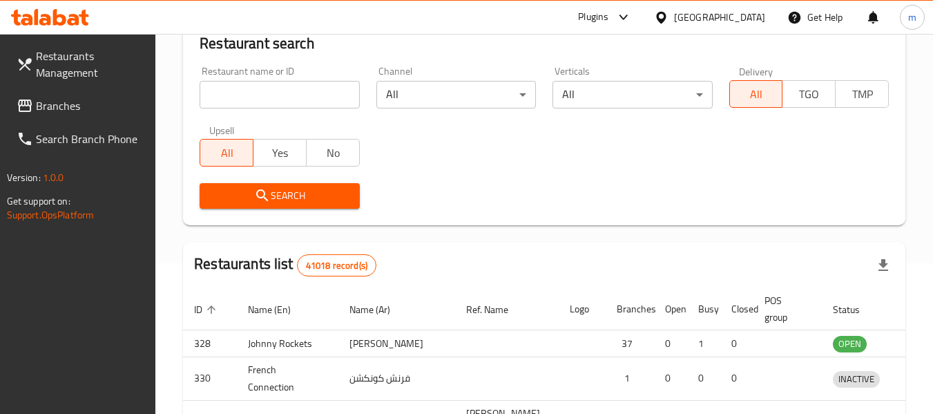
scroll to position [191, 0]
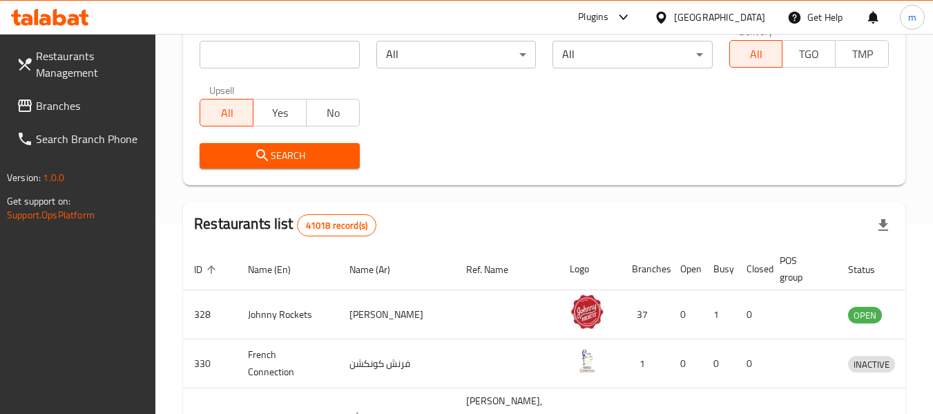
click at [52, 104] on span "Branches" at bounding box center [90, 105] width 109 height 17
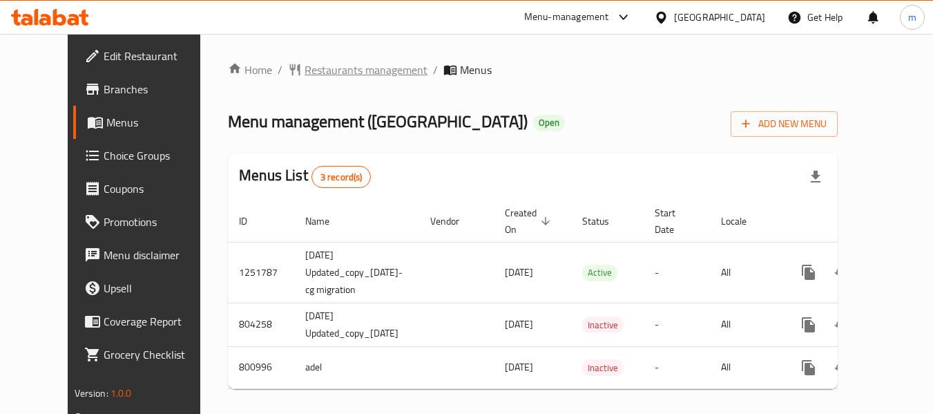
click at [333, 69] on span "Restaurants management" at bounding box center [366, 69] width 123 height 17
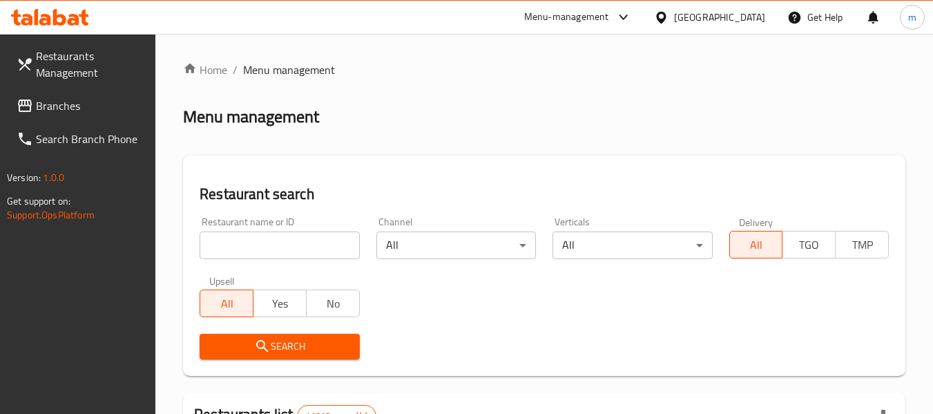
click at [307, 249] on input "search" at bounding box center [280, 245] width 160 height 28
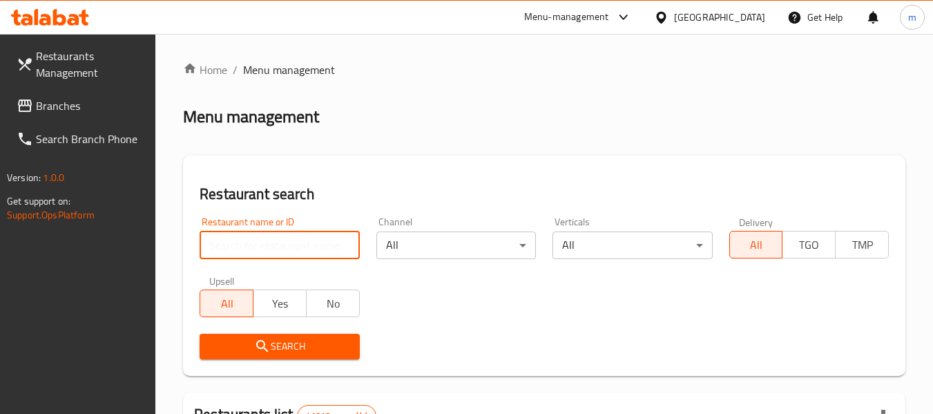
paste input "653835"
type input "653835"
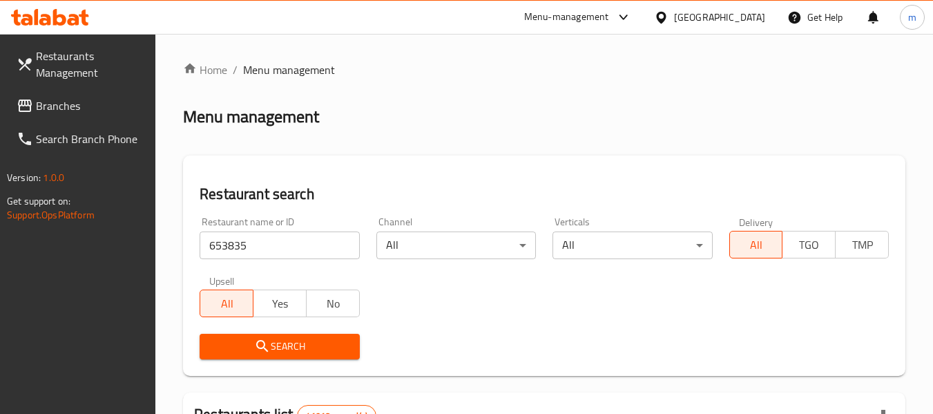
click at [298, 352] on span "Search" at bounding box center [279, 346] width 137 height 17
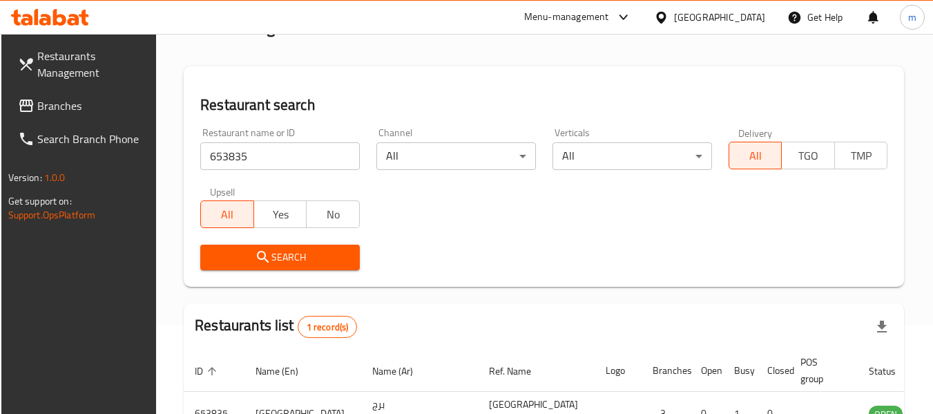
scroll to position [185, 0]
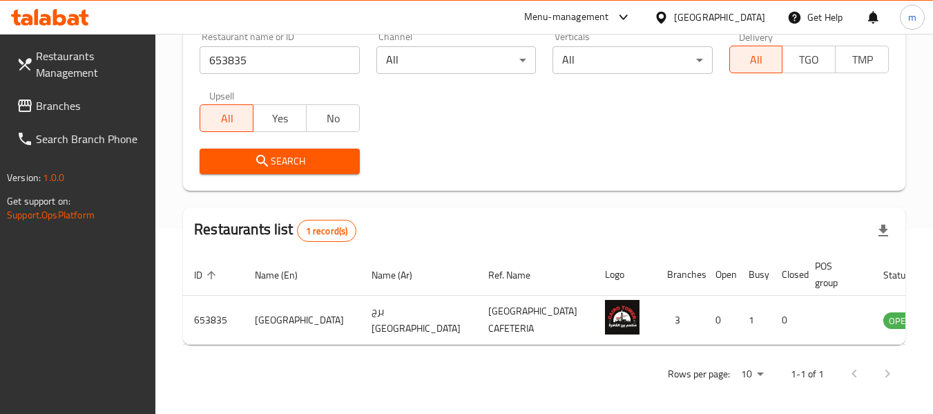
click at [95, 105] on span "Branches" at bounding box center [90, 105] width 109 height 17
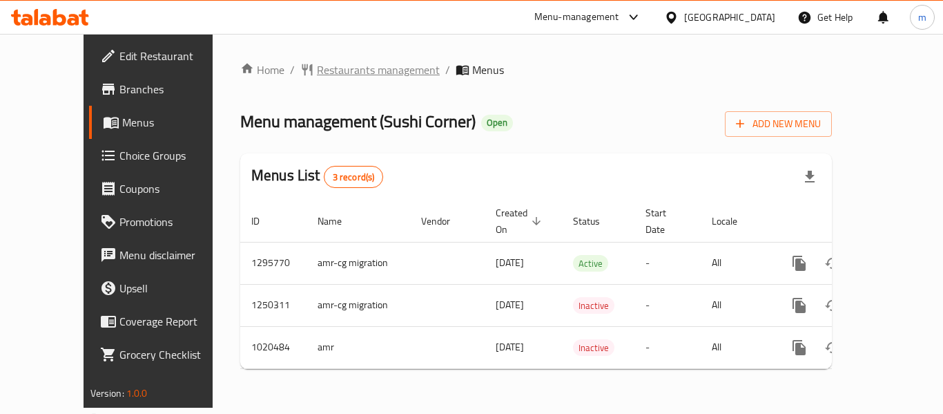
click at [317, 72] on span "Restaurants management" at bounding box center [378, 69] width 123 height 17
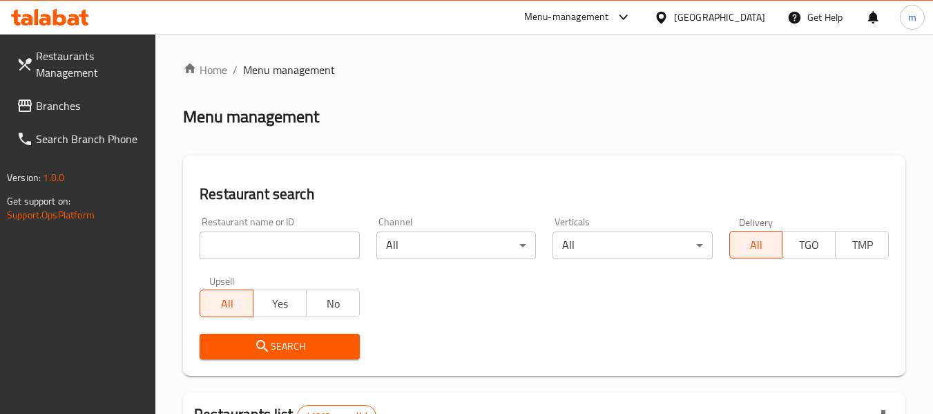
click at [289, 243] on input "search" at bounding box center [280, 245] width 160 height 28
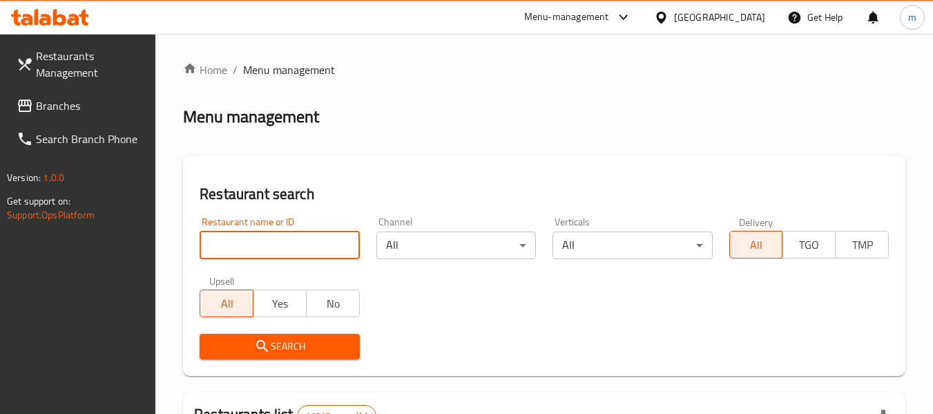
paste input "660926"
type input "660926"
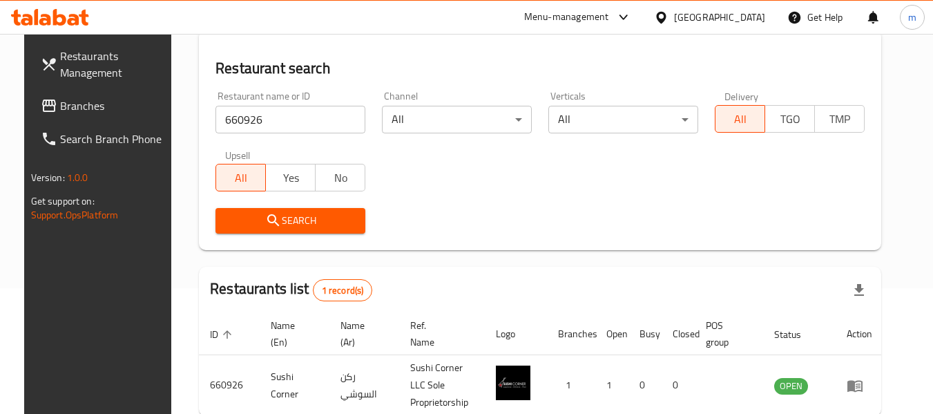
scroll to position [185, 0]
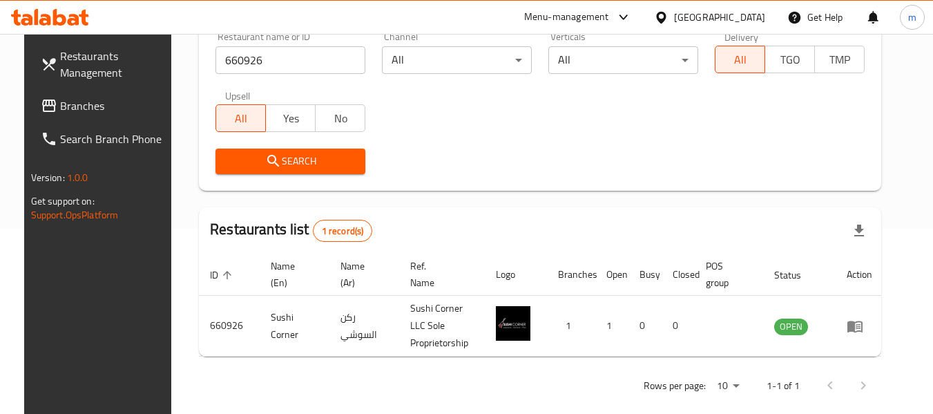
click at [60, 107] on span "Branches" at bounding box center [114, 105] width 109 height 17
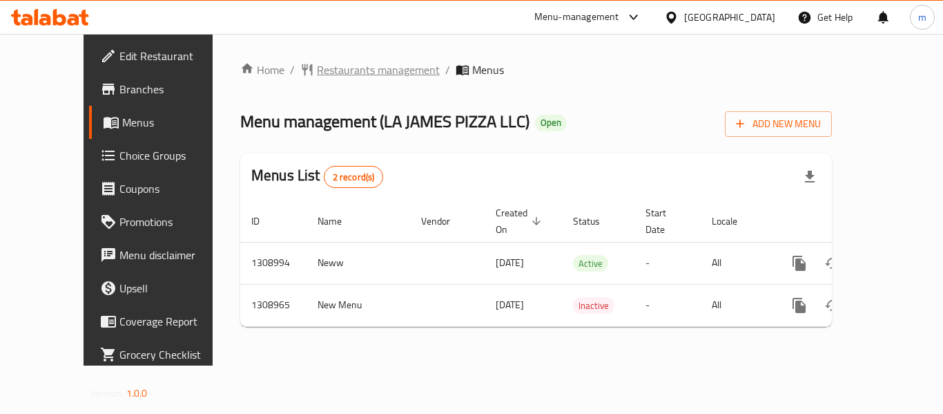
click at [327, 64] on span "Restaurants management" at bounding box center [378, 69] width 123 height 17
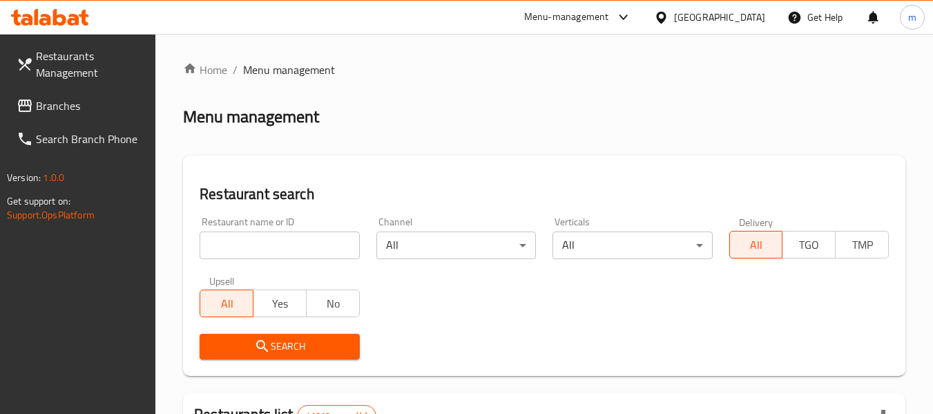
click at [311, 248] on input "search" at bounding box center [280, 245] width 160 height 28
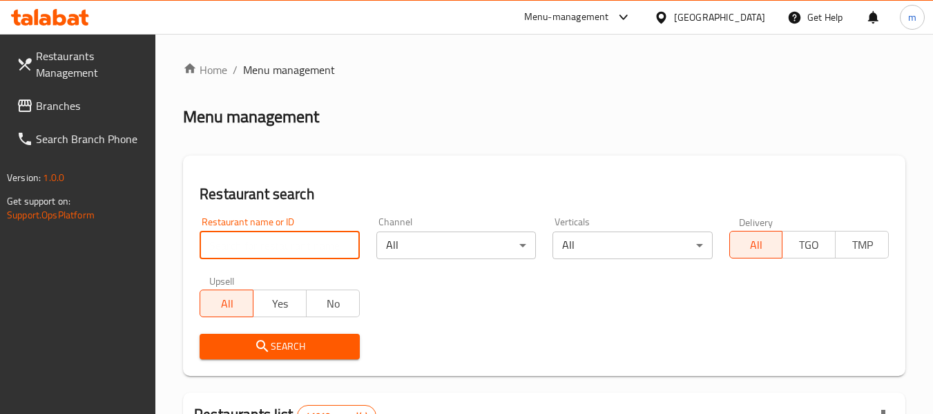
paste input "705108"
type input "705108"
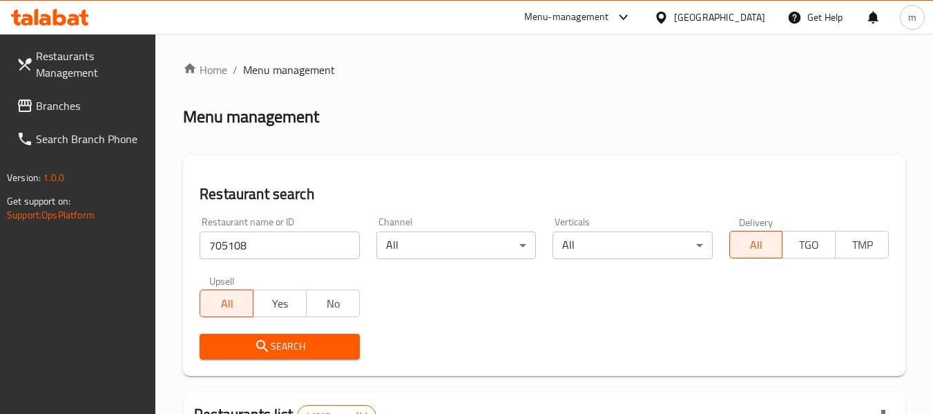
click at [289, 357] on button "Search" at bounding box center [280, 347] width 160 height 26
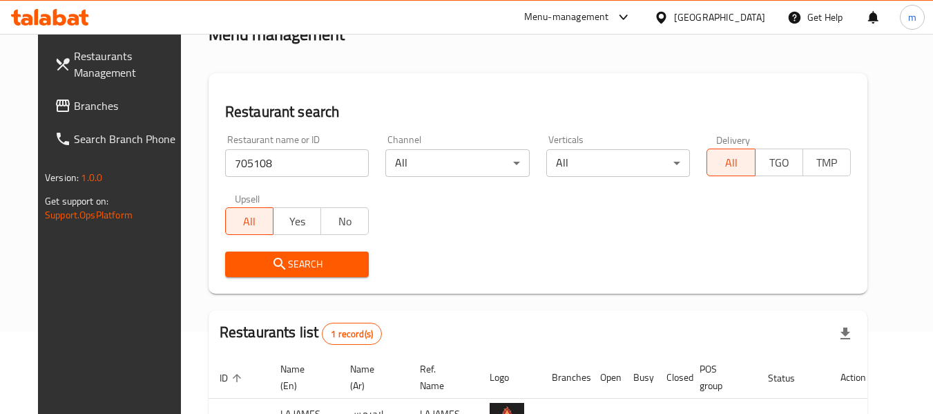
scroll to position [185, 0]
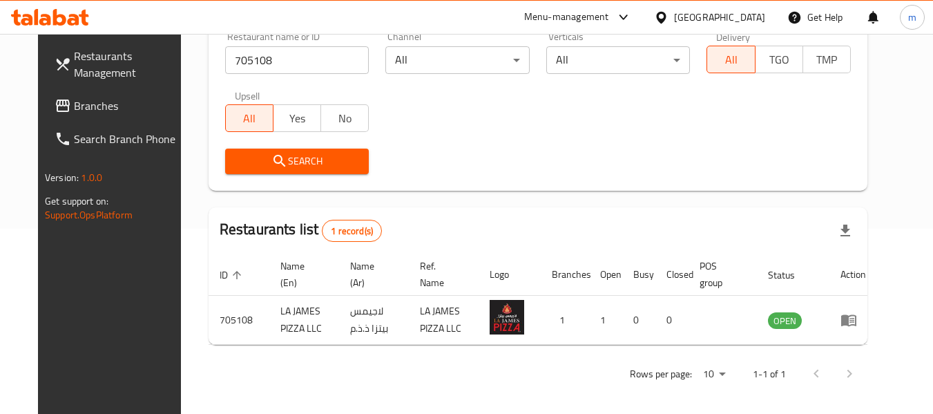
click at [76, 101] on span "Branches" at bounding box center [128, 105] width 109 height 17
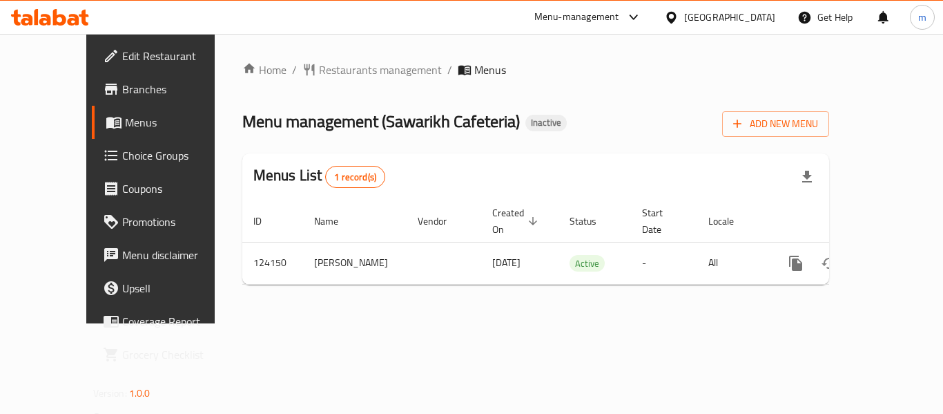
click at [332, 68] on span "Restaurants management" at bounding box center [380, 69] width 123 height 17
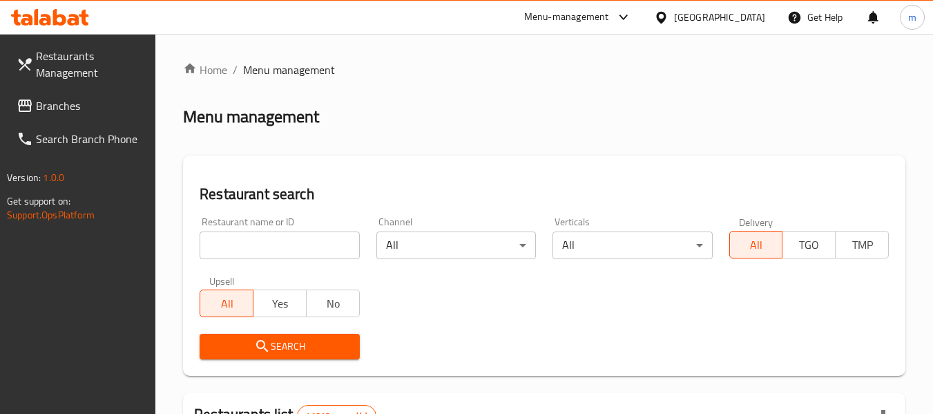
click at [302, 247] on input "search" at bounding box center [280, 245] width 160 height 28
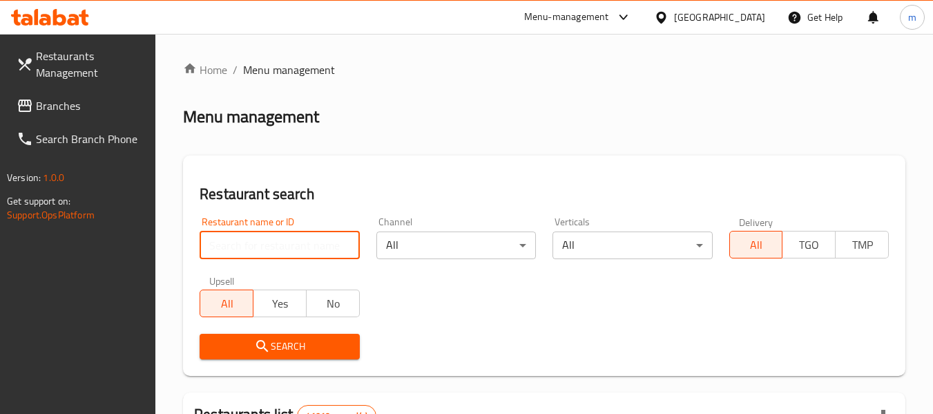
paste input "608484"
type input "608484"
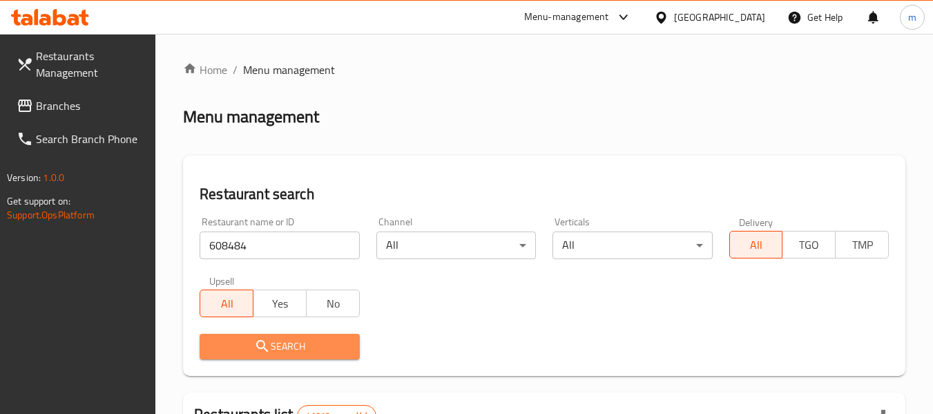
click at [322, 341] on span "Search" at bounding box center [279, 346] width 137 height 17
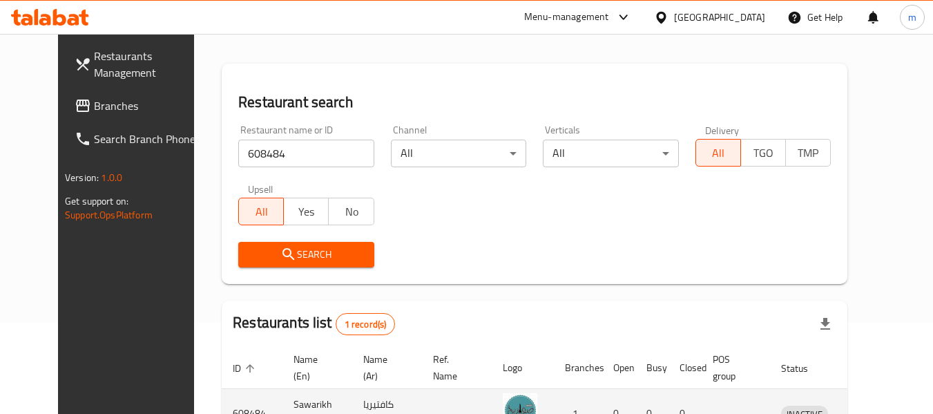
scroll to position [185, 0]
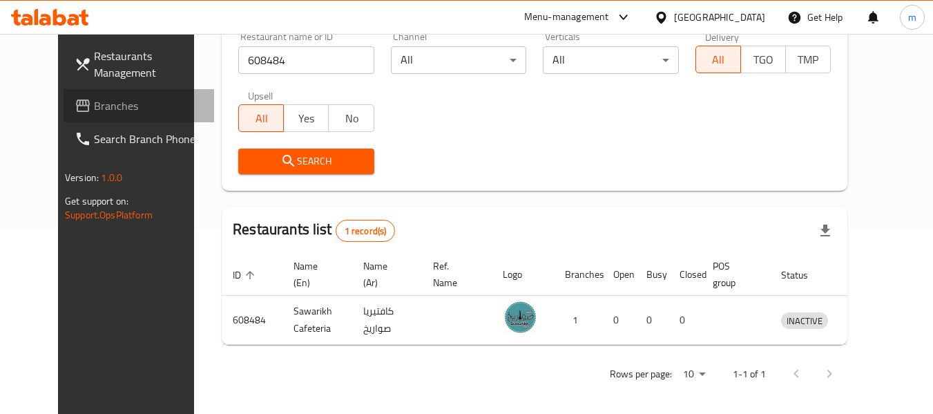
click at [94, 105] on span "Branches" at bounding box center [148, 105] width 109 height 17
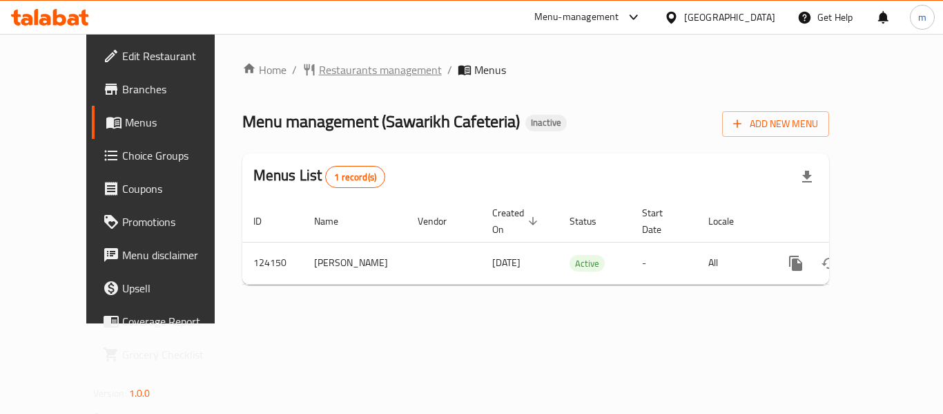
click at [322, 69] on span "Restaurants management" at bounding box center [380, 69] width 123 height 17
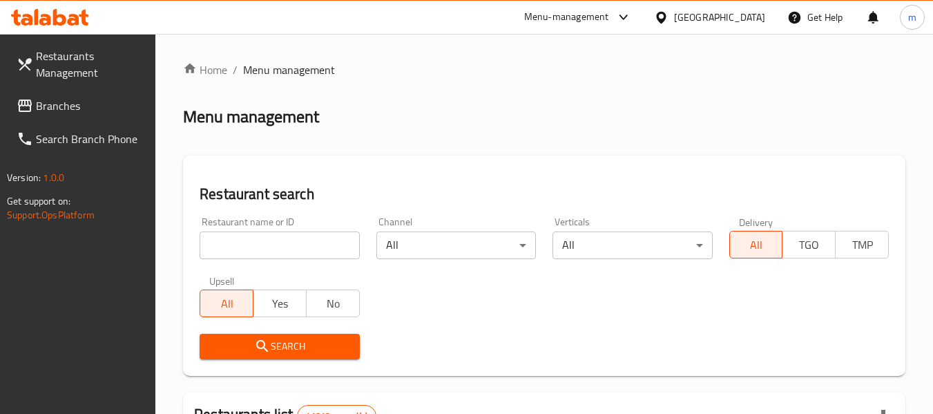
click at [308, 244] on input "search" at bounding box center [280, 245] width 160 height 28
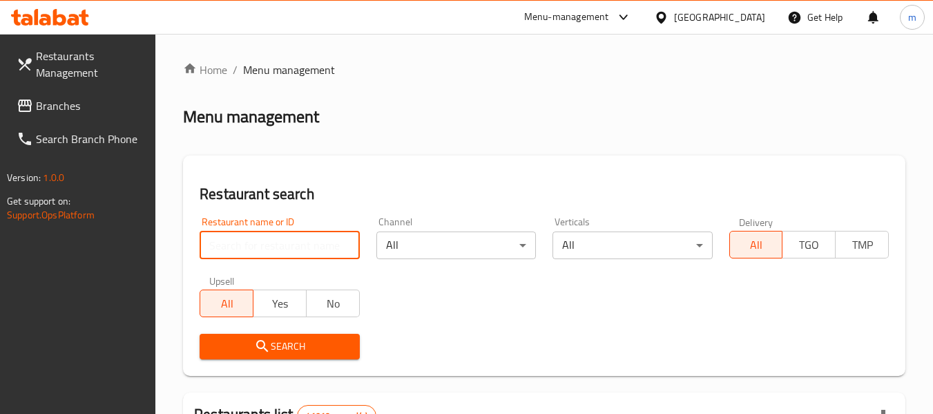
paste input "608484"
type input "608484"
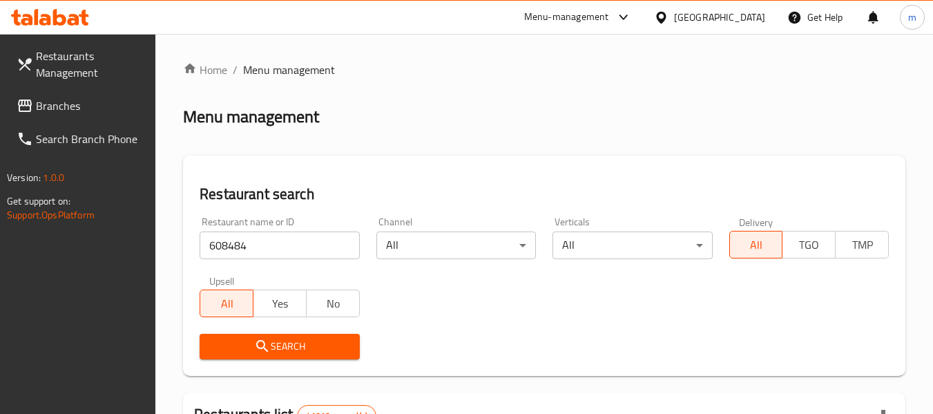
click at [302, 338] on span "Search" at bounding box center [279, 346] width 137 height 17
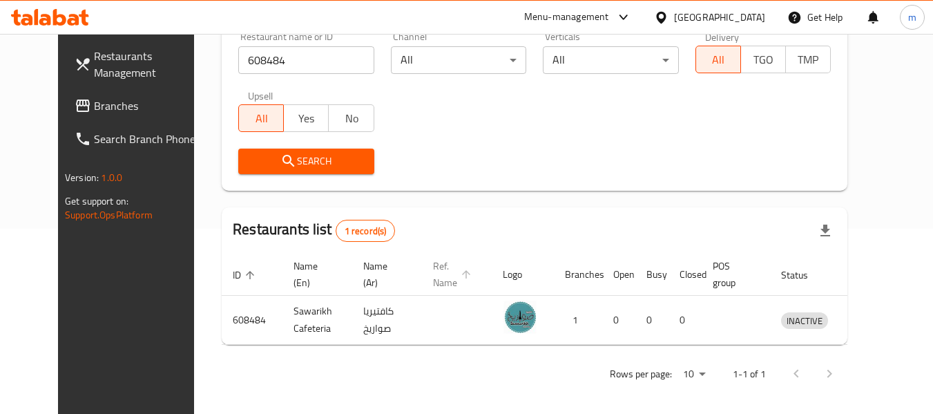
scroll to position [47, 0]
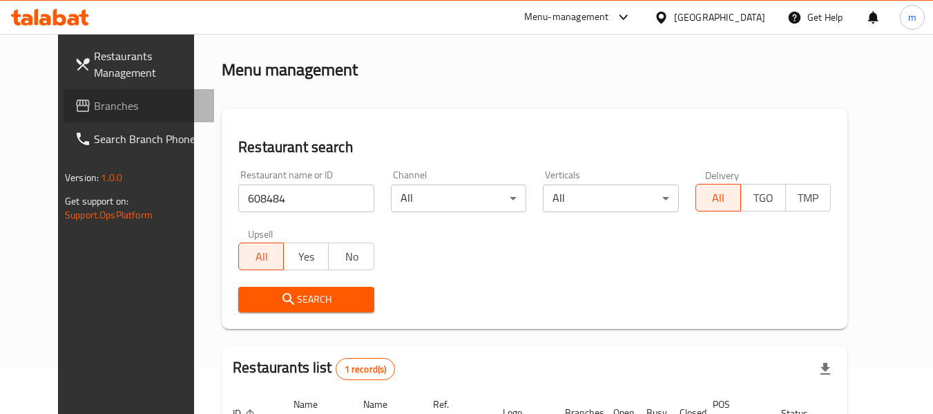
click at [94, 98] on span "Branches" at bounding box center [148, 105] width 109 height 17
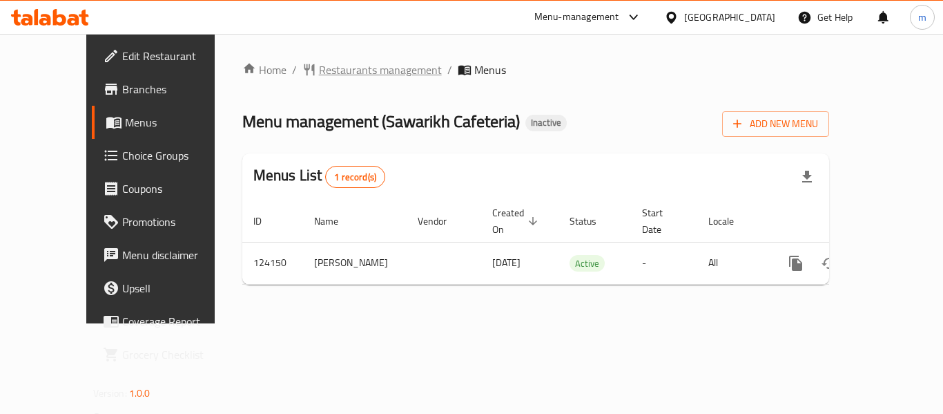
click at [319, 69] on span "Restaurants management" at bounding box center [380, 69] width 123 height 17
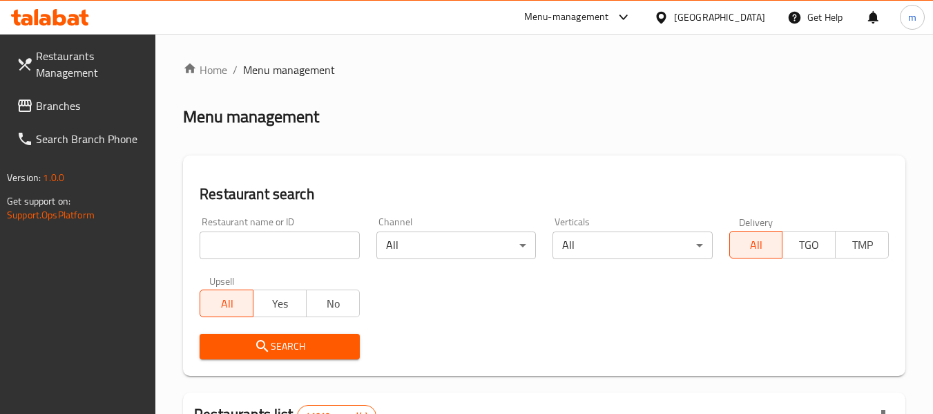
click at [272, 247] on input "search" at bounding box center [280, 245] width 160 height 28
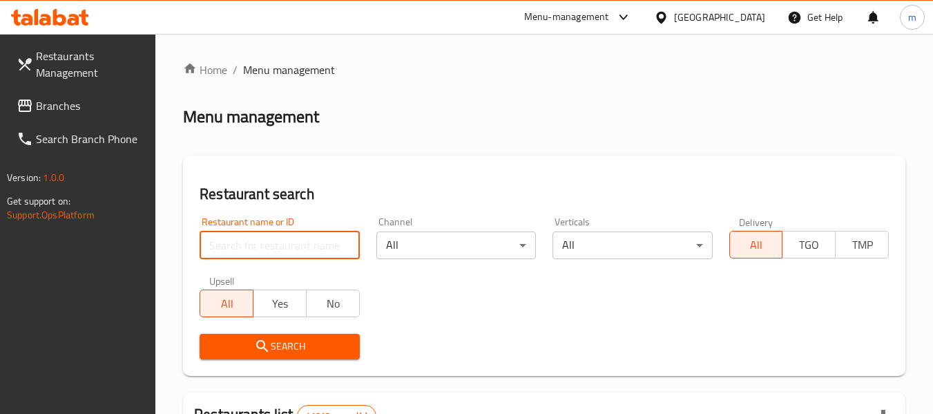
paste input "608484"
type input "608484"
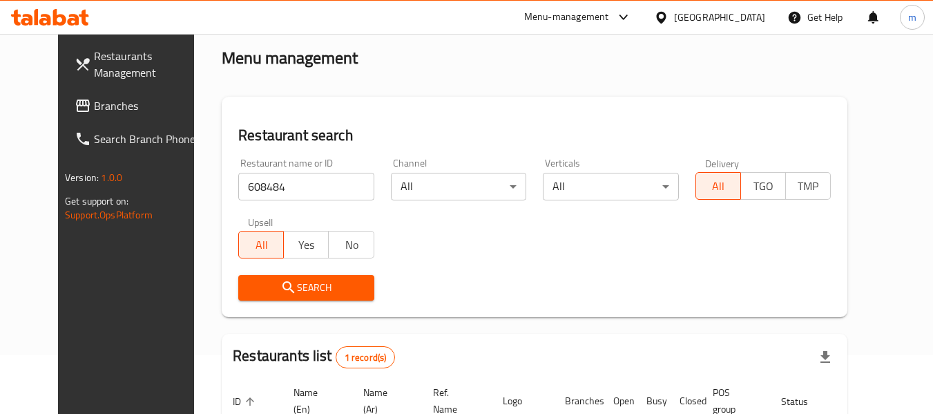
scroll to position [185, 0]
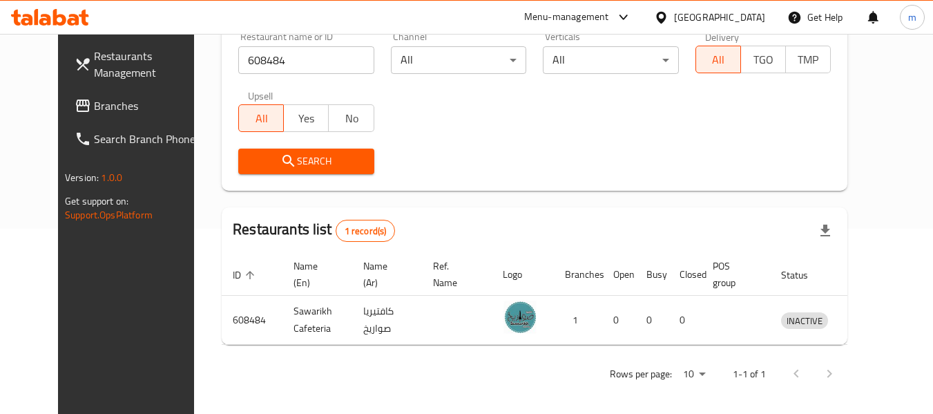
click at [755, 21] on div "United Arab Emirates" at bounding box center [719, 17] width 91 height 15
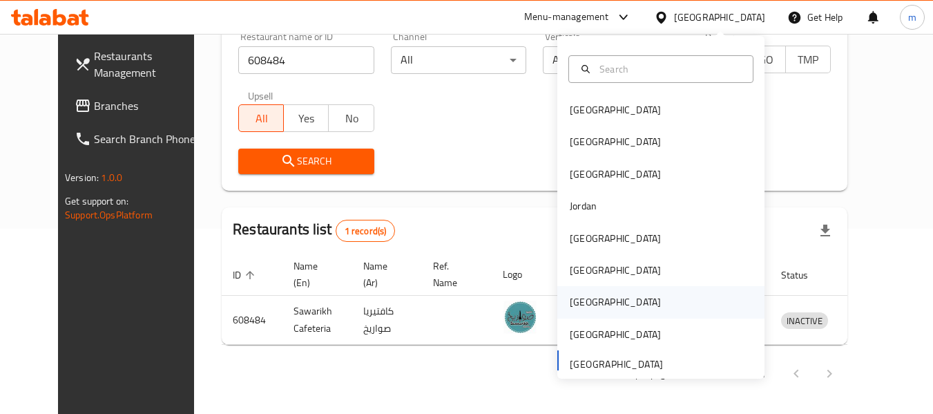
click at [577, 298] on div "[GEOGRAPHIC_DATA]" at bounding box center [615, 301] width 91 height 15
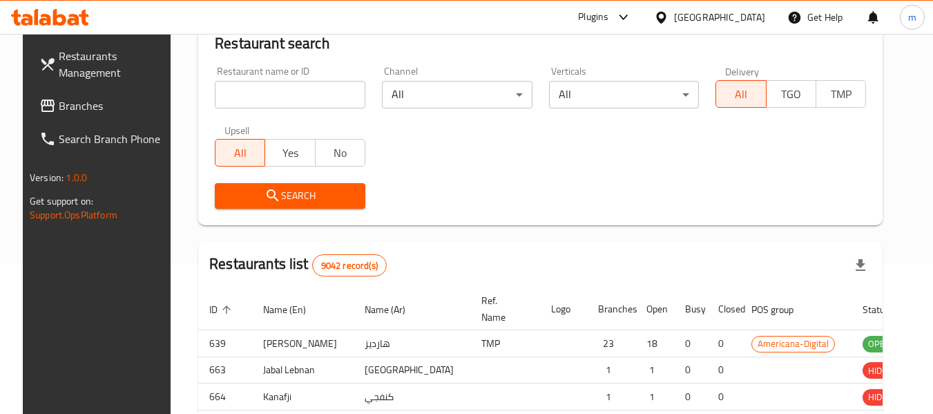
scroll to position [185, 0]
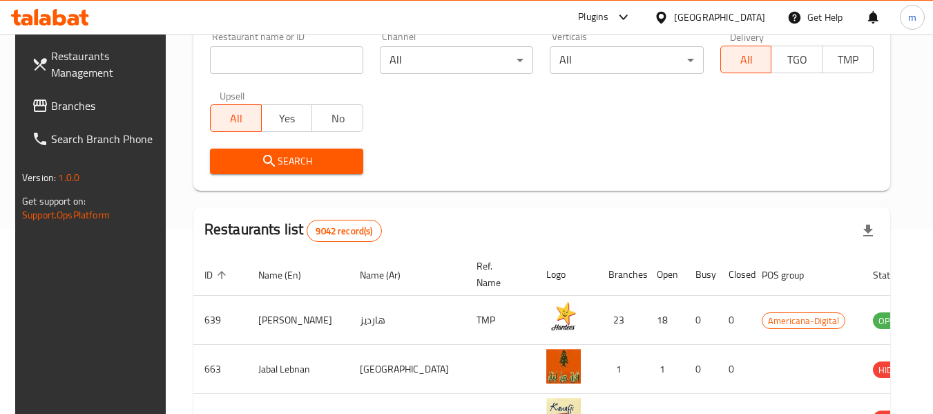
drag, startPoint x: 43, startPoint y: 88, endPoint x: 52, endPoint y: 106, distance: 19.8
click at [43, 88] on link "Restaurants Management" at bounding box center [96, 64] width 151 height 50
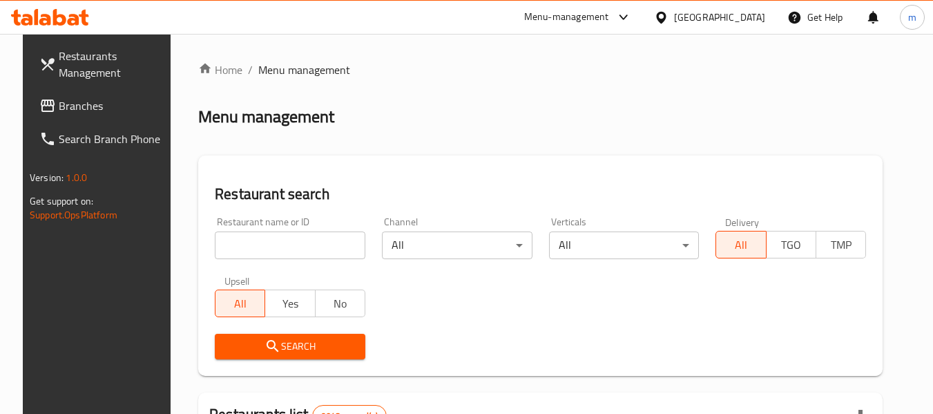
click at [64, 109] on span "Branches" at bounding box center [113, 105] width 109 height 17
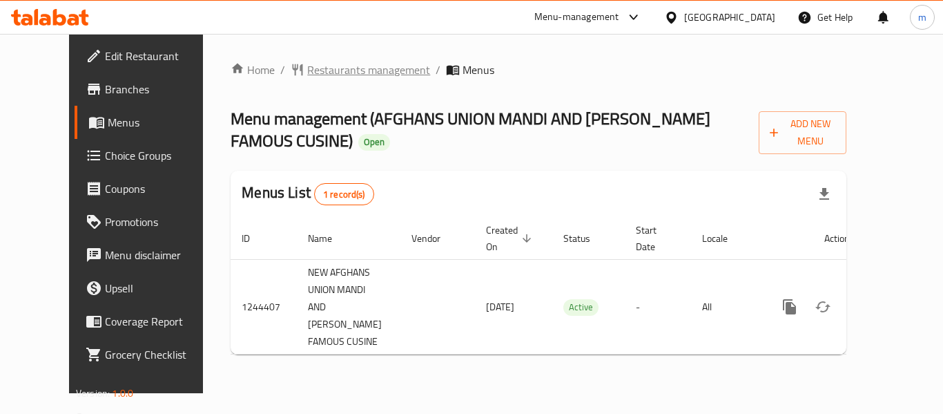
click at [344, 68] on span "Restaurants management" at bounding box center [368, 69] width 123 height 17
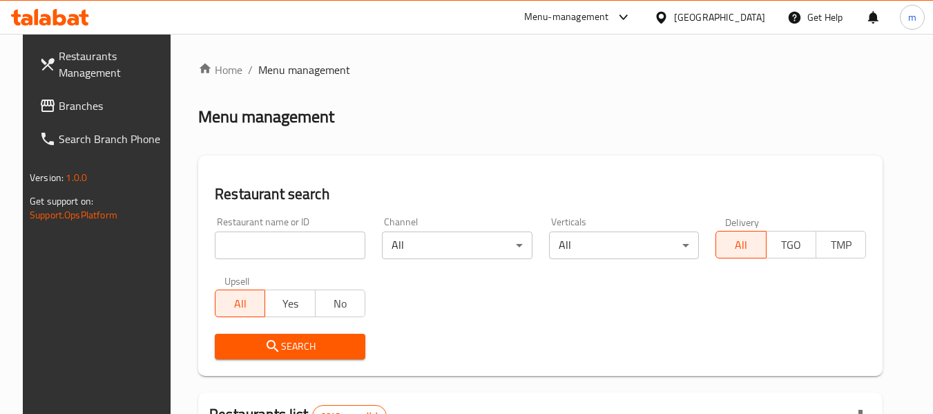
click at [307, 249] on input "search" at bounding box center [290, 245] width 151 height 28
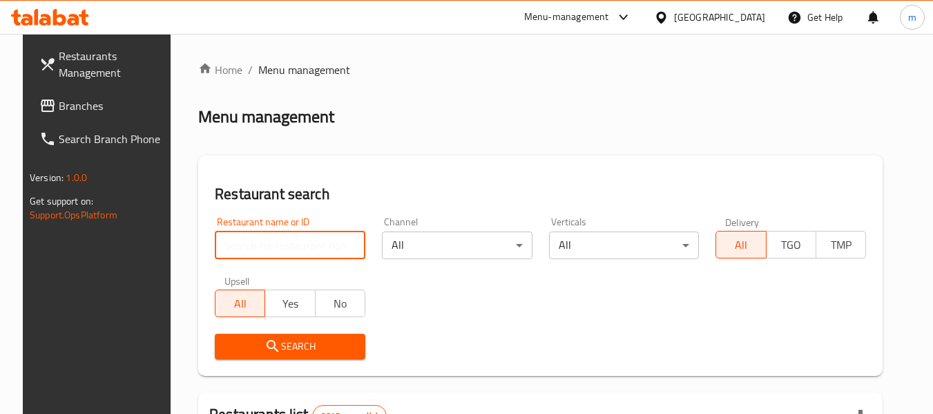
paste input "682031"
type input "682031"
click at [70, 106] on span "Branches" at bounding box center [113, 105] width 109 height 17
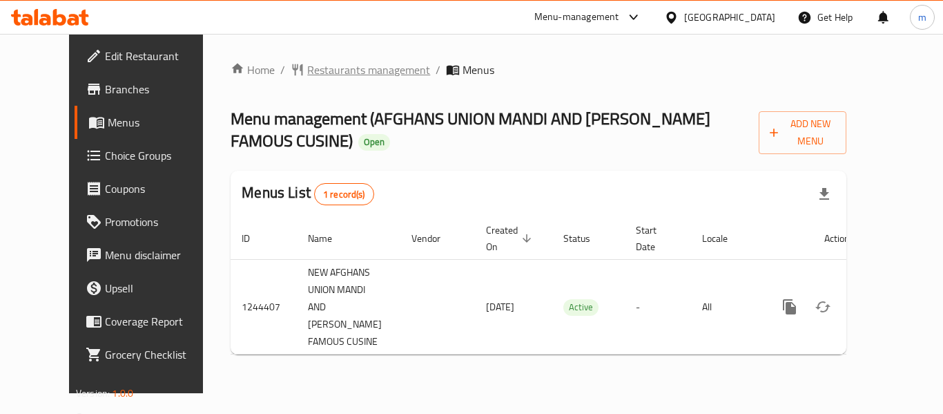
click at [317, 73] on span "Restaurants management" at bounding box center [368, 69] width 123 height 17
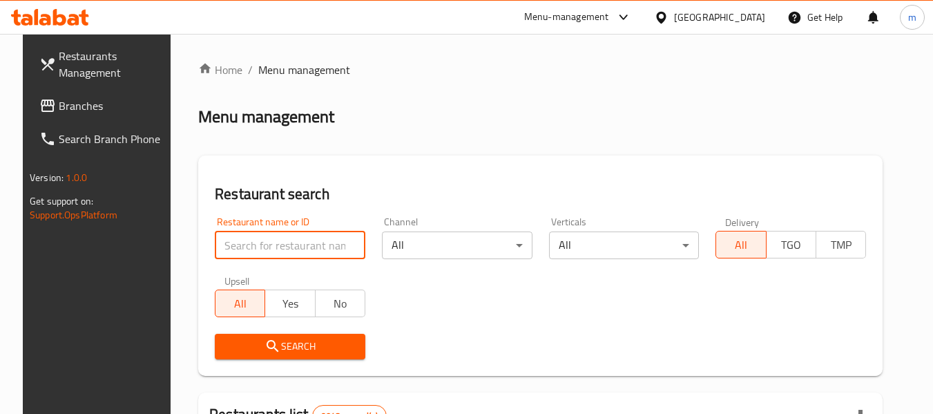
click at [291, 248] on input "search" at bounding box center [290, 245] width 151 height 28
paste input "682031"
type input "682031"
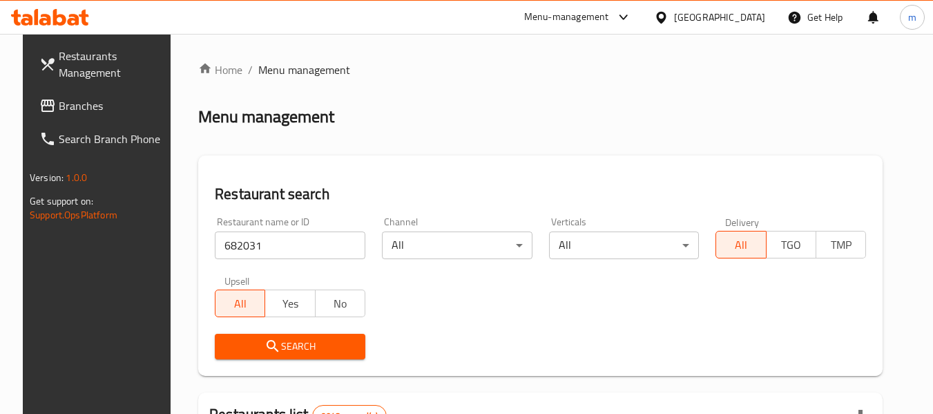
click at [314, 354] on span "Search" at bounding box center [290, 346] width 128 height 17
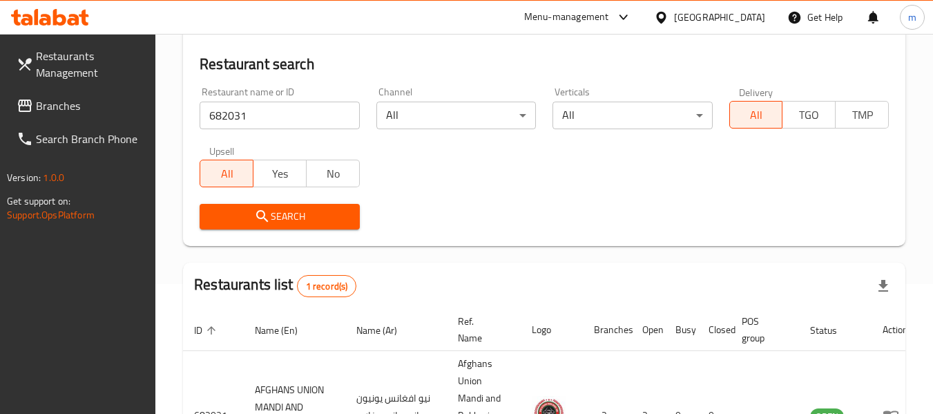
scroll to position [237, 0]
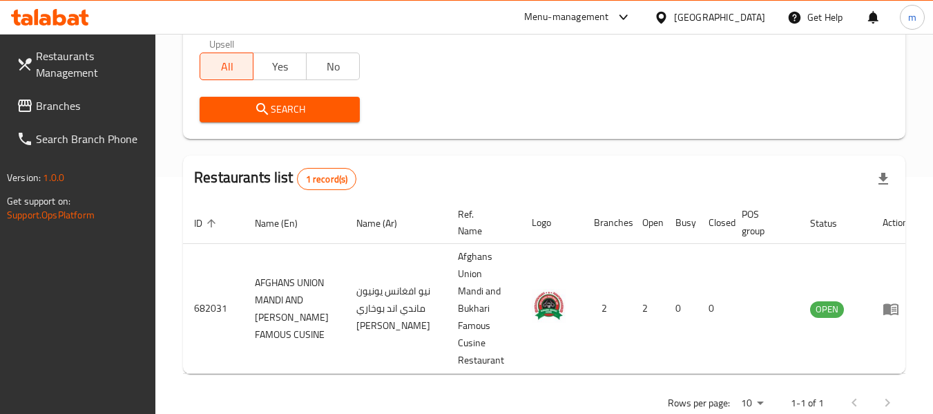
click at [76, 105] on span "Branches" at bounding box center [90, 105] width 109 height 17
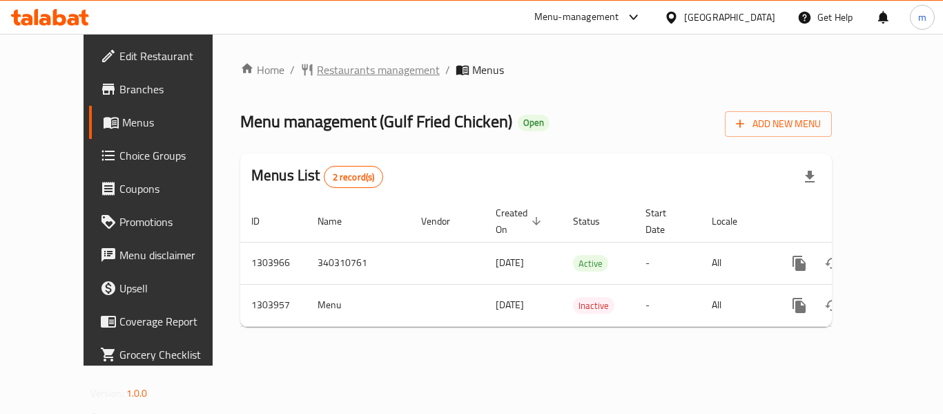
click at [343, 76] on span "Restaurants management" at bounding box center [378, 69] width 123 height 17
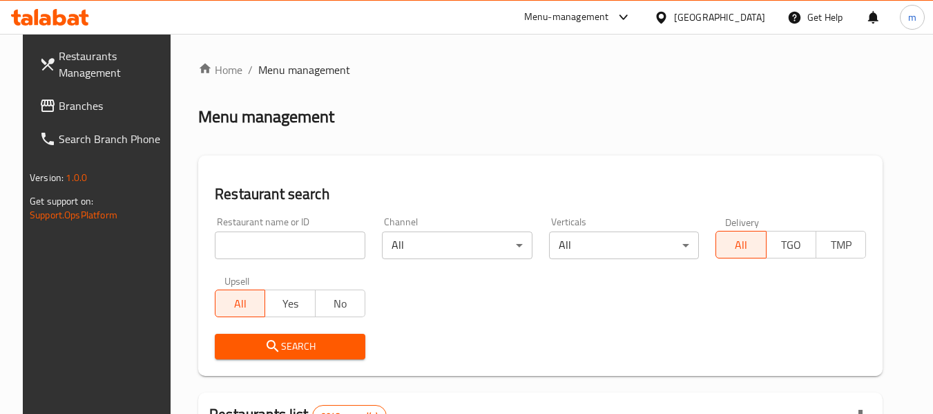
click at [300, 244] on input "search" at bounding box center [290, 245] width 151 height 28
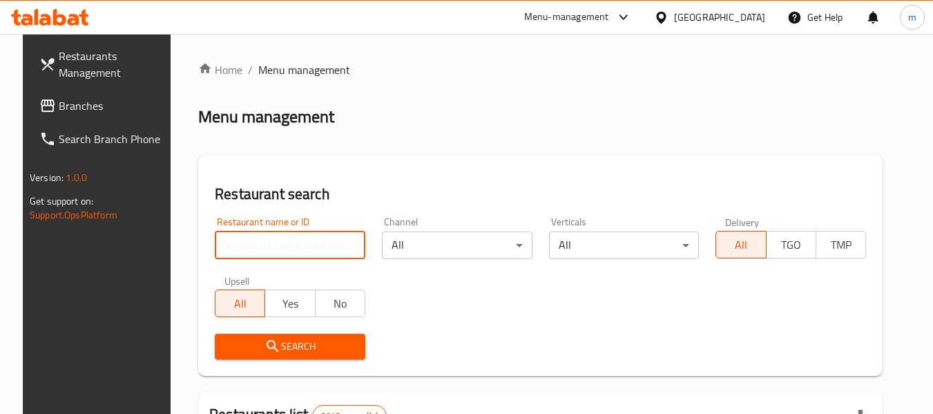
paste input "703031"
type input "703031"
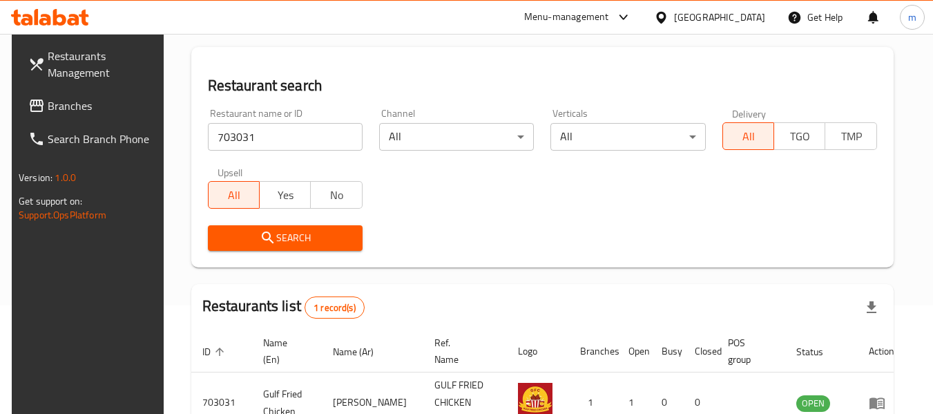
scroll to position [202, 0]
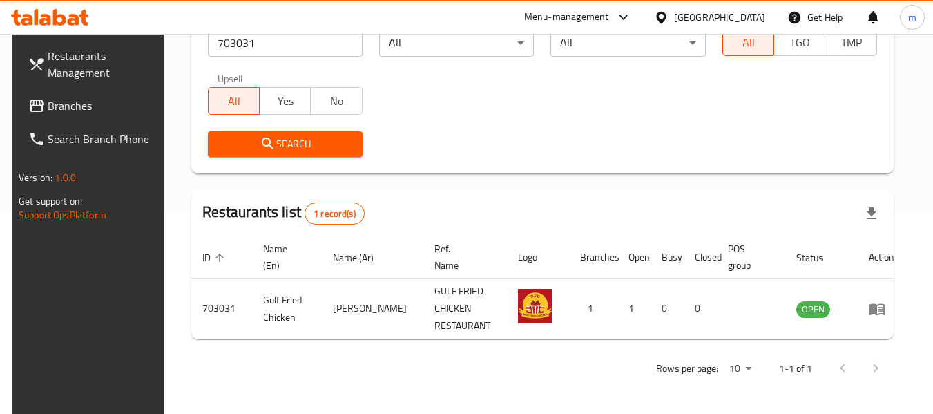
click at [75, 105] on span "Branches" at bounding box center [102, 105] width 109 height 17
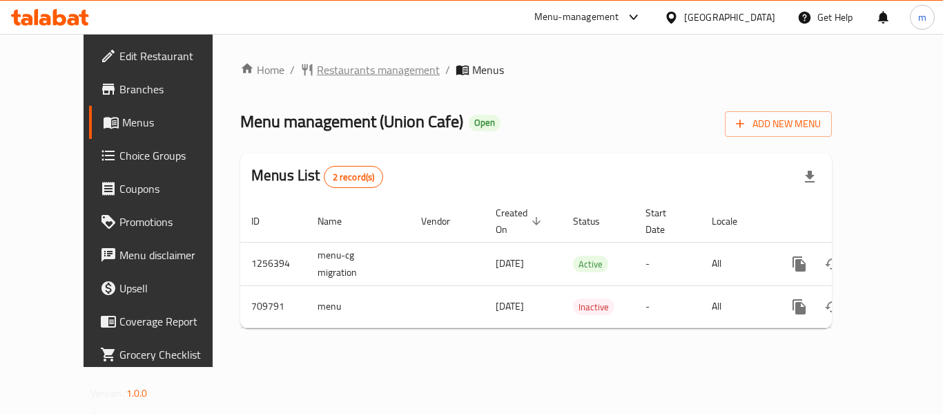
click at [329, 75] on span "Restaurants management" at bounding box center [378, 69] width 123 height 17
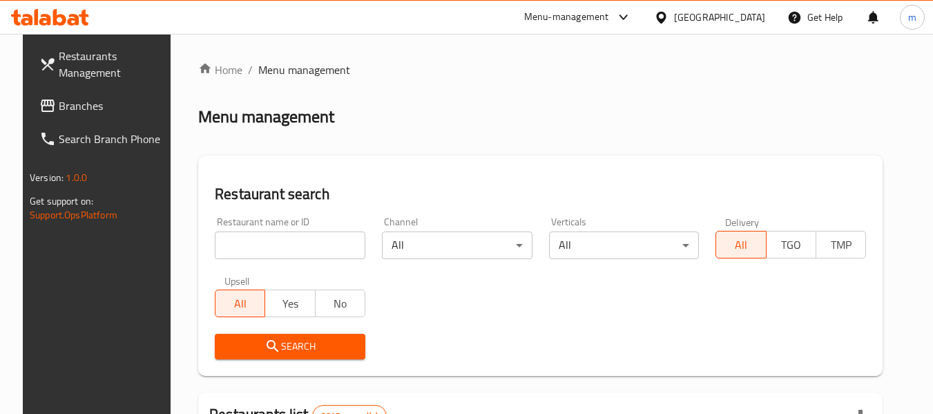
click at [298, 251] on input "search" at bounding box center [290, 245] width 151 height 28
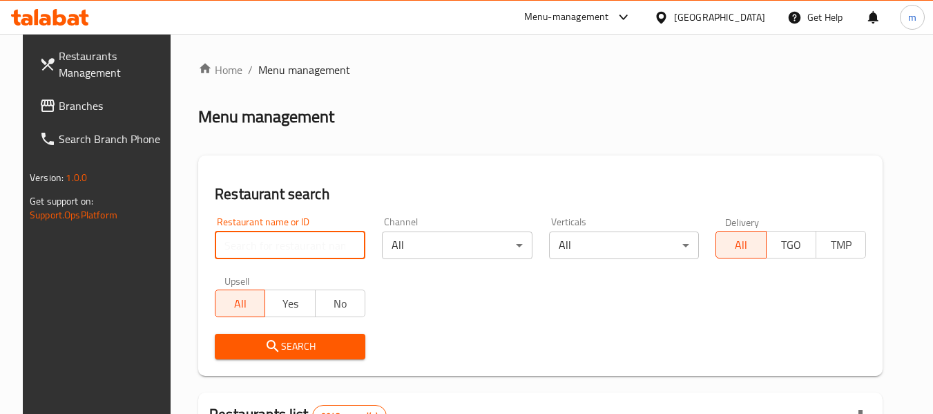
paste input "644997"
type input "644997"
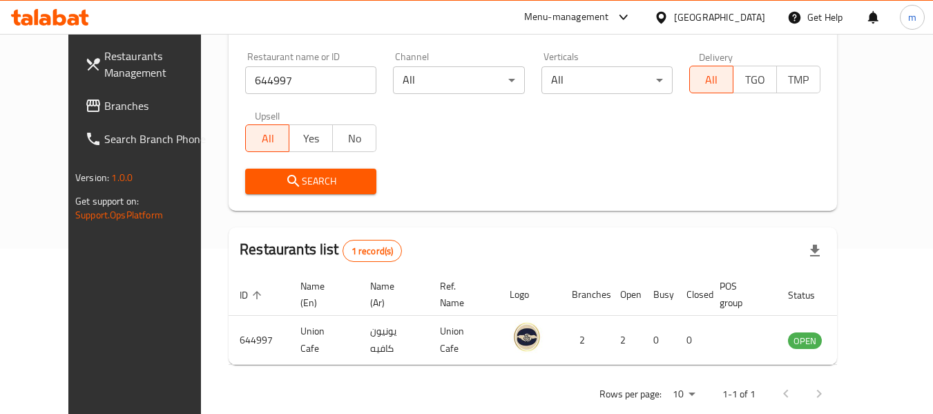
scroll to position [169, 0]
